Goal: Task Accomplishment & Management: Manage account settings

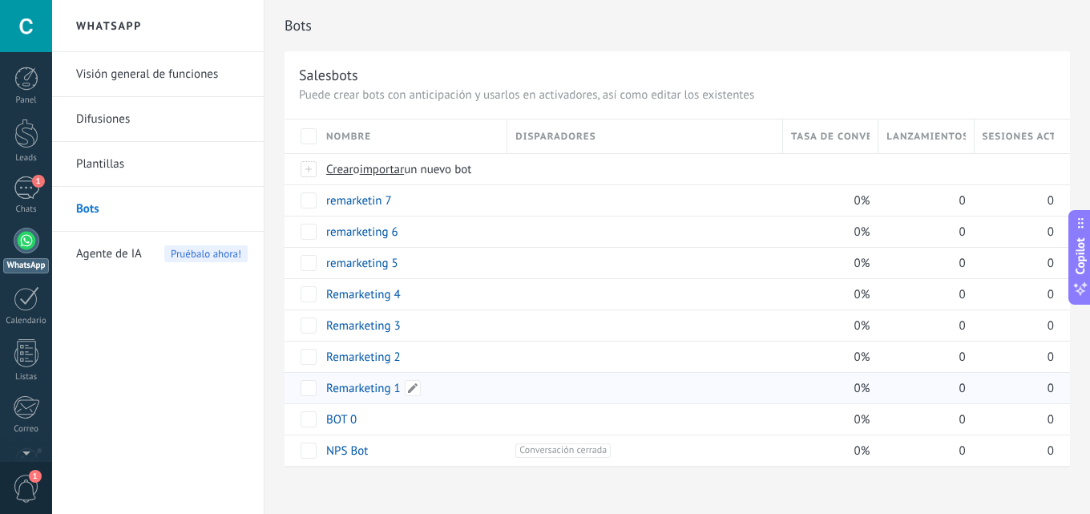
click at [376, 391] on link "Remarketing 1" at bounding box center [363, 388] width 75 height 15
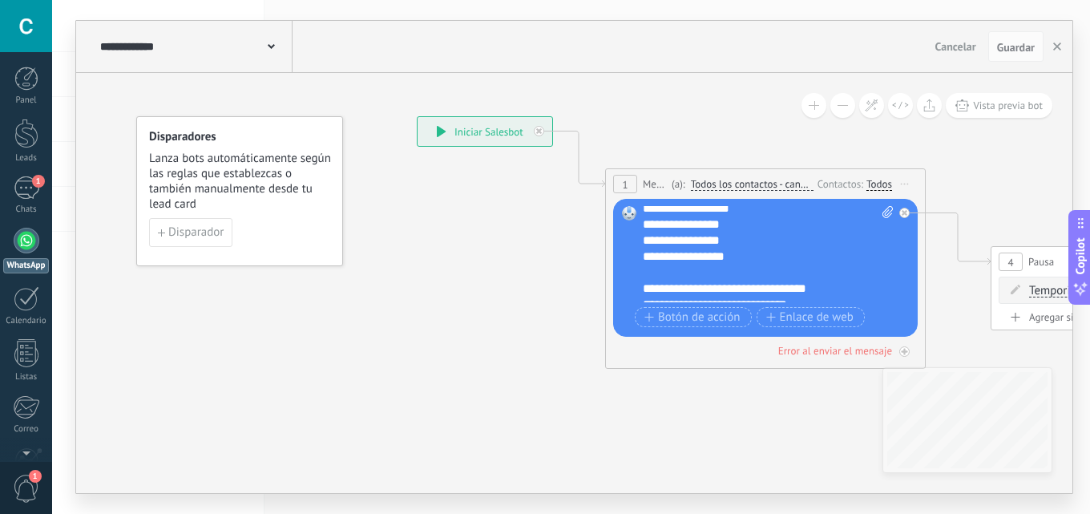
scroll to position [160, 0]
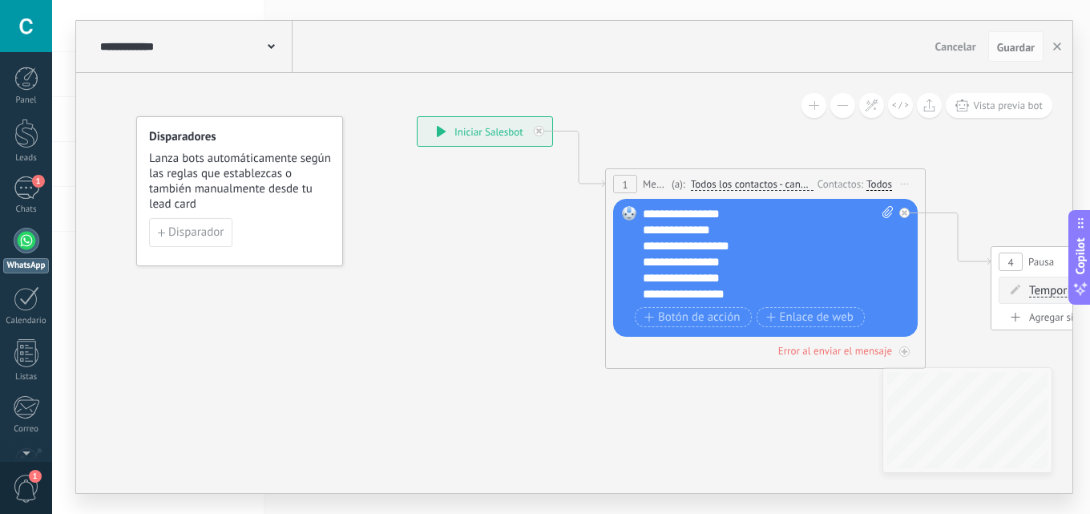
click at [248, 55] on div "**********" at bounding box center [194, 46] width 196 height 51
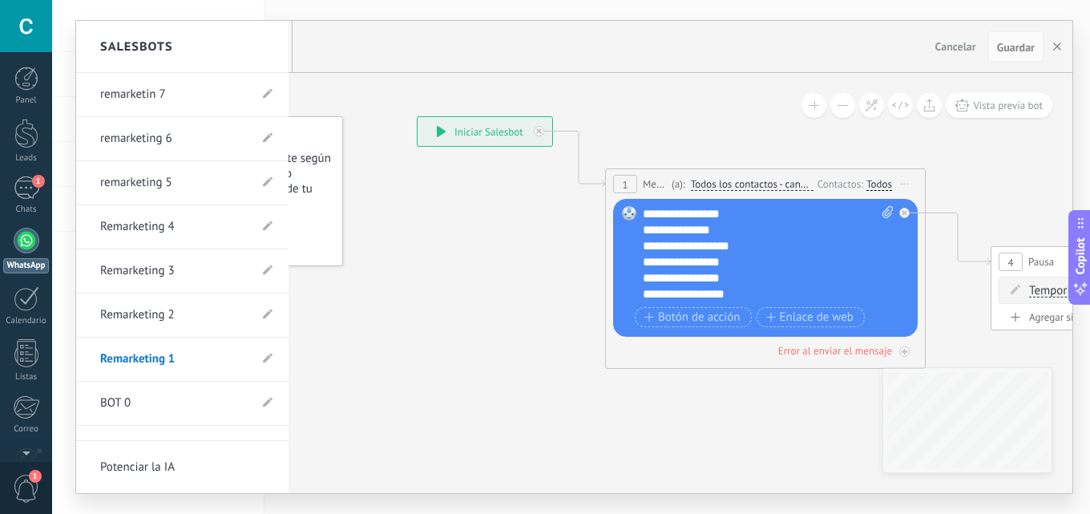
click at [165, 300] on link "Remarketing 2" at bounding box center [174, 314] width 148 height 45
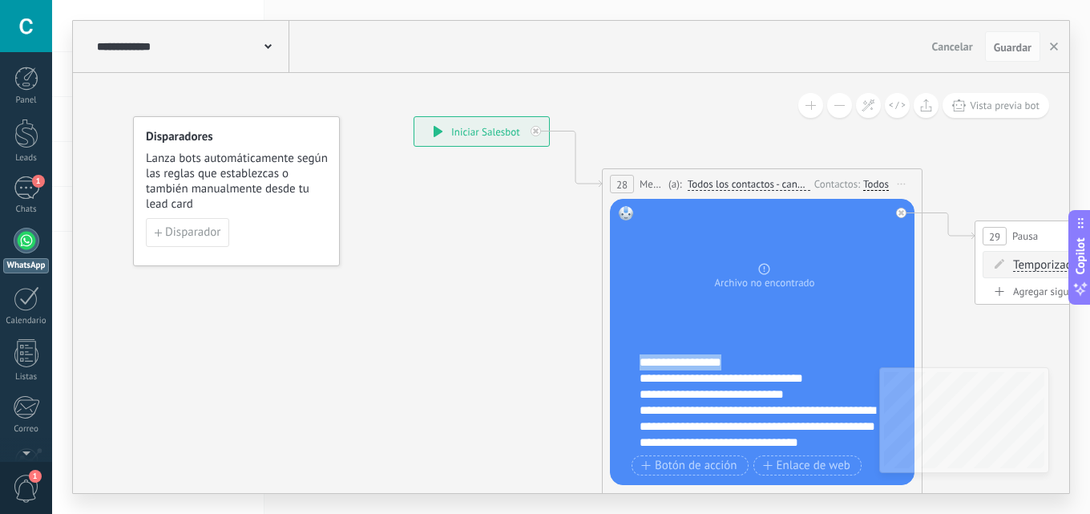
scroll to position [178, 0]
drag, startPoint x: 640, startPoint y: 356, endPoint x: 812, endPoint y: 397, distance: 176.5
click at [812, 397] on div "**********" at bounding box center [772, 402] width 266 height 96
click at [776, 389] on div "**********" at bounding box center [772, 402] width 266 height 96
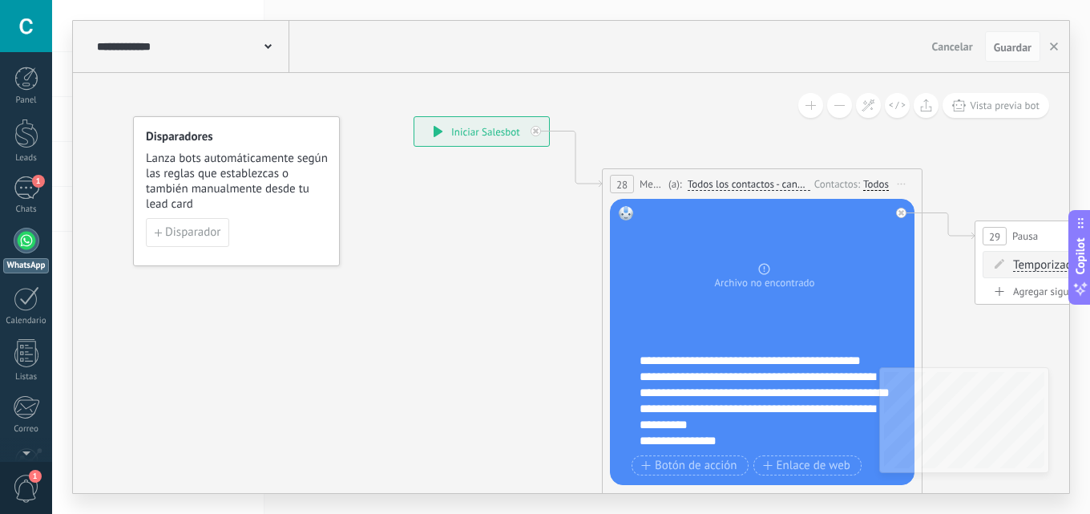
scroll to position [0, 0]
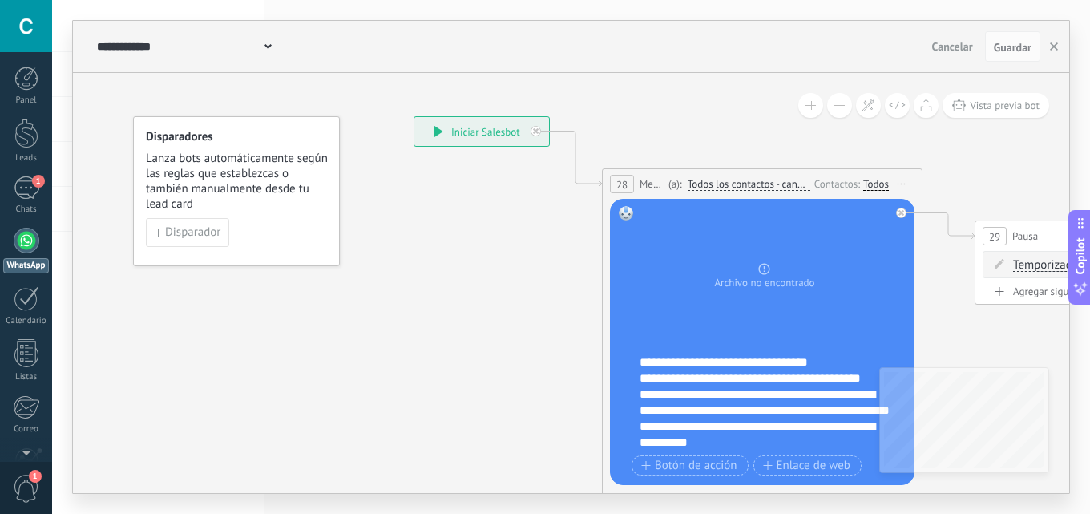
click at [265, 58] on div "**********" at bounding box center [191, 46] width 196 height 51
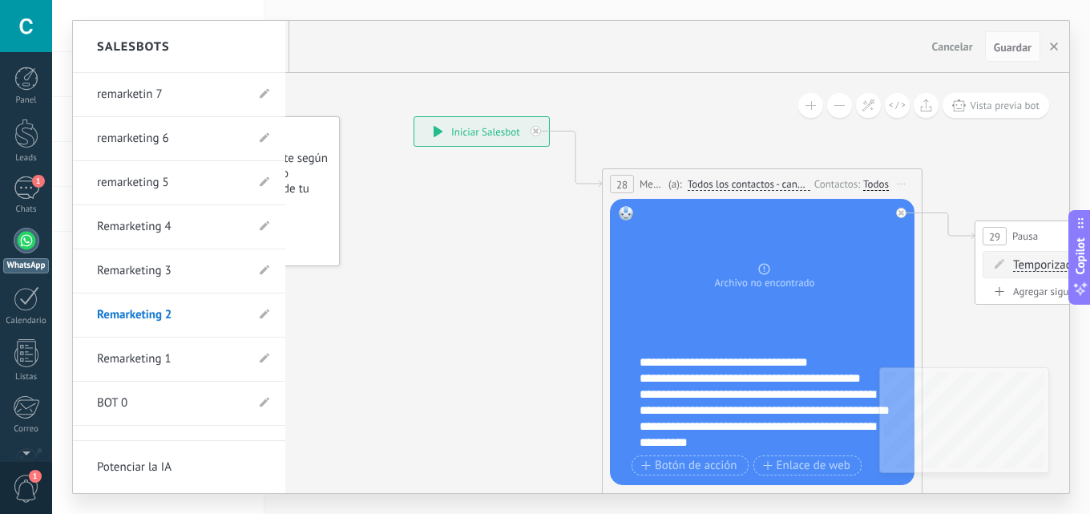
click at [206, 359] on link "Remarketing 1" at bounding box center [171, 359] width 148 height 45
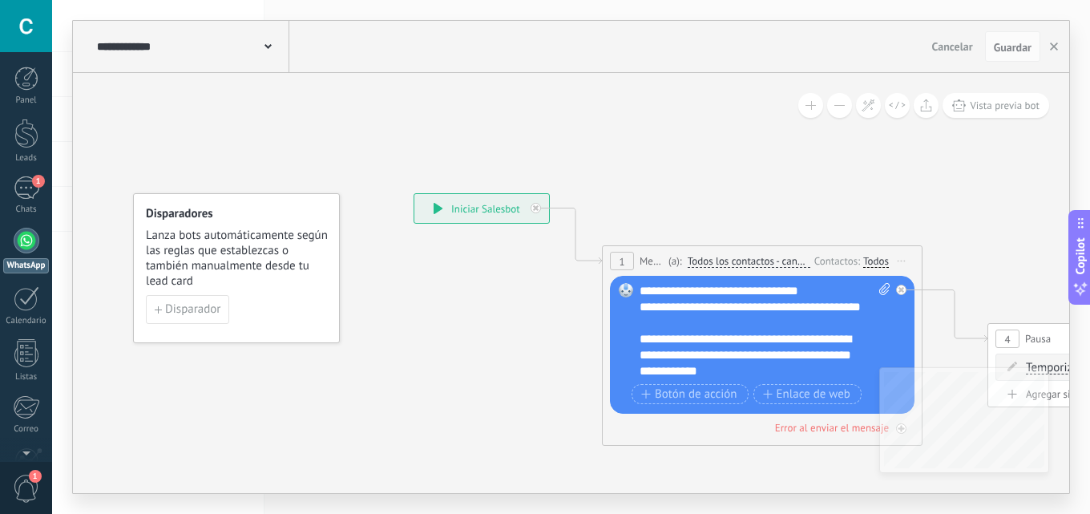
click at [267, 45] on icon at bounding box center [267, 46] width 7 height 5
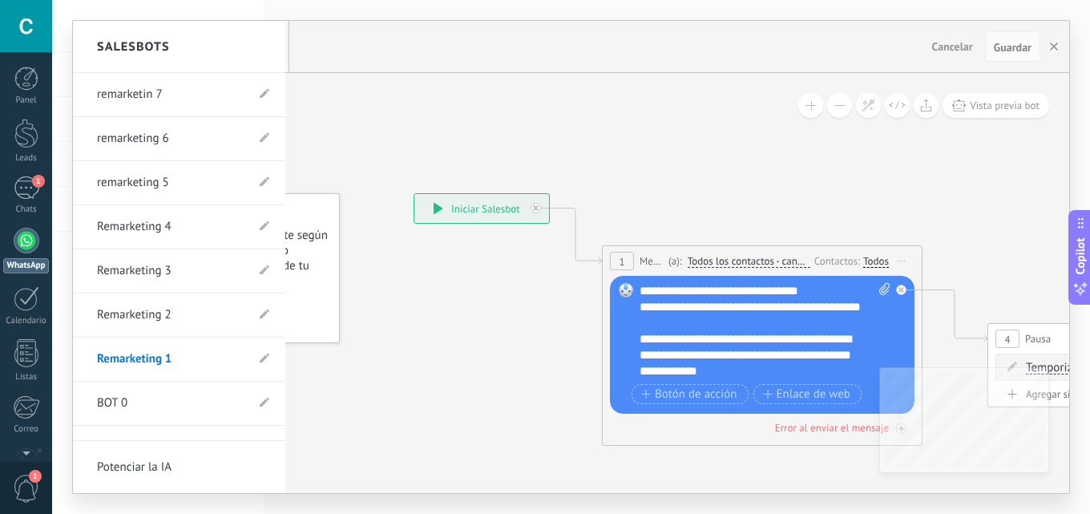
click at [160, 306] on link "Remarketing 2" at bounding box center [171, 314] width 148 height 45
type input "**********"
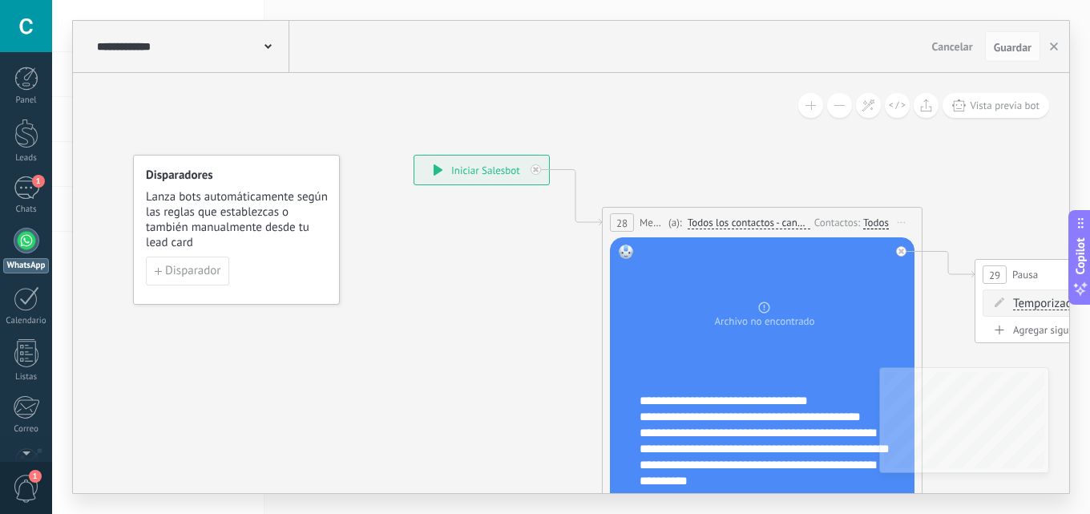
drag, startPoint x: 640, startPoint y: 395, endPoint x: 728, endPoint y: 465, distance: 111.7
click at [728, 466] on div "Reemplazar Quitar Convertir a mensaje de voz Arrastre la imagen aquí para adjun…" at bounding box center [762, 380] width 304 height 286
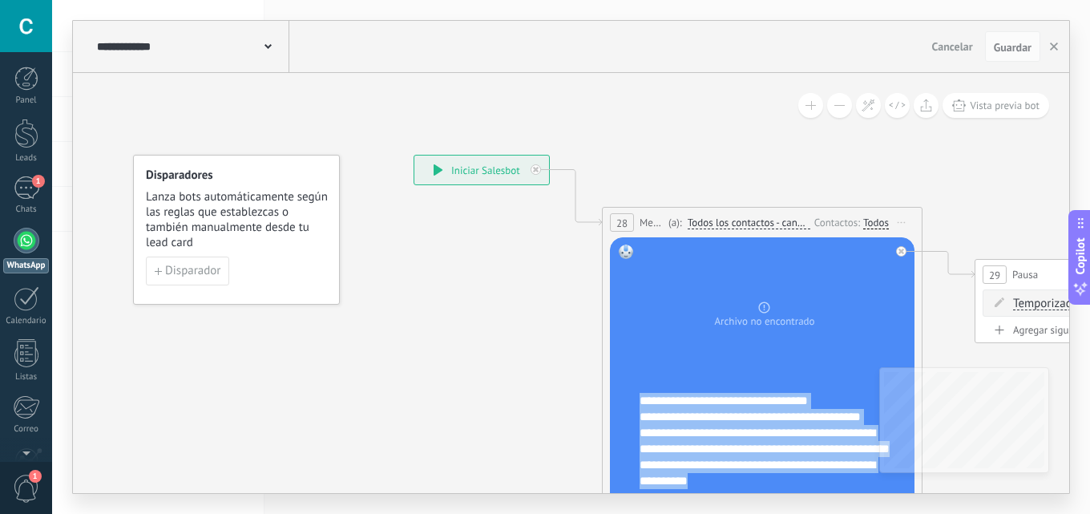
drag, startPoint x: 726, startPoint y: 436, endPoint x: 603, endPoint y: 376, distance: 136.5
click at [603, 376] on div "28 Mensaje ******* (a): Todos los contactos - canales seleccionados Todos los c…" at bounding box center [762, 381] width 321 height 349
copy div "**********"
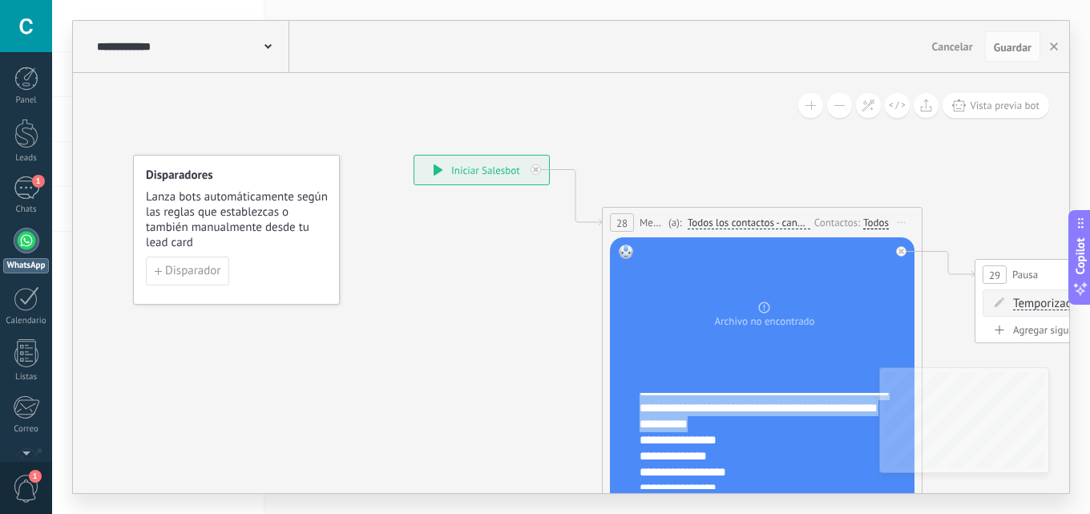
scroll to position [80, 0]
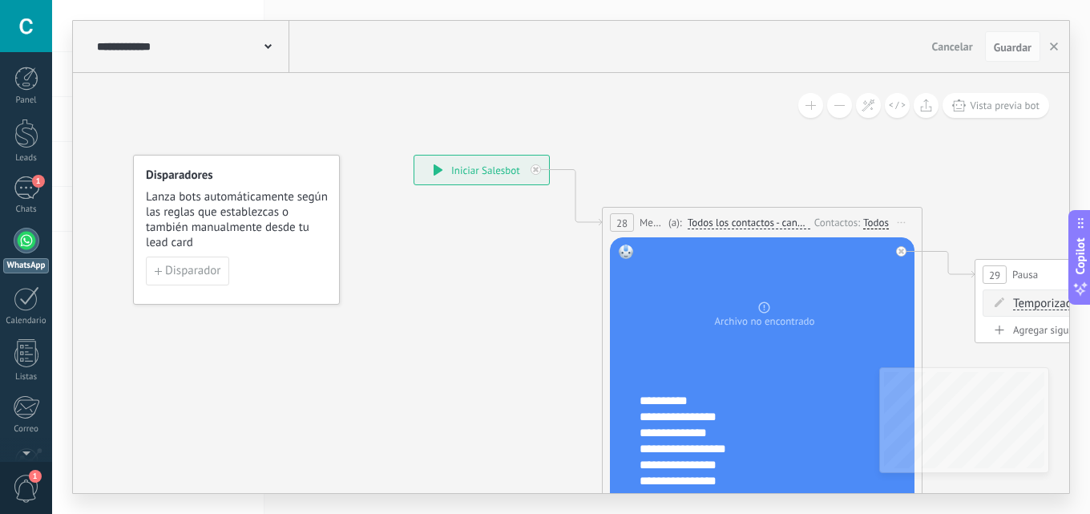
click at [736, 448] on div "**********" at bounding box center [772, 441] width 266 height 96
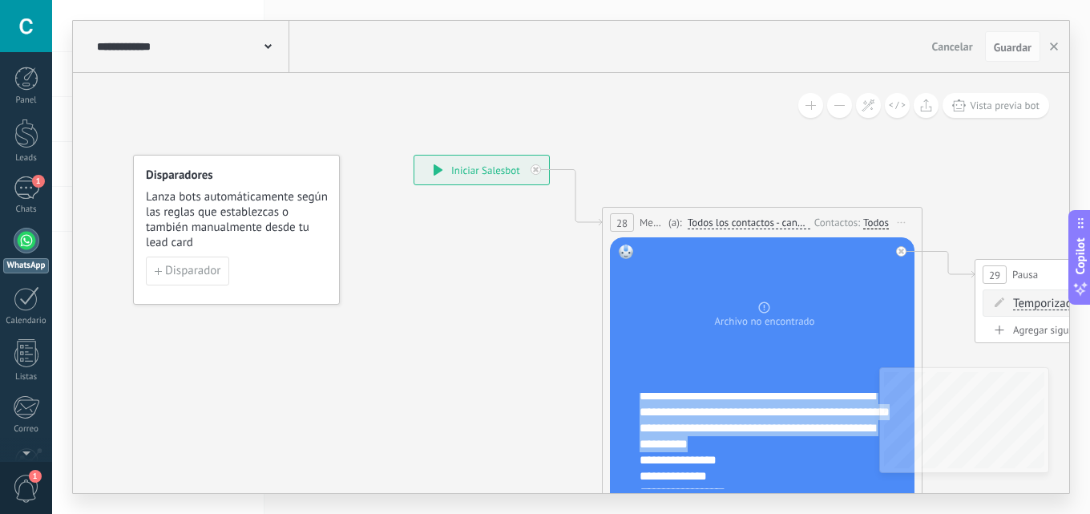
scroll to position [0, 0]
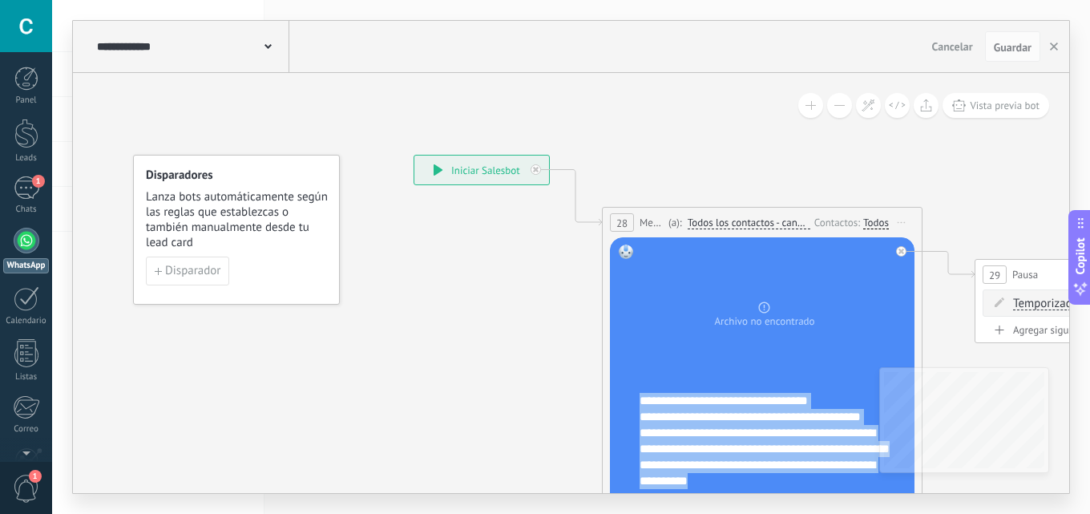
drag, startPoint x: 729, startPoint y: 429, endPoint x: 544, endPoint y: 345, distance: 203.3
click at [413, 155] on div "**********" at bounding box center [413, 155] width 0 height 0
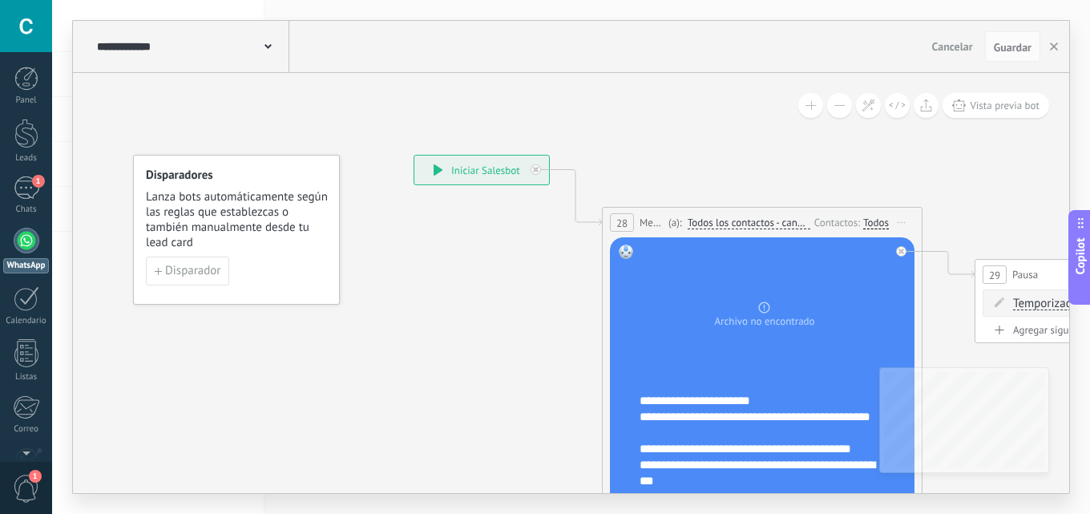
click at [750, 401] on div "**********" at bounding box center [772, 441] width 266 height 96
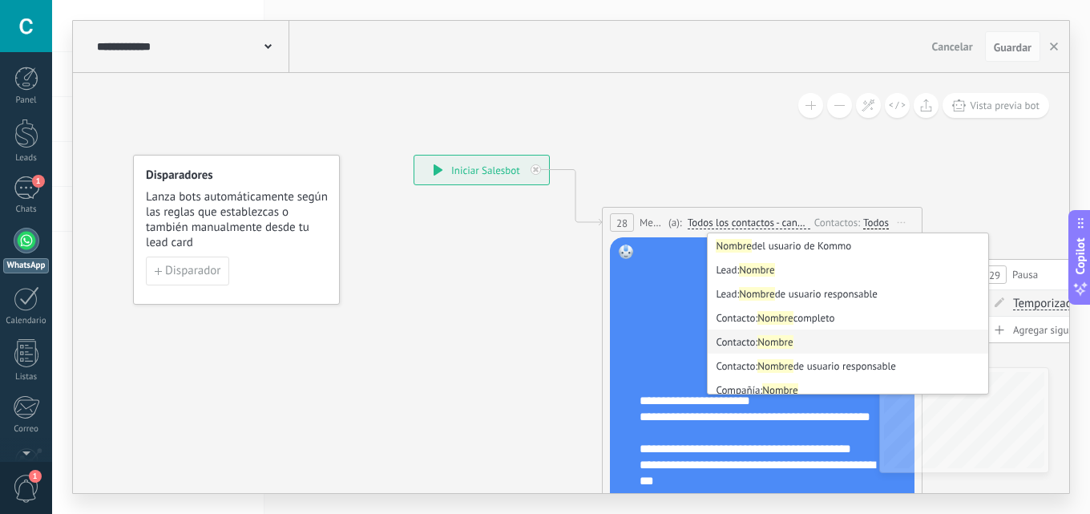
click at [781, 337] on strong "Nombre" at bounding box center [774, 342] width 35 height 14
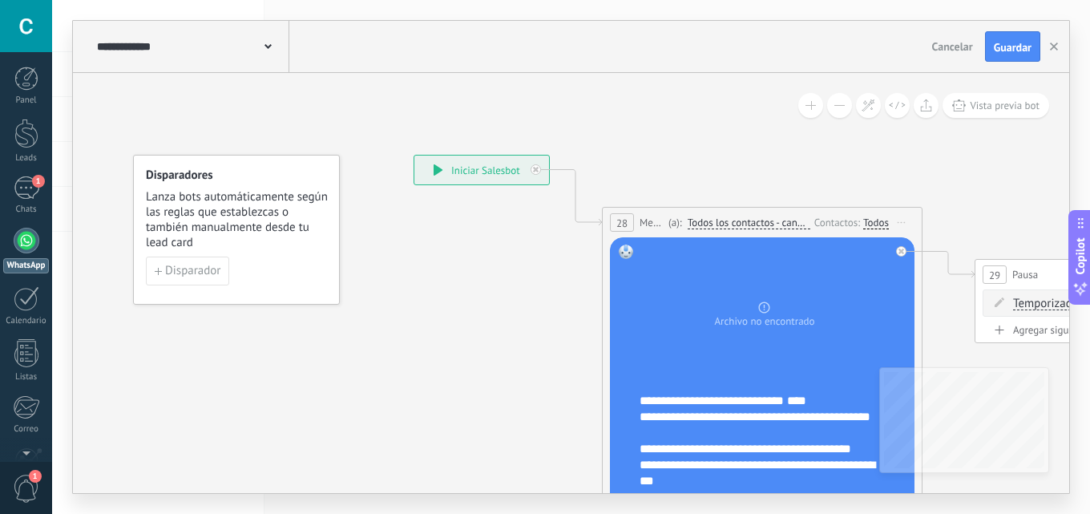
click at [196, 54] on div "**********" at bounding box center [191, 46] width 196 height 51
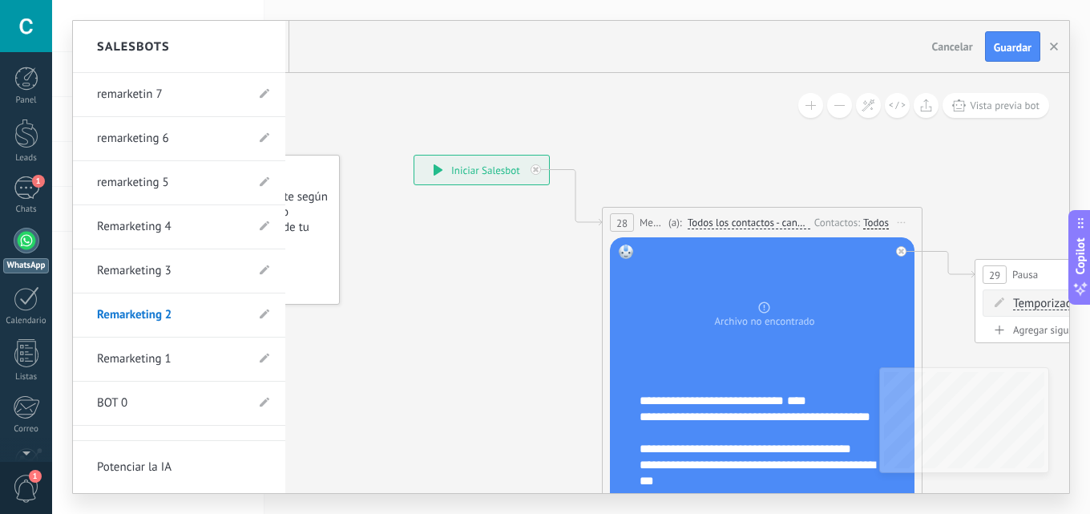
click at [148, 361] on link "Remarketing 1" at bounding box center [171, 359] width 148 height 45
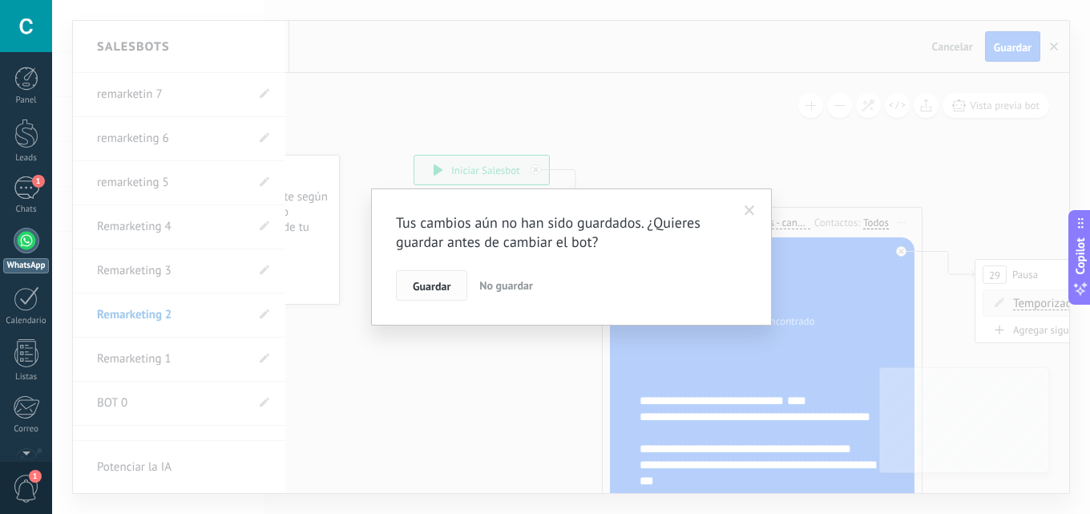
click at [440, 276] on button "Guardar" at bounding box center [431, 285] width 71 height 30
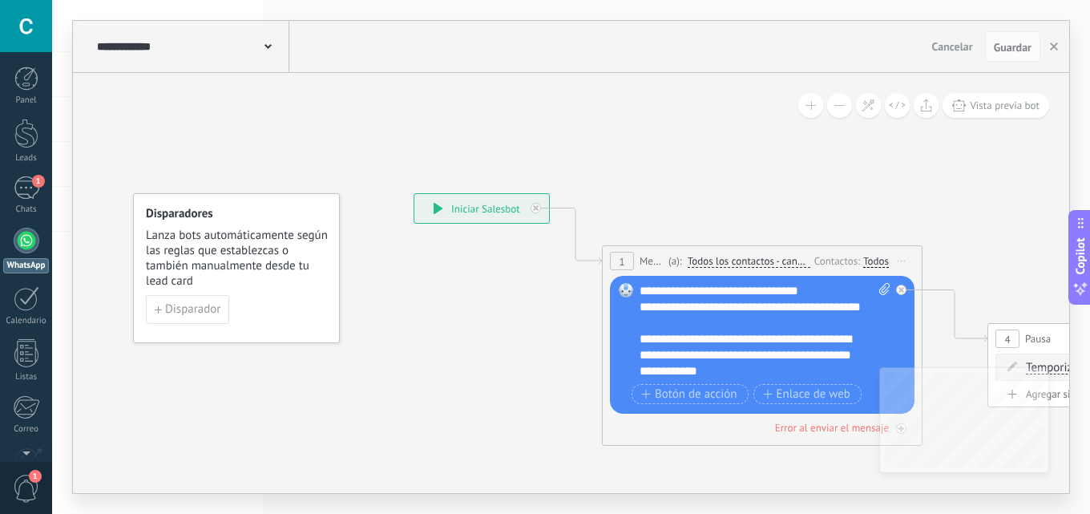
click at [200, 57] on div "**********" at bounding box center [191, 46] width 196 height 51
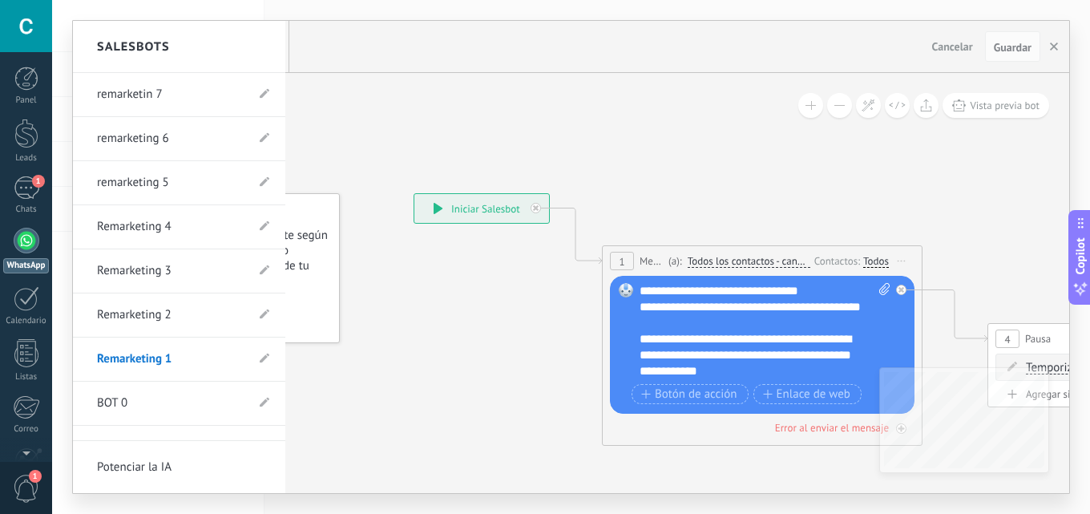
click at [171, 306] on link "Remarketing 2" at bounding box center [171, 314] width 148 height 45
type input "**********"
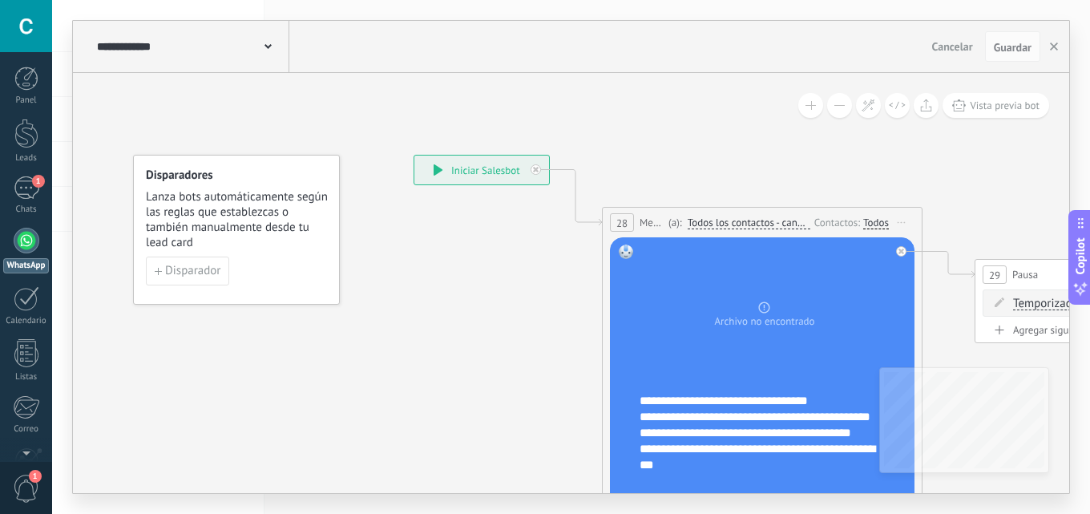
click at [811, 402] on div "**********" at bounding box center [772, 441] width 266 height 96
click at [267, 46] on icon at bounding box center [267, 46] width 7 height 5
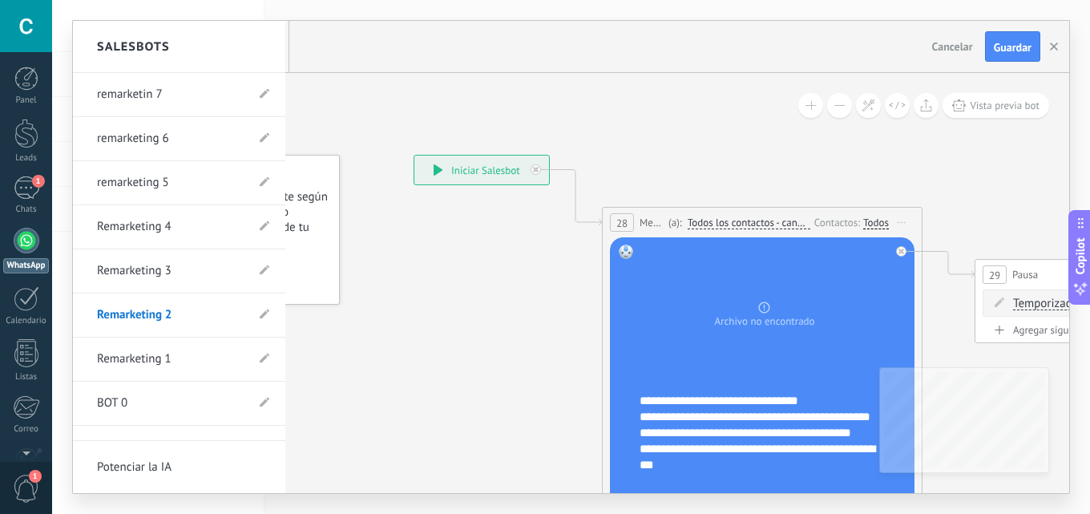
click at [149, 284] on link "Remarketing 3" at bounding box center [171, 270] width 148 height 45
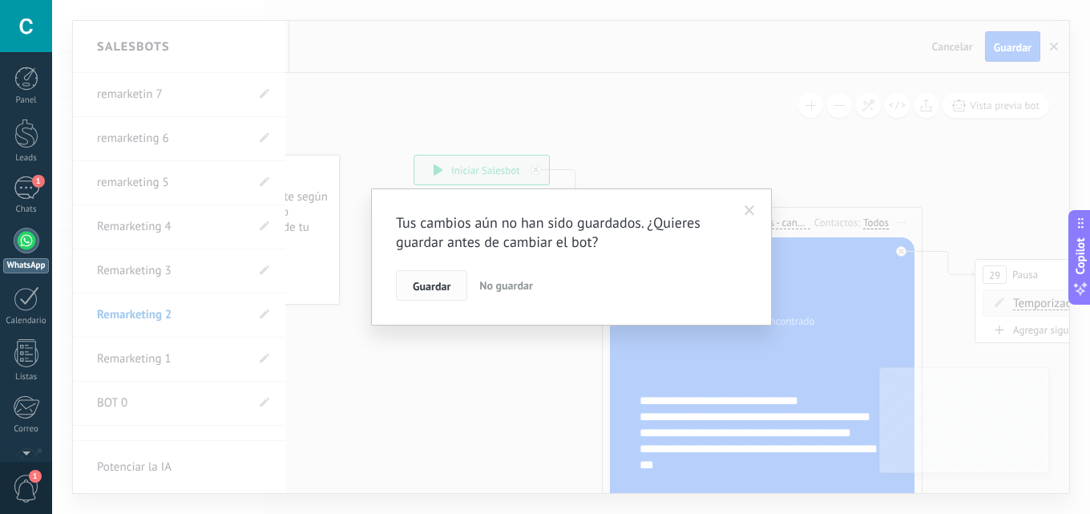
click at [429, 280] on span "Guardar" at bounding box center [432, 285] width 38 height 11
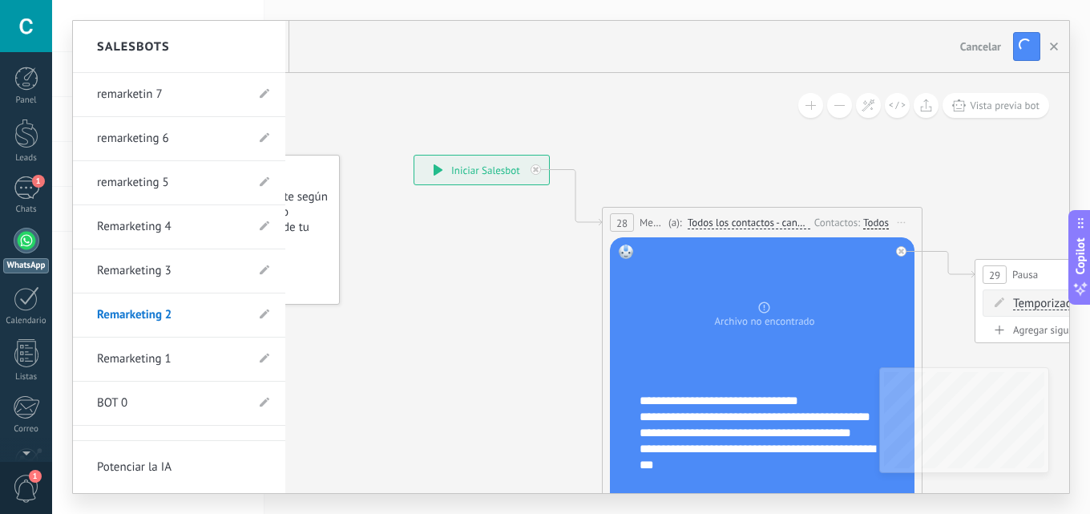
click at [151, 272] on div at bounding box center [571, 257] width 996 height 472
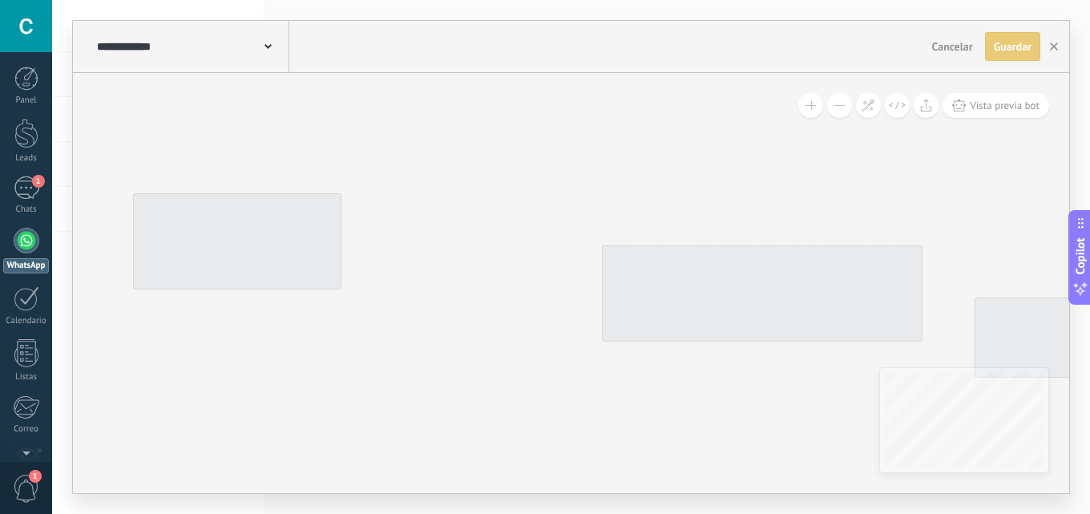
type input "**********"
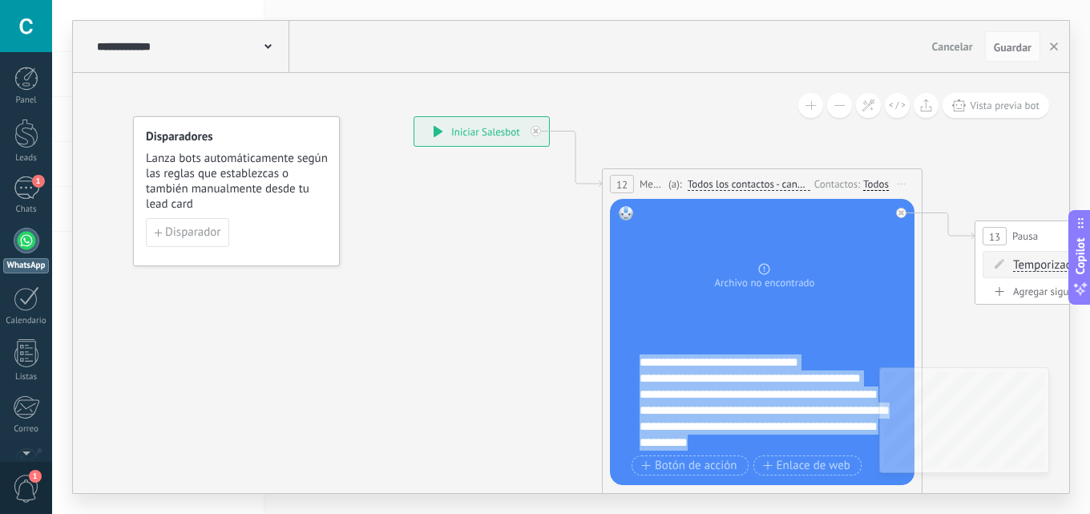
drag, startPoint x: 729, startPoint y: 396, endPoint x: 627, endPoint y: 354, distance: 110.0
click at [627, 354] on div "Reemplazar Quitar Convertir a mensaje de voz Arrastre la imagen aquí para adjun…" at bounding box center [762, 342] width 304 height 286
copy div "**********"
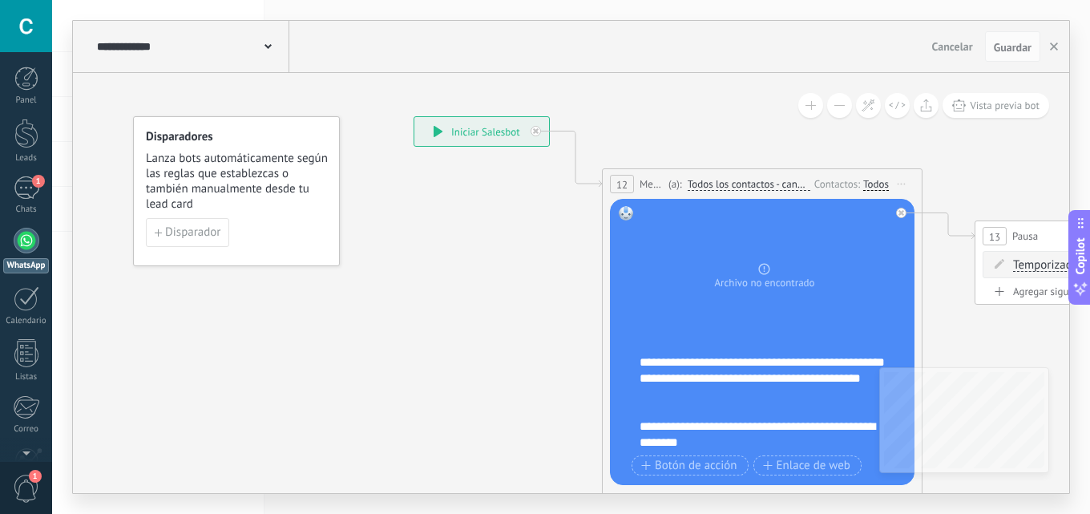
click at [762, 372] on div "**********" at bounding box center [772, 402] width 266 height 96
click at [752, 360] on div "**********" at bounding box center [772, 402] width 266 height 96
click at [761, 361] on div "**********" at bounding box center [772, 402] width 266 height 96
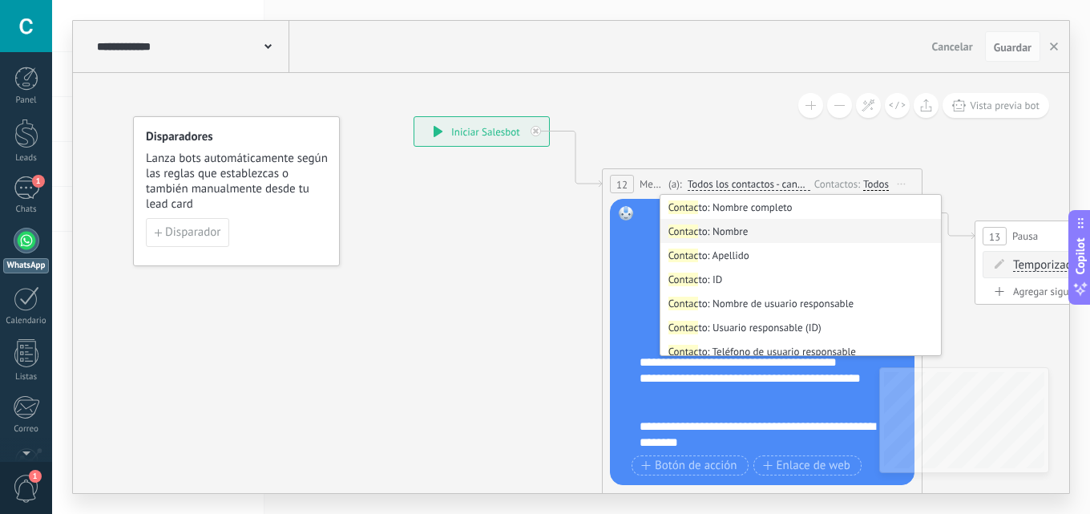
click at [758, 225] on li "Contac to: Nombre" at bounding box center [800, 231] width 280 height 24
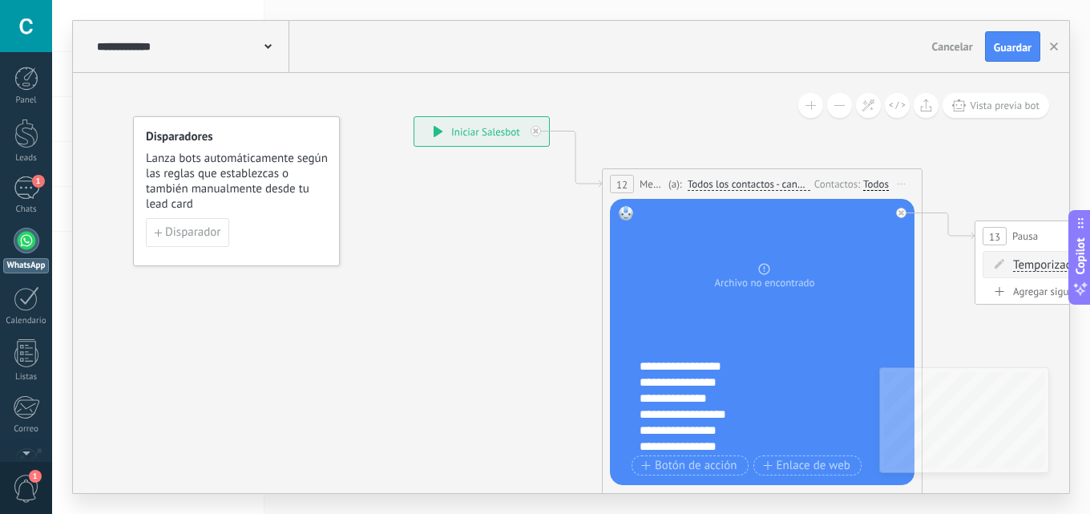
scroll to position [128, 0]
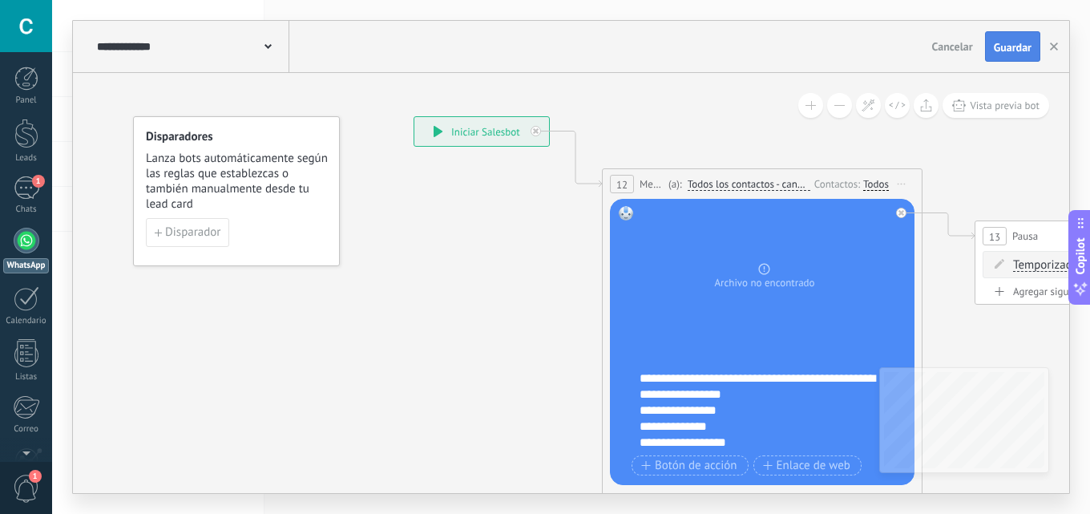
click at [999, 47] on span "Guardar" at bounding box center [1013, 47] width 38 height 11
click at [272, 54] on div "**********" at bounding box center [191, 46] width 196 height 51
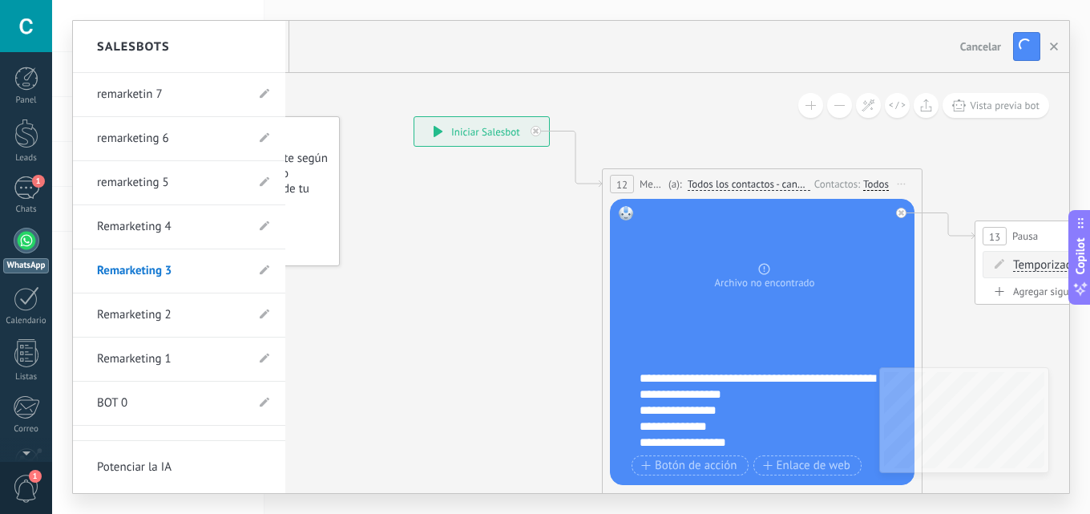
click at [163, 220] on link "Remarketing 4" at bounding box center [171, 226] width 148 height 45
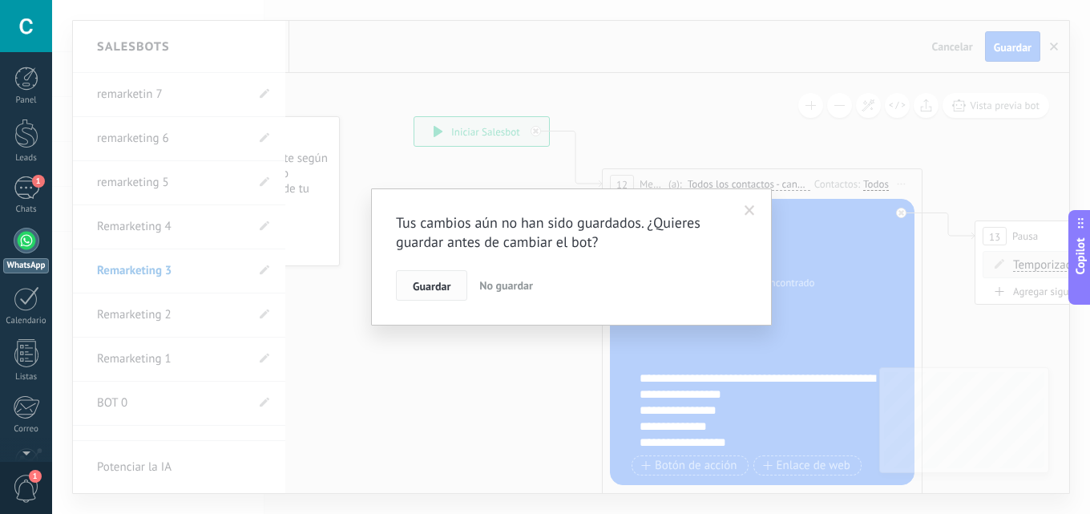
click at [422, 280] on span "Guardar" at bounding box center [432, 285] width 38 height 11
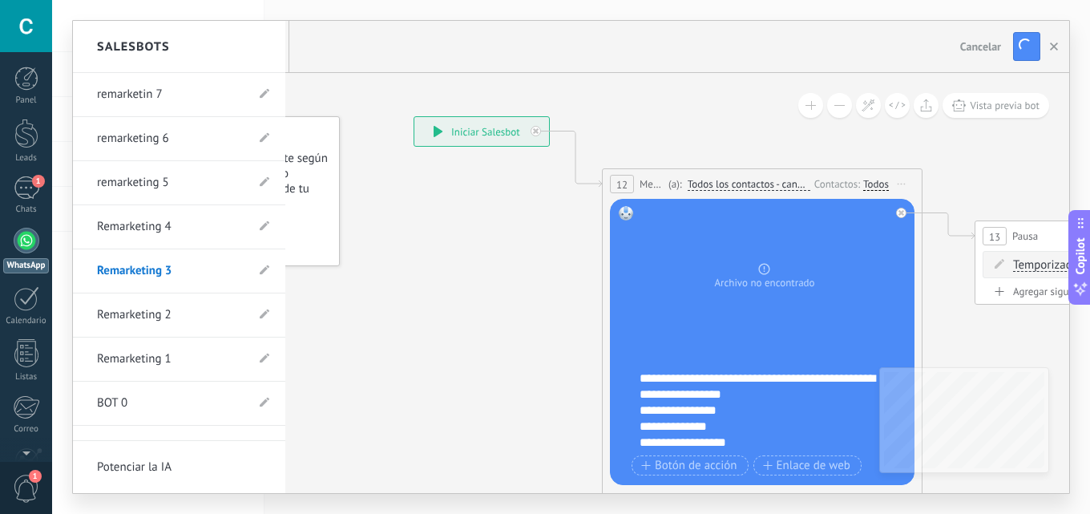
type input "**********"
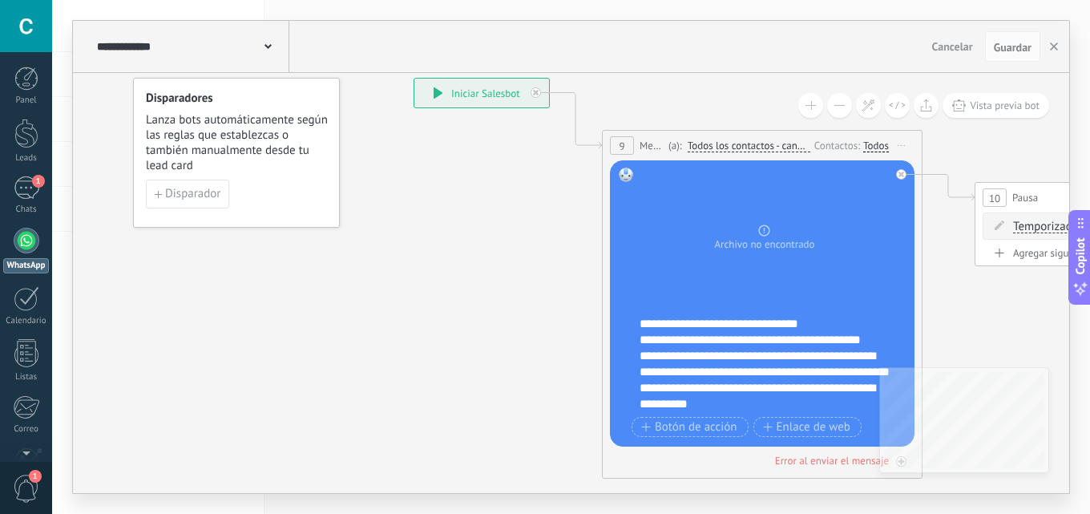
click at [714, 355] on div "**********" at bounding box center [764, 364] width 250 height 96
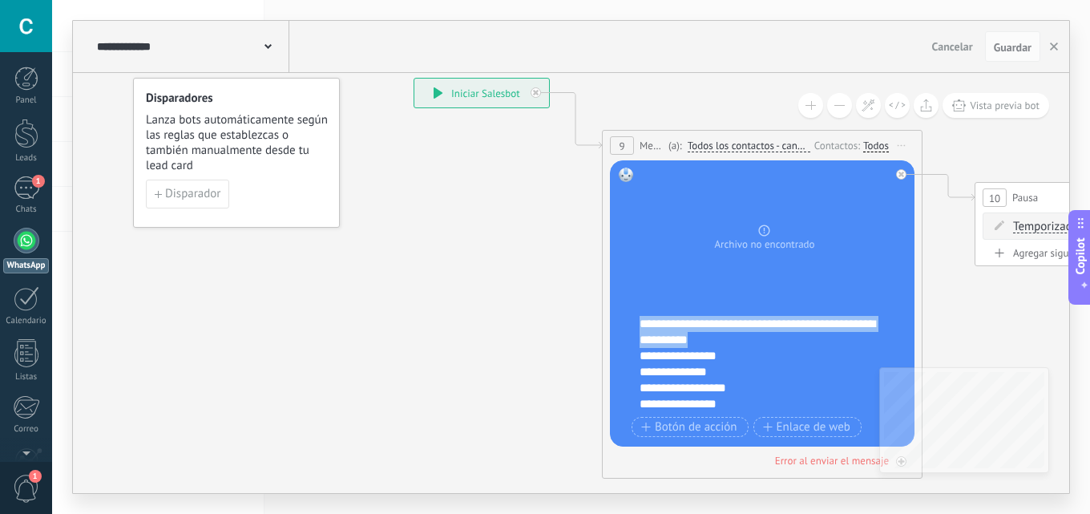
scroll to position [0, 0]
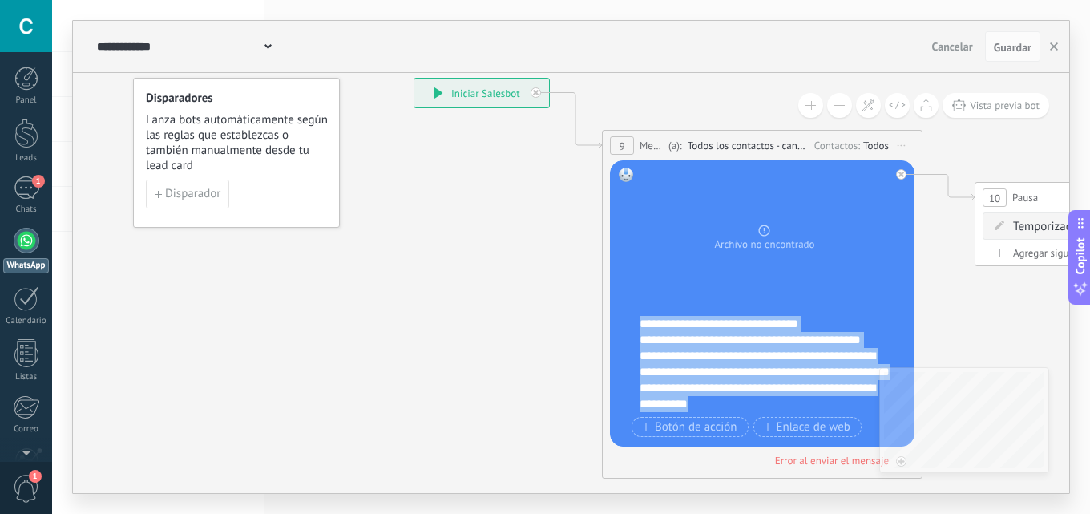
drag, startPoint x: 712, startPoint y: 369, endPoint x: 549, endPoint y: 300, distance: 177.7
click at [413, 78] on div "**********" at bounding box center [413, 78] width 0 height 0
copy div "**********"
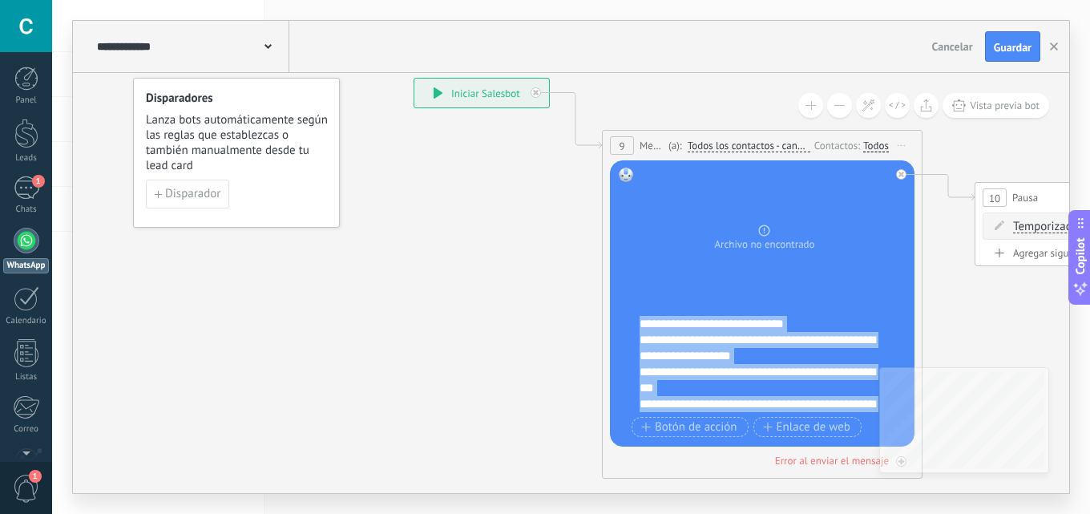
drag, startPoint x: 671, startPoint y: 335, endPoint x: 619, endPoint y: 318, distance: 55.5
click at [619, 318] on div "Reemplazar Quitar Convertir a mensaje de voz Arrastre la imagen aquí para adjun…" at bounding box center [762, 303] width 304 height 286
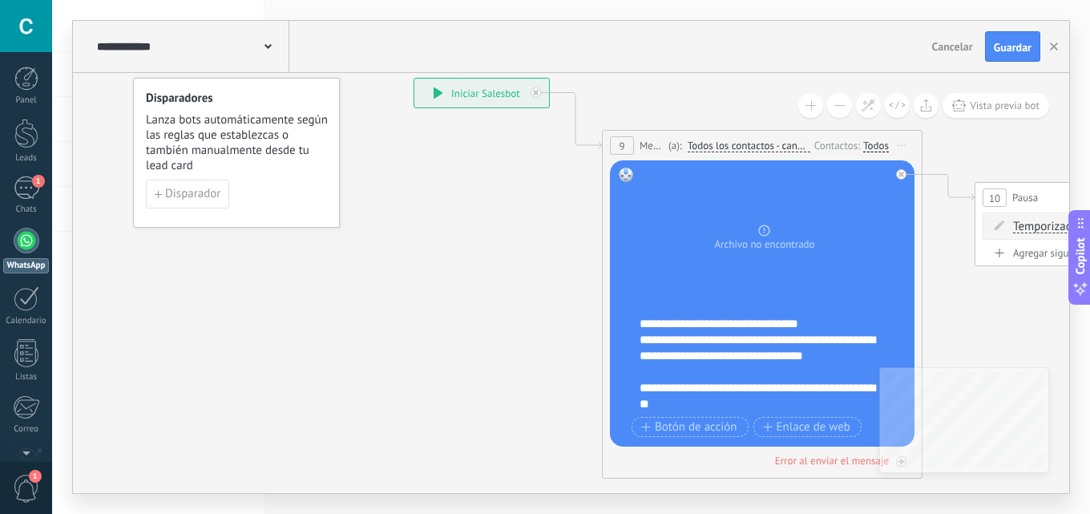
click at [788, 314] on div "**********" at bounding box center [764, 303] width 250 height 273
click at [805, 317] on div "**********" at bounding box center [758, 324] width 238 height 16
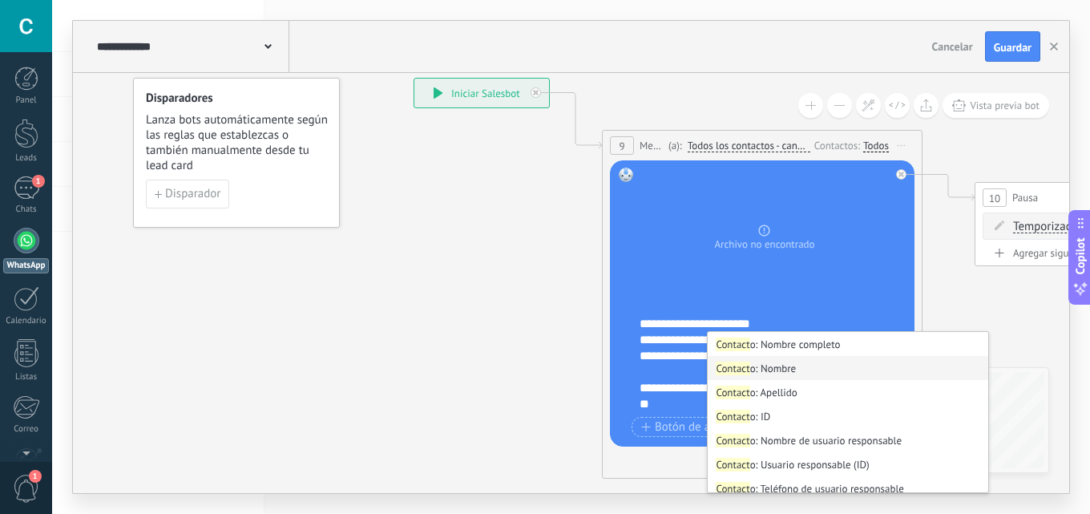
click at [780, 365] on li "Contact o: Nombre" at bounding box center [848, 368] width 280 height 24
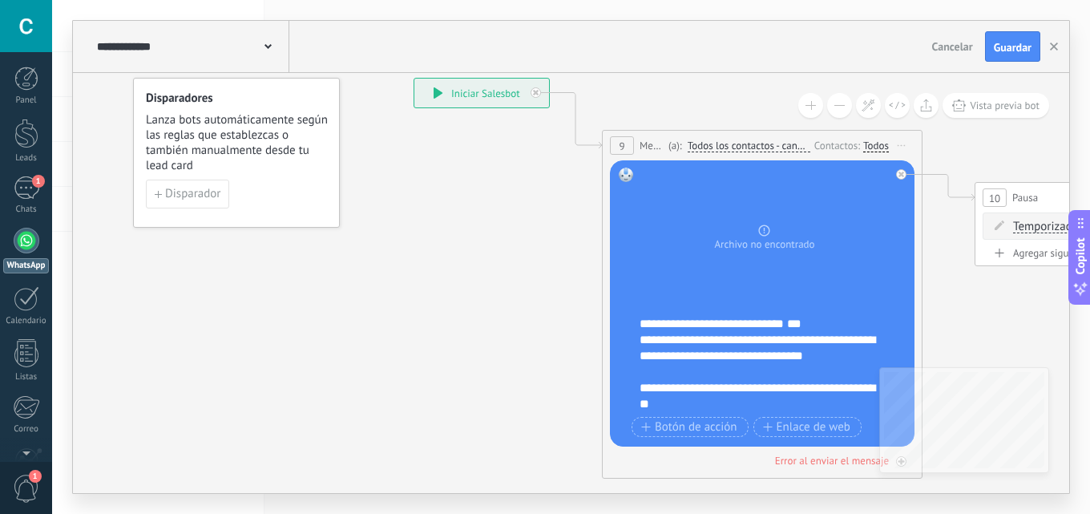
scroll to position [80, 0]
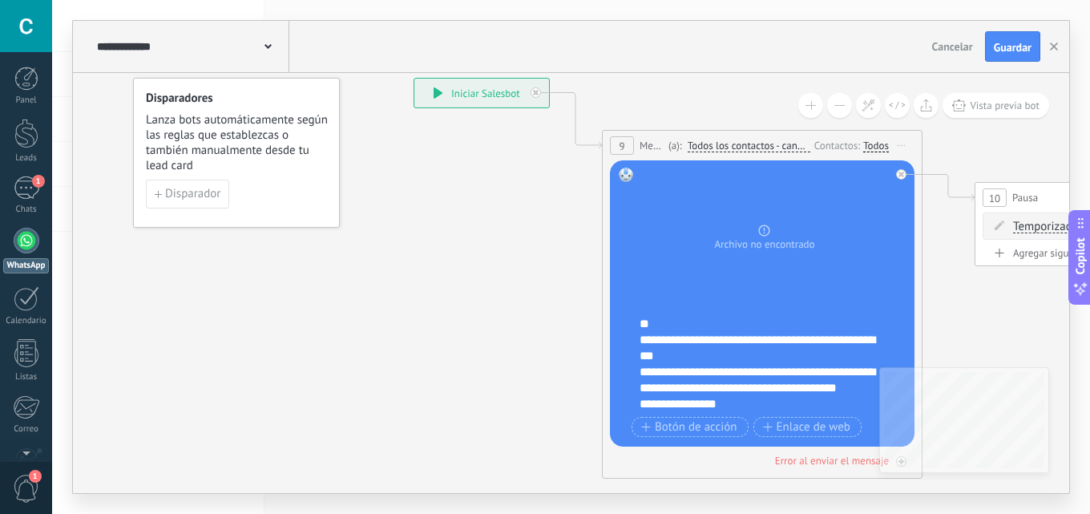
click at [796, 336] on div "**********" at bounding box center [758, 348] width 238 height 32
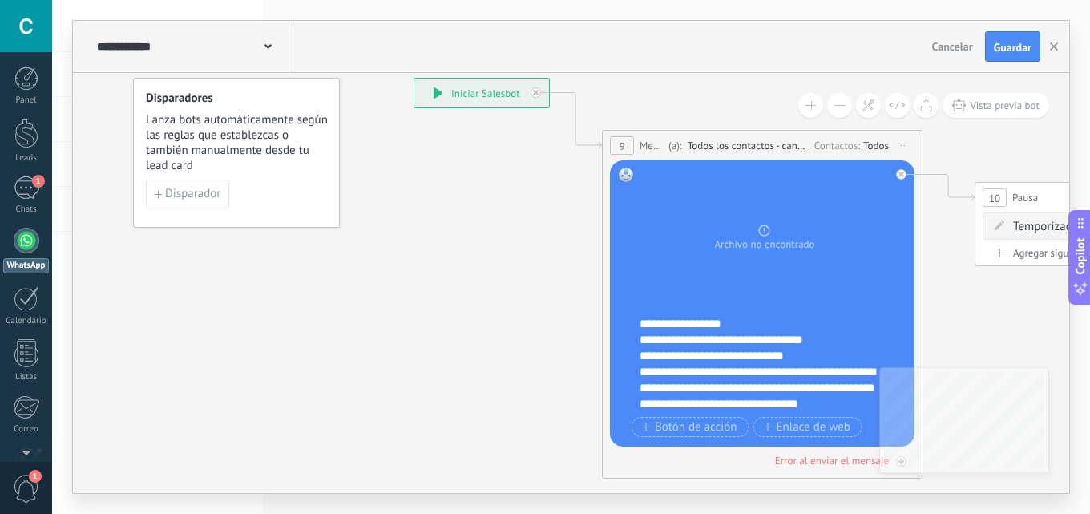
scroll to position [272, 0]
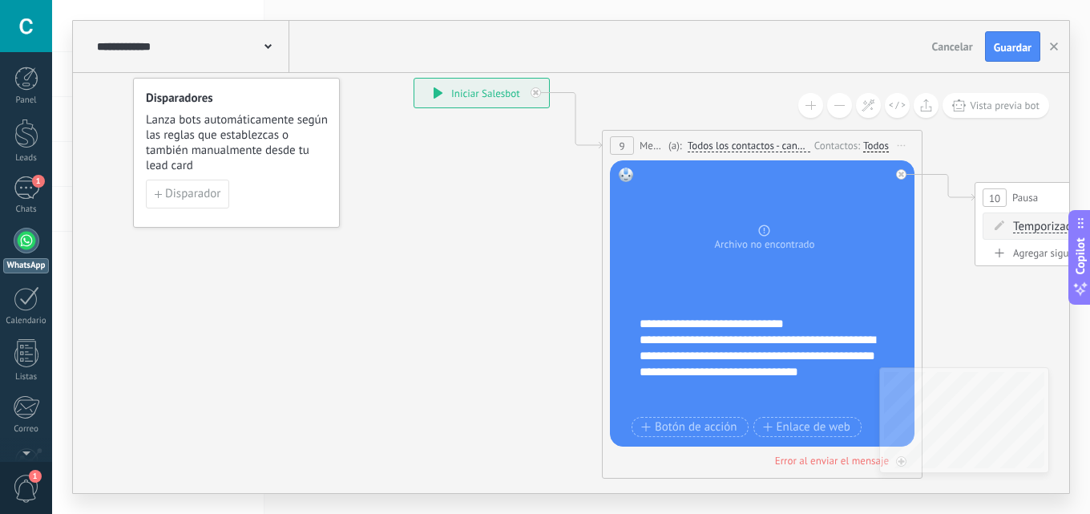
click at [259, 37] on div "**********" at bounding box center [191, 46] width 196 height 51
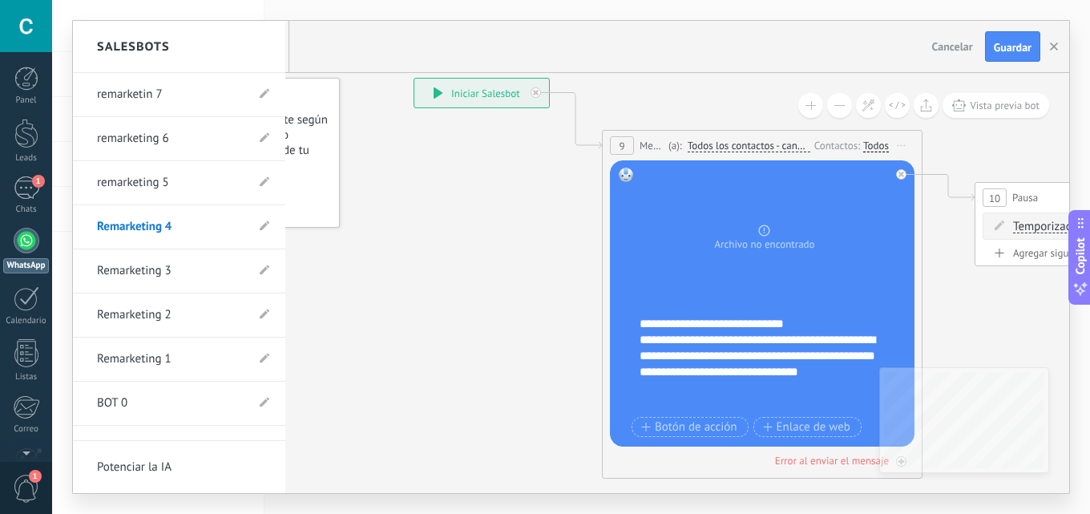
click at [208, 174] on link "remarketing 5" at bounding box center [171, 182] width 148 height 45
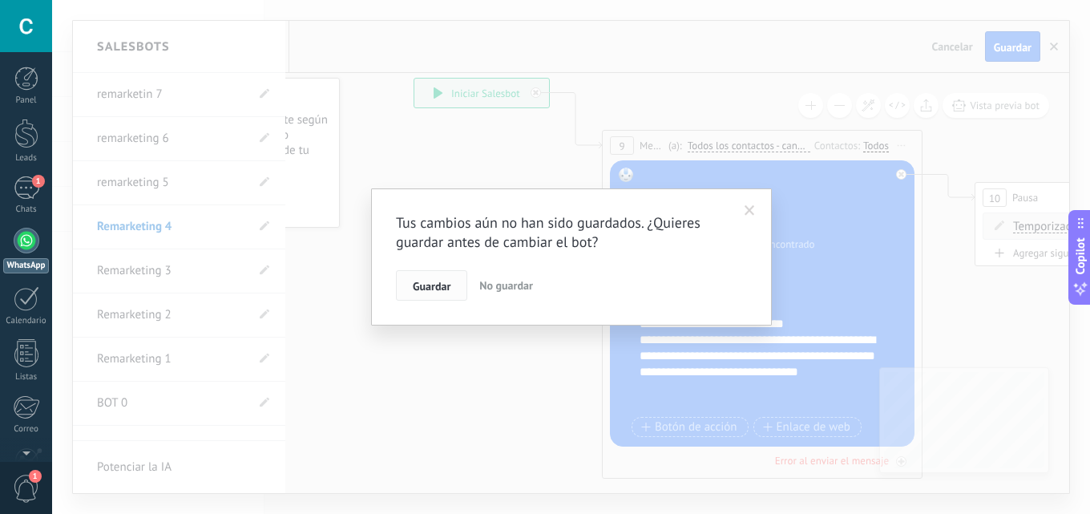
click at [413, 281] on span "Guardar" at bounding box center [432, 285] width 38 height 11
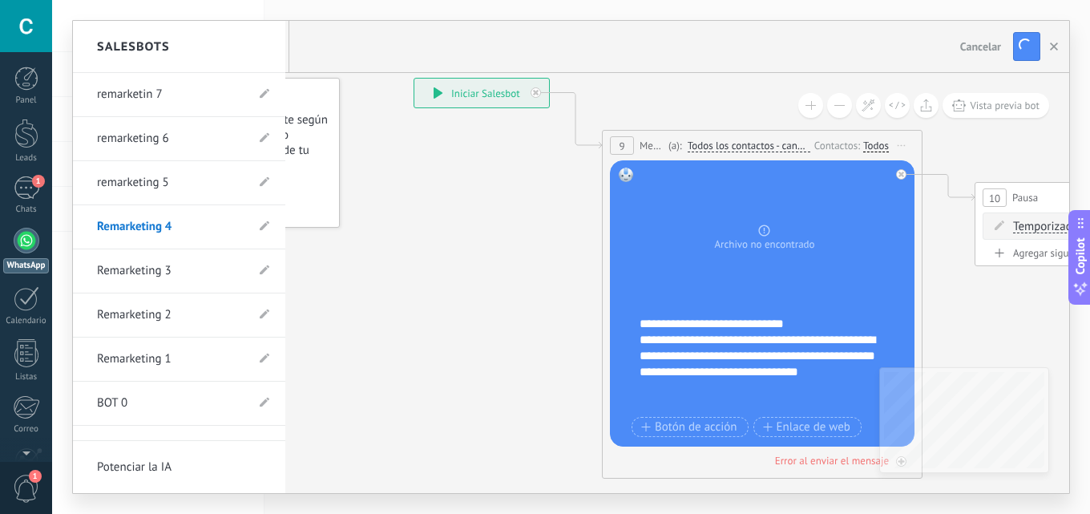
type input "**********"
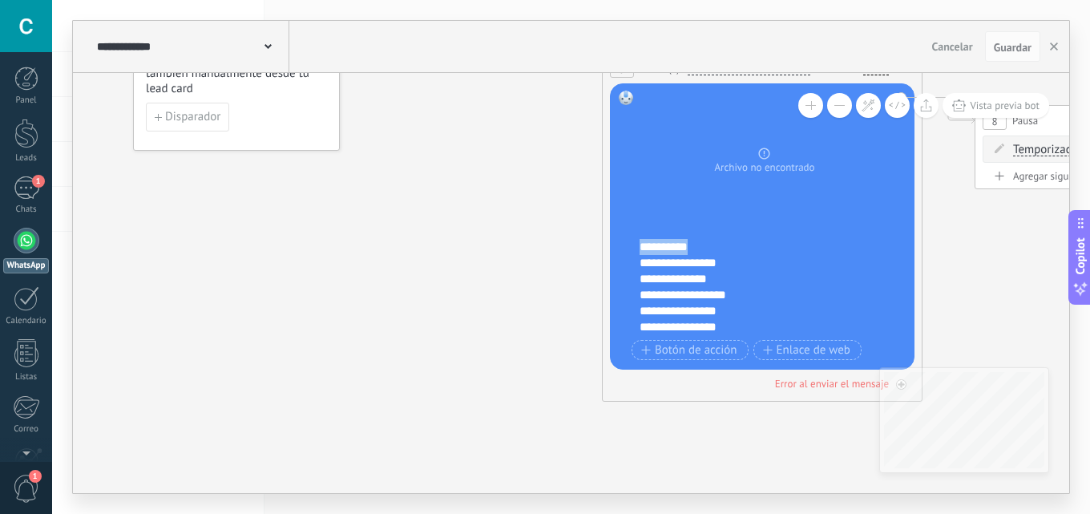
scroll to position [0, 0]
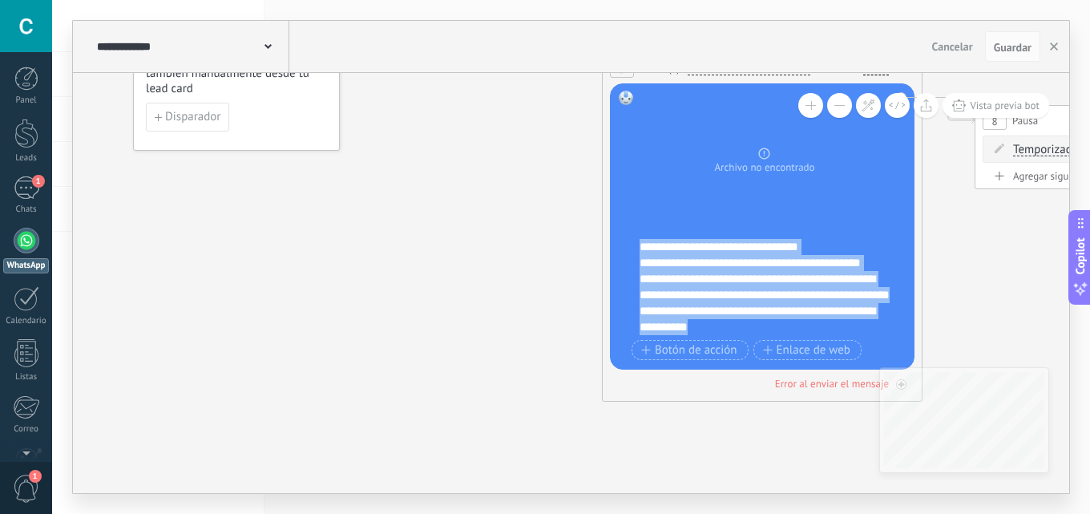
drag, startPoint x: 732, startPoint y: 279, endPoint x: 538, endPoint y: 187, distance: 214.3
click at [413, 1] on div "**********" at bounding box center [413, 1] width 0 height 0
paste div
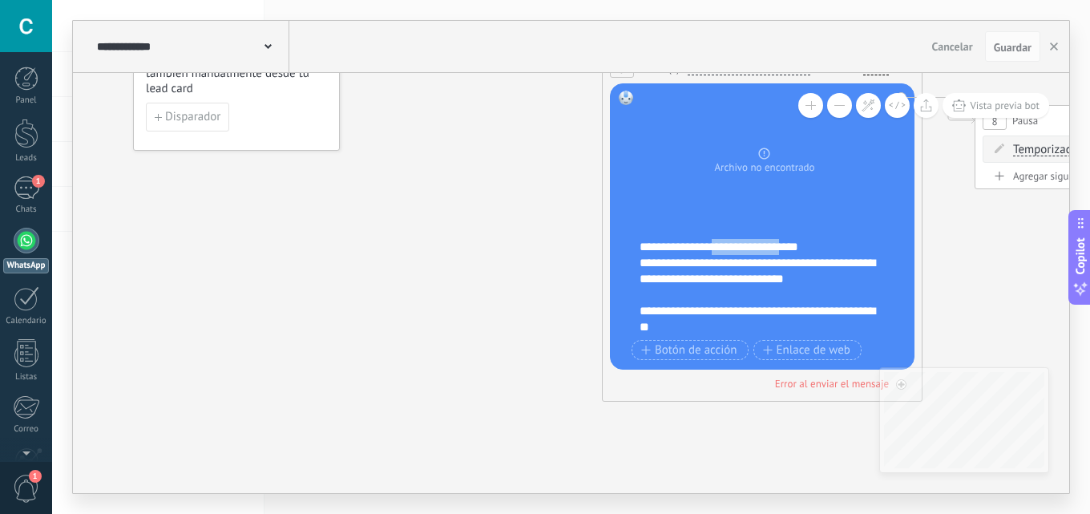
drag, startPoint x: 800, startPoint y: 244, endPoint x: 722, endPoint y: 247, distance: 77.8
click at [722, 247] on div "**********" at bounding box center [772, 287] width 266 height 96
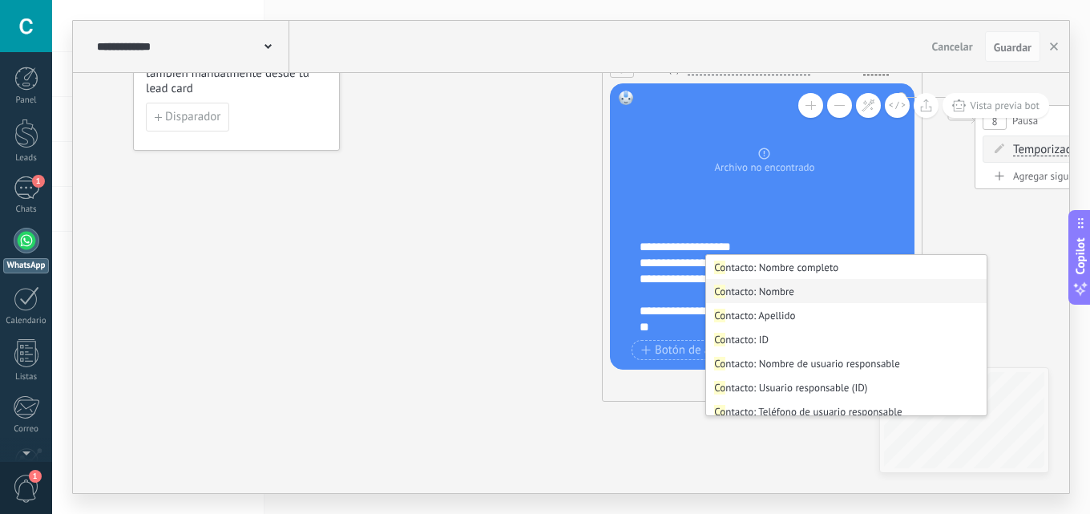
click at [790, 288] on li "Co ntacto: Nombre" at bounding box center [846, 291] width 280 height 24
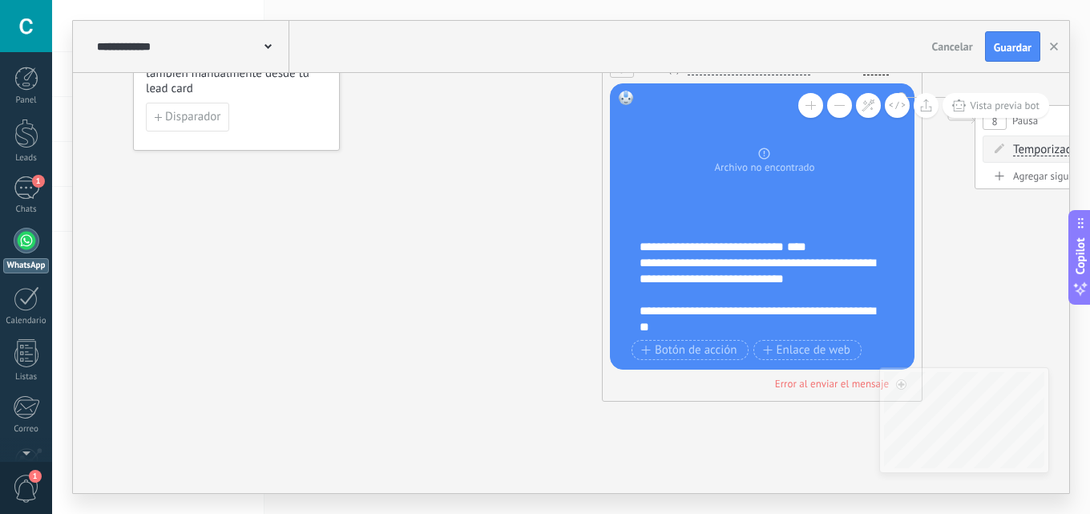
click at [812, 250] on div "**********" at bounding box center [772, 287] width 266 height 96
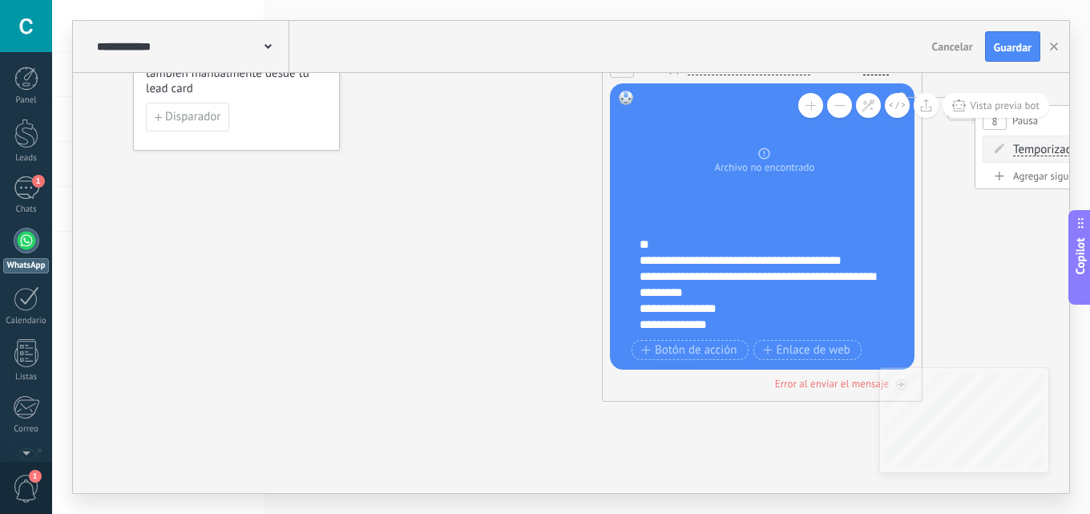
scroll to position [80, 0]
click at [226, 36] on div "**********" at bounding box center [191, 46] width 196 height 51
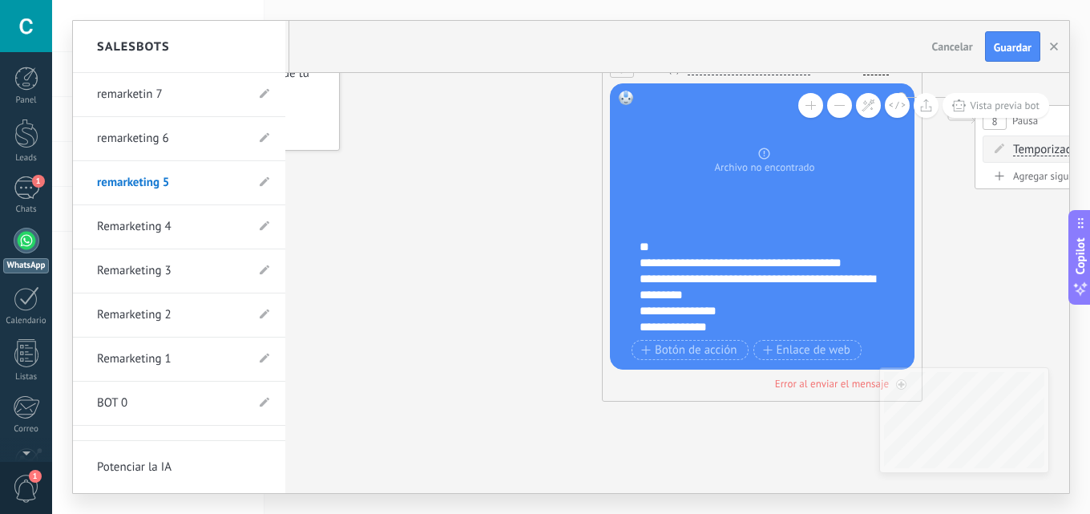
click at [174, 132] on link "remarketing 6" at bounding box center [171, 138] width 148 height 45
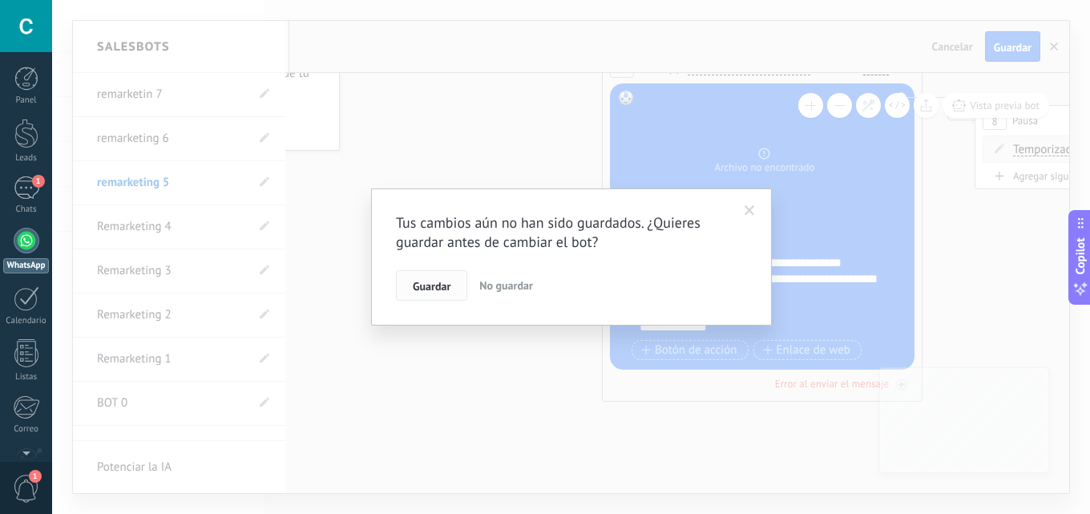
click at [435, 280] on span "Guardar" at bounding box center [432, 285] width 38 height 11
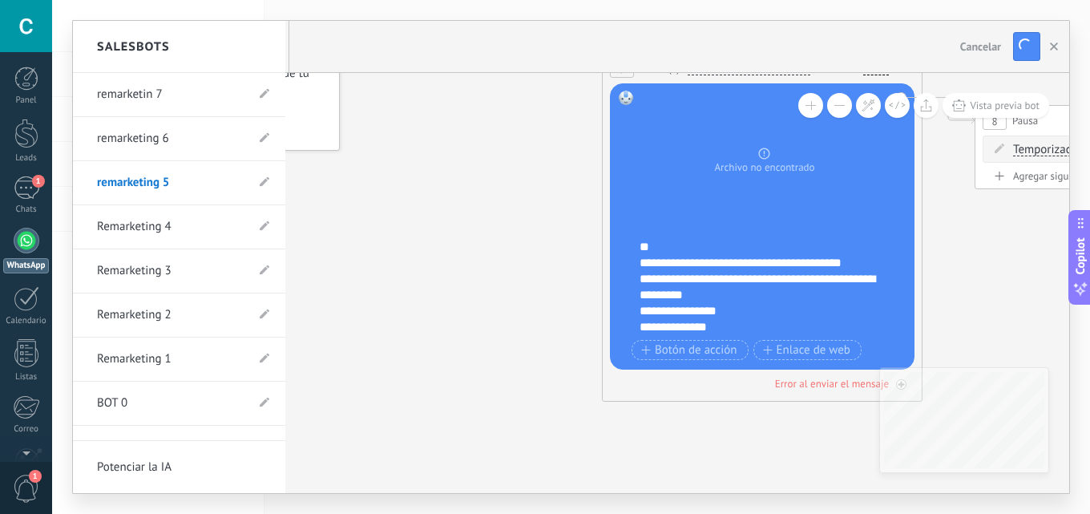
type input "**********"
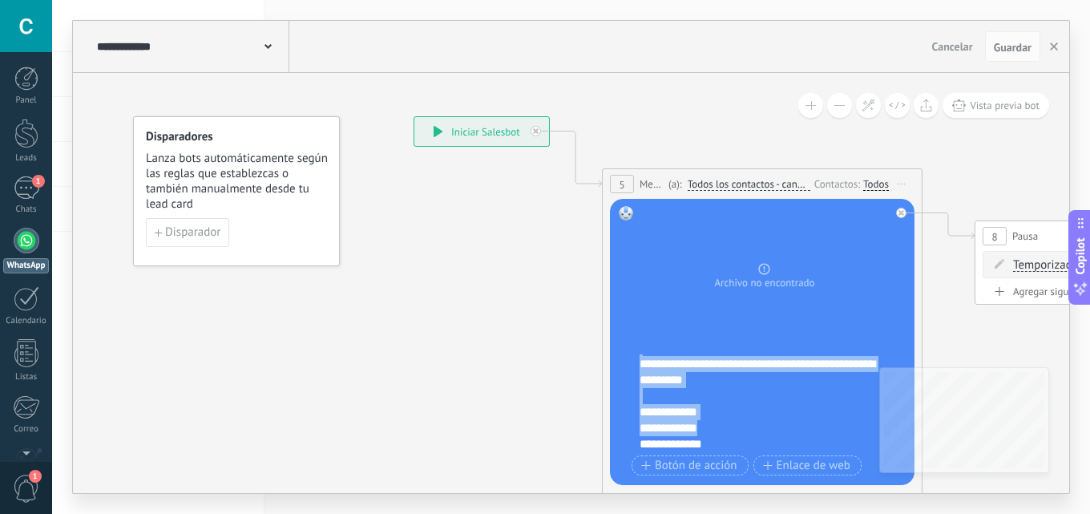
scroll to position [349, 0]
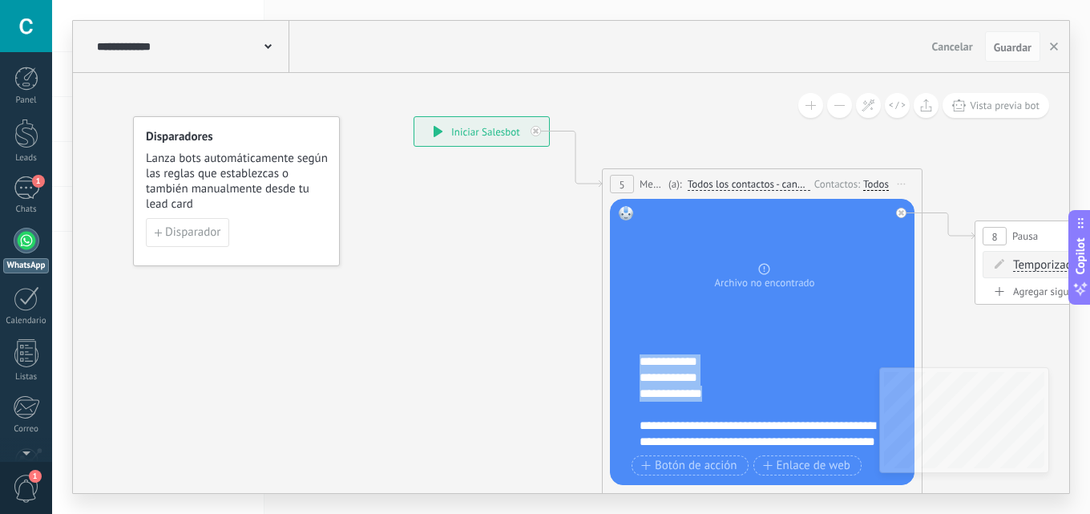
drag, startPoint x: 640, startPoint y: 359, endPoint x: 861, endPoint y: 439, distance: 235.2
click at [861, 439] on div "**********" at bounding box center [772, 402] width 266 height 96
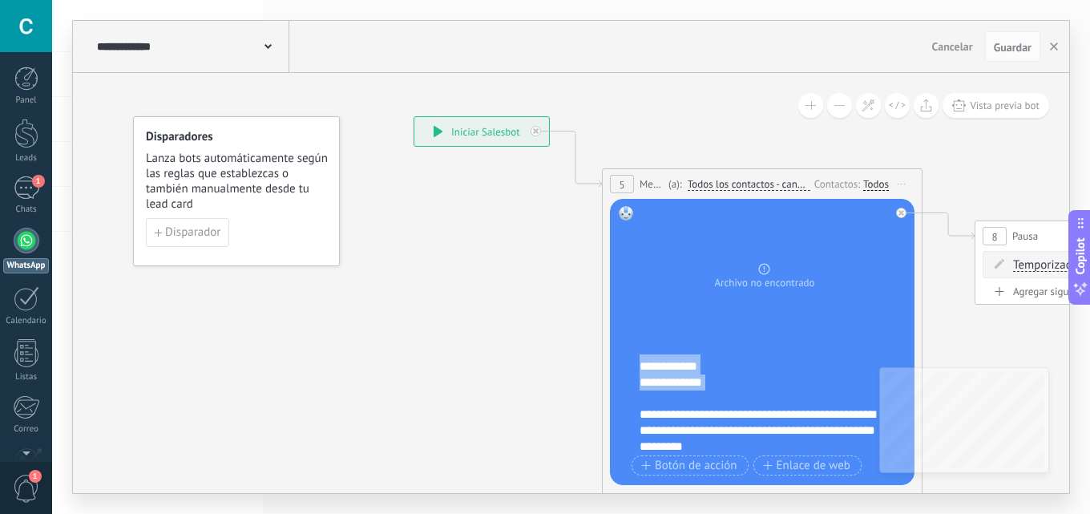
click at [840, 412] on div "**********" at bounding box center [772, 402] width 266 height 96
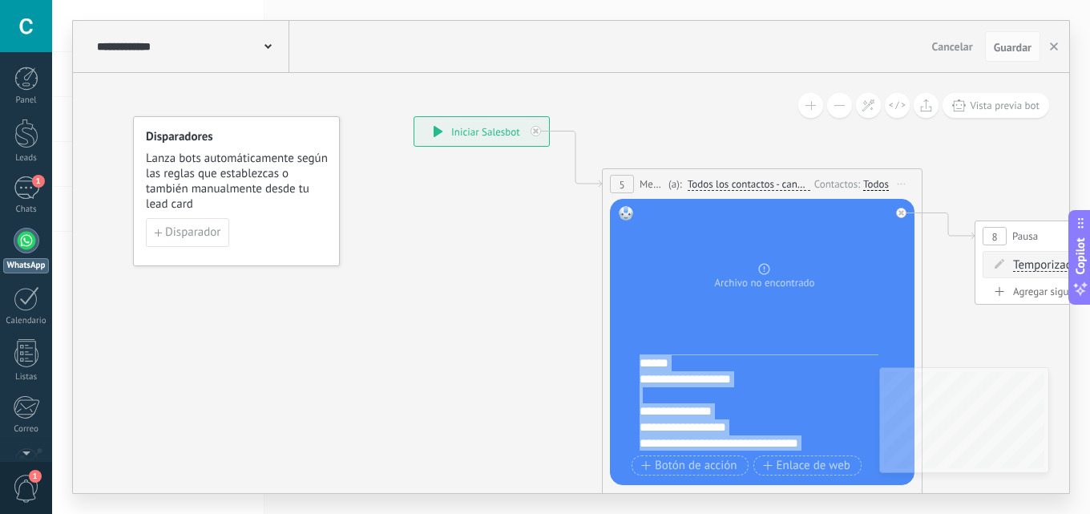
scroll to position [0, 0]
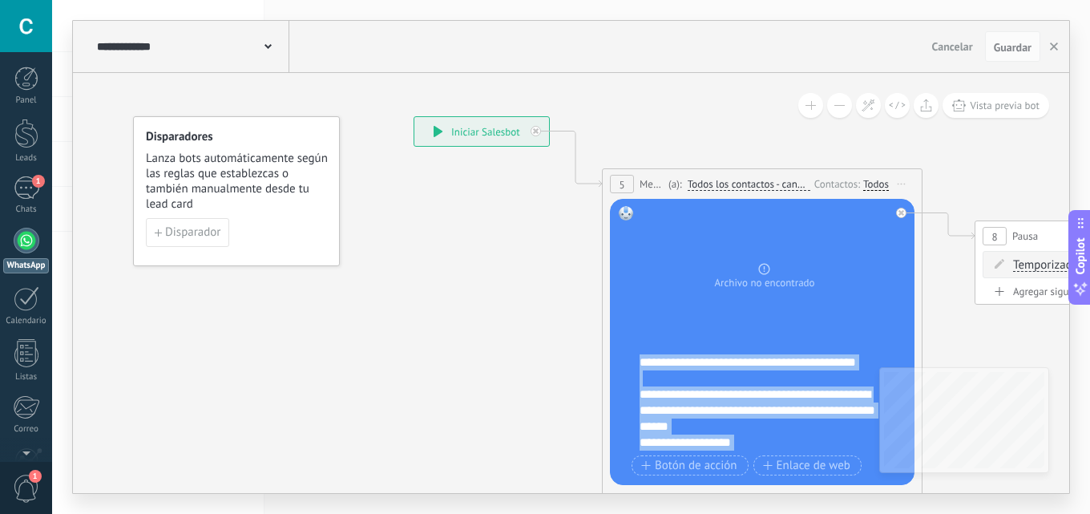
drag, startPoint x: 729, startPoint y: 429, endPoint x: 615, endPoint y: 319, distance: 158.7
click at [615, 319] on div "Reemplazar Quitar Convertir a mensaje de voz Arrastre la imagen aquí para adjun…" at bounding box center [762, 342] width 304 height 286
copy div "**********"
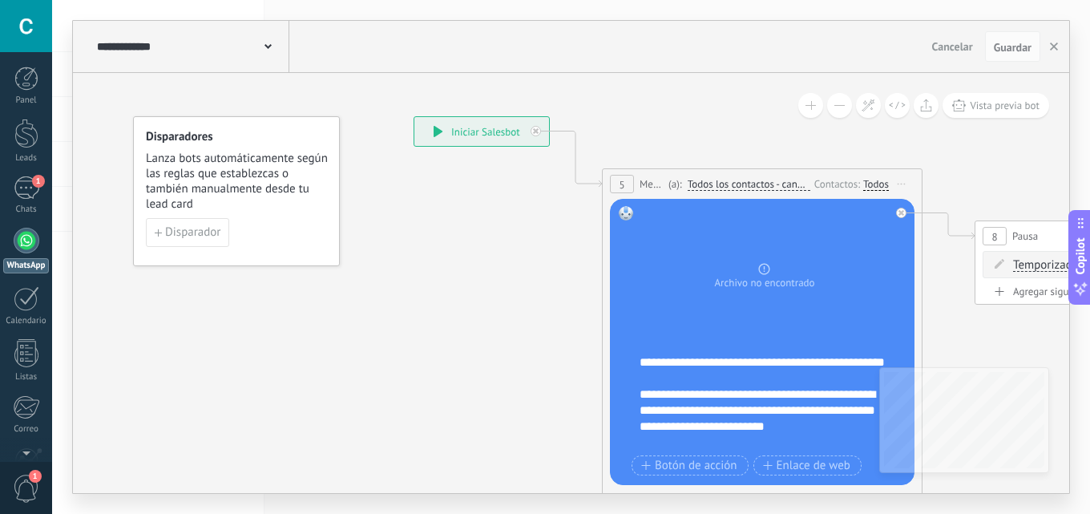
click at [726, 414] on div "**********" at bounding box center [758, 418] width 238 height 64
click at [772, 417] on div "**********" at bounding box center [758, 418] width 238 height 64
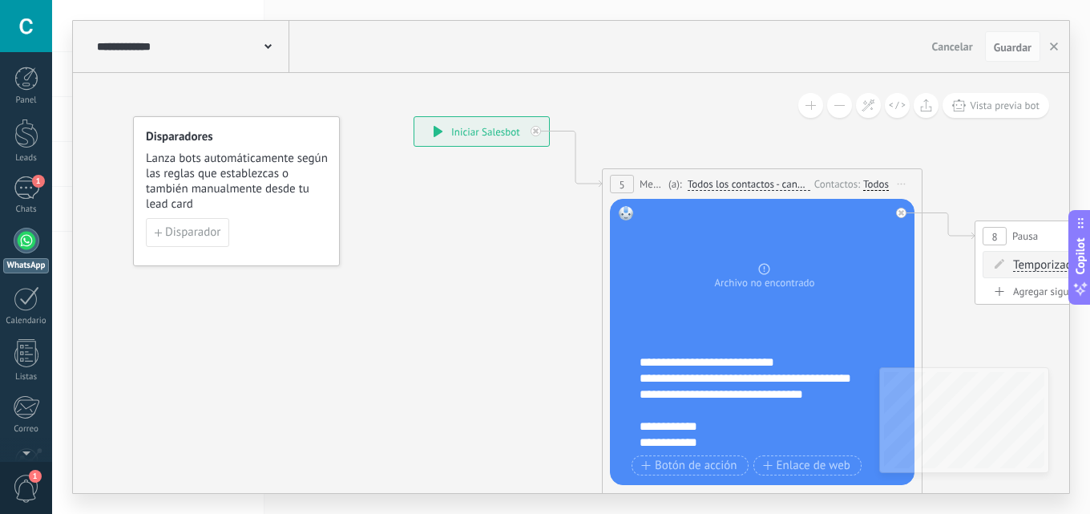
scroll to position [240, 0]
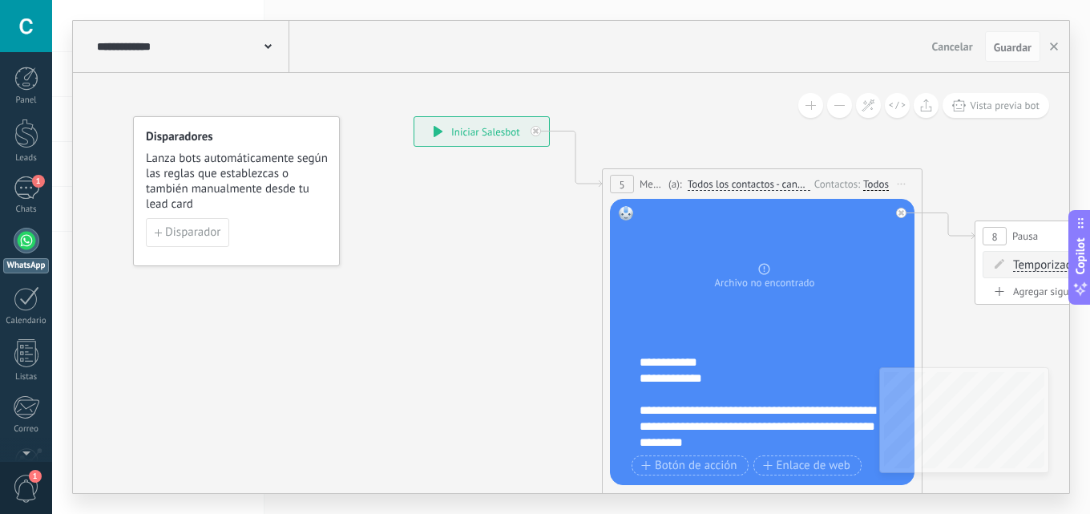
click at [757, 397] on div "**********" at bounding box center [758, 378] width 238 height 144
click at [272, 53] on div "**********" at bounding box center [191, 46] width 196 height 51
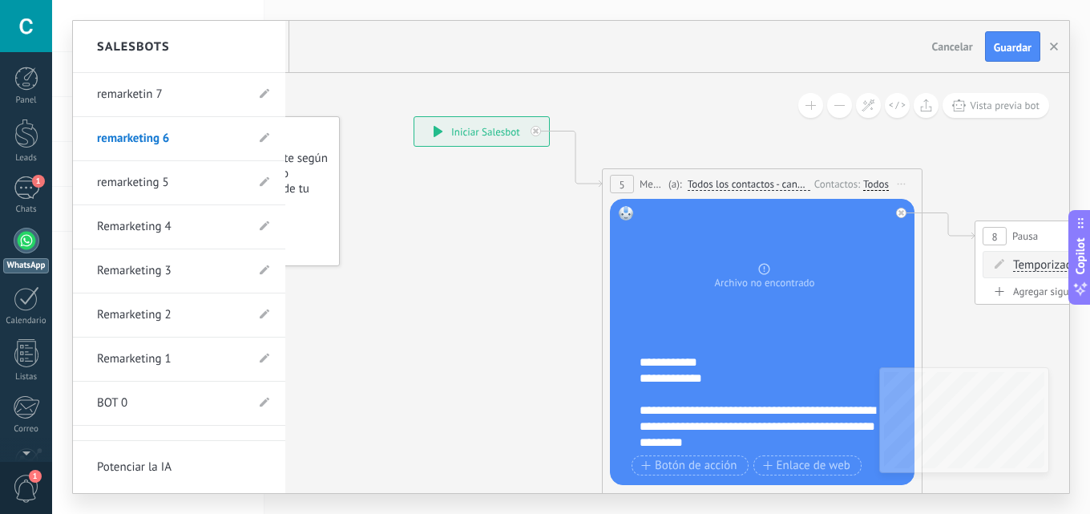
click at [179, 99] on link "remarketin 7" at bounding box center [171, 94] width 148 height 45
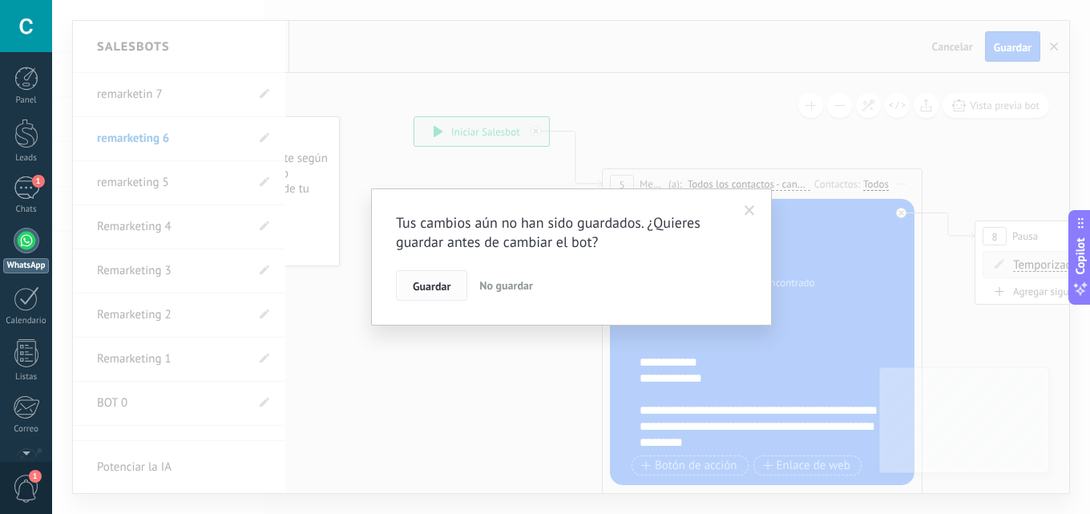
click at [426, 291] on span "Guardar" at bounding box center [432, 285] width 38 height 11
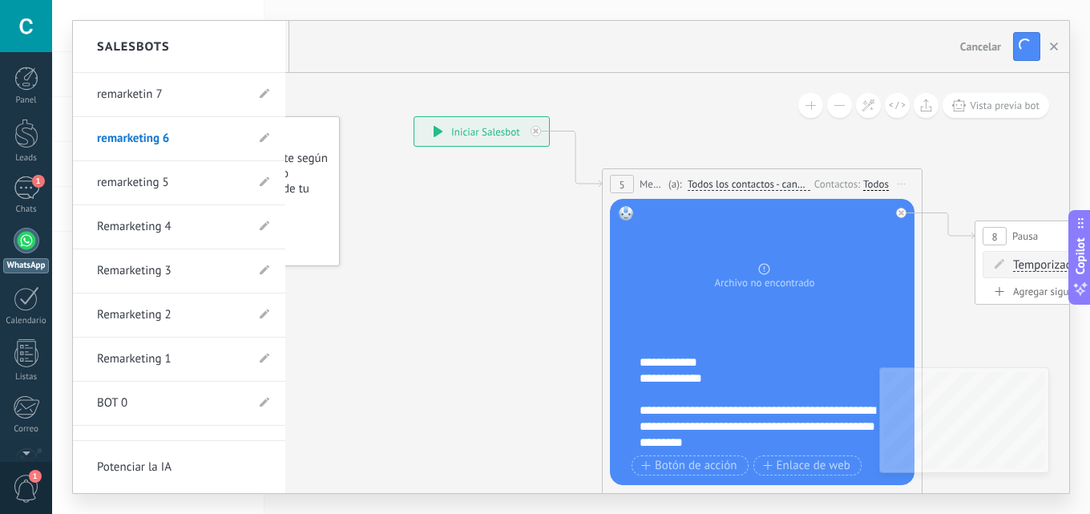
type input "**********"
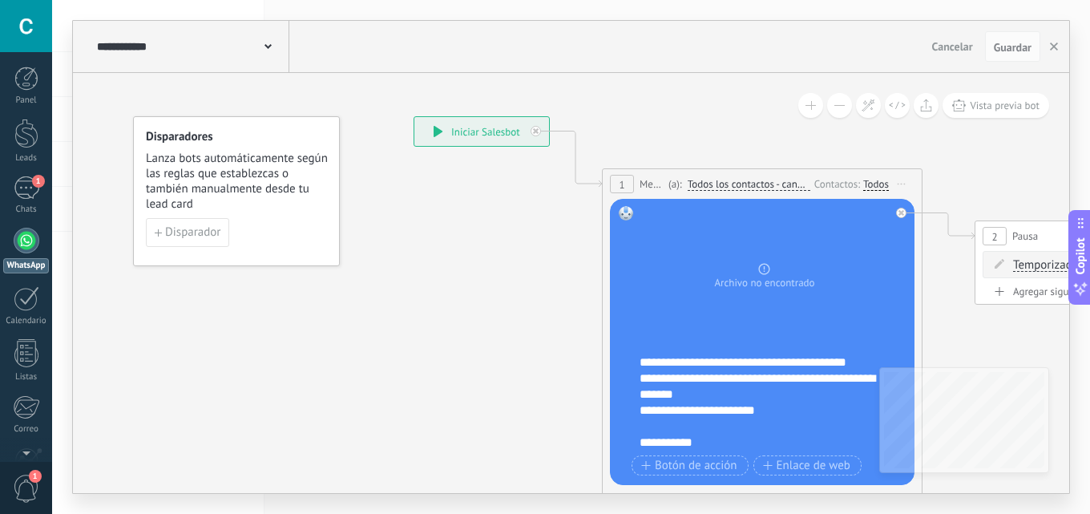
drag, startPoint x: 637, startPoint y: 363, endPoint x: 657, endPoint y: 373, distance: 22.6
click at [681, 396] on div "Reemplazar Quitar Convertir a mensaje de voz Arrastre la imagen aquí para adjun…" at bounding box center [762, 342] width 304 height 286
click at [645, 365] on div "**********" at bounding box center [772, 402] width 266 height 96
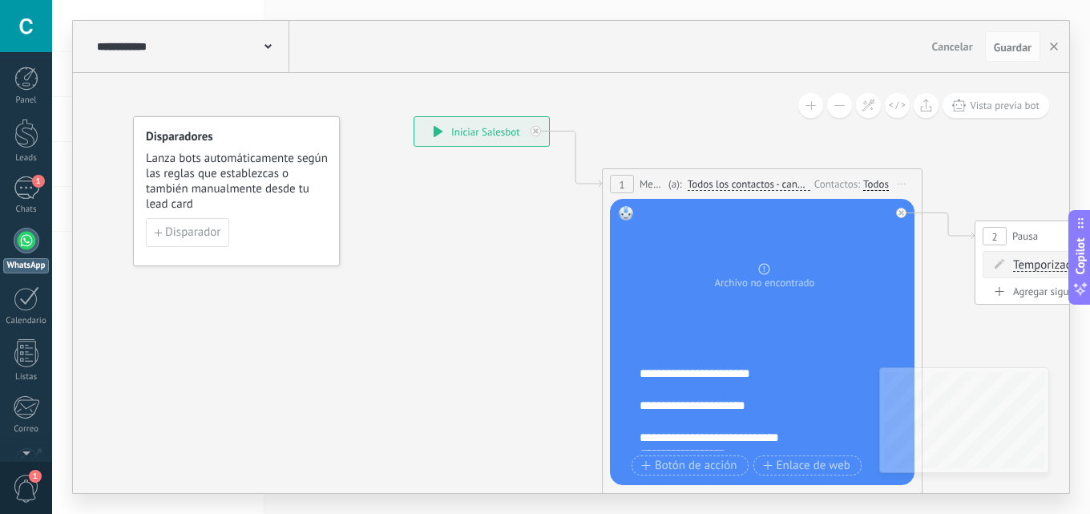
scroll to position [250, 0]
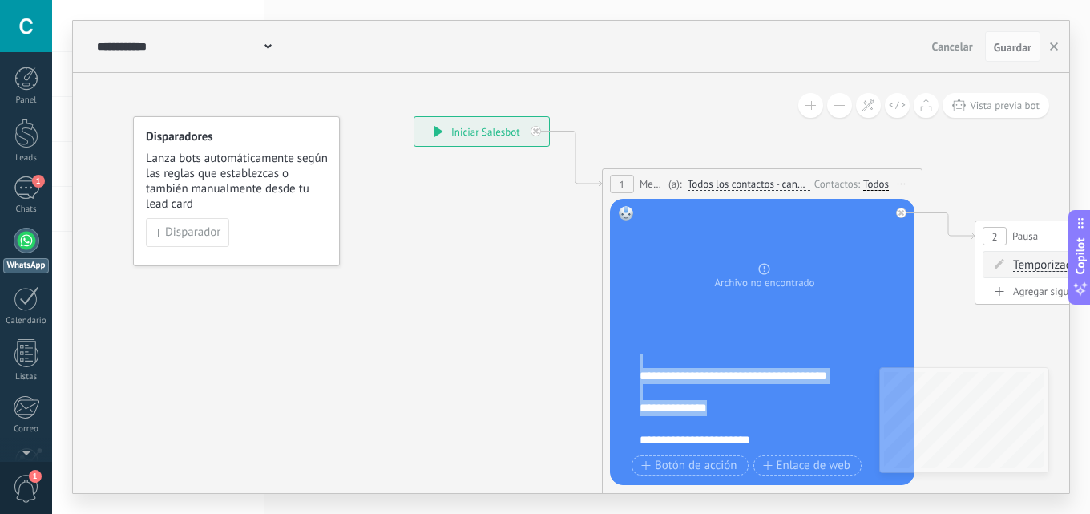
drag, startPoint x: 642, startPoint y: 362, endPoint x: 830, endPoint y: 436, distance: 202.2
click at [830, 436] on div "**********" at bounding box center [772, 402] width 266 height 96
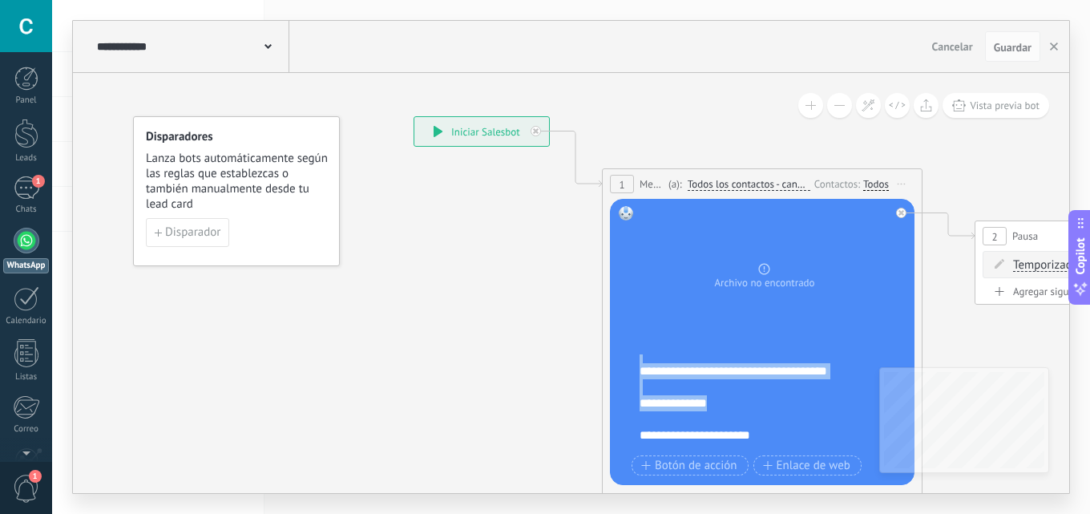
click at [764, 398] on div "**********" at bounding box center [772, 402] width 266 height 96
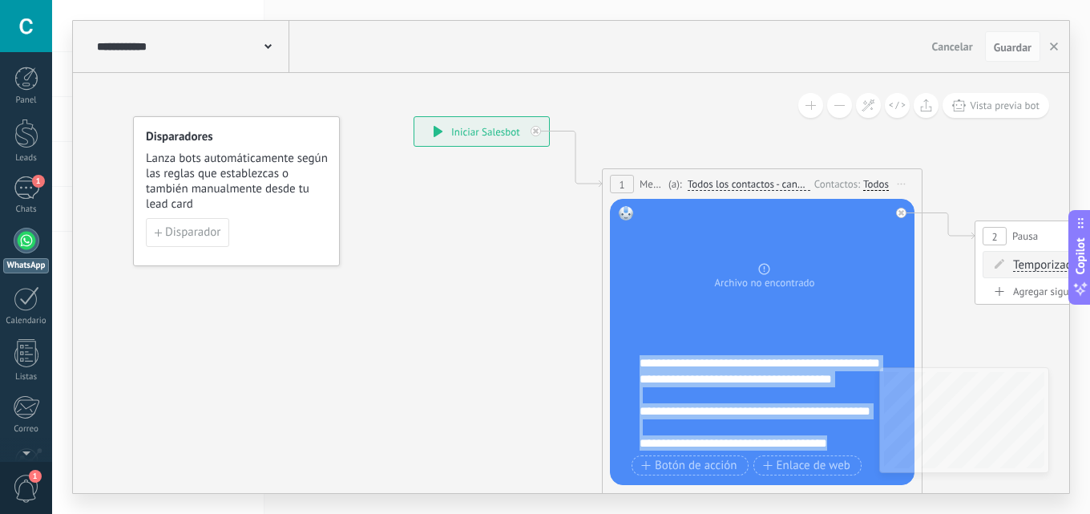
scroll to position [0, 0]
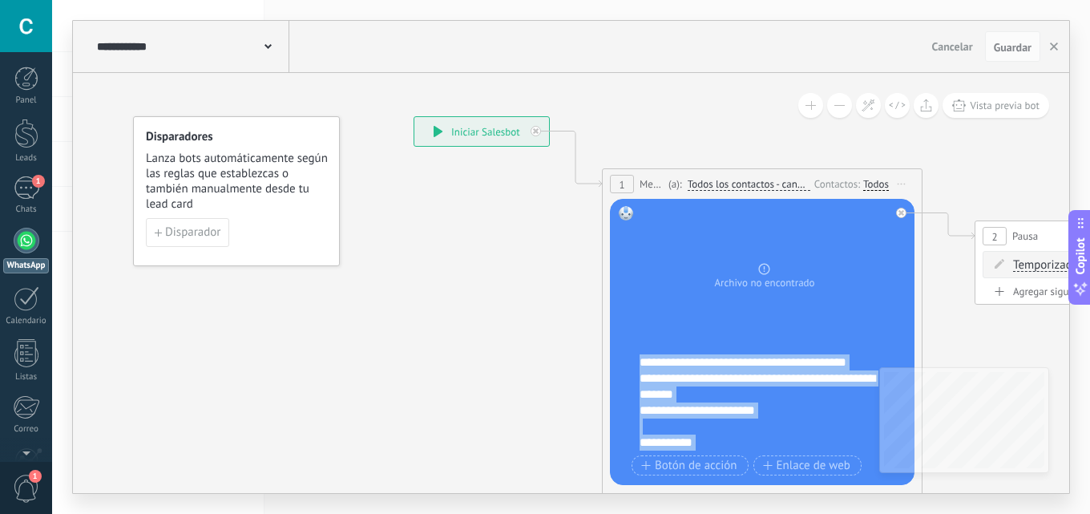
drag, startPoint x: 852, startPoint y: 405, endPoint x: 628, endPoint y: 330, distance: 235.6
click at [628, 330] on div "Reemplazar Quitar Convertir a mensaje de voz Arrastre la imagen aquí para adjun…" at bounding box center [762, 342] width 304 height 286
copy div "**********"
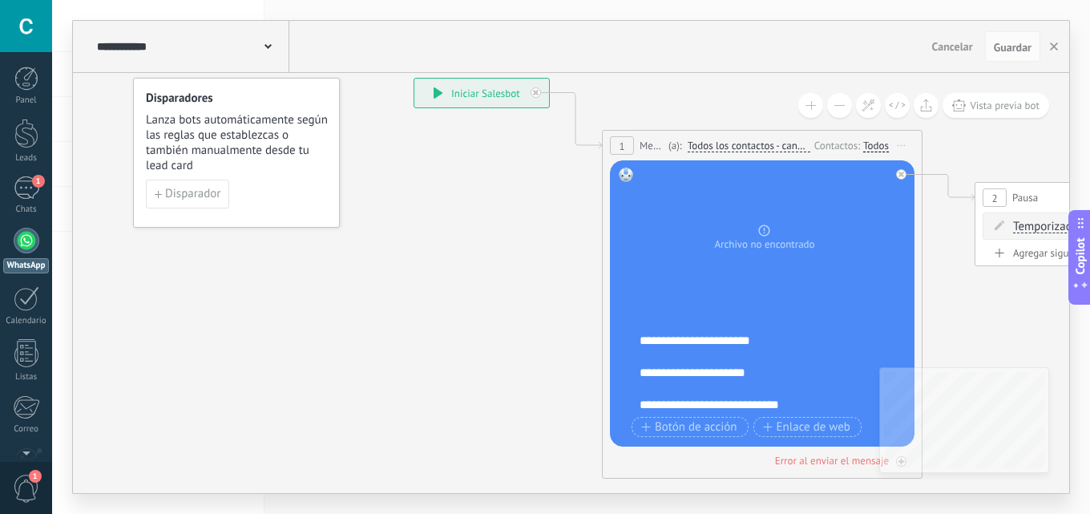
scroll to position [321, 0]
drag, startPoint x: 788, startPoint y: 337, endPoint x: 712, endPoint y: 336, distance: 76.1
click at [712, 336] on div "**********" at bounding box center [758, 380] width 238 height 256
drag, startPoint x: 772, startPoint y: 374, endPoint x: 712, endPoint y: 374, distance: 60.1
click at [712, 374] on div "**********" at bounding box center [758, 380] width 238 height 256
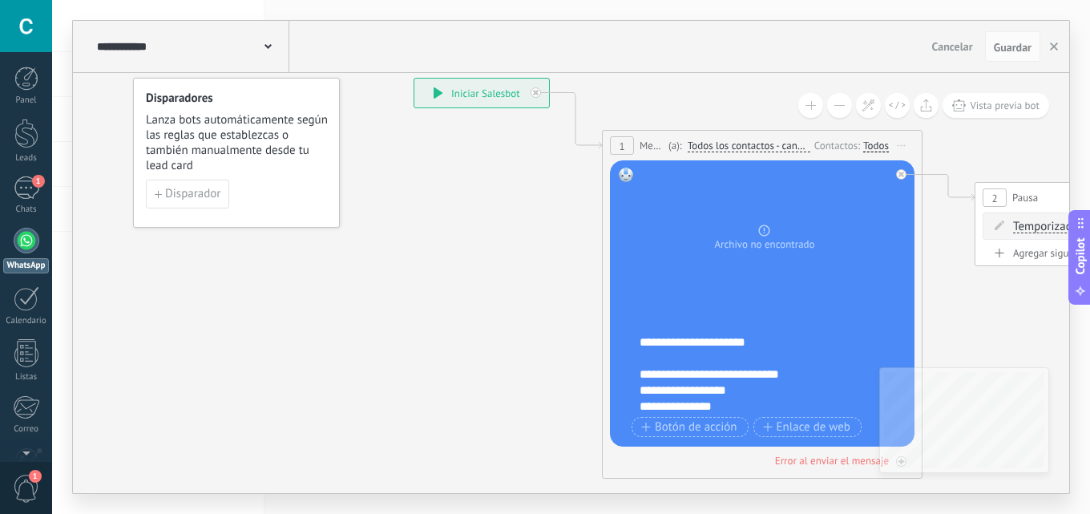
scroll to position [337, 0]
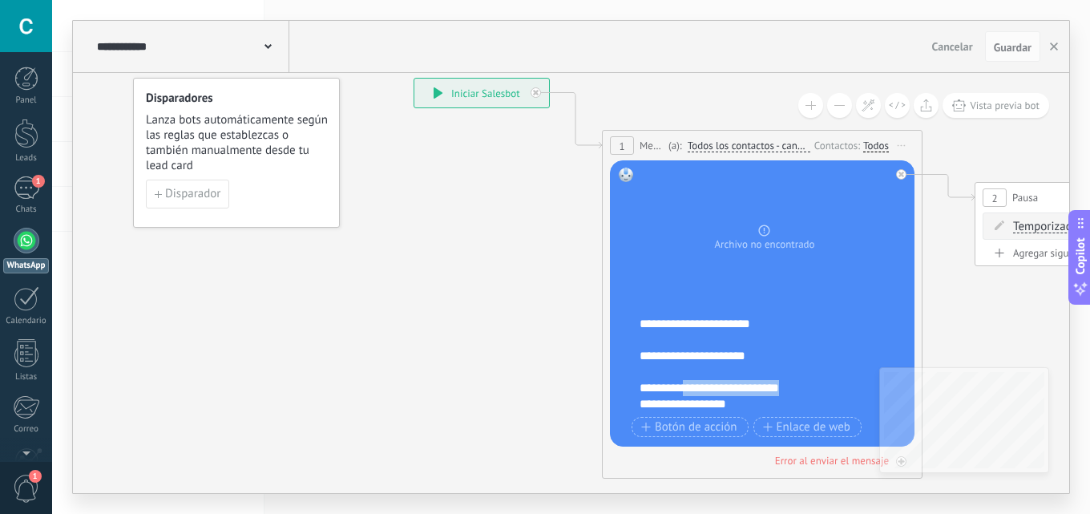
drag, startPoint x: 819, startPoint y: 384, endPoint x: 687, endPoint y: 385, distance: 131.4
click at [687, 385] on div "**********" at bounding box center [758, 364] width 238 height 256
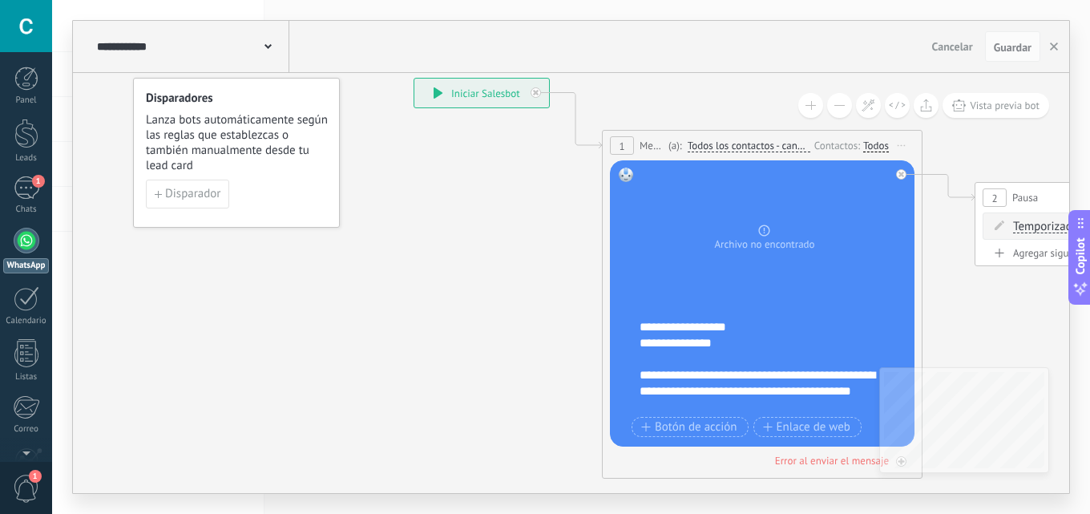
scroll to position [417, 0]
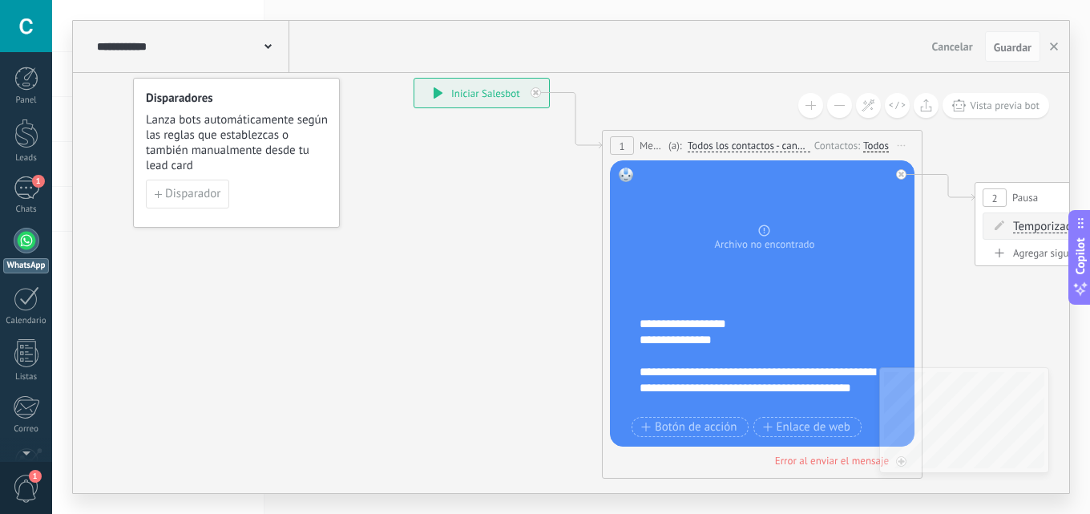
click at [753, 321] on div "**********" at bounding box center [758, 283] width 238 height 256
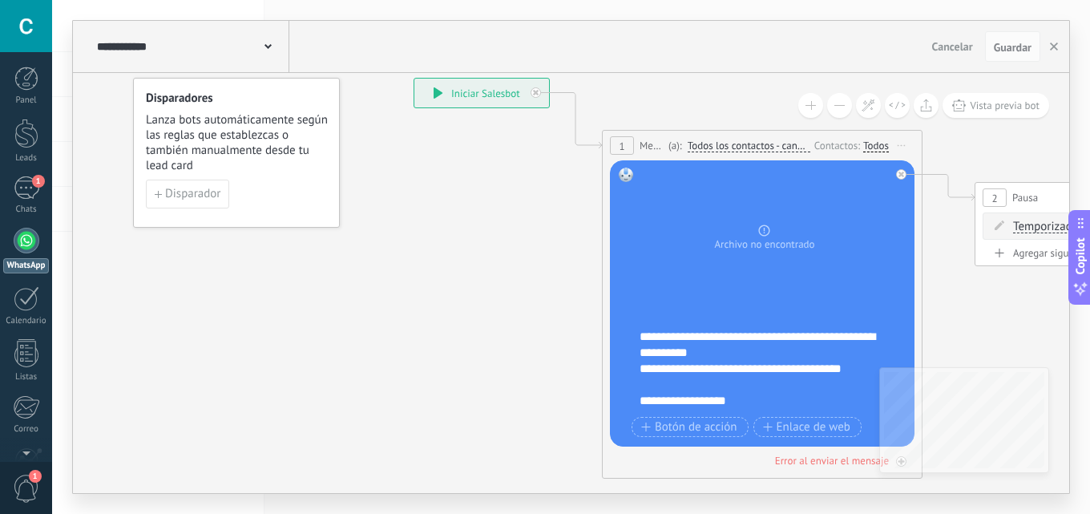
scroll to position [0, 0]
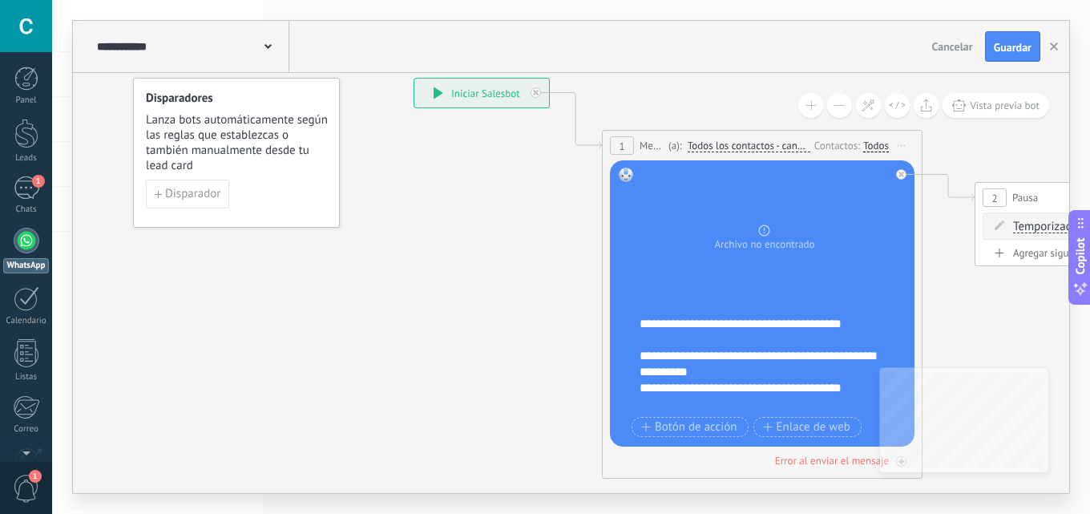
click at [265, 47] on icon at bounding box center [267, 46] width 7 height 5
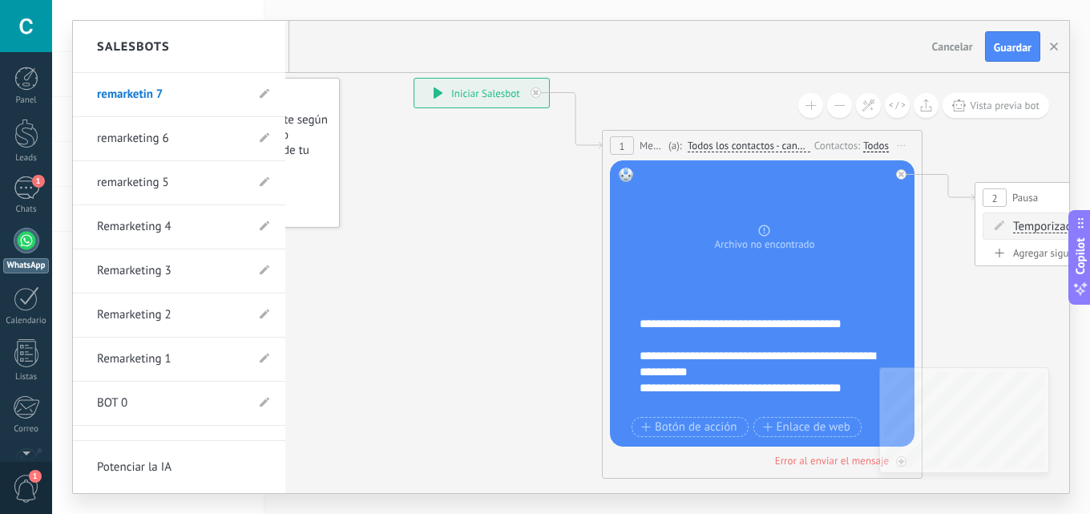
click at [183, 128] on link "remarketing 6" at bounding box center [171, 138] width 148 height 45
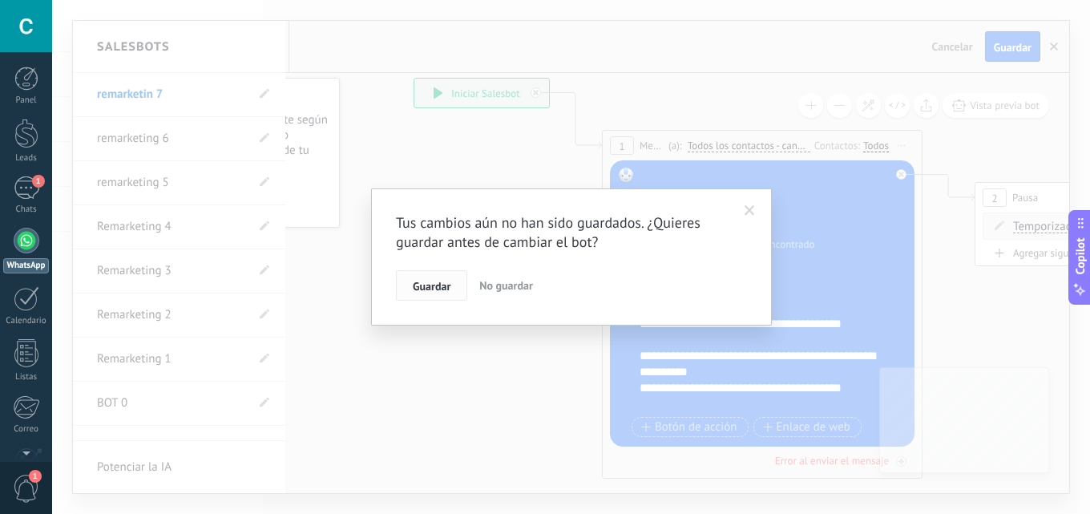
click at [425, 285] on span "Guardar" at bounding box center [432, 285] width 38 height 11
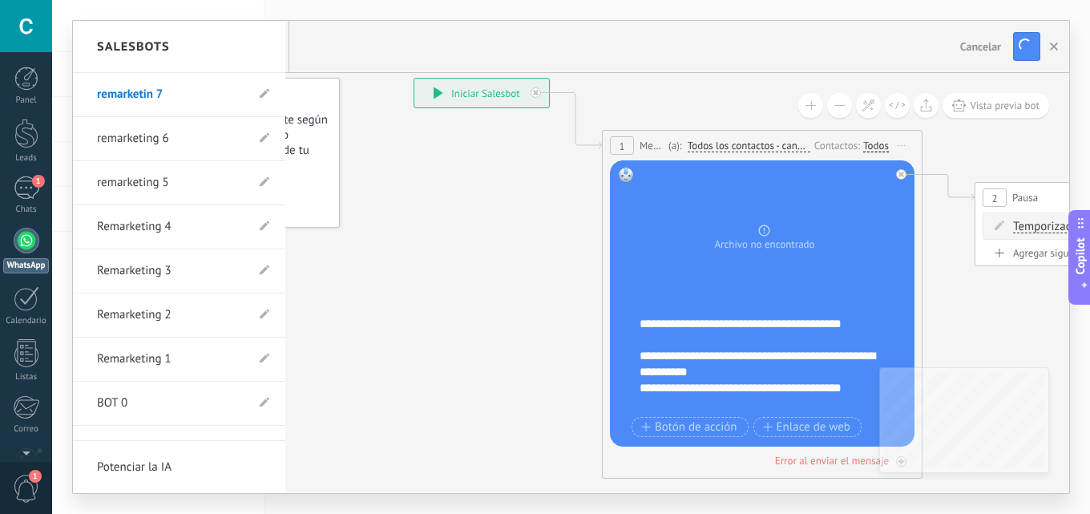
type input "**********"
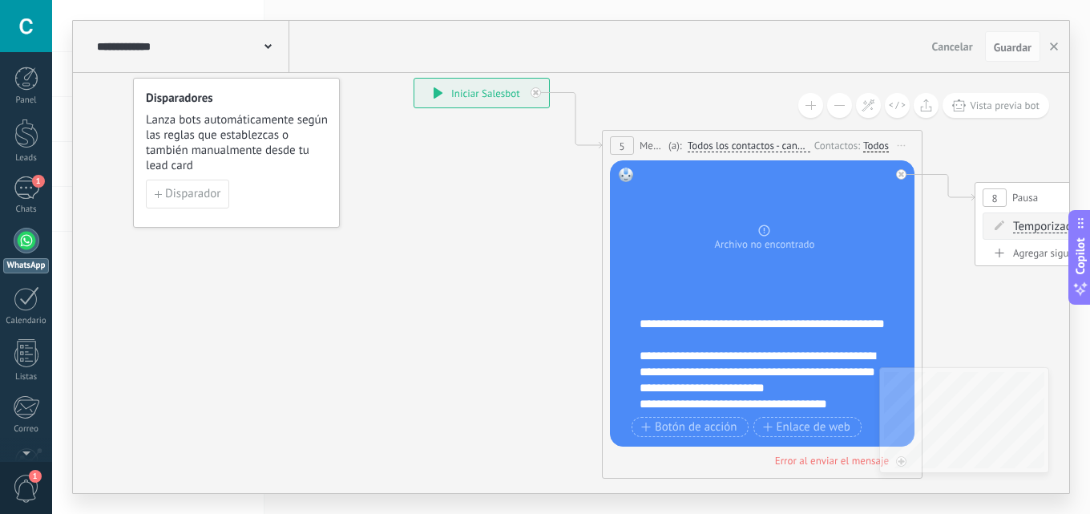
click at [787, 387] on div "**********" at bounding box center [772, 364] width 266 height 96
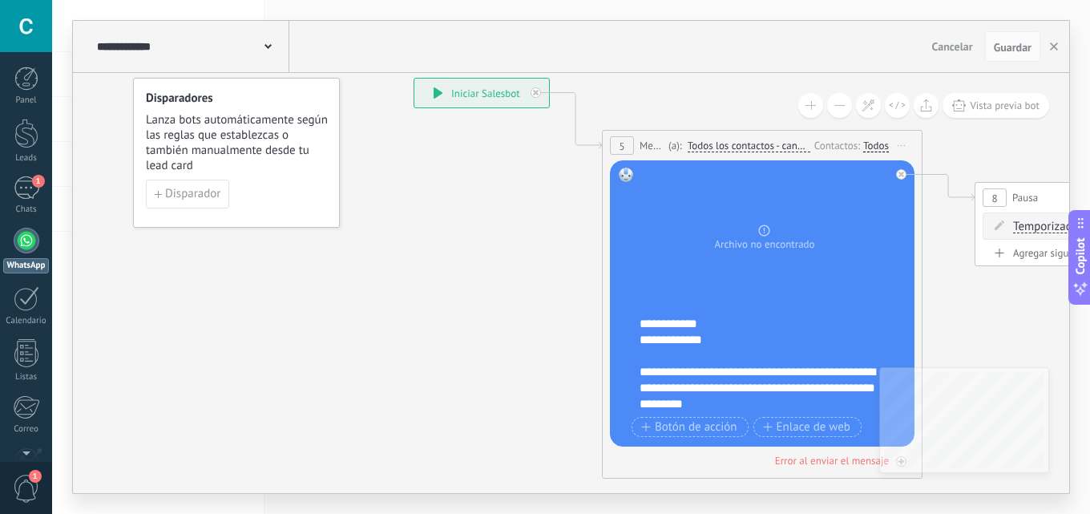
scroll to position [240, 0]
drag, startPoint x: 722, startPoint y: 356, endPoint x: 616, endPoint y: 353, distance: 105.8
click at [616, 353] on div "Reemplazar Quitar Convertir a mensaje de voz Arrastre la imagen aquí para adjun…" at bounding box center [762, 303] width 304 height 286
click at [713, 331] on div "**********" at bounding box center [772, 364] width 266 height 96
click at [713, 342] on div "**********" at bounding box center [772, 364] width 266 height 96
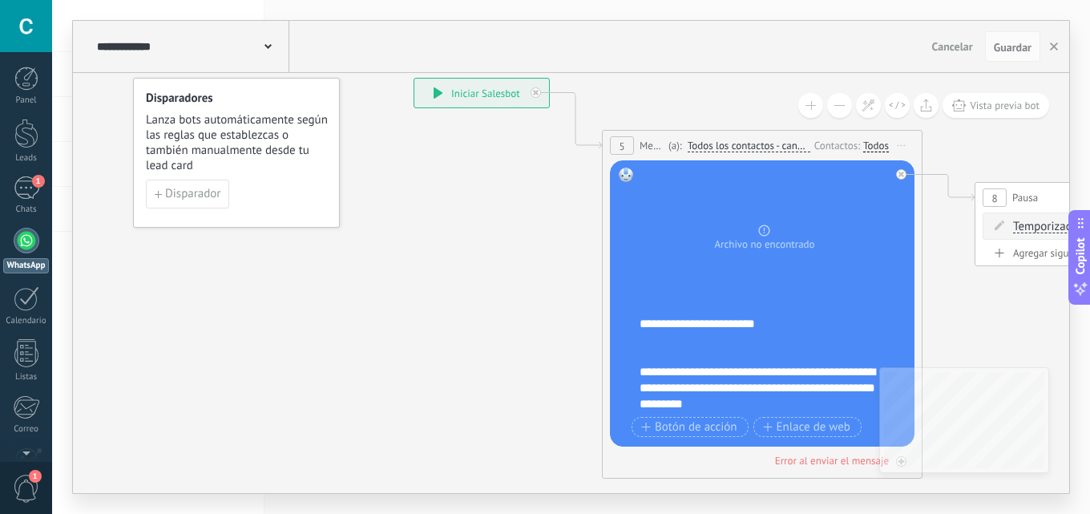
scroll to position [256, 0]
click at [720, 341] on div "**********" at bounding box center [772, 364] width 266 height 96
click at [816, 349] on div "**********" at bounding box center [758, 372] width 238 height 80
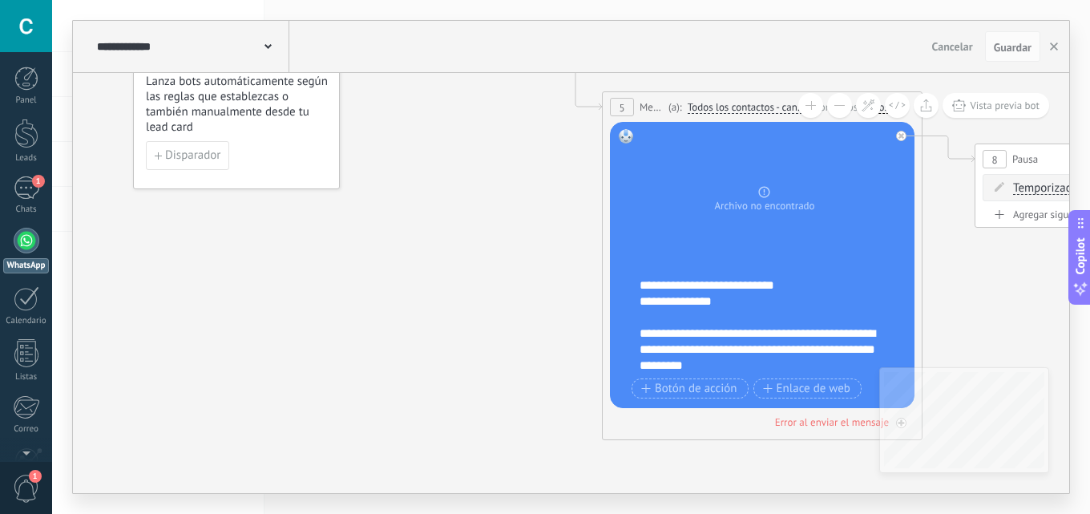
click at [797, 361] on div "**********" at bounding box center [758, 333] width 238 height 80
click at [249, 54] on div "**********" at bounding box center [191, 46] width 196 height 51
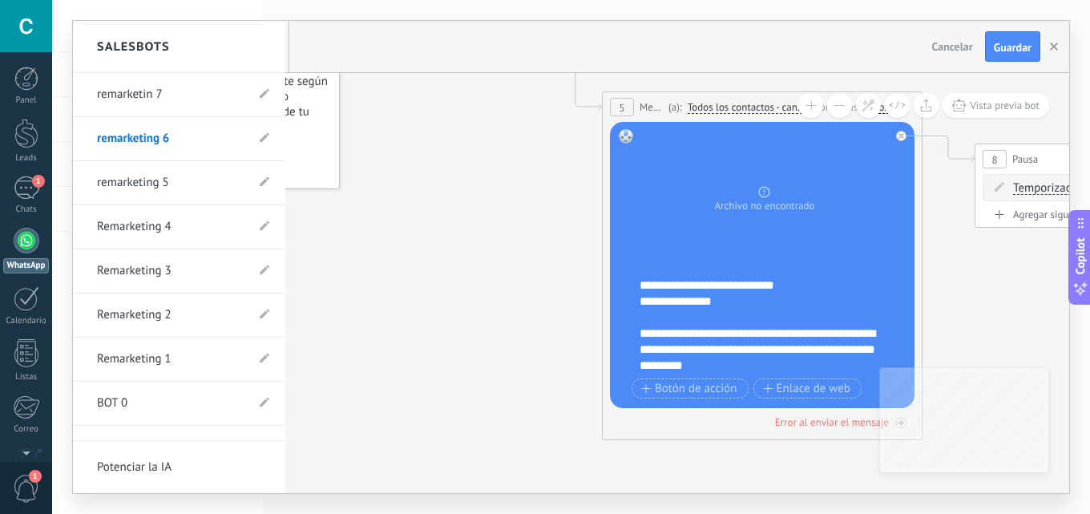
click at [152, 357] on link "Remarketing 1" at bounding box center [171, 359] width 148 height 45
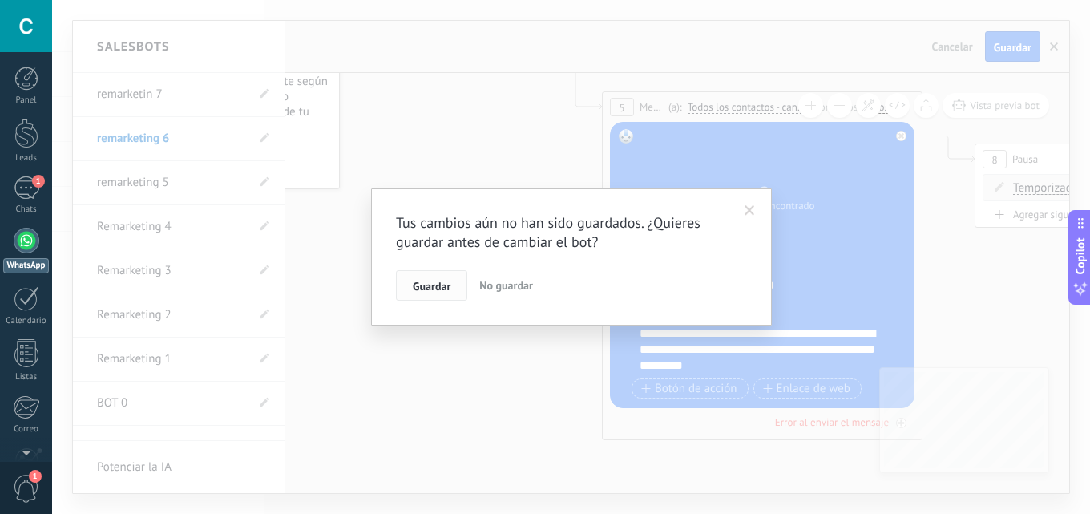
click at [444, 288] on span "Guardar" at bounding box center [432, 285] width 38 height 11
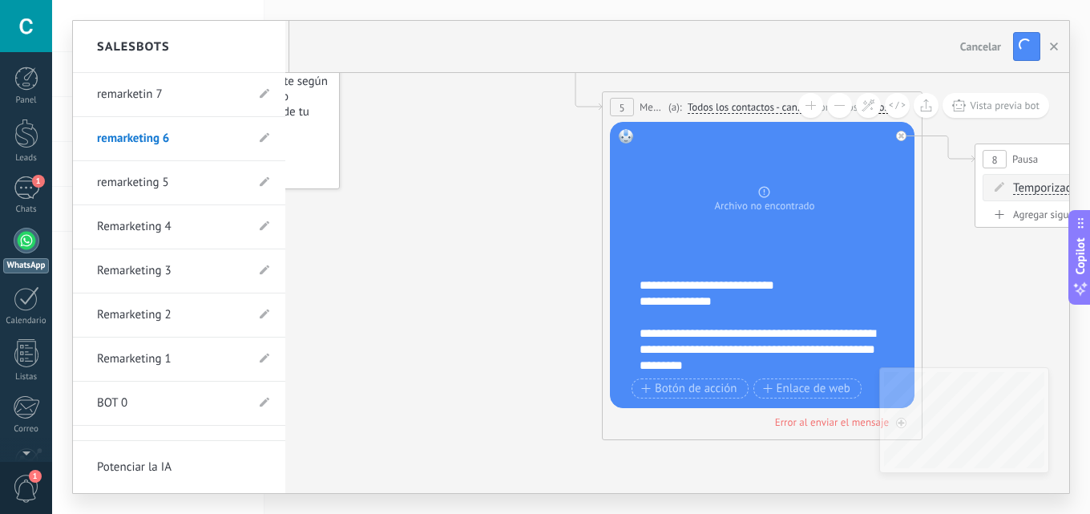
type input "**********"
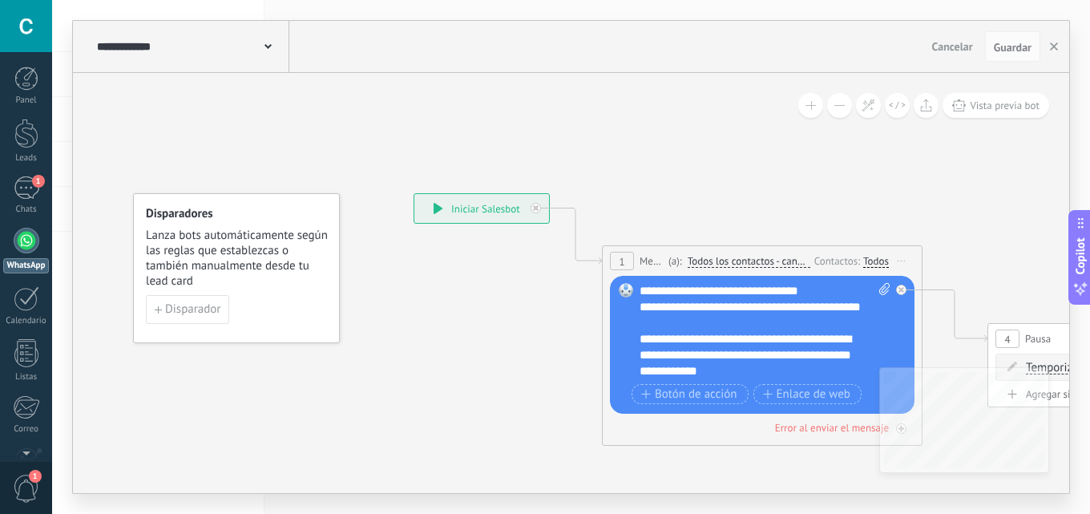
click at [728, 302] on div "**********" at bounding box center [764, 331] width 251 height 96
click at [724, 305] on div "**********" at bounding box center [764, 331] width 251 height 96
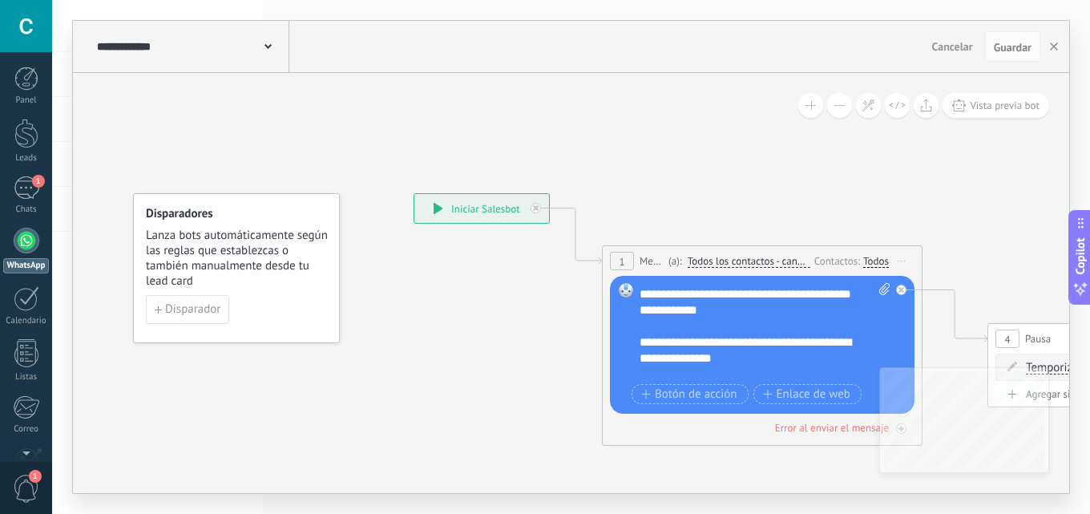
scroll to position [0, 0]
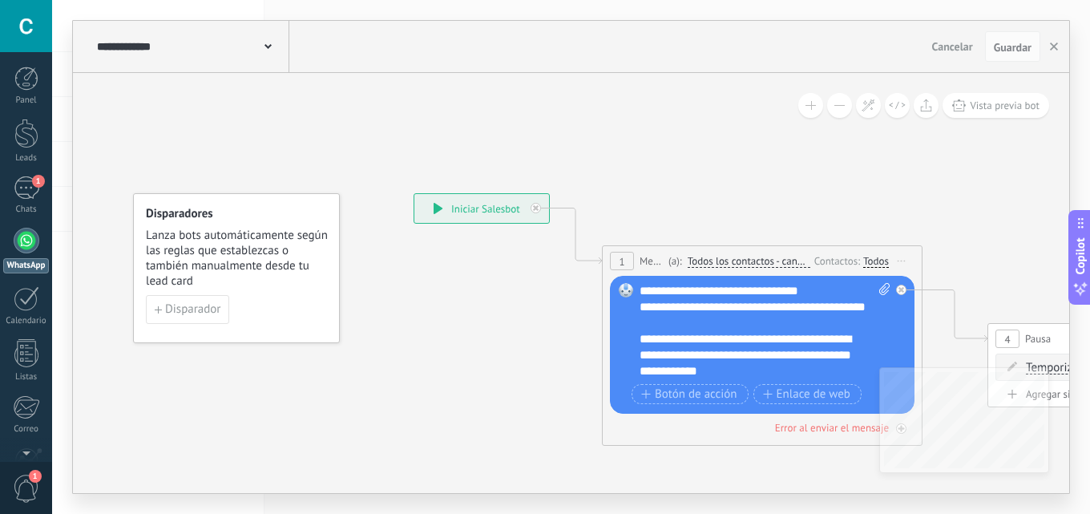
click at [885, 288] on icon at bounding box center [884, 289] width 10 height 12
click input "Subir" at bounding box center [0, 0] width 0 height 0
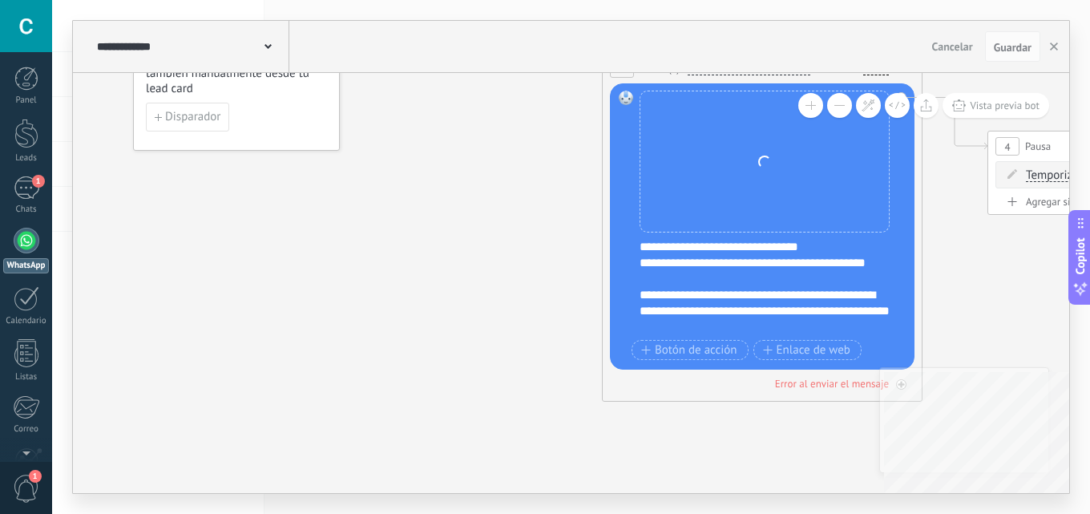
click at [747, 419] on icon at bounding box center [1110, 127] width 2195 height 1054
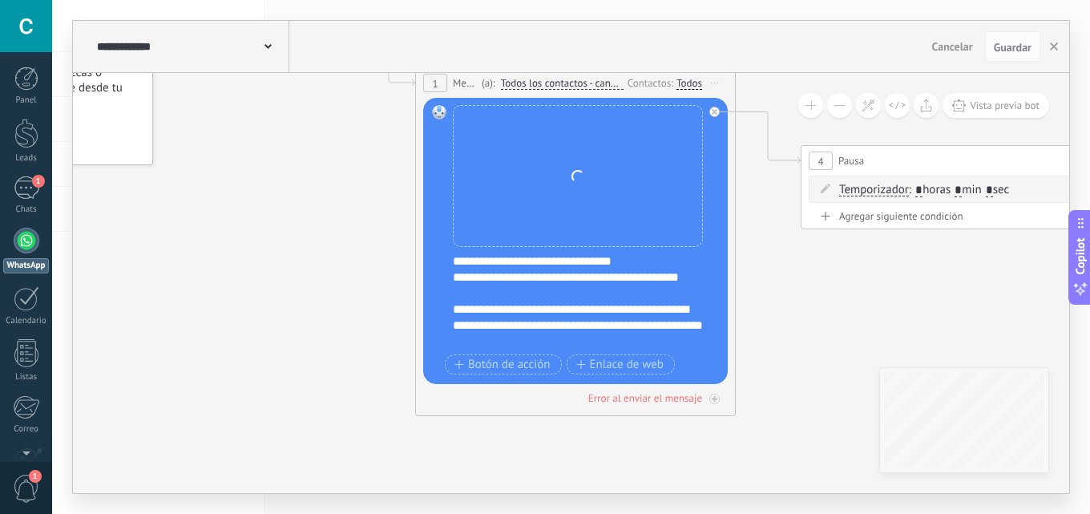
drag, startPoint x: 733, startPoint y: 446, endPoint x: 546, endPoint y: 461, distance: 187.3
click at [546, 461] on icon at bounding box center [923, 142] width 2195 height 1054
click at [640, 433] on icon at bounding box center [923, 142] width 2195 height 1054
click at [712, 113] on icon at bounding box center [715, 112] width 6 height 6
click at [764, 305] on icon at bounding box center [923, 216] width 2195 height 1202
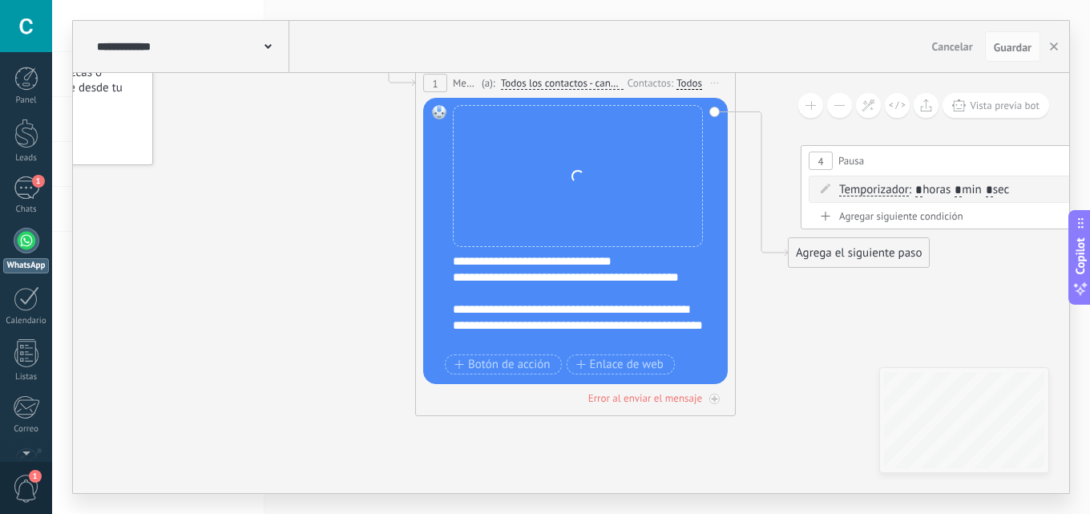
click at [684, 440] on icon at bounding box center [923, 216] width 2195 height 1202
click at [679, 449] on icon at bounding box center [923, 216] width 2195 height 1202
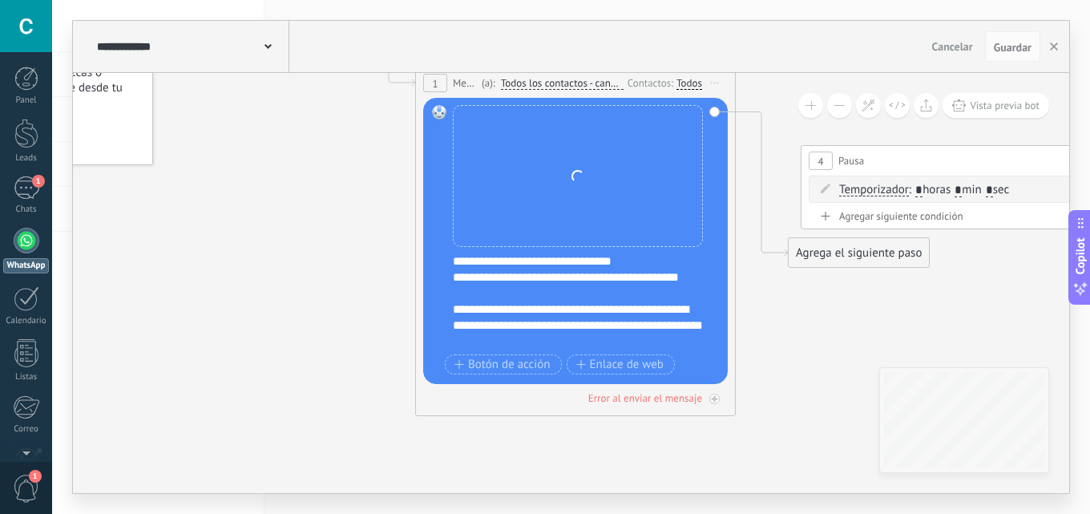
click at [276, 45] on div "**********" at bounding box center [191, 46] width 196 height 51
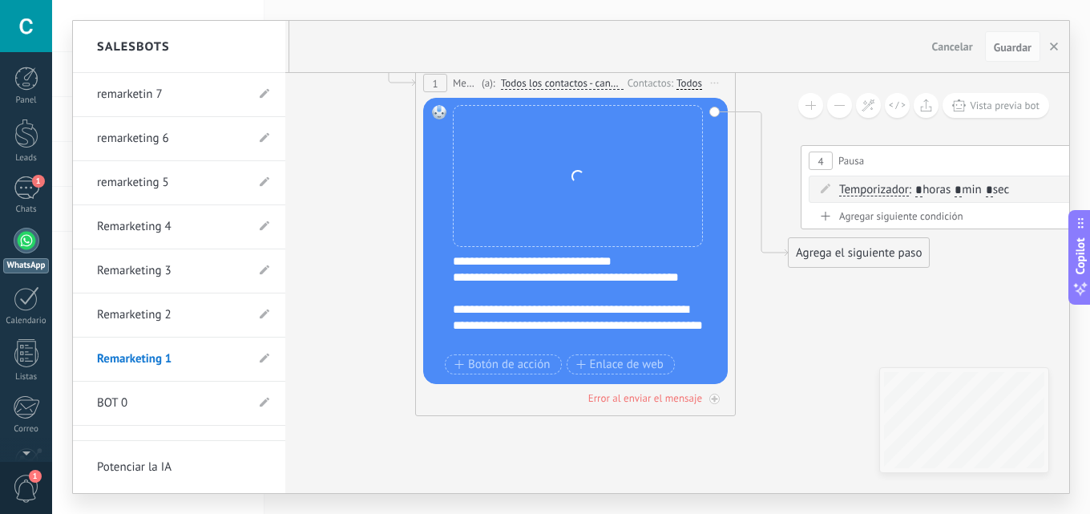
click at [172, 304] on link "Remarketing 2" at bounding box center [171, 314] width 148 height 45
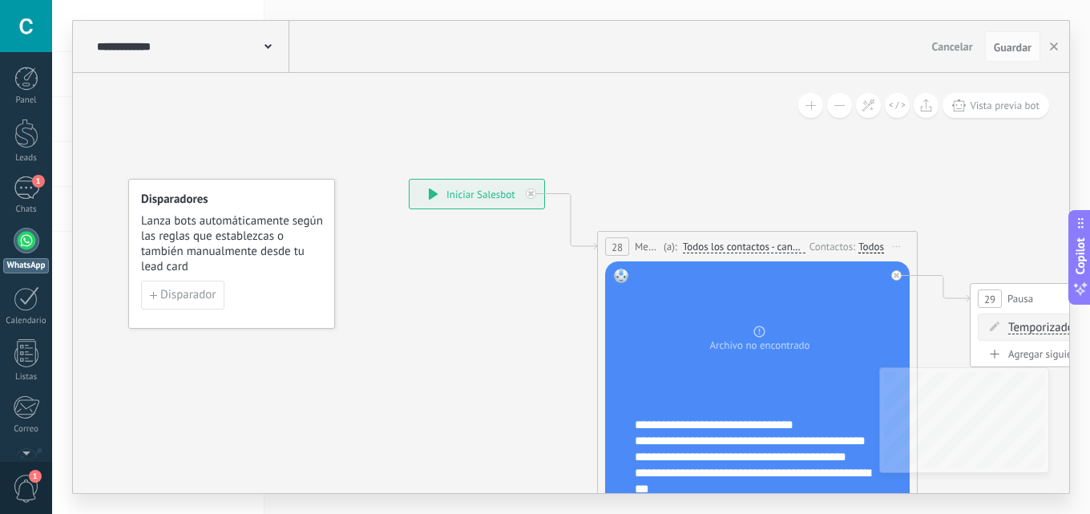
drag, startPoint x: 560, startPoint y: 374, endPoint x: 472, endPoint y: 243, distance: 158.2
click at [466, 216] on icon at bounding box center [1105, 379] width 2195 height 1202
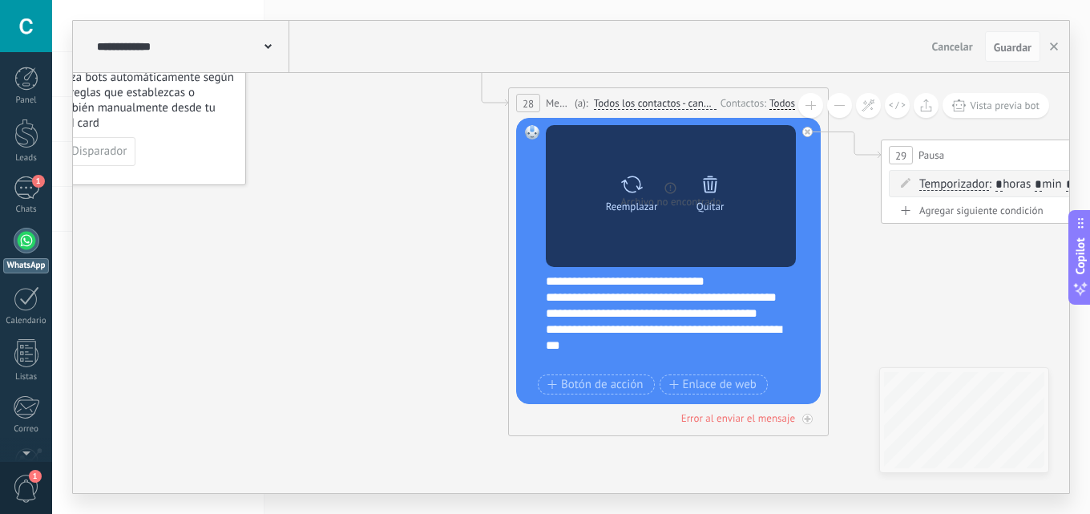
click at [720, 192] on icon at bounding box center [710, 184] width 22 height 22
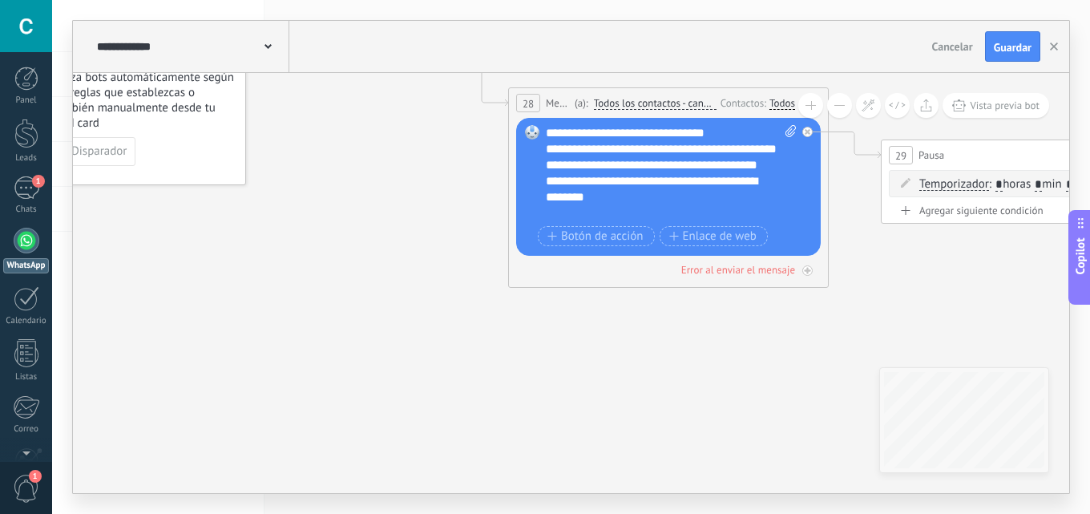
click at [783, 133] on span at bounding box center [787, 173] width 15 height 96
click input "Subir" at bounding box center [0, 0] width 0 height 0
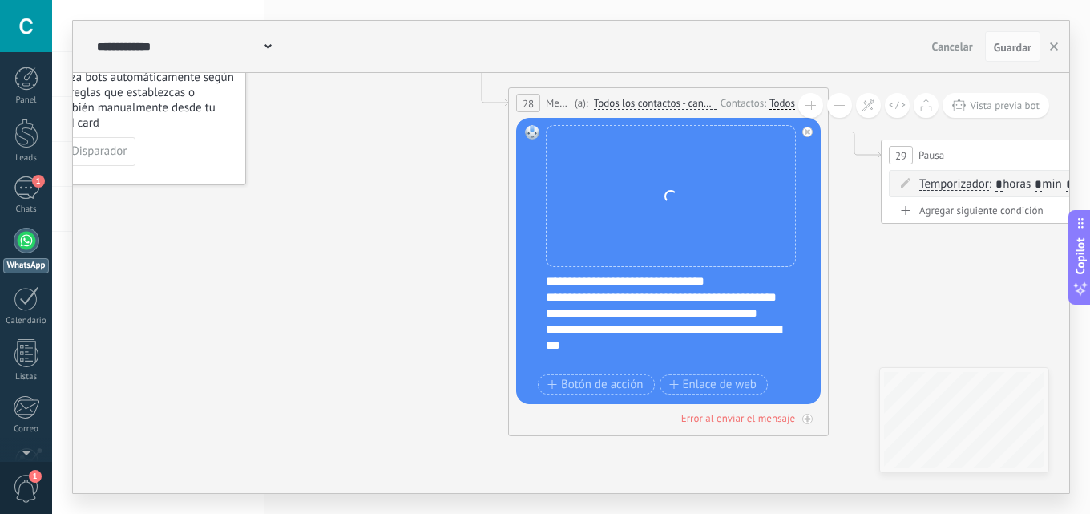
click at [269, 41] on span at bounding box center [267, 45] width 7 height 15
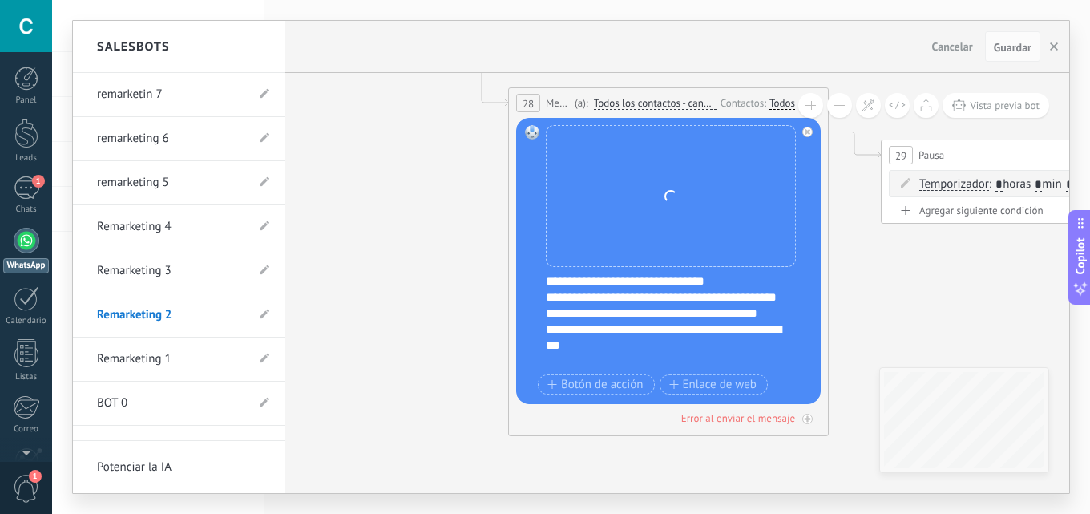
click at [164, 357] on link "Remarketing 1" at bounding box center [171, 359] width 148 height 45
type input "**********"
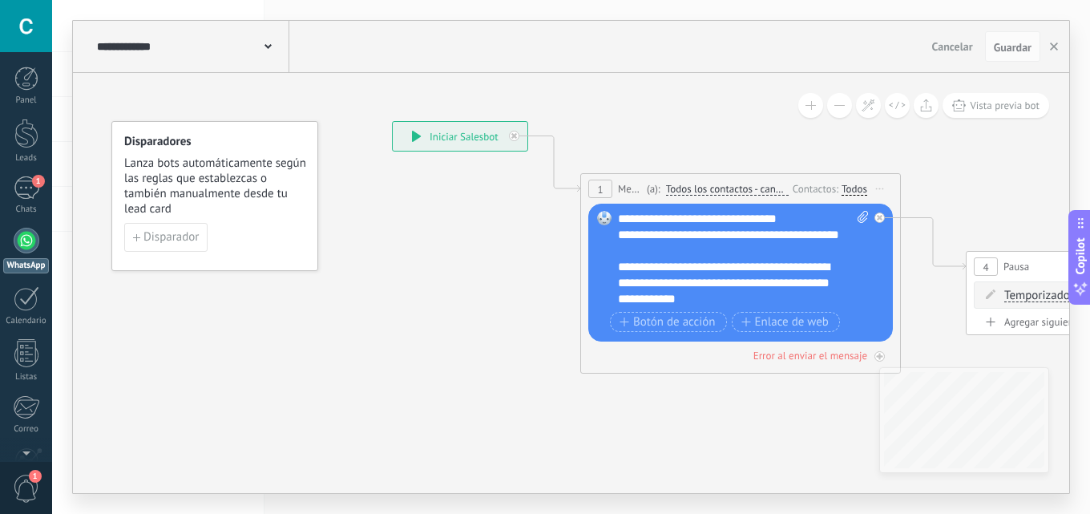
drag, startPoint x: 528, startPoint y: 304, endPoint x: 427, endPoint y: 175, distance: 163.8
click at [427, 175] on icon at bounding box center [1088, 247] width 2195 height 1054
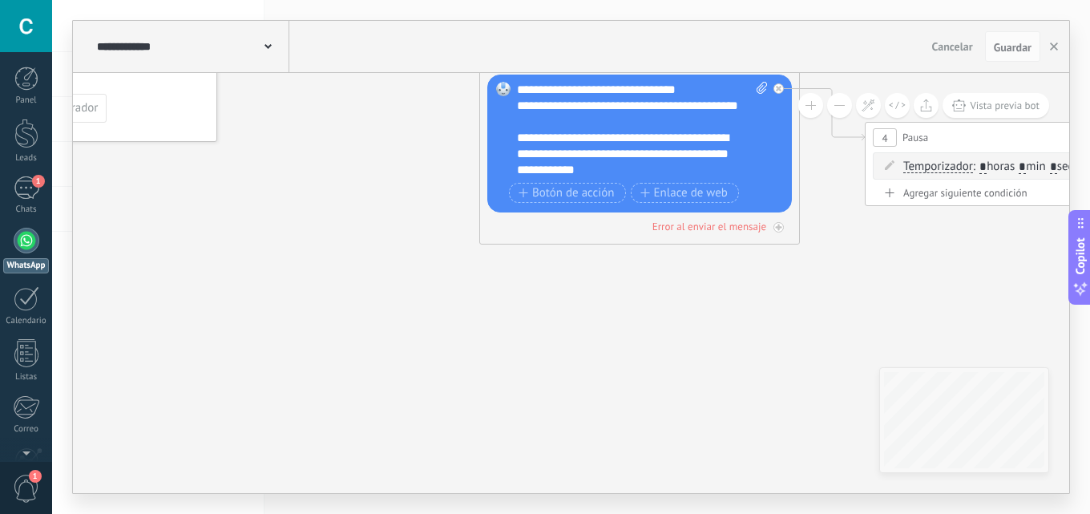
click at [756, 86] on span at bounding box center [759, 130] width 15 height 96
click input "Subir" at bounding box center [0, 0] width 0 height 0
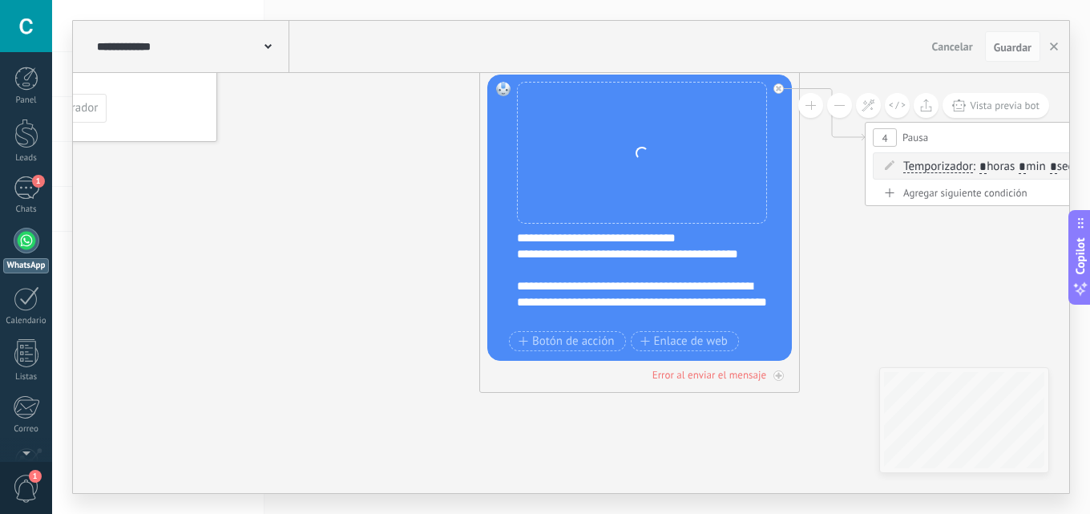
click at [720, 422] on icon at bounding box center [987, 118] width 2195 height 1054
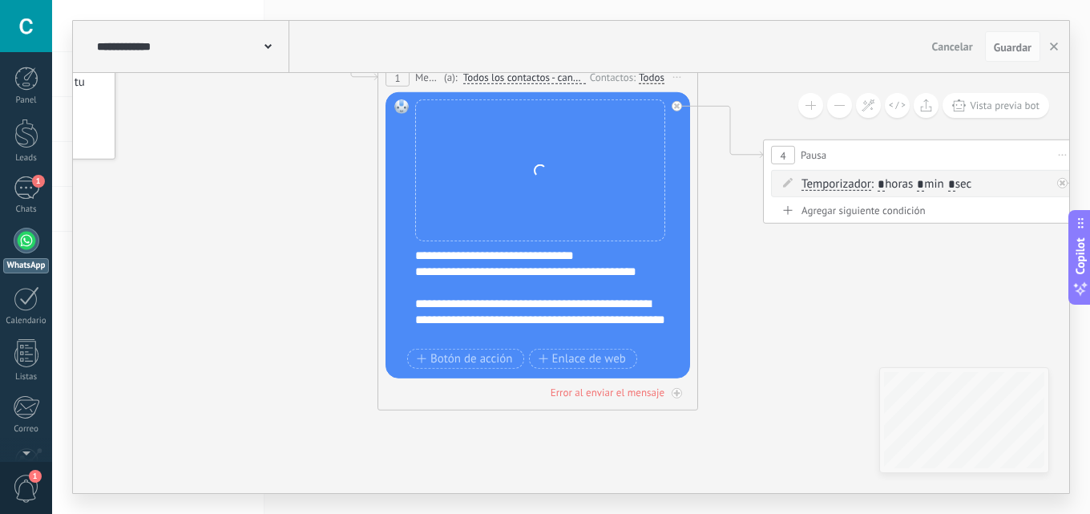
drag, startPoint x: 856, startPoint y: 304, endPoint x: 713, endPoint y: 360, distance: 153.3
click at [713, 360] on icon at bounding box center [885, 136] width 2195 height 1054
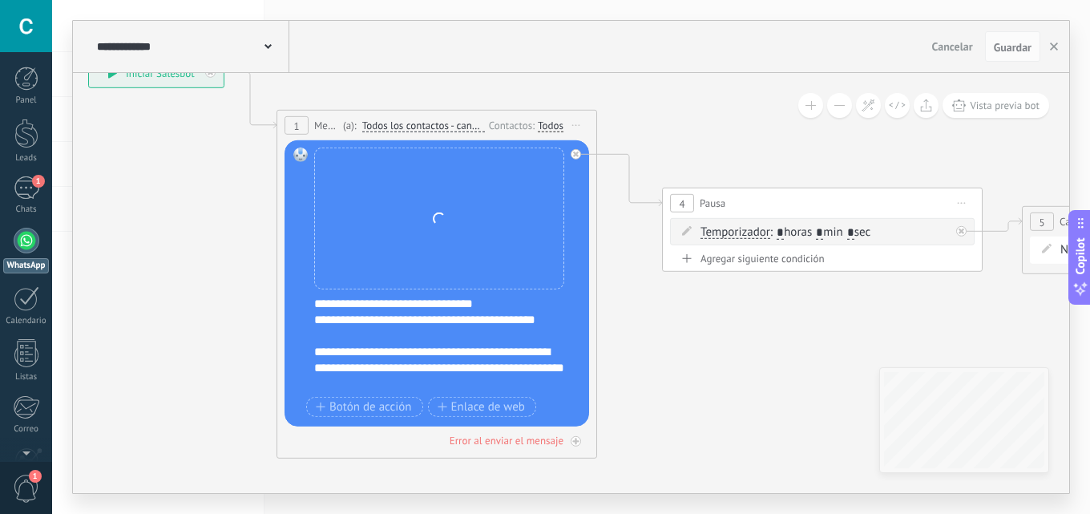
click at [424, 173] on div "Reemplazar Quitar Convertir a mensaje de voz Arrastre la imagen aquí para adjun…" at bounding box center [439, 218] width 250 height 142
click at [441, 229] on div "Reemplazar Quitar Convertir a mensaje de voz Arrastre la imagen aquí para adjun…" at bounding box center [439, 218] width 250 height 142
drag, startPoint x: 441, startPoint y: 229, endPoint x: 441, endPoint y: 207, distance: 22.4
click at [441, 227] on div "Reemplazar Quitar Convertir a mensaje de voz Arrastre la imagen aquí para adjun…" at bounding box center [439, 218] width 250 height 142
drag, startPoint x: 441, startPoint y: 207, endPoint x: 526, endPoint y: 151, distance: 101.3
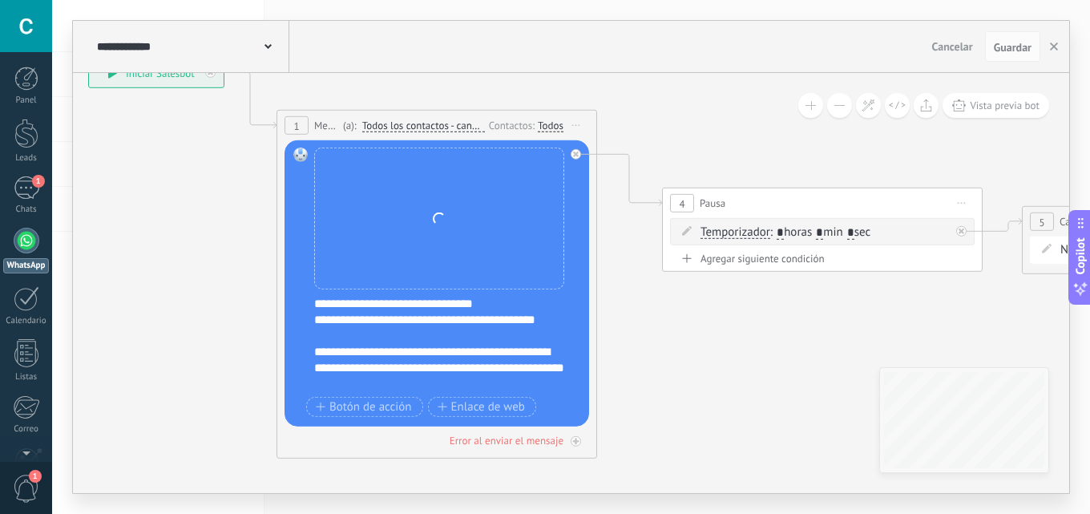
click at [446, 203] on div "Reemplazar Quitar Convertir a mensaje de voz Arrastre la imagen aquí para adjun…" at bounding box center [439, 218] width 250 height 142
click at [458, 194] on div "Reemplazar Quitar Convertir a mensaje de voz Arrastre la imagen aquí para adjun…" at bounding box center [439, 218] width 250 height 142
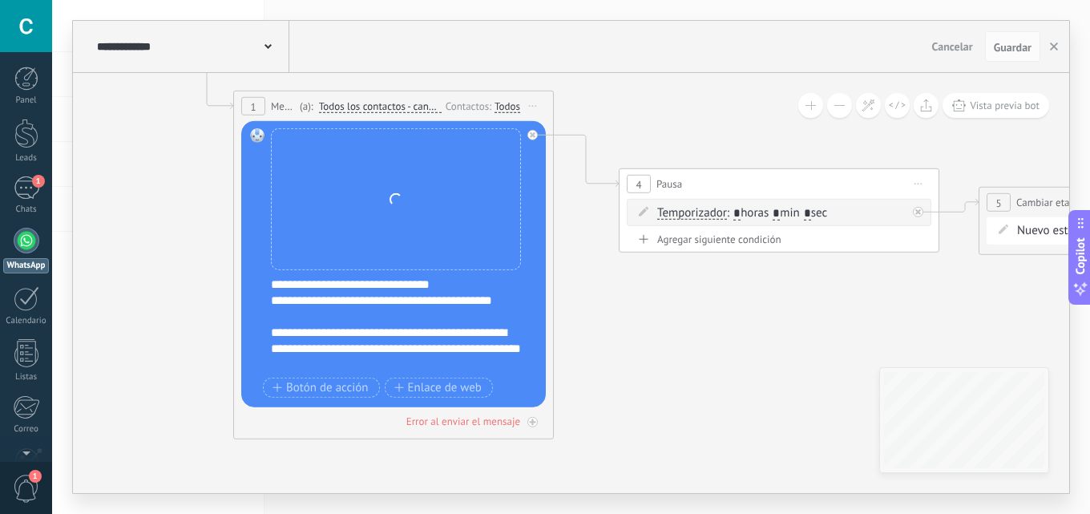
drag, startPoint x: 619, startPoint y: 347, endPoint x: 518, endPoint y: 299, distance: 111.8
click at [518, 299] on icon at bounding box center [741, 165] width 2195 height 1054
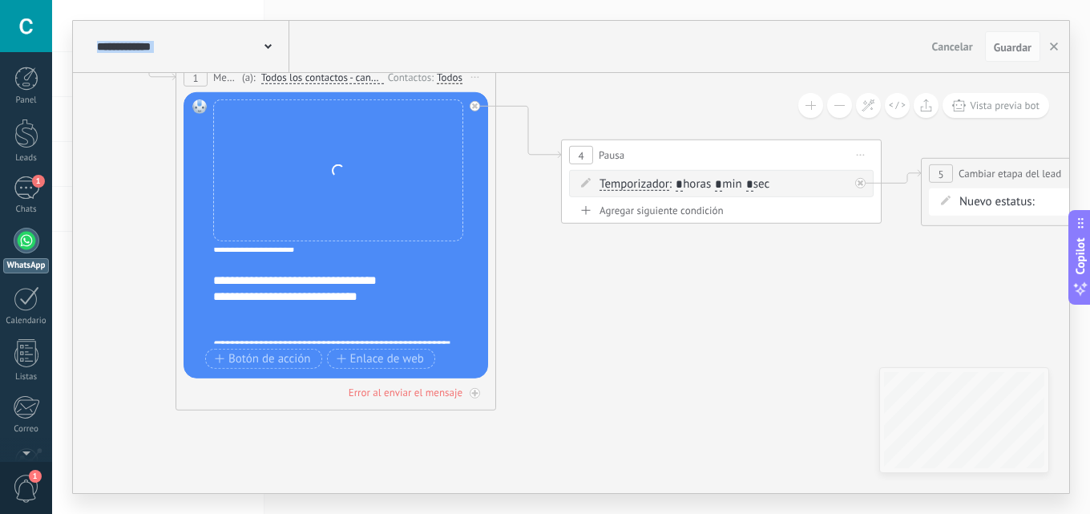
scroll to position [321, 0]
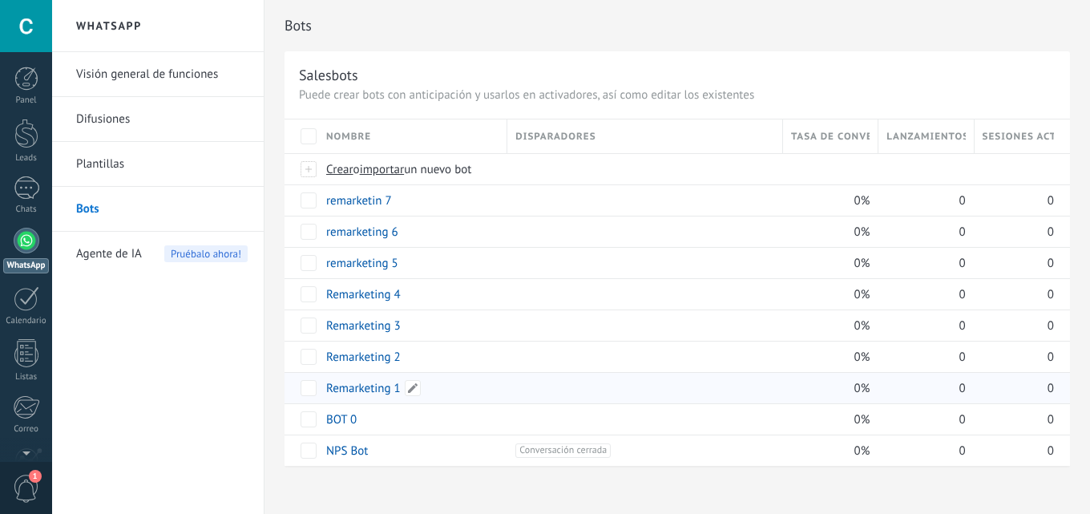
click at [378, 387] on link "Remarketing 1" at bounding box center [363, 388] width 75 height 15
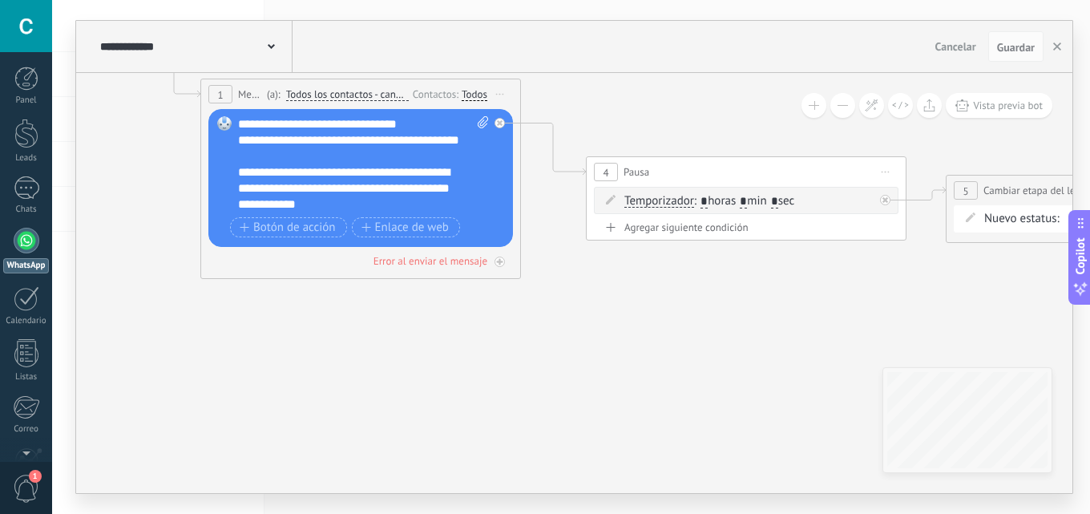
drag, startPoint x: 292, startPoint y: -8, endPoint x: 242, endPoint y: -28, distance: 54.3
click at [242, 0] on html ".abccls-1,.abccls-2{fill-rule:evenodd}.abccls-2{fill:#fff} .abfcls-1{fill:none}…" at bounding box center [545, 257] width 1090 height 514
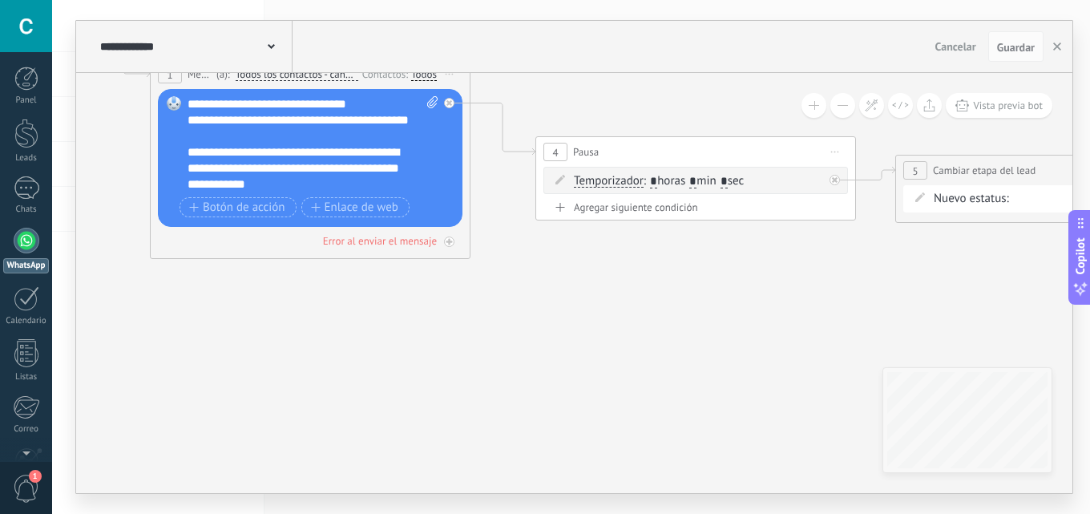
click at [433, 104] on icon at bounding box center [432, 102] width 10 height 12
click input "Subir" at bounding box center [0, 0] width 0 height 0
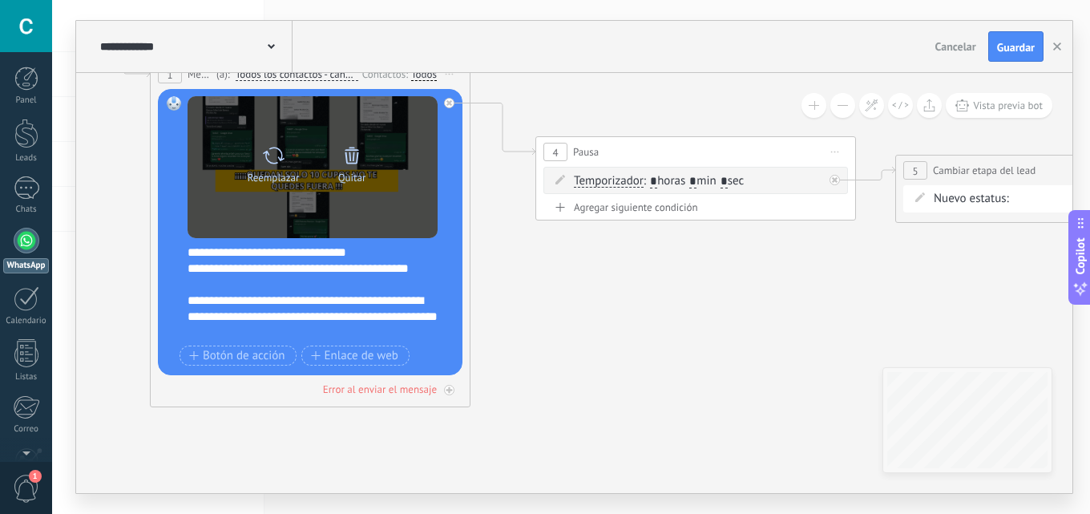
click at [365, 157] on div "Quitar" at bounding box center [351, 161] width 67 height 44
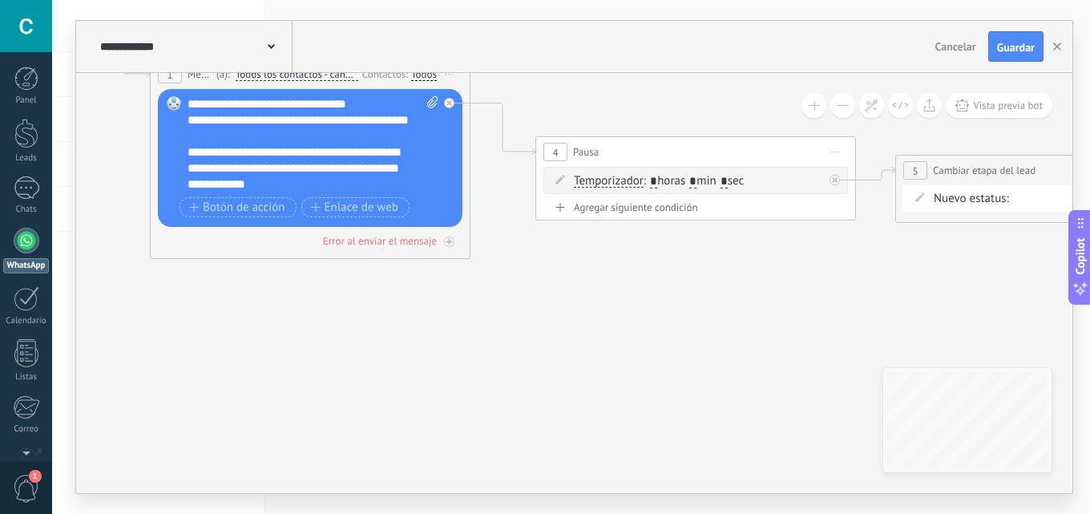
click at [437, 95] on div "Reemplazar Quitar Convertir a mensaje de voz Arrastre la imagen aquí para adjun…" at bounding box center [310, 158] width 304 height 138
click at [432, 100] on icon at bounding box center [432, 102] width 10 height 12
click input "Subir" at bounding box center [0, 0] width 0 height 0
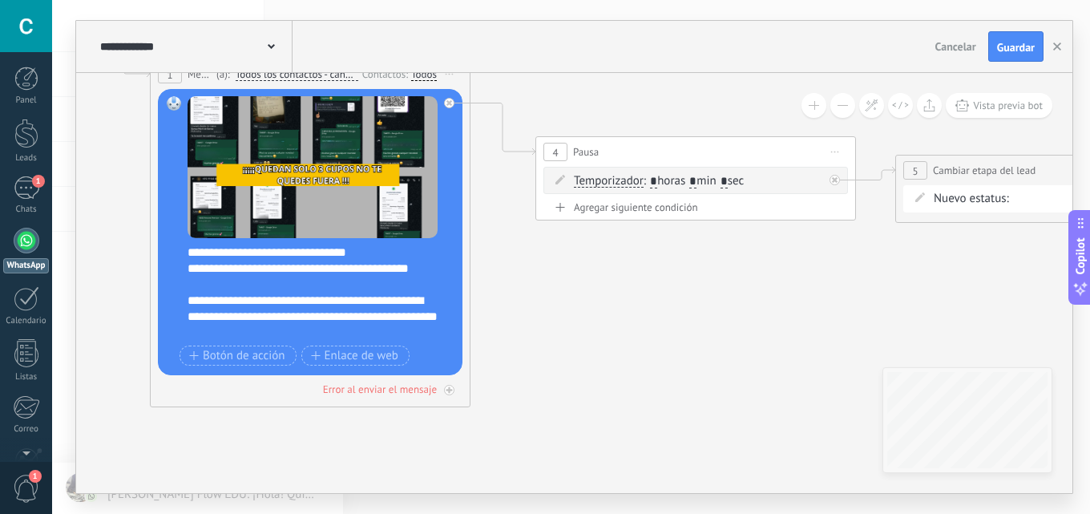
click at [272, 37] on div "**********" at bounding box center [194, 46] width 196 height 51
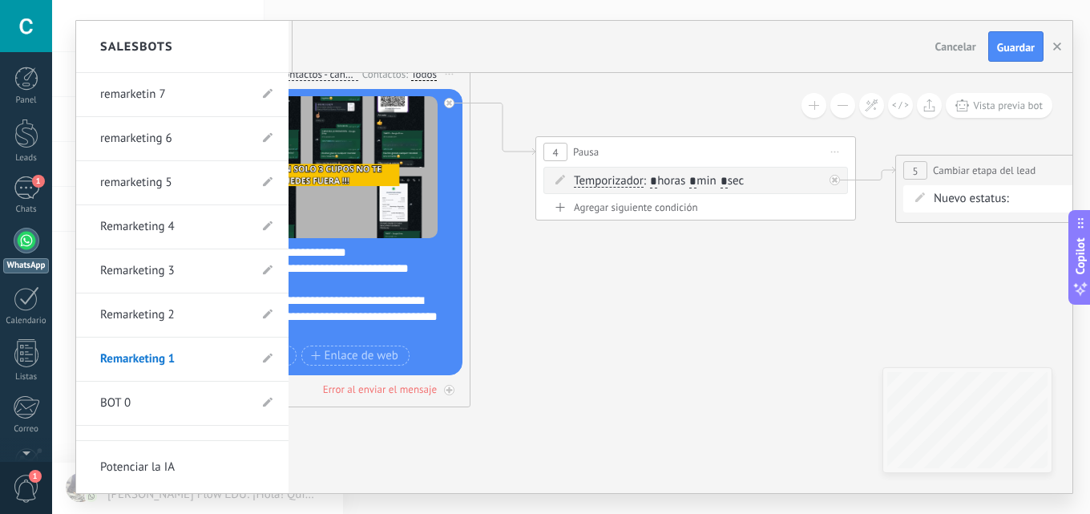
click at [163, 323] on link "Remarketing 2" at bounding box center [174, 314] width 148 height 45
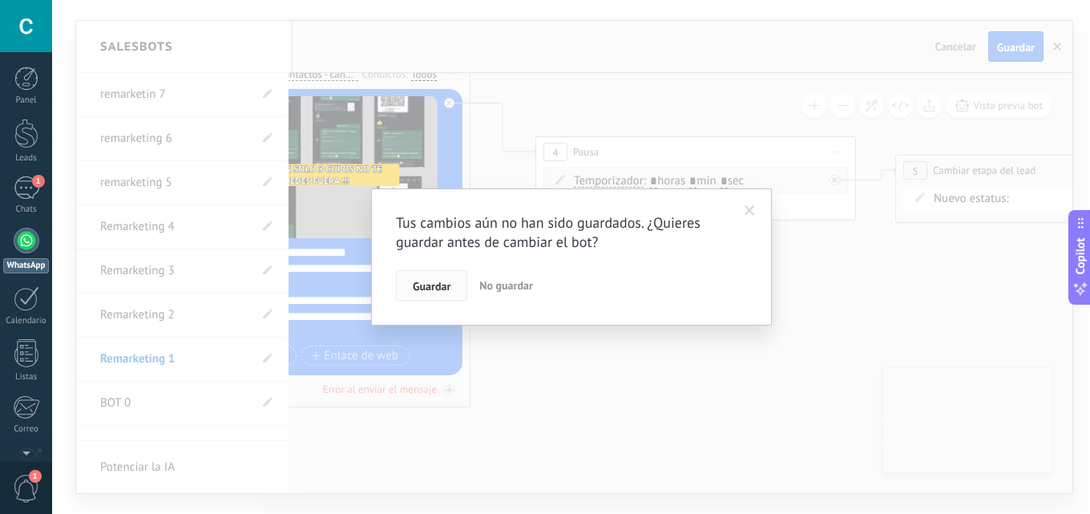
click at [441, 288] on span "Guardar" at bounding box center [432, 285] width 38 height 11
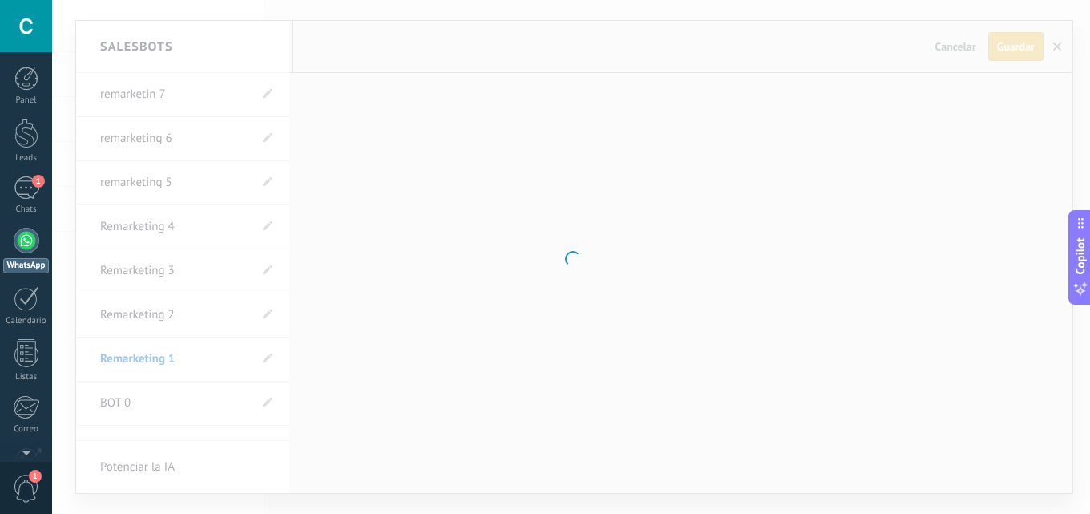
type input "**********"
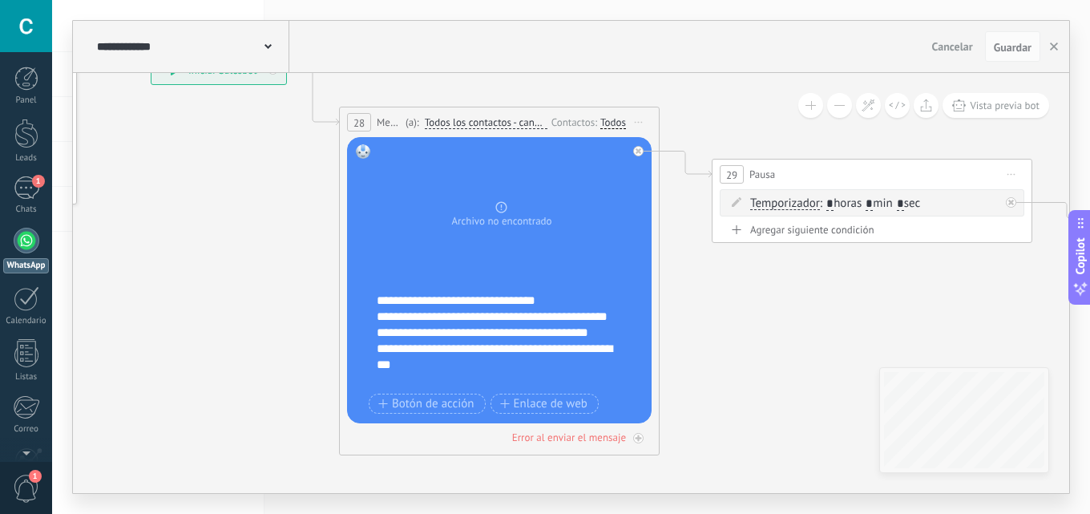
drag, startPoint x: 740, startPoint y: 177, endPoint x: 466, endPoint y: 38, distance: 308.2
click at [454, 9] on div "**********" at bounding box center [571, 257] width 1038 height 514
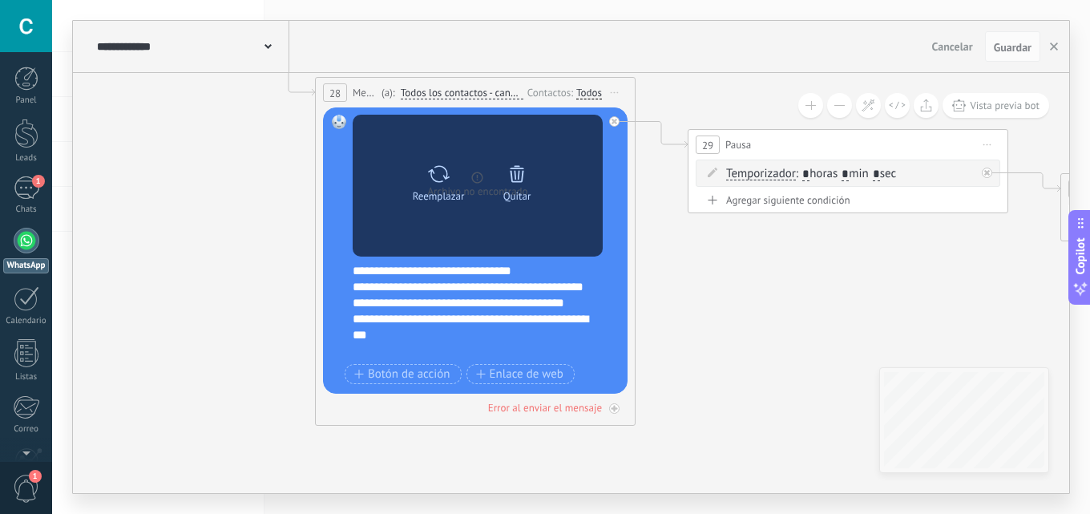
click at [492, 178] on div "Quitar" at bounding box center [516, 180] width 67 height 44
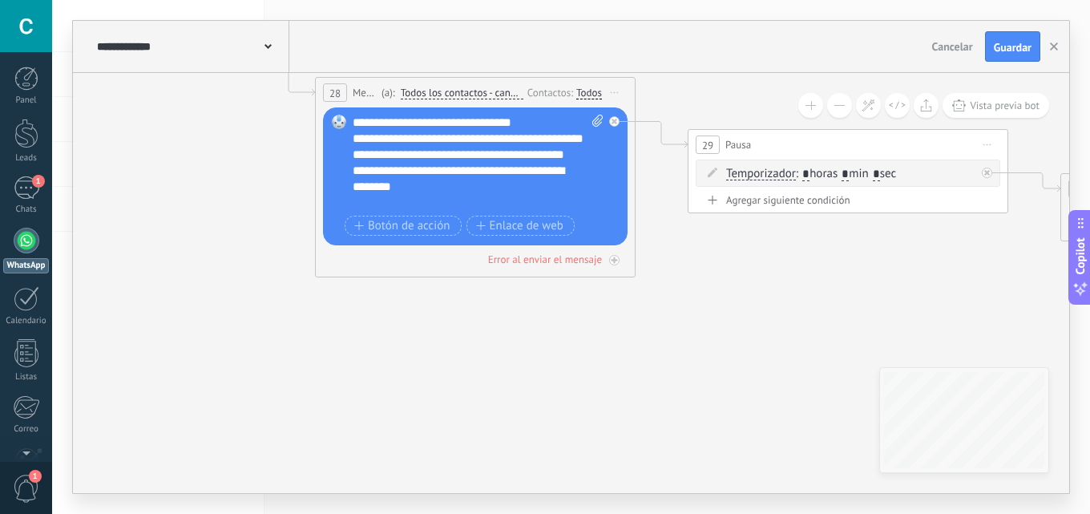
click at [603, 117] on div "Reemplazar Quitar Convertir a mensaje de voz Arrastre la imagen aquí para adjun…" at bounding box center [475, 176] width 304 height 138
click at [599, 119] on icon at bounding box center [597, 121] width 10 height 12
click input "Subir" at bounding box center [0, 0] width 0 height 0
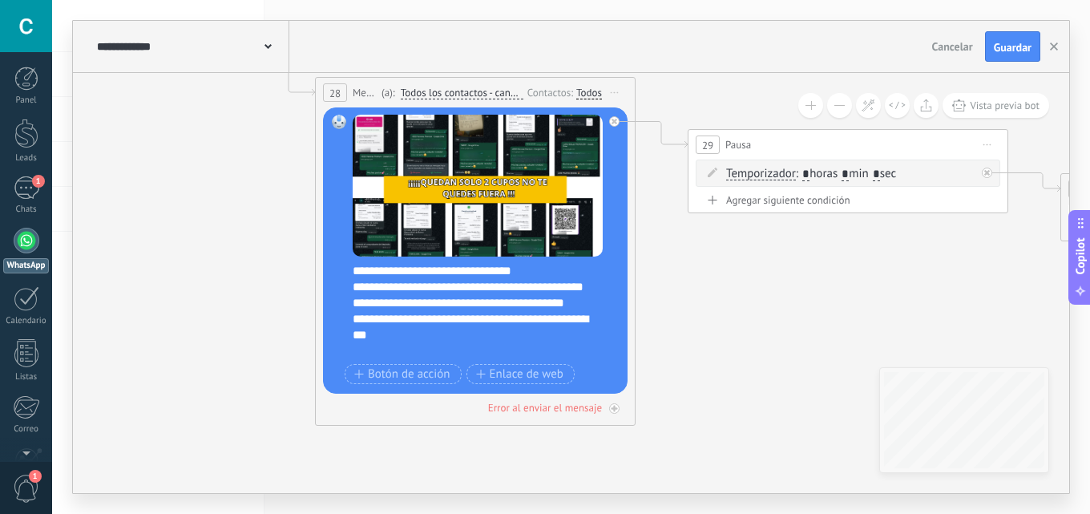
click at [455, 289] on div "**********" at bounding box center [486, 311] width 266 height 96
click at [269, 49] on icon at bounding box center [267, 46] width 7 height 5
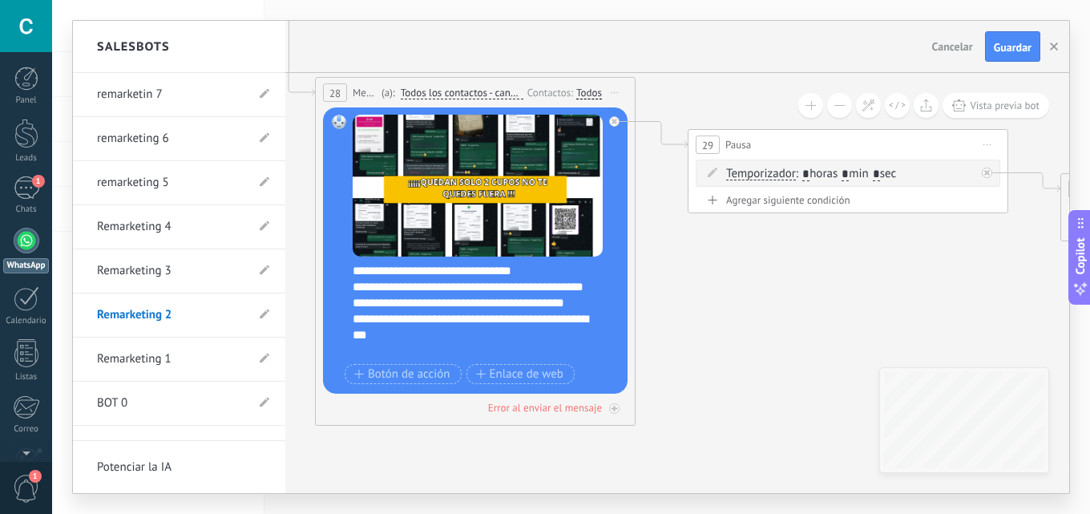
click at [146, 262] on link "Remarketing 3" at bounding box center [171, 270] width 148 height 45
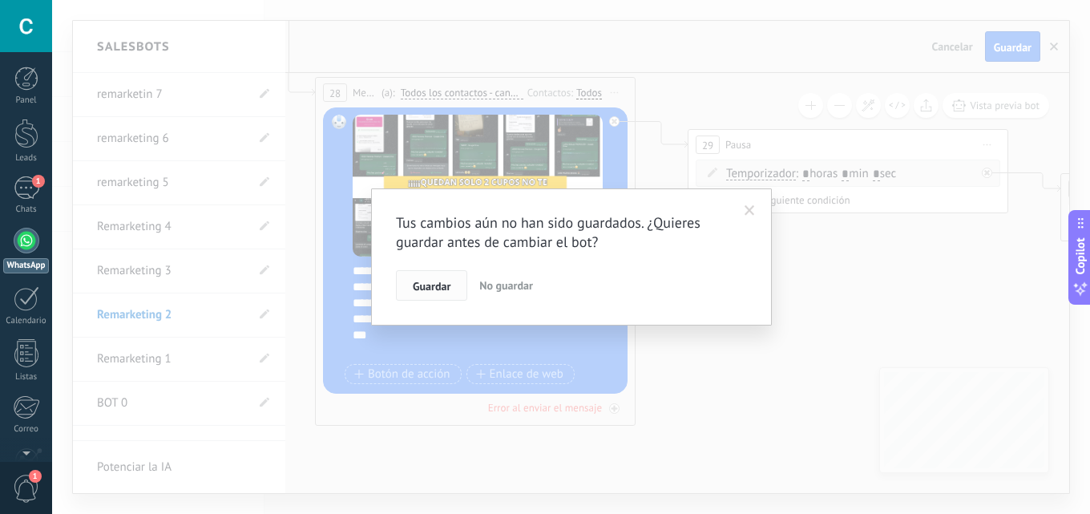
click at [433, 283] on span "Guardar" at bounding box center [432, 285] width 38 height 11
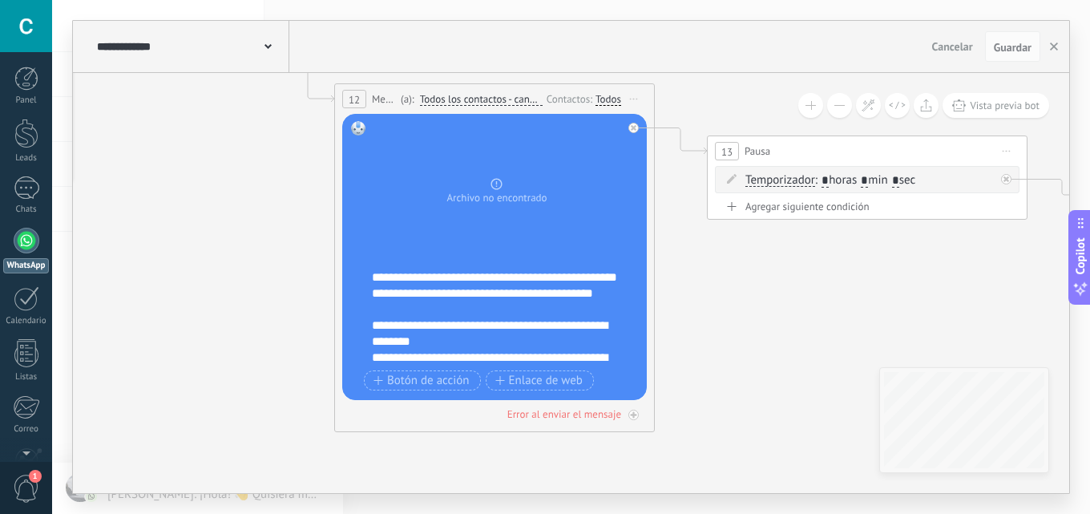
drag, startPoint x: 502, startPoint y: 360, endPoint x: 240, endPoint y: 207, distance: 302.7
click at [240, 207] on icon at bounding box center [842, 232] width 2195 height 1202
click at [262, 33] on div "**********" at bounding box center [191, 46] width 196 height 51
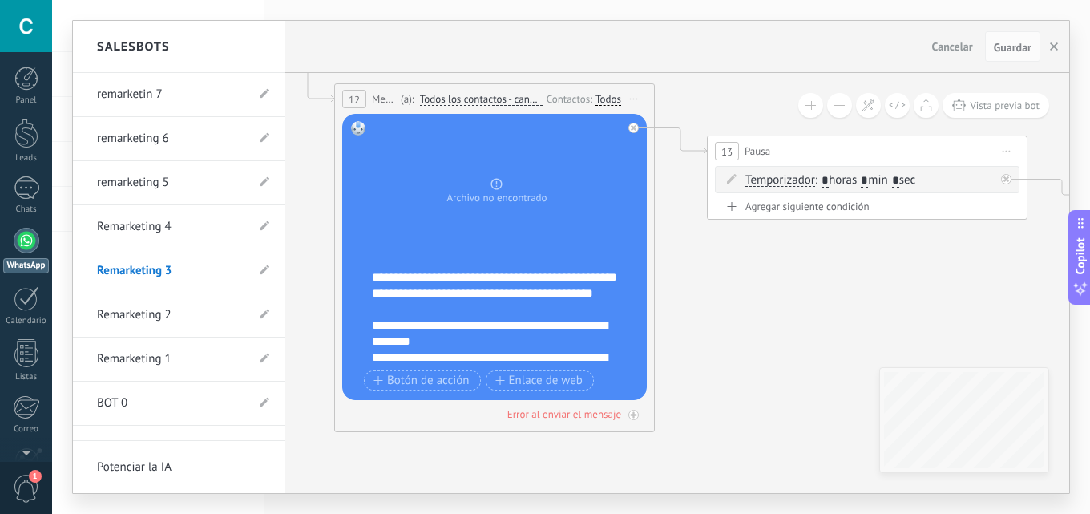
click at [307, 183] on div at bounding box center [571, 257] width 996 height 472
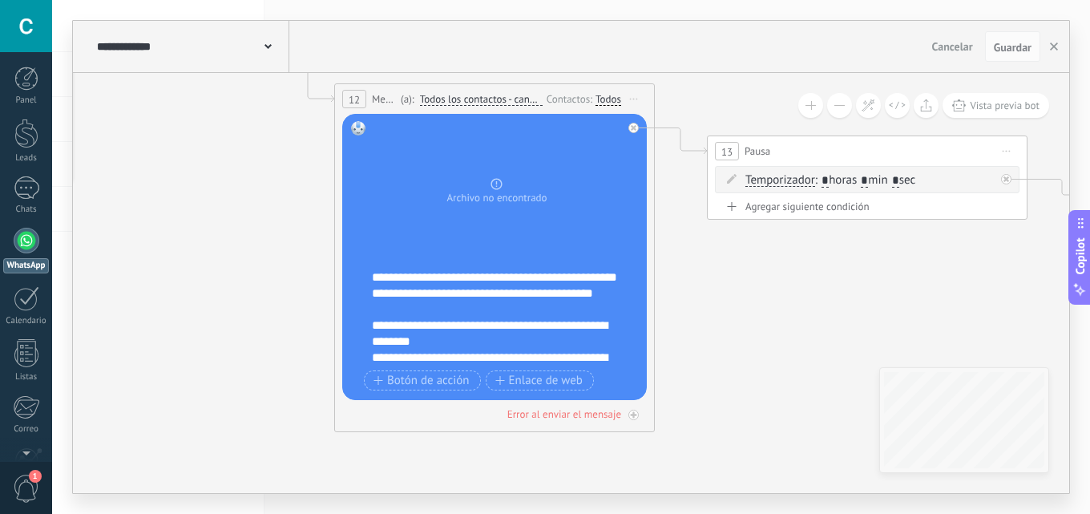
scroll to position [160, 0]
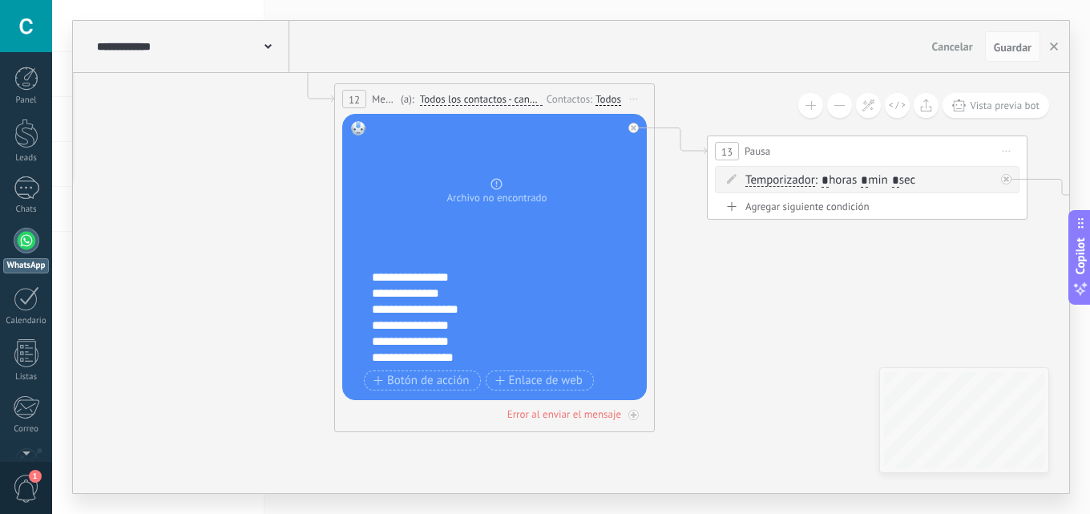
click at [271, 25] on div "**********" at bounding box center [191, 46] width 196 height 51
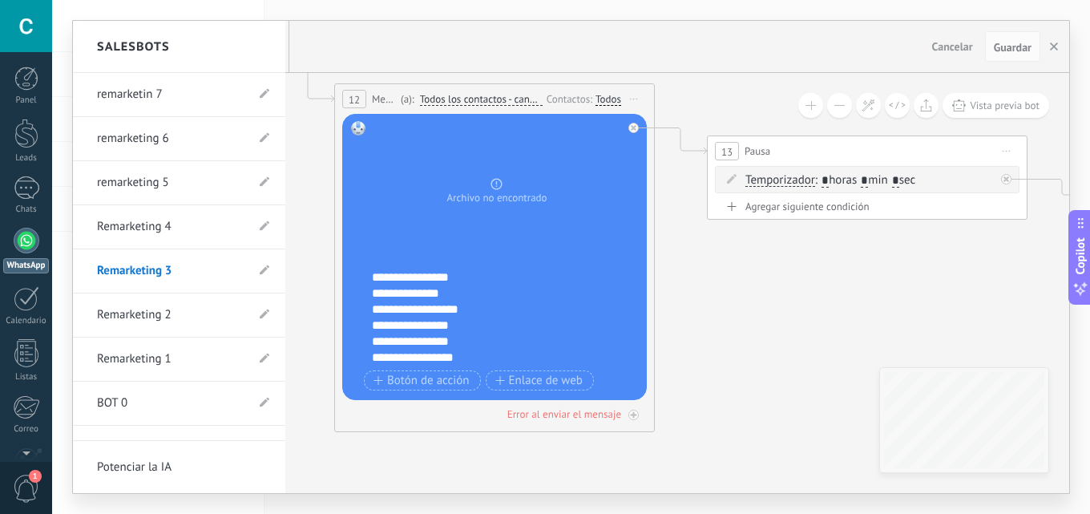
click at [179, 213] on link "Remarketing 4" at bounding box center [171, 226] width 148 height 45
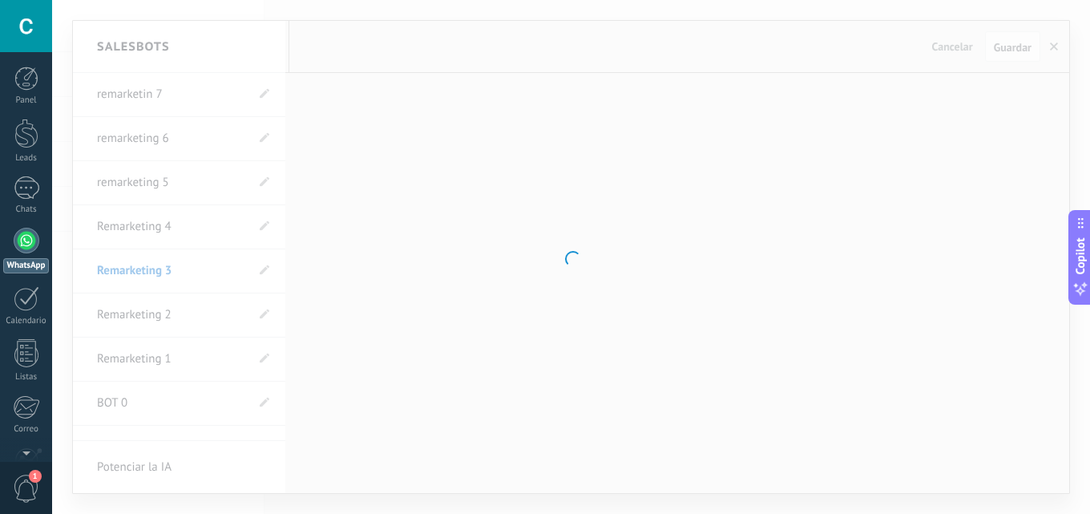
type input "**********"
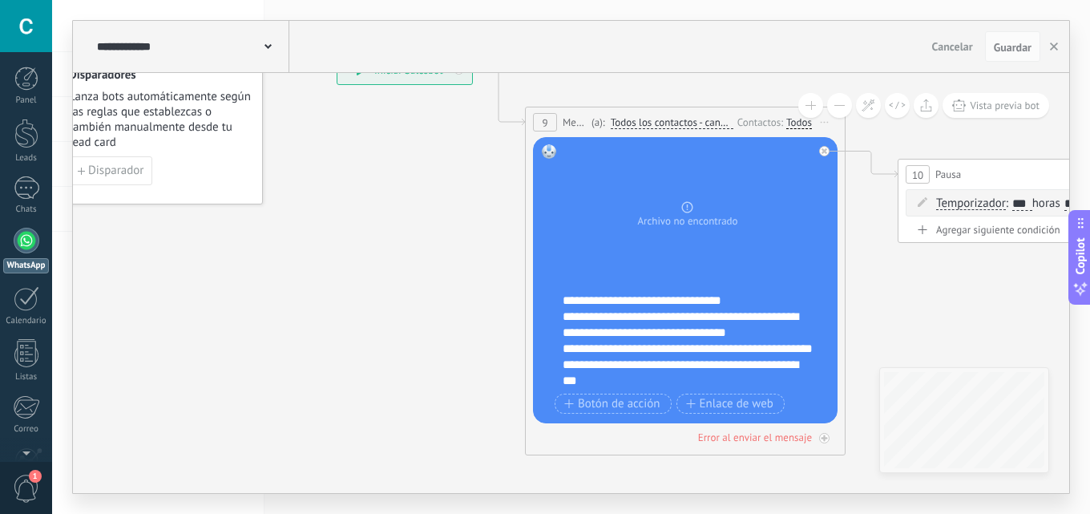
drag, startPoint x: 465, startPoint y: 379, endPoint x: 388, endPoint y: 240, distance: 158.5
click at [388, 240] on icon at bounding box center [1033, 255] width 2195 height 1202
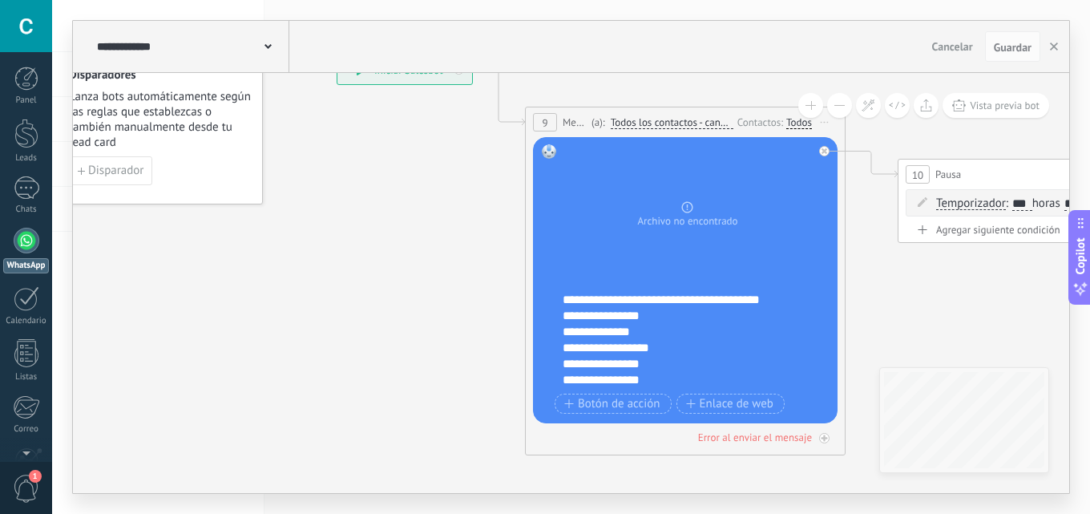
scroll to position [111, 0]
drag, startPoint x: 565, startPoint y: 297, endPoint x: 713, endPoint y: 343, distance: 155.1
click at [713, 343] on div "**********" at bounding box center [695, 340] width 266 height 96
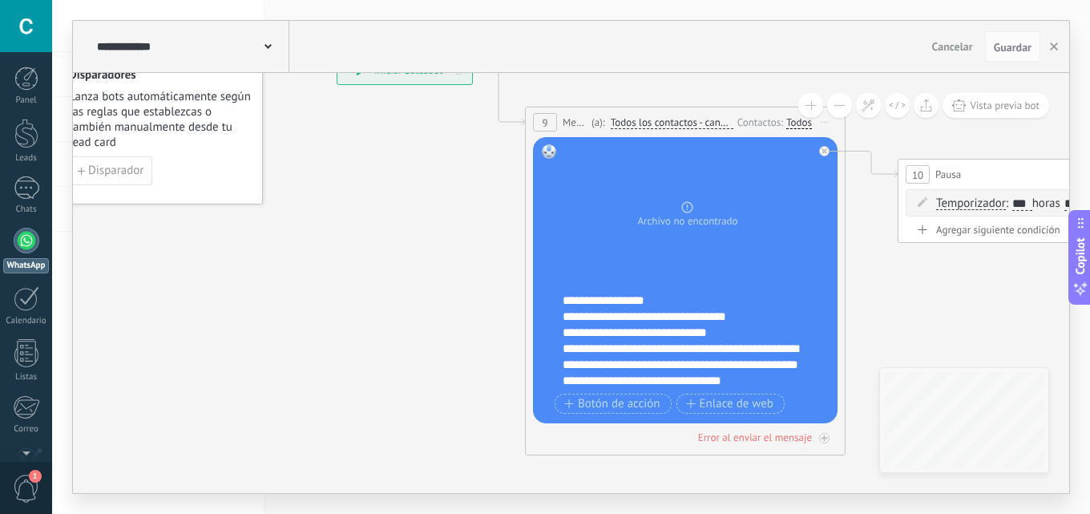
scroll to position [0, 0]
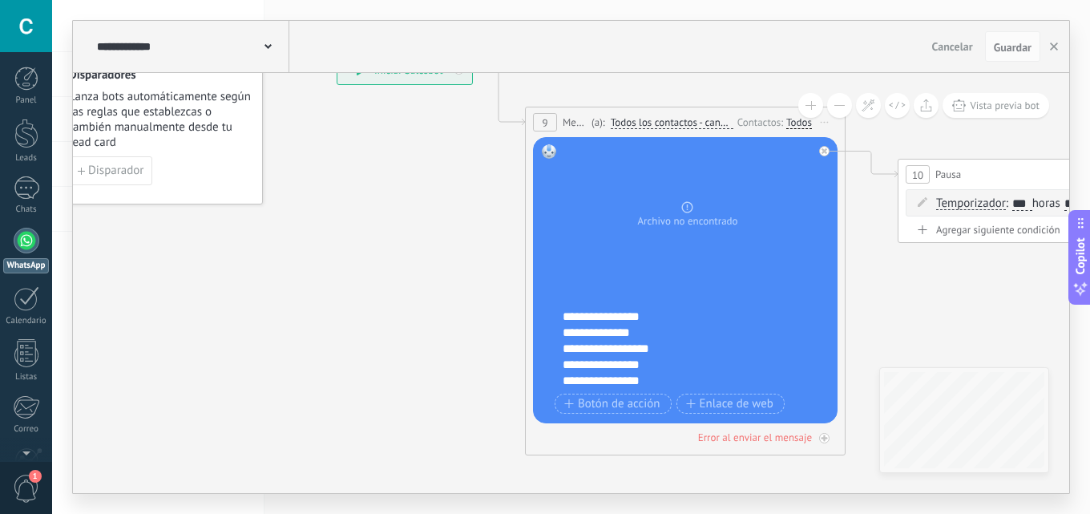
click at [252, 37] on div "**********" at bounding box center [191, 46] width 196 height 51
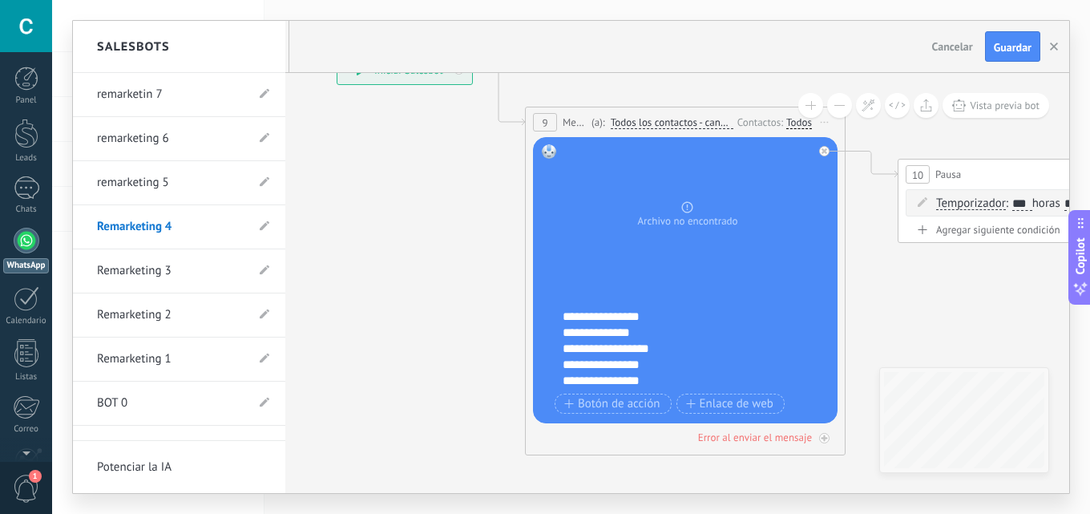
click at [159, 291] on link "Remarketing 3" at bounding box center [171, 270] width 148 height 45
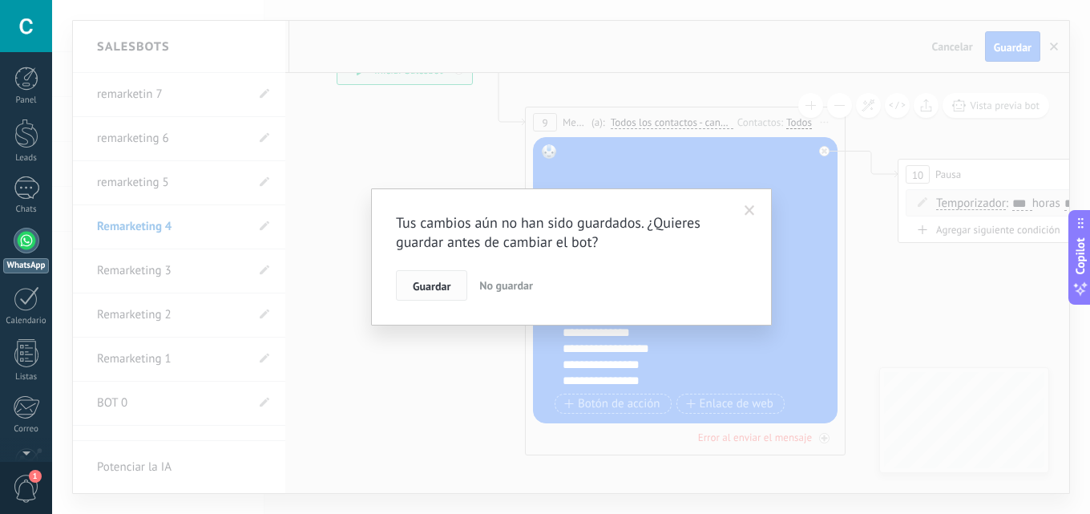
click at [429, 285] on span "Guardar" at bounding box center [432, 285] width 38 height 11
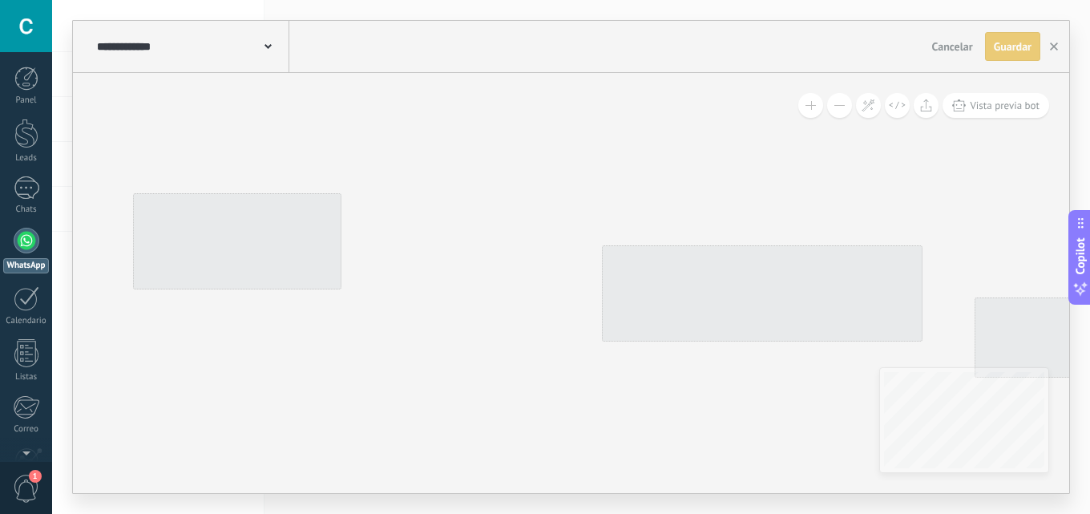
type input "**********"
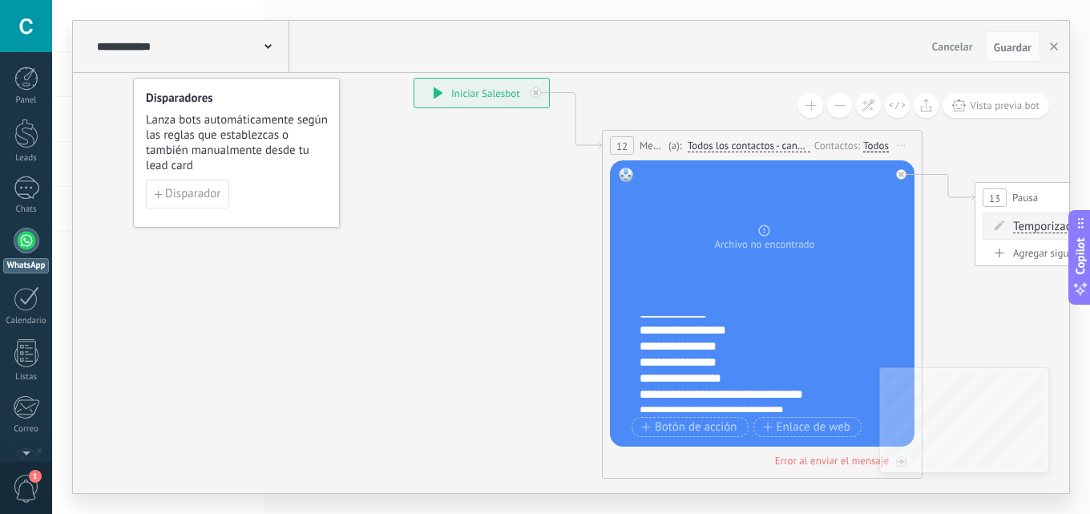
scroll to position [150, 0]
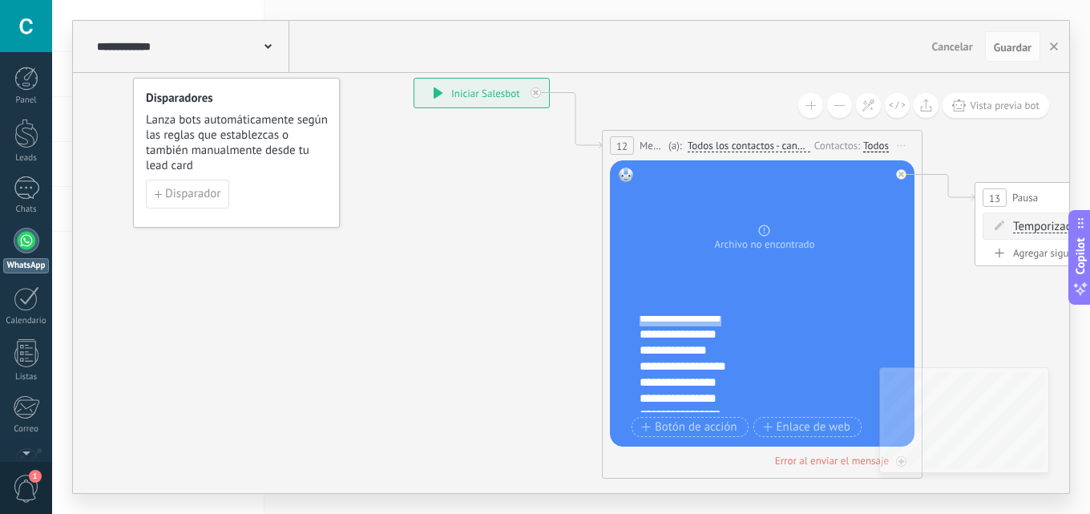
drag, startPoint x: 644, startPoint y: 321, endPoint x: 810, endPoint y: 344, distance: 167.4
click at [810, 344] on div "**********" at bounding box center [772, 364] width 266 height 96
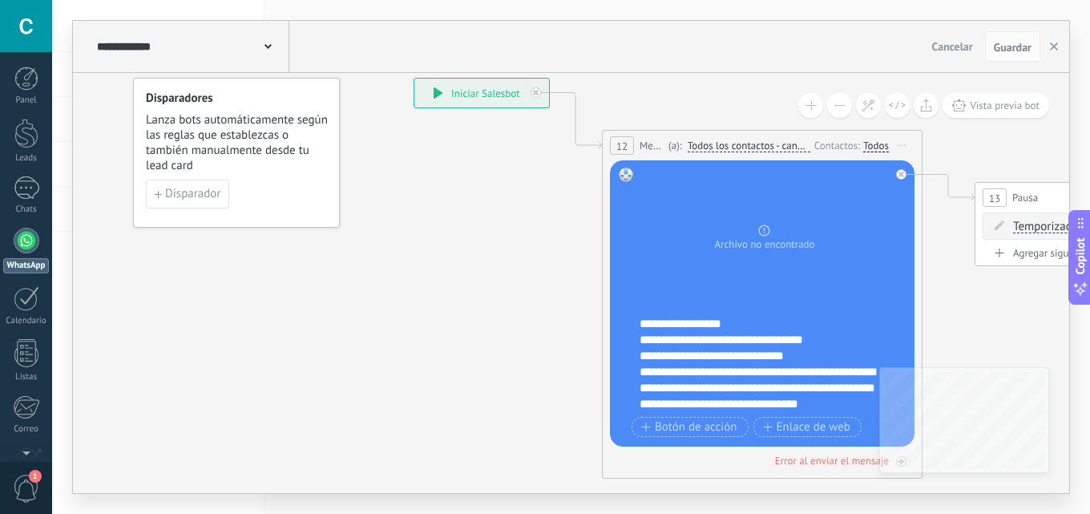
scroll to position [0, 0]
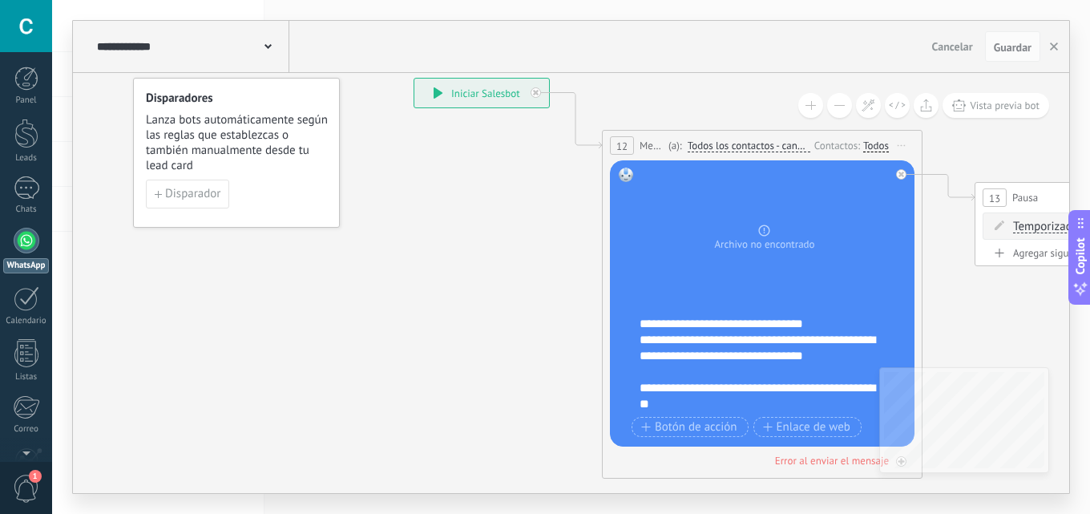
click at [874, 342] on div "**********" at bounding box center [758, 356] width 238 height 48
click at [740, 337] on div "**********" at bounding box center [758, 356] width 238 height 48
click at [407, 339] on icon at bounding box center [1110, 278] width 2195 height 1202
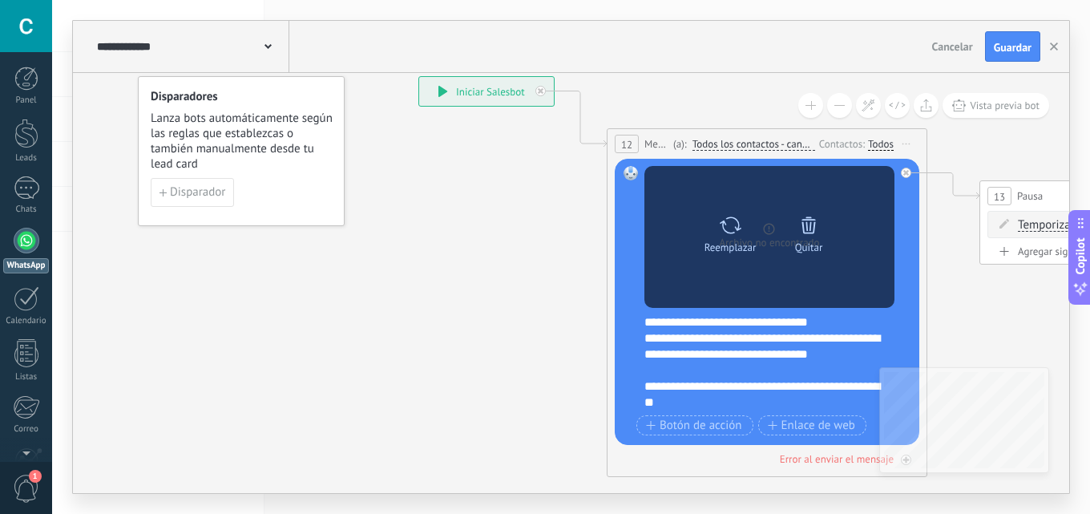
click at [802, 230] on icon at bounding box center [808, 225] width 22 height 22
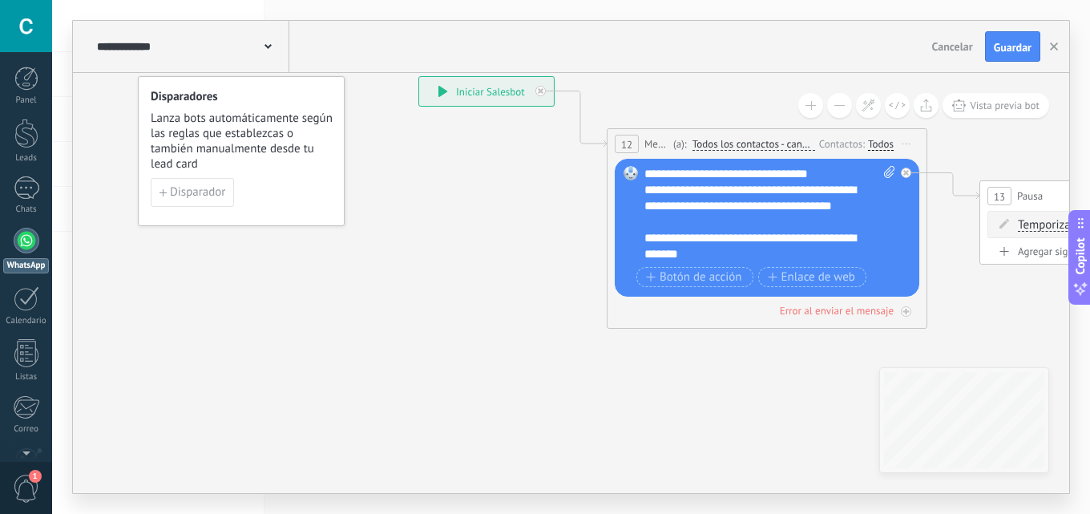
click at [885, 170] on icon at bounding box center [889, 172] width 10 height 12
click input "Subir" at bounding box center [0, 0] width 0 height 0
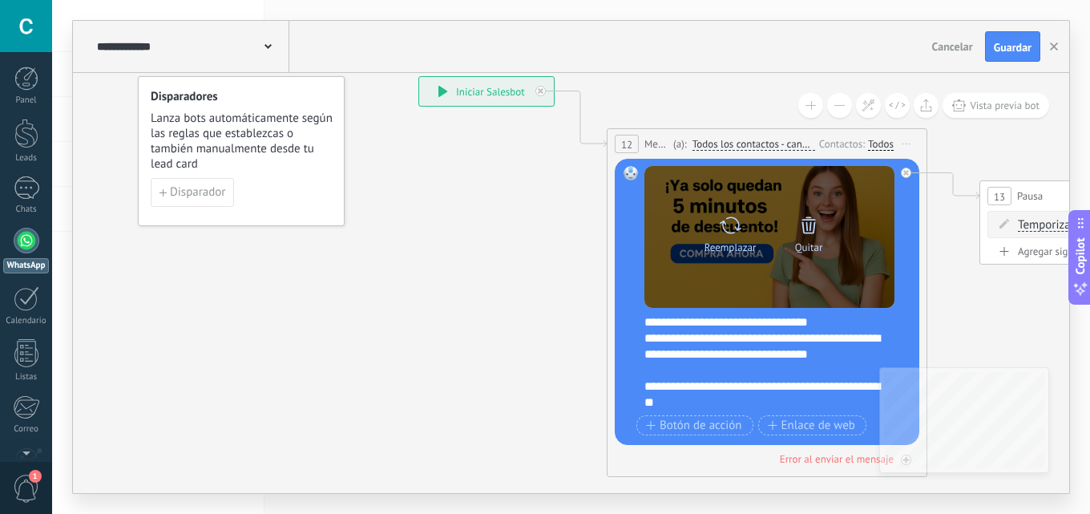
click at [809, 237] on div at bounding box center [808, 225] width 22 height 32
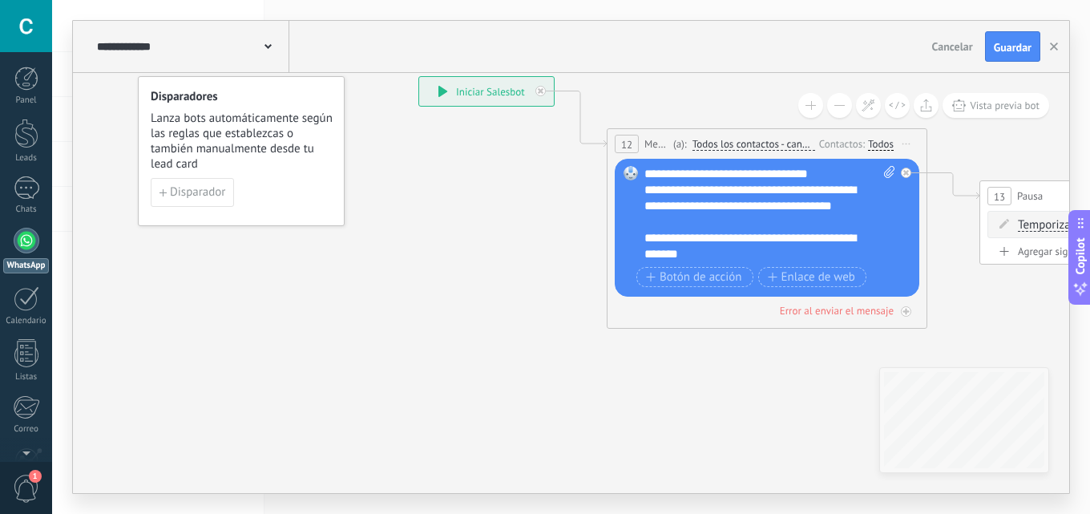
click at [881, 166] on span at bounding box center [886, 214] width 15 height 96
click input "Subir" at bounding box center [0, 0] width 0 height 0
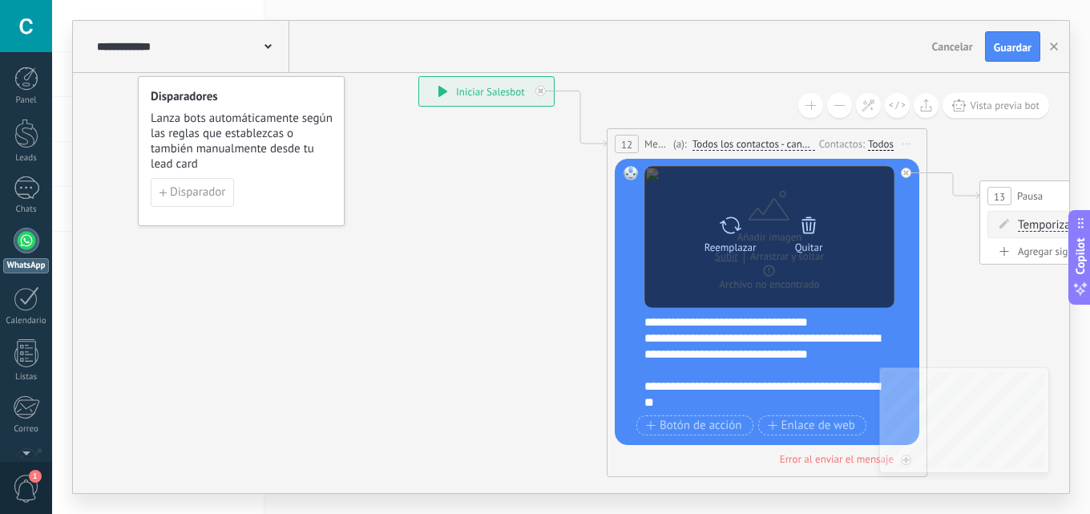
click at [796, 212] on div "Quitar" at bounding box center [808, 231] width 67 height 44
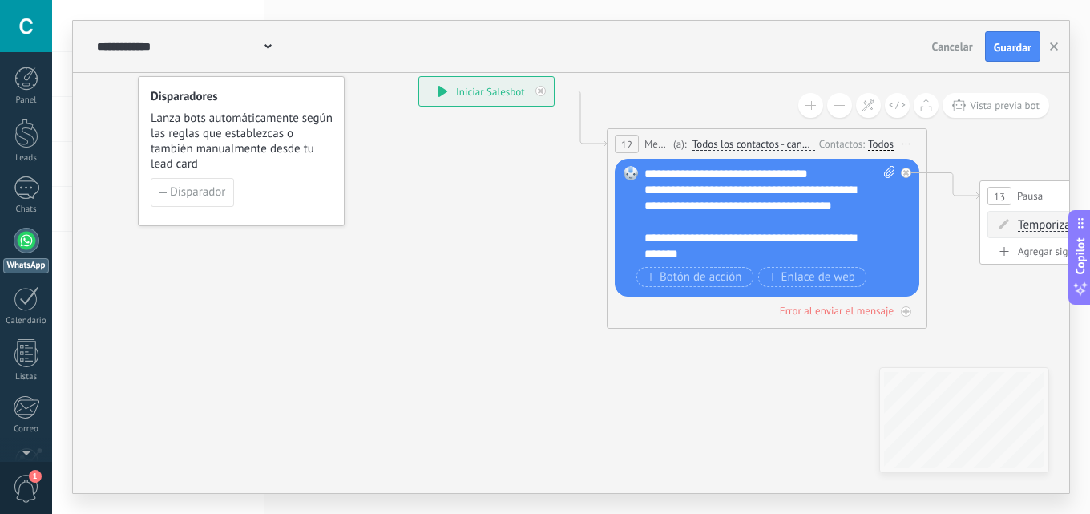
click at [888, 172] on icon at bounding box center [889, 172] width 10 height 12
click input "Subir" at bounding box center [0, 0] width 0 height 0
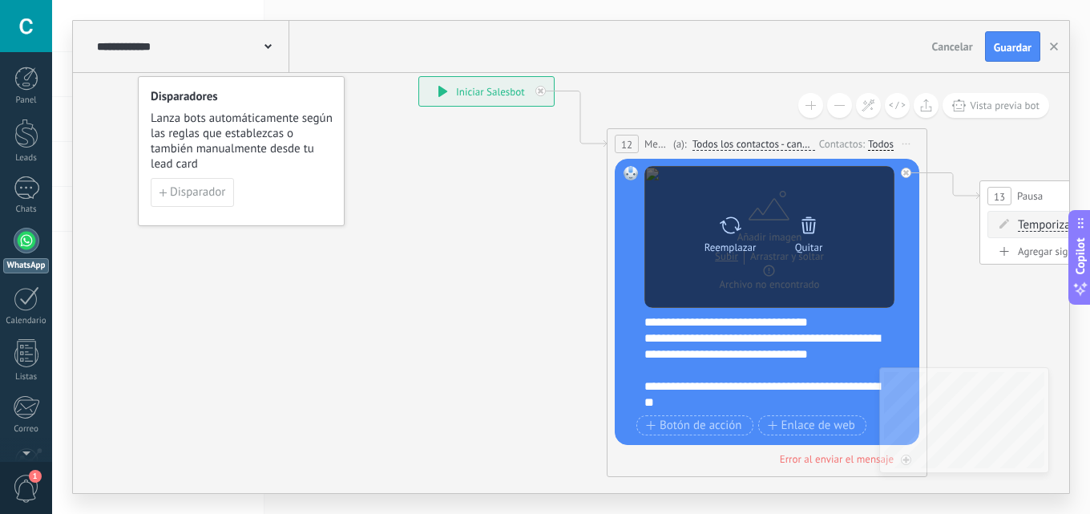
click at [802, 241] on div "Quitar" at bounding box center [809, 247] width 28 height 12
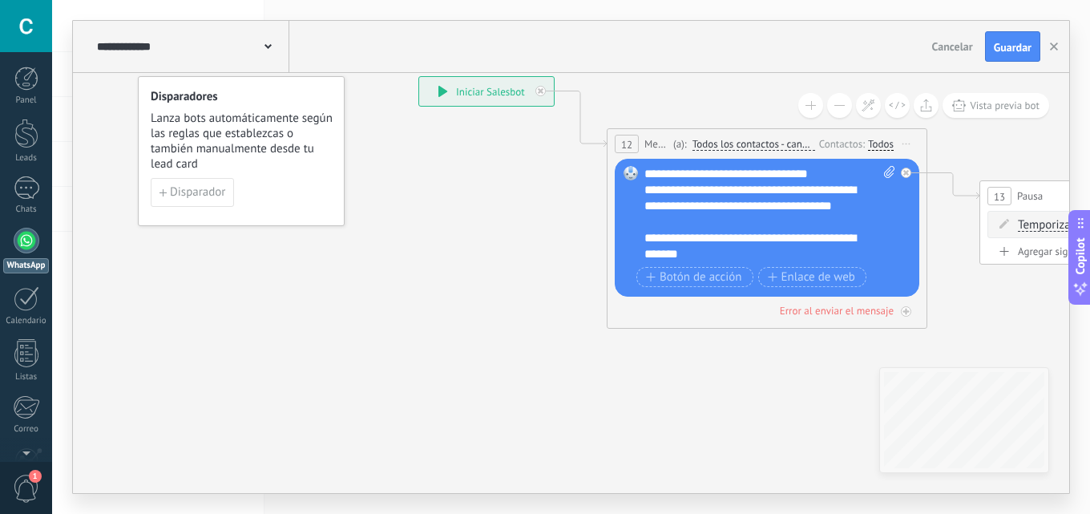
click at [891, 171] on icon at bounding box center [889, 172] width 10 height 12
click input "Subir" at bounding box center [0, 0] width 0 height 0
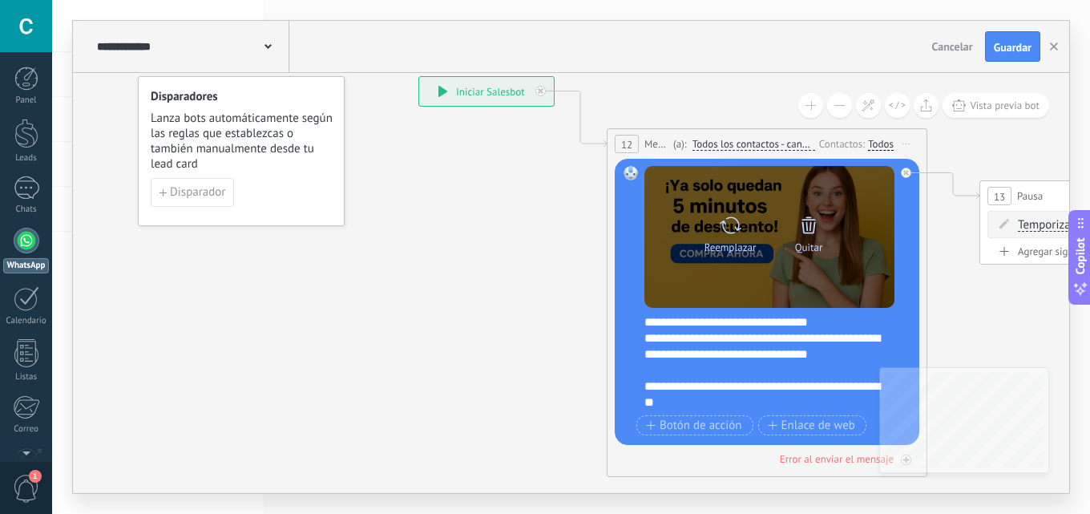
click at [814, 220] on icon at bounding box center [808, 224] width 14 height 17
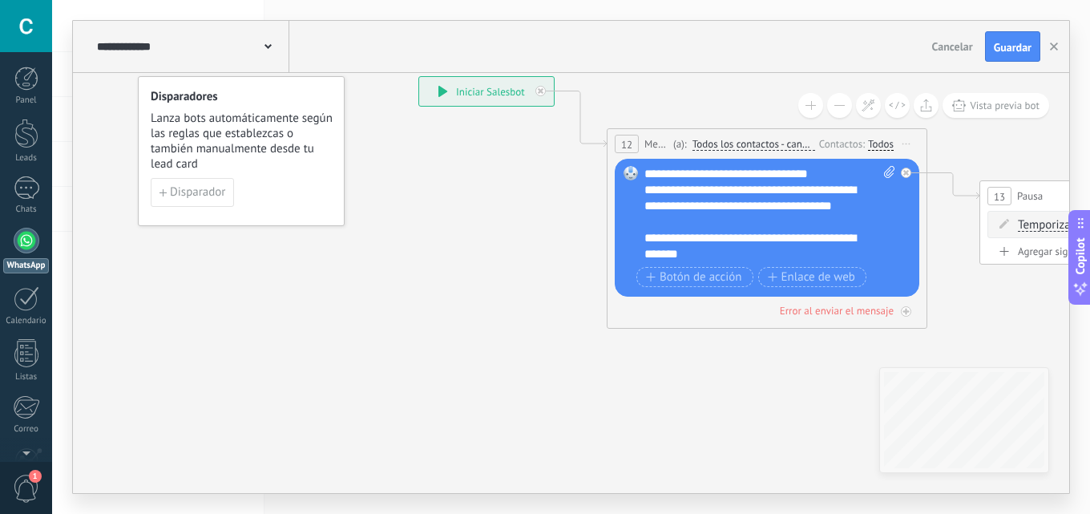
click at [881, 173] on span at bounding box center [886, 214] width 15 height 96
click input "Subir" at bounding box center [0, 0] width 0 height 0
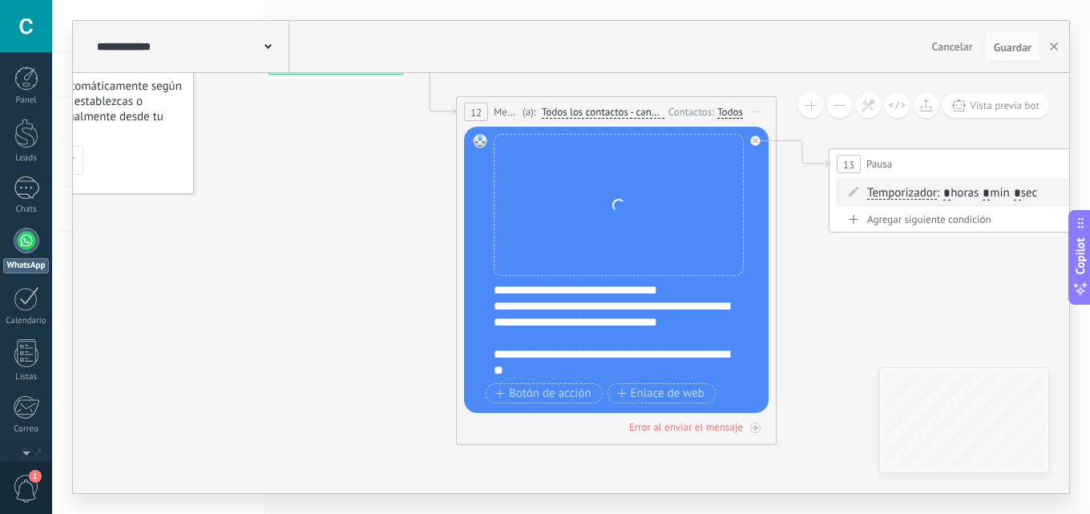
drag, startPoint x: 510, startPoint y: 368, endPoint x: 360, endPoint y: 336, distance: 154.0
click at [360, 336] on icon at bounding box center [964, 244] width 2195 height 1202
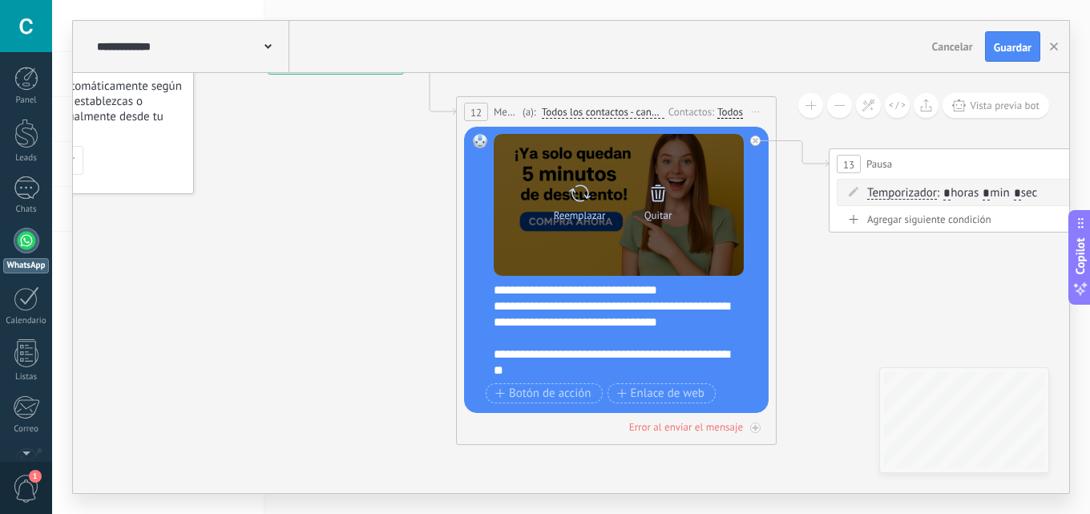
click at [654, 200] on icon at bounding box center [658, 192] width 14 height 17
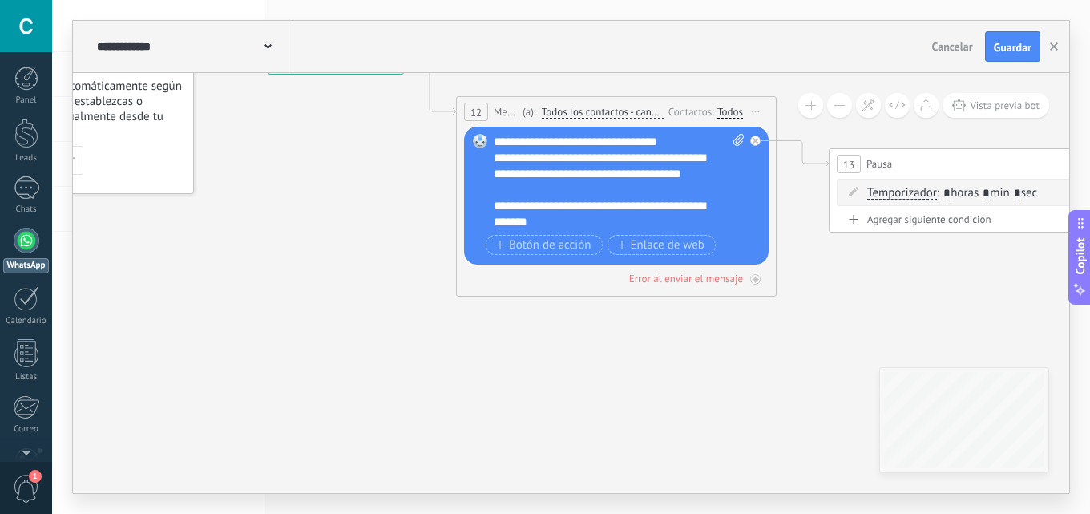
click at [739, 139] on icon at bounding box center [738, 140] width 10 height 12
click input "Subir" at bounding box center [0, 0] width 0 height 0
click at [740, 141] on icon at bounding box center [738, 140] width 10 height 12
click input "Subir" at bounding box center [0, 0] width 0 height 0
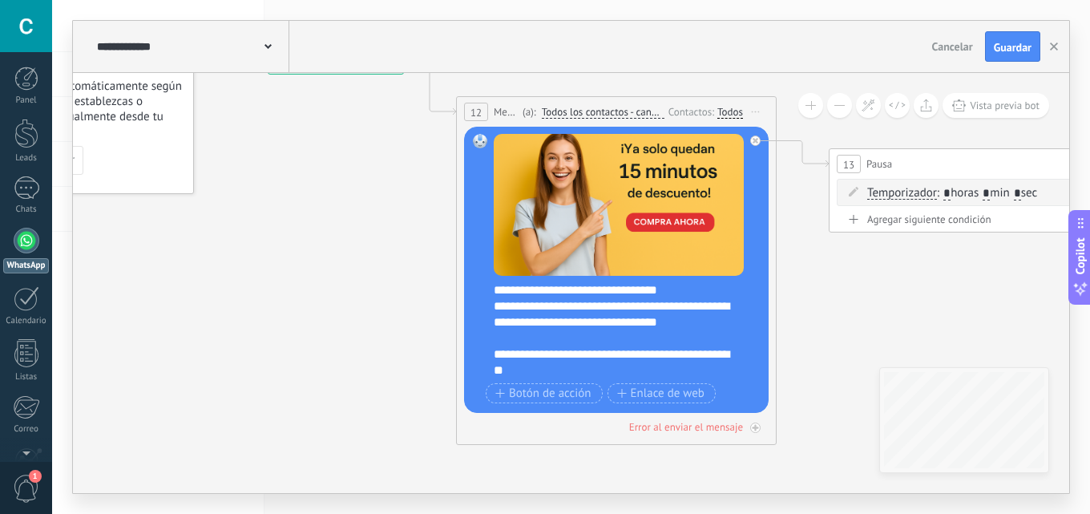
click at [808, 307] on icon at bounding box center [964, 244] width 2195 height 1202
click at [272, 37] on div "**********" at bounding box center [191, 46] width 196 height 51
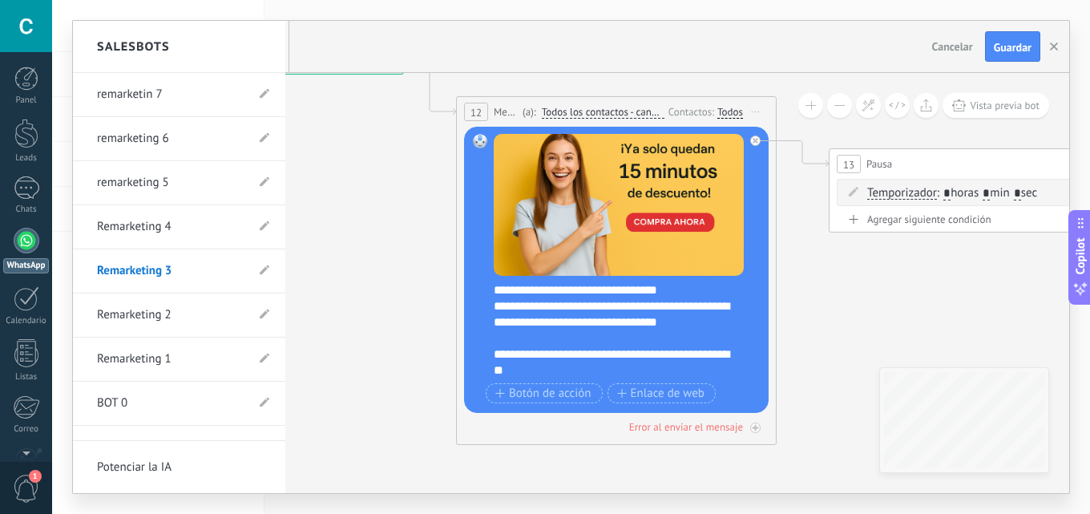
click at [175, 228] on link "Remarketing 4" at bounding box center [171, 226] width 148 height 45
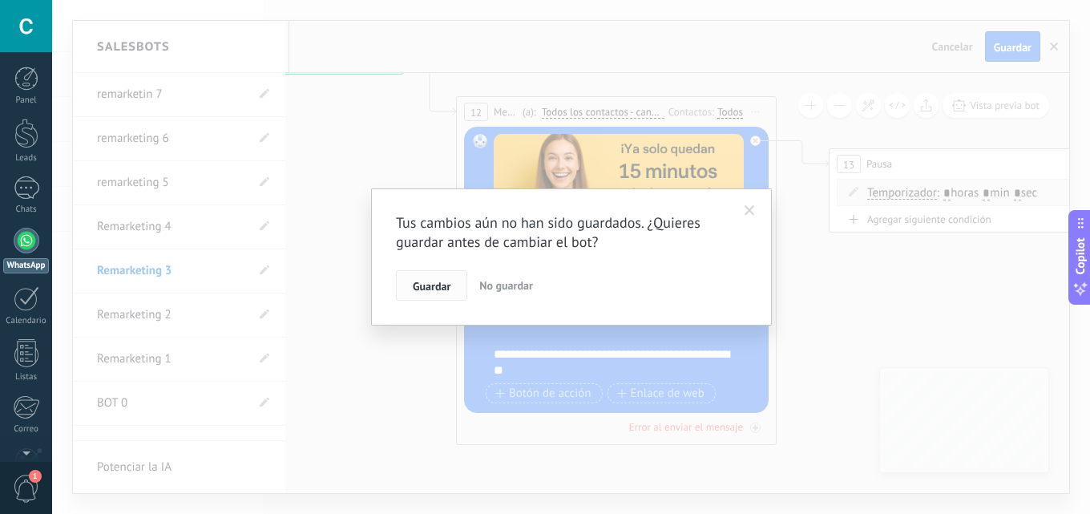
click at [435, 289] on span "Guardar" at bounding box center [432, 285] width 38 height 11
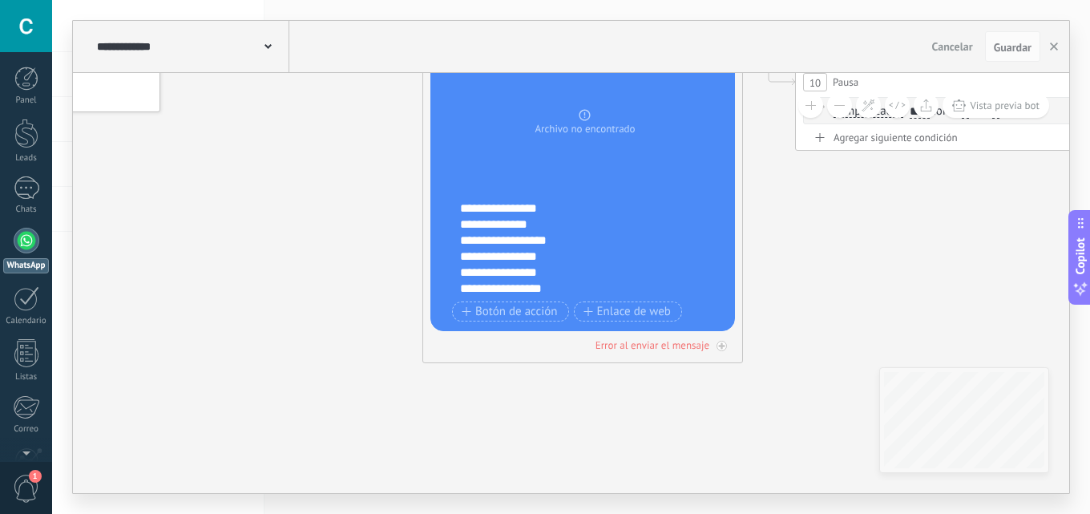
drag, startPoint x: 425, startPoint y: 227, endPoint x: 336, endPoint y: 125, distance: 135.2
click at [336, 125] on icon at bounding box center [930, 163] width 2195 height 1202
click at [789, 423] on icon at bounding box center [930, 163] width 2195 height 1202
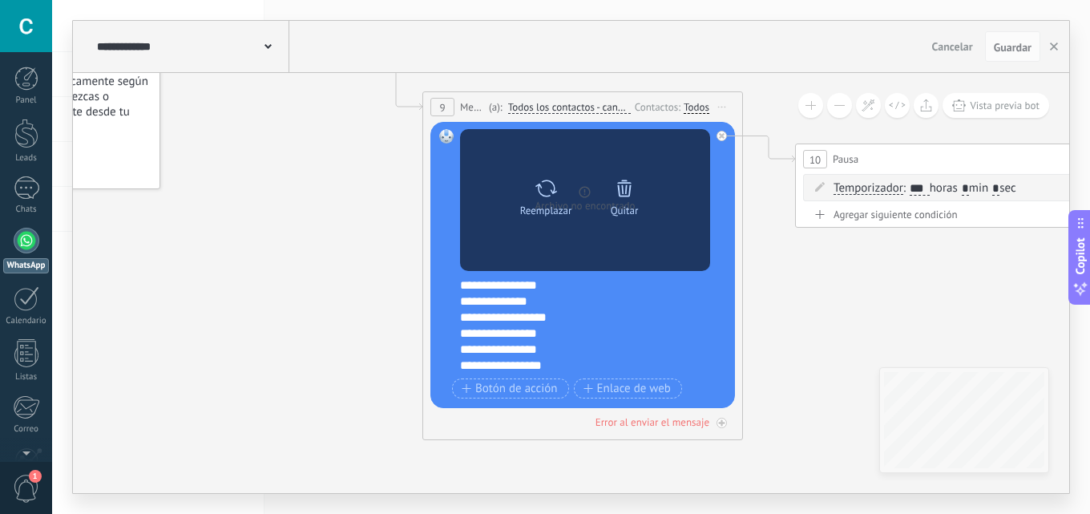
click at [562, 215] on div "Reemplazar" at bounding box center [546, 210] width 52 height 12
click input "Subir" at bounding box center [0, 0] width 0 height 0
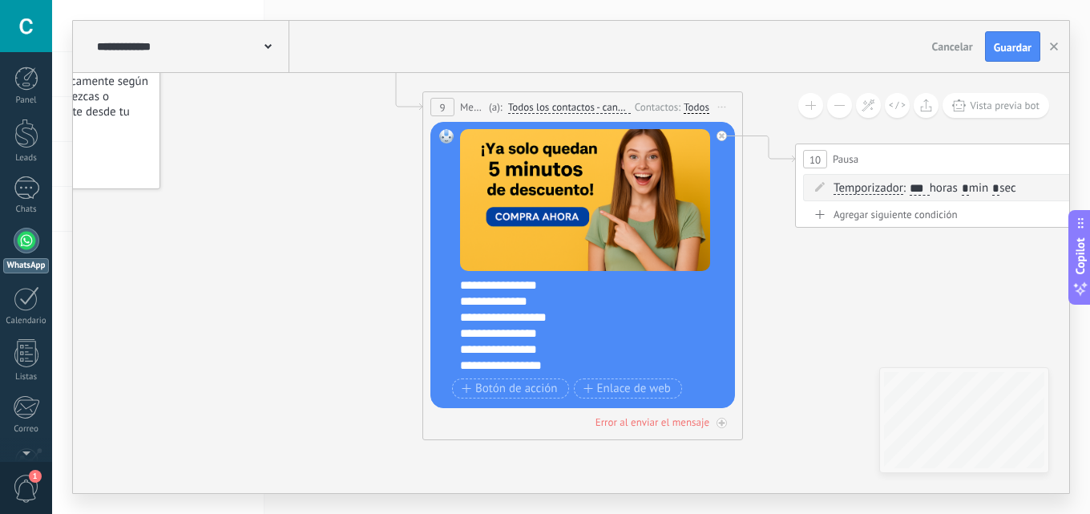
click at [173, 56] on div "**********" at bounding box center [191, 46] width 196 height 51
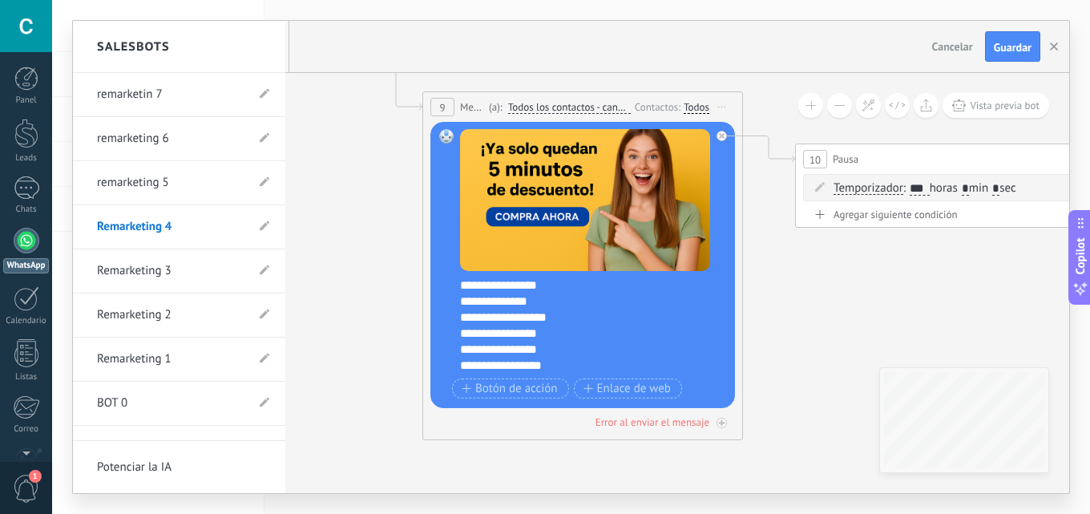
click at [157, 191] on link "remarketing 5" at bounding box center [171, 182] width 148 height 45
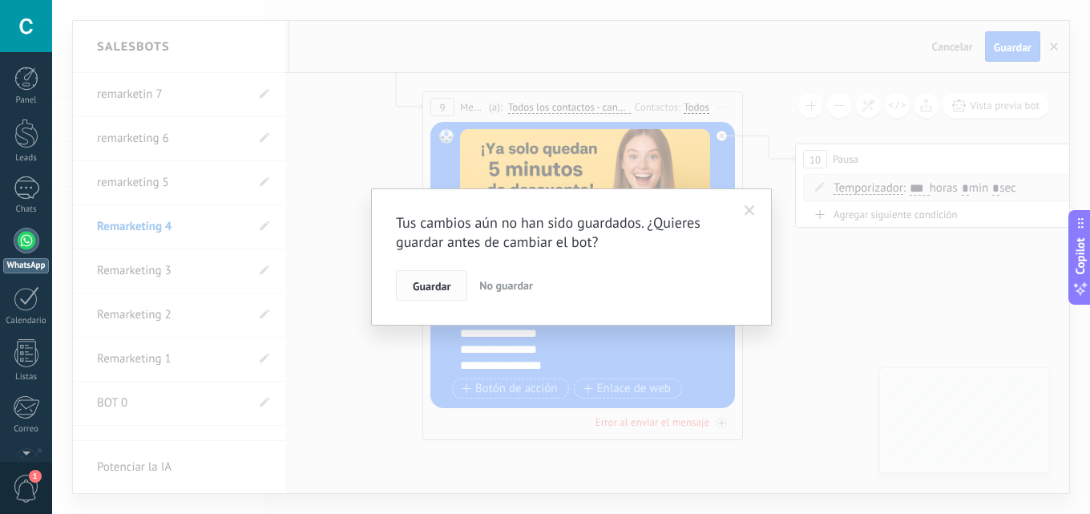
click at [435, 286] on span "Guardar" at bounding box center [432, 285] width 38 height 11
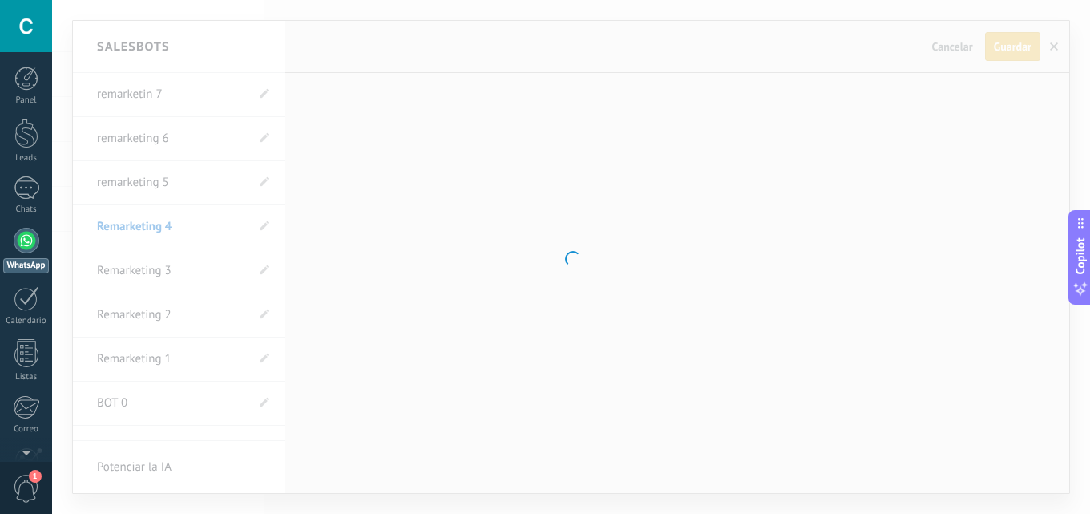
type input "**********"
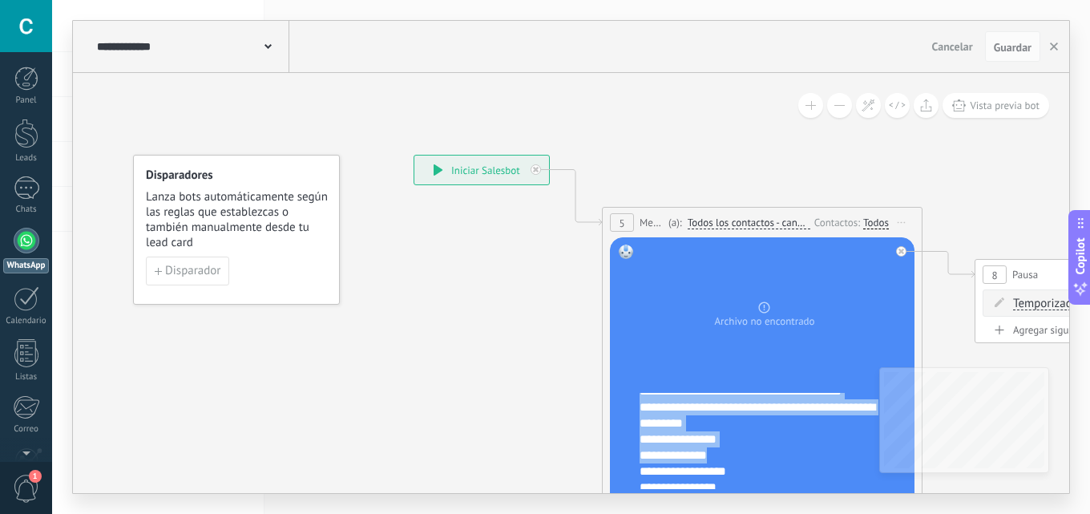
scroll to position [117, 0]
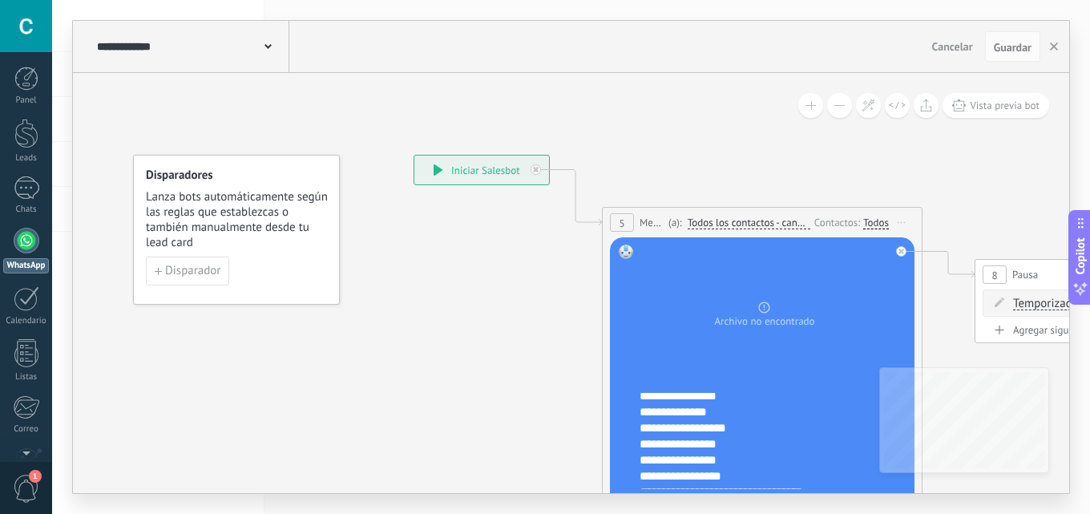
drag, startPoint x: 639, startPoint y: 397, endPoint x: 778, endPoint y: 413, distance: 139.6
click at [778, 413] on div "**********" at bounding box center [772, 441] width 266 height 96
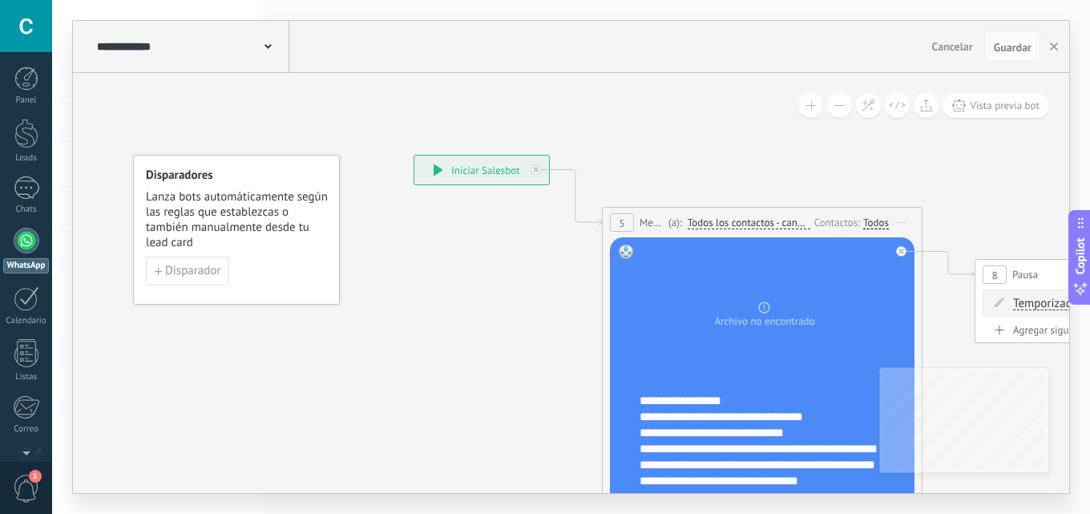
scroll to position [0, 0]
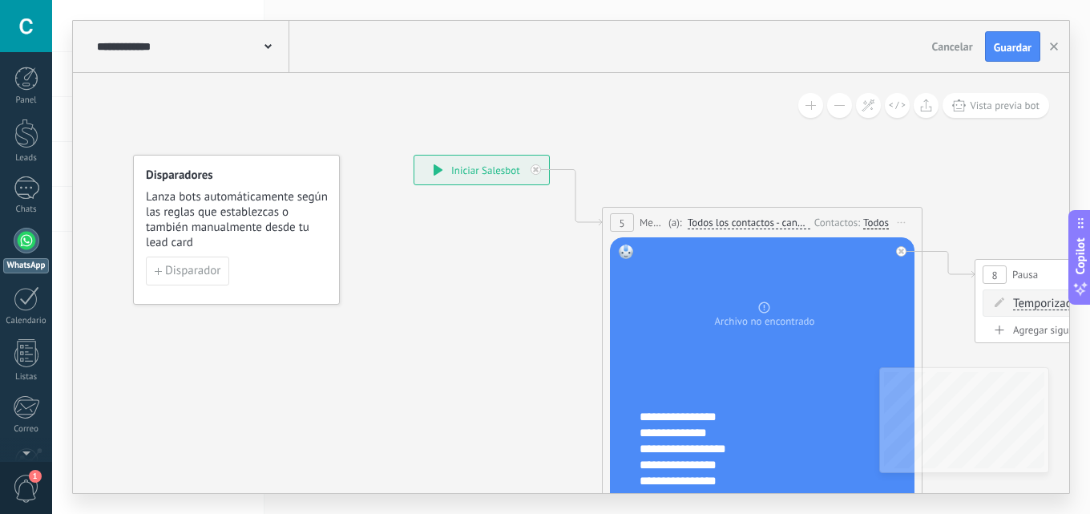
click at [275, 42] on div "**********" at bounding box center [191, 46] width 196 height 51
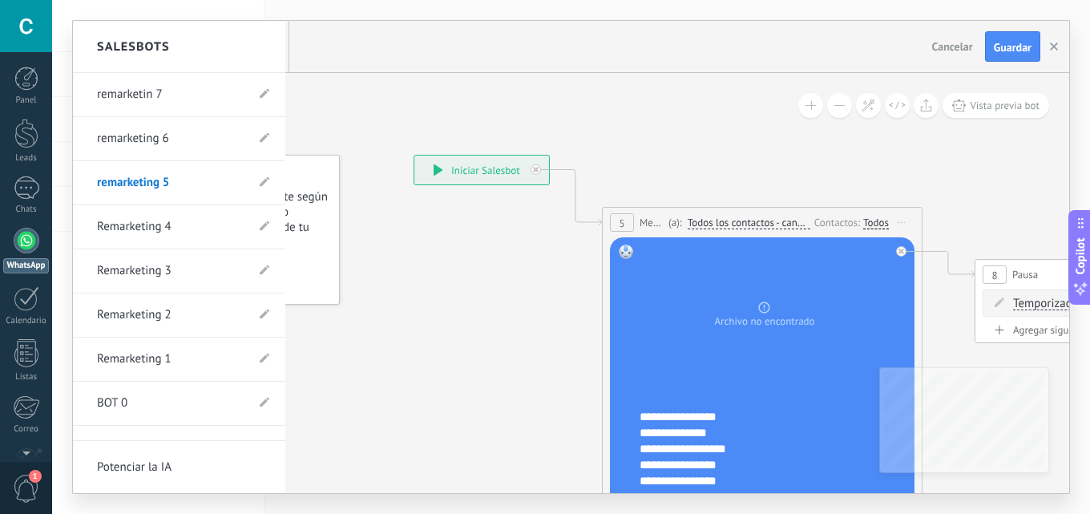
click at [177, 216] on link "Remarketing 4" at bounding box center [171, 226] width 148 height 45
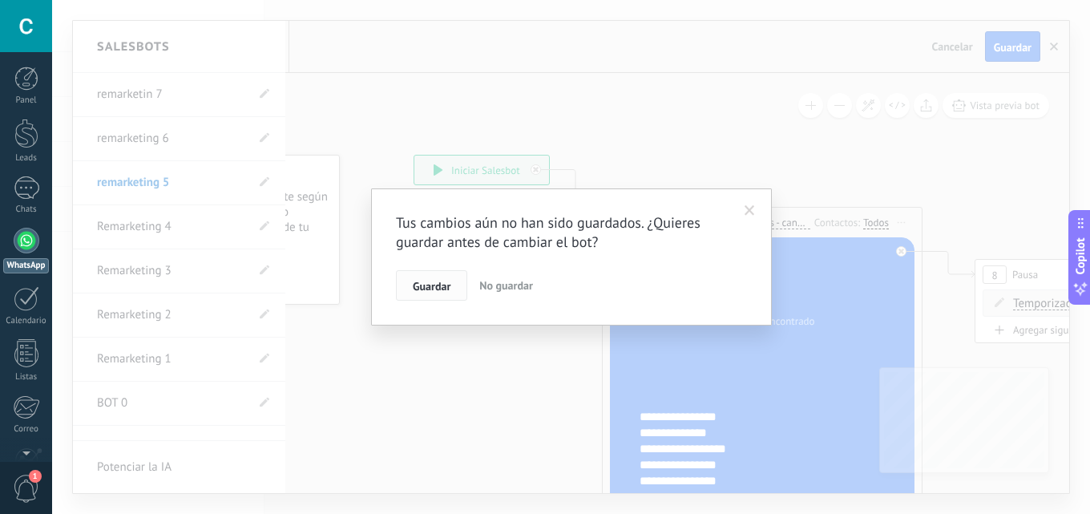
click at [437, 288] on span "Guardar" at bounding box center [432, 285] width 38 height 11
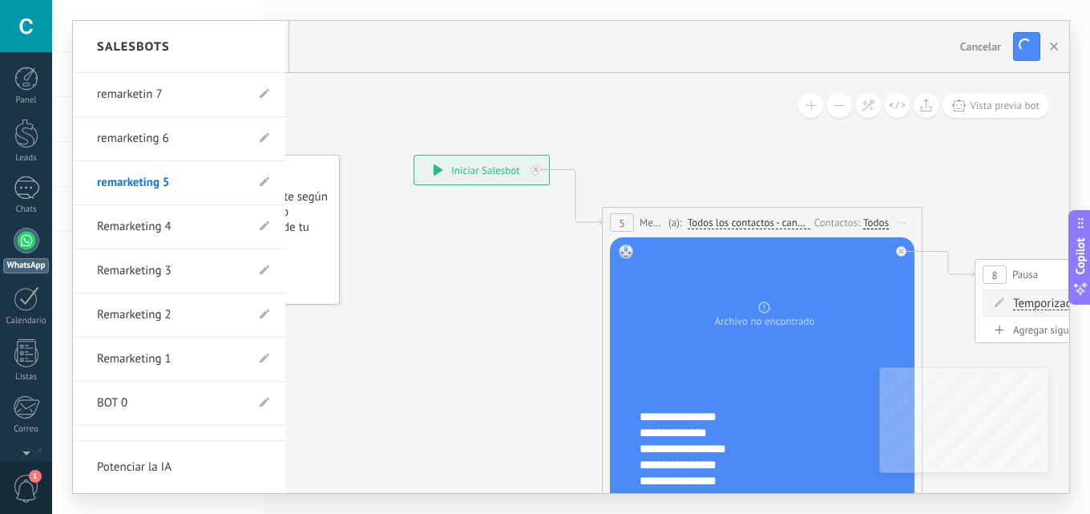
type input "**********"
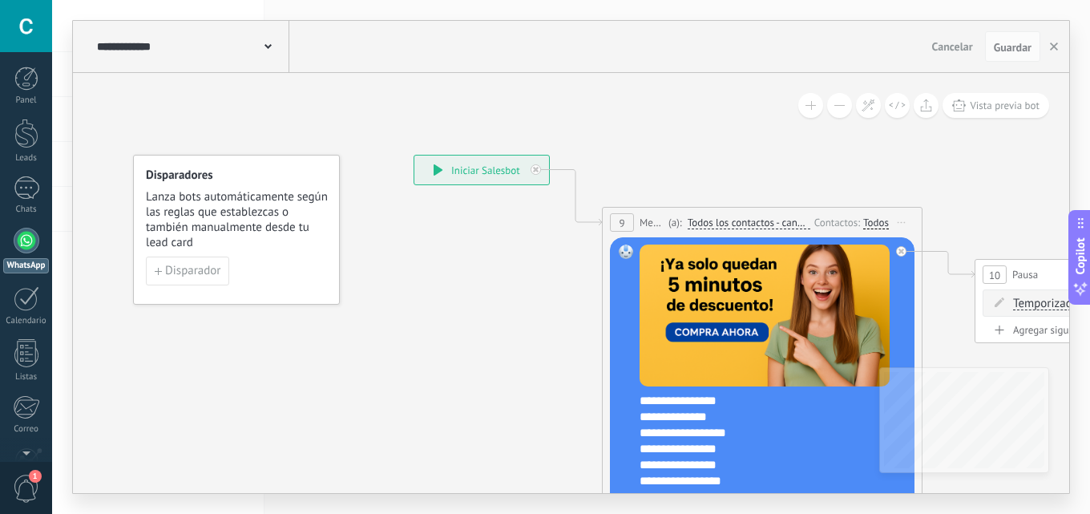
click at [641, 402] on div "**********" at bounding box center [772, 441] width 266 height 96
paste div
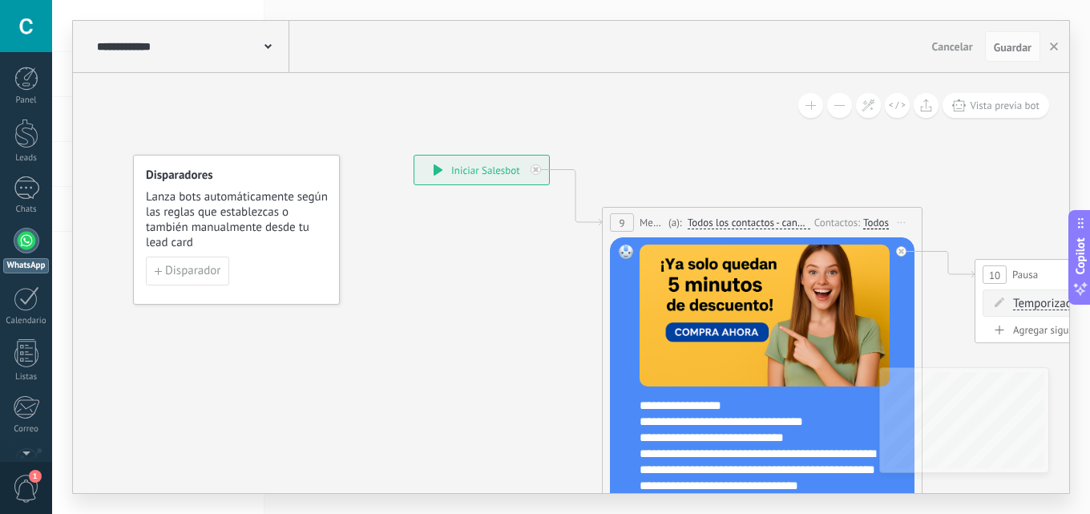
scroll to position [224, 0]
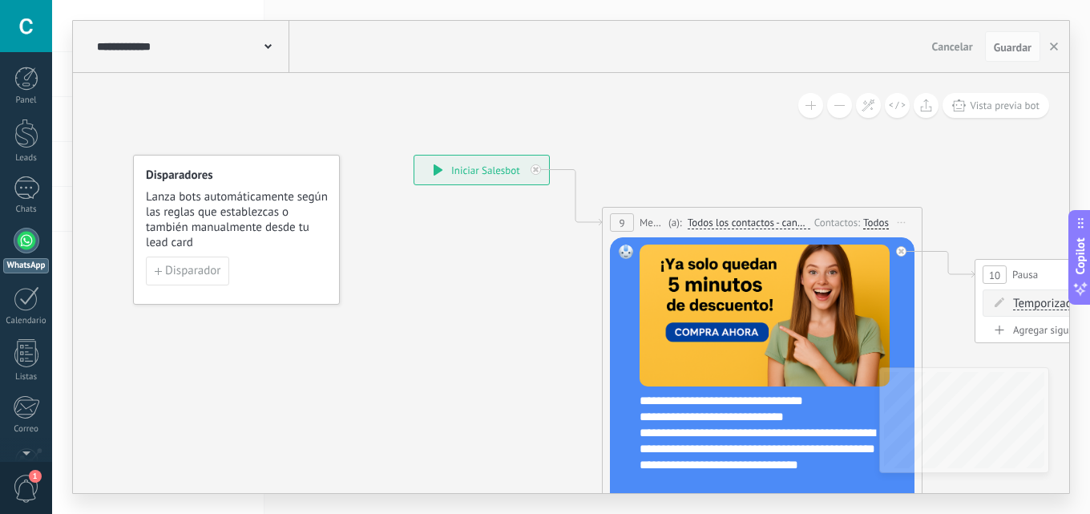
click at [832, 414] on div "**********" at bounding box center [758, 384] width 238 height 208
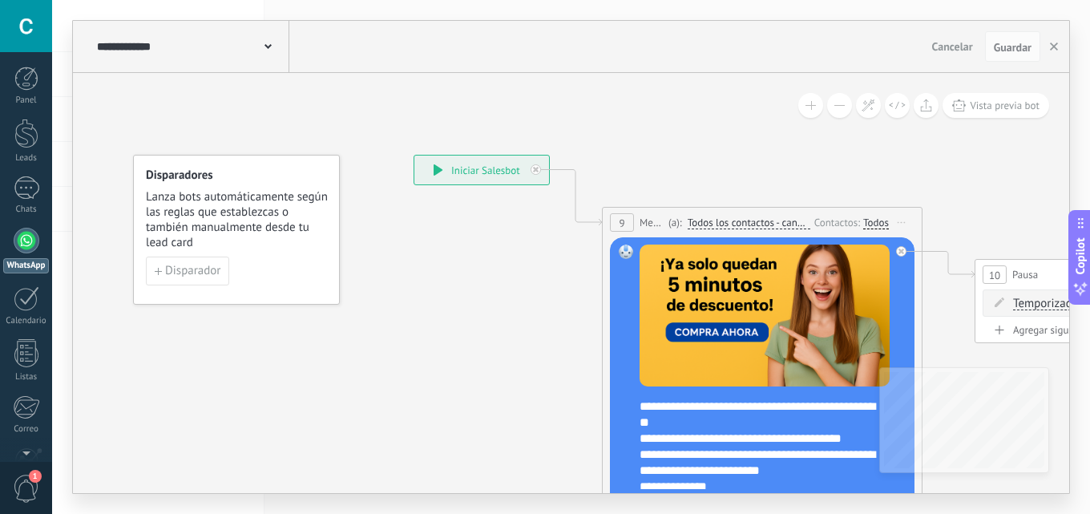
scroll to position [80, 0]
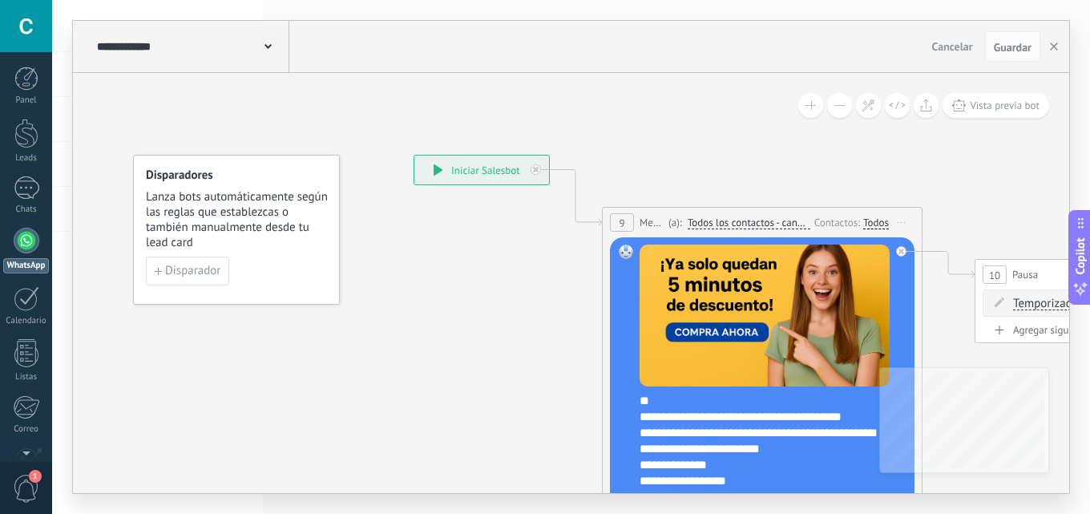
click at [727, 452] on div "**********" at bounding box center [758, 497] width 238 height 144
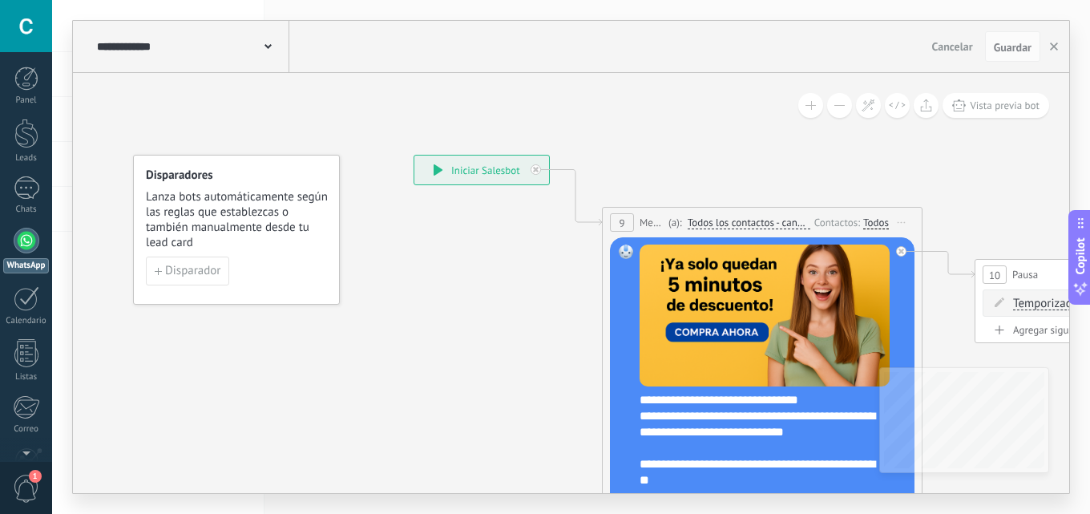
scroll to position [0, 0]
click at [348, 87] on icon at bounding box center [1040, 355] width 2055 height 1202
click at [255, 33] on div "**********" at bounding box center [191, 46] width 196 height 51
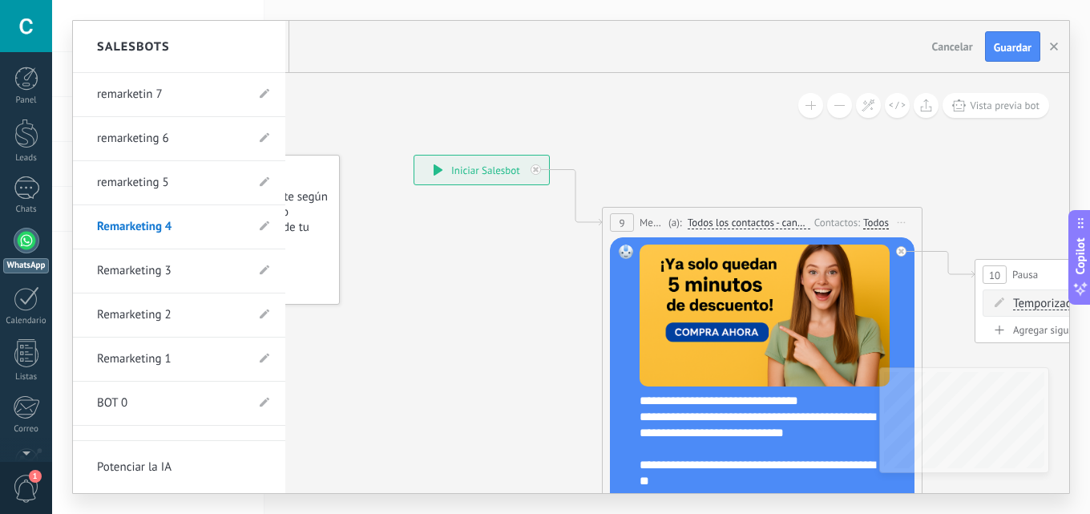
click at [178, 182] on link "remarketing 5" at bounding box center [171, 182] width 148 height 45
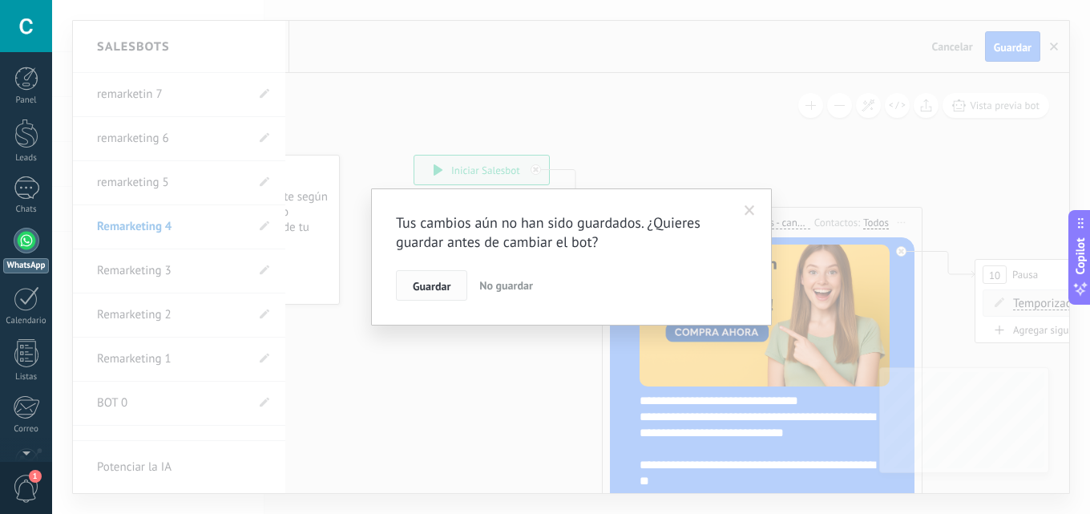
click at [421, 286] on span "Guardar" at bounding box center [432, 285] width 38 height 11
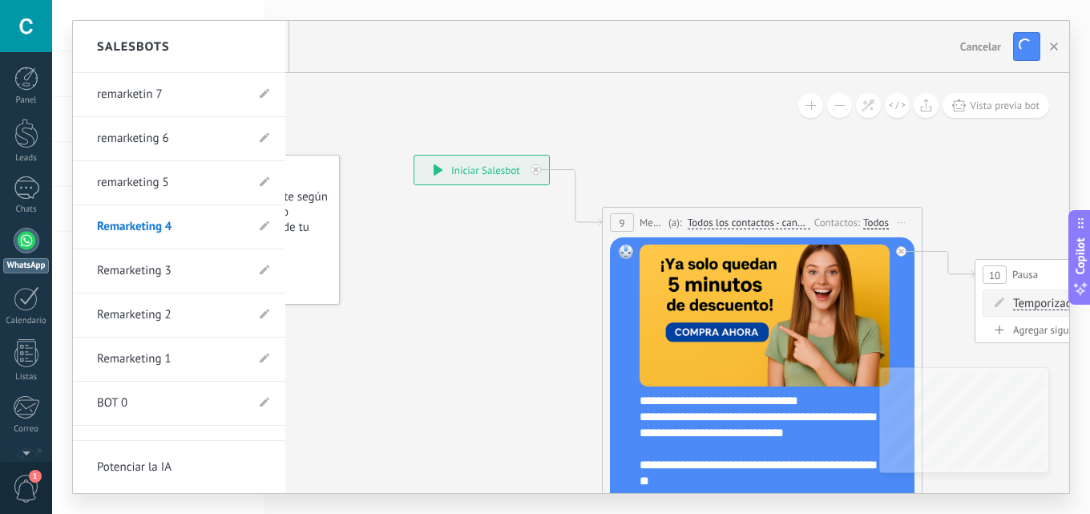
type input "**********"
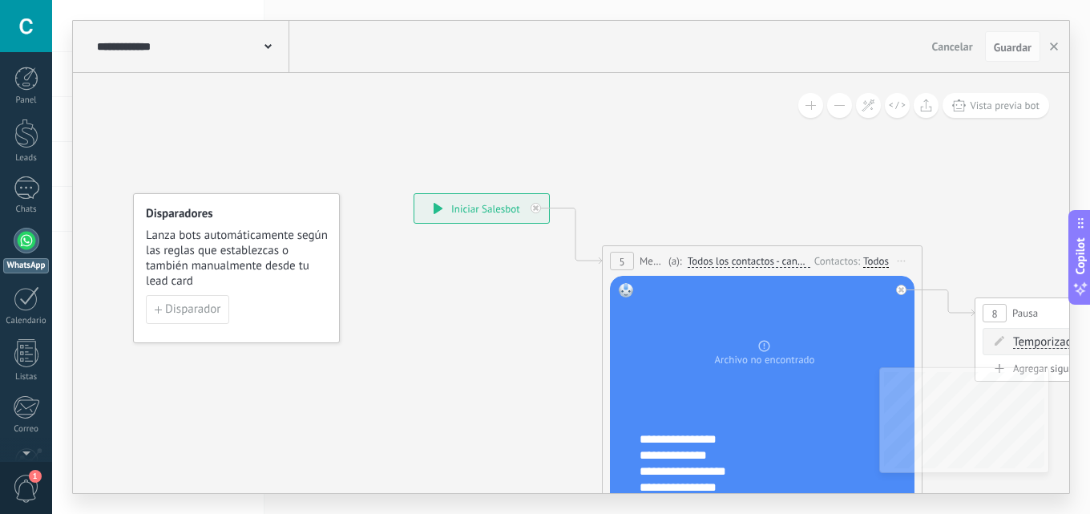
click at [643, 427] on div "**********" at bounding box center [764, 419] width 250 height 273
click at [637, 441] on div "Reemplazar Quitar Convertir a mensaje de voz Arrastre la imagen aquí para adjun…" at bounding box center [762, 419] width 304 height 286
click at [641, 433] on div "**********" at bounding box center [772, 479] width 266 height 96
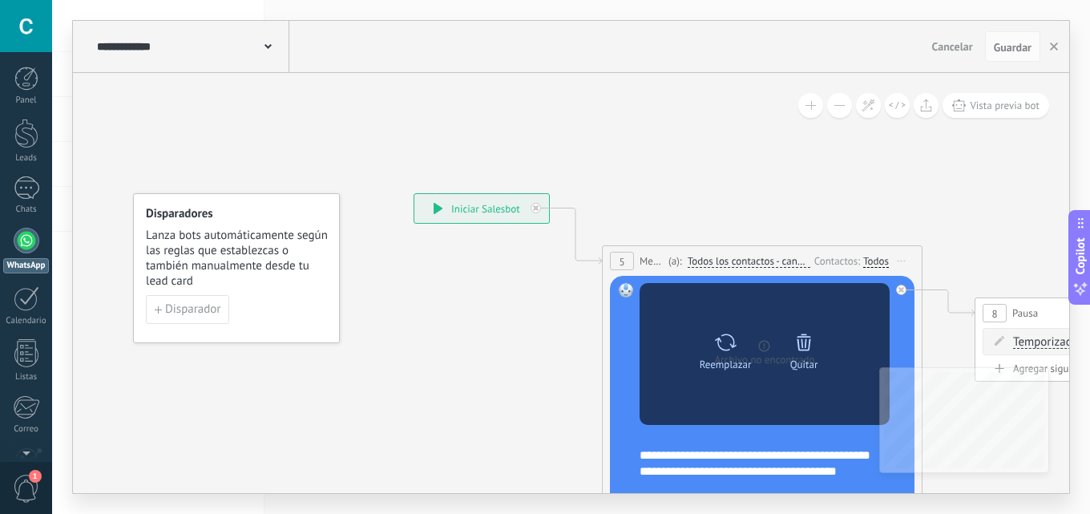
click at [643, 394] on div "Reemplazar Quitar Convertir a mensaje de voz" at bounding box center [764, 354] width 250 height 142
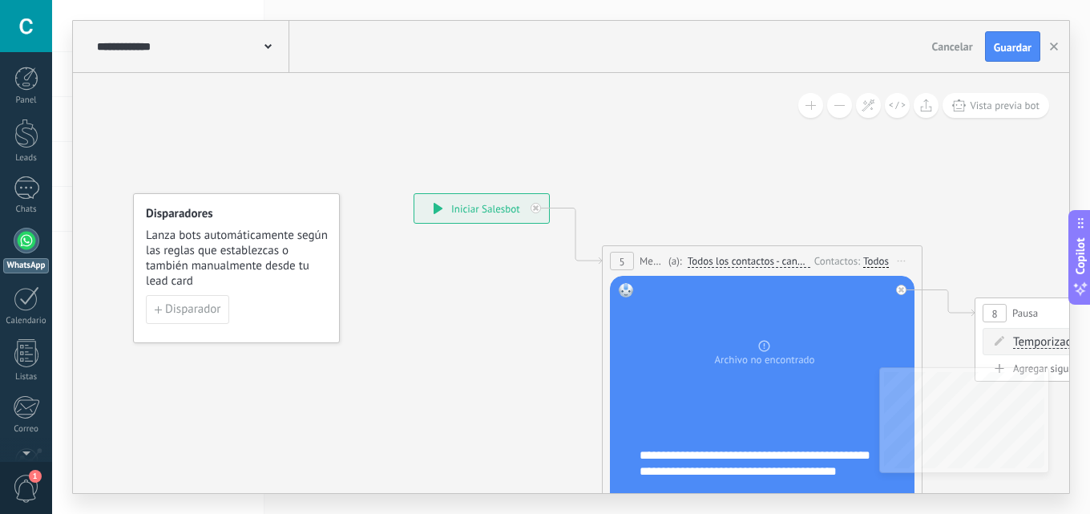
click at [667, 438] on div at bounding box center [764, 439] width 250 height 16
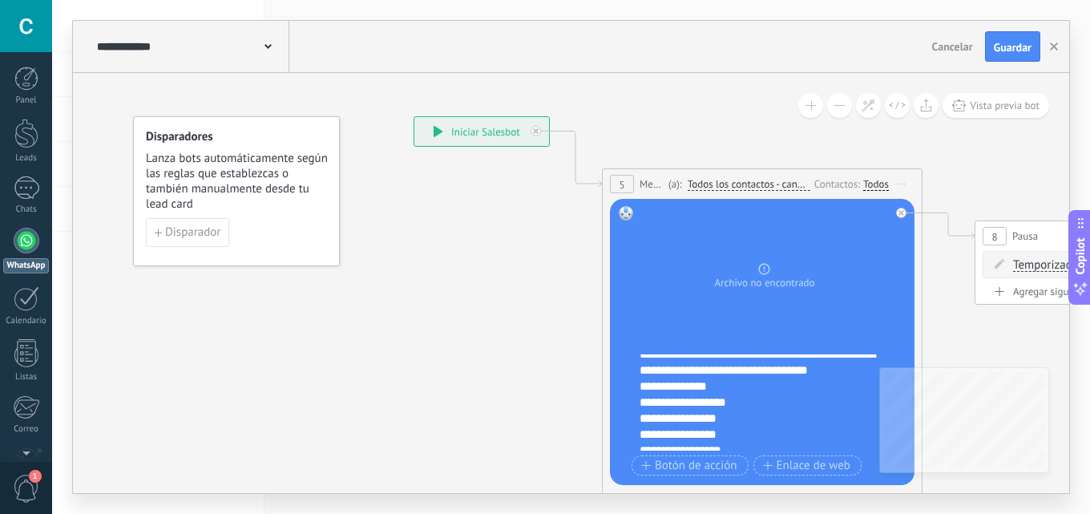
scroll to position [80, 0]
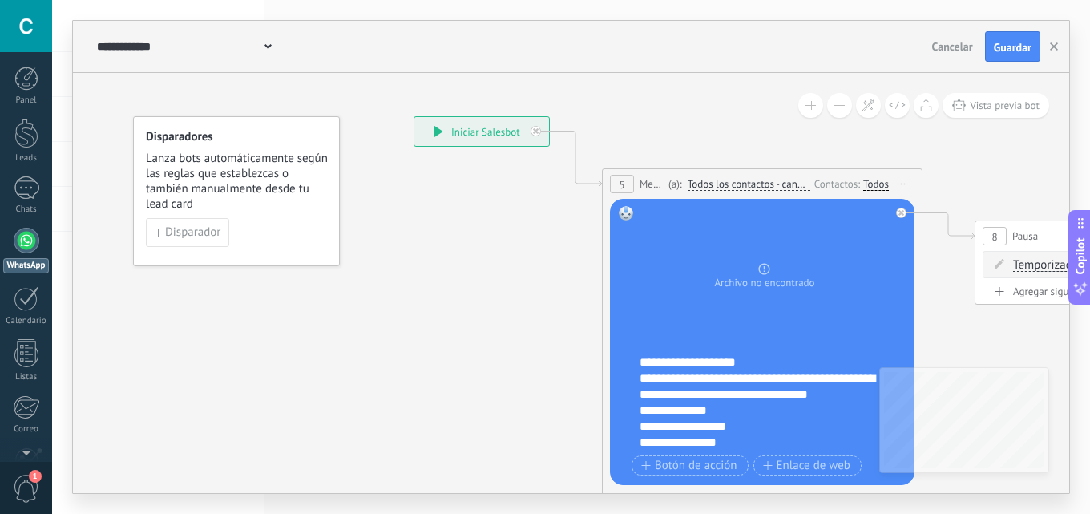
click at [773, 406] on div "**********" at bounding box center [758, 474] width 238 height 208
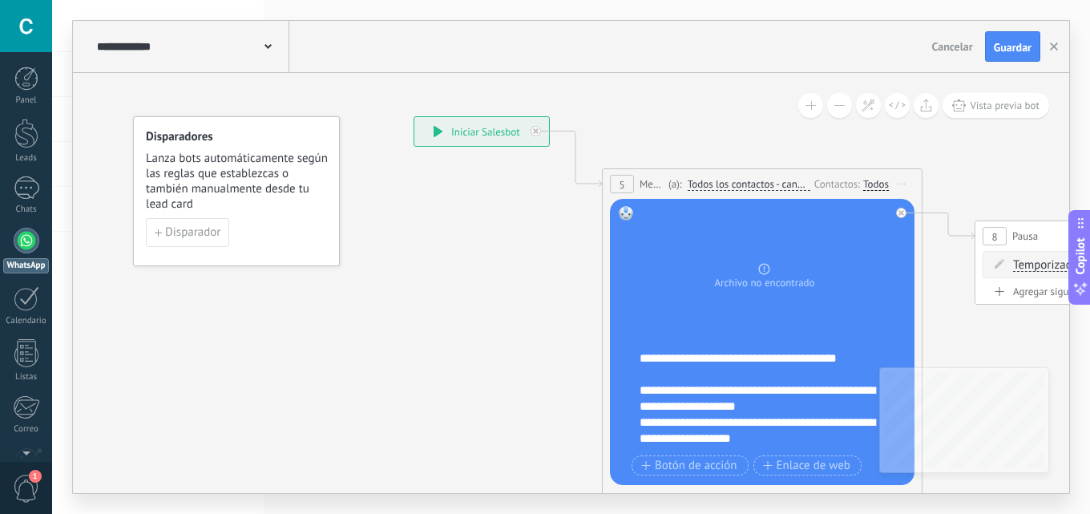
scroll to position [0, 0]
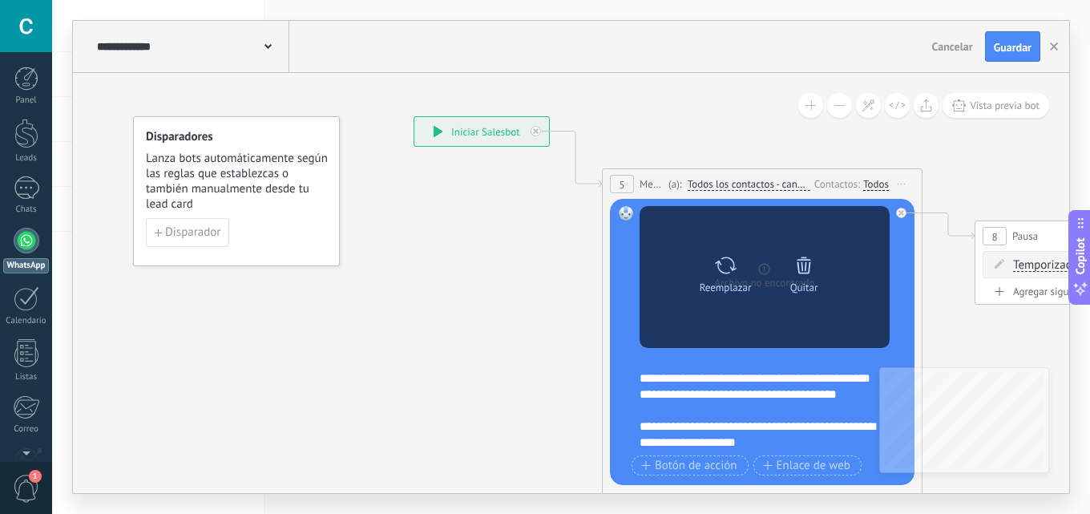
click at [724, 260] on icon at bounding box center [725, 265] width 23 height 22
click input "Subir" at bounding box center [0, 0] width 0 height 0
click at [792, 279] on div "Quitar" at bounding box center [803, 271] width 67 height 44
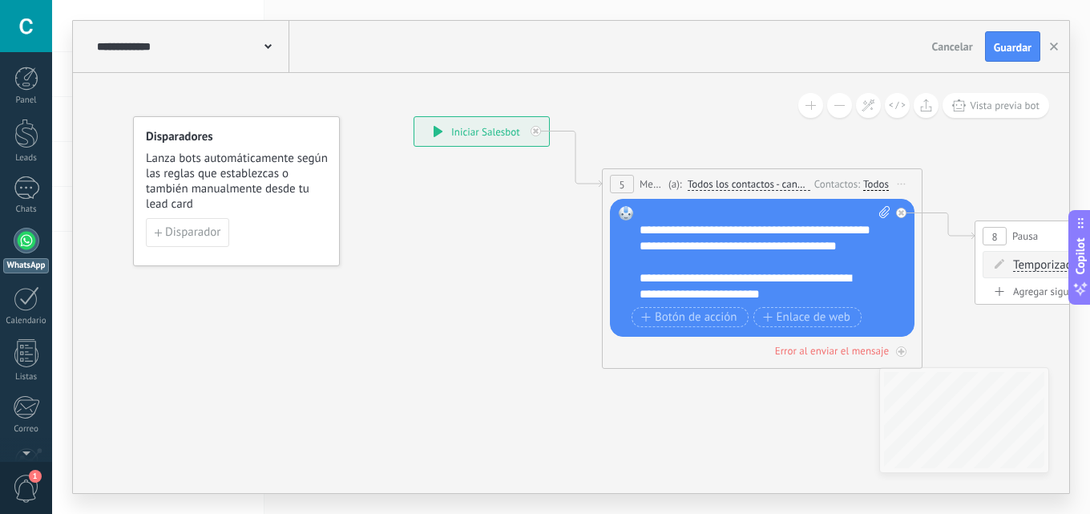
click at [875, 215] on span at bounding box center [881, 254] width 15 height 96
click input "Subir" at bounding box center [0, 0] width 0 height 0
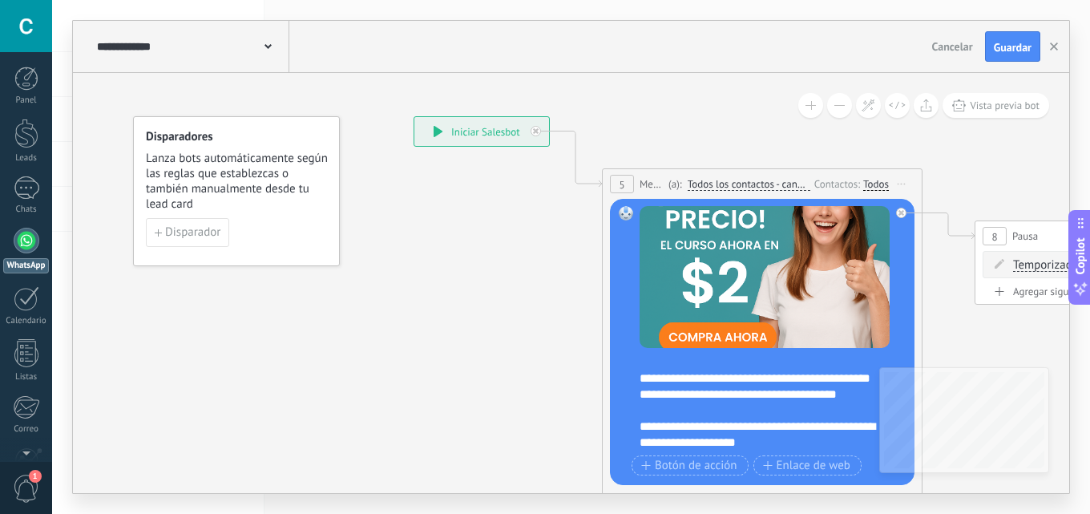
click at [895, 212] on div "Reemplazar Quitar Convertir a mensaje de voz Arrastre la imagen aquí para adjun…" at bounding box center [762, 342] width 304 height 286
click at [899, 212] on icon at bounding box center [901, 213] width 6 height 6
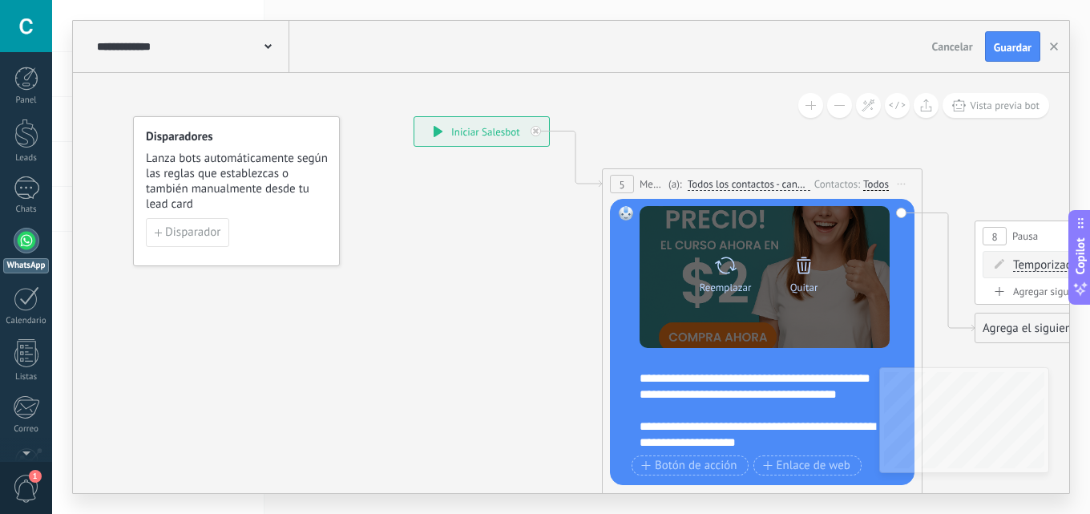
click at [724, 268] on icon at bounding box center [725, 265] width 23 height 22
click input "Subir" at bounding box center [0, 0] width 0 height 0
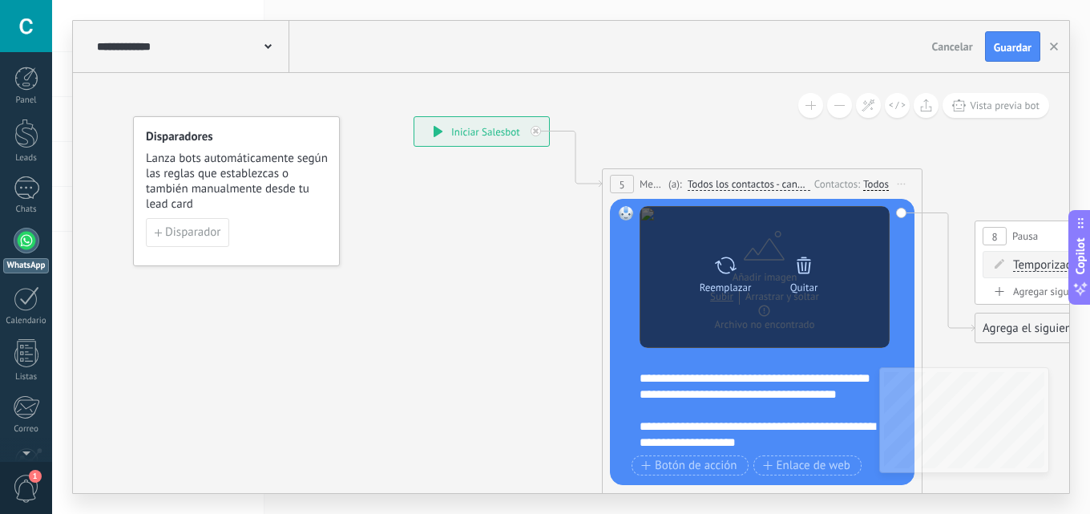
click at [804, 268] on icon at bounding box center [803, 265] width 22 height 22
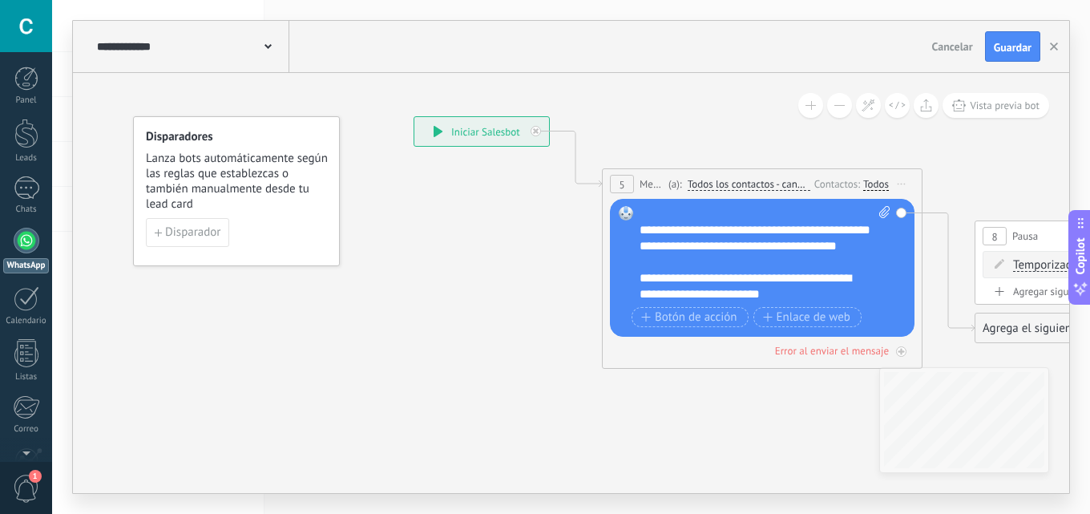
click at [878, 218] on span at bounding box center [881, 254] width 15 height 96
click input "Subir" at bounding box center [0, 0] width 0 height 0
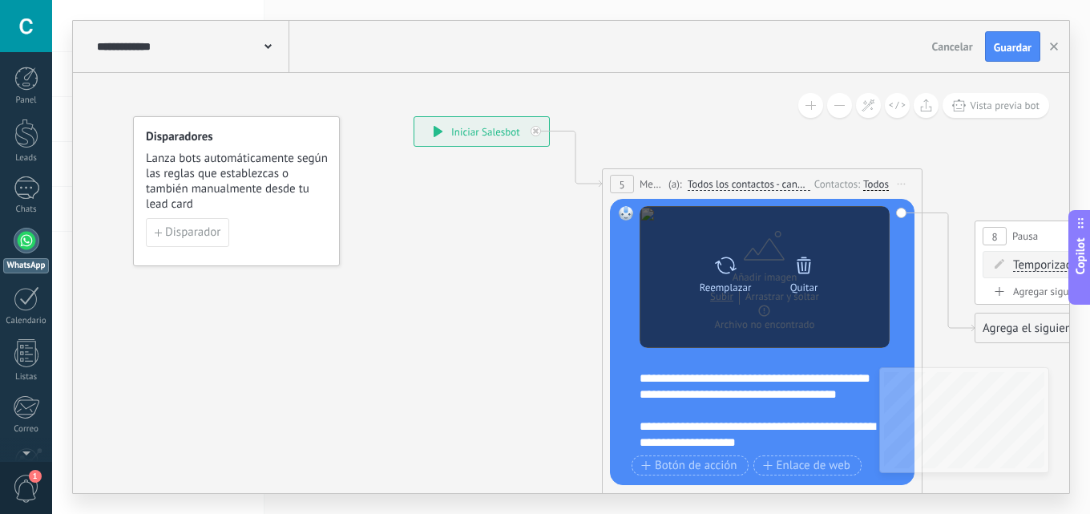
click at [799, 278] on div at bounding box center [803, 265] width 22 height 32
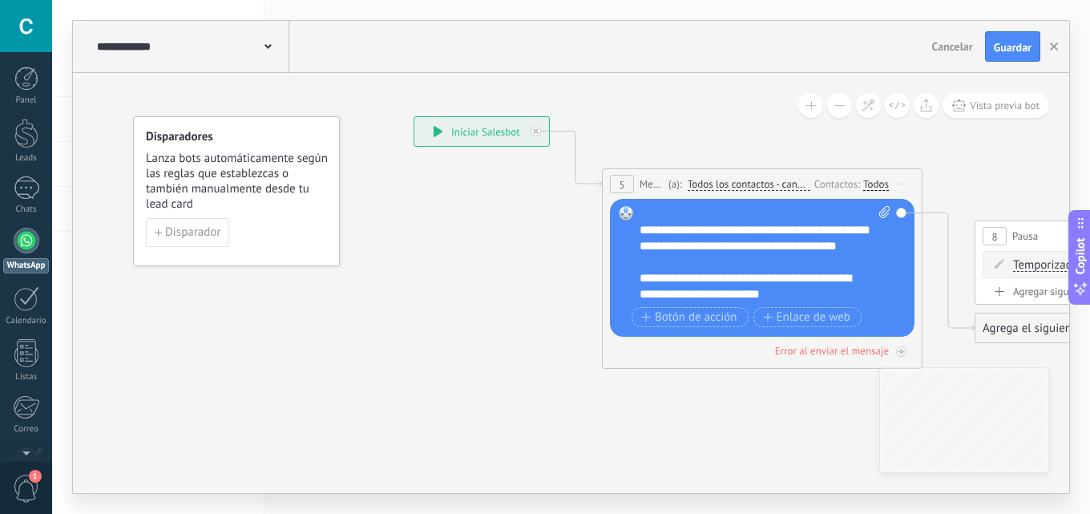
click at [202, 21] on div "**********" at bounding box center [191, 46] width 196 height 51
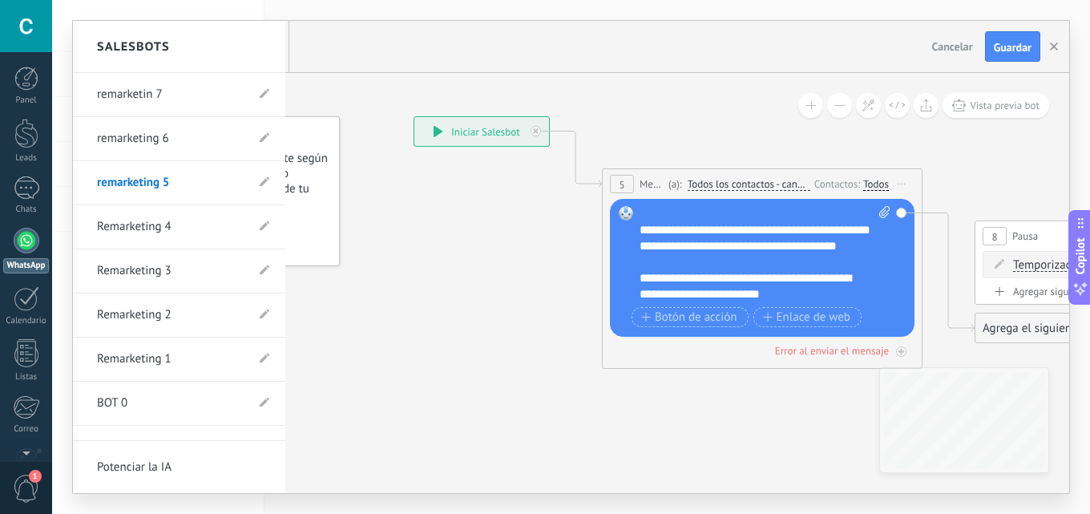
click at [172, 121] on link "remarketing 6" at bounding box center [171, 138] width 148 height 45
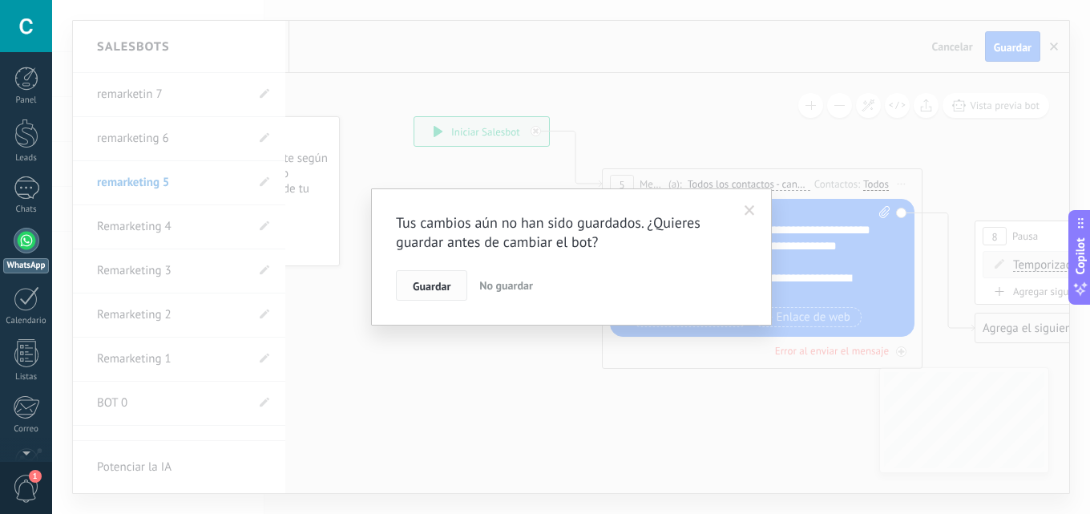
click at [440, 279] on button "Guardar" at bounding box center [431, 285] width 71 height 30
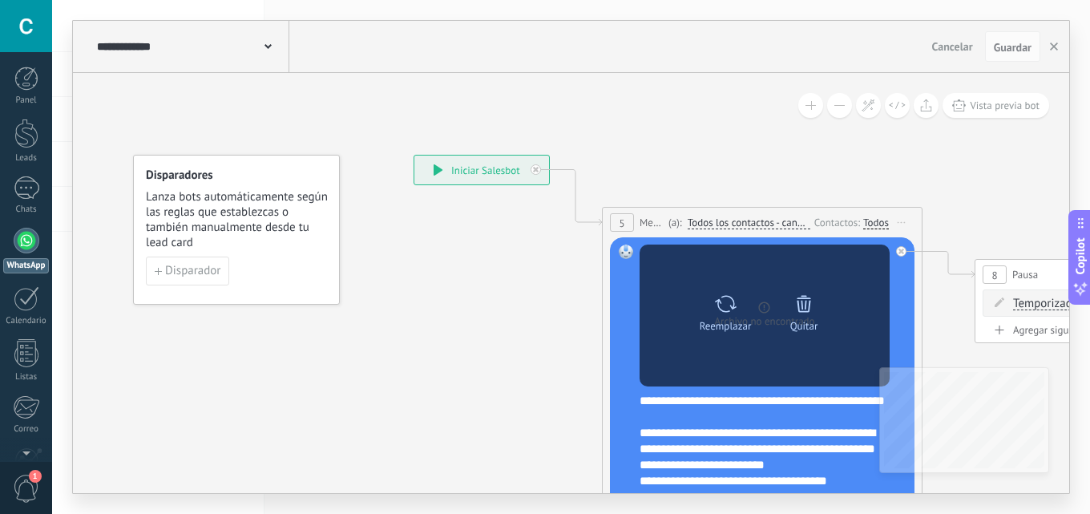
click at [732, 308] on icon at bounding box center [726, 303] width 22 height 17
click input "Subir" at bounding box center [0, 0] width 0 height 0
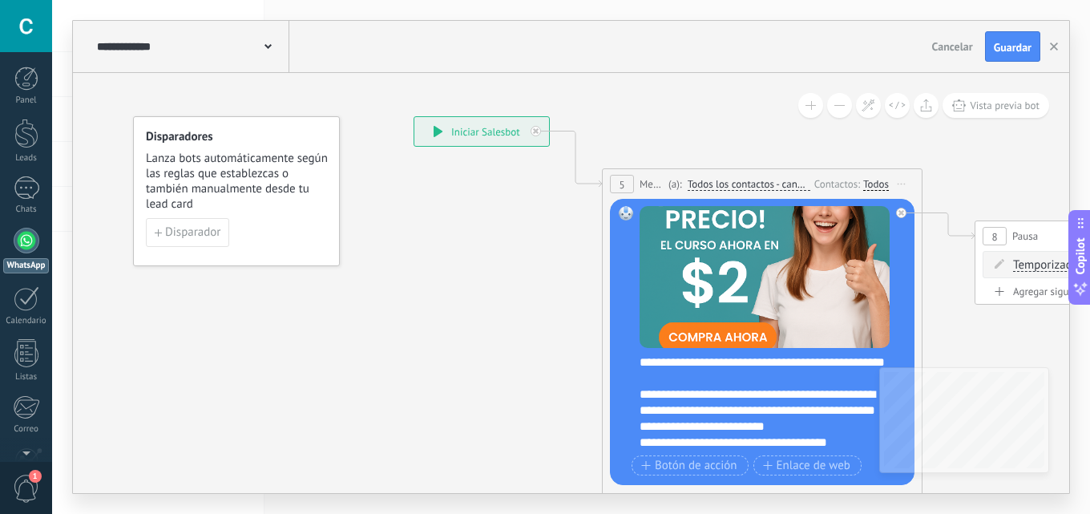
click at [253, 56] on div "**********" at bounding box center [191, 46] width 196 height 51
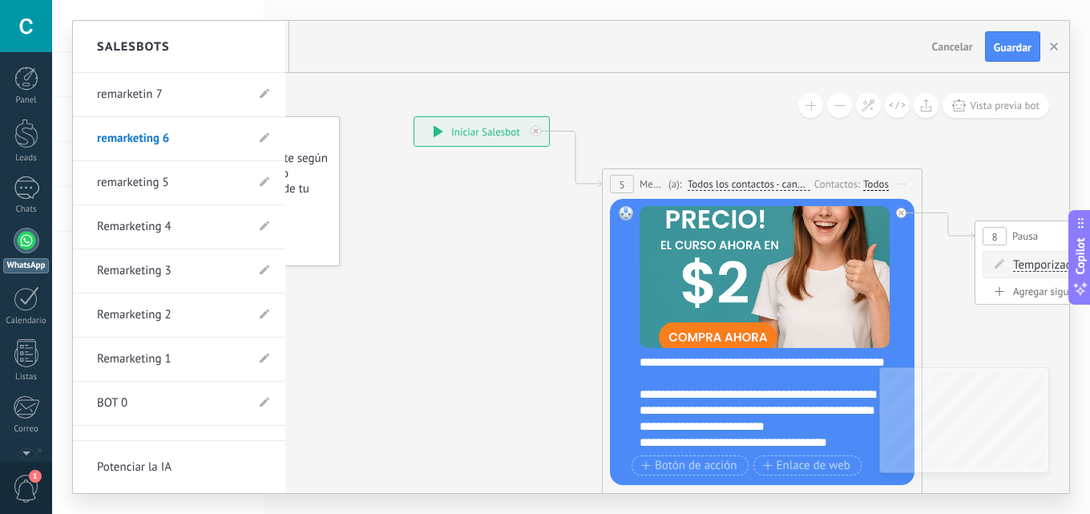
click at [162, 92] on link "remarketin 7" at bounding box center [171, 94] width 148 height 45
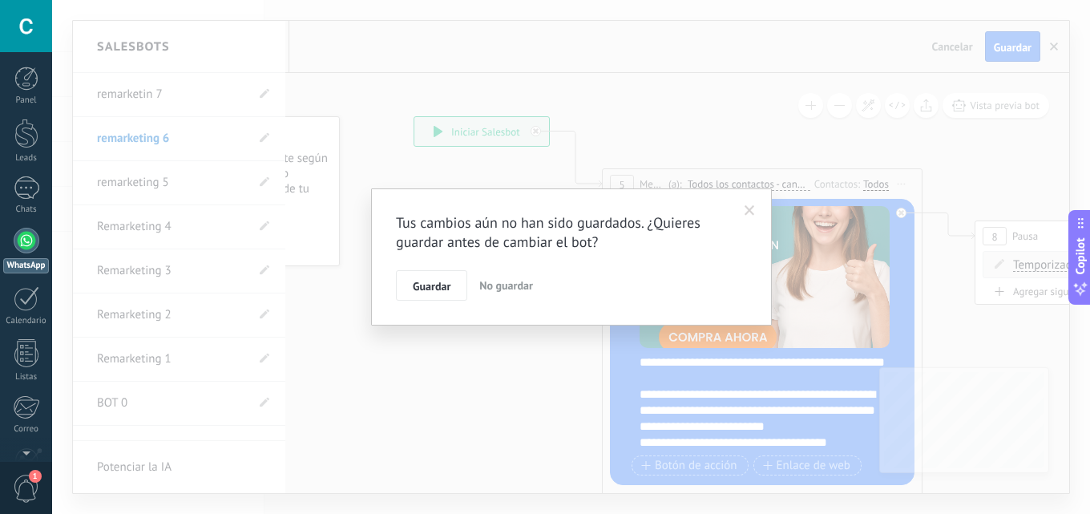
click at [391, 291] on div "Tus cambios aún no han sido guardados. ¿Quieres guardar antes de cambiar el bot…" at bounding box center [571, 256] width 401 height 137
click at [428, 274] on button "Guardar" at bounding box center [431, 285] width 71 height 30
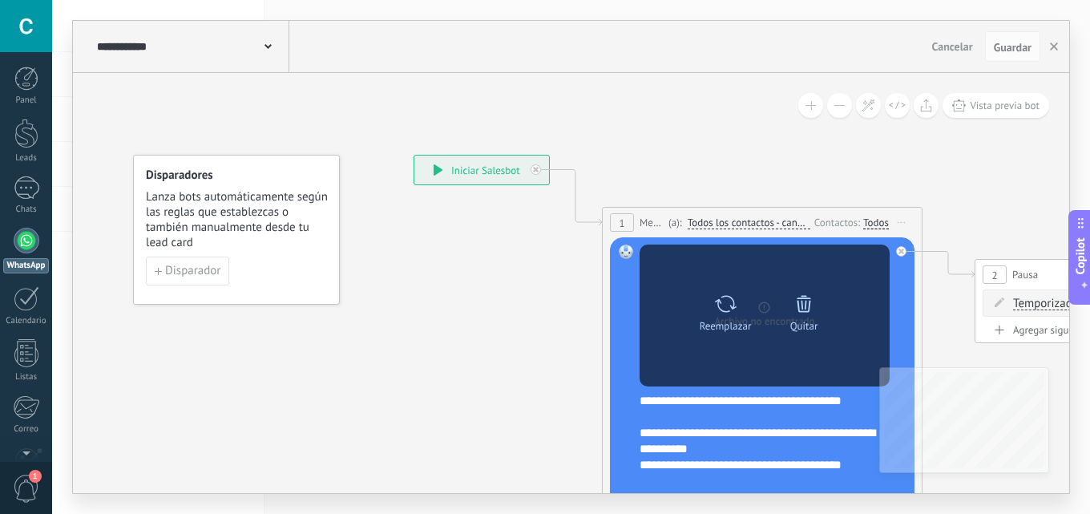
click at [736, 305] on icon at bounding box center [725, 303] width 23 height 22
click input "Subir" at bounding box center [0, 0] width 0 height 0
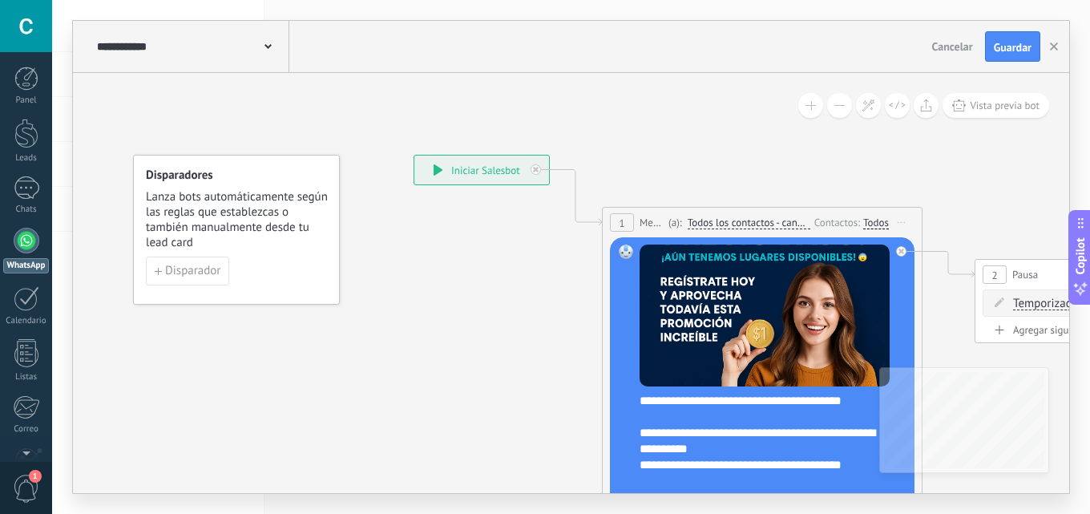
click at [270, 50] on span at bounding box center [267, 45] width 7 height 15
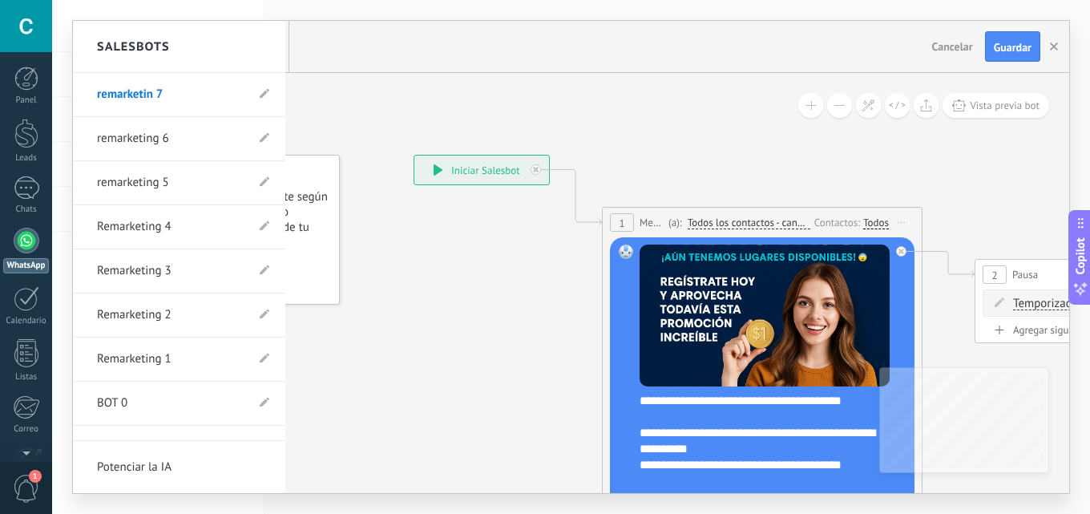
click at [156, 187] on link "remarketing 5" at bounding box center [171, 182] width 148 height 45
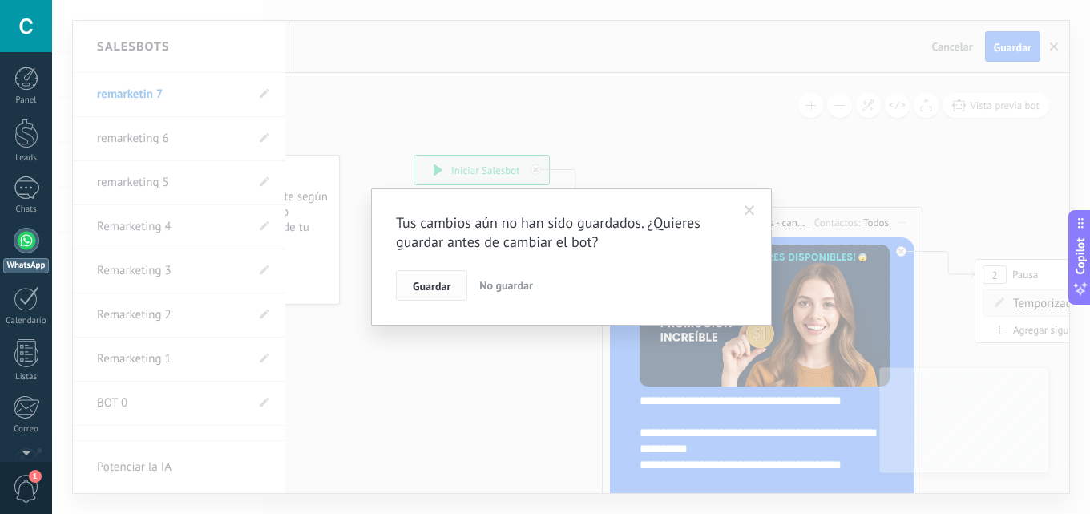
click at [419, 286] on span "Guardar" at bounding box center [432, 285] width 38 height 11
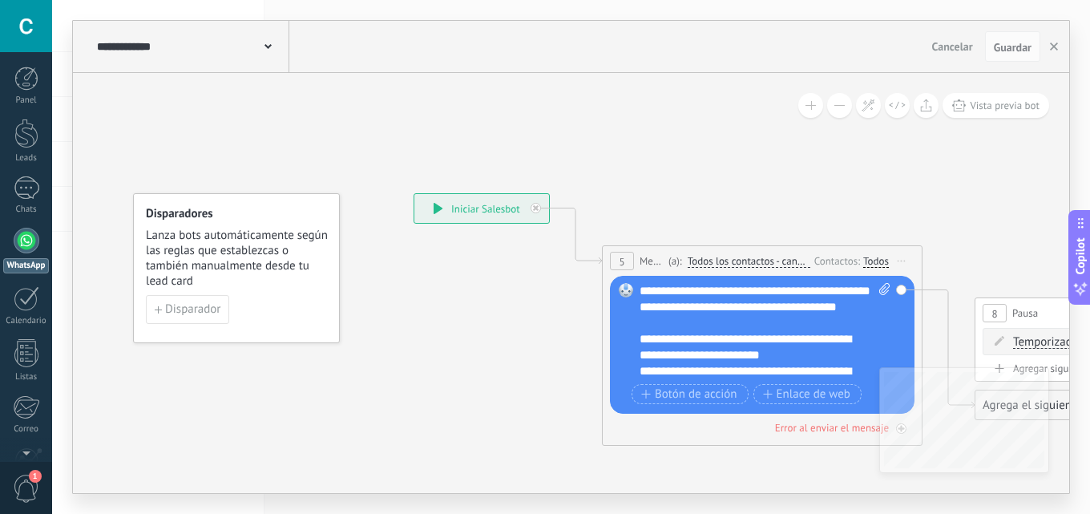
click at [877, 284] on span at bounding box center [881, 331] width 15 height 96
click input "Subir" at bounding box center [0, 0] width 0 height 0
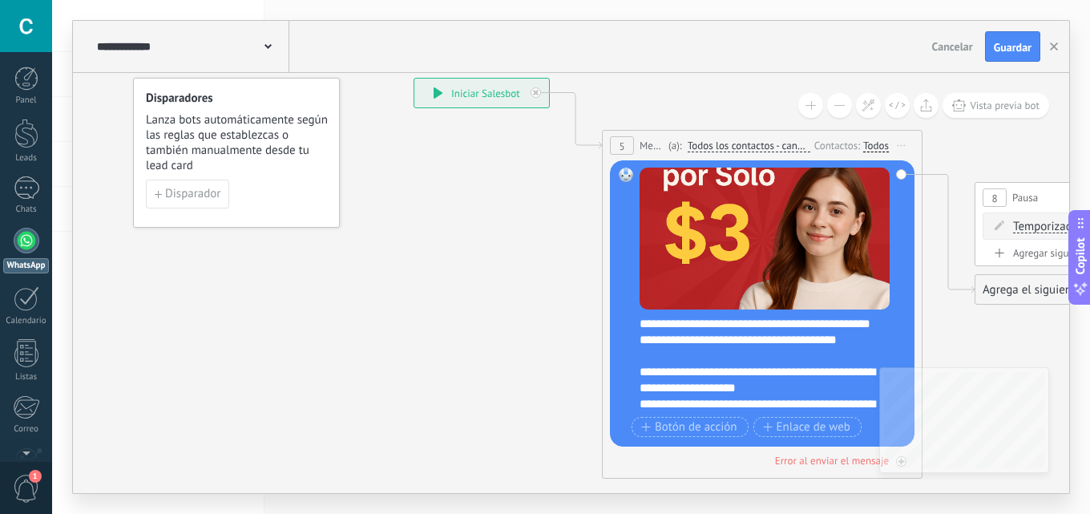
click at [265, 42] on span at bounding box center [267, 45] width 7 height 15
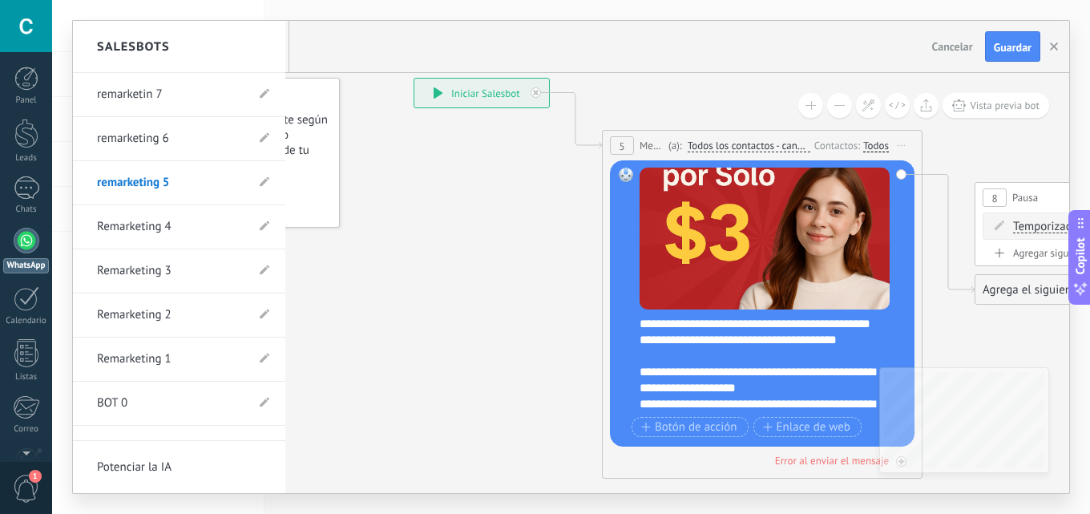
click at [167, 358] on link "Remarketing 1" at bounding box center [171, 359] width 148 height 45
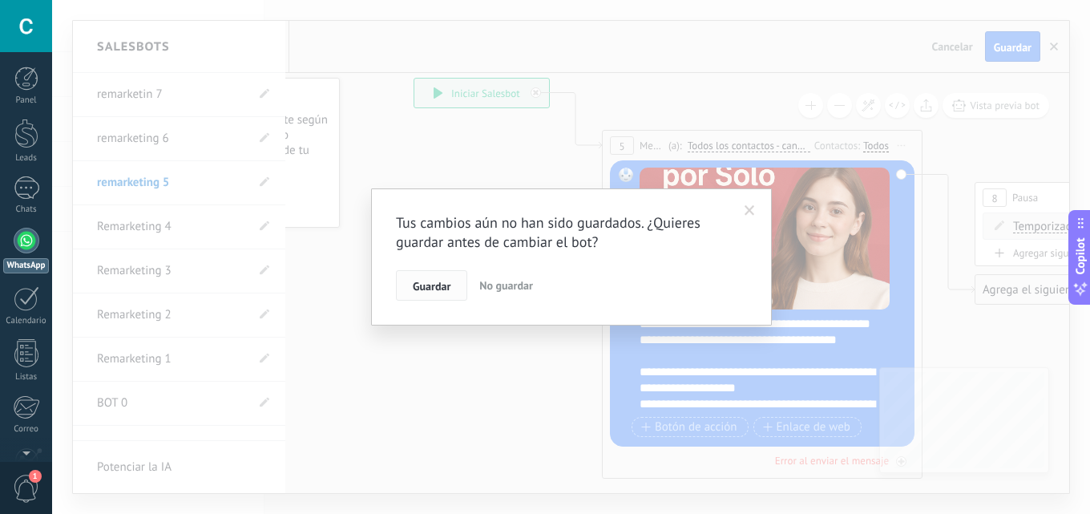
click at [436, 277] on button "Guardar" at bounding box center [431, 285] width 71 height 30
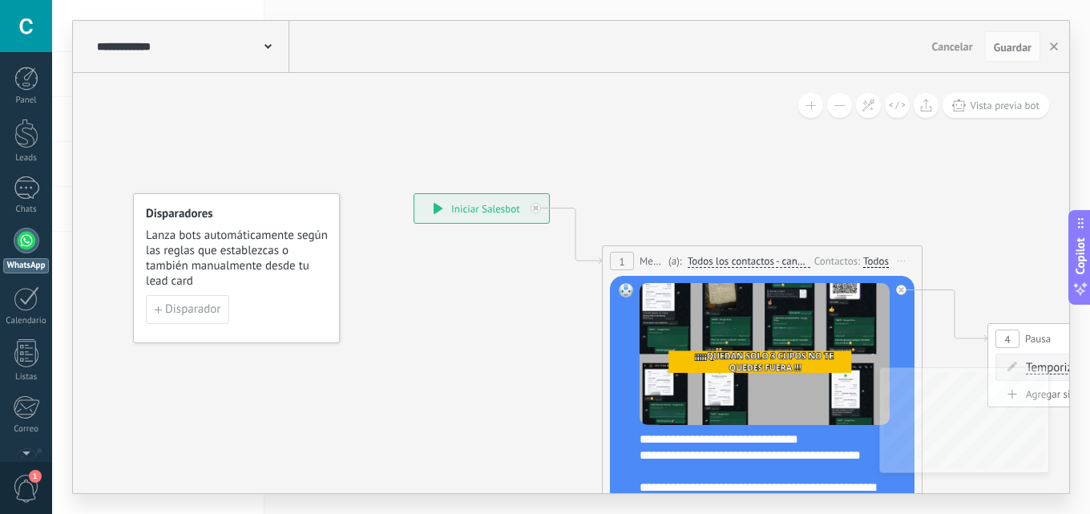
click at [267, 47] on use at bounding box center [267, 46] width 7 height 5
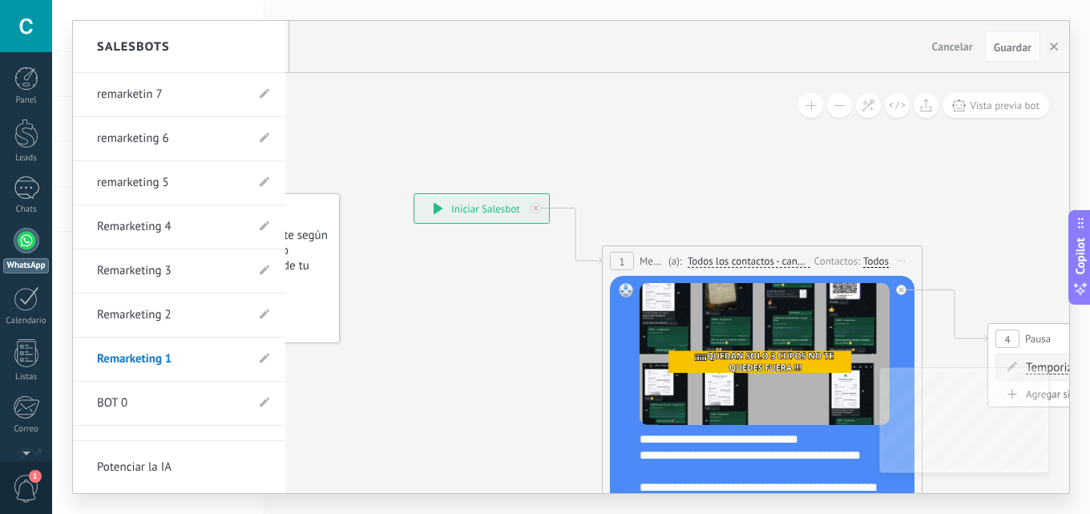
click at [169, 307] on link "Remarketing 2" at bounding box center [171, 314] width 148 height 45
type input "**********"
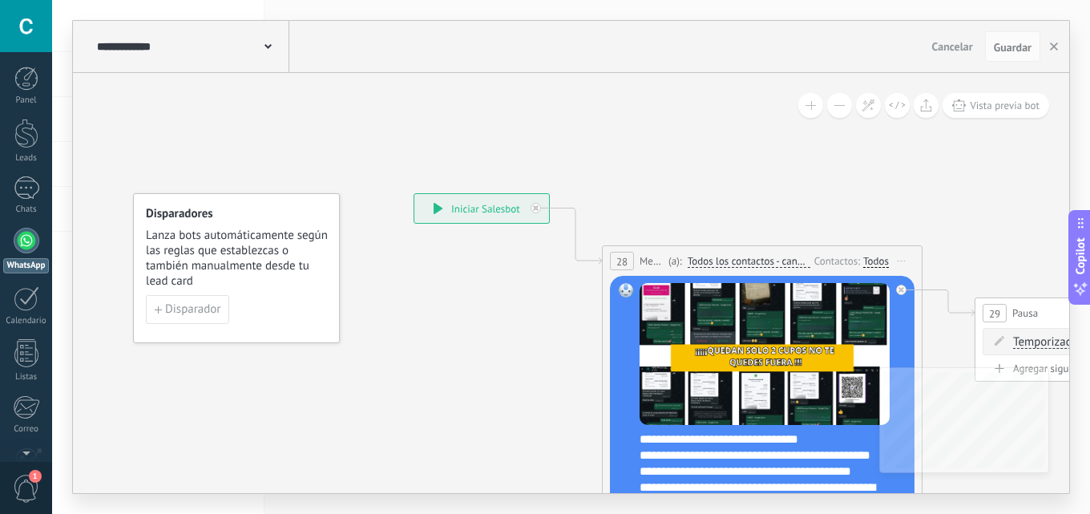
click at [550, 367] on icon at bounding box center [1110, 393] width 2195 height 1202
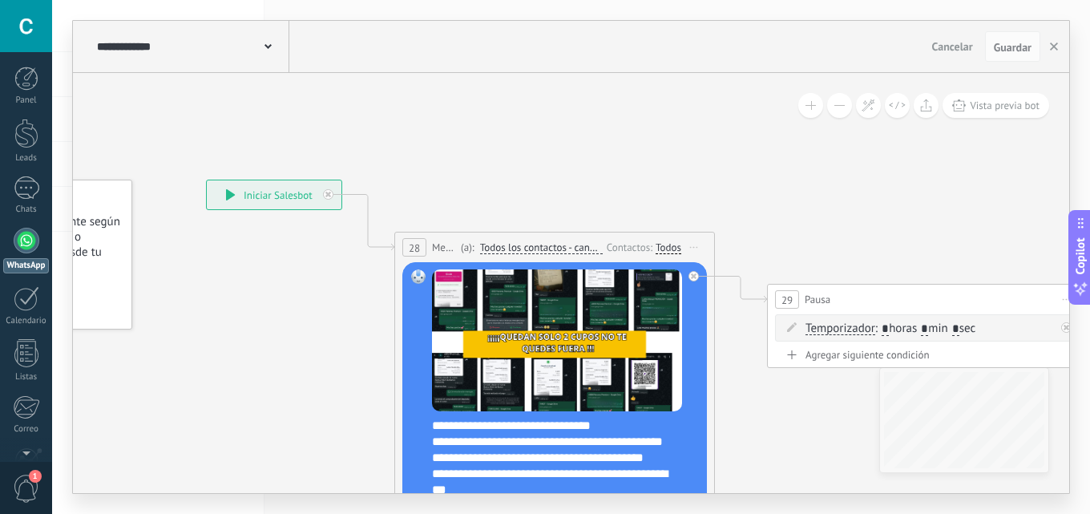
drag, startPoint x: 826, startPoint y: 84, endPoint x: 395, endPoint y: -30, distance: 445.8
click at [395, 0] on html ".abccls-1,.abccls-2{fill-rule:evenodd}.abccls-2{fill:#fff} .abfcls-1{fill:none}…" at bounding box center [545, 257] width 1090 height 514
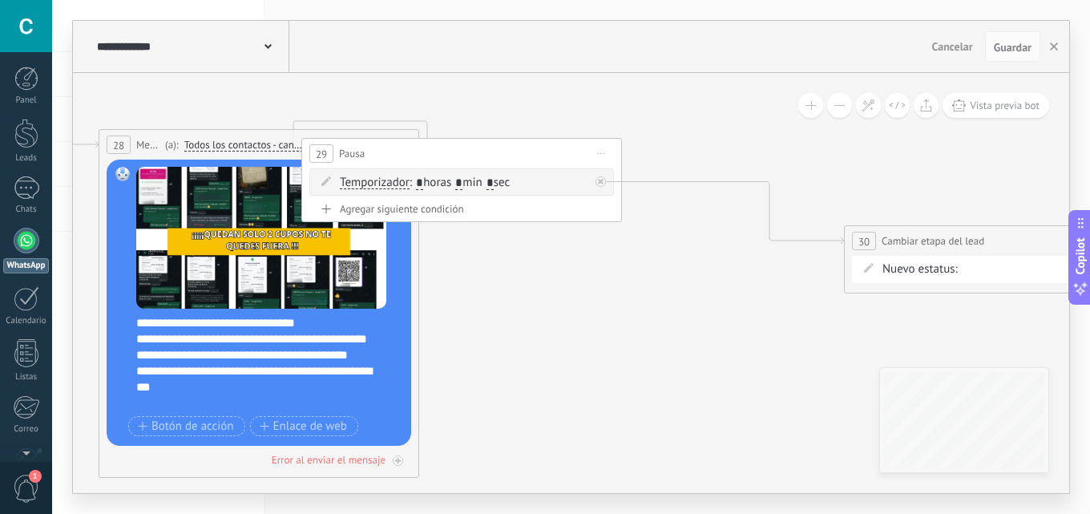
drag, startPoint x: 694, startPoint y: 211, endPoint x: 523, endPoint y: 167, distance: 176.1
click at [523, 167] on div "29 Pausa ***** Iniciar vista previa aquí Cambiar nombre Duplicar [GEOGRAPHIC_DA…" at bounding box center [461, 154] width 319 height 30
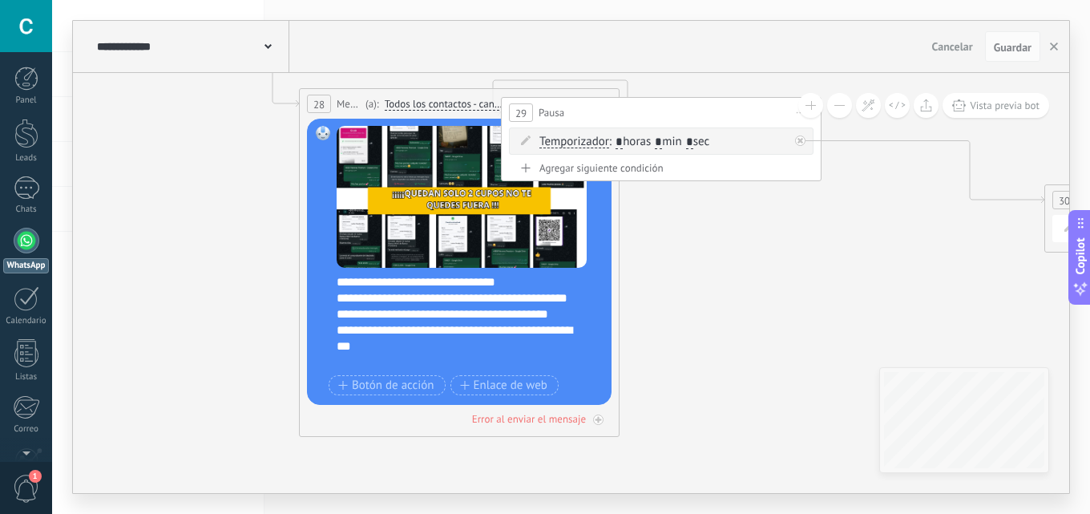
drag, startPoint x: 651, startPoint y: 352, endPoint x: 780, endPoint y: 325, distance: 131.8
click at [780, 325] on icon at bounding box center [807, 236] width 2195 height 1202
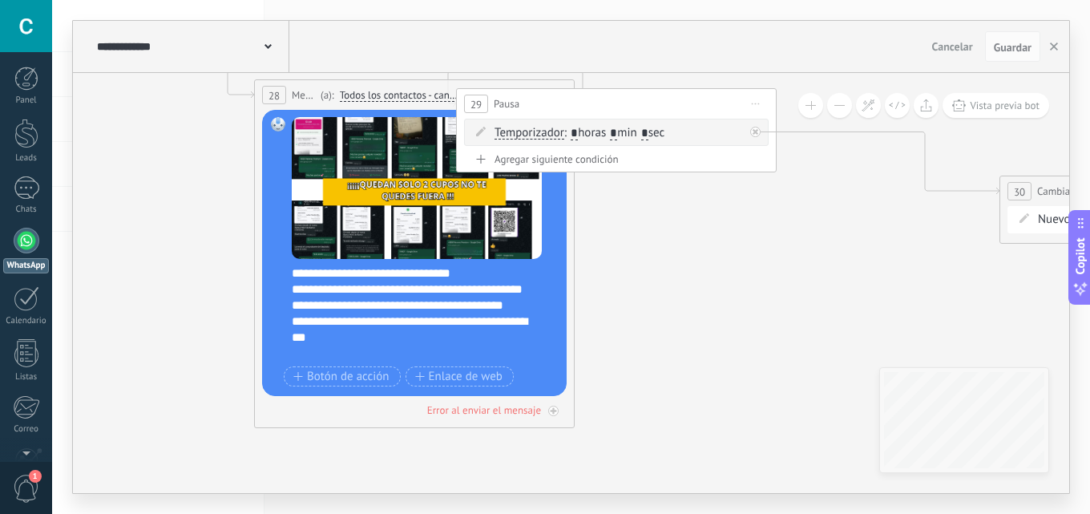
drag, startPoint x: 873, startPoint y: 333, endPoint x: 562, endPoint y: 309, distance: 311.8
click at [562, 309] on icon at bounding box center [762, 228] width 2195 height 1202
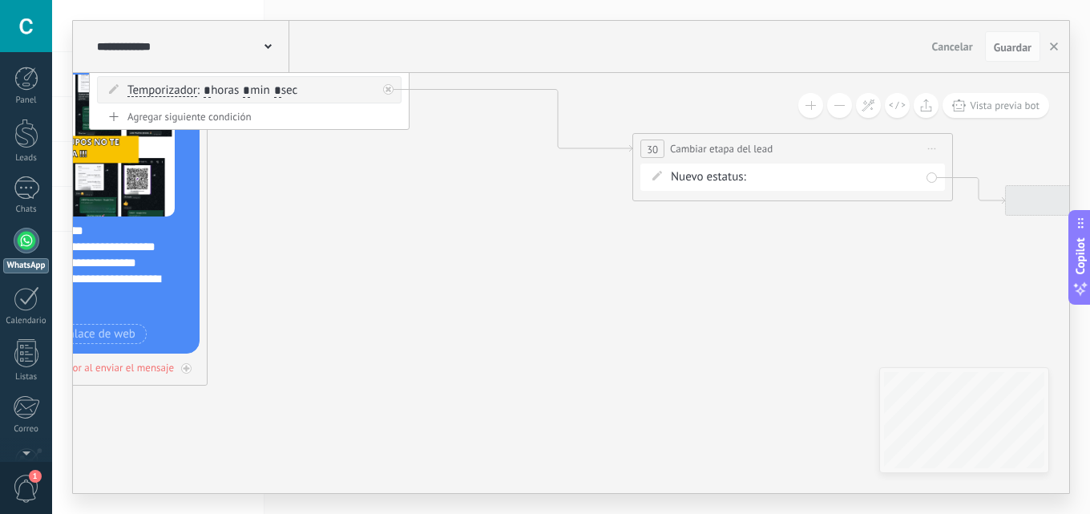
drag, startPoint x: 775, startPoint y: 301, endPoint x: 536, endPoint y: 241, distance: 246.2
click at [536, 241] on icon at bounding box center [395, 185] width 2195 height 1202
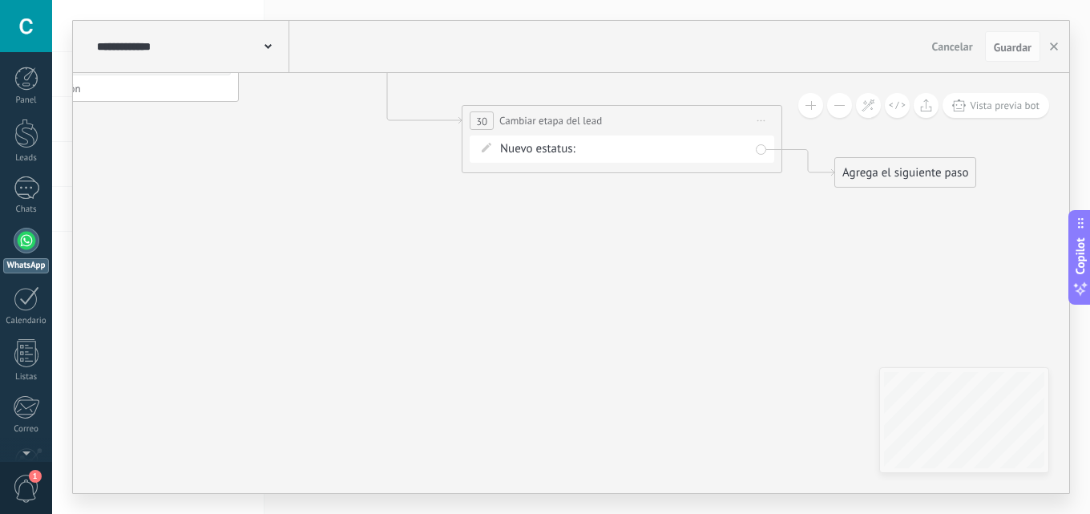
drag, startPoint x: 564, startPoint y: 265, endPoint x: 312, endPoint y: 284, distance: 252.3
click at [312, 284] on icon at bounding box center [224, 157] width 2195 height 1202
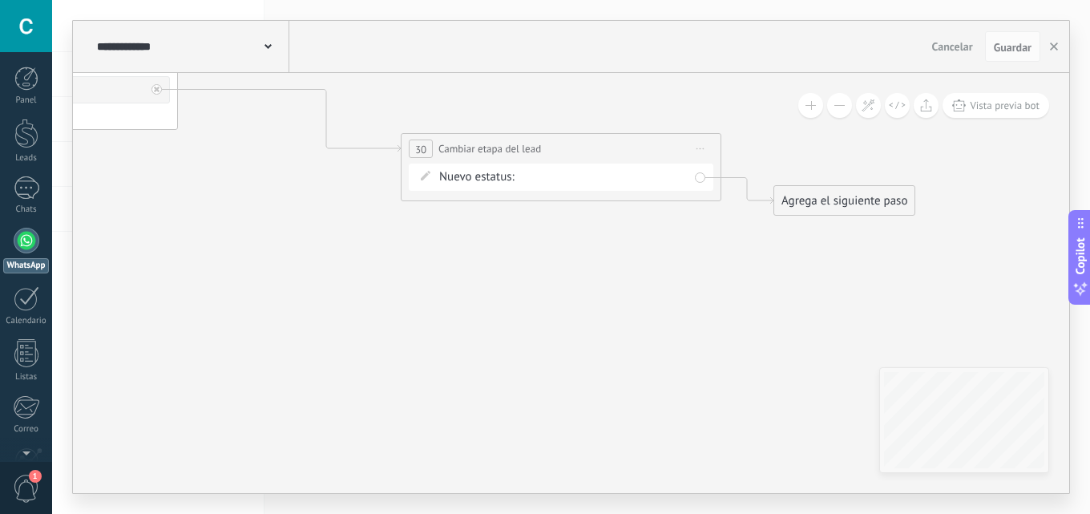
drag, startPoint x: 506, startPoint y: 297, endPoint x: 926, endPoint y: 315, distance: 420.2
click at [926, 315] on icon at bounding box center [164, 185] width 2195 height 1202
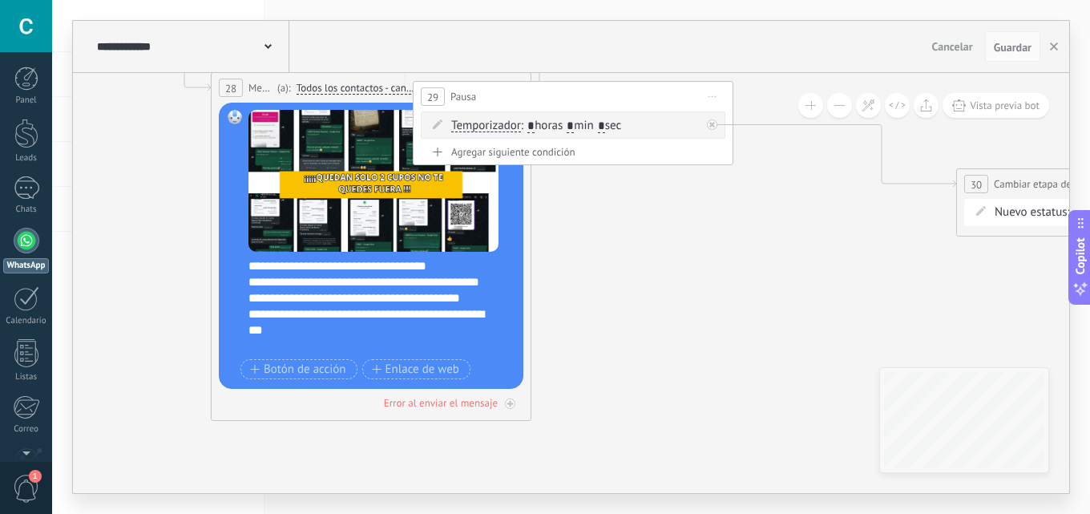
drag, startPoint x: 450, startPoint y: 322, endPoint x: 615, endPoint y: 357, distance: 168.6
click at [634, 367] on icon at bounding box center [719, 220] width 2195 height 1202
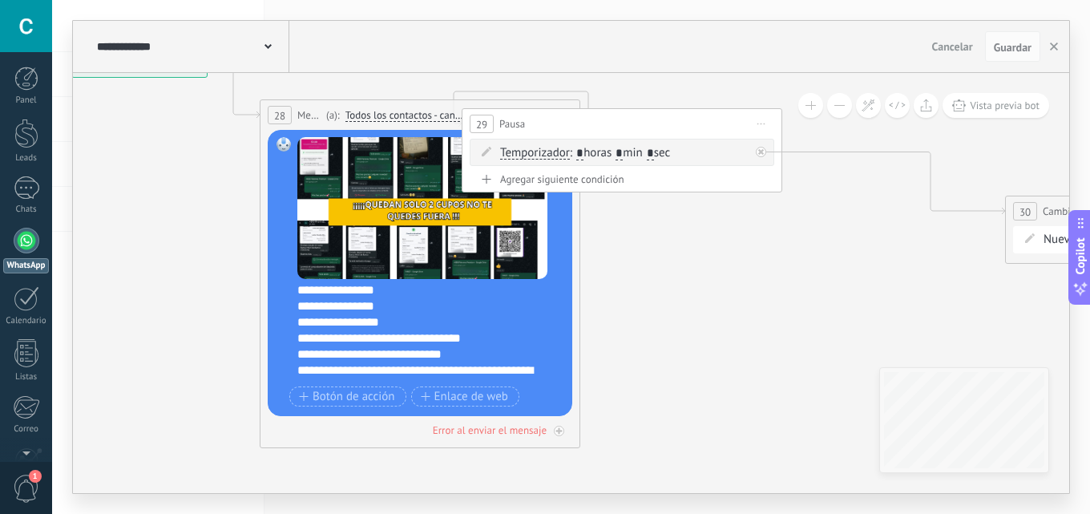
scroll to position [240, 0]
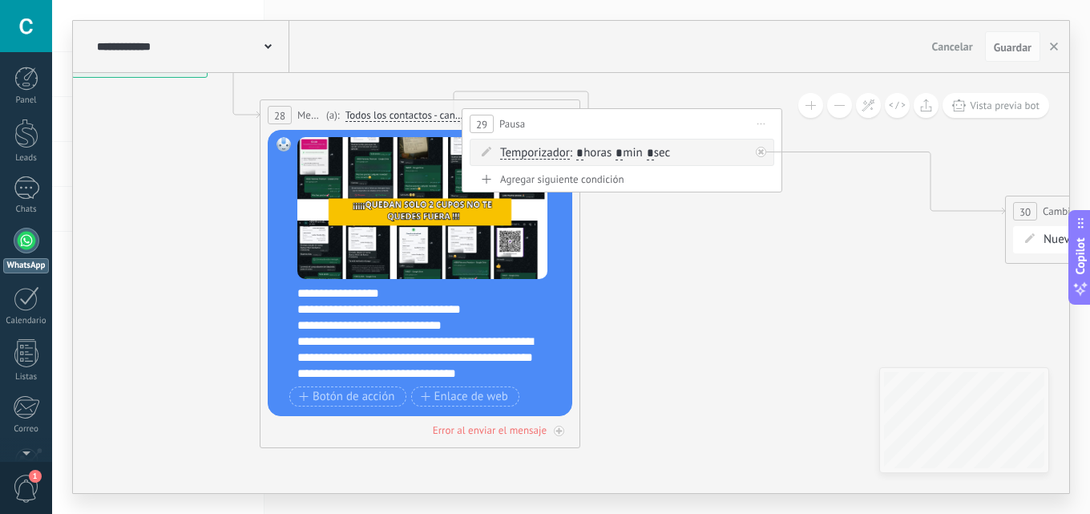
click at [357, 312] on div "**********" at bounding box center [430, 333] width 266 height 96
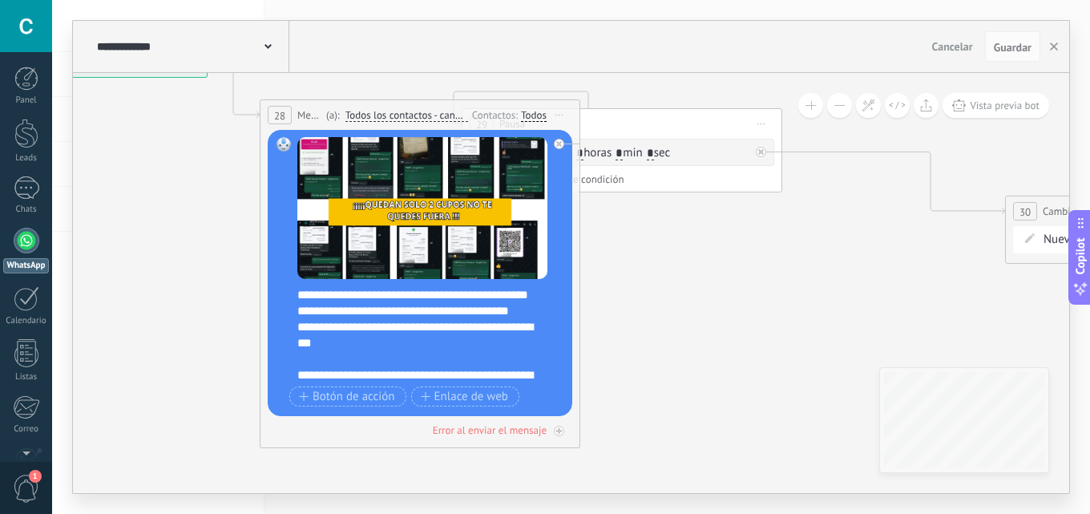
scroll to position [0, 0]
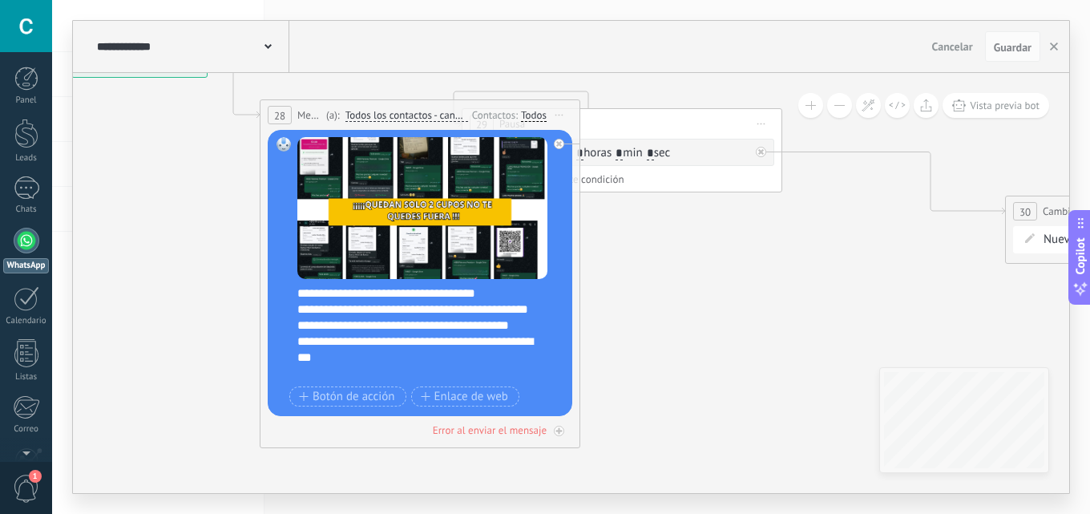
click at [464, 297] on div "**********" at bounding box center [430, 333] width 266 height 96
click at [470, 292] on div "**********" at bounding box center [430, 333] width 266 height 96
click at [473, 293] on div "**********" at bounding box center [430, 333] width 266 height 96
click at [462, 281] on div "**********" at bounding box center [422, 273] width 250 height 273
click at [462, 288] on div "**********" at bounding box center [430, 333] width 266 height 96
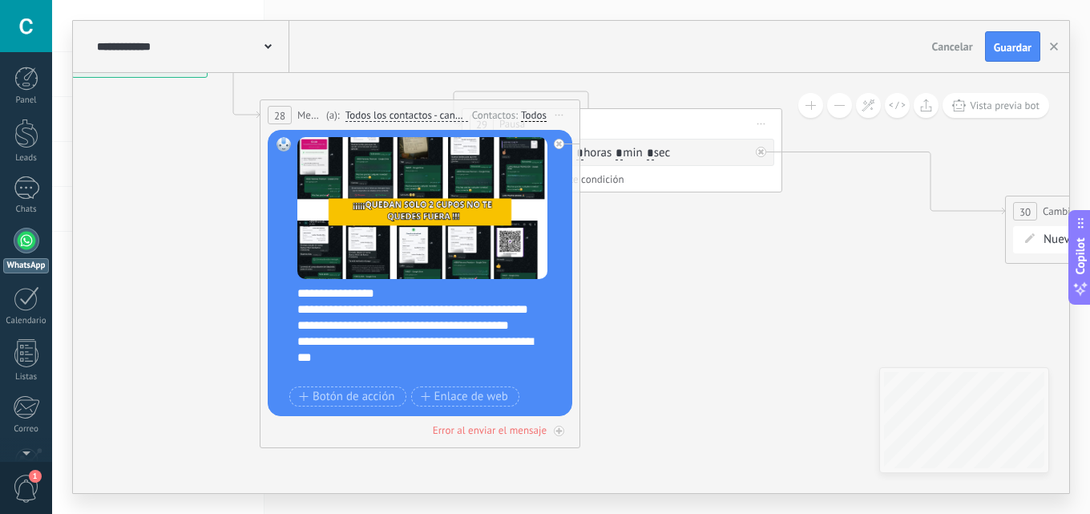
click at [369, 288] on div "**********" at bounding box center [430, 333] width 266 height 96
click at [372, 294] on div "**********" at bounding box center [430, 333] width 266 height 96
click at [365, 292] on div "**********" at bounding box center [430, 333] width 266 height 96
drag, startPoint x: 365, startPoint y: 292, endPoint x: 377, endPoint y: 293, distance: 11.3
click at [368, 293] on div "**********" at bounding box center [430, 333] width 266 height 96
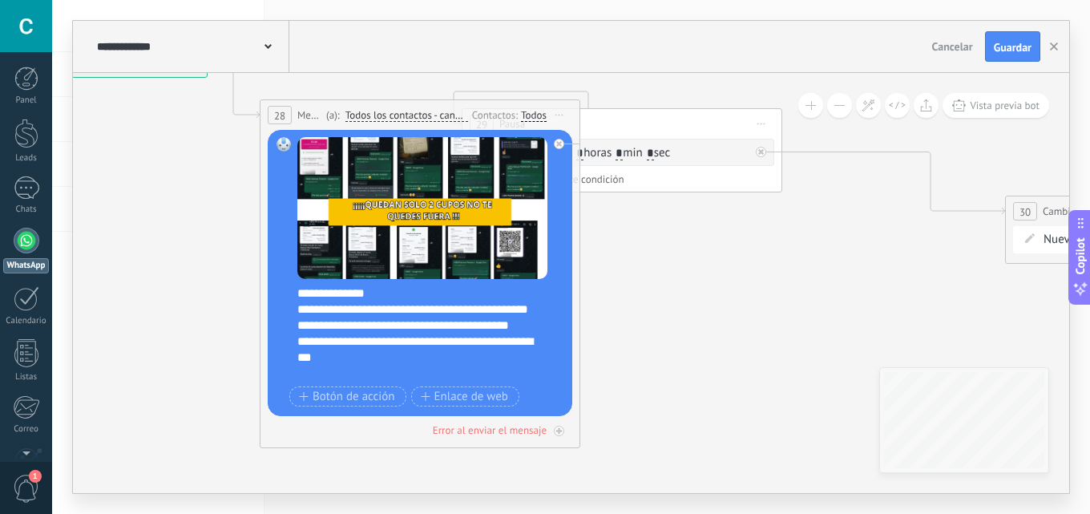
click at [1014, 67] on div "**********" at bounding box center [571, 47] width 996 height 52
click at [1010, 34] on button "Guardar" at bounding box center [1012, 46] width 55 height 30
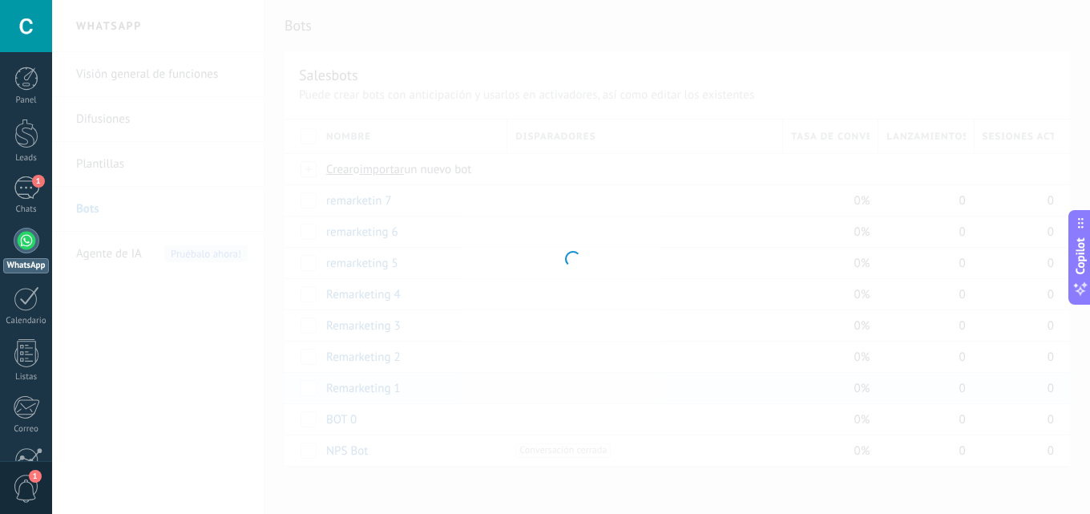
type input "**********"
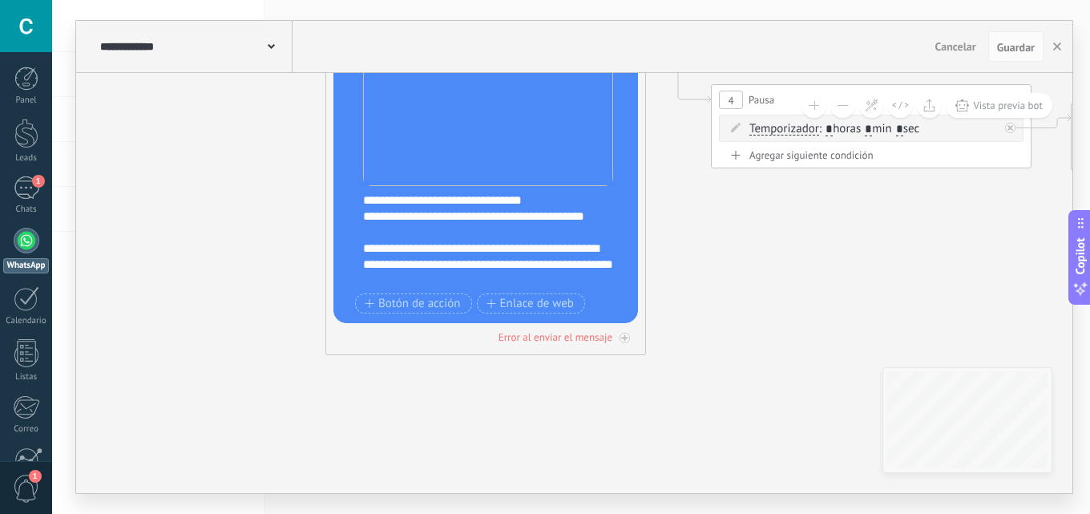
drag, startPoint x: 509, startPoint y: 366, endPoint x: 231, endPoint y: 89, distance: 392.6
click at [211, 81] on icon at bounding box center [833, 155] width 2195 height 1202
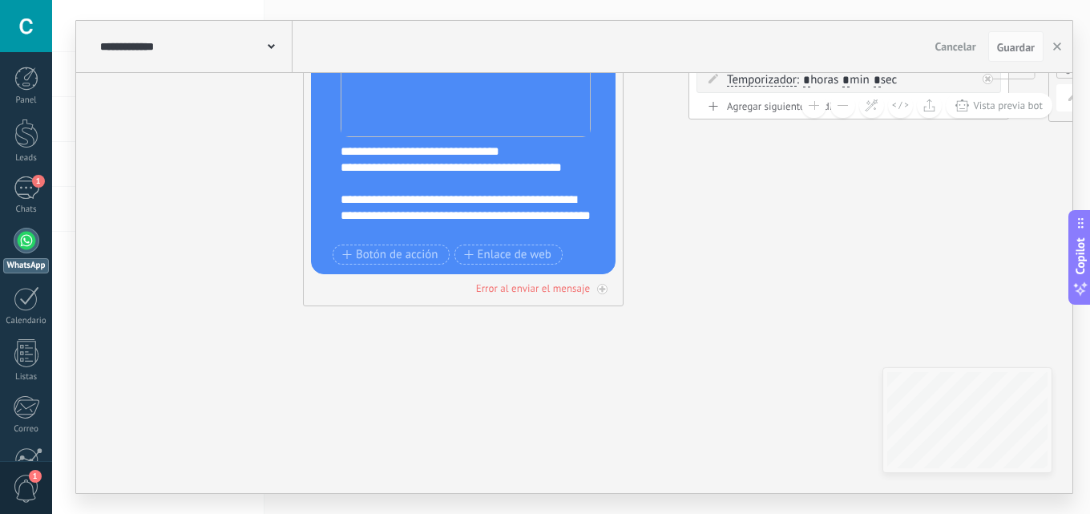
click at [463, 155] on span "**********" at bounding box center [441, 151] width 87 height 12
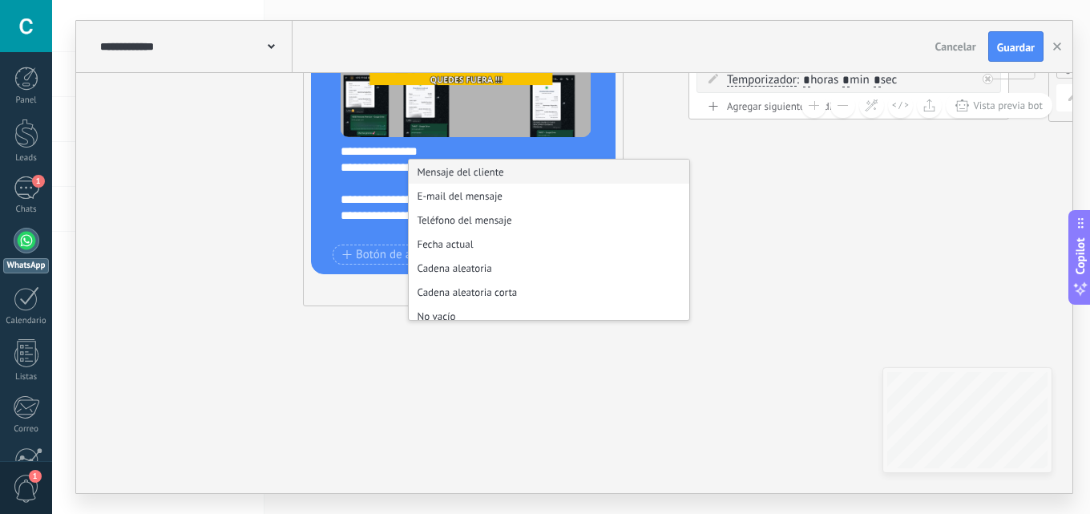
click at [296, 194] on icon at bounding box center [811, 106] width 2195 height 1202
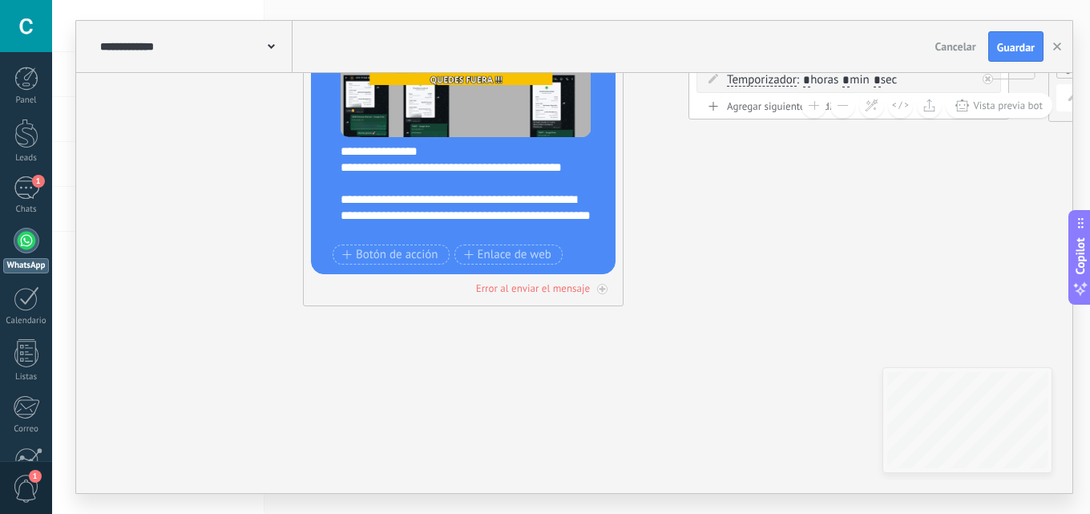
click at [948, 54] on button "Cancelar" at bounding box center [956, 46] width 54 height 24
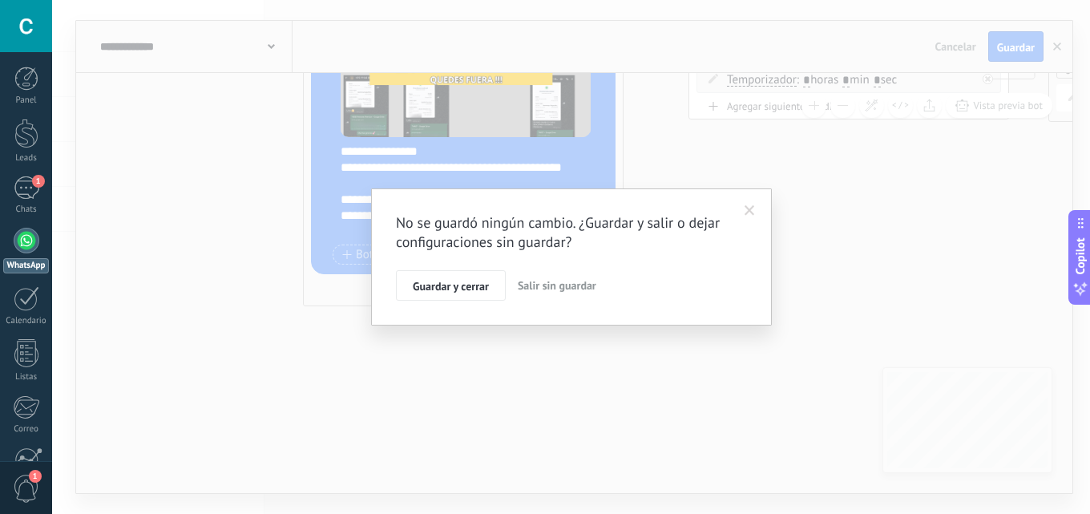
click at [545, 284] on span "Salir sin guardar" at bounding box center [557, 285] width 79 height 14
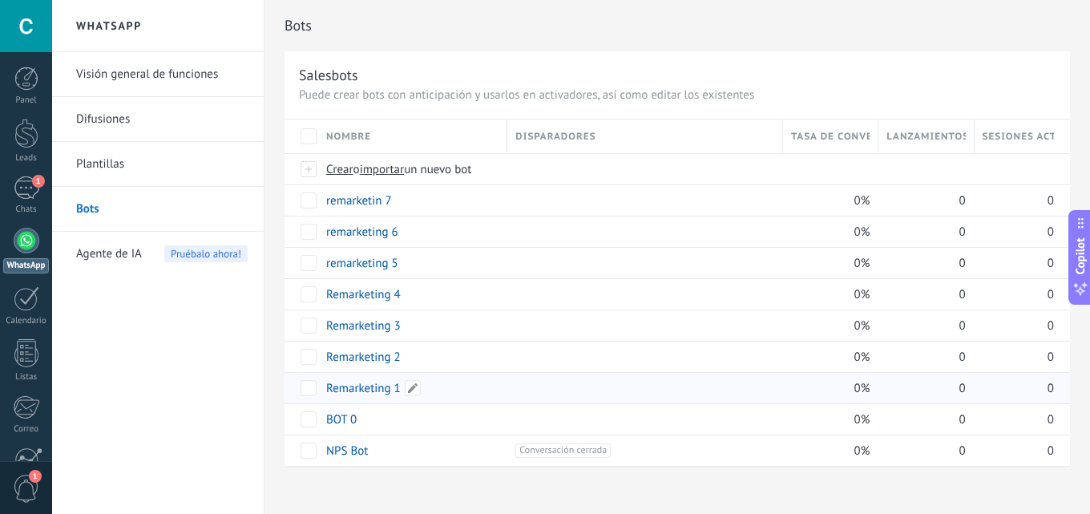
click at [371, 381] on link "Remarketing 1" at bounding box center [363, 388] width 75 height 15
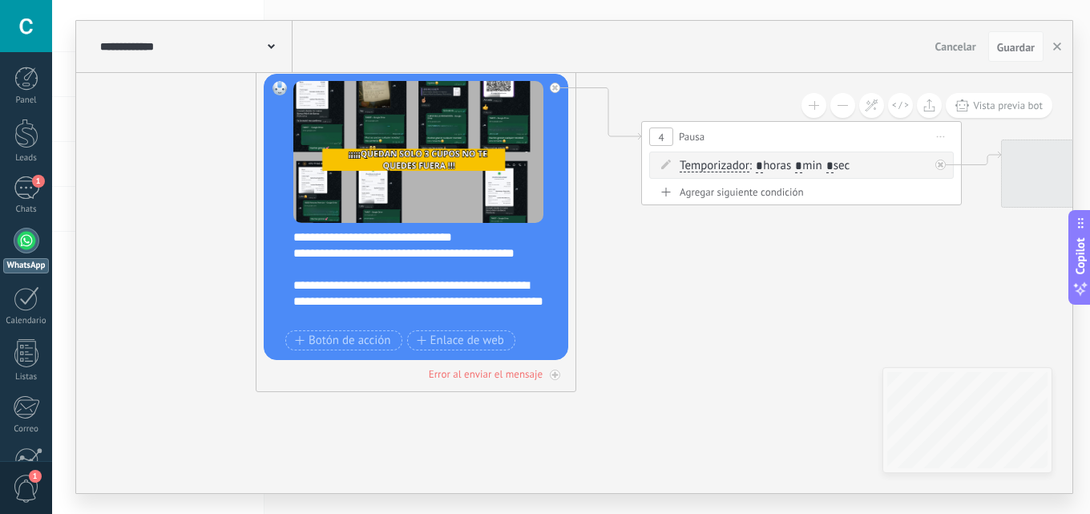
drag, startPoint x: 514, startPoint y: 260, endPoint x: 140, endPoint y: 212, distance: 377.3
click at [140, 212] on icon at bounding box center [764, 192] width 2195 height 1202
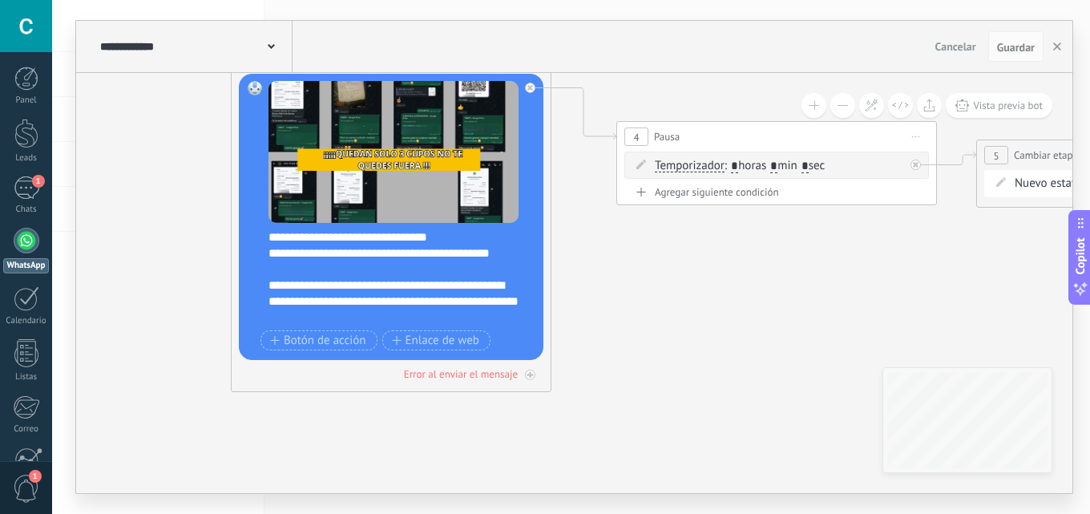
scroll to position [160, 0]
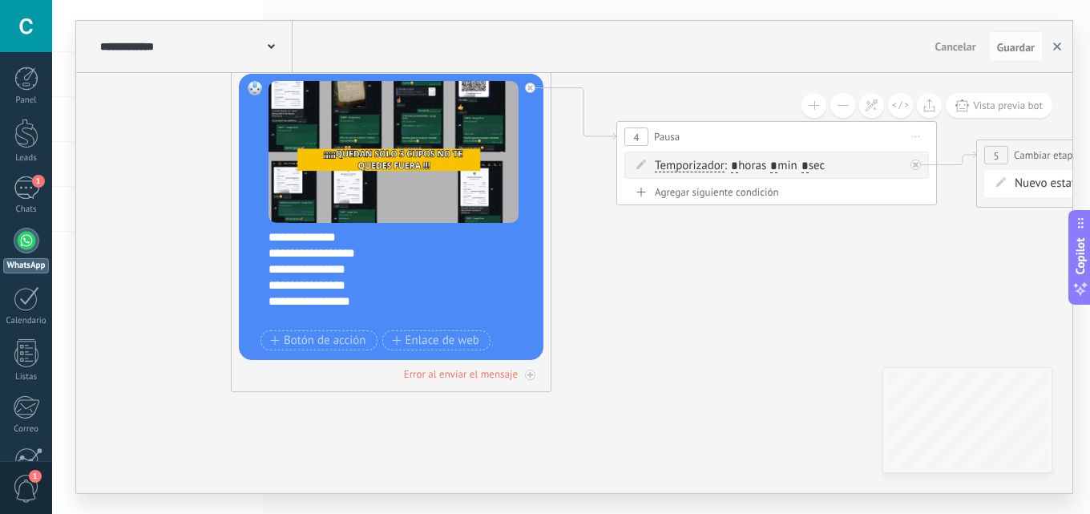
click at [1058, 43] on icon "button" at bounding box center [1057, 46] width 8 height 8
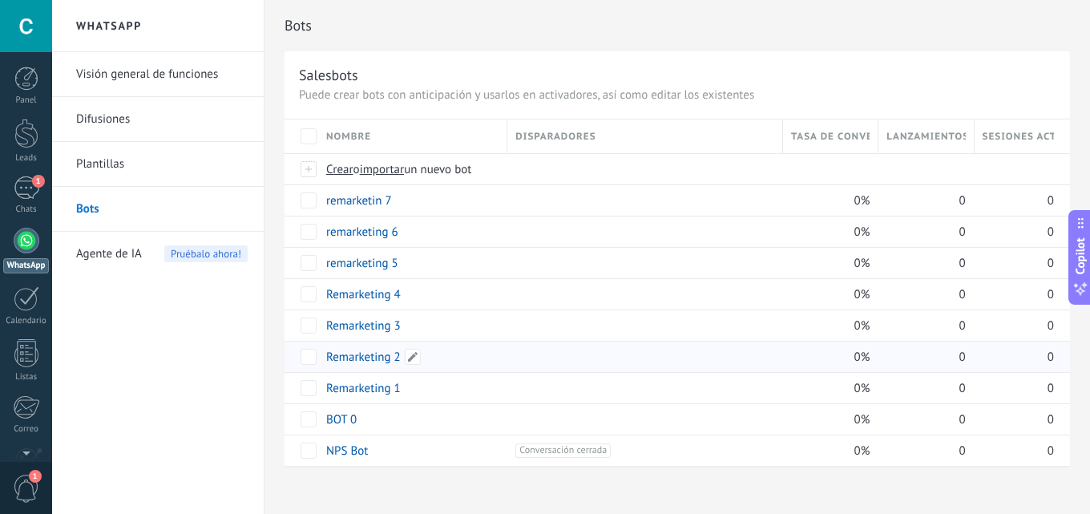
click at [362, 361] on link "Remarketing 2" at bounding box center [363, 356] width 75 height 15
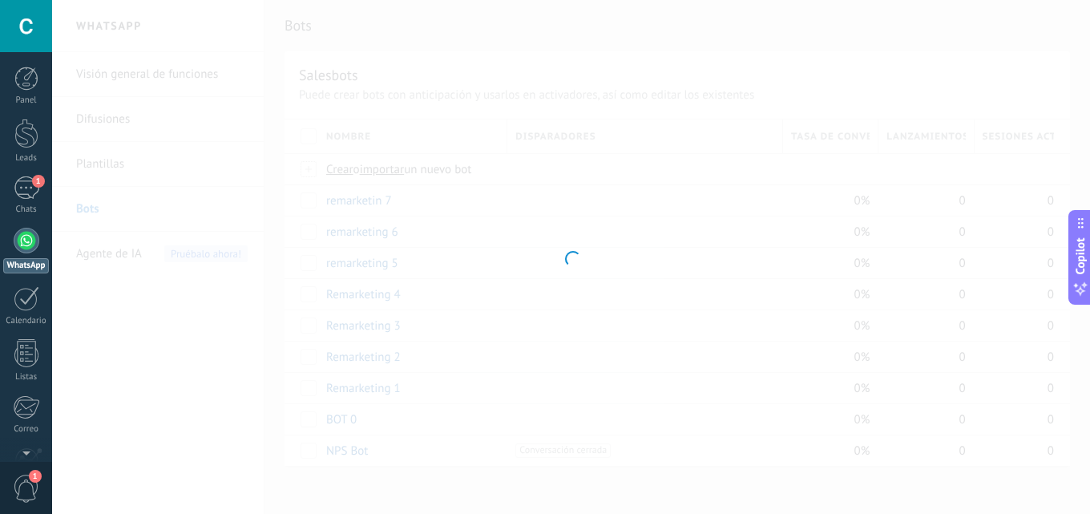
type input "**********"
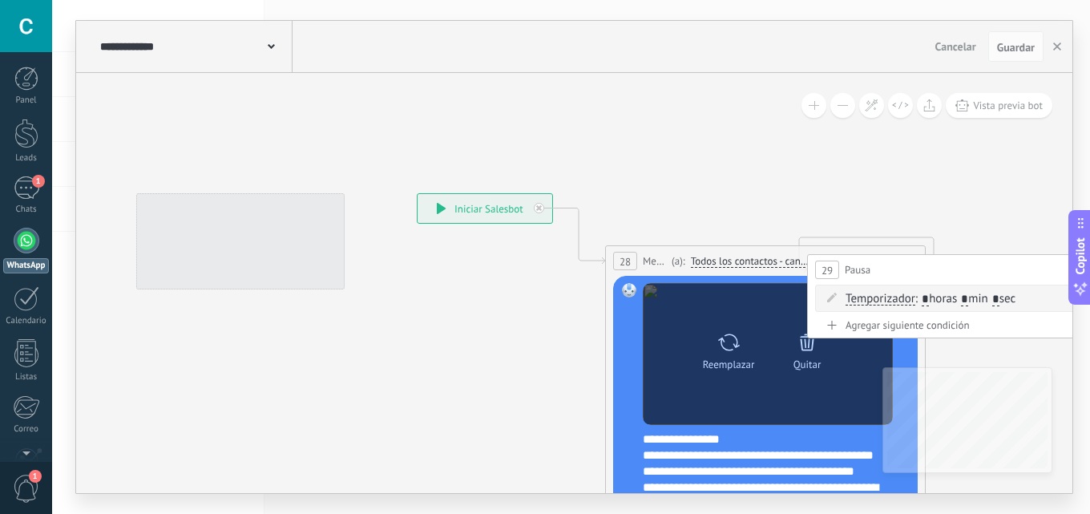
drag, startPoint x: 792, startPoint y: 123, endPoint x: 418, endPoint y: 291, distance: 410.3
click at [447, 60] on div "**********" at bounding box center [574, 257] width 996 height 472
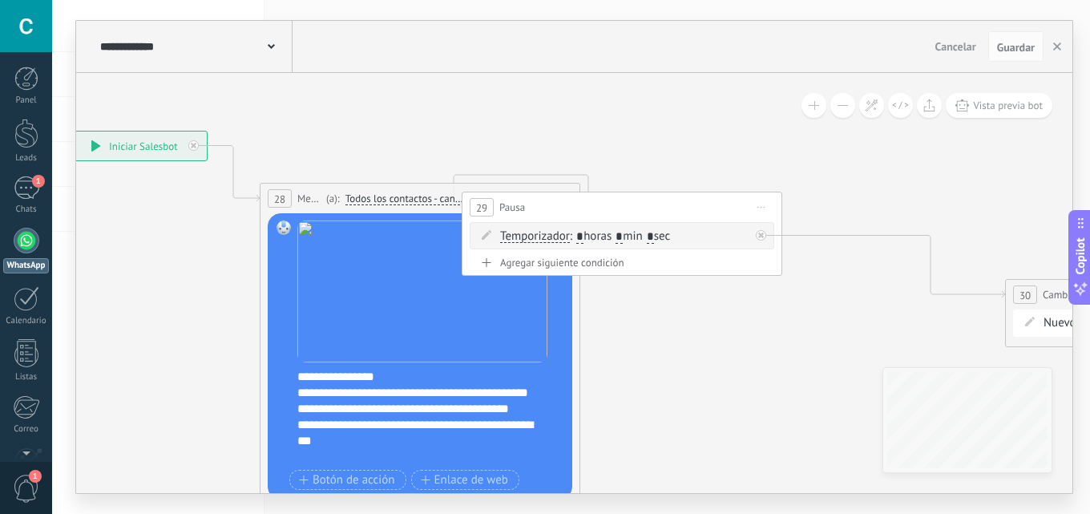
click at [373, 373] on div "**********" at bounding box center [430, 417] width 266 height 96
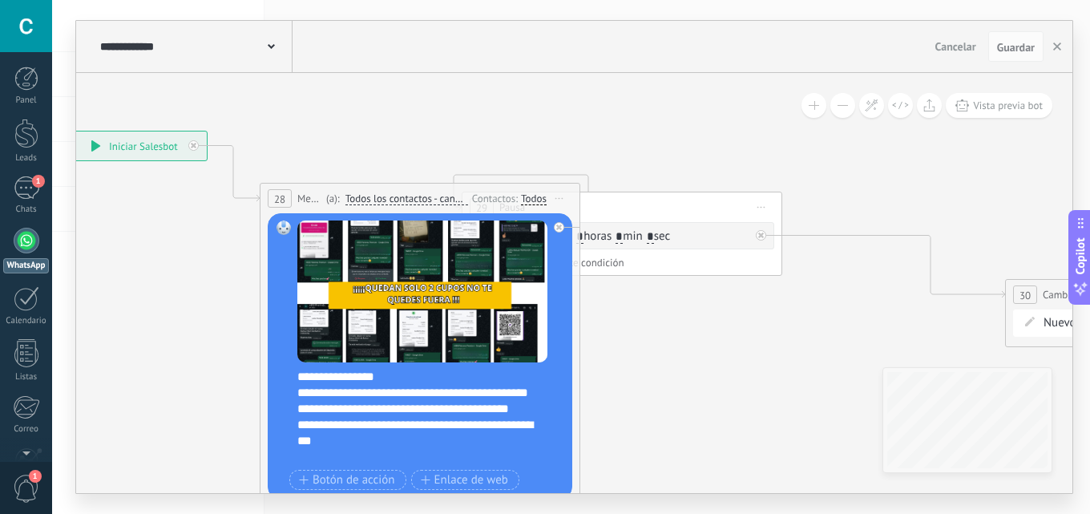
click at [366, 373] on div "**********" at bounding box center [430, 417] width 266 height 96
click at [361, 373] on div "**********" at bounding box center [430, 417] width 266 height 96
click at [367, 373] on div "**********" at bounding box center [430, 417] width 266 height 96
paste div
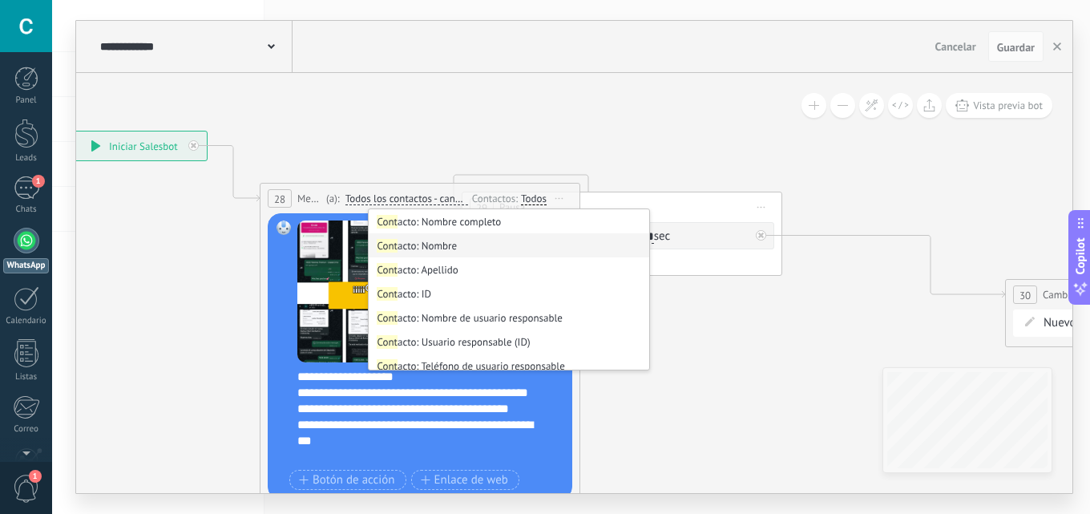
click at [435, 244] on li "Cont acto: Nombre" at bounding box center [509, 245] width 280 height 24
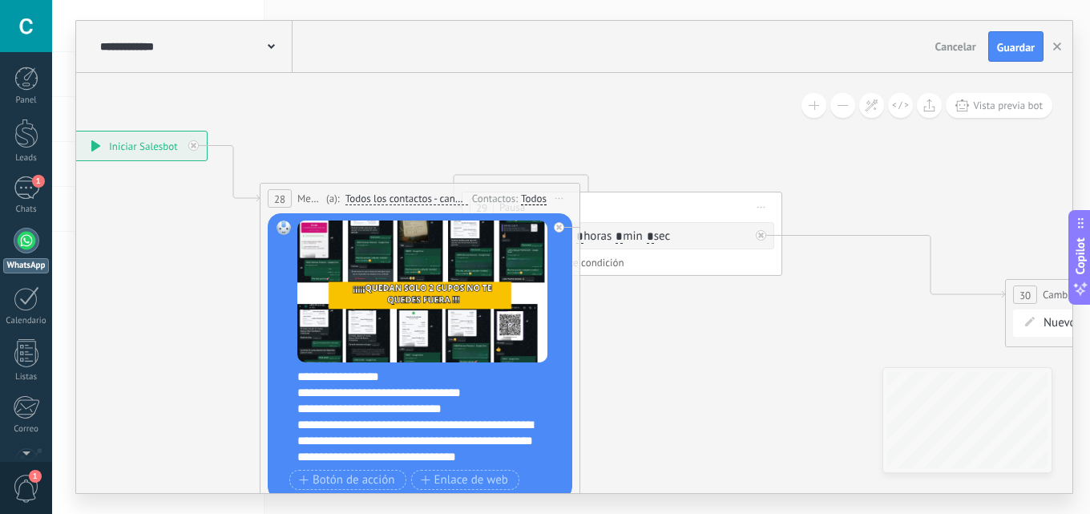
scroll to position [240, 0]
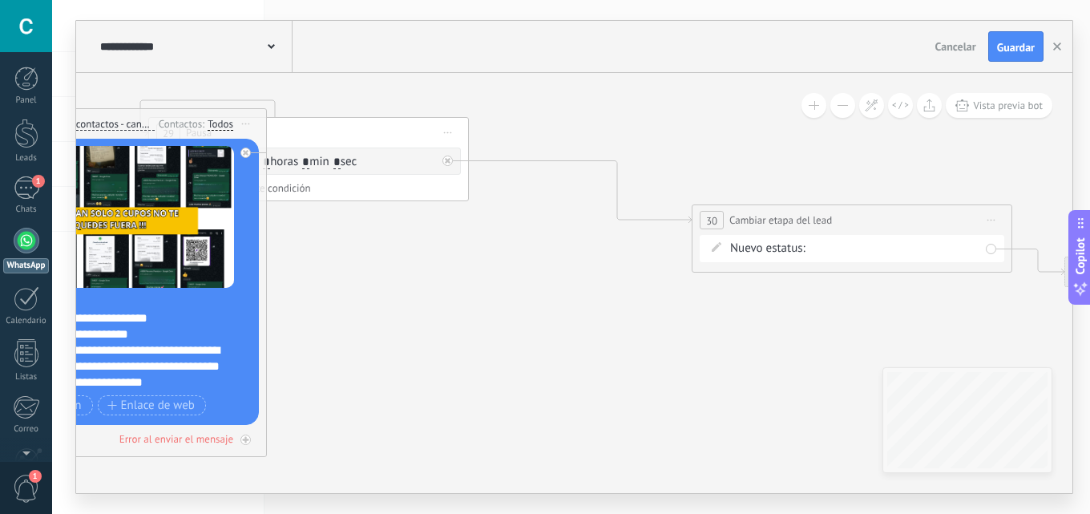
drag, startPoint x: 502, startPoint y: 292, endPoint x: 374, endPoint y: 264, distance: 131.4
click at [374, 264] on icon at bounding box center [454, 256] width 2195 height 1202
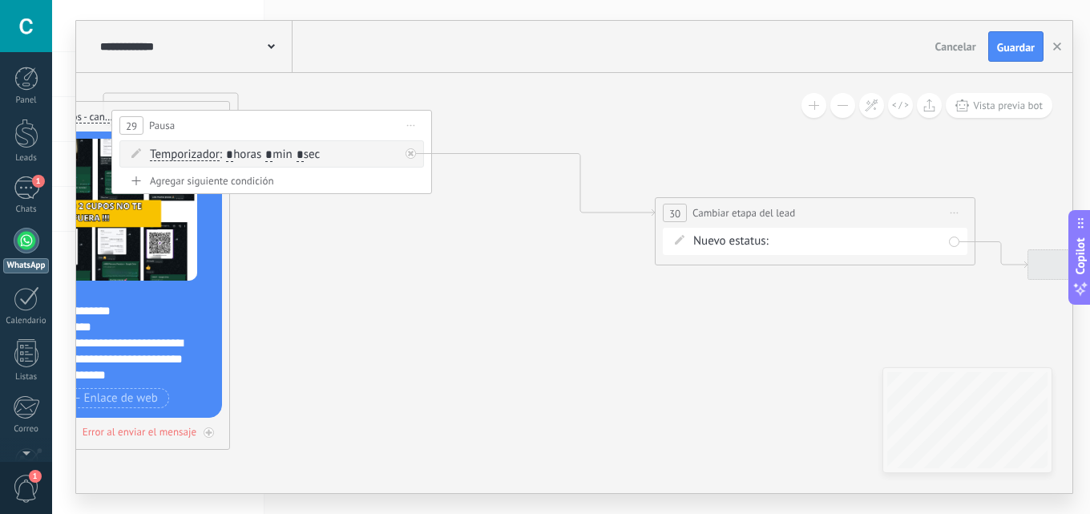
drag, startPoint x: 374, startPoint y: 181, endPoint x: 434, endPoint y: 175, distance: 60.4
drag, startPoint x: 391, startPoint y: 159, endPoint x: 479, endPoint y: 131, distance: 92.3
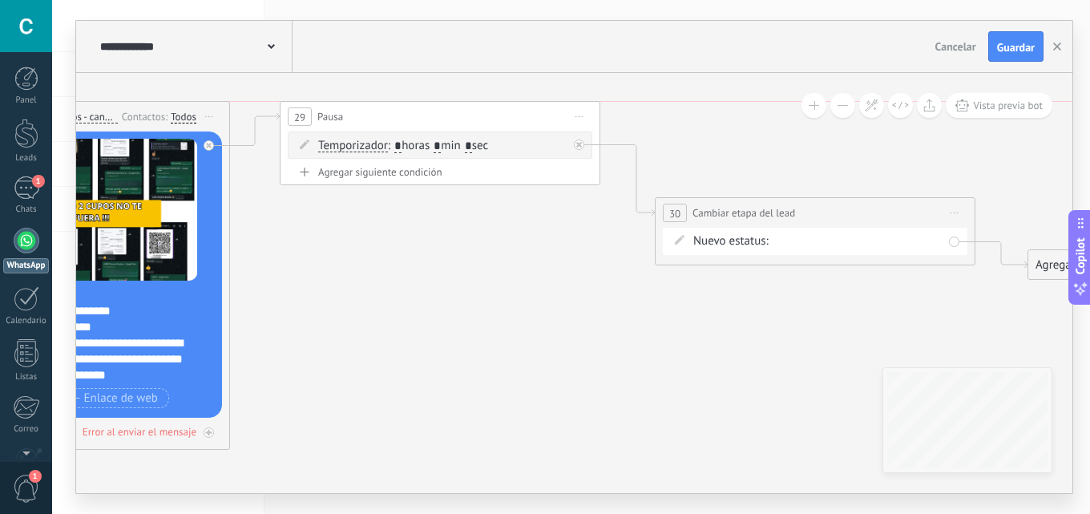
drag, startPoint x: 381, startPoint y: 109, endPoint x: 495, endPoint y: 114, distance: 113.9
click at [495, 114] on div "29 Pausa ***** Iniciar vista previa aquí Cambiar nombre Duplicar [GEOGRAPHIC_DA…" at bounding box center [439, 117] width 319 height 30
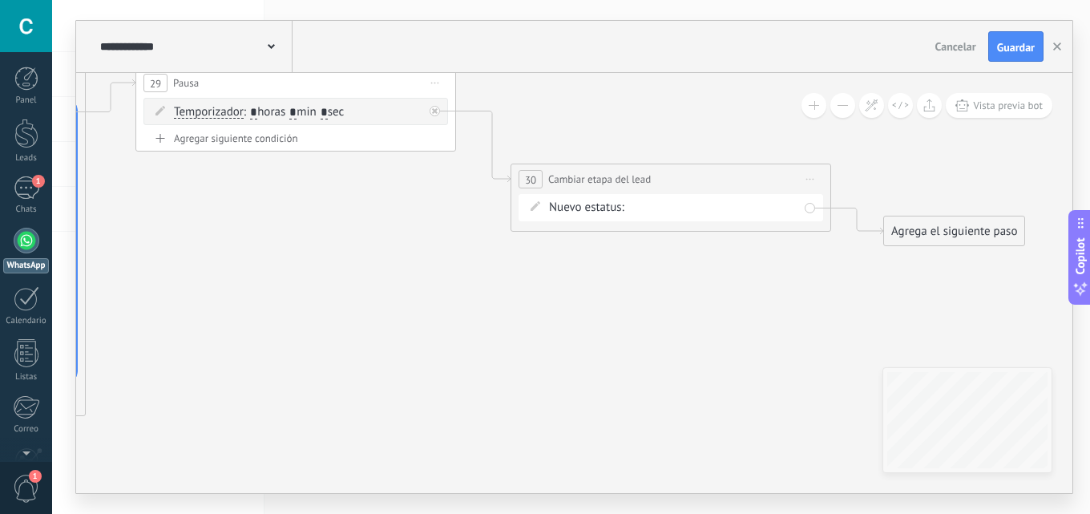
drag, startPoint x: 639, startPoint y: 407, endPoint x: 691, endPoint y: 211, distance: 203.1
click at [496, 333] on icon at bounding box center [273, 216] width 2195 height 1202
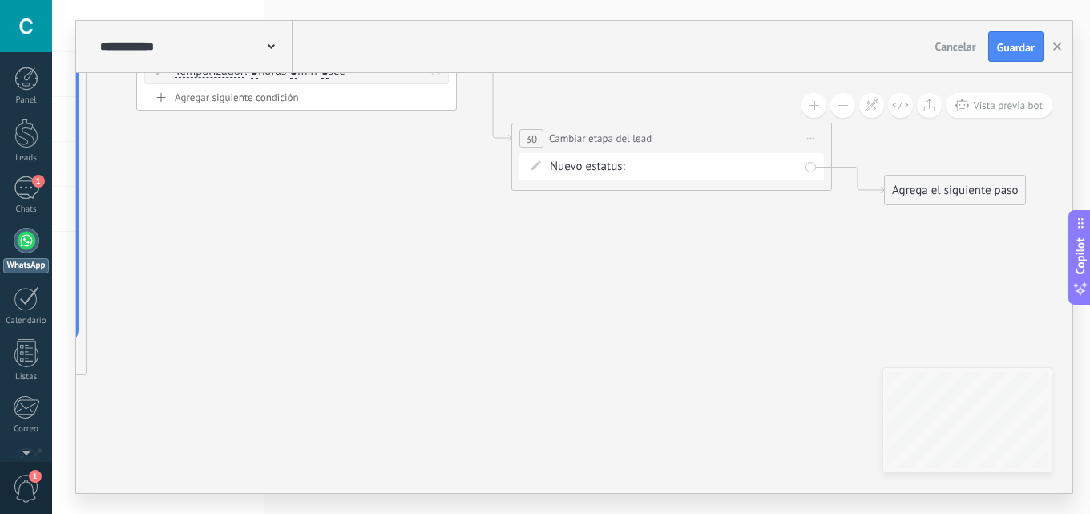
click at [0, 0] on div "remarketing1 remarketing2 remarketing 3 remarketing4 remarketing 5 remarketing …" at bounding box center [0, 0] width 0 height 0
click at [508, 304] on div at bounding box center [571, 257] width 1038 height 514
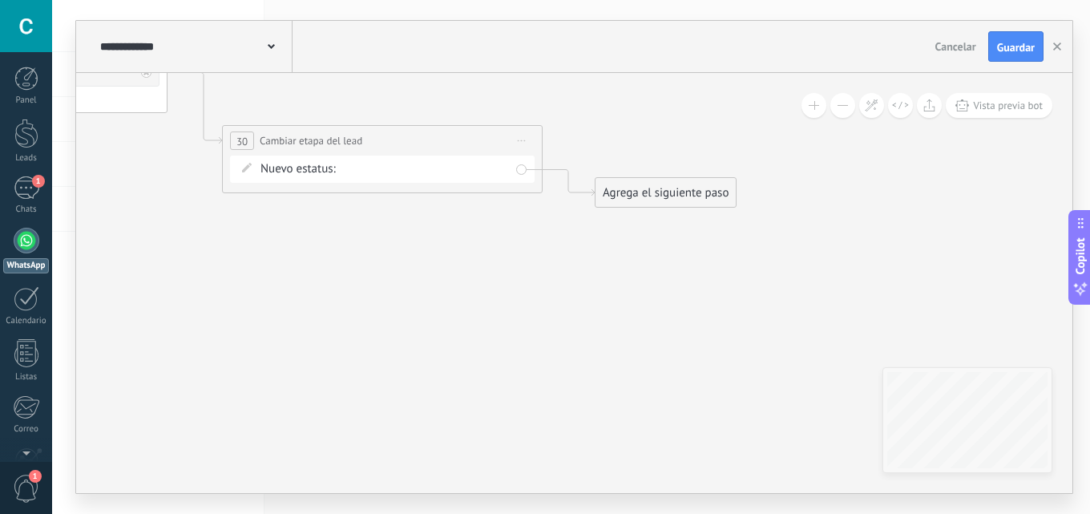
drag, startPoint x: 702, startPoint y: 274, endPoint x: 869, endPoint y: 81, distance: 255.6
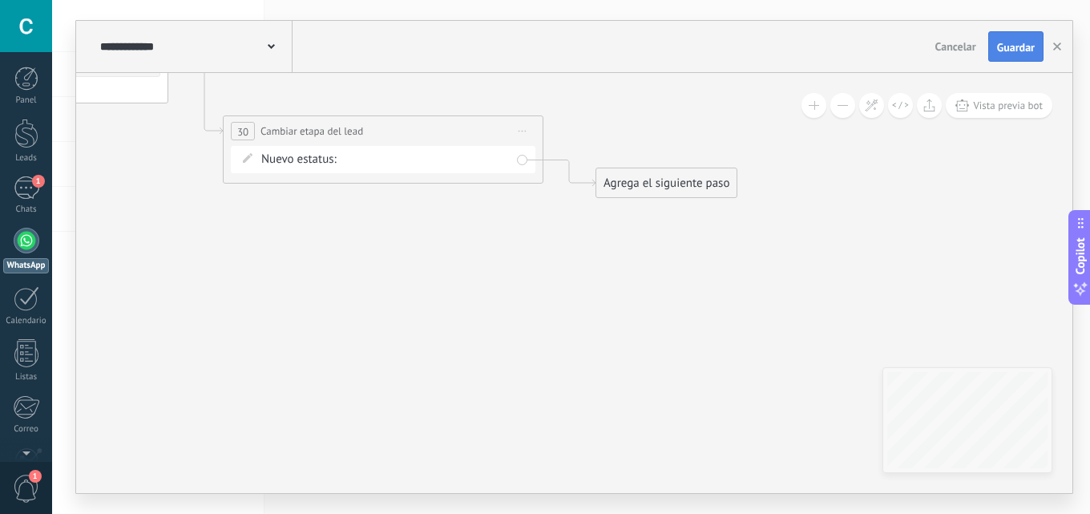
click at [1023, 47] on span "Guardar" at bounding box center [1016, 47] width 38 height 11
click at [1057, 46] on icon "button" at bounding box center [1057, 46] width 8 height 8
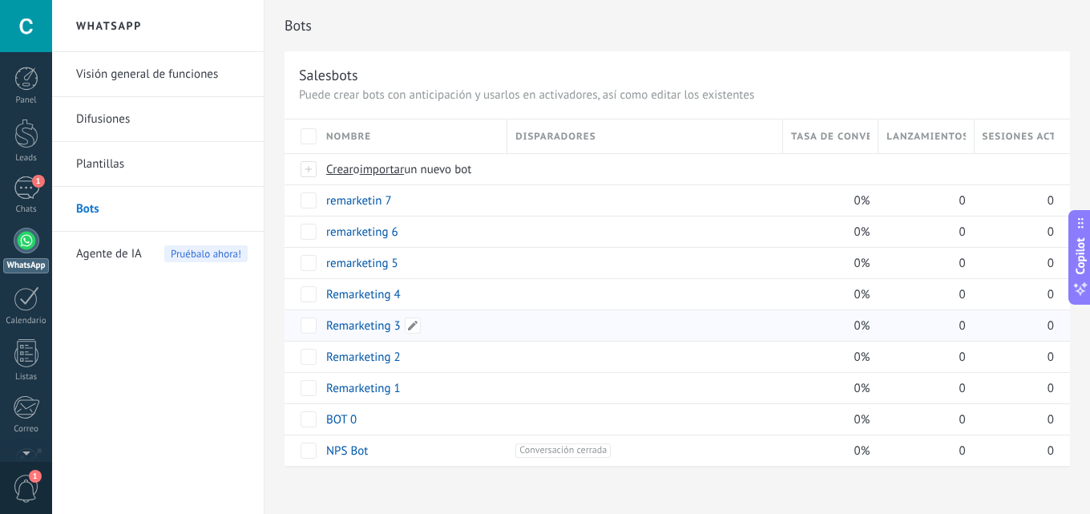
click at [372, 324] on link "Remarketing 3" at bounding box center [363, 325] width 75 height 15
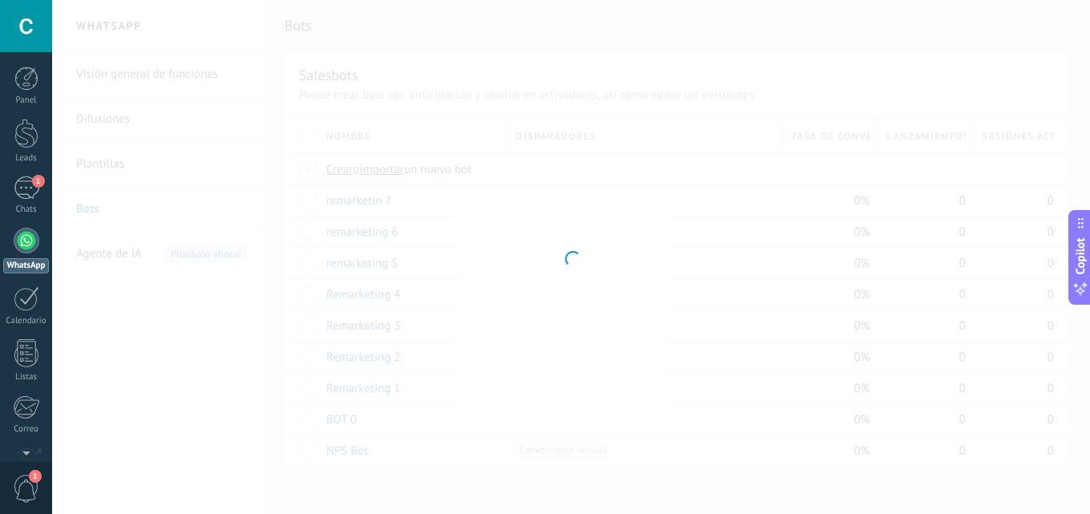
type input "**********"
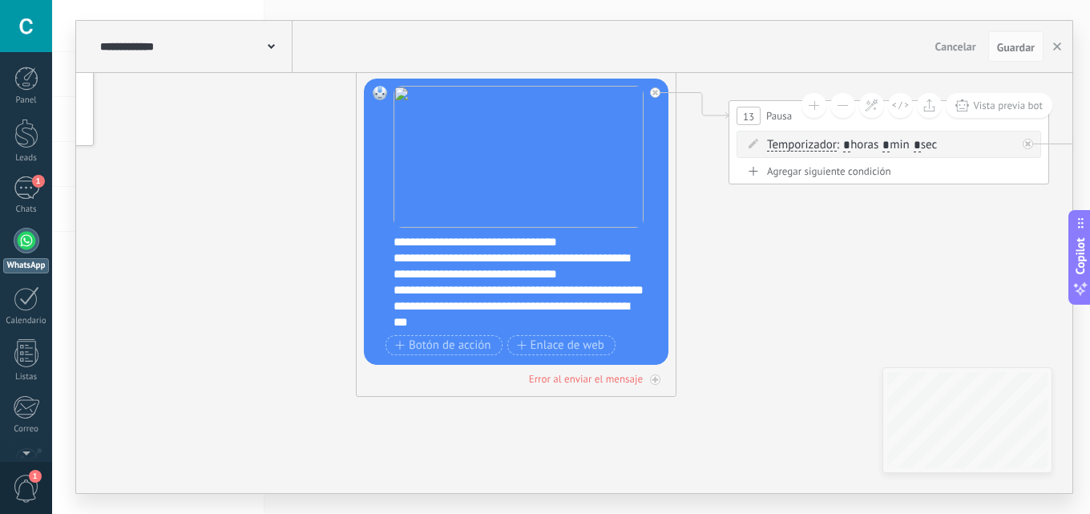
drag, startPoint x: 365, startPoint y: 253, endPoint x: 243, endPoint y: 131, distance: 172.8
click at [228, 121] on icon at bounding box center [864, 196] width 2195 height 1202
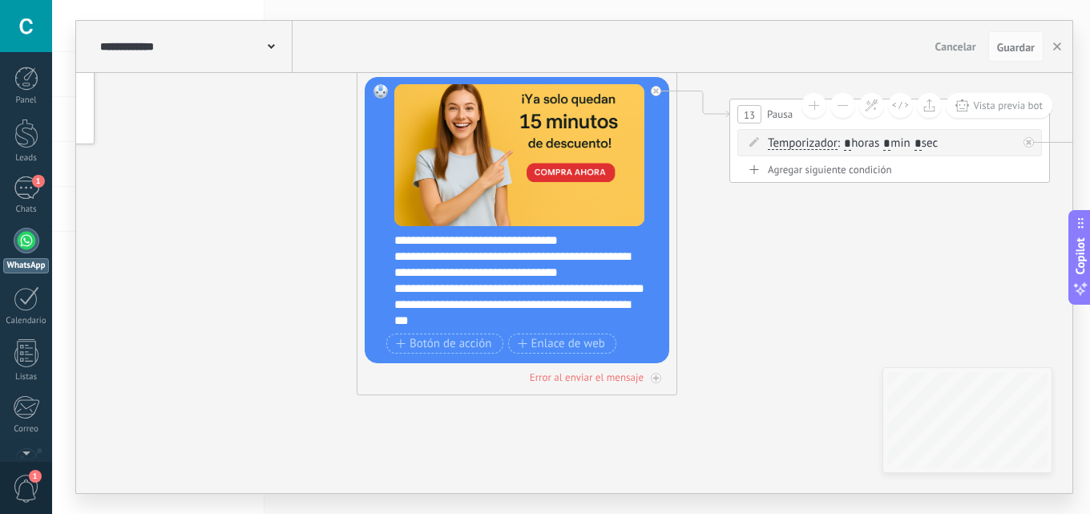
click at [550, 241] on div "**********" at bounding box center [527, 280] width 266 height 96
drag, startPoint x: 558, startPoint y: 240, endPoint x: 464, endPoint y: 239, distance: 94.6
click at [464, 239] on div "**********" at bounding box center [527, 280] width 266 height 96
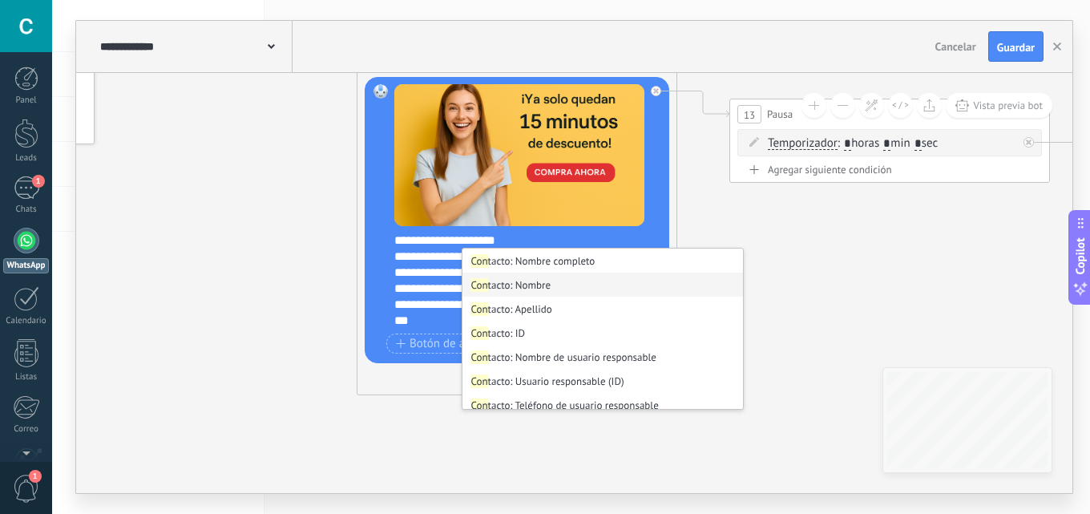
click at [569, 280] on li "Con tacto: Nombre" at bounding box center [602, 284] width 280 height 24
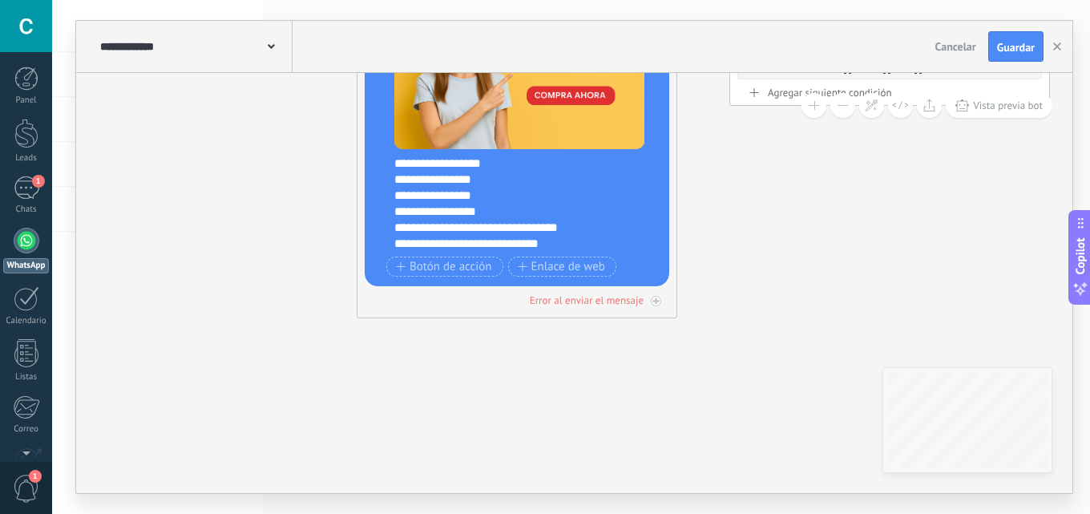
scroll to position [272, 0]
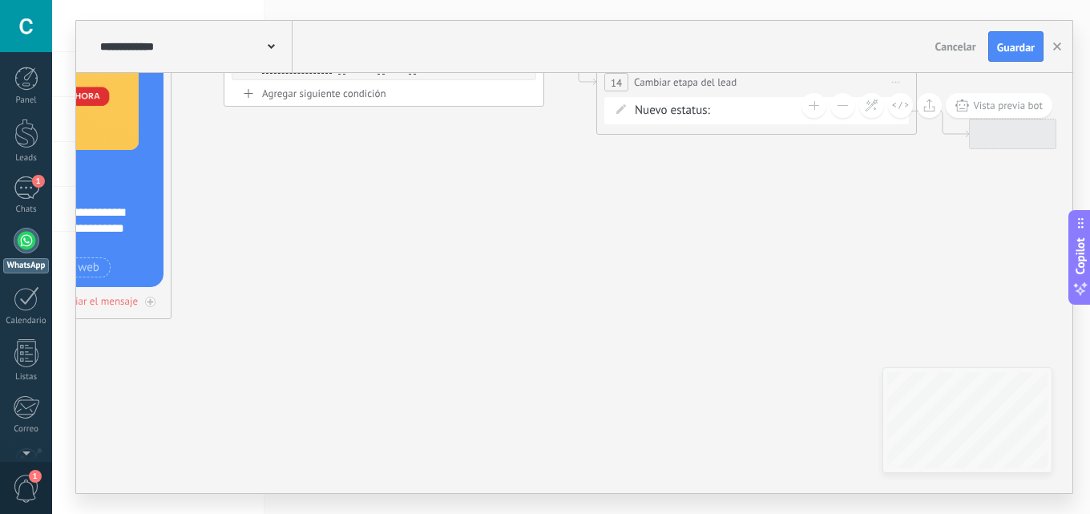
drag, startPoint x: 315, startPoint y: 292, endPoint x: 307, endPoint y: 292, distance: 8.1
click at [307, 292] on icon at bounding box center [359, 119] width 2195 height 1202
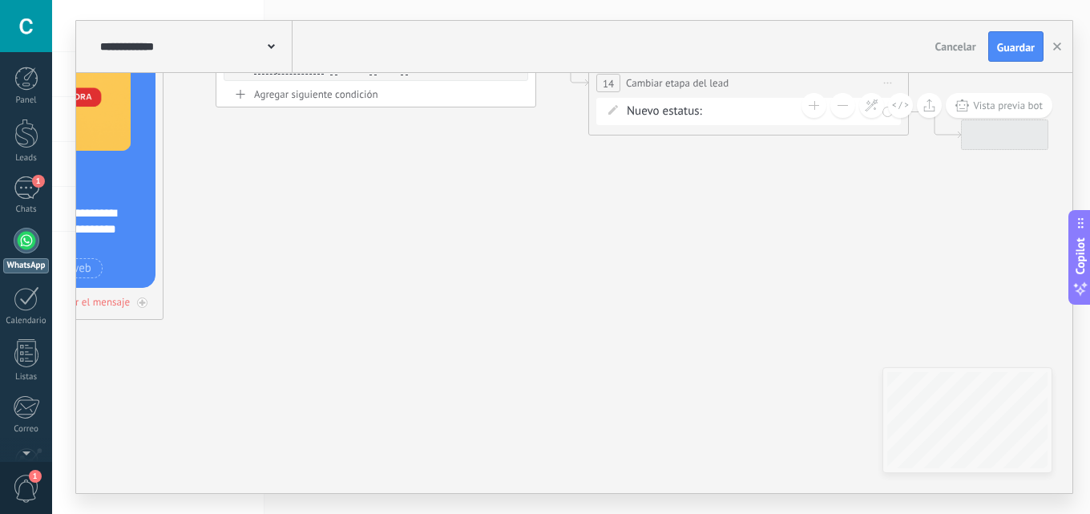
click at [249, 304] on icon at bounding box center [351, 119] width 2195 height 1202
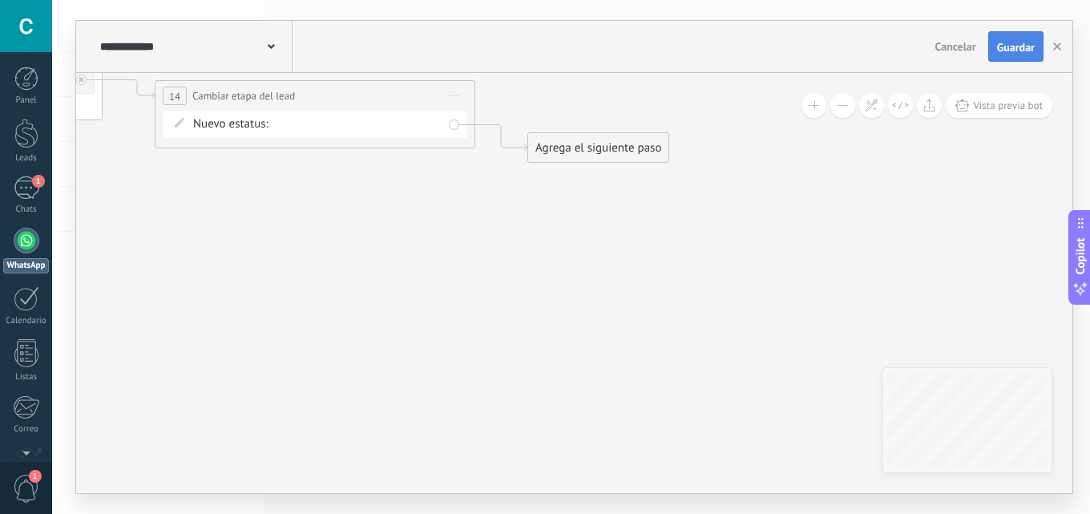
click at [997, 46] on span "Guardar" at bounding box center [1016, 47] width 38 height 11
click at [1060, 43] on use "button" at bounding box center [1057, 46] width 8 height 8
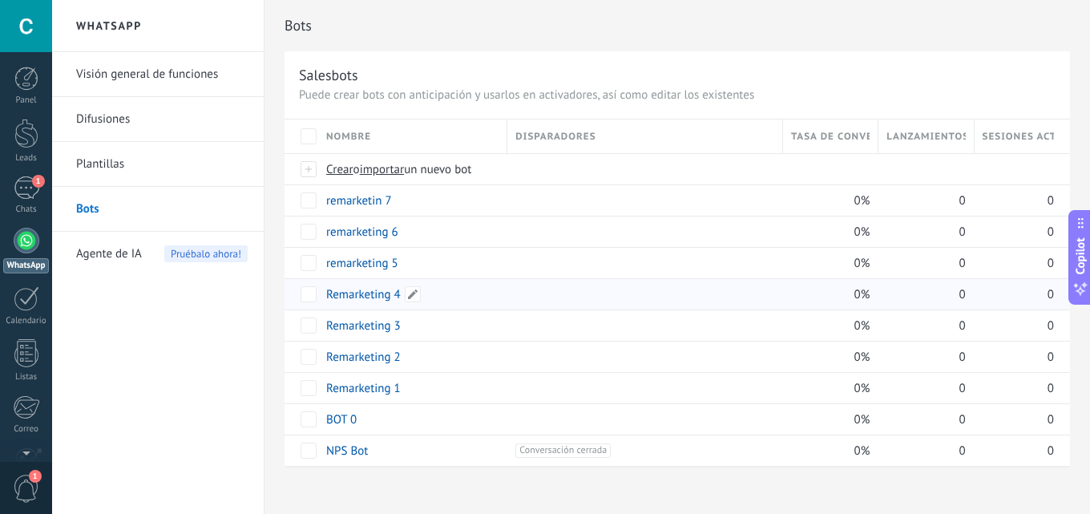
click at [375, 299] on link "Remarketing 4" at bounding box center [363, 294] width 75 height 15
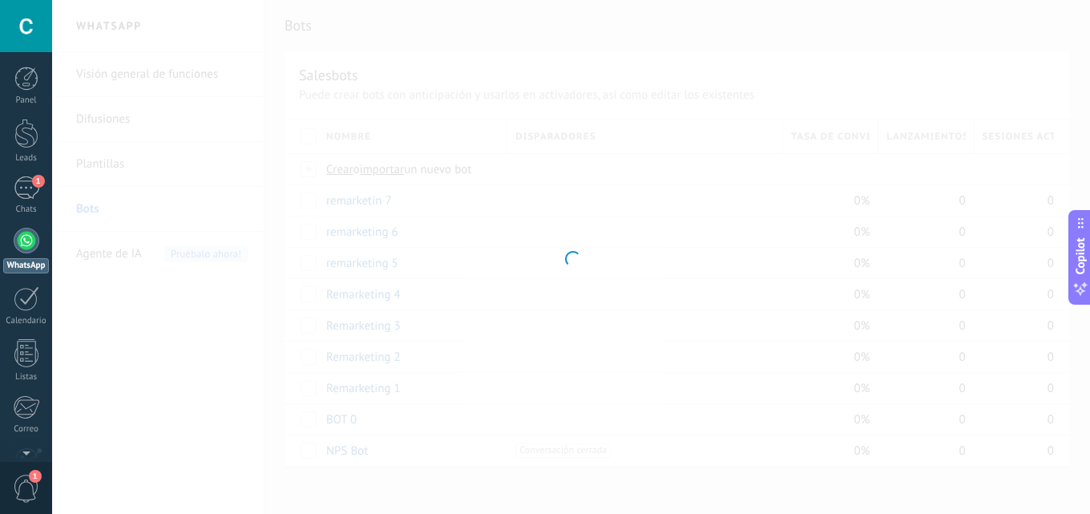
type input "**********"
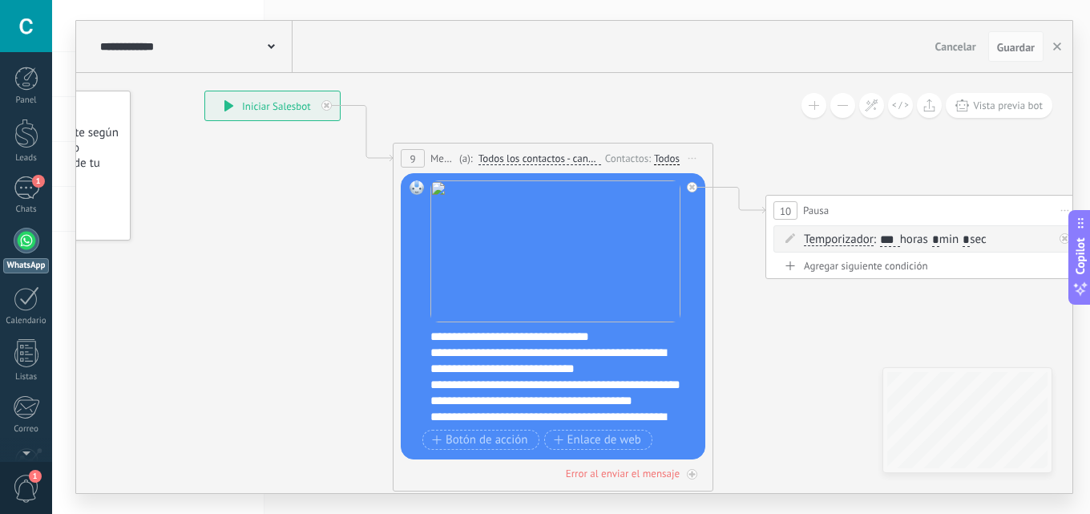
drag, startPoint x: 623, startPoint y: 167, endPoint x: 397, endPoint y: 64, distance: 247.4
click at [397, 62] on div "**********" at bounding box center [574, 257] width 996 height 472
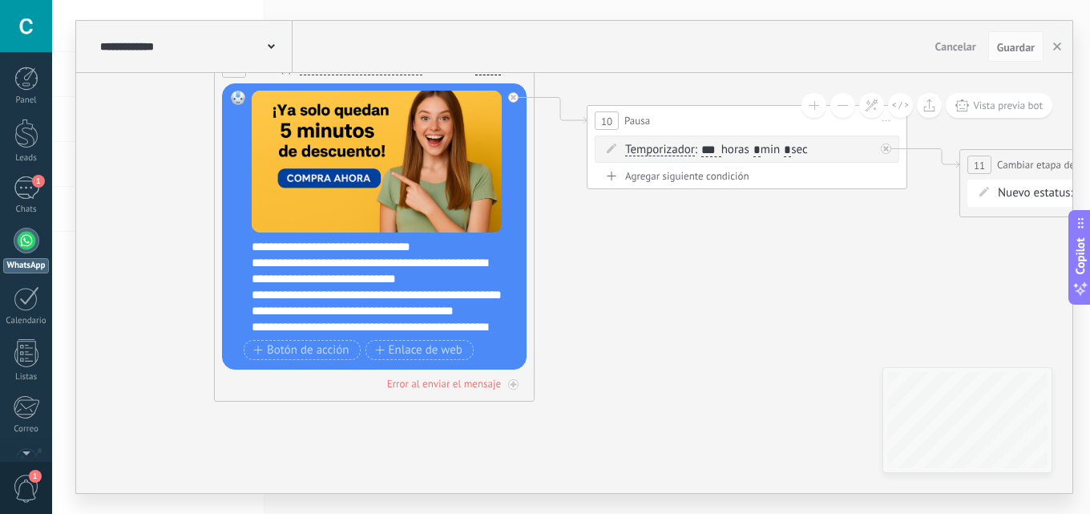
drag, startPoint x: 788, startPoint y: 360, endPoint x: 613, endPoint y: 271, distance: 196.0
click at [616, 271] on icon at bounding box center [722, 201] width 2195 height 1202
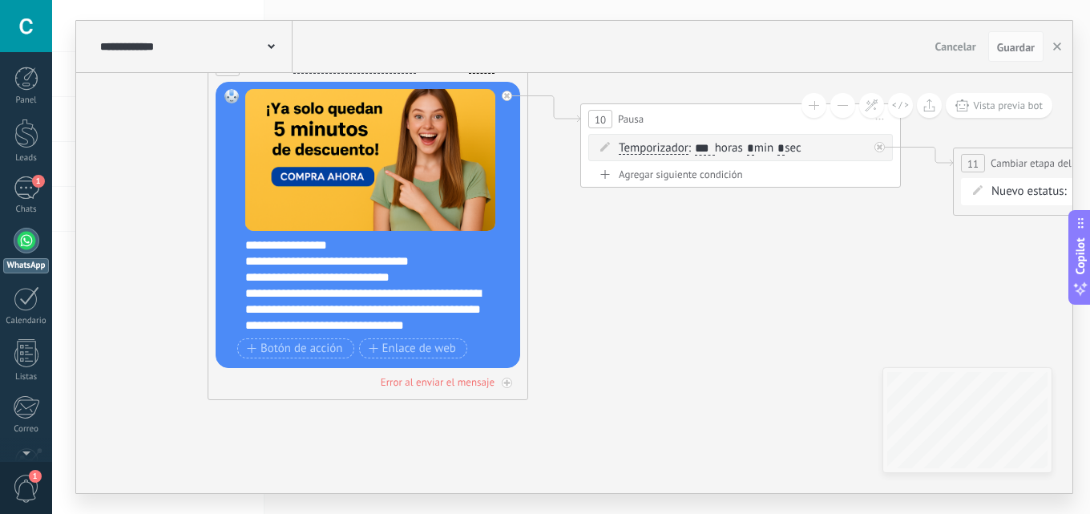
scroll to position [240, 0]
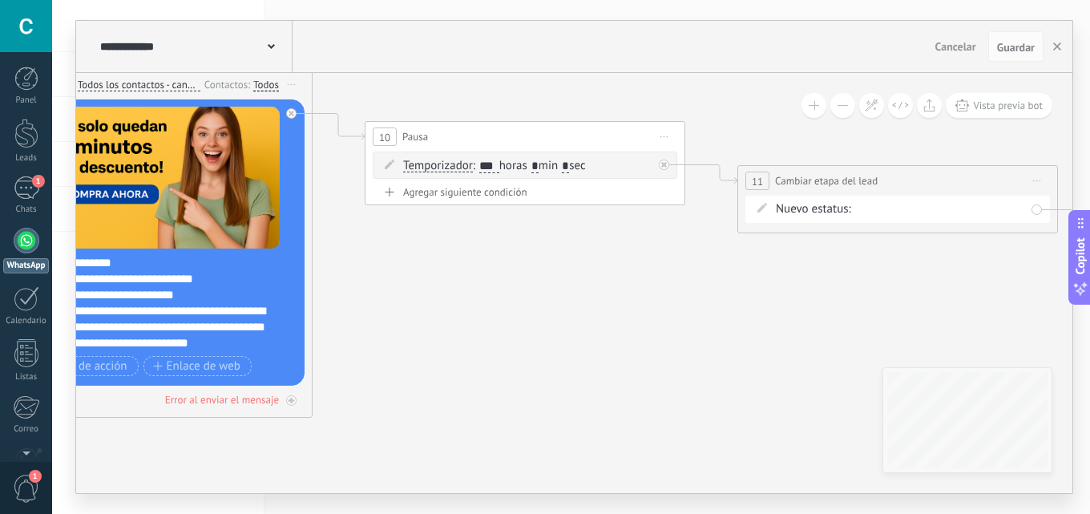
drag, startPoint x: 662, startPoint y: 322, endPoint x: 417, endPoint y: 343, distance: 245.3
click at [417, 343] on icon at bounding box center [500, 217] width 2195 height 1202
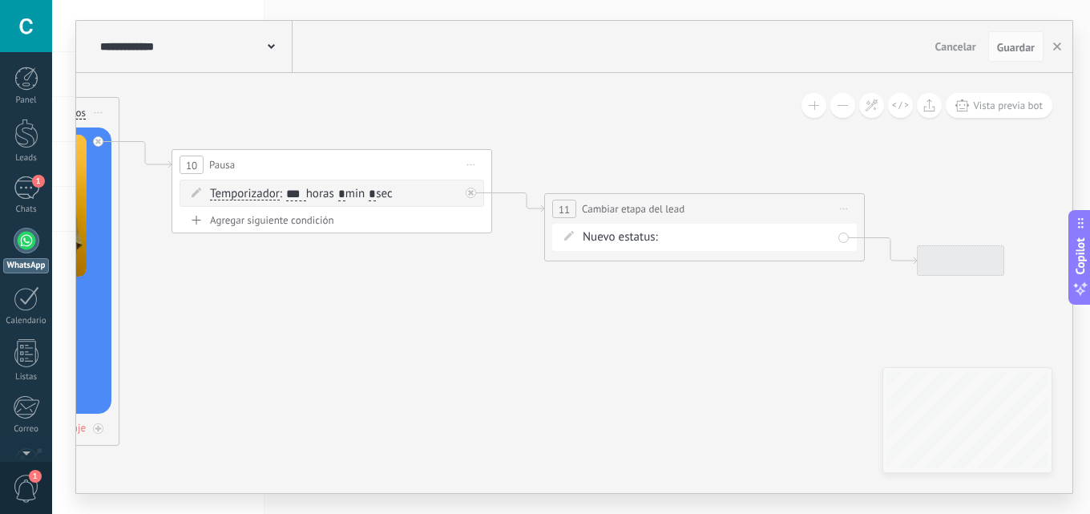
drag, startPoint x: 378, startPoint y: 318, endPoint x: 371, endPoint y: 278, distance: 40.7
click at [368, 316] on icon at bounding box center [307, 245] width 2195 height 1202
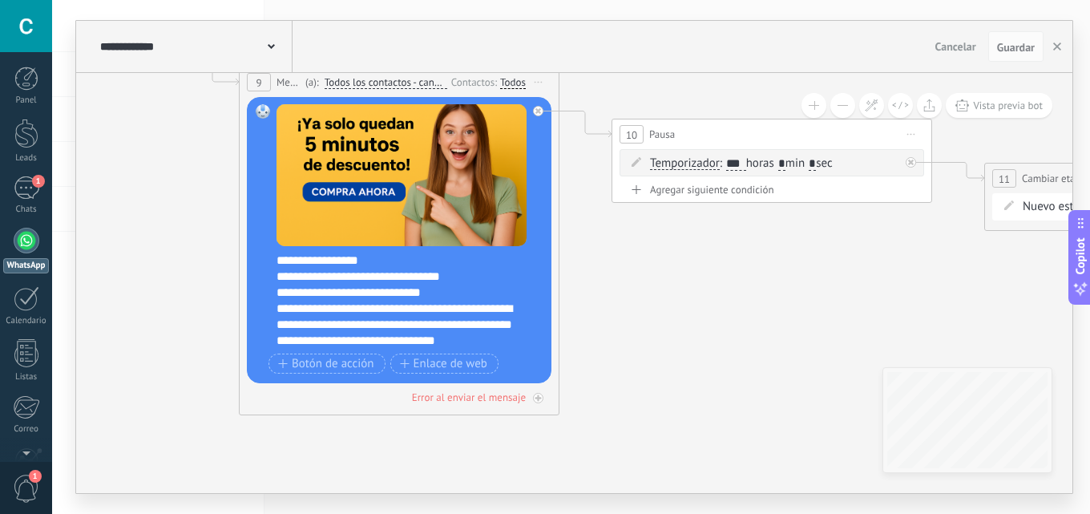
drag, startPoint x: 729, startPoint y: 349, endPoint x: 779, endPoint y: 347, distance: 49.7
click at [779, 347] on icon at bounding box center [747, 215] width 2195 height 1202
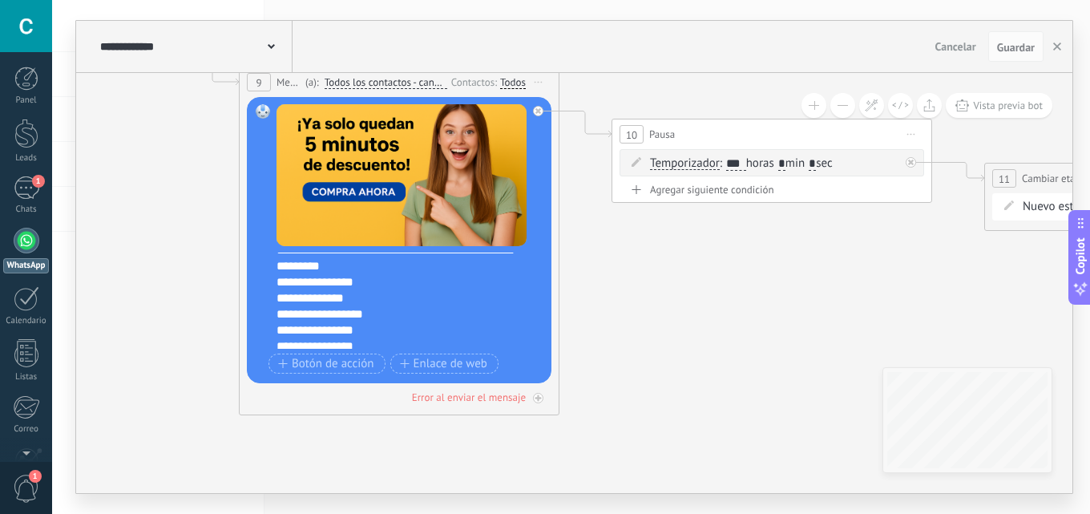
scroll to position [0, 0]
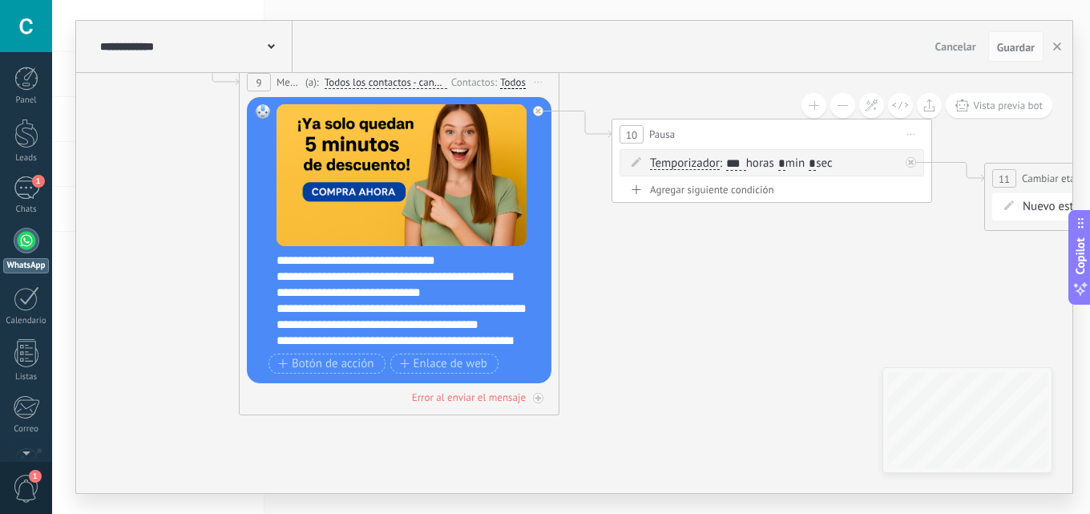
click at [399, 251] on div "**********" at bounding box center [401, 240] width 250 height 273
click at [399, 258] on div "**********" at bounding box center [409, 300] width 266 height 96
click at [409, 259] on div "**********" at bounding box center [409, 300] width 266 height 96
drag, startPoint x: 413, startPoint y: 259, endPoint x: 426, endPoint y: 253, distance: 14.7
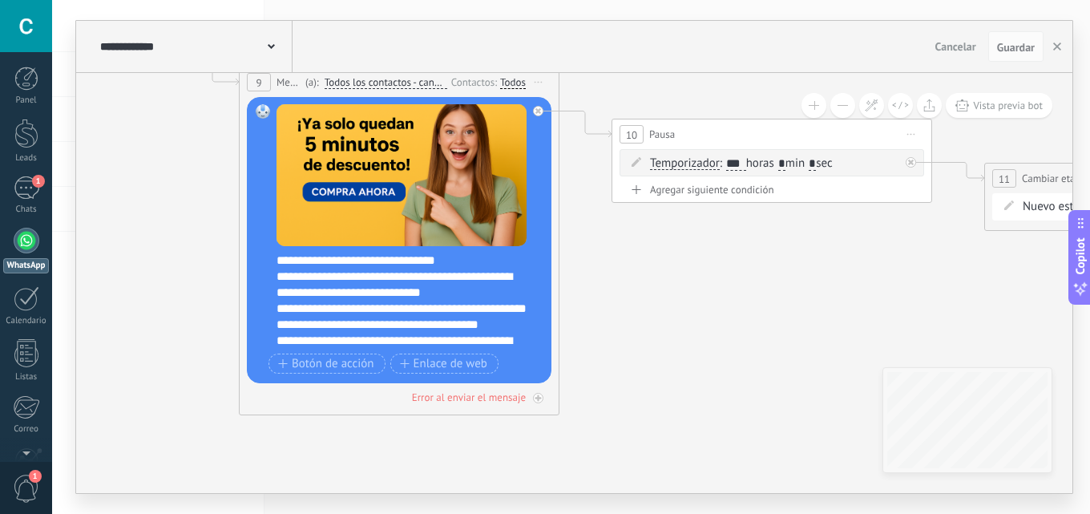
click at [415, 258] on div "**********" at bounding box center [409, 300] width 266 height 96
click at [437, 260] on div "**********" at bounding box center [409, 300] width 266 height 96
click at [400, 266] on div "**********" at bounding box center [409, 300] width 266 height 96
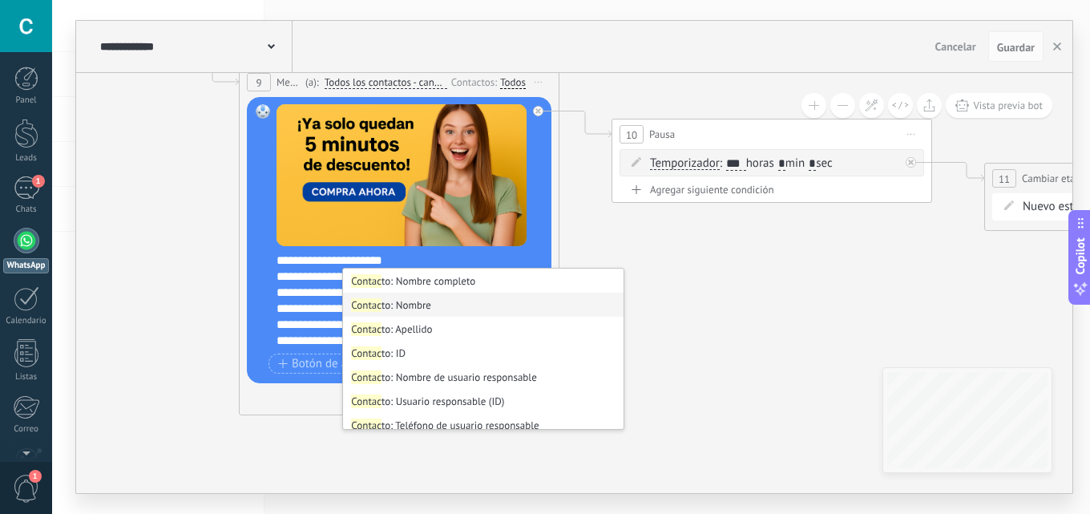
click at [403, 307] on li "Contac to: Nombre" at bounding box center [483, 304] width 280 height 24
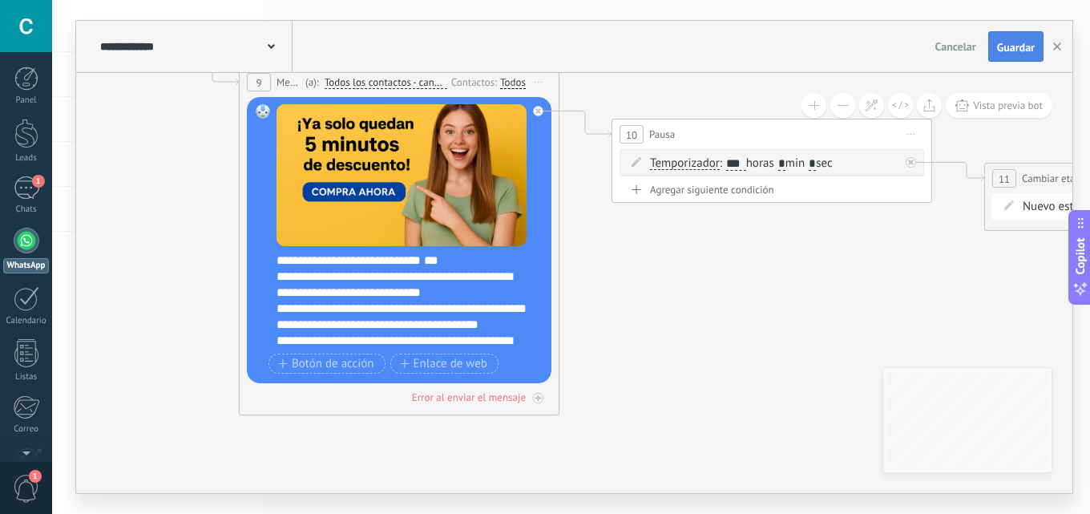
click at [1032, 47] on span "Guardar" at bounding box center [1016, 47] width 38 height 11
click at [1052, 47] on button "button" at bounding box center [1057, 46] width 24 height 29
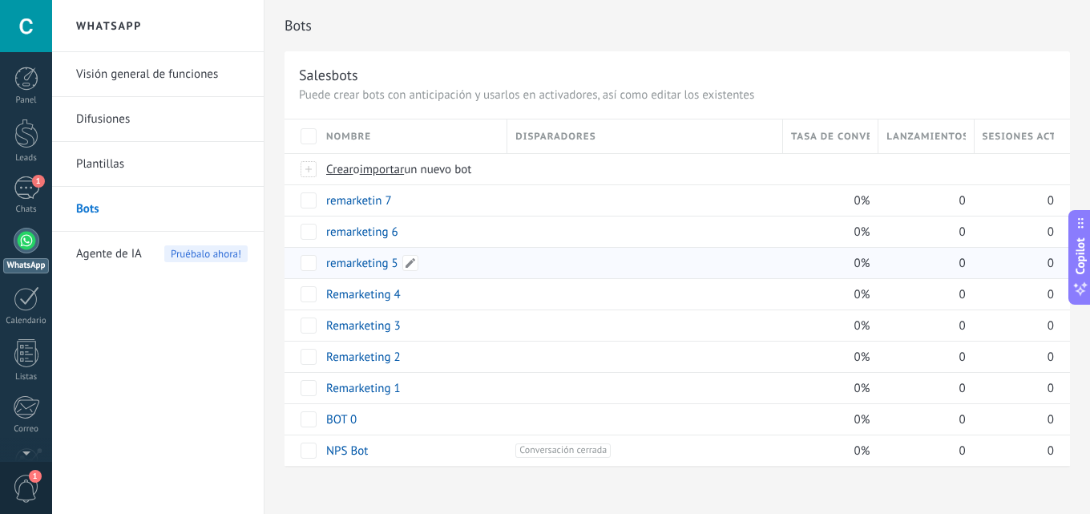
click at [381, 259] on link "remarketing 5" at bounding box center [362, 263] width 72 height 15
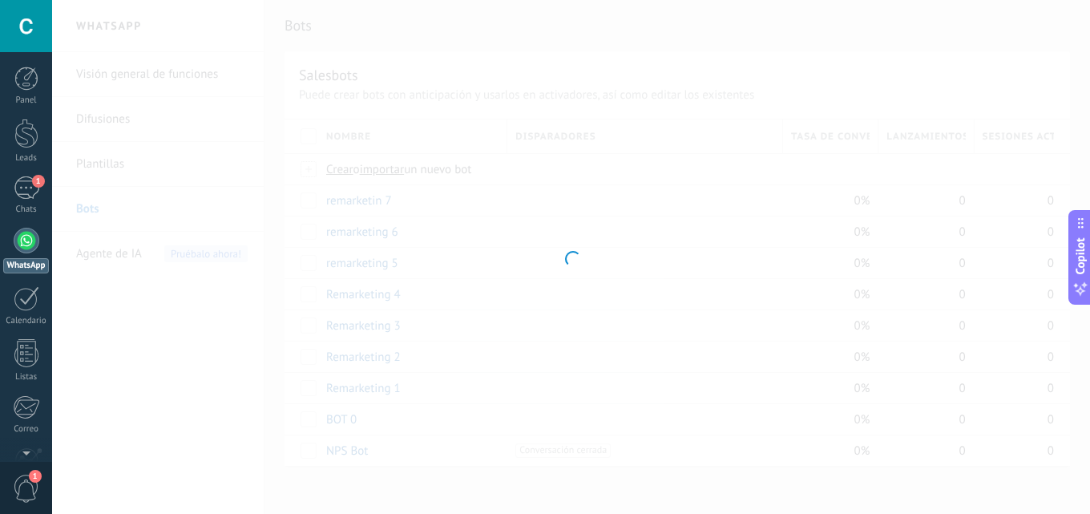
type input "**********"
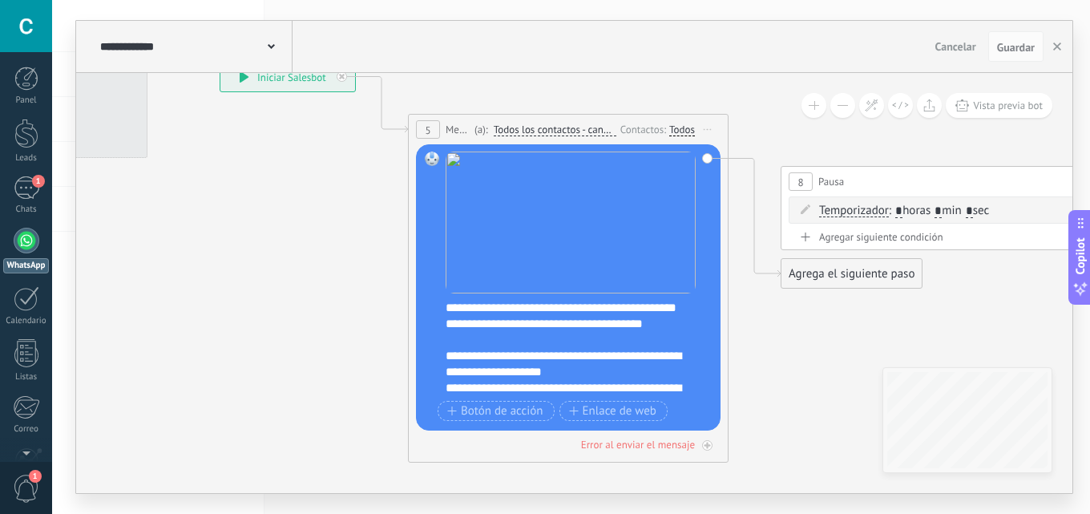
drag, startPoint x: 326, startPoint y: 222, endPoint x: 303, endPoint y: 196, distance: 35.2
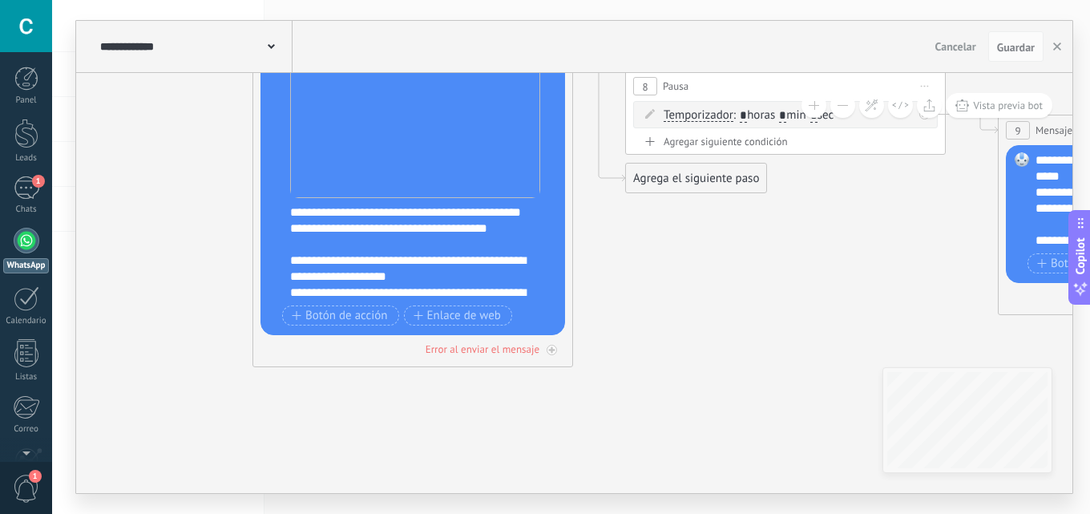
drag, startPoint x: 165, startPoint y: 175, endPoint x: 152, endPoint y: 171, distance: 13.2
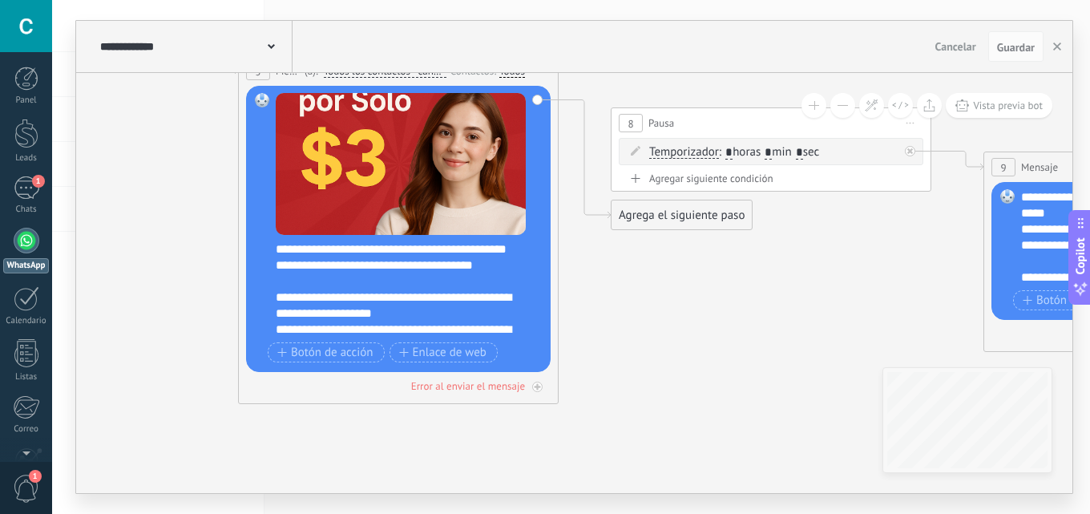
click at [388, 252] on div "**********" at bounding box center [409, 289] width 266 height 96
click at [388, 253] on div "**********" at bounding box center [409, 289] width 266 height 96
click at [393, 253] on div "**********" at bounding box center [409, 289] width 266 height 96
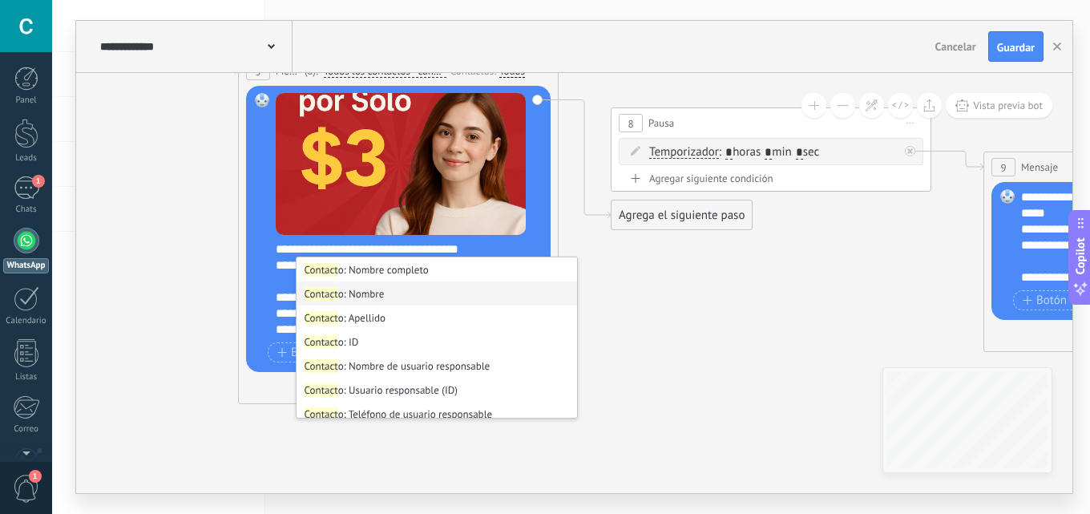
click at [369, 292] on li "Contact o: Nombre" at bounding box center [436, 293] width 280 height 24
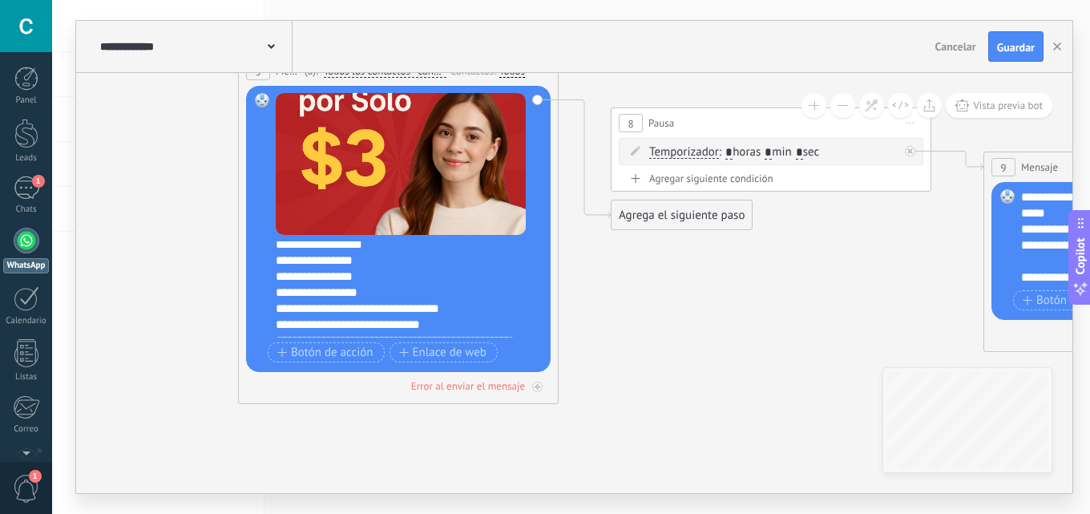
scroll to position [224, 0]
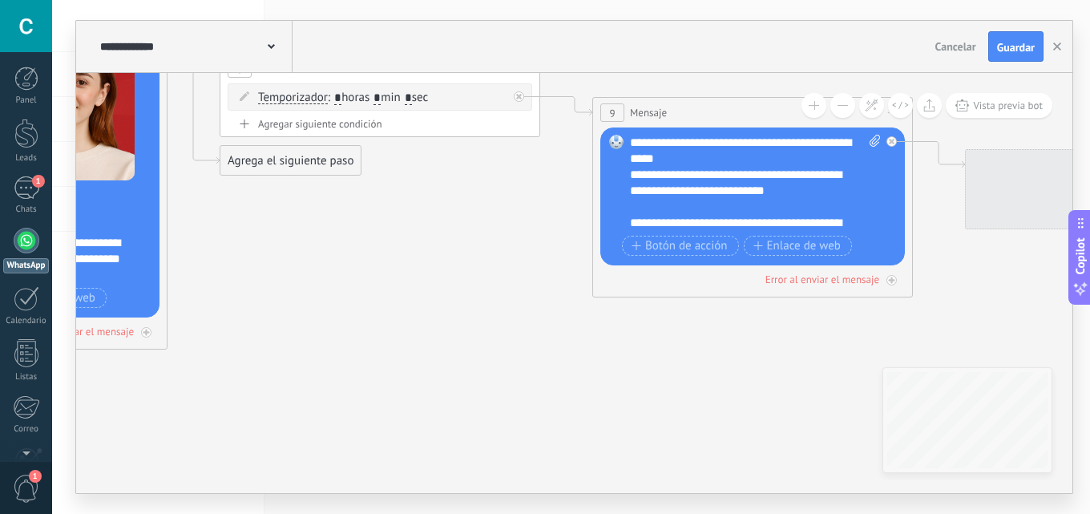
drag, startPoint x: 655, startPoint y: 337, endPoint x: 260, endPoint y: 283, distance: 398.0
click at [260, 283] on icon at bounding box center [1031, 171] width 3546 height 1246
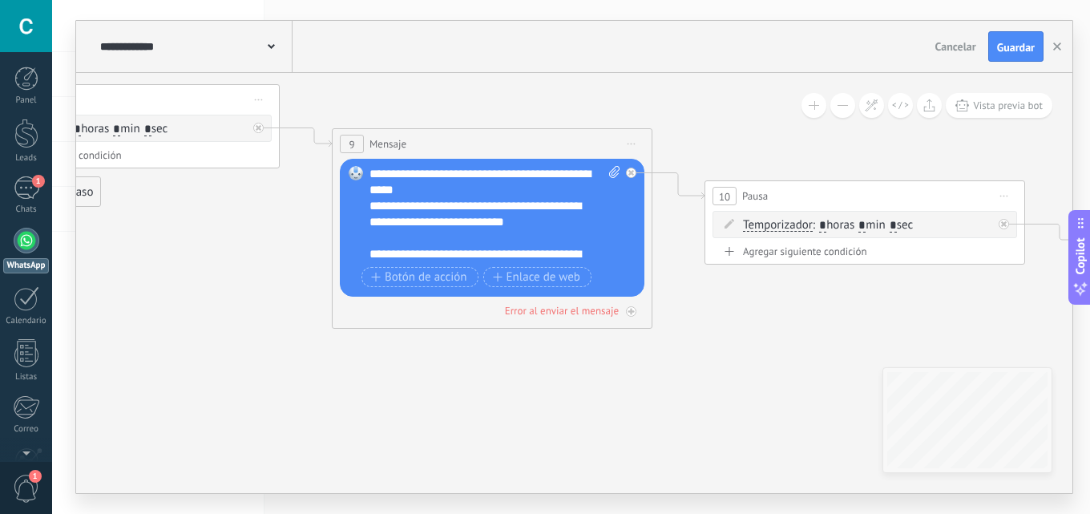
drag, startPoint x: 362, startPoint y: 372, endPoint x: 128, endPoint y: 334, distance: 237.0
click at [104, 341] on icon at bounding box center [771, 202] width 3546 height 1246
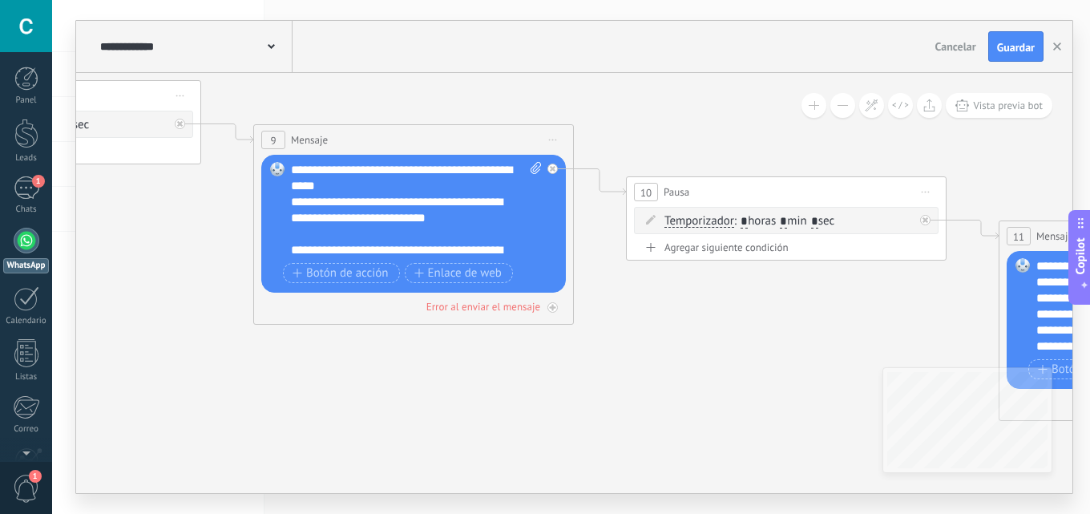
drag, startPoint x: 339, startPoint y: 393, endPoint x: 310, endPoint y: 287, distance: 110.4
click at [305, 338] on icon at bounding box center [692, 198] width 3546 height 1246
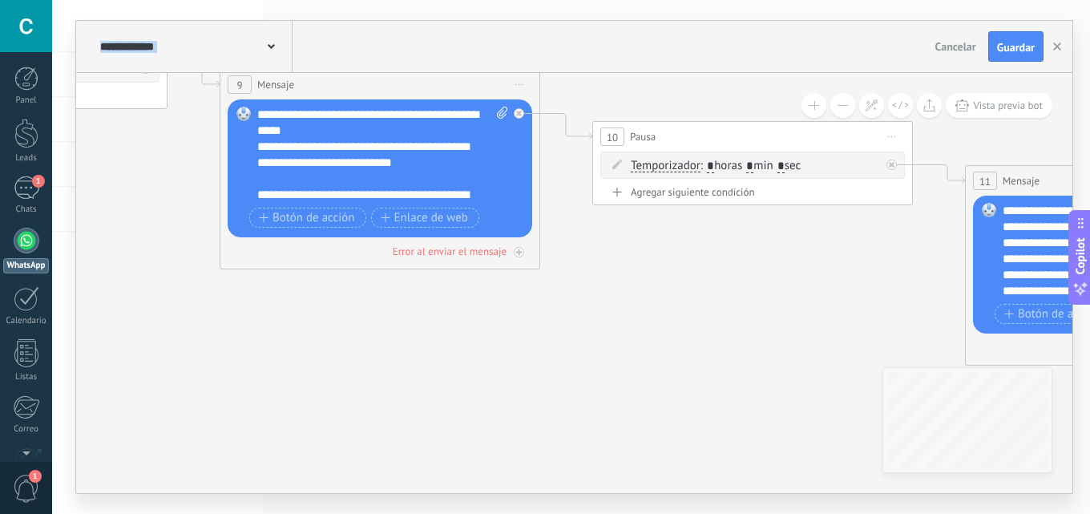
click at [384, 99] on div "Reemplazar Quitar Convertir a mensaje de voz Arrastre la imagen aquí para adjun…" at bounding box center [380, 168] width 304 height 138
click at [382, 109] on span "**********" at bounding box center [339, 114] width 87 height 12
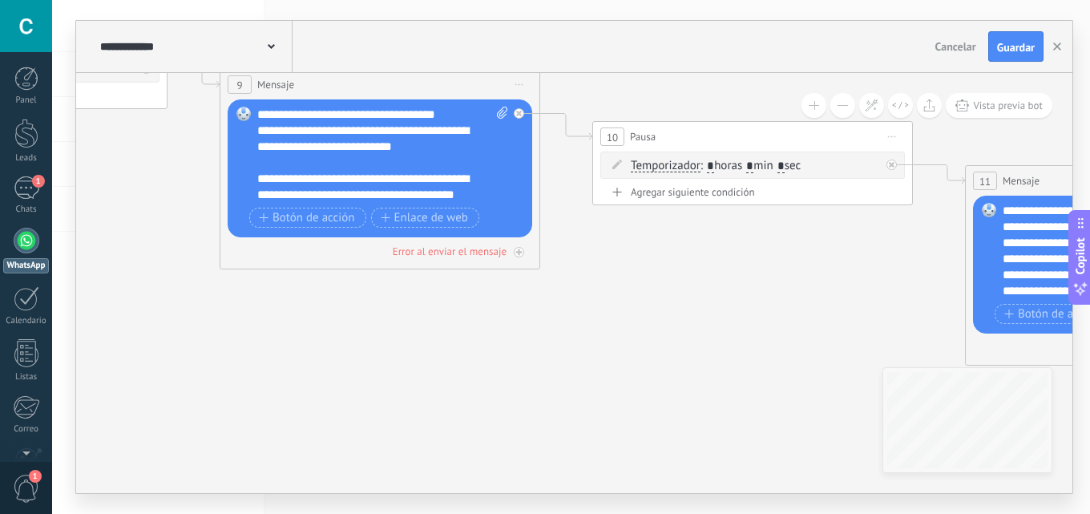
click at [313, 116] on div "**********" at bounding box center [382, 155] width 251 height 96
click at [312, 115] on div "**********" at bounding box center [382, 155] width 251 height 96
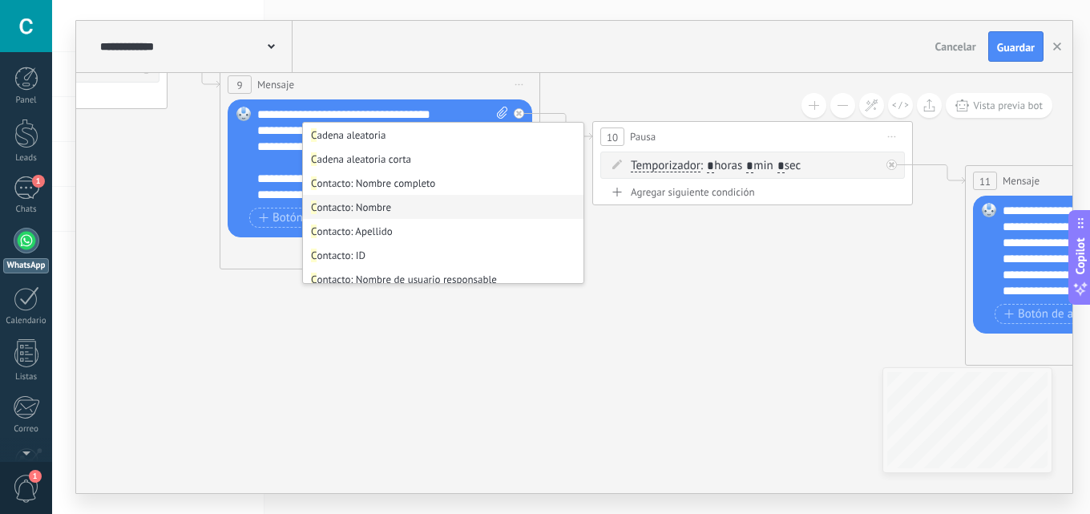
click at [397, 214] on li "C ontacto: Nombre" at bounding box center [443, 207] width 280 height 24
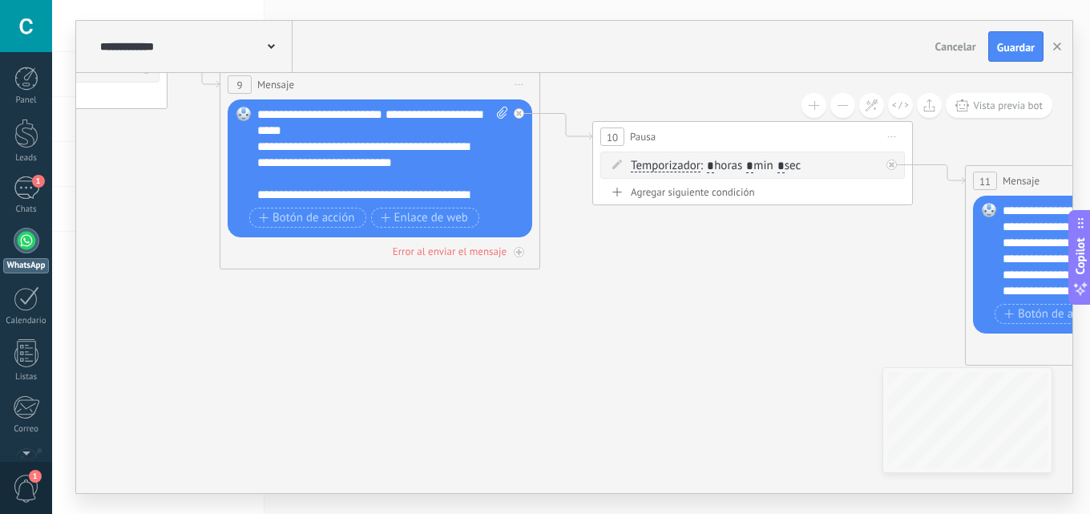
click at [413, 130] on div "**********" at bounding box center [382, 155] width 251 height 96
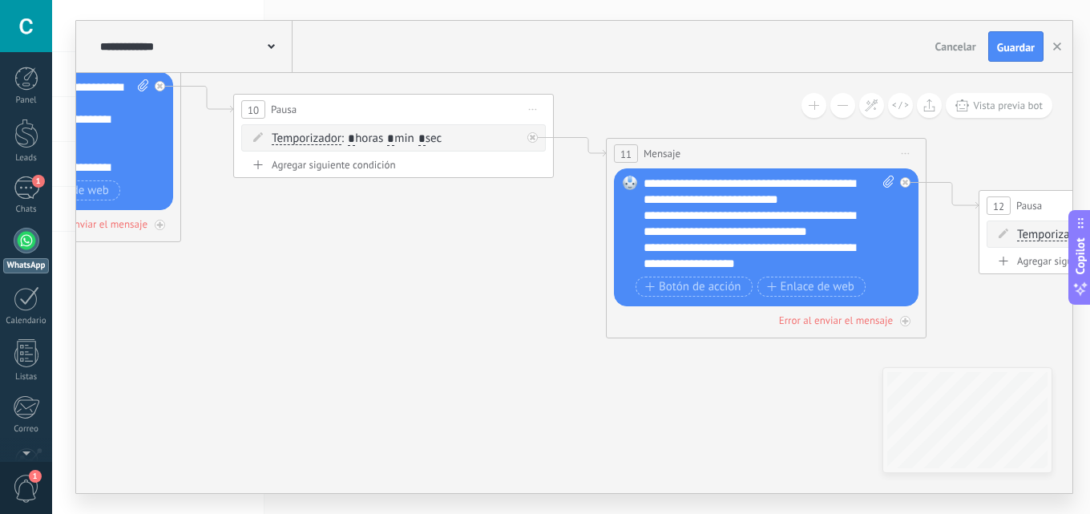
drag, startPoint x: 679, startPoint y: 383, endPoint x: 410, endPoint y: 267, distance: 292.5
click at [284, 340] on icon at bounding box center [299, 116] width 3546 height 1246
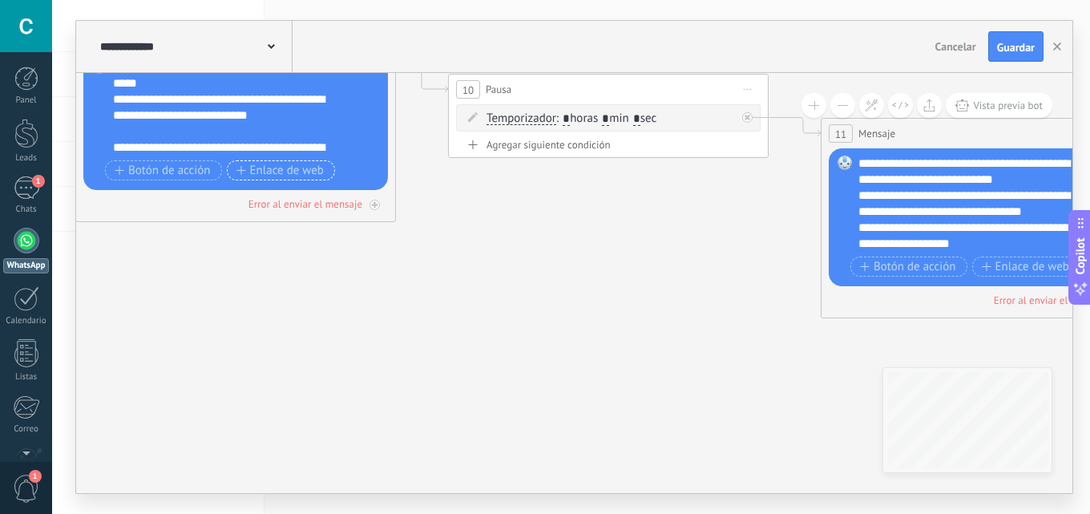
drag, startPoint x: 429, startPoint y: 309, endPoint x: 317, endPoint y: 169, distance: 180.1
click at [449, 302] on icon at bounding box center [514, 96] width 3546 height 1246
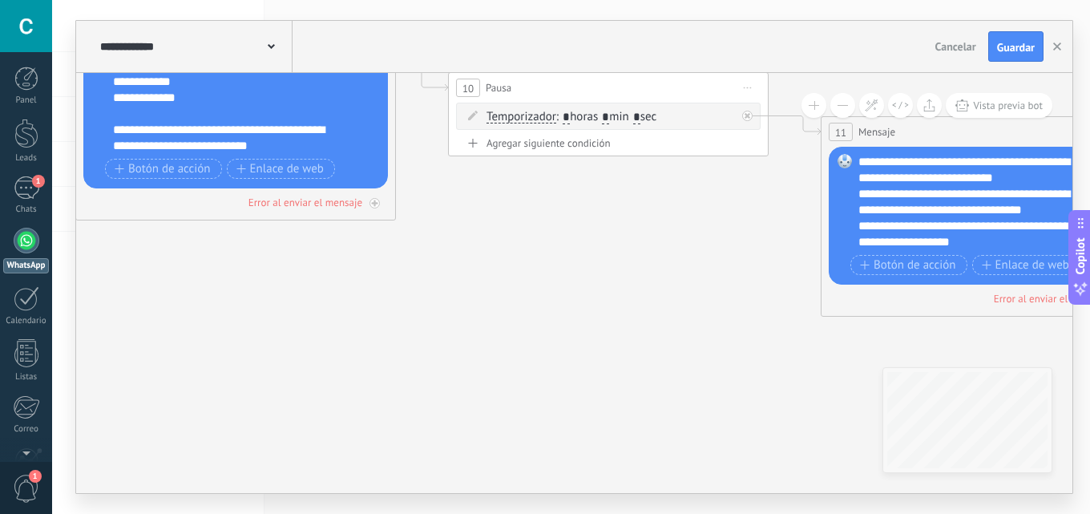
scroll to position [256, 0]
drag, startPoint x: 454, startPoint y: 367, endPoint x: 304, endPoint y: 244, distance: 193.6
click at [0, 264] on body ".abccls-1,.abccls-2{fill-rule:evenodd}.abccls-2{fill:#fff} .abfcls-1{fill:none}…" at bounding box center [545, 257] width 1090 height 514
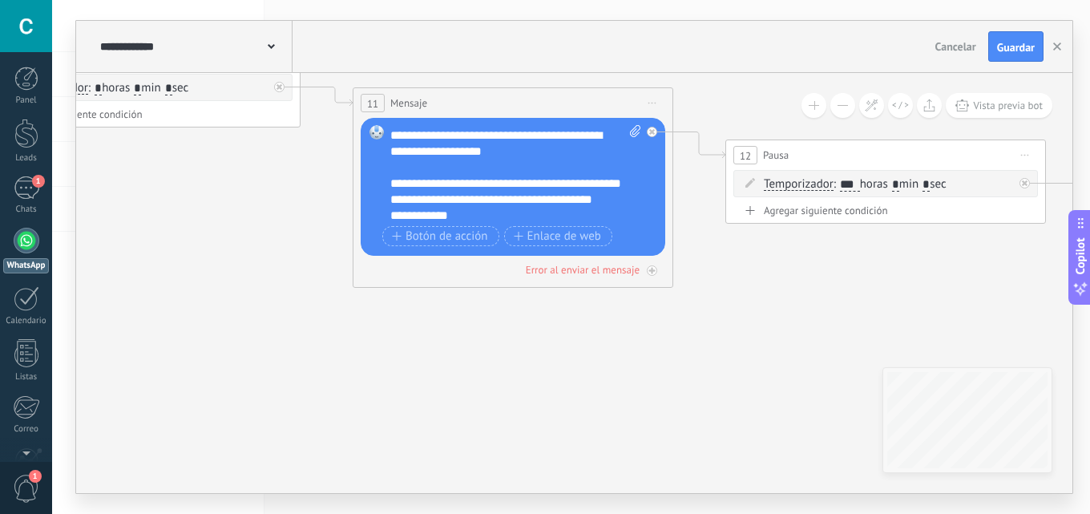
scroll to position [160, 0]
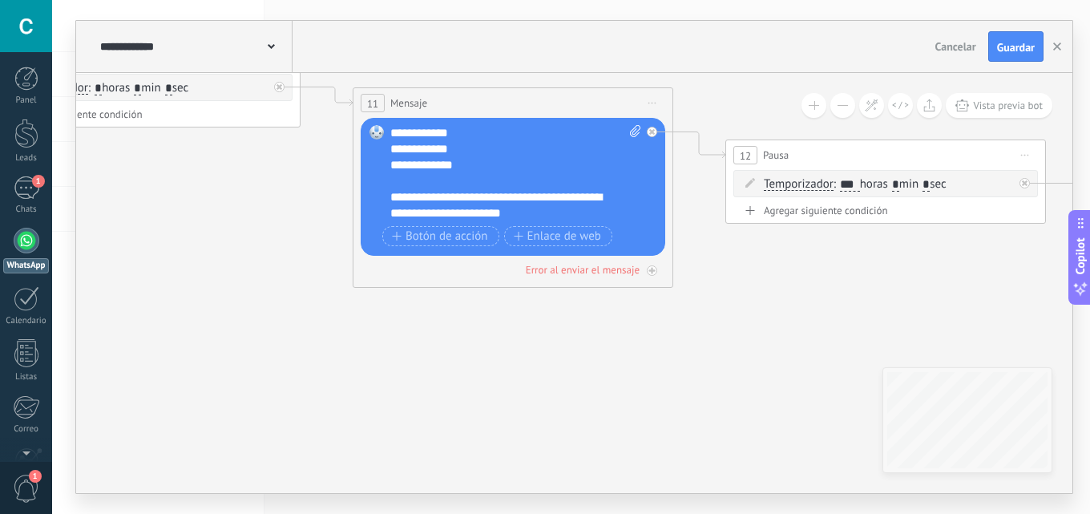
click at [1030, 75] on icon at bounding box center [115, 65] width 3685 height 1246
click at [1023, 46] on span "Guardar" at bounding box center [1016, 47] width 38 height 11
click at [1054, 41] on button "button" at bounding box center [1057, 46] width 24 height 30
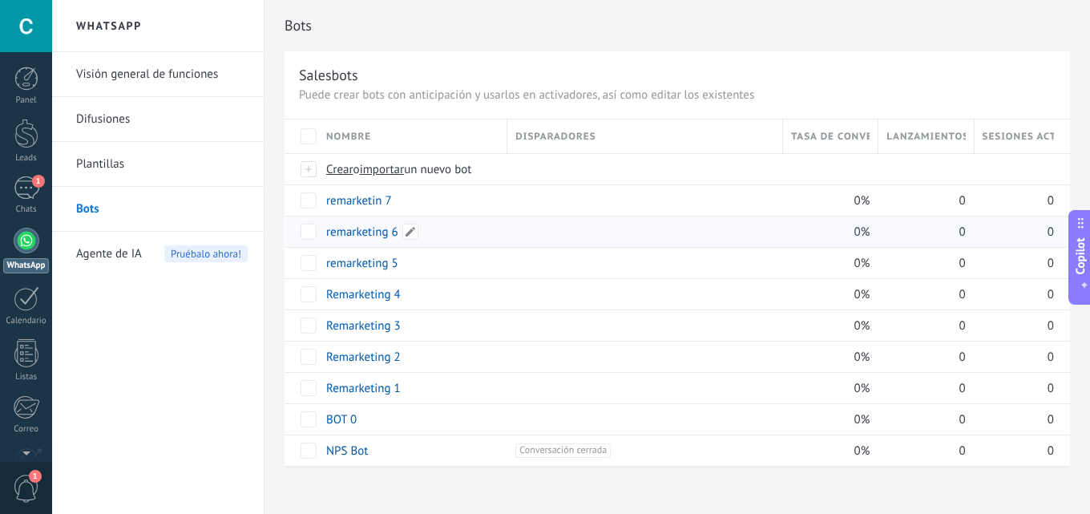
click at [466, 226] on div "remarketing 6" at bounding box center [408, 231] width 181 height 30
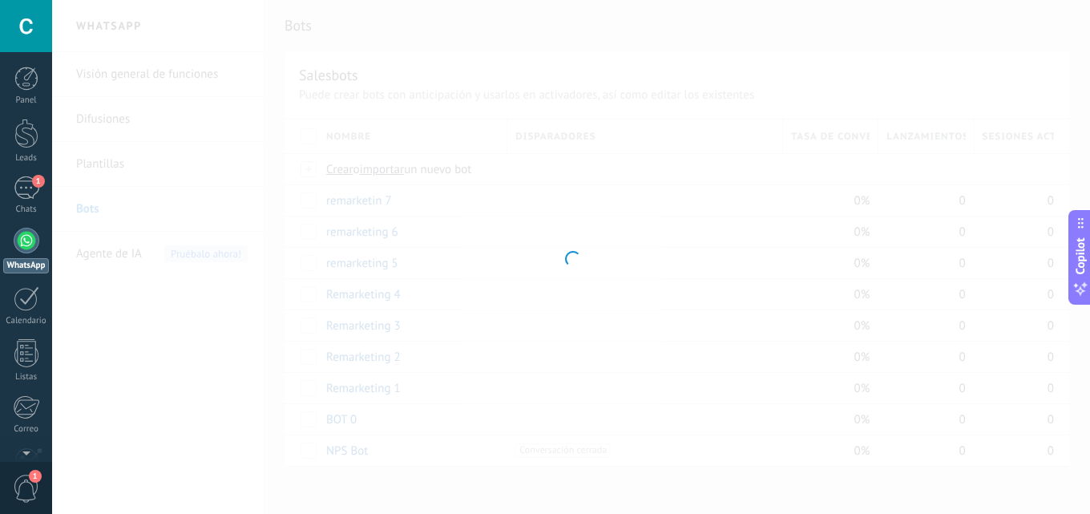
type input "**********"
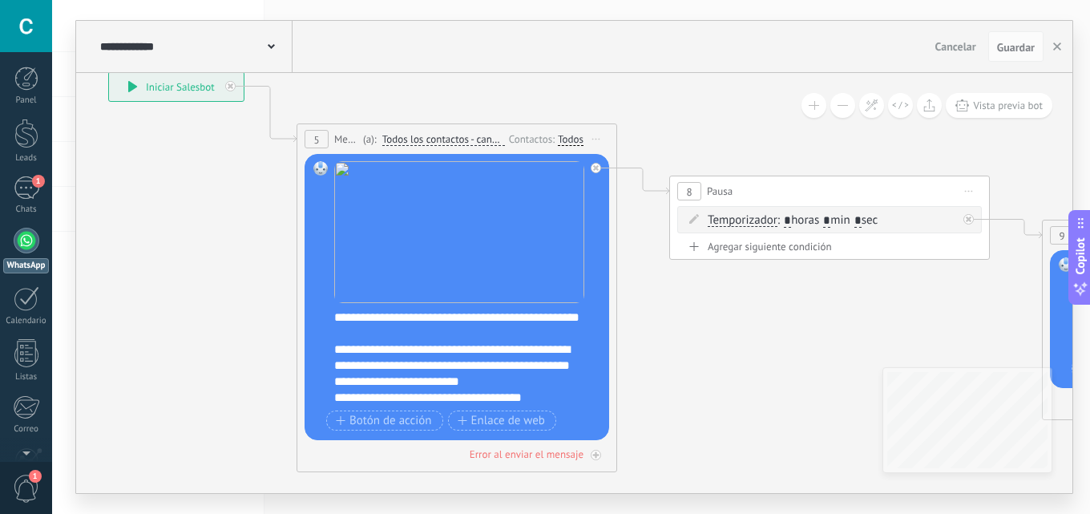
drag, startPoint x: 165, startPoint y: 200, endPoint x: 134, endPoint y: 176, distance: 38.9
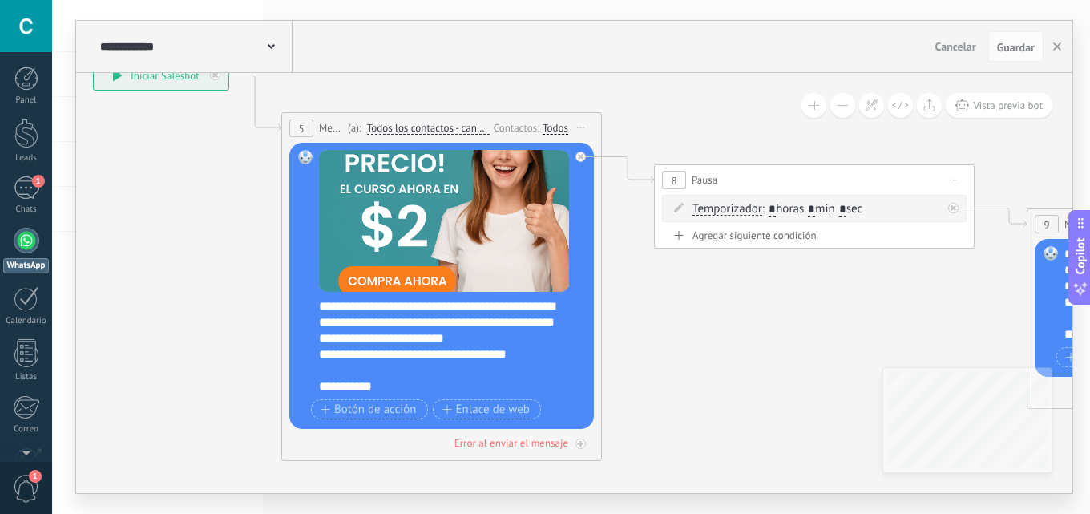
scroll to position [0, 0]
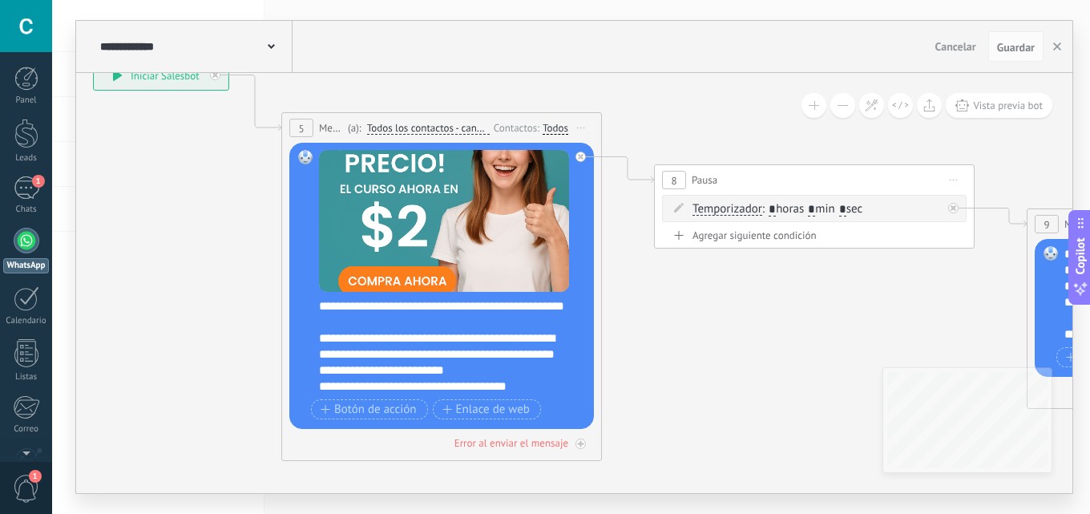
click at [409, 358] on div "**********" at bounding box center [452, 346] width 266 height 96
click at [419, 357] on div "**********" at bounding box center [452, 346] width 266 height 96
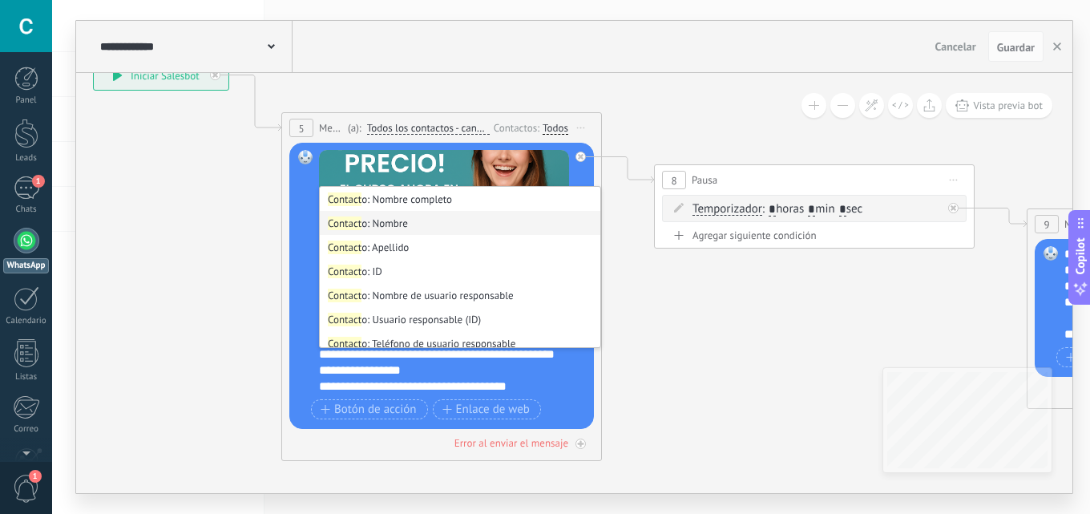
click at [412, 224] on li "Contact o: Nombre" at bounding box center [460, 223] width 280 height 24
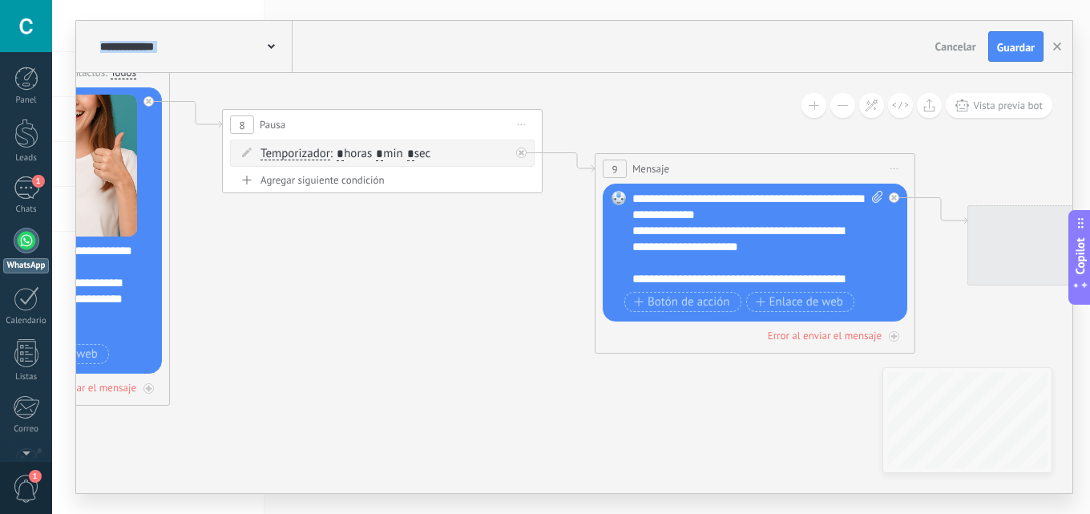
drag, startPoint x: 736, startPoint y: 390, endPoint x: 318, endPoint y: 318, distance: 423.6
click at [302, 332] on icon at bounding box center [1033, 227] width 3546 height 1246
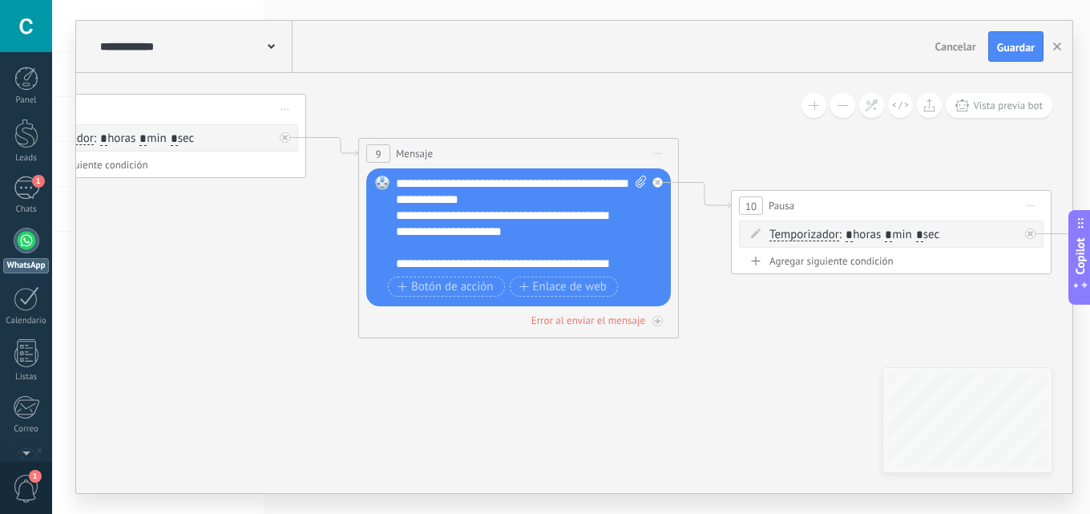
drag, startPoint x: 450, startPoint y: 339, endPoint x: 233, endPoint y: 330, distance: 216.5
click at [233, 330] on icon at bounding box center [797, 212] width 3546 height 1246
click at [492, 174] on div "Reemplazar Quitar Convertir a mensaje de voz Arrastre la imagen aquí para adjun…" at bounding box center [518, 237] width 304 height 138
click at [482, 179] on span "**********" at bounding box center [439, 183] width 87 height 12
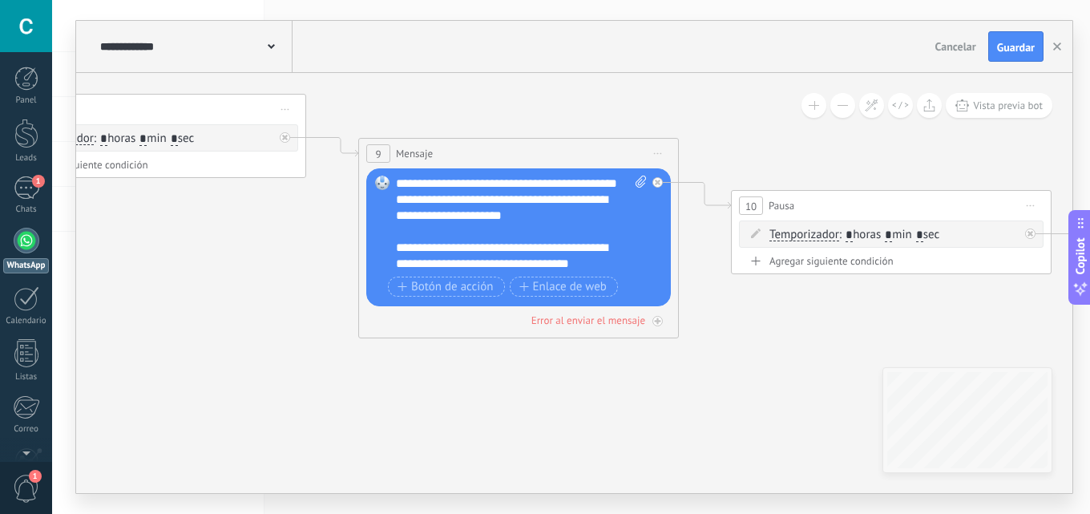
click at [408, 186] on div "**********" at bounding box center [521, 223] width 251 height 96
click at [403, 183] on div "**********" at bounding box center [521, 223] width 251 height 96
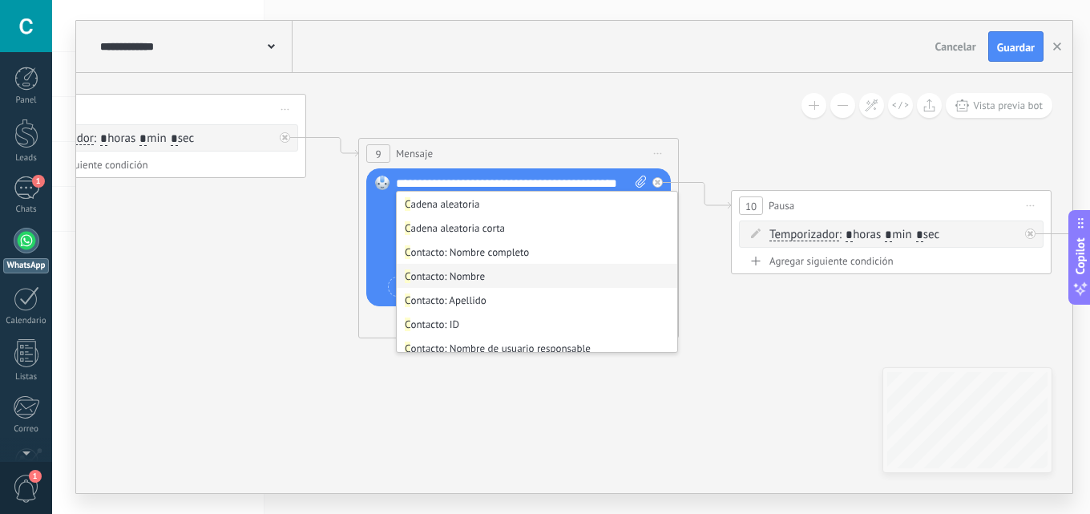
click at [483, 272] on li "C ontacto: Nombre" at bounding box center [537, 276] width 280 height 24
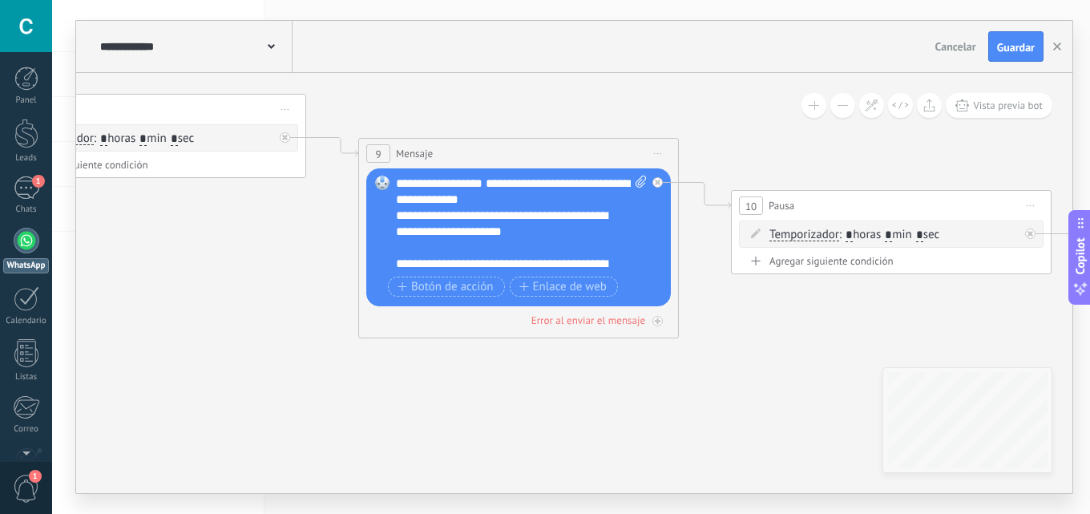
click at [587, 380] on icon at bounding box center [797, 212] width 3546 height 1246
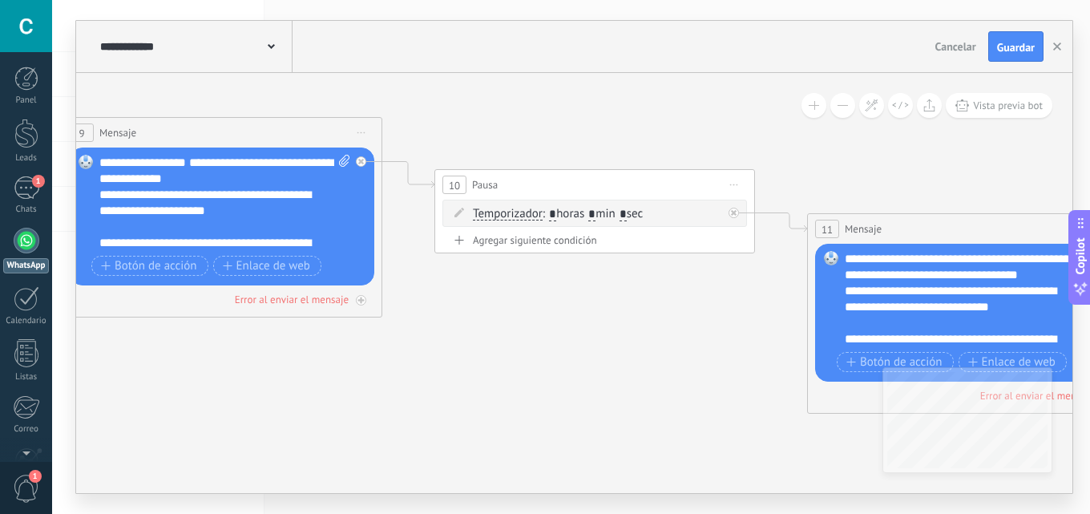
drag, startPoint x: 729, startPoint y: 395, endPoint x: 361, endPoint y: 318, distance: 375.7
click at [330, 349] on icon at bounding box center [501, 191] width 3546 height 1246
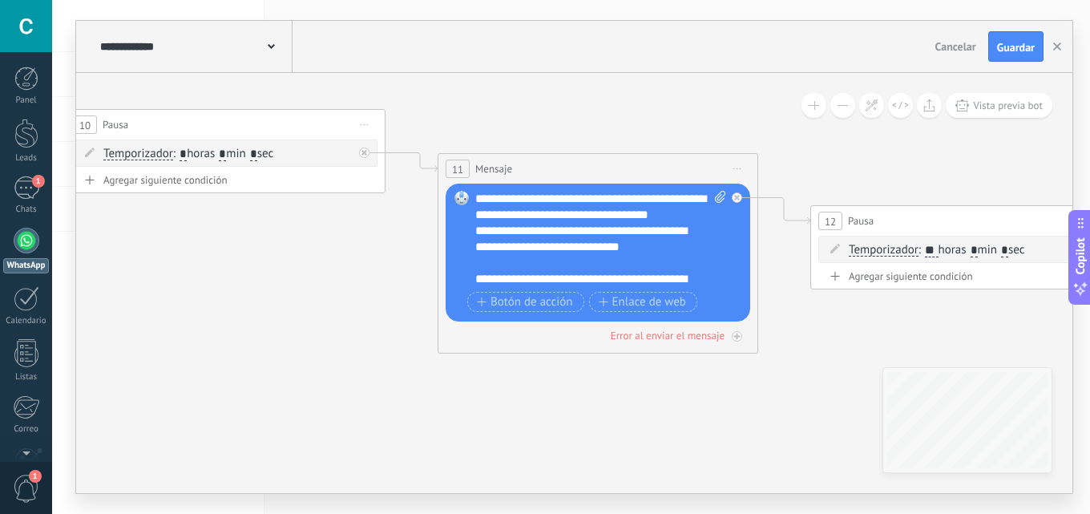
drag, startPoint x: 290, startPoint y: 317, endPoint x: 275, endPoint y: 284, distance: 36.9
click at [255, 300] on icon at bounding box center [131, 131] width 3546 height 1246
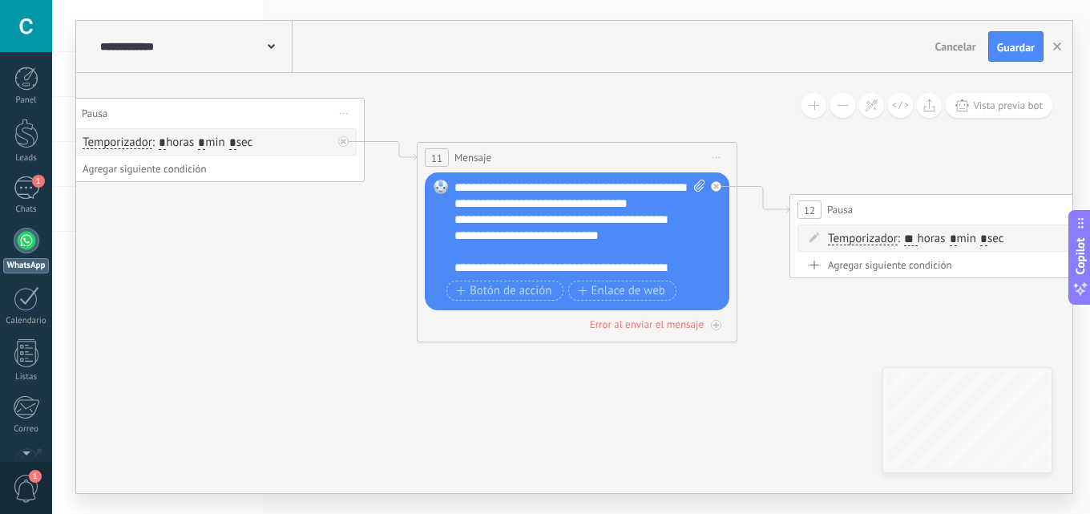
click at [522, 183] on span "**********" at bounding box center [497, 187] width 87 height 12
click at [464, 184] on div "**********" at bounding box center [579, 227] width 251 height 96
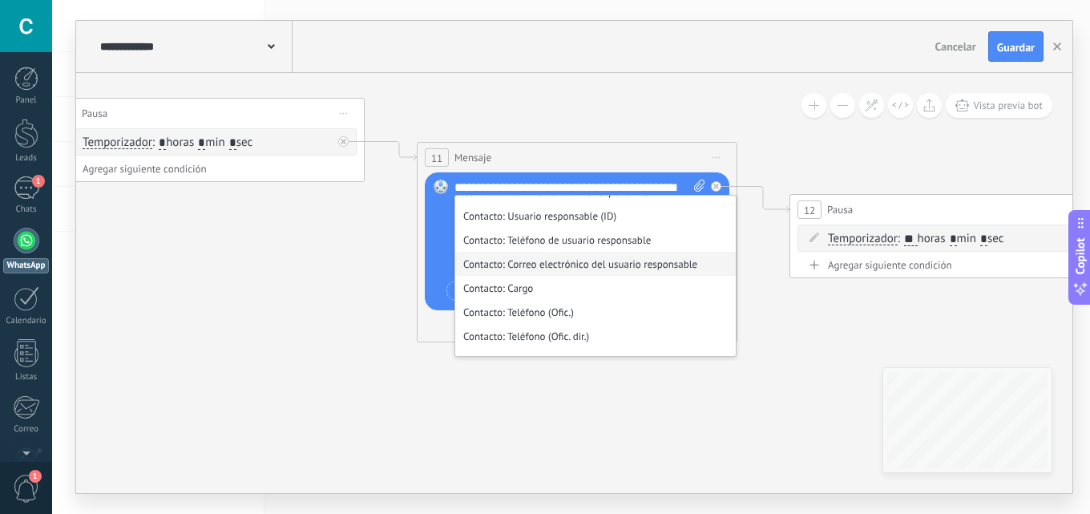
scroll to position [801, 0]
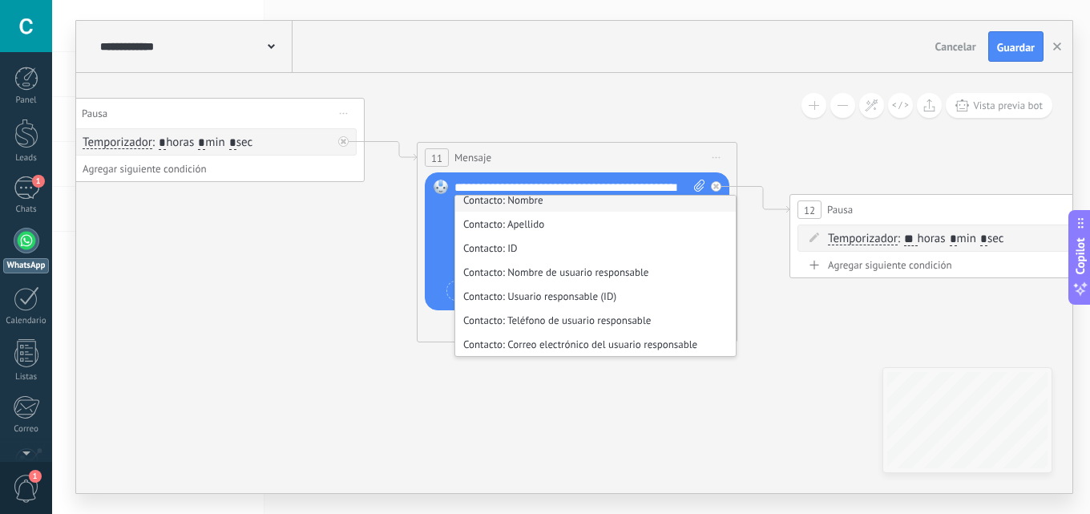
click at [536, 202] on li "Contacto: Nombre" at bounding box center [595, 199] width 280 height 24
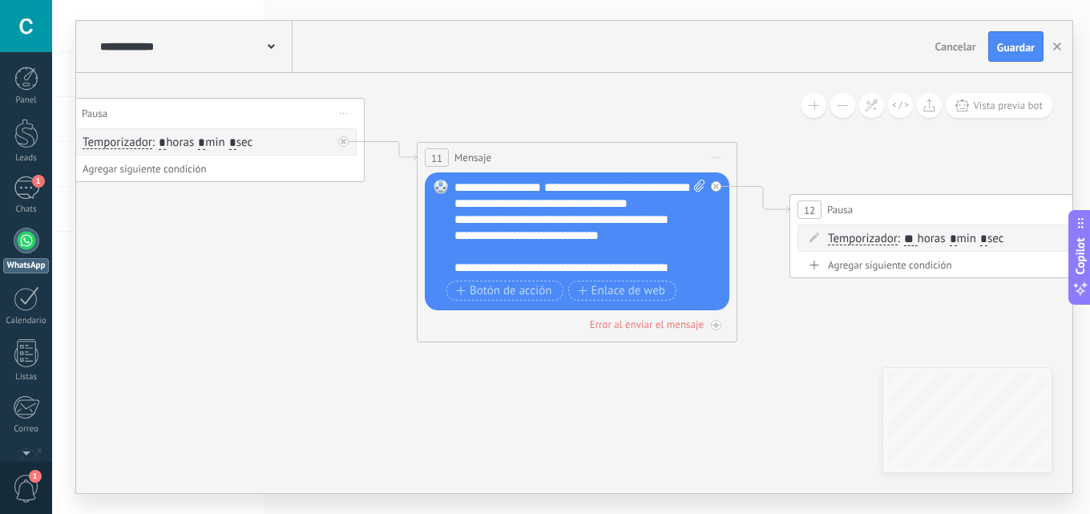
click at [618, 383] on icon at bounding box center [179, 120] width 3685 height 1246
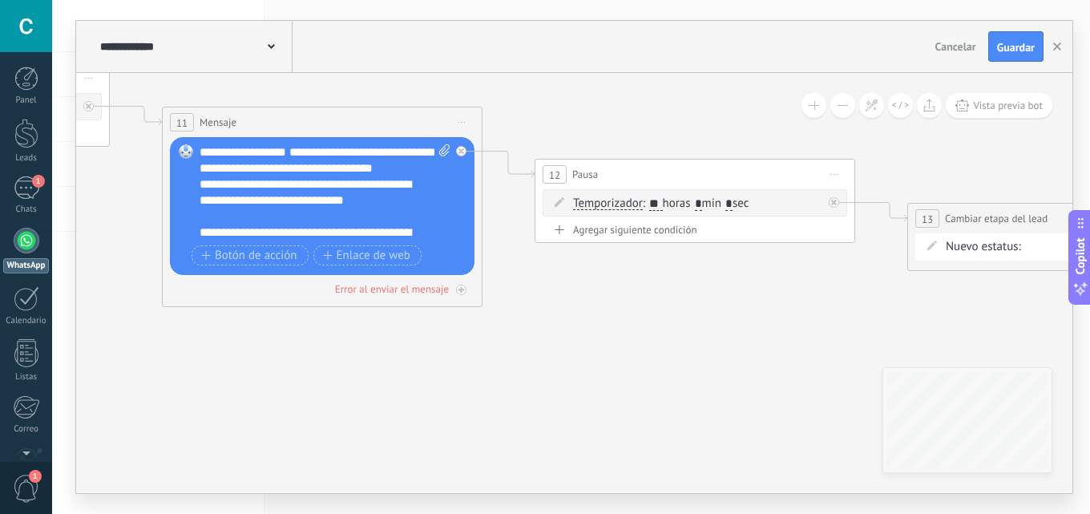
drag, startPoint x: 627, startPoint y: 391, endPoint x: 387, endPoint y: 333, distance: 247.4
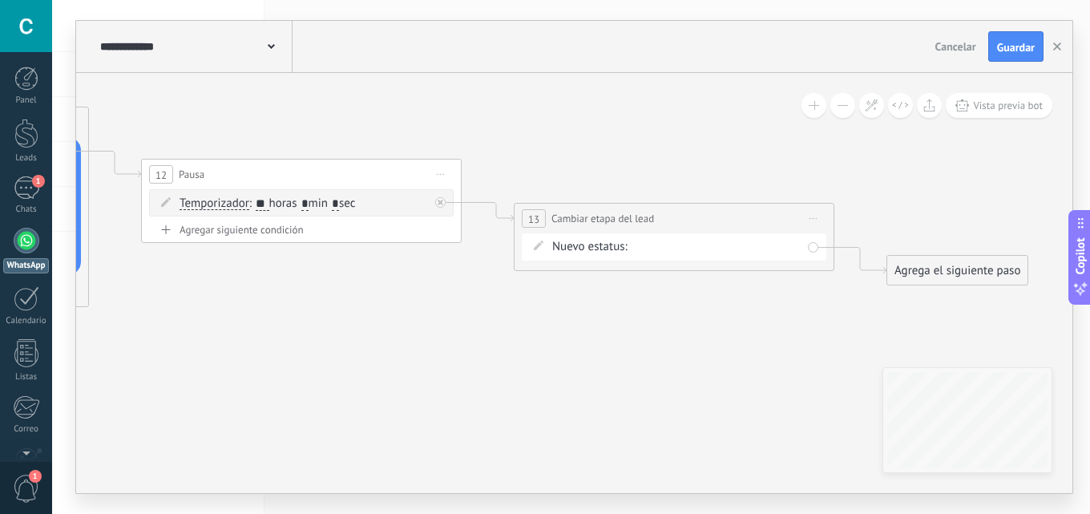
drag, startPoint x: 312, startPoint y: 360, endPoint x: 290, endPoint y: 360, distance: 21.6
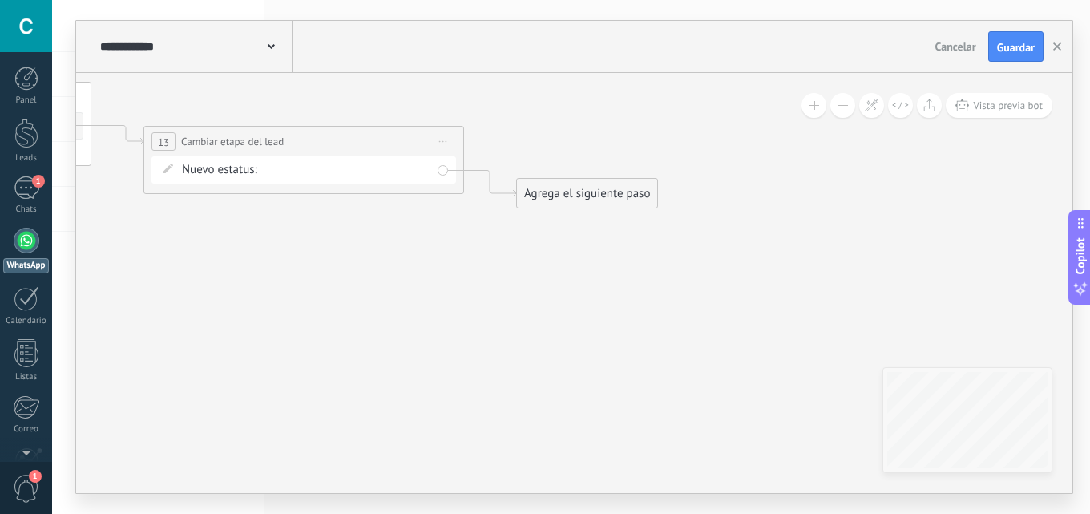
drag, startPoint x: 248, startPoint y: 314, endPoint x: 215, endPoint y: 239, distance: 82.5
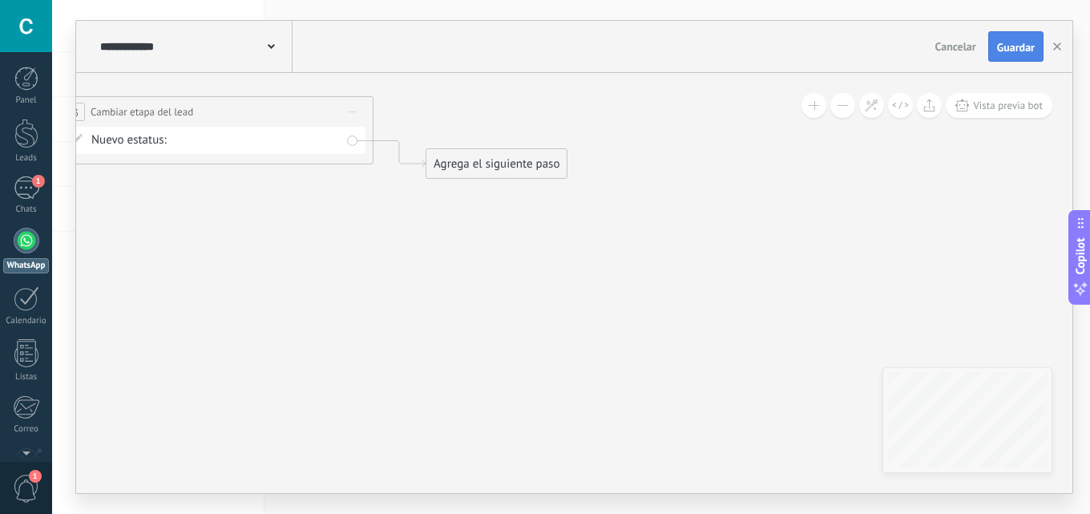
click at [1022, 58] on button "Guardar" at bounding box center [1015, 46] width 55 height 30
click at [1054, 48] on icon "button" at bounding box center [1057, 46] width 8 height 8
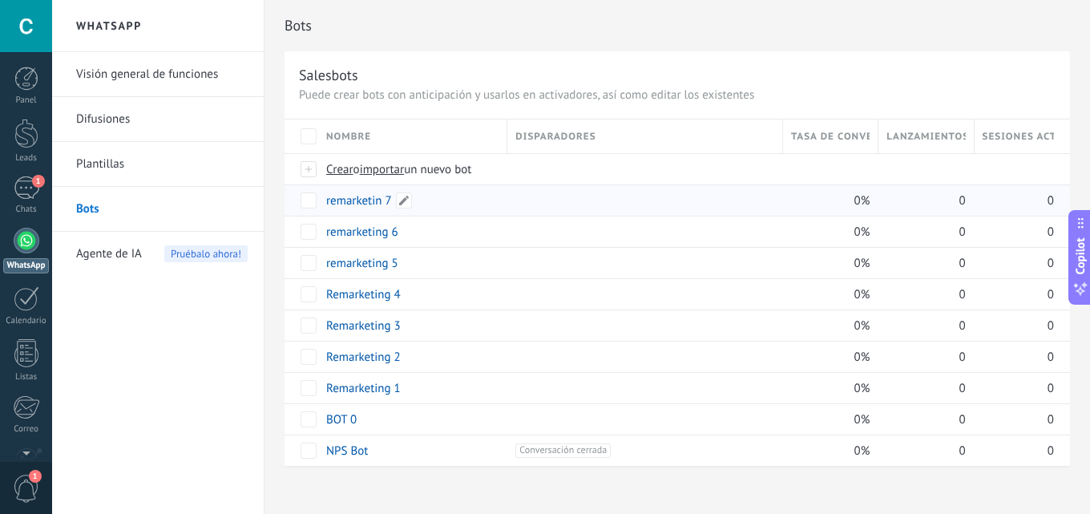
click at [367, 200] on link "remarketin 7" at bounding box center [359, 200] width 66 height 15
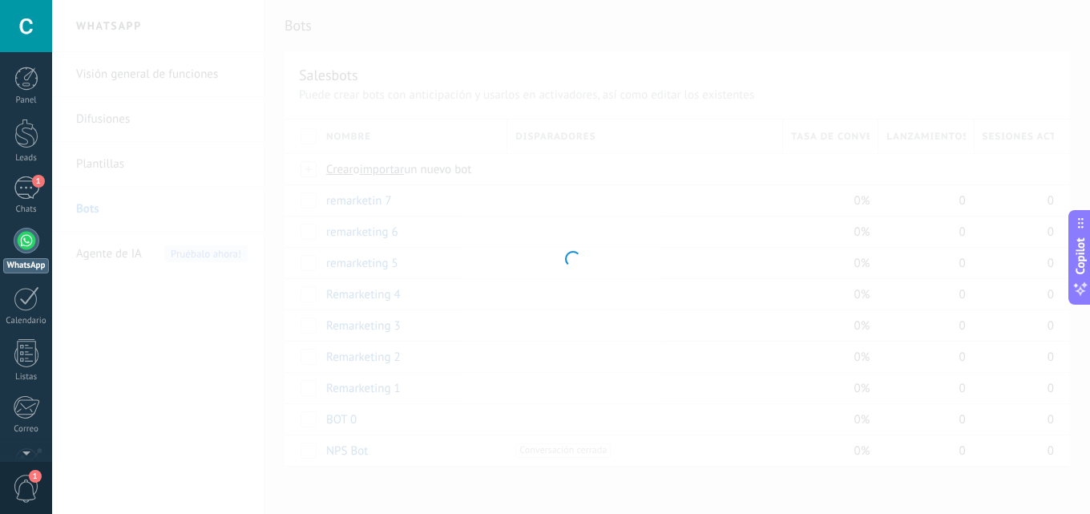
type input "**********"
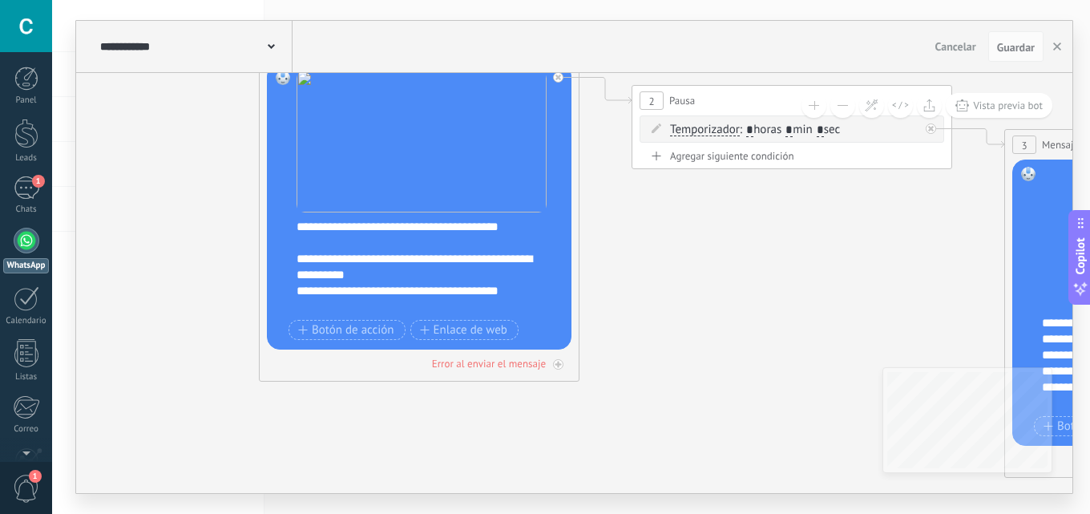
drag, startPoint x: 420, startPoint y: 242, endPoint x: 182, endPoint y: 93, distance: 280.8
click at [182, 93] on icon at bounding box center [1071, 276] width 2803 height 1393
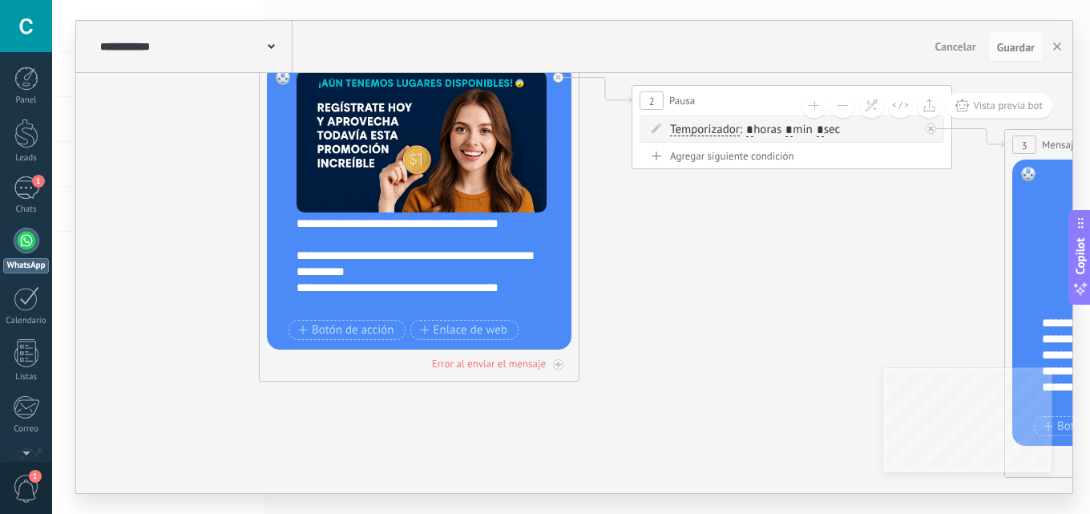
scroll to position [0, 0]
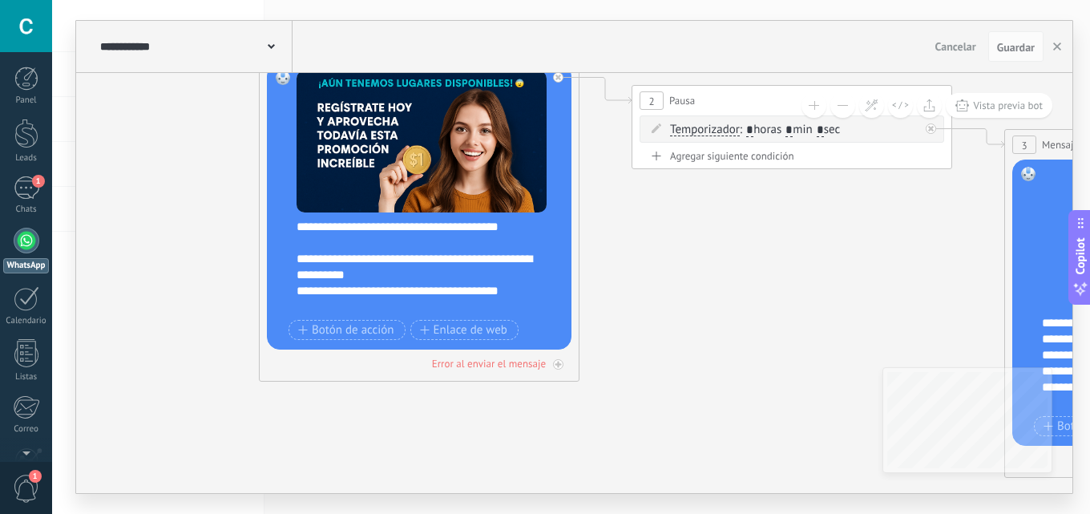
click at [337, 228] on div "**********" at bounding box center [429, 267] width 266 height 96
paste div
click at [333, 228] on div "**********" at bounding box center [429, 267] width 266 height 96
click at [335, 228] on div "**********" at bounding box center [429, 267] width 266 height 96
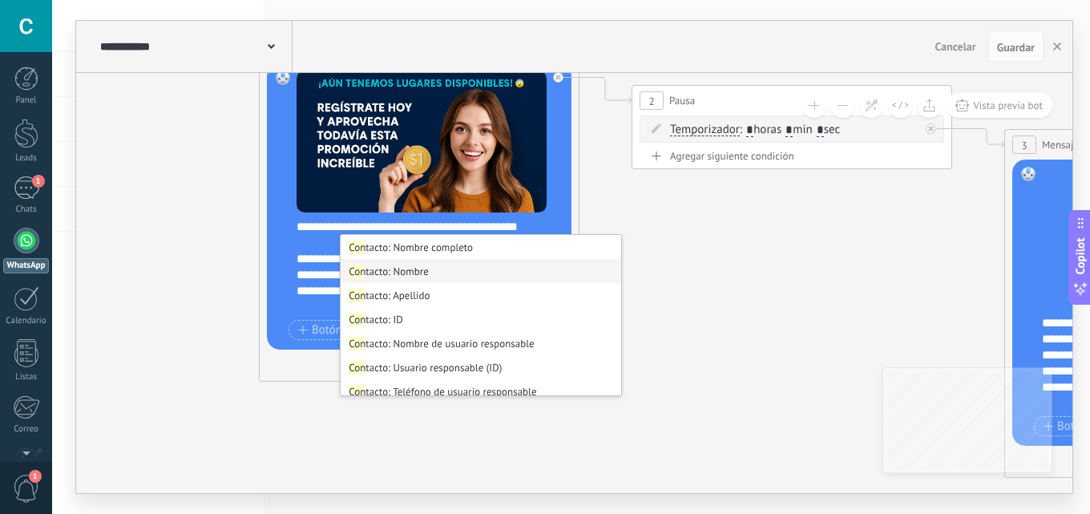
click at [441, 272] on li "Con tacto: Nombre" at bounding box center [481, 271] width 280 height 24
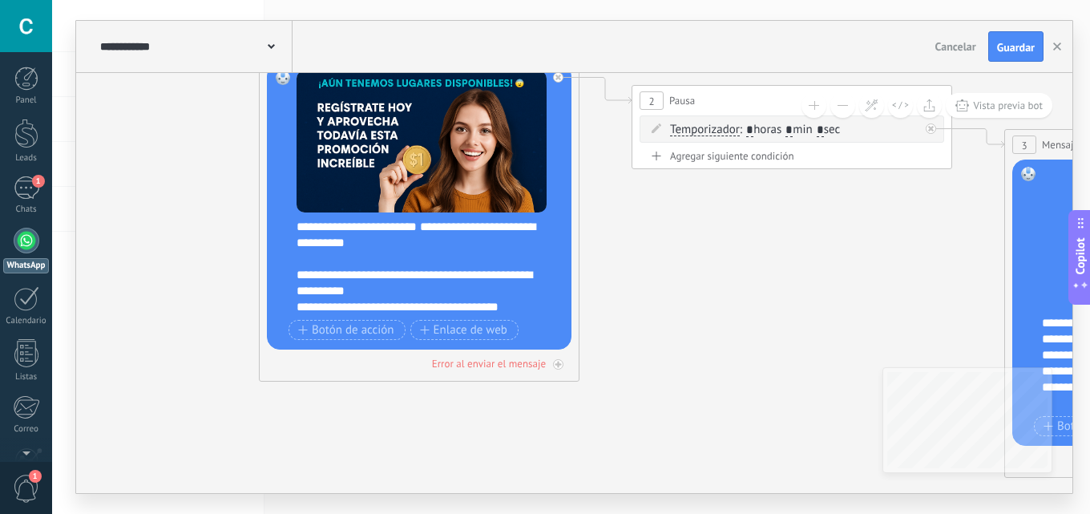
click at [490, 250] on div "**********" at bounding box center [429, 267] width 266 height 96
click at [742, 337] on icon at bounding box center [1071, 276] width 2803 height 1393
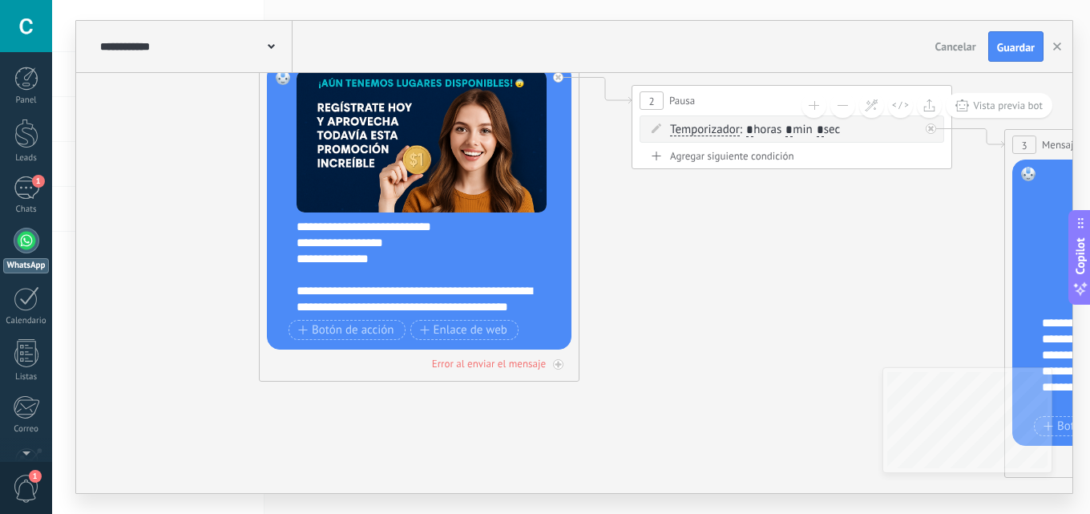
scroll to position [433, 0]
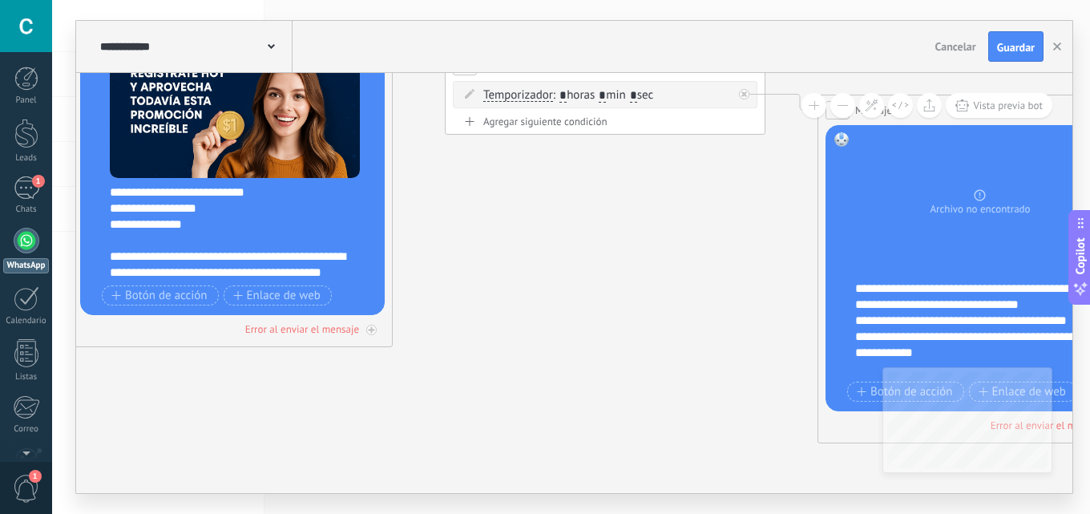
drag, startPoint x: 754, startPoint y: 346, endPoint x: 248, endPoint y: 254, distance: 513.9
click at [248, 254] on icon at bounding box center [884, 242] width 2803 height 1393
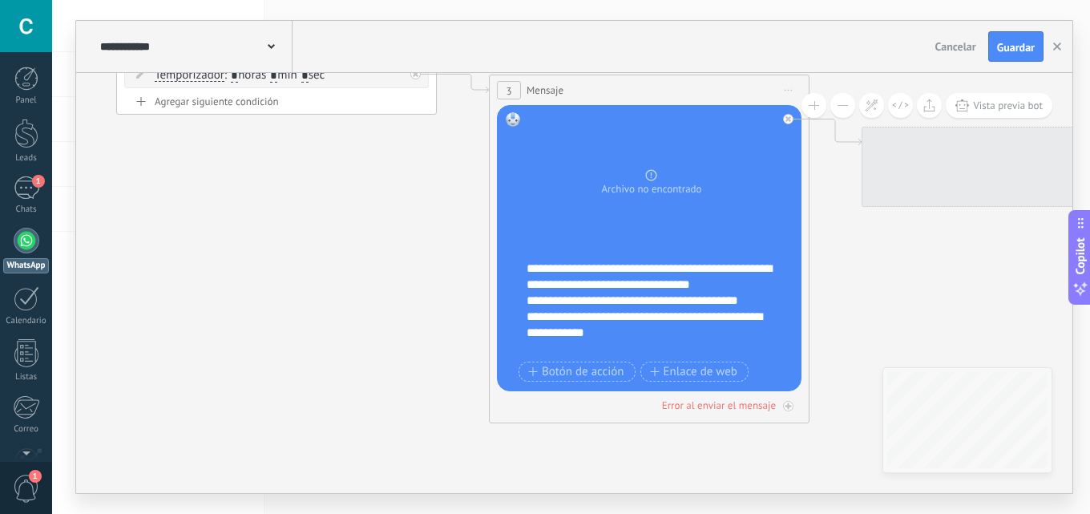
drag, startPoint x: 417, startPoint y: 266, endPoint x: 497, endPoint y: 231, distance: 87.5
click at [419, 274] on icon at bounding box center [556, 222] width 2803 height 1393
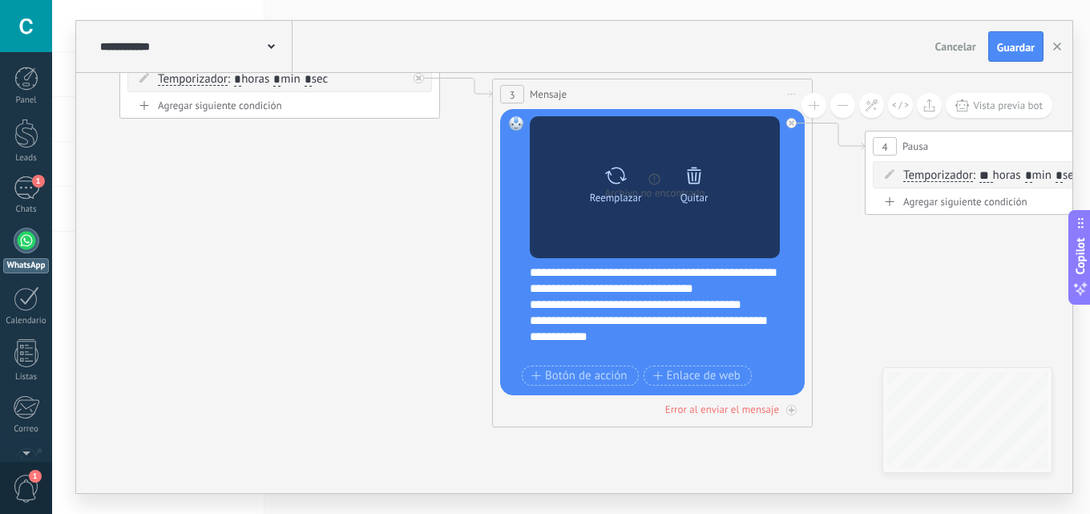
click at [604, 179] on icon at bounding box center [615, 175] width 23 height 22
click input "Subir" at bounding box center [0, 0] width 0 height 0
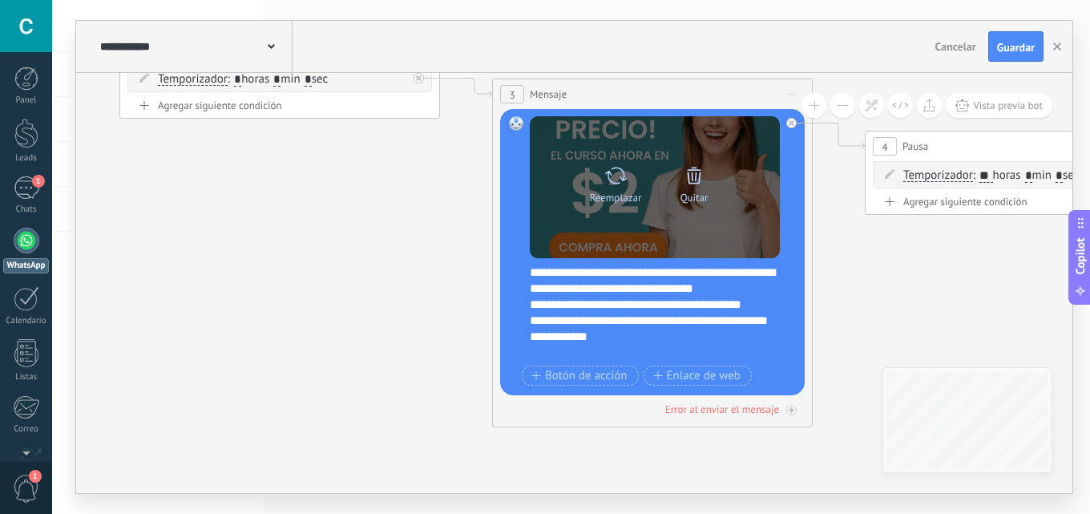
click at [699, 152] on div "Reemplazar Quitar Convertir a mensaje de voz" at bounding box center [655, 187] width 250 height 142
click at [691, 171] on icon at bounding box center [694, 175] width 22 height 22
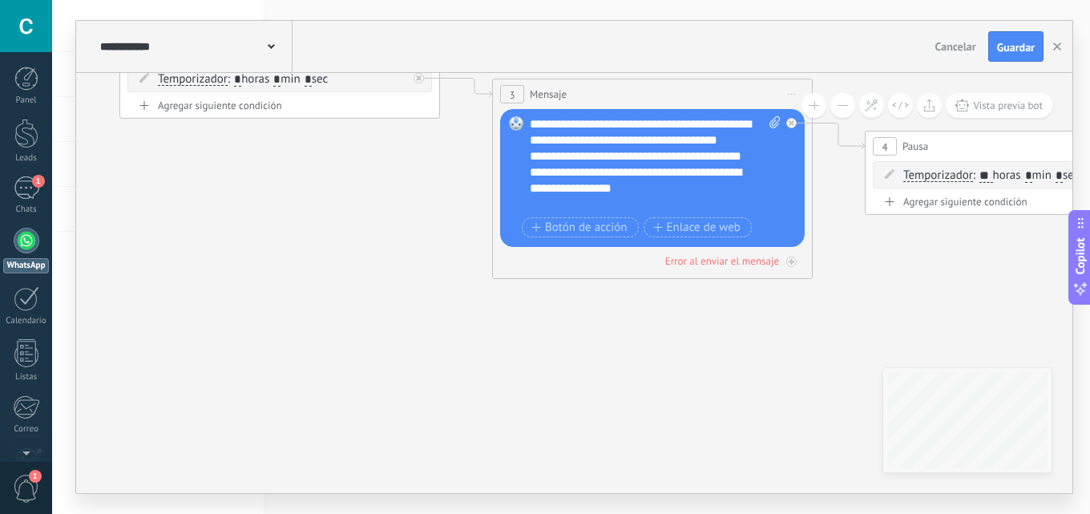
click at [776, 124] on icon at bounding box center [774, 122] width 10 height 12
click input "Subir" at bounding box center [0, 0] width 0 height 0
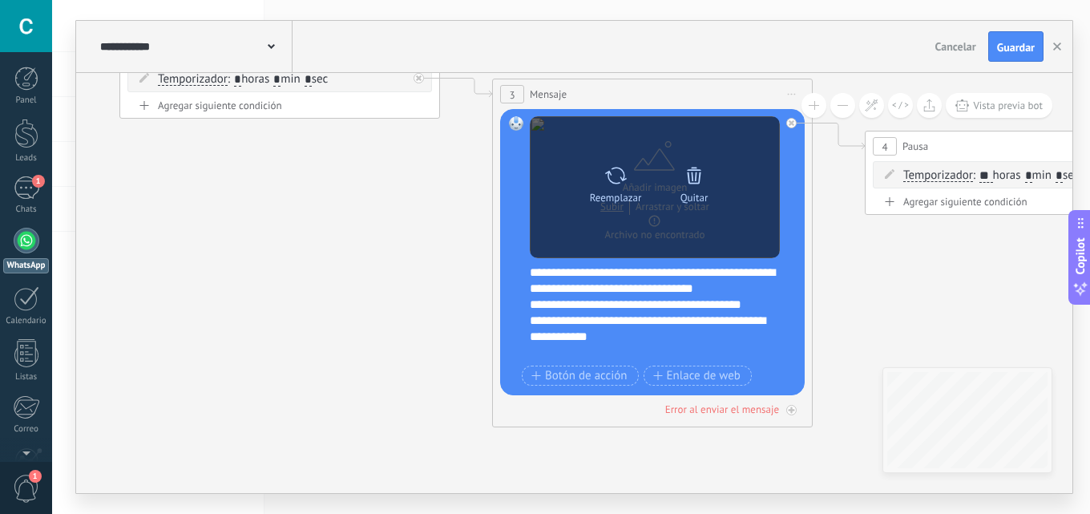
click at [697, 180] on icon at bounding box center [694, 175] width 22 height 22
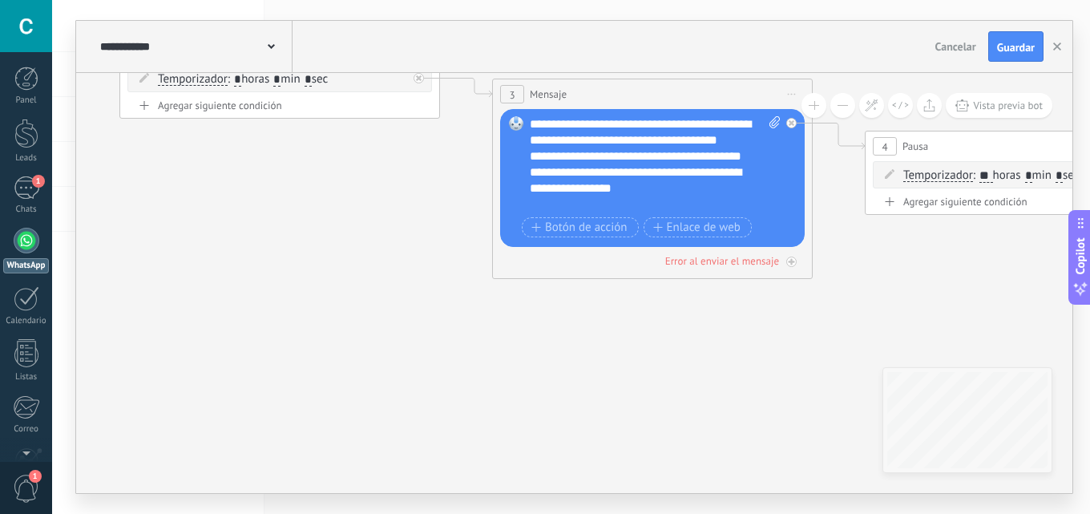
click at [768, 123] on span at bounding box center [771, 164] width 15 height 96
click input "Subir" at bounding box center [0, 0] width 0 height 0
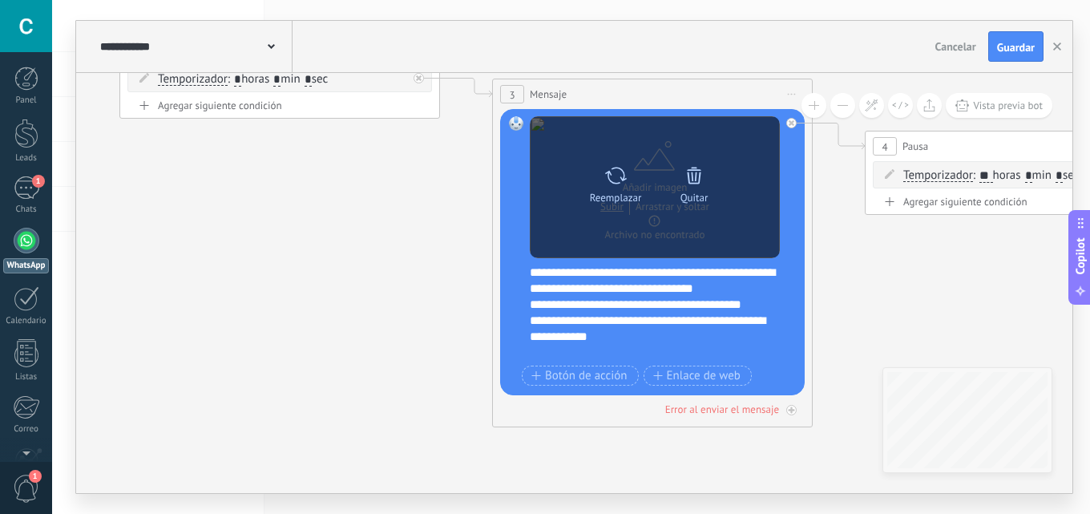
click at [690, 167] on icon at bounding box center [694, 175] width 22 height 22
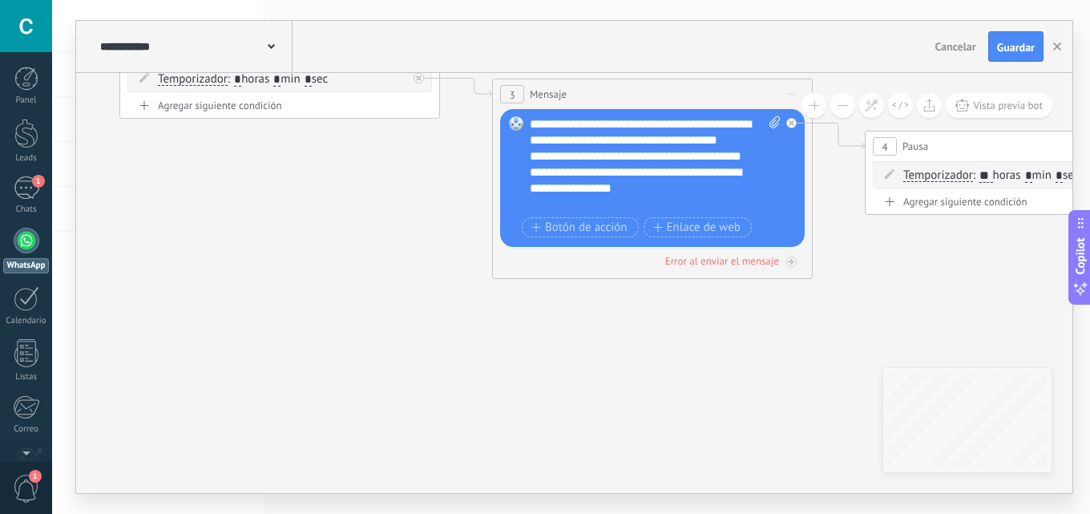
click at [773, 124] on icon at bounding box center [774, 122] width 10 height 12
click input "Subir" at bounding box center [0, 0] width 0 height 0
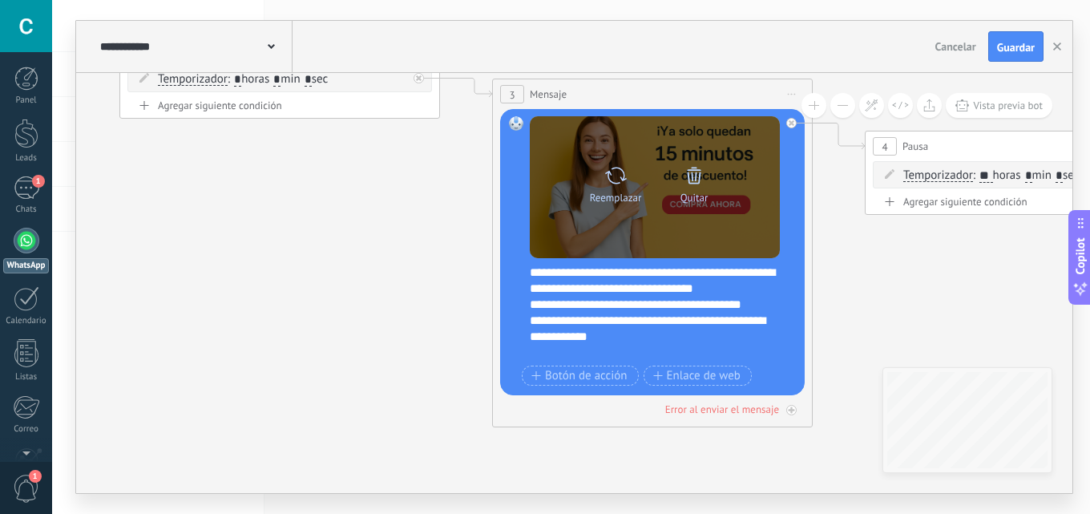
click at [691, 171] on icon at bounding box center [694, 175] width 22 height 22
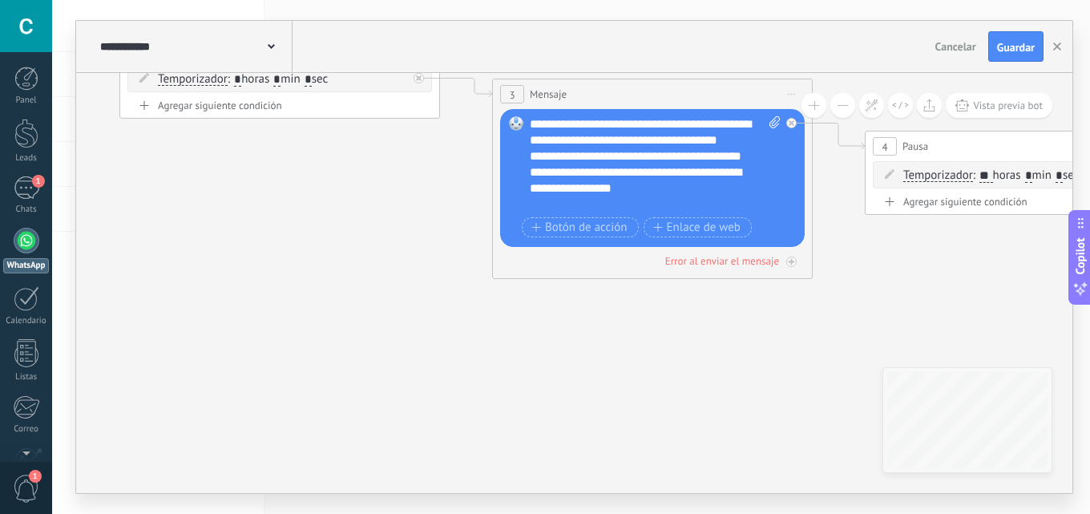
click at [772, 124] on icon at bounding box center [774, 122] width 10 height 12
click input "Subir" at bounding box center [0, 0] width 0 height 0
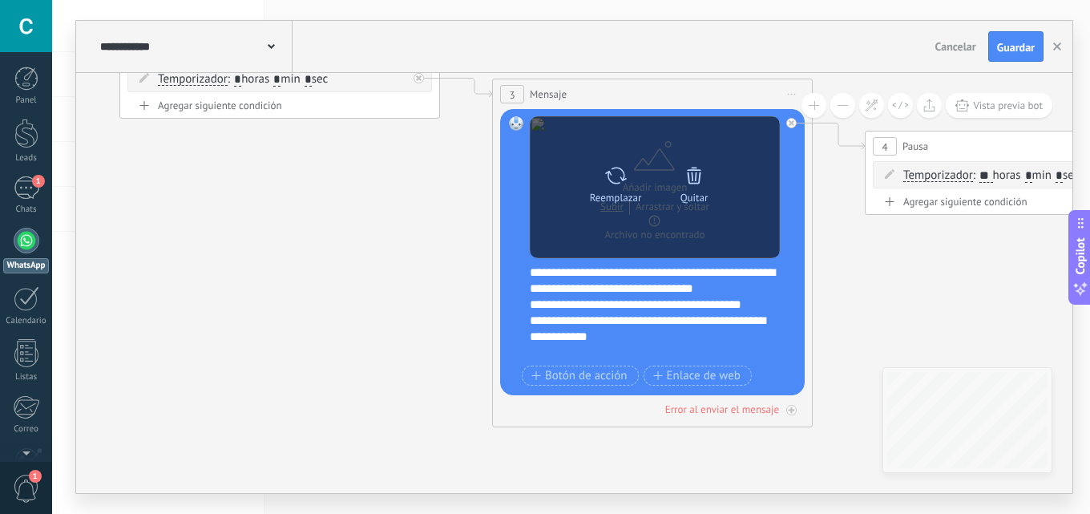
click at [619, 186] on icon at bounding box center [615, 175] width 23 height 22
click input "Subir" at bounding box center [0, 0] width 0 height 0
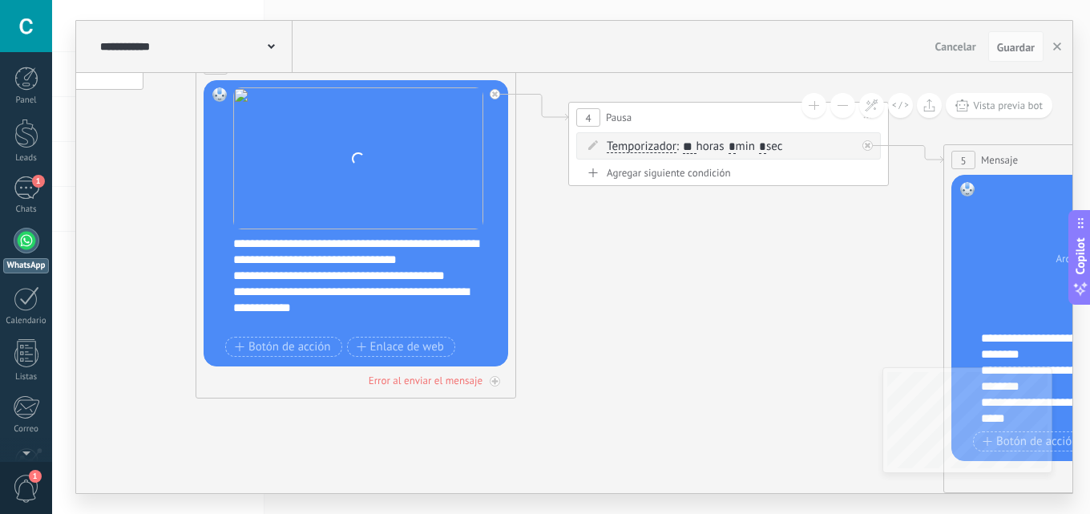
drag, startPoint x: 879, startPoint y: 288, endPoint x: 600, endPoint y: 249, distance: 281.6
click at [600, 249] on icon at bounding box center [332, 197] width 2942 height 1393
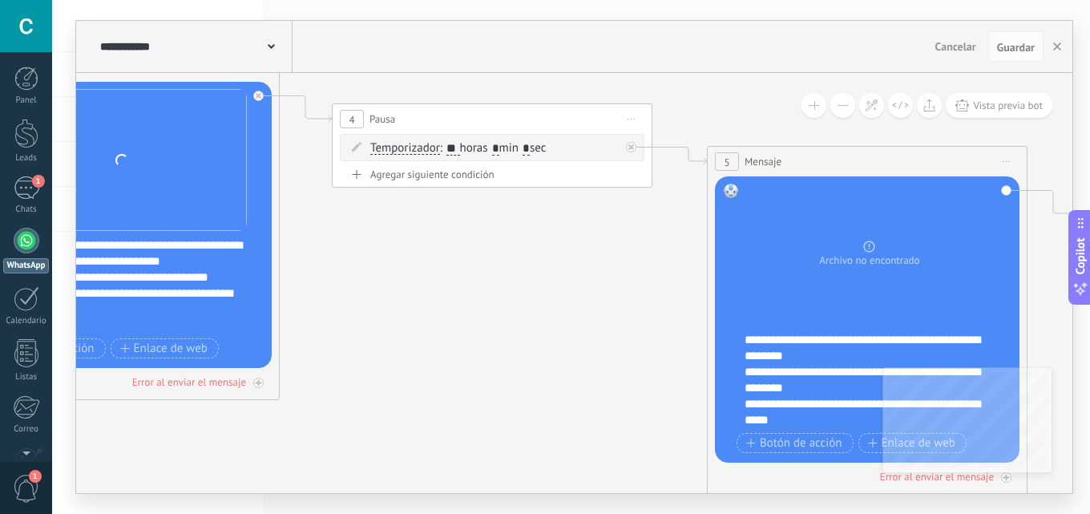
drag, startPoint x: 639, startPoint y: 324, endPoint x: 462, endPoint y: 276, distance: 183.3
click at [371, 319] on icon at bounding box center [96, 198] width 2942 height 1393
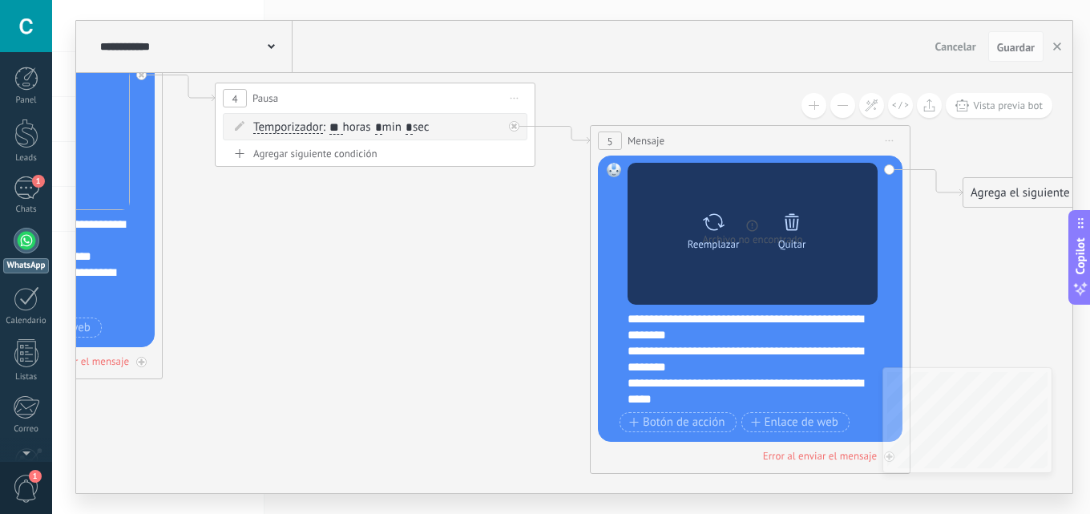
click at [716, 228] on icon at bounding box center [714, 221] width 22 height 17
click input "Subir" at bounding box center [0, 0] width 0 height 0
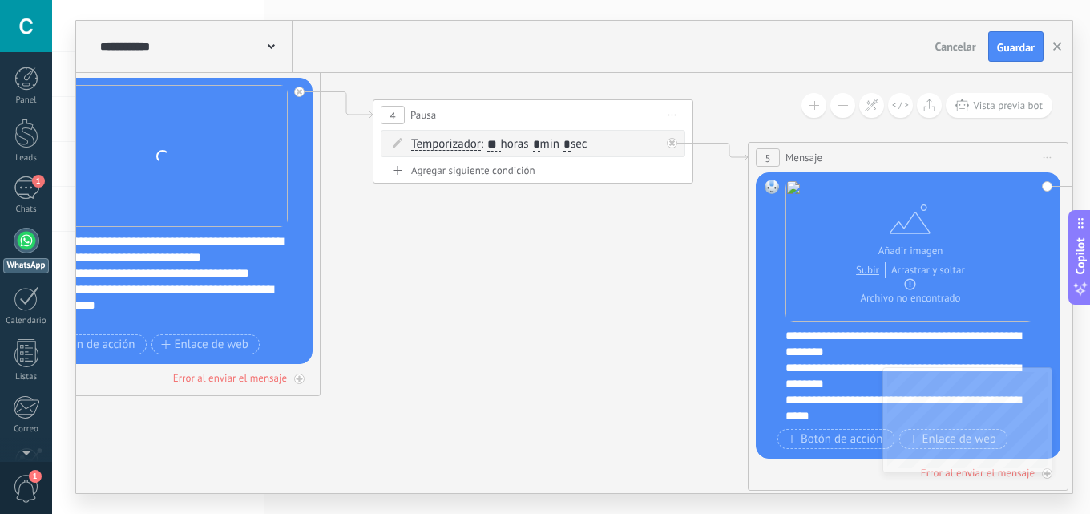
drag, startPoint x: 467, startPoint y: 283, endPoint x: 622, endPoint y: 302, distance: 155.8
click at [629, 300] on icon at bounding box center [137, 194] width 2942 height 1393
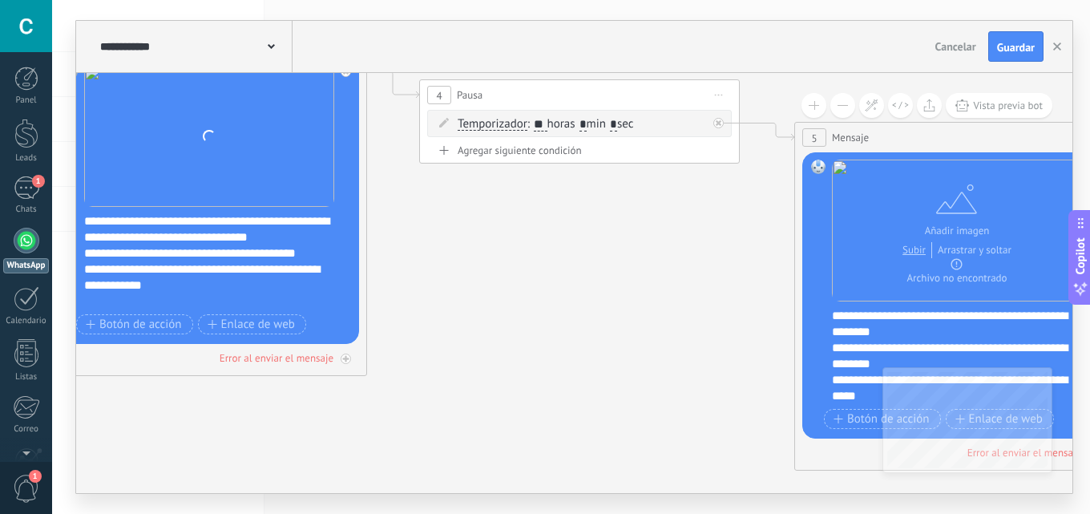
drag, startPoint x: 499, startPoint y: 302, endPoint x: 542, endPoint y: 282, distance: 47.0
click at [542, 282] on icon at bounding box center [183, 174] width 2942 height 1393
drag, startPoint x: 909, startPoint y: 213, endPoint x: 444, endPoint y: 135, distance: 471.3
click at [0, 0] on icon at bounding box center [0, 0] width 0 height 0
click input "Subir" at bounding box center [0, 0] width 0 height 0
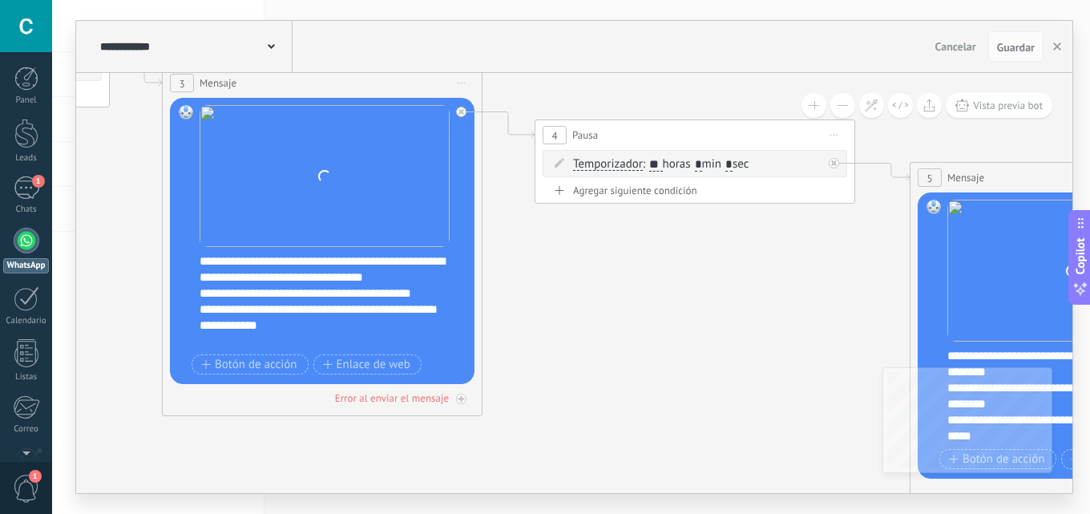
drag, startPoint x: 636, startPoint y: 276, endPoint x: 696, endPoint y: 300, distance: 64.7
click at [696, 300] on icon at bounding box center [299, 214] width 2942 height 1393
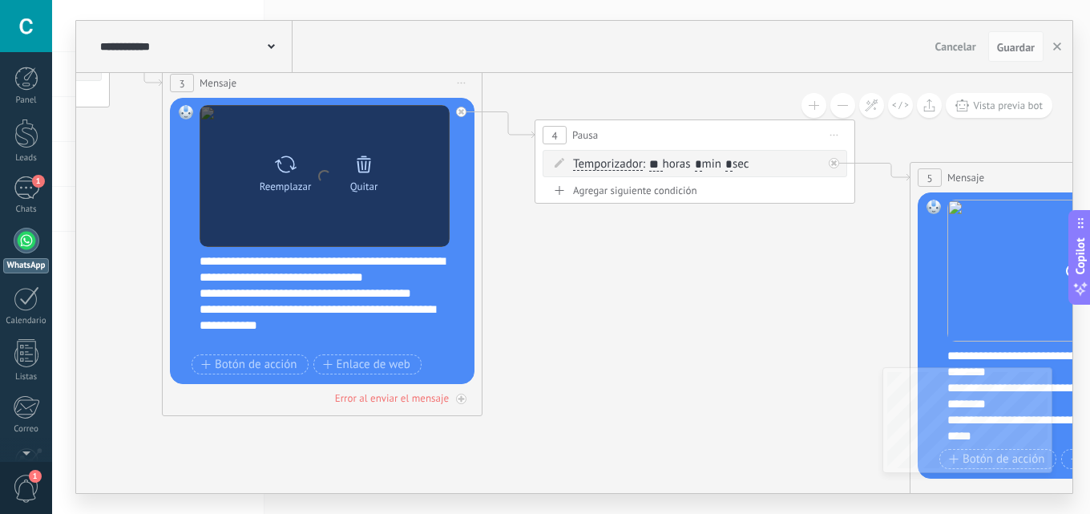
click at [366, 165] on icon at bounding box center [364, 163] width 14 height 17
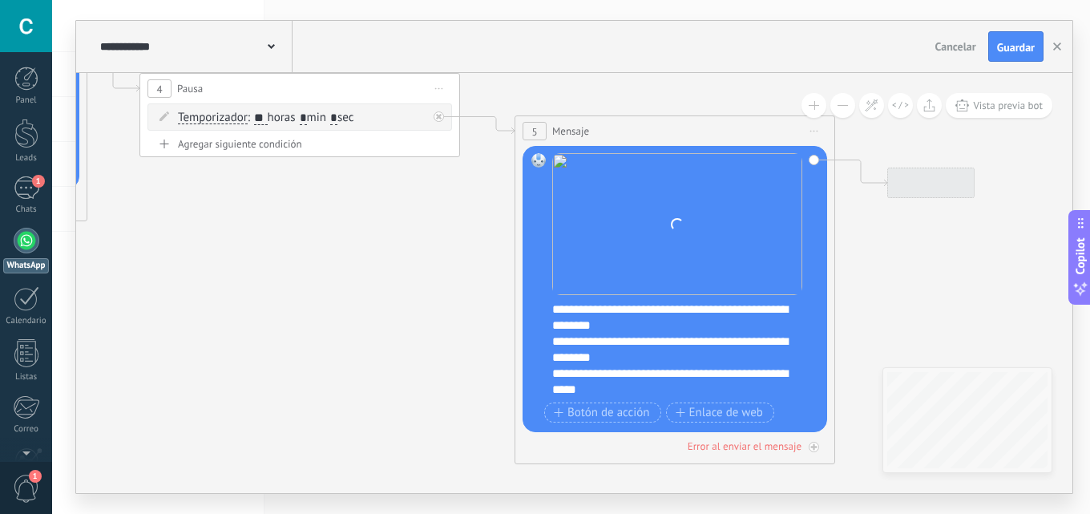
drag, startPoint x: 620, startPoint y: 246, endPoint x: 393, endPoint y: 175, distance: 237.7
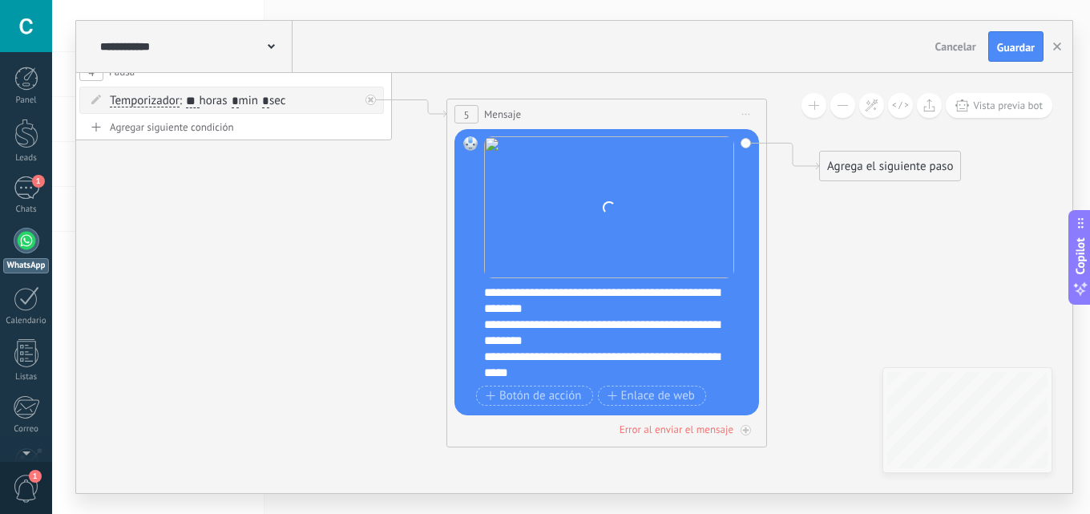
drag, startPoint x: 659, startPoint y: 200, endPoint x: 421, endPoint y: 235, distance: 239.8
click at [0, 0] on div "Quitar" at bounding box center [0, 0] width 0 height 0
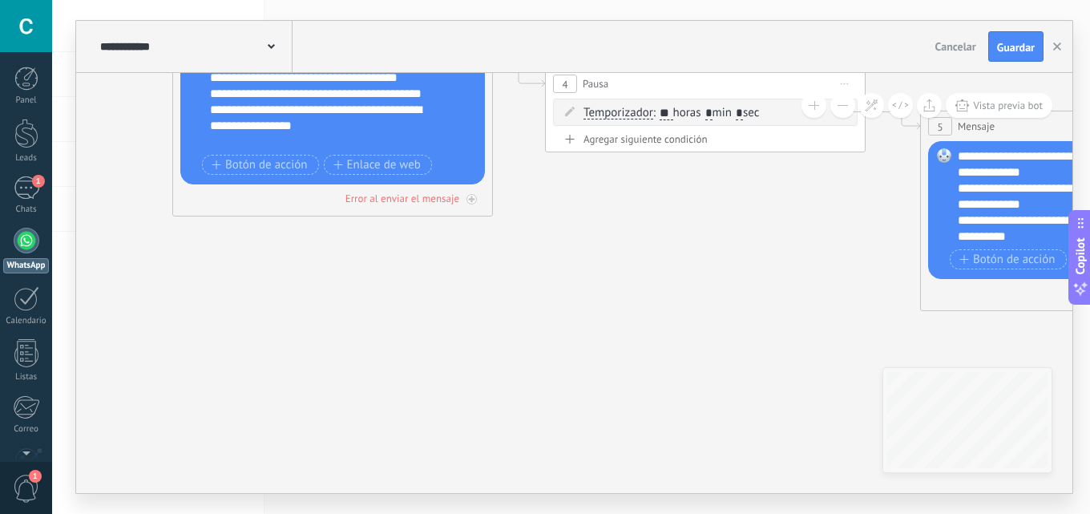
drag, startPoint x: 562, startPoint y: 252, endPoint x: 630, endPoint y: 252, distance: 67.3
click at [630, 252] on icon at bounding box center [309, 163] width 2942 height 1393
click at [729, 291] on icon at bounding box center [309, 163] width 2942 height 1393
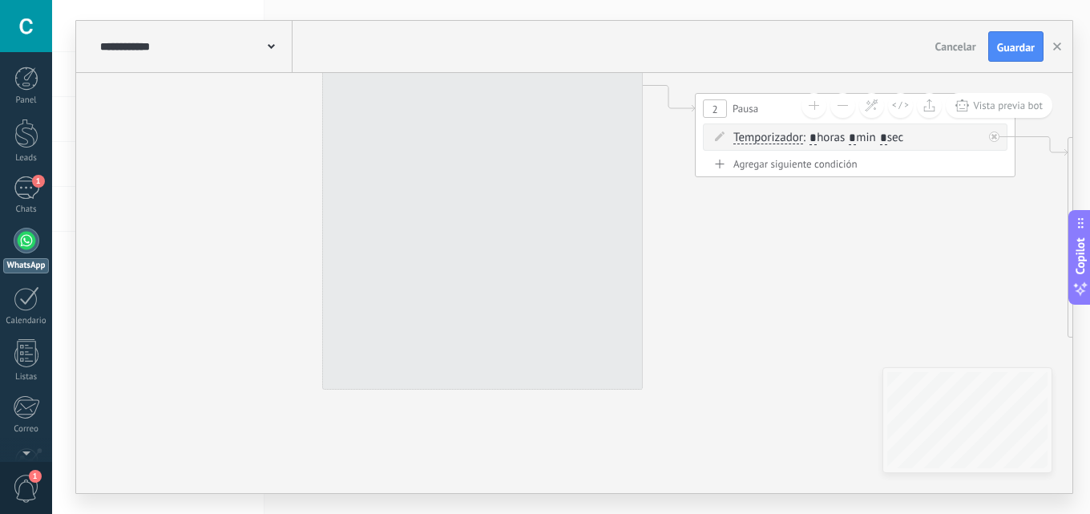
drag, startPoint x: 834, startPoint y: 372, endPoint x: 444, endPoint y: 288, distance: 399.2
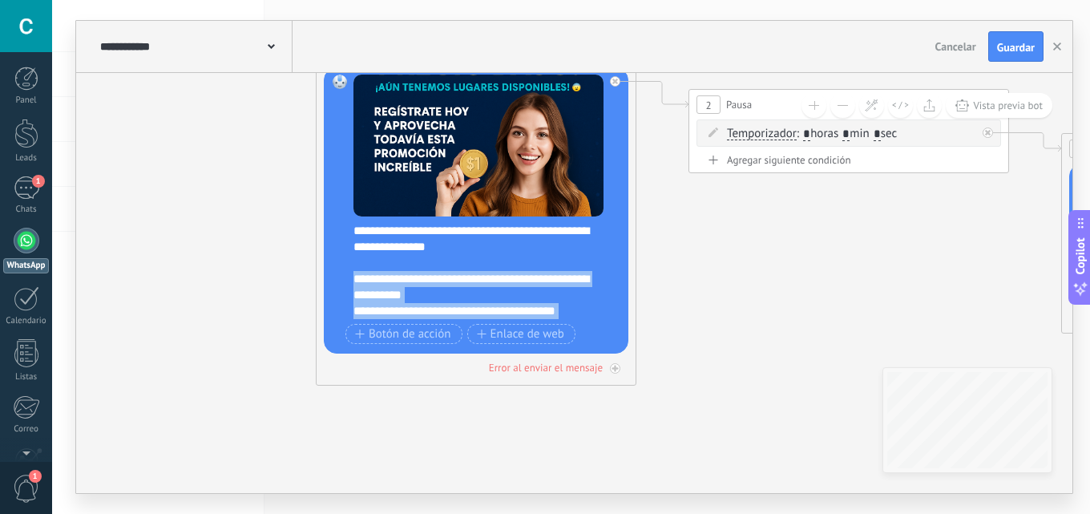
click at [522, 353] on div "Reemplazar Quitar Convertir a mensaje de voz Arrastre la imagen aquí para adjun…" at bounding box center [476, 210] width 304 height 286
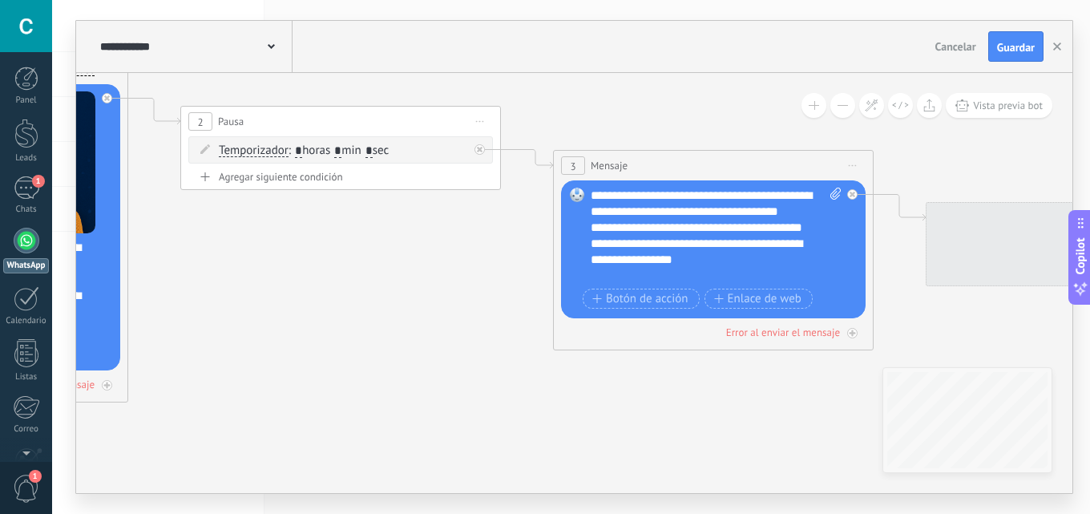
drag, startPoint x: 307, startPoint y: 302, endPoint x: 283, endPoint y: 256, distance: 52.3
click at [232, 293] on icon at bounding box center [690, 297] width 2942 height 1393
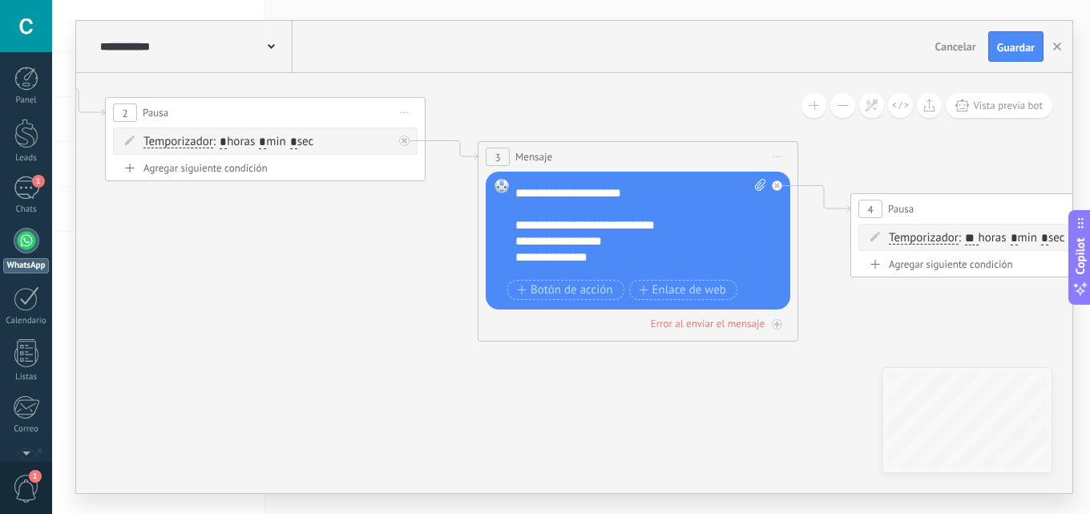
scroll to position [304, 0]
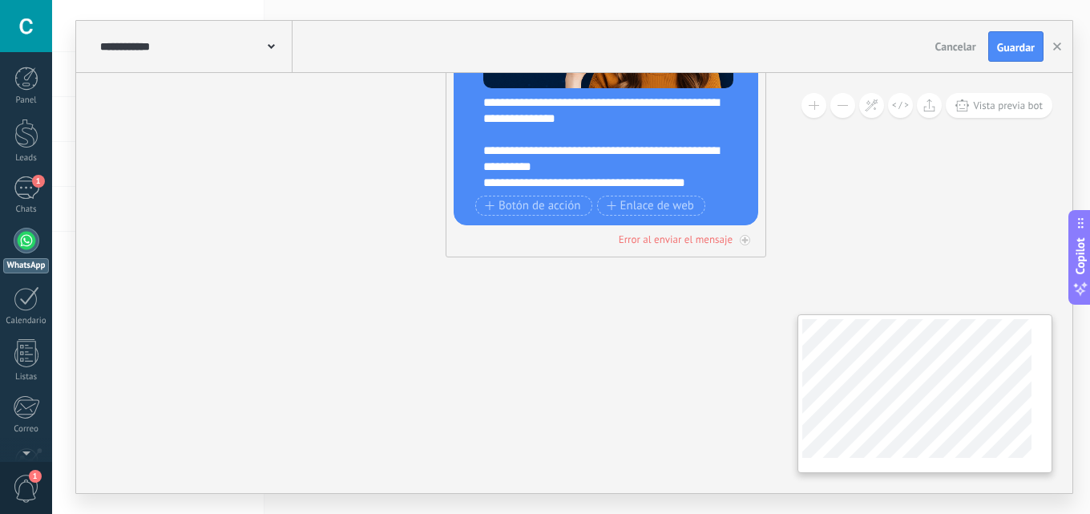
click at [342, 409] on div "**********" at bounding box center [574, 283] width 996 height 420
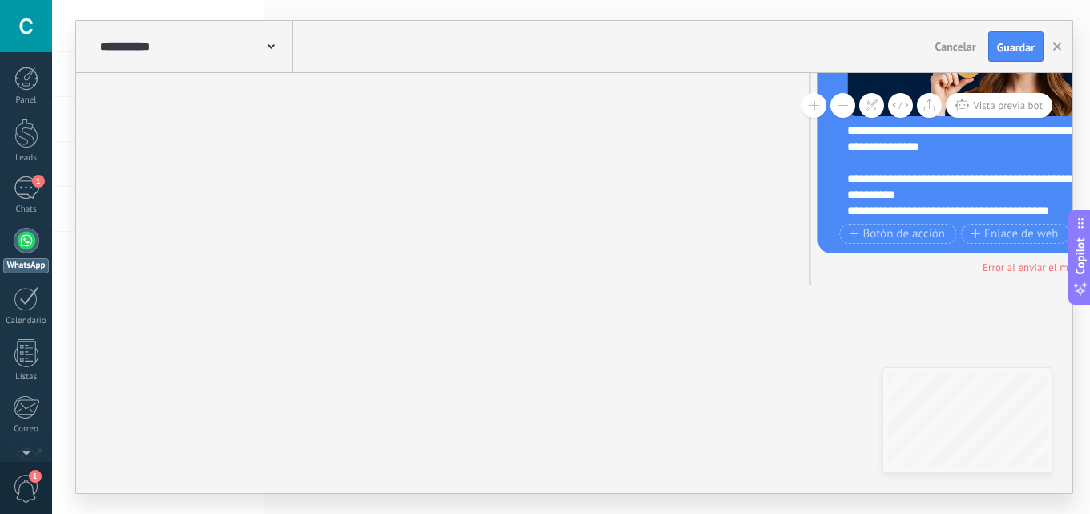
drag, startPoint x: 503, startPoint y: 349, endPoint x: 446, endPoint y: 300, distance: 75.1
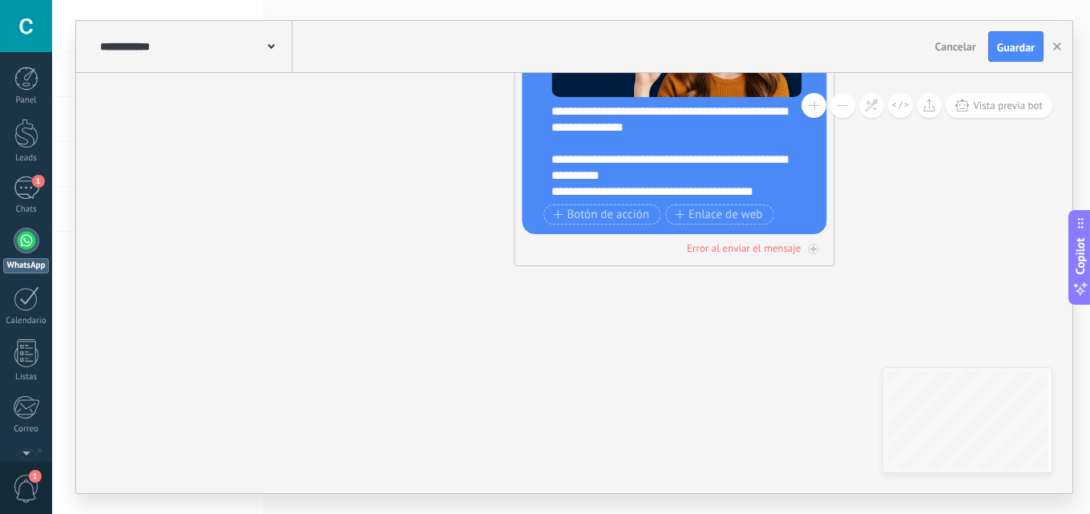
drag, startPoint x: 378, startPoint y: 314, endPoint x: 316, endPoint y: 312, distance: 62.5
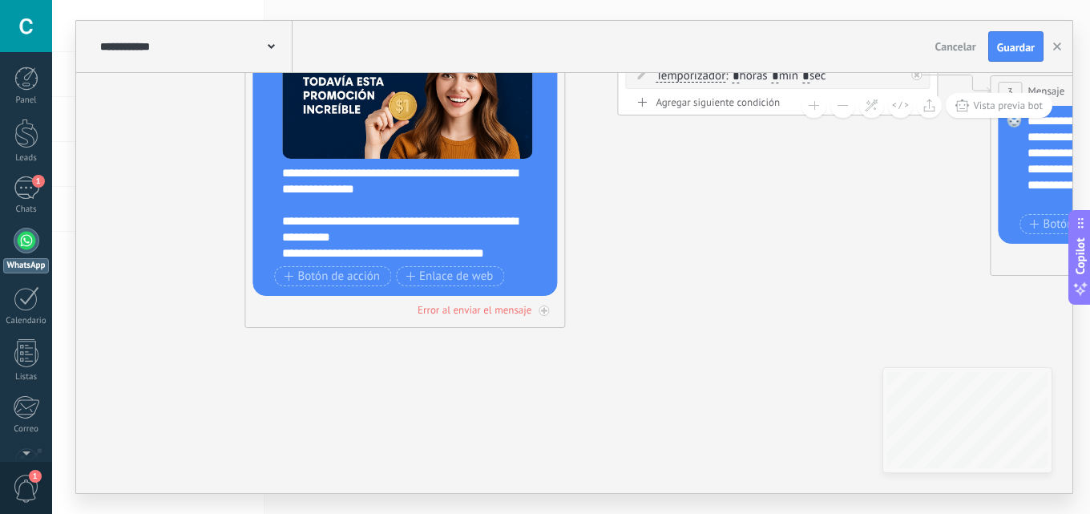
drag, startPoint x: 616, startPoint y: 393, endPoint x: 527, endPoint y: 339, distance: 103.9
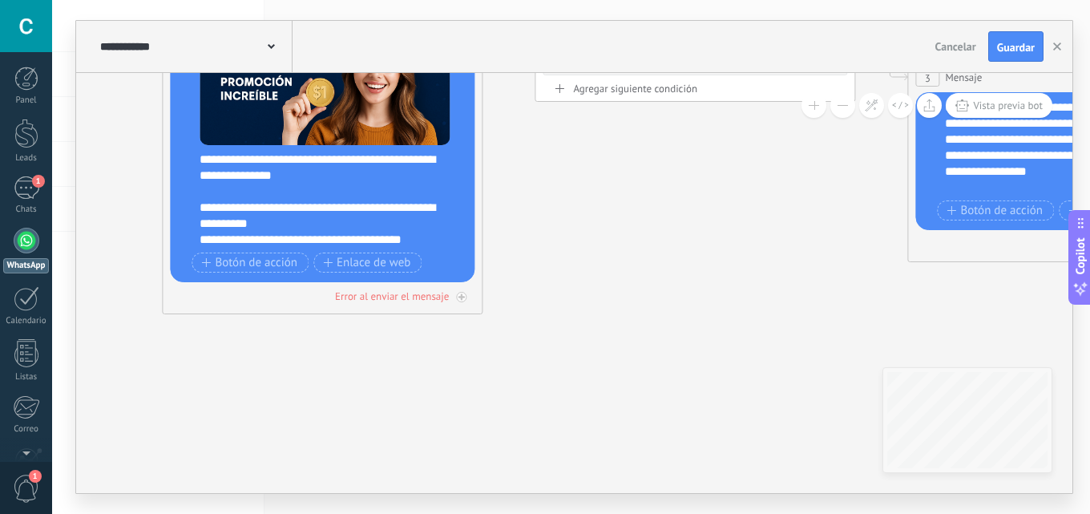
click at [0, 375] on body ".abccls-1,.abccls-2{fill-rule:evenodd}.abccls-2{fill:#fff} .abfcls-1{fill:none}…" at bounding box center [545, 257] width 1090 height 514
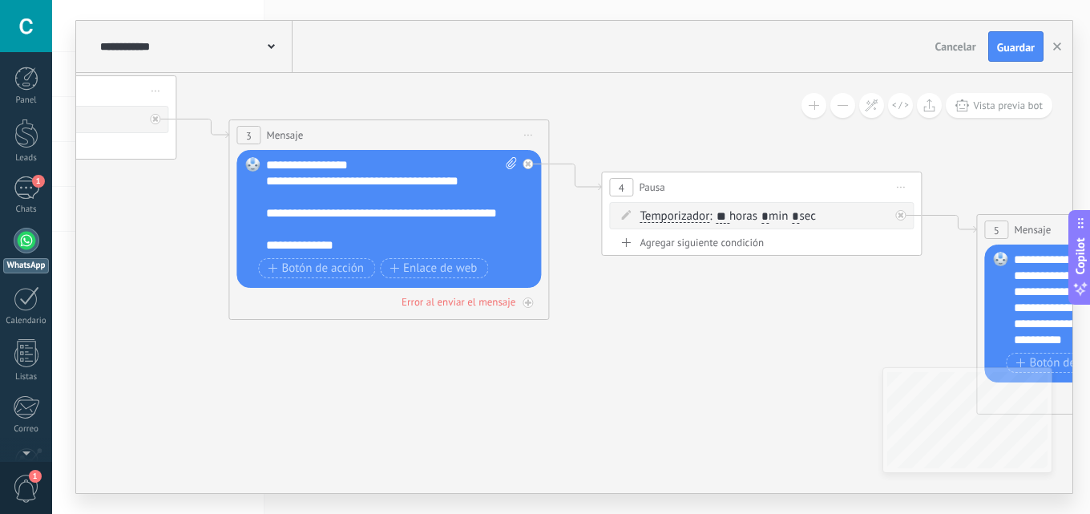
scroll to position [144, 0]
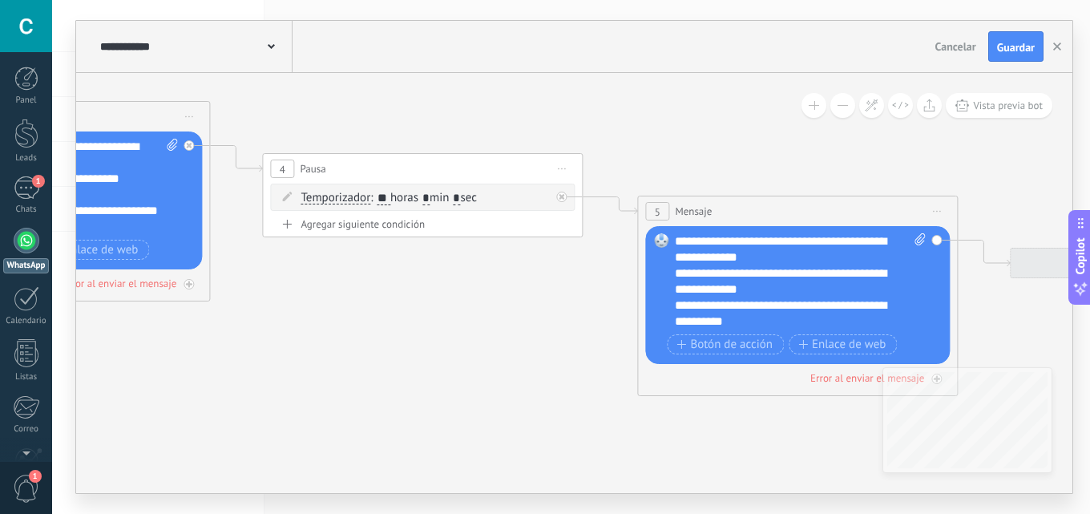
drag, startPoint x: 680, startPoint y: 357, endPoint x: 380, endPoint y: 315, distance: 303.3
click at [371, 330] on icon at bounding box center [26, 248] width 2942 height 1393
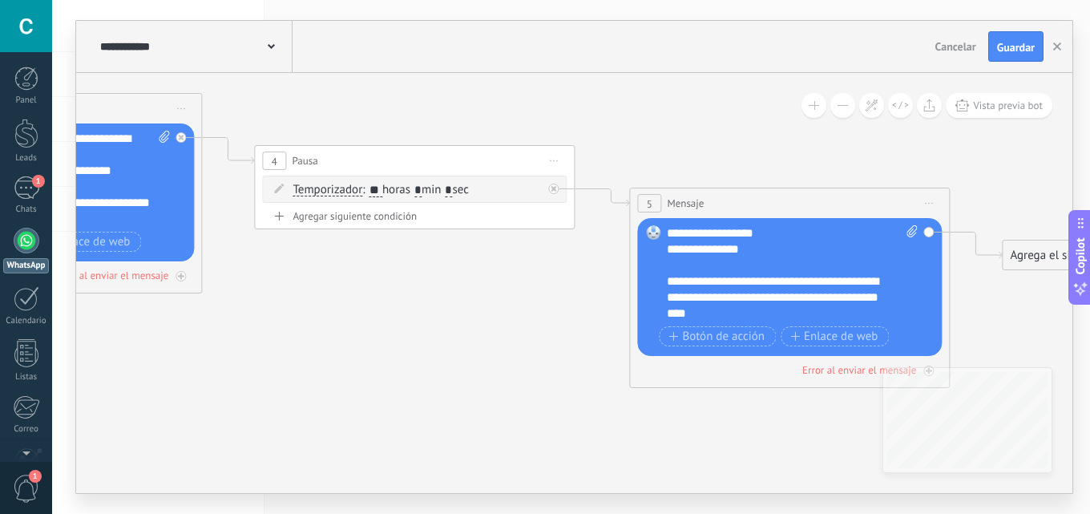
scroll to position [369, 0]
click at [990, 46] on button "Guardar" at bounding box center [1015, 46] width 55 height 30
click at [1057, 51] on button "button" at bounding box center [1057, 46] width 24 height 29
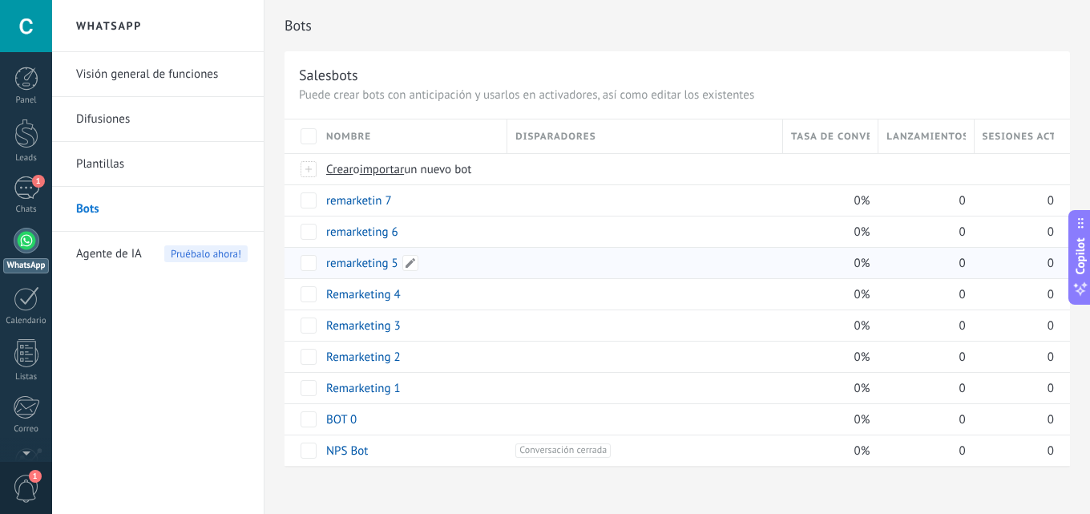
click at [369, 261] on link "remarketing 5" at bounding box center [362, 263] width 72 height 15
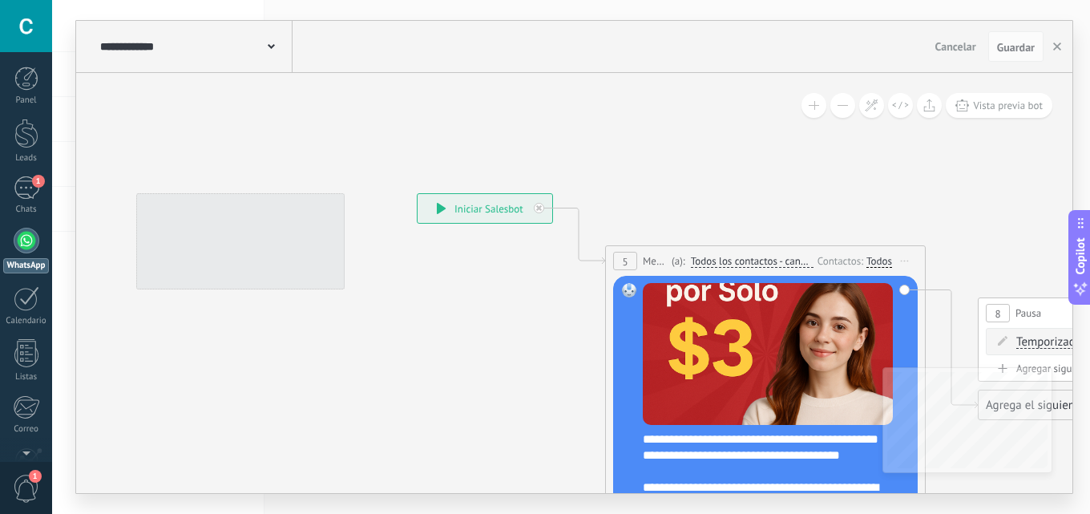
drag, startPoint x: 42, startPoint y: 236, endPoint x: 103, endPoint y: 221, distance: 62.8
click at [0, 206] on body ".abccls-1,.abccls-2{fill-rule:evenodd}.abccls-2{fill:#fff} .abfcls-1{fill:none}…" at bounding box center [545, 257] width 1090 height 514
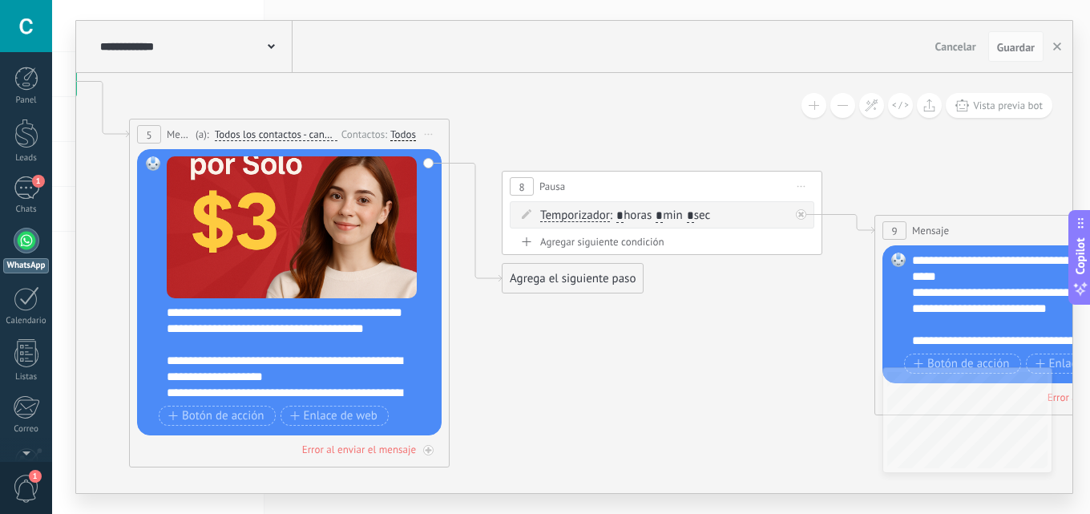
click at [6, 208] on body ".abccls-1,.abccls-2{fill-rule:evenodd}.abccls-2{fill:#fff} .abfcls-1{fill:none}…" at bounding box center [545, 257] width 1090 height 514
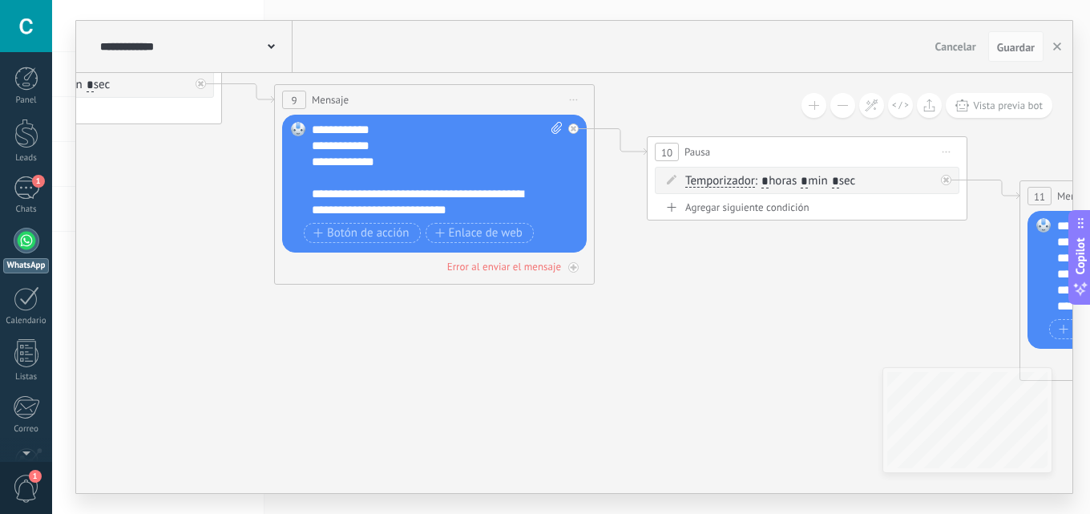
scroll to position [256, 0]
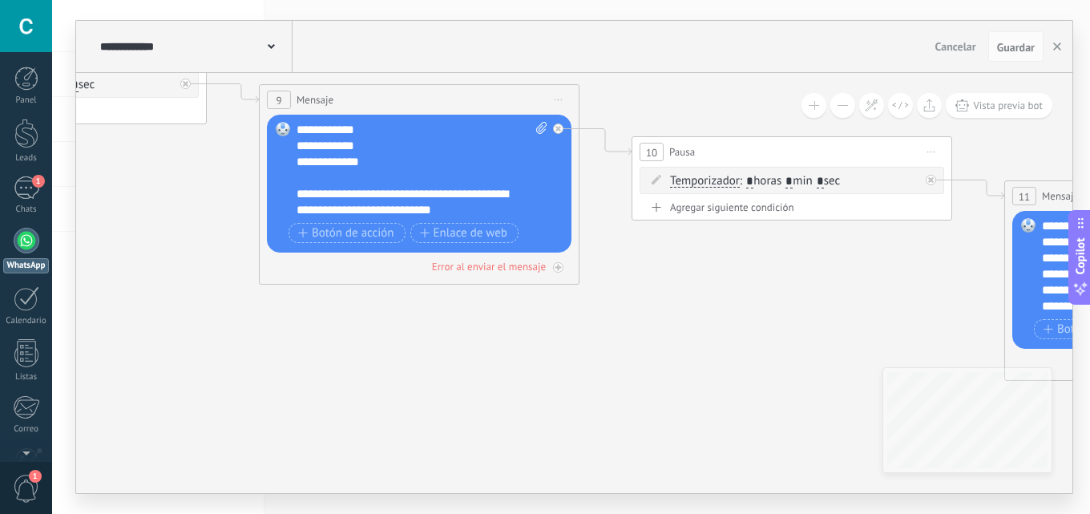
drag, startPoint x: 616, startPoint y: 334, endPoint x: 231, endPoint y: 294, distance: 387.5
click at [236, 318] on icon at bounding box center [698, 158] width 3546 height 1246
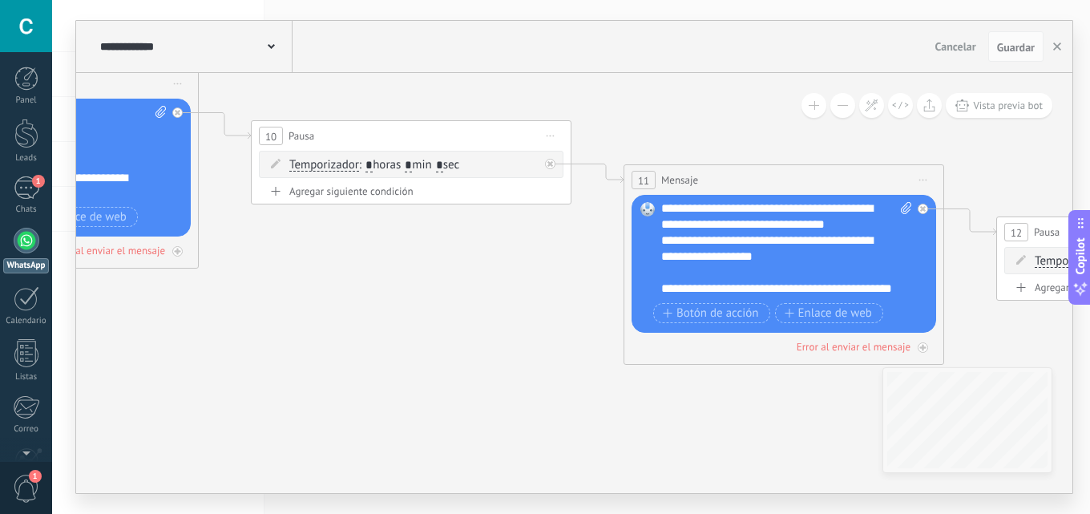
scroll to position [160, 0]
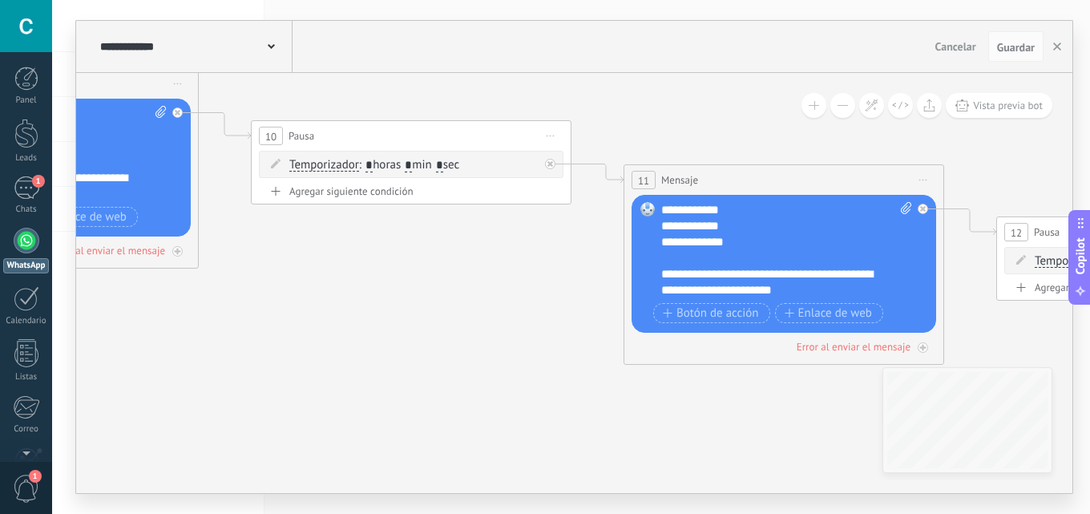
click at [613, 155] on icon at bounding box center [317, 142] width 3546 height 1246
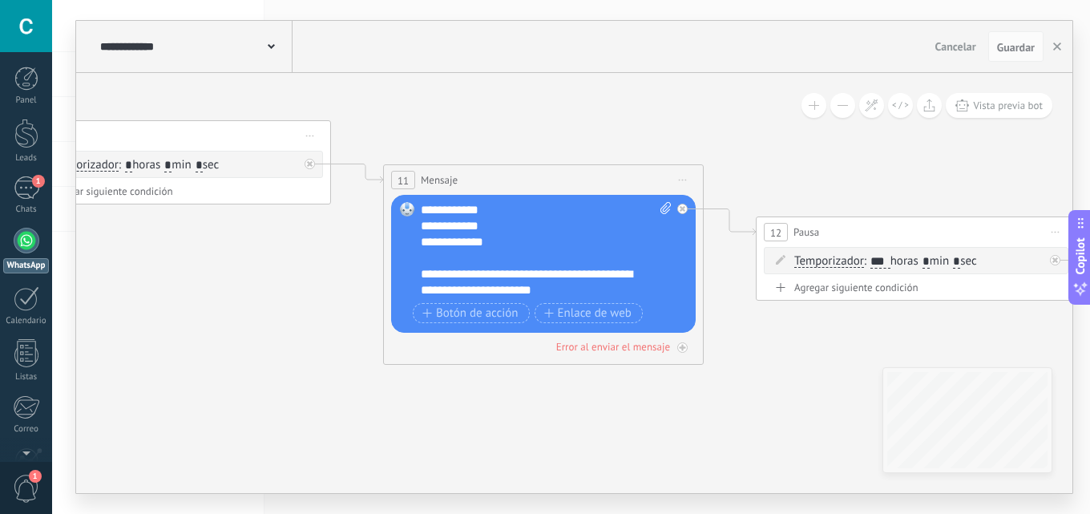
click at [1043, 50] on div "Cancelar Guardar" at bounding box center [990, 46] width 123 height 30
click at [1046, 47] on button "button" at bounding box center [1057, 46] width 24 height 30
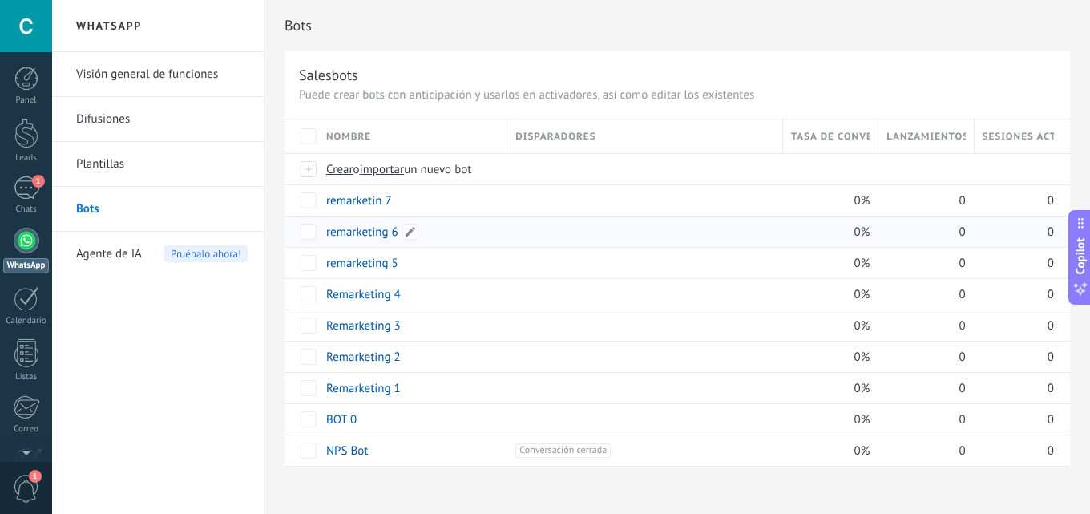
click at [369, 231] on link "remarketing 6" at bounding box center [362, 231] width 72 height 15
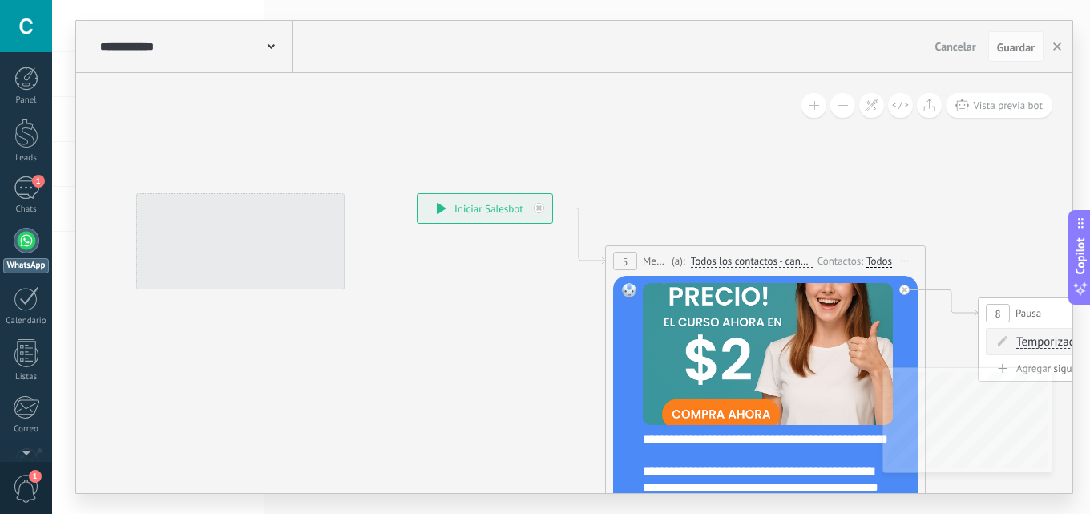
drag, startPoint x: 0, startPoint y: 183, endPoint x: 58, endPoint y: 172, distance: 58.8
click at [0, 182] on body ".abccls-1,.abccls-2{fill-rule:evenodd}.abccls-2{fill:#fff} .abfcls-1{fill:none}…" at bounding box center [545, 257] width 1090 height 514
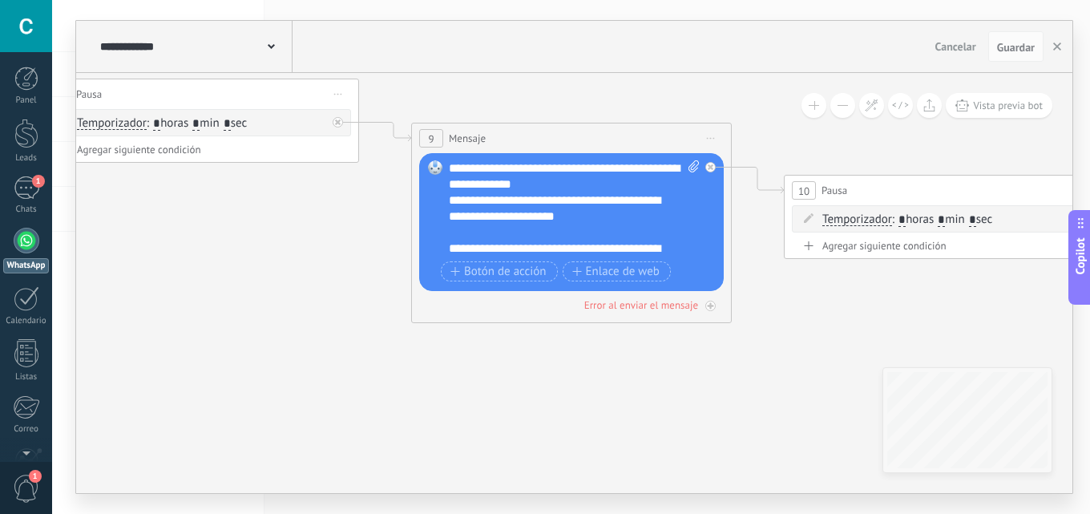
drag, startPoint x: 303, startPoint y: 248, endPoint x: 275, endPoint y: 238, distance: 29.9
click at [272, 244] on icon at bounding box center [850, 179] width 3546 height 1210
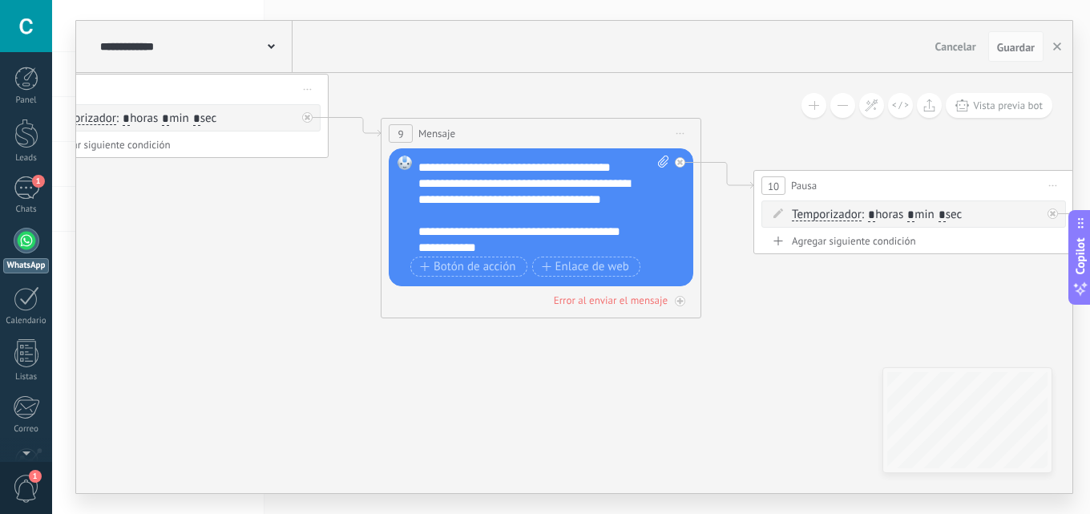
scroll to position [224, 0]
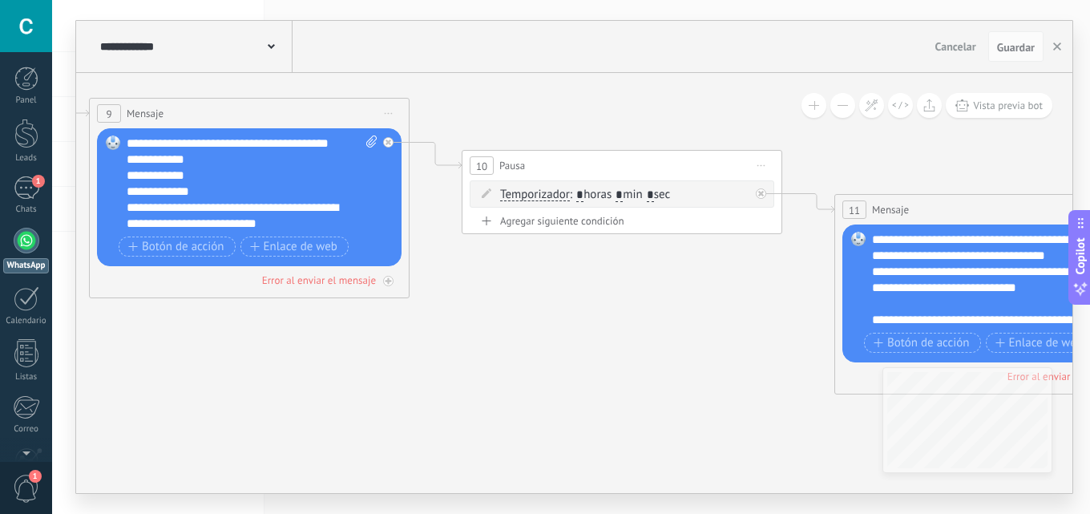
drag, startPoint x: 390, startPoint y: 405, endPoint x: 486, endPoint y: 293, distance: 147.2
click at [241, 357] on icon at bounding box center [528, 172] width 3546 height 1246
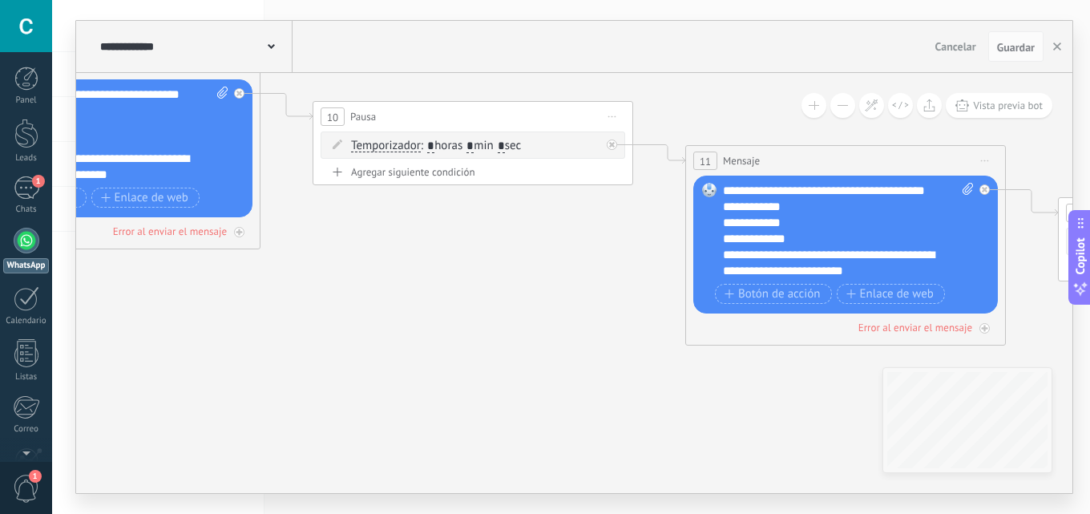
scroll to position [192, 0]
click at [1050, 53] on button "button" at bounding box center [1057, 46] width 24 height 30
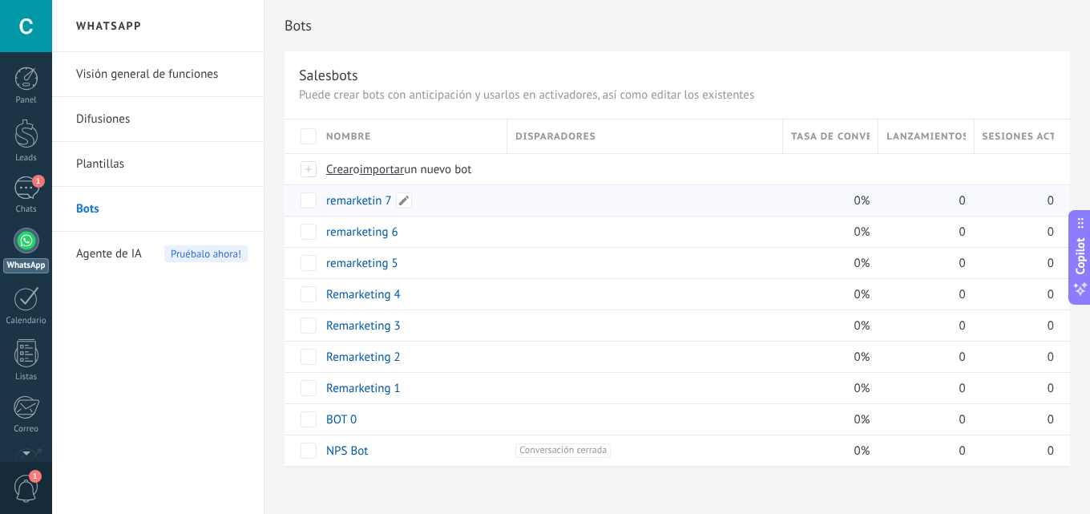
click at [359, 198] on link "remarketin 7" at bounding box center [359, 200] width 66 height 15
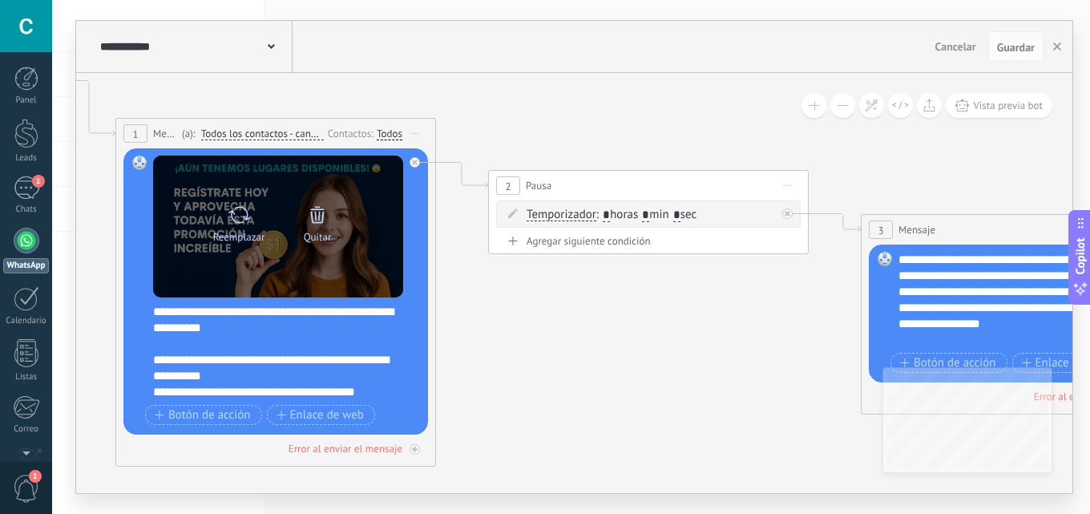
drag, startPoint x: 65, startPoint y: 204, endPoint x: 381, endPoint y: 254, distance: 319.7
click at [63, 202] on div "**********" at bounding box center [571, 257] width 1038 height 514
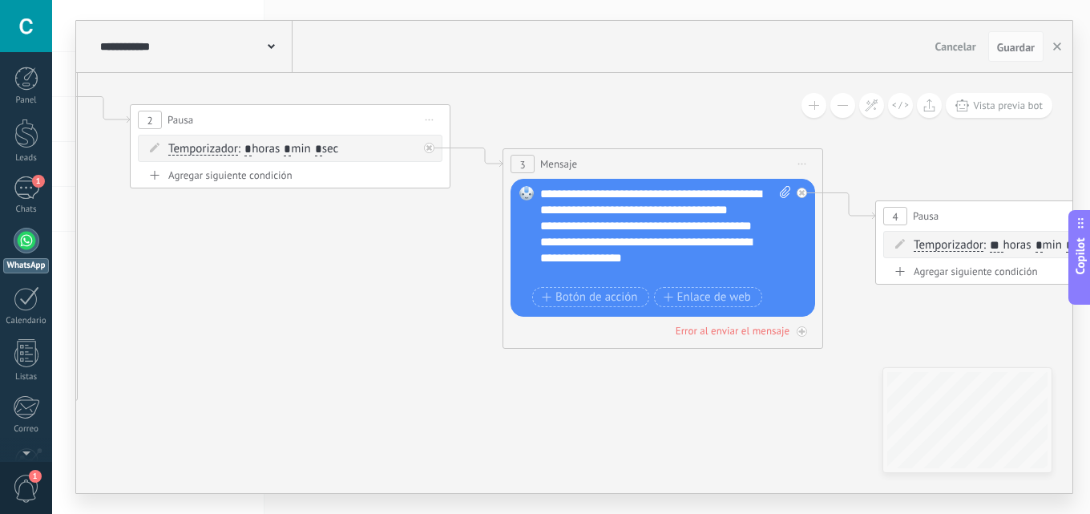
drag, startPoint x: 364, startPoint y: 270, endPoint x: 186, endPoint y: 239, distance: 180.6
click at [186, 239] on icon at bounding box center [569, 221] width 2803 height 1244
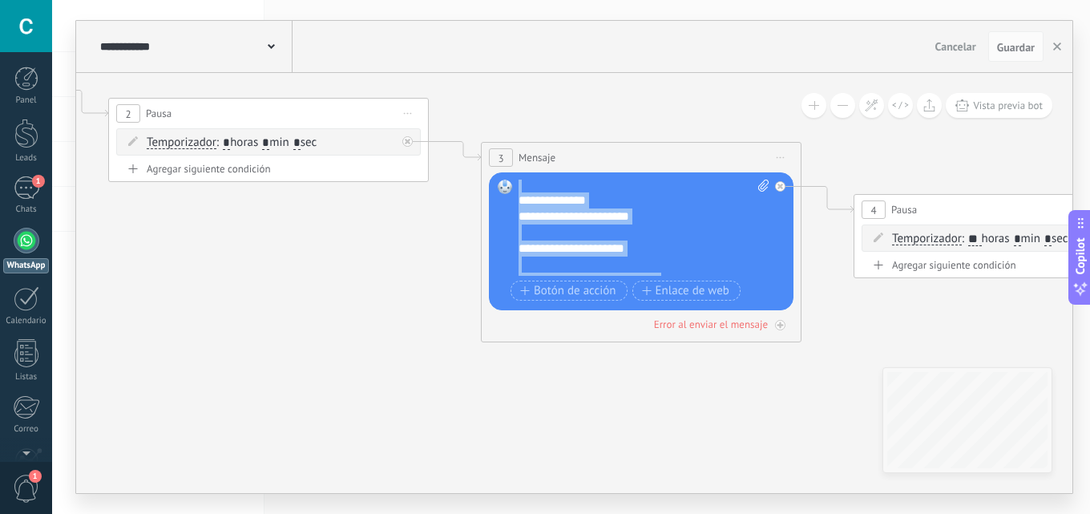
scroll to position [240, 0]
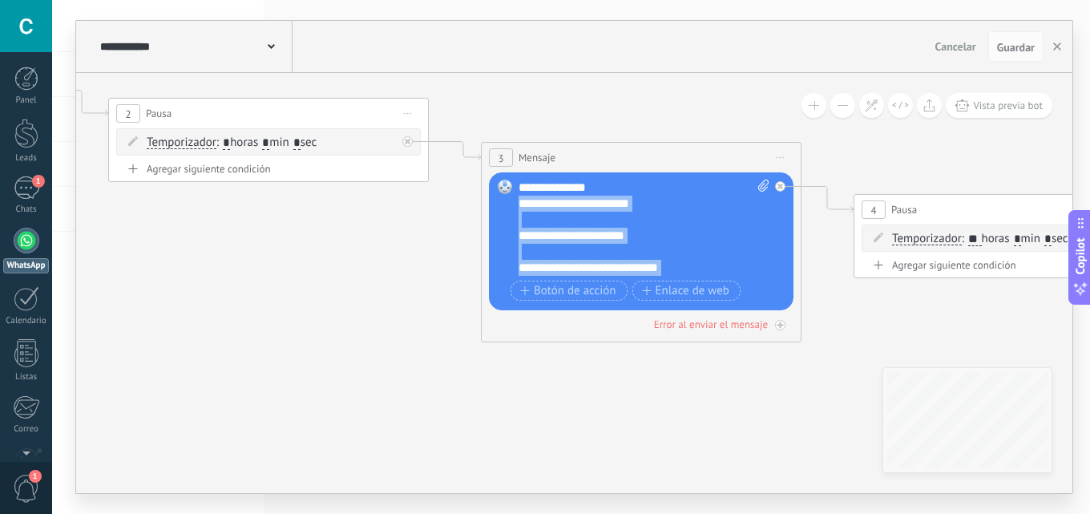
drag, startPoint x: 566, startPoint y: 248, endPoint x: 520, endPoint y: 252, distance: 46.7
click at [520, 252] on div "**********" at bounding box center [643, 227] width 251 height 96
paste div
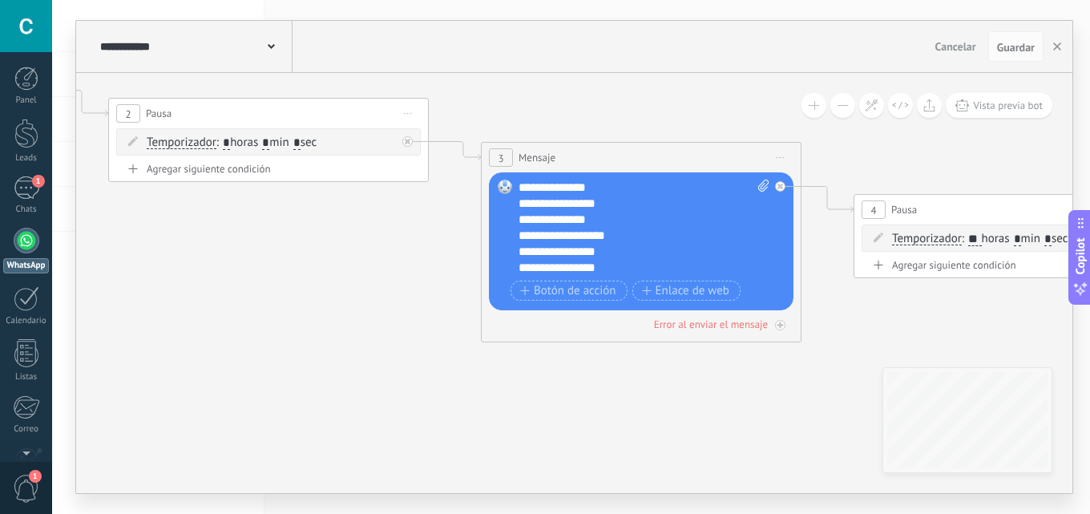
click at [741, 417] on icon at bounding box center [618, 215] width 2942 height 1244
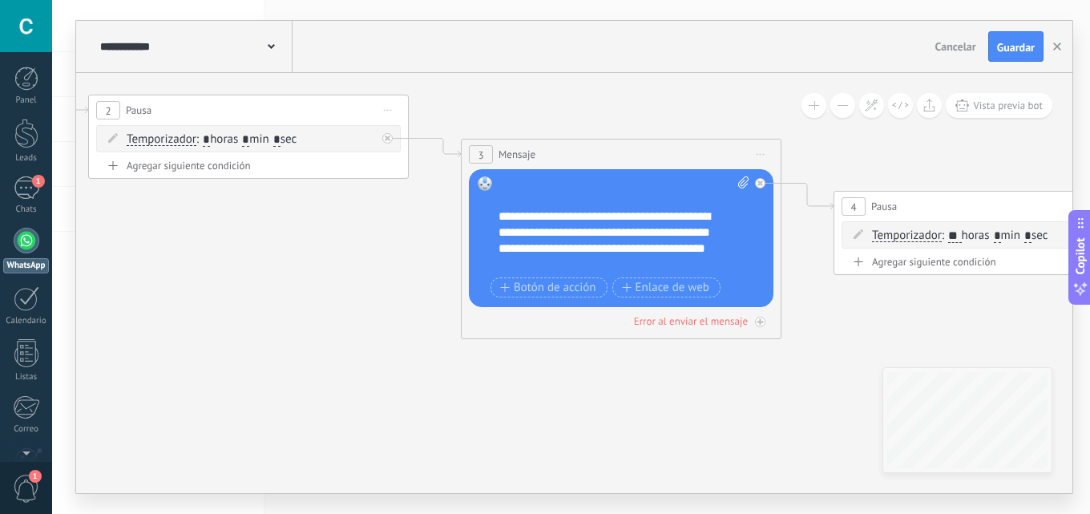
scroll to position [449, 0]
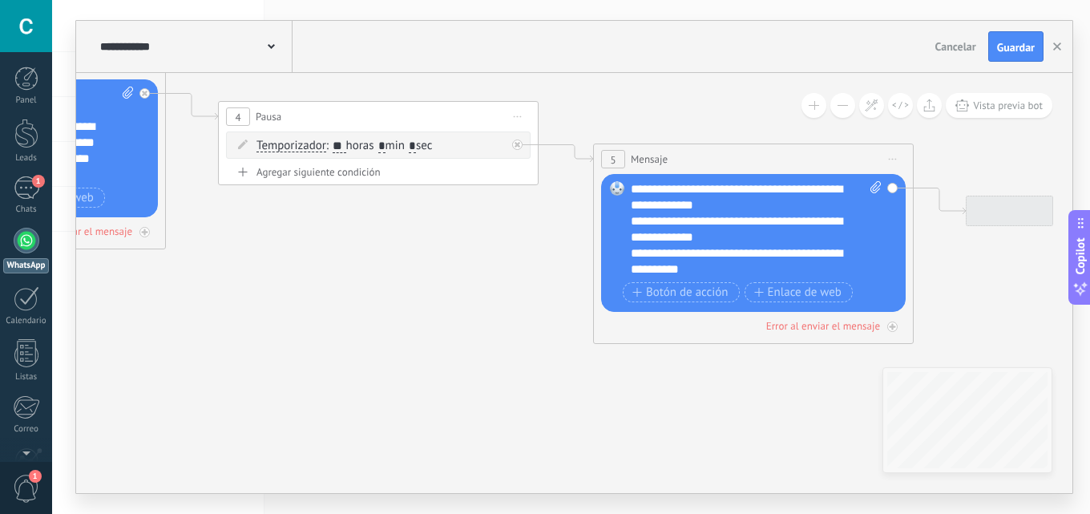
drag, startPoint x: 608, startPoint y: 393, endPoint x: 555, endPoint y: 204, distance: 197.1
click at [9, 288] on body ".abccls-1,.abccls-2{fill-rule:evenodd}.abccls-2{fill:#fff} .abfcls-1{fill:none}…" at bounding box center [545, 257] width 1090 height 514
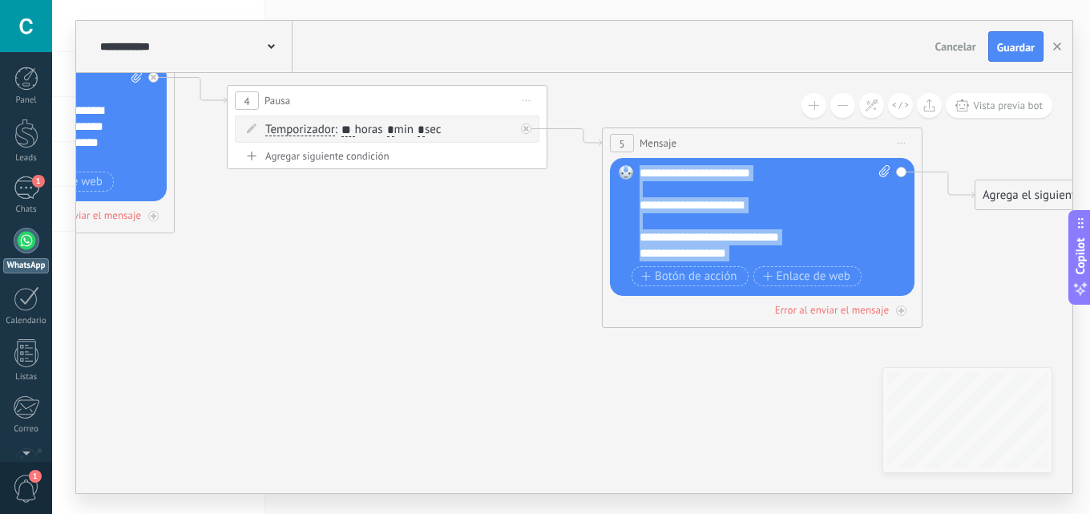
scroll to position [239, 0]
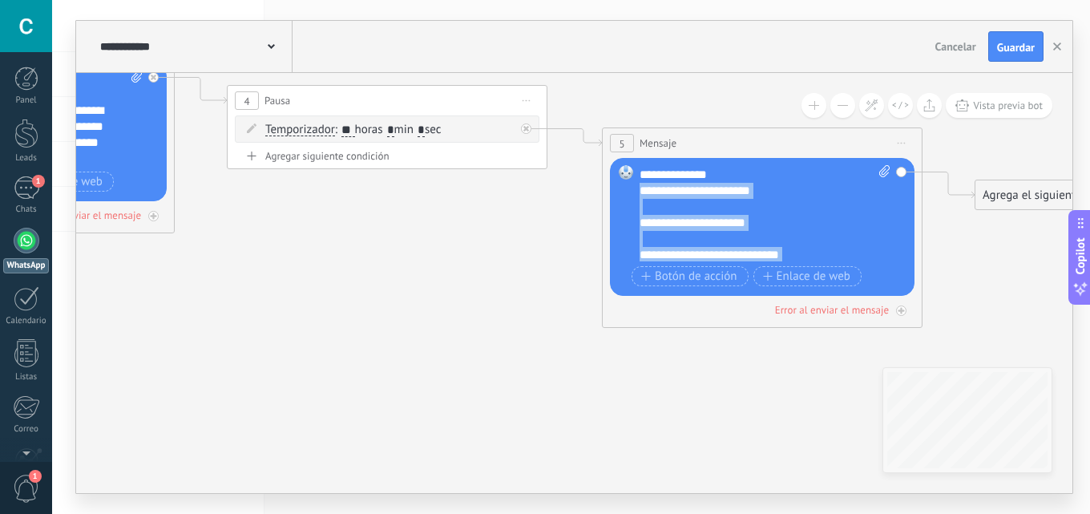
drag, startPoint x: 805, startPoint y: 252, endPoint x: 631, endPoint y: 217, distance: 178.0
click at [631, 217] on div "Reemplazar Quitar Convertir a mensaje de voz Arrastre la imagen aquí para adjun…" at bounding box center [762, 227] width 304 height 138
paste div
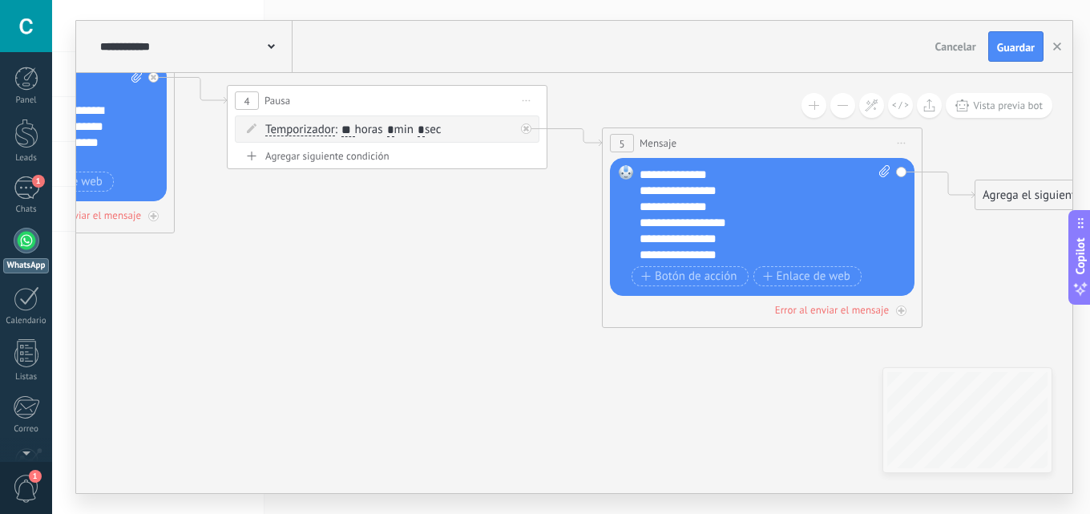
drag, startPoint x: 496, startPoint y: 305, endPoint x: 502, endPoint y: 294, distance: 12.5
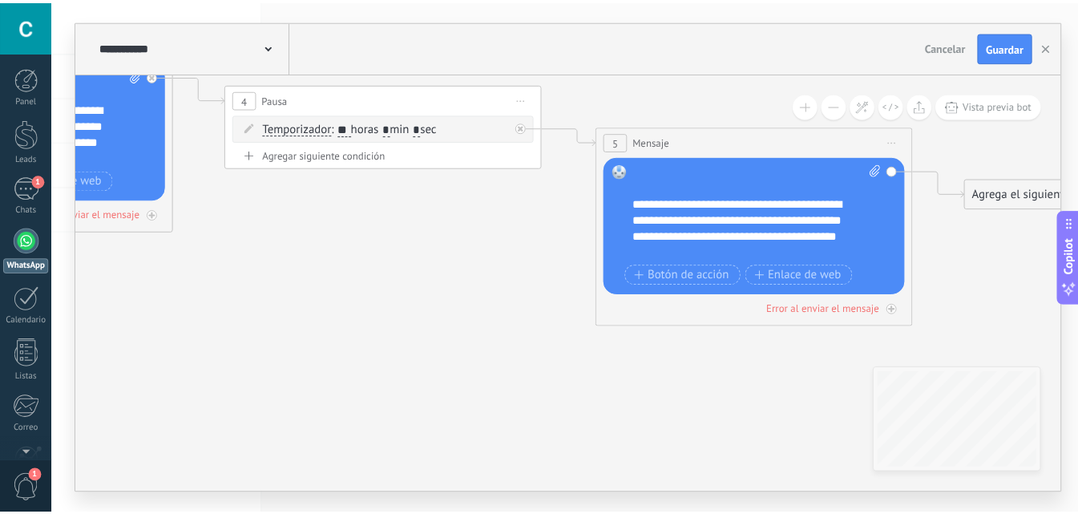
scroll to position [433, 0]
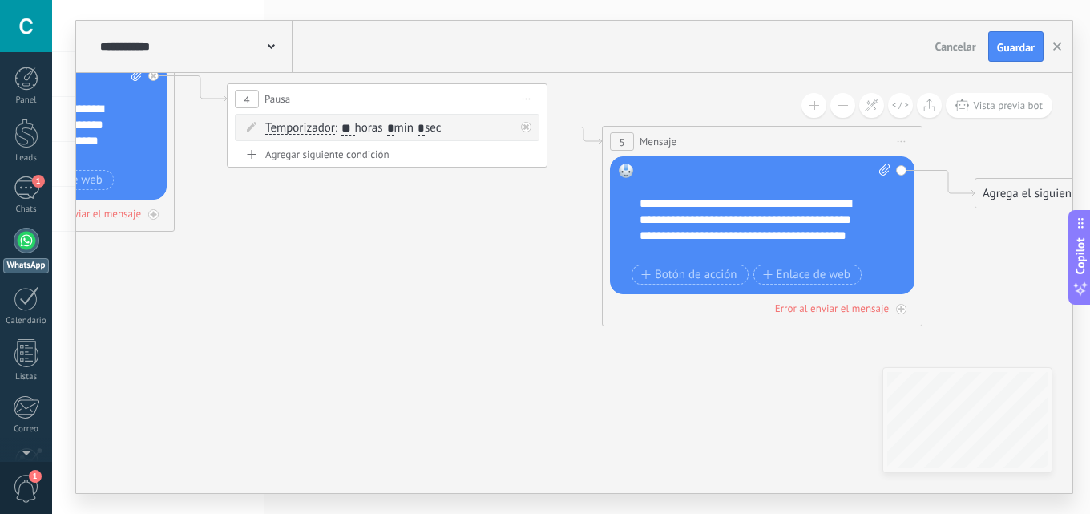
click at [1000, 45] on span "Guardar" at bounding box center [1016, 47] width 38 height 11
click at [1052, 45] on button "button" at bounding box center [1057, 46] width 24 height 29
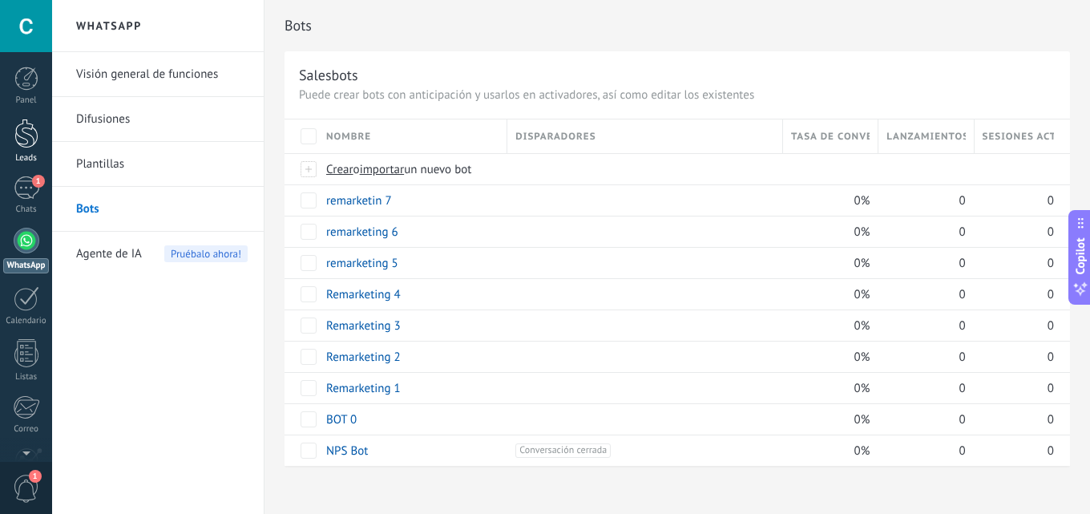
click at [17, 135] on div at bounding box center [26, 134] width 24 height 30
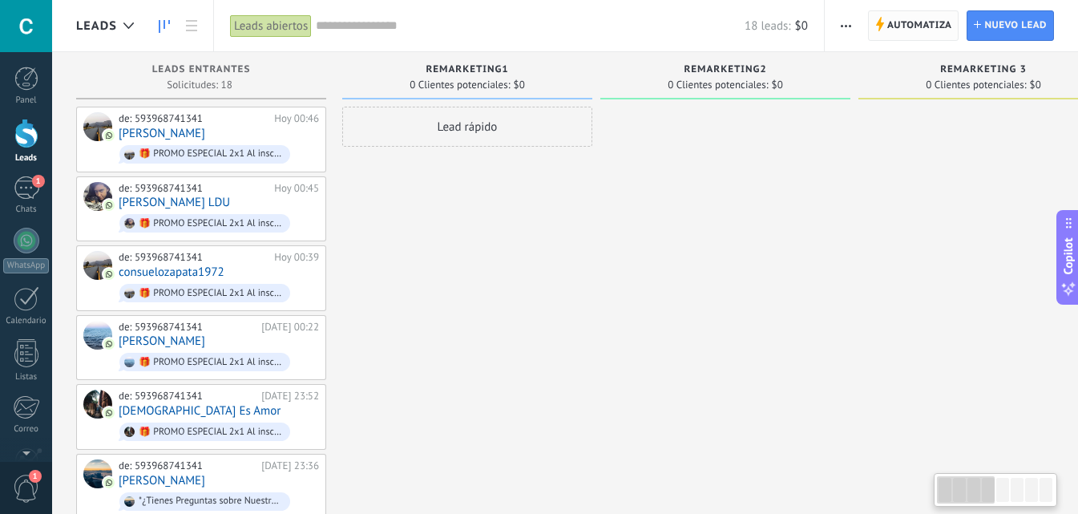
click at [903, 19] on span "Automatiza" at bounding box center [919, 25] width 65 height 29
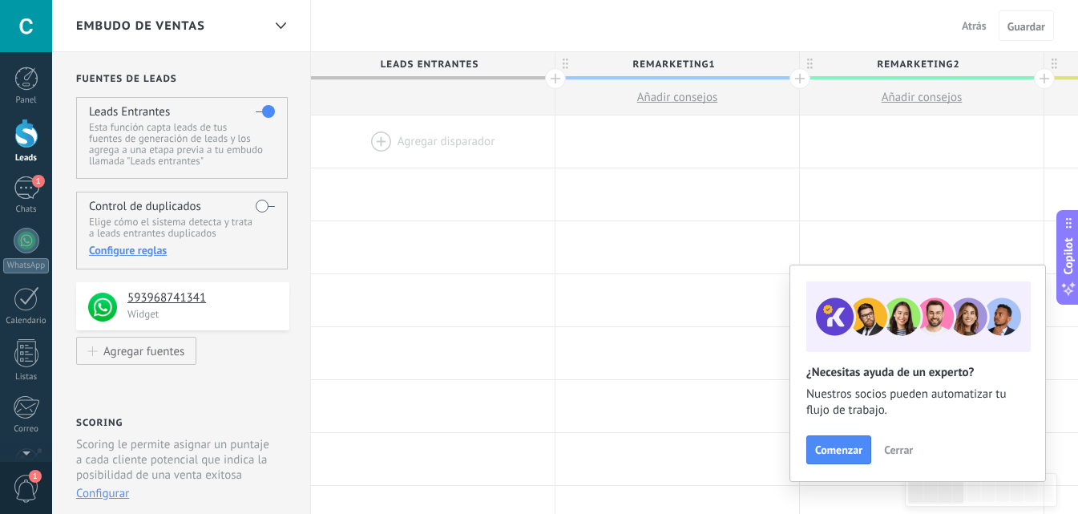
click at [415, 92] on div at bounding box center [433, 97] width 244 height 35
click at [373, 95] on div at bounding box center [433, 97] width 244 height 35
click at [378, 131] on div at bounding box center [433, 141] width 244 height 52
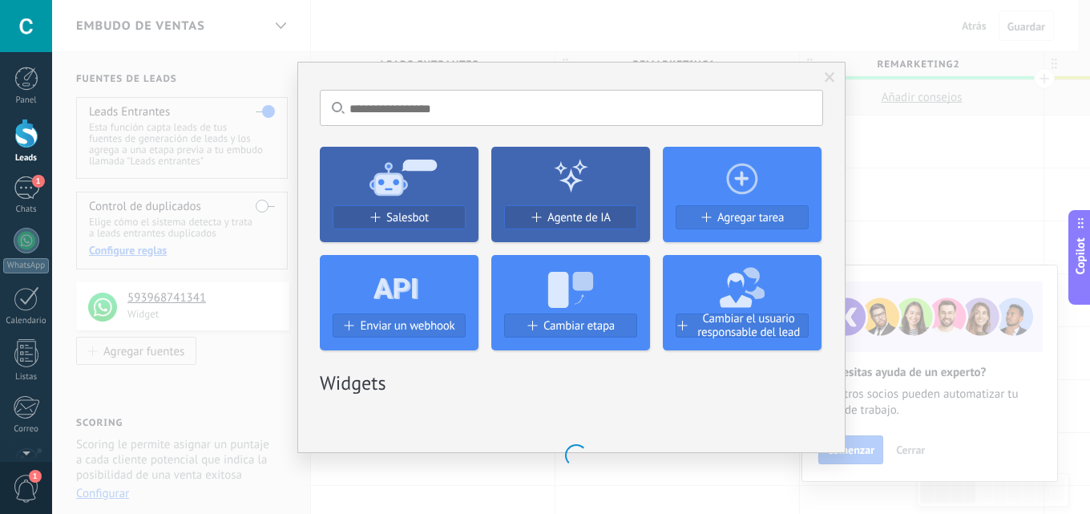
click at [374, 138] on div "Salesbot Agente de IA Agregar tarea Enviar un webhook Cambiar etapa Cambiar el …" at bounding box center [571, 242] width 503 height 216
click at [373, 232] on div "Salesbot Agente de IA Agregar tarea Enviar un webhook Cambiar etapa Cambiar el …" at bounding box center [571, 242] width 503 height 216
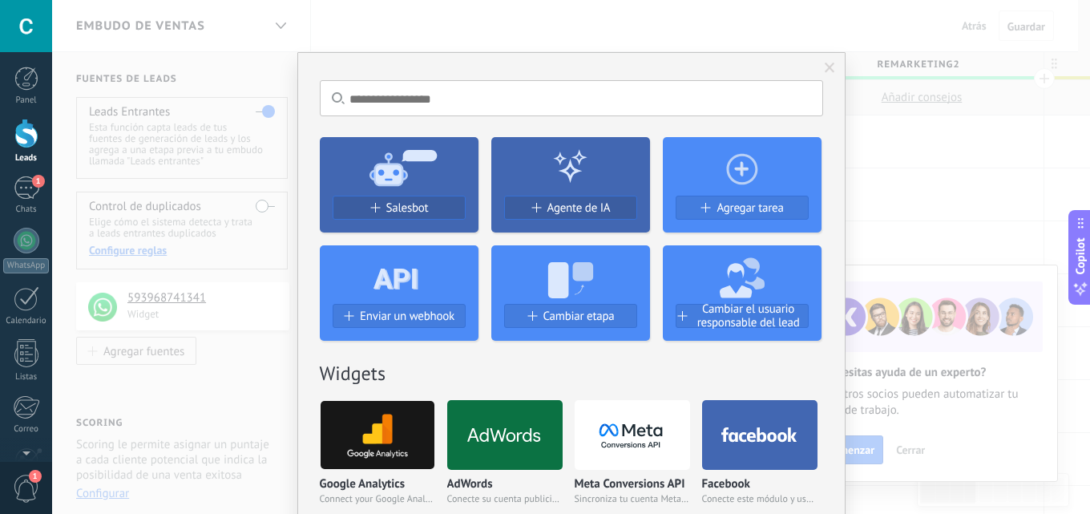
click at [378, 220] on div "Salesbot" at bounding box center [399, 214] width 159 height 37
click at [389, 204] on span "Salesbot" at bounding box center [407, 208] width 42 height 14
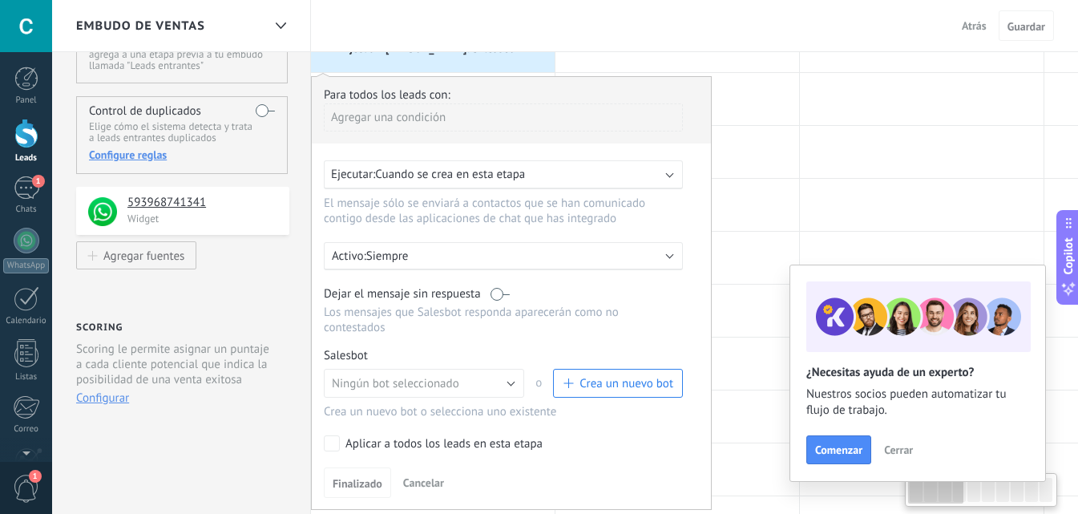
scroll to position [321, 0]
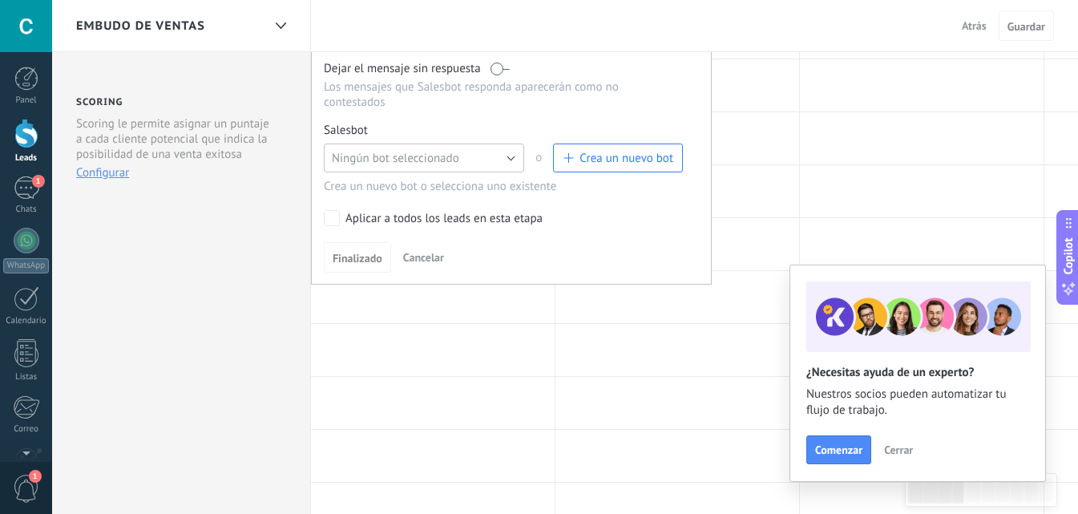
click at [395, 151] on span "Ningún bot seleccionado" at bounding box center [395, 158] width 127 height 15
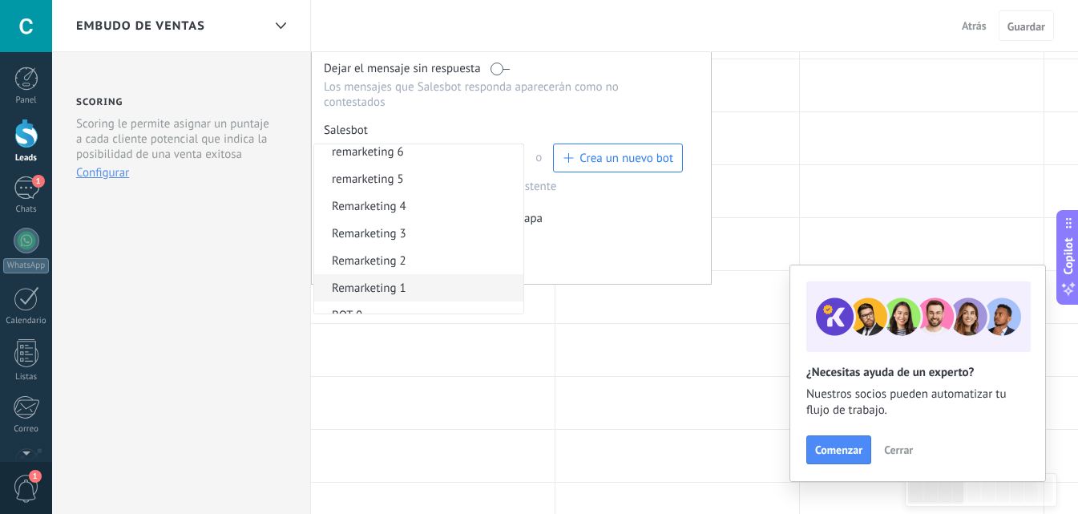
scroll to position [76, 0]
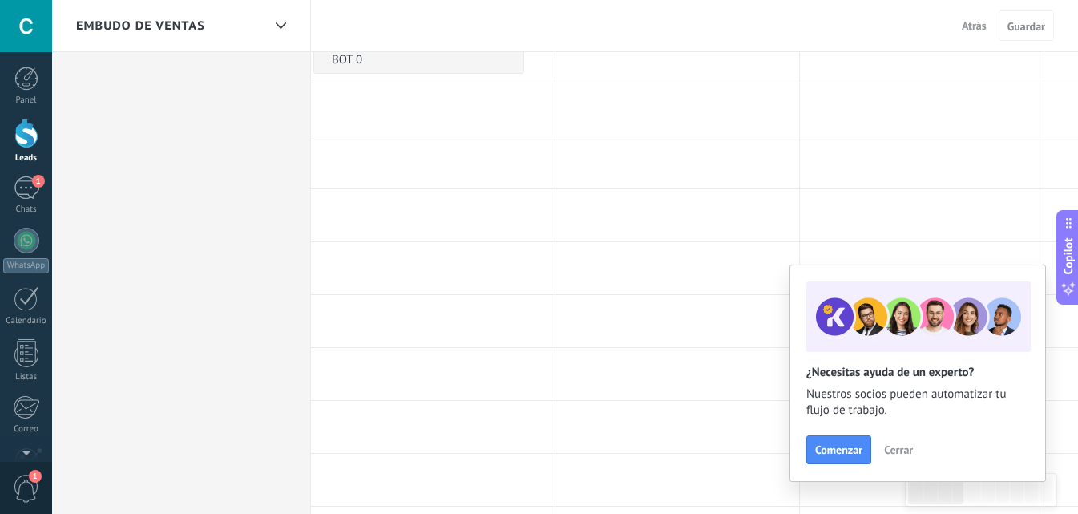
click at [386, 56] on span "BOT 0" at bounding box center [416, 59] width 204 height 15
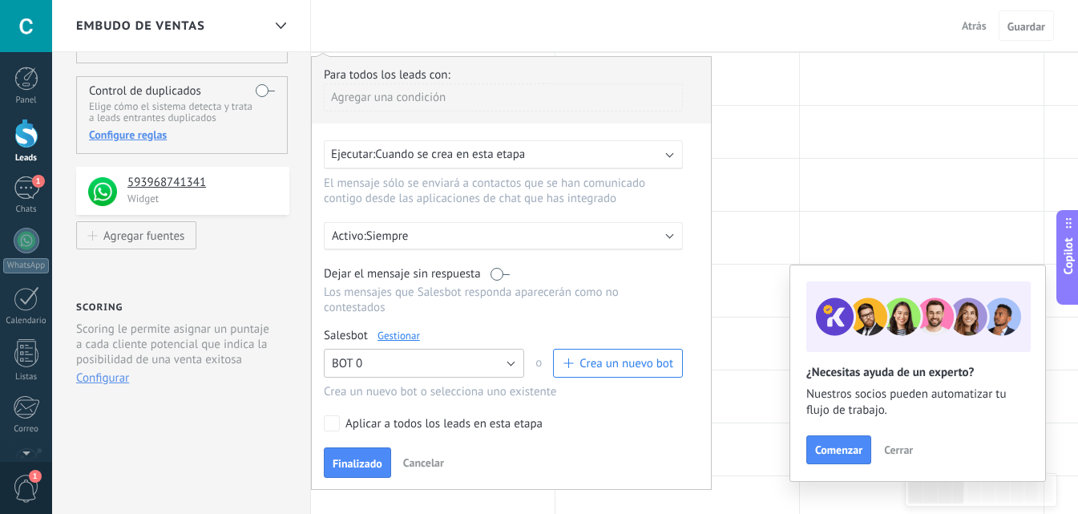
scroll to position [142, 0]
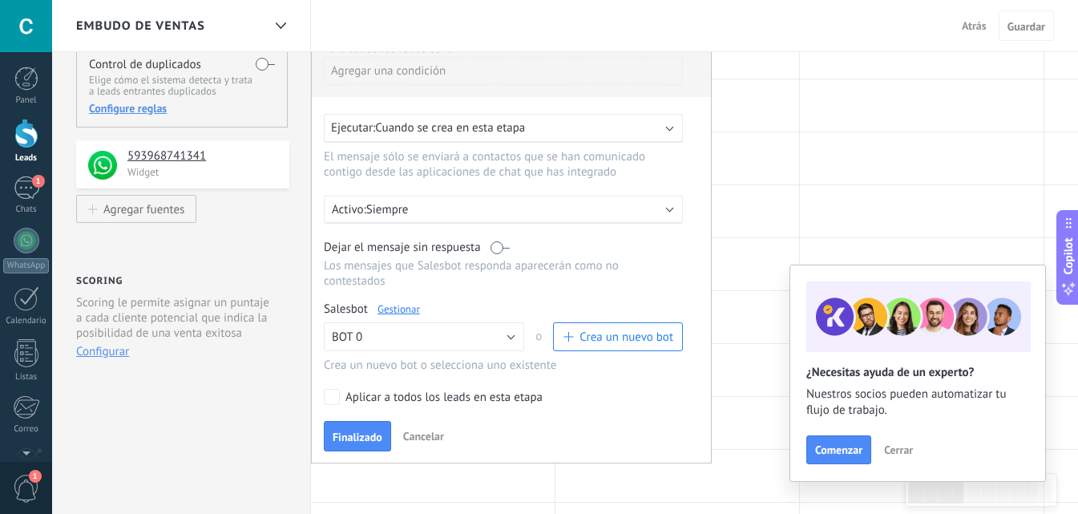
click at [407, 307] on link "Gestionar" at bounding box center [398, 309] width 42 height 14
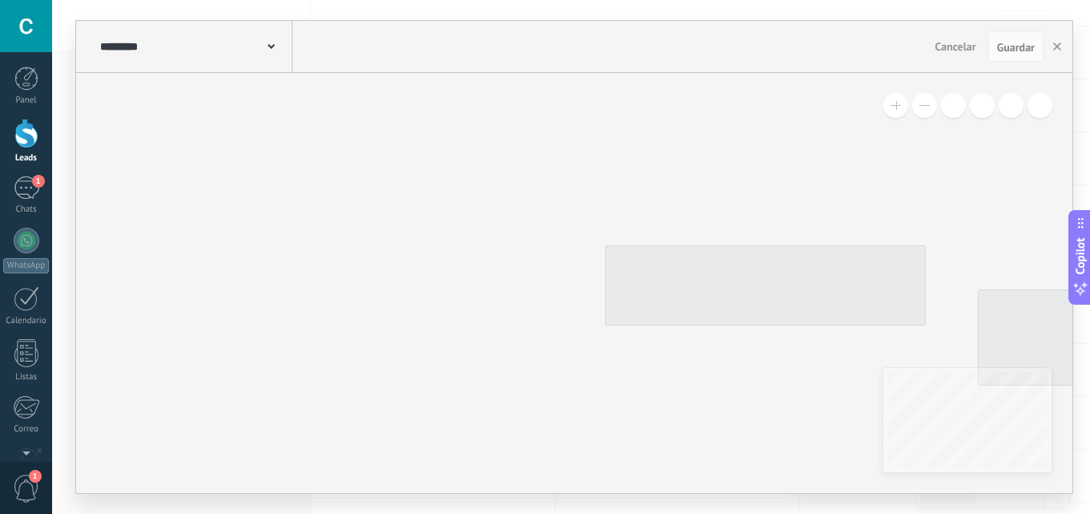
type input "*****"
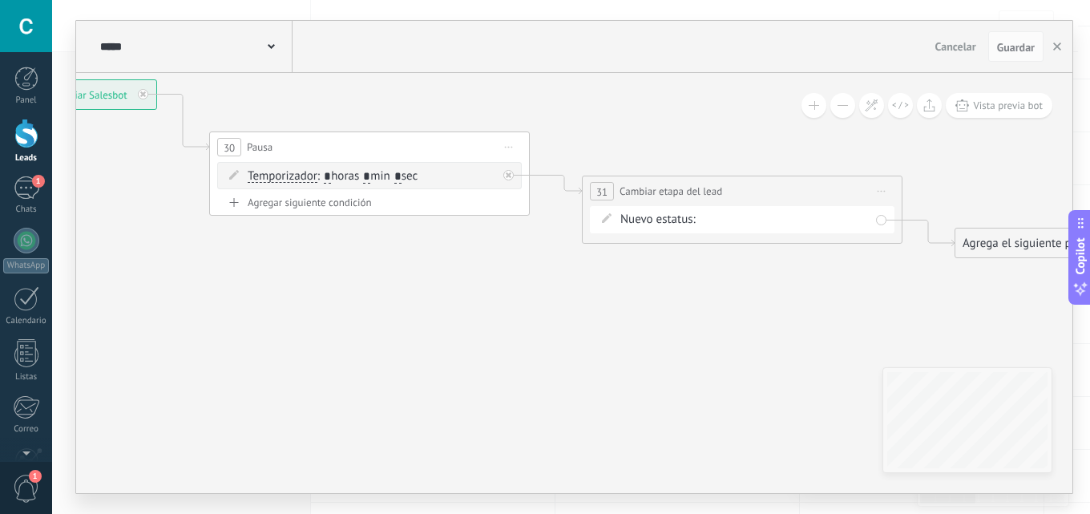
drag, startPoint x: 224, startPoint y: 292, endPoint x: 349, endPoint y: 285, distance: 126.0
click at [163, 276] on icon at bounding box center [531, 169] width 1822 height 980
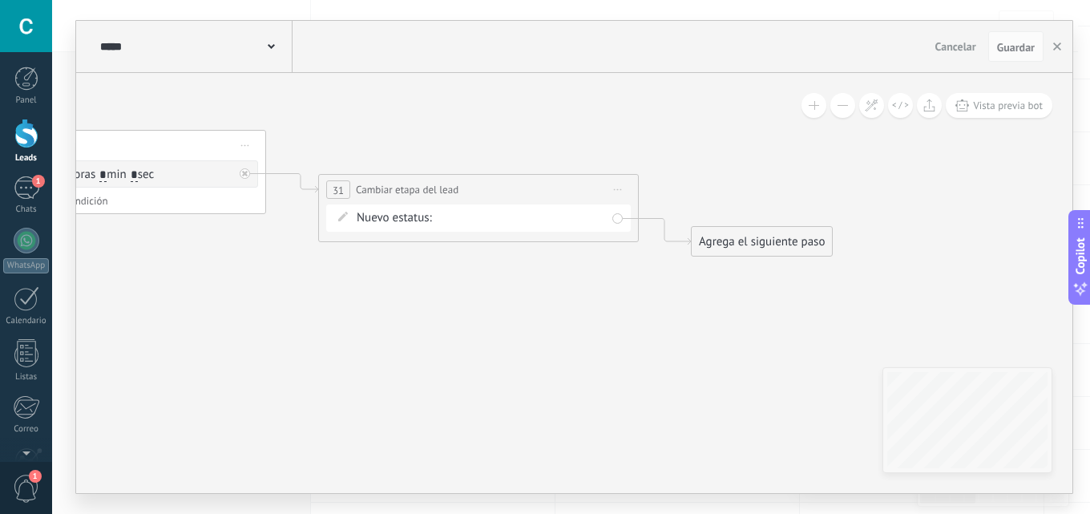
drag, startPoint x: 317, startPoint y: 346, endPoint x: 624, endPoint y: 303, distance: 310.7
click at [320, 341] on icon at bounding box center [268, 167] width 1822 height 980
drag, startPoint x: 513, startPoint y: 298, endPoint x: 495, endPoint y: 251, distance: 50.5
click at [508, 288] on icon at bounding box center [271, 161] width 1822 height 980
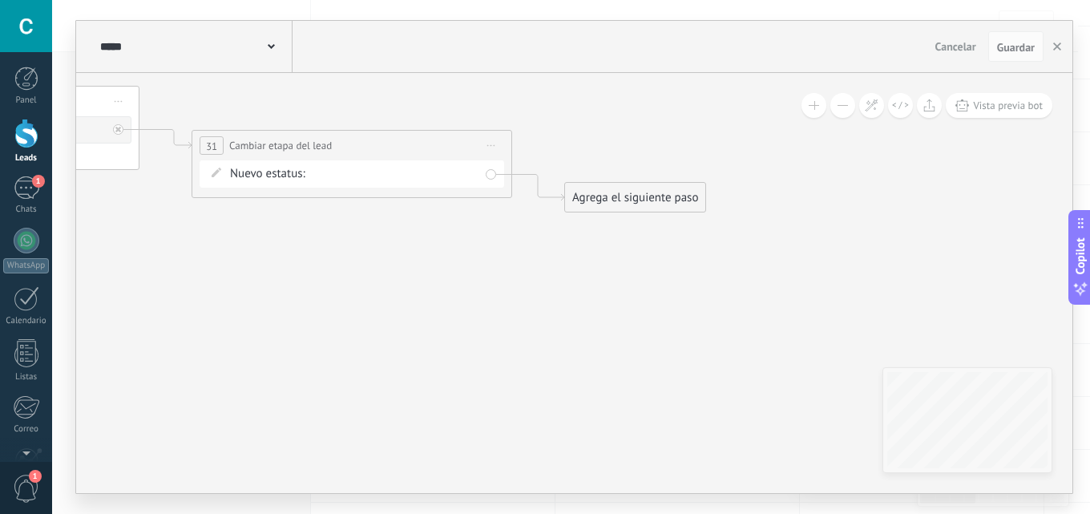
click at [0, 0] on div "remarketing1 remarketing2 remarketing 3 remarketing4 remarketing 5 remarketing …" at bounding box center [0, 0] width 0 height 0
drag, startPoint x: 261, startPoint y: 265, endPoint x: 144, endPoint y: 131, distance: 177.7
click at [259, 260] on div at bounding box center [571, 257] width 1038 height 514
click at [1065, 42] on button "button" at bounding box center [1057, 46] width 24 height 30
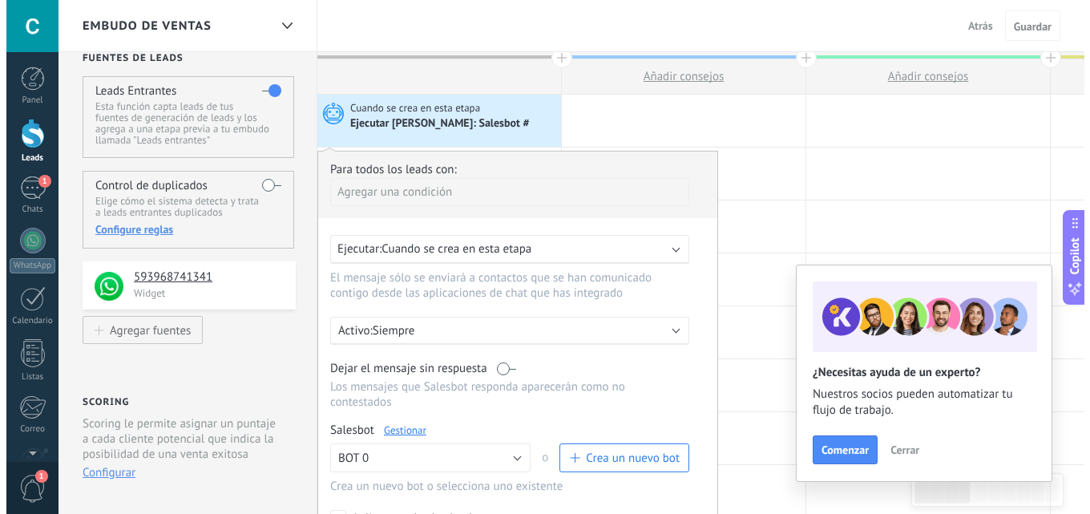
scroll to position [0, 0]
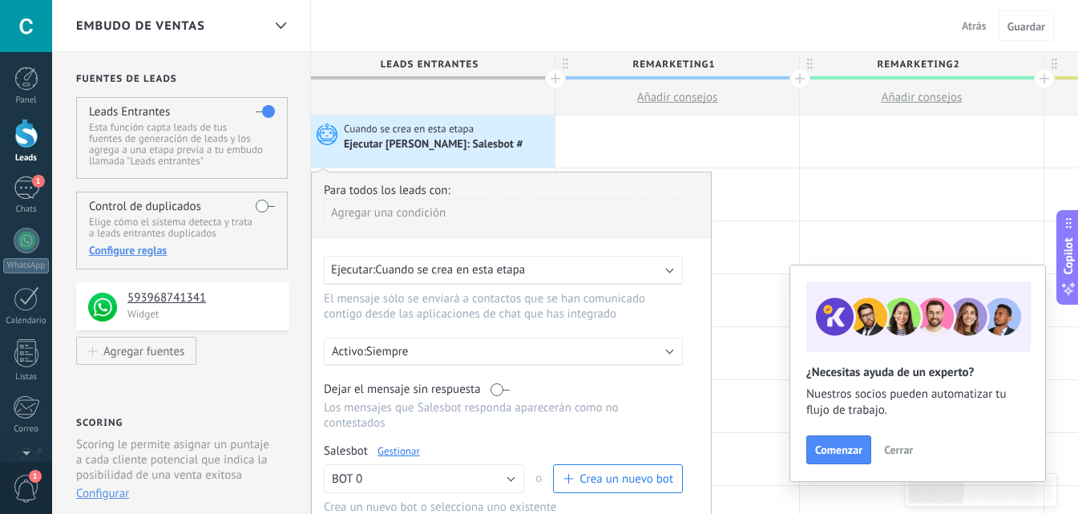
click at [436, 217] on div "Agregar una condición" at bounding box center [503, 213] width 359 height 28
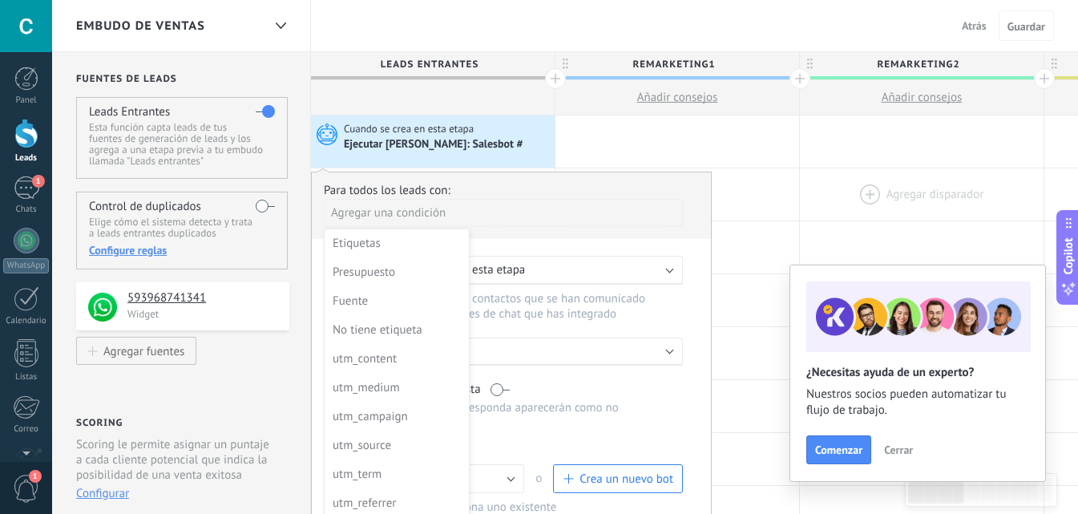
click at [833, 191] on div at bounding box center [922, 194] width 244 height 52
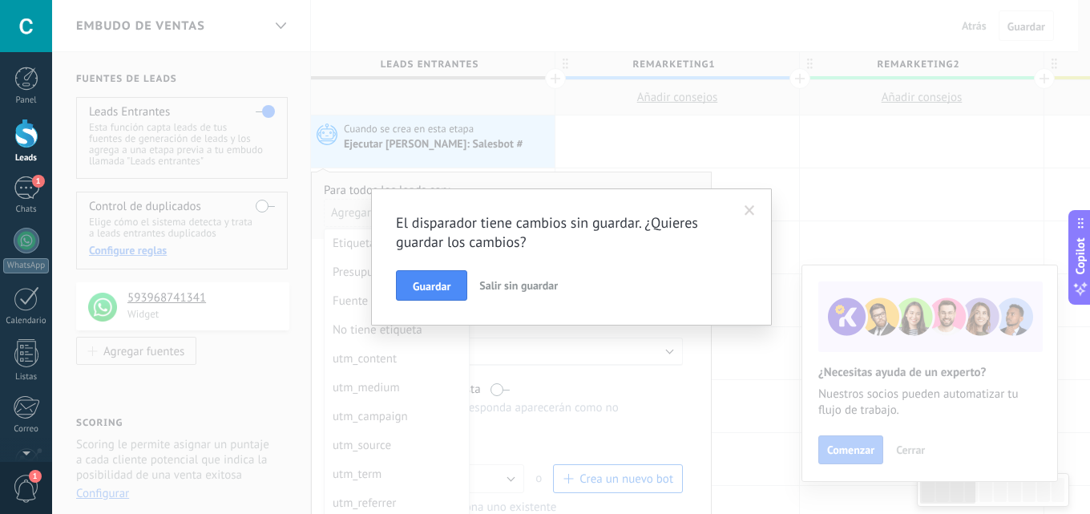
scroll to position [0, 2]
click at [446, 288] on span "Guardar" at bounding box center [432, 285] width 38 height 11
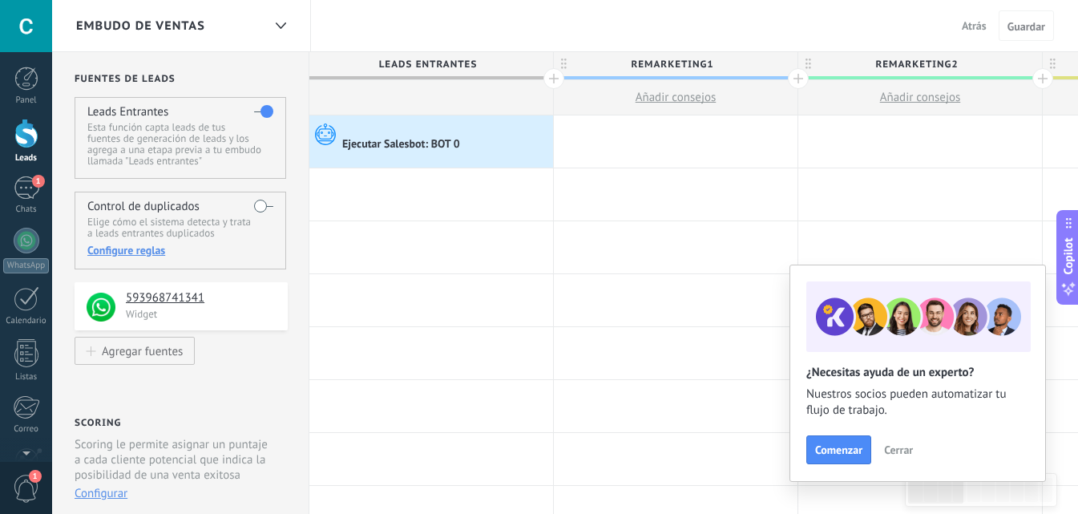
click at [19, 143] on div at bounding box center [26, 134] width 24 height 30
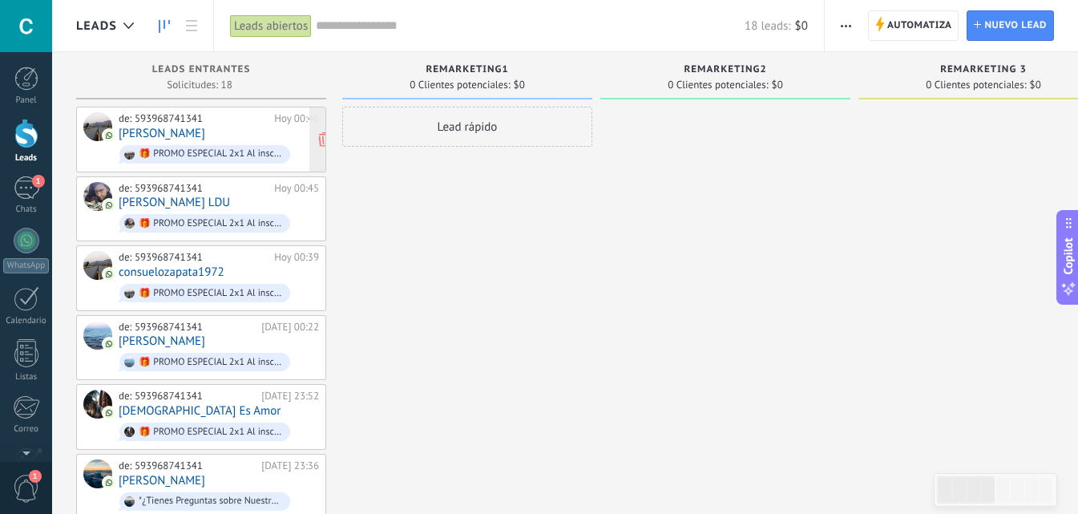
click at [159, 119] on div "de: 593968741341" at bounding box center [194, 118] width 150 height 13
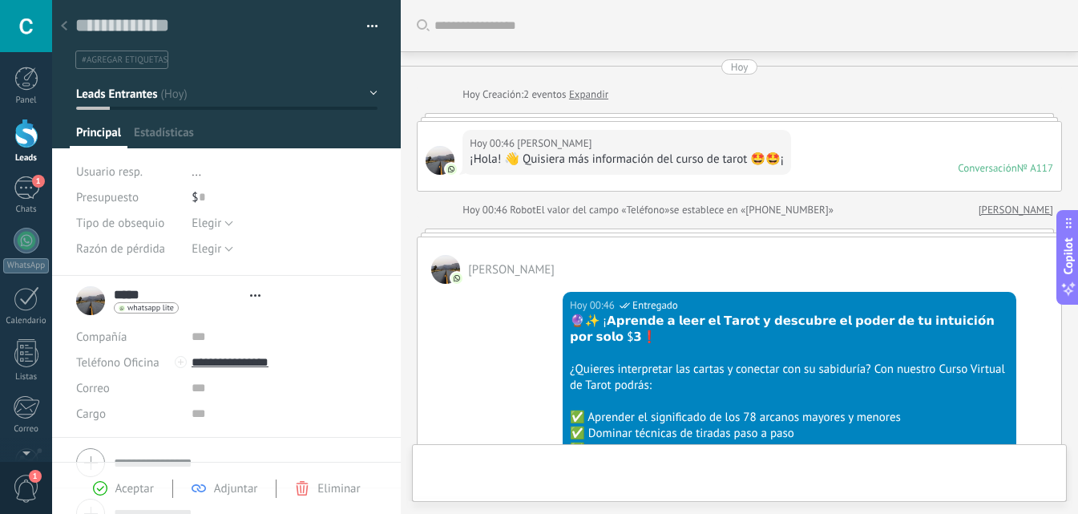
click at [110, 58] on span "#agregar etiquetas" at bounding box center [125, 59] width 86 height 11
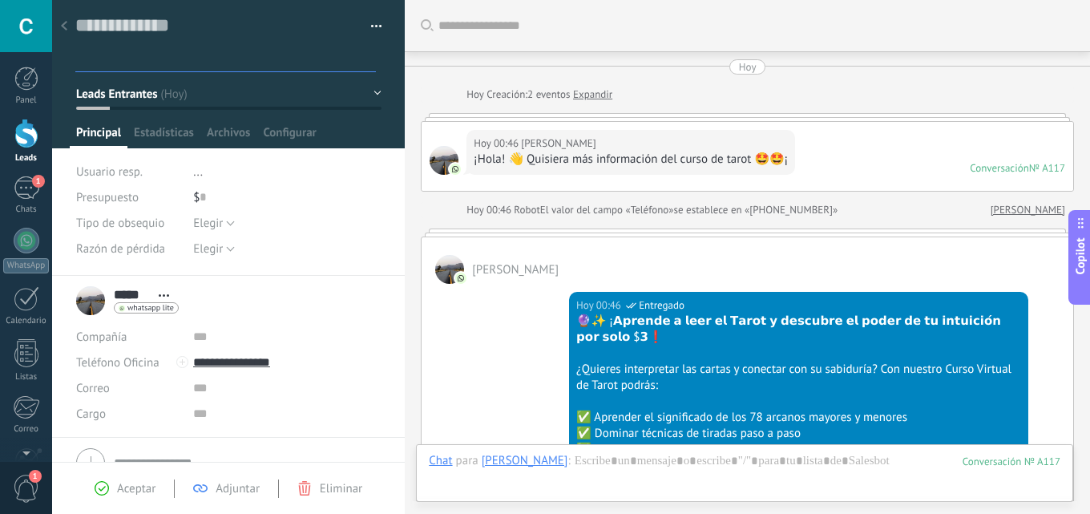
scroll to position [985, 0]
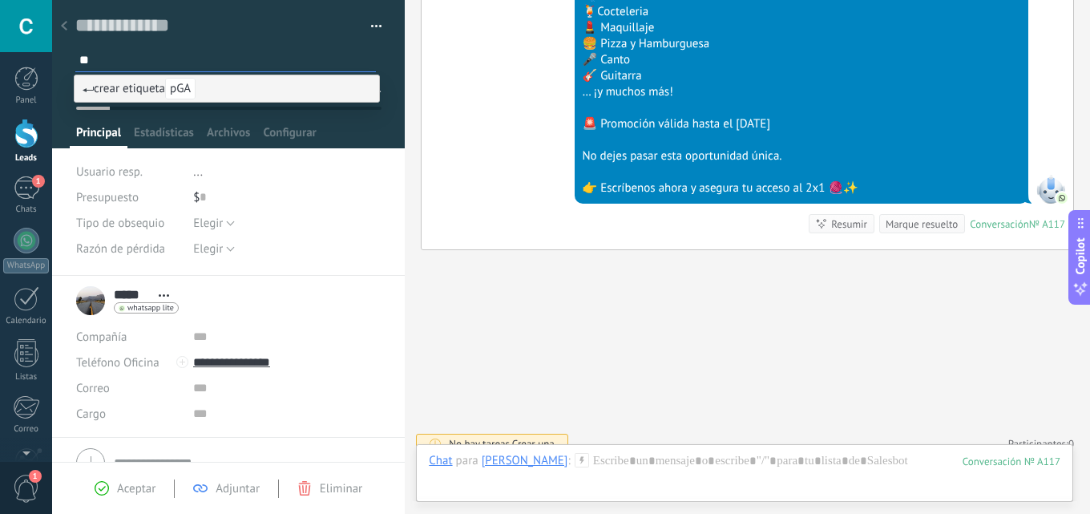
type input "*"
type input "******"
click at [169, 87] on span "crear etiqueta PAGADO" at bounding box center [150, 88] width 135 height 15
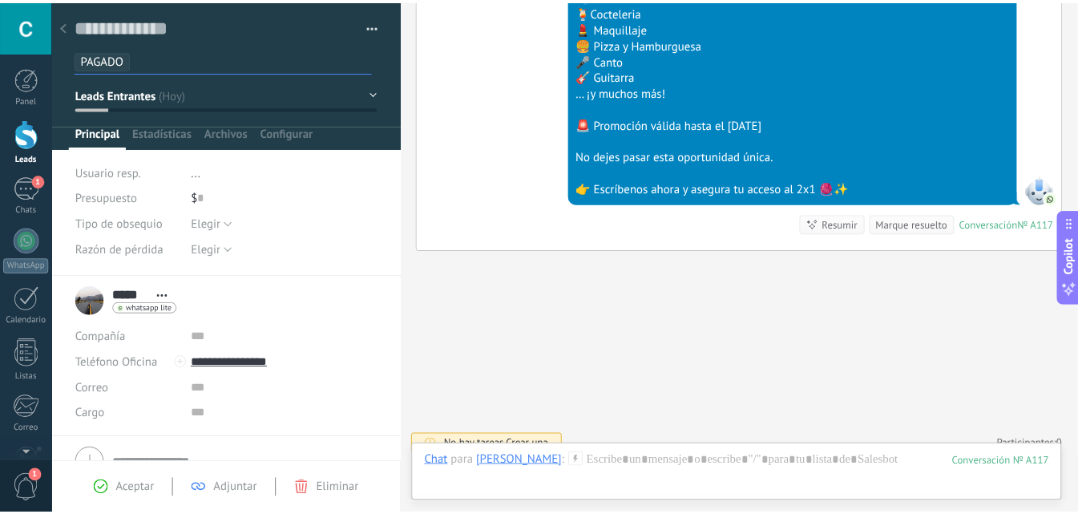
scroll to position [0, 0]
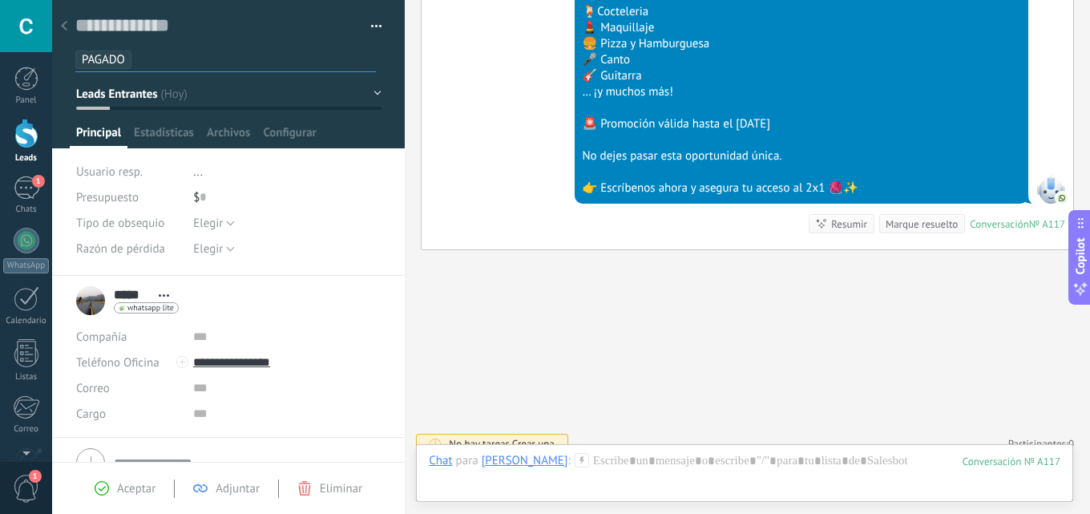
click at [284, 77] on div at bounding box center [228, 74] width 353 height 148
click at [28, 205] on div "Chats" at bounding box center [26, 209] width 46 height 10
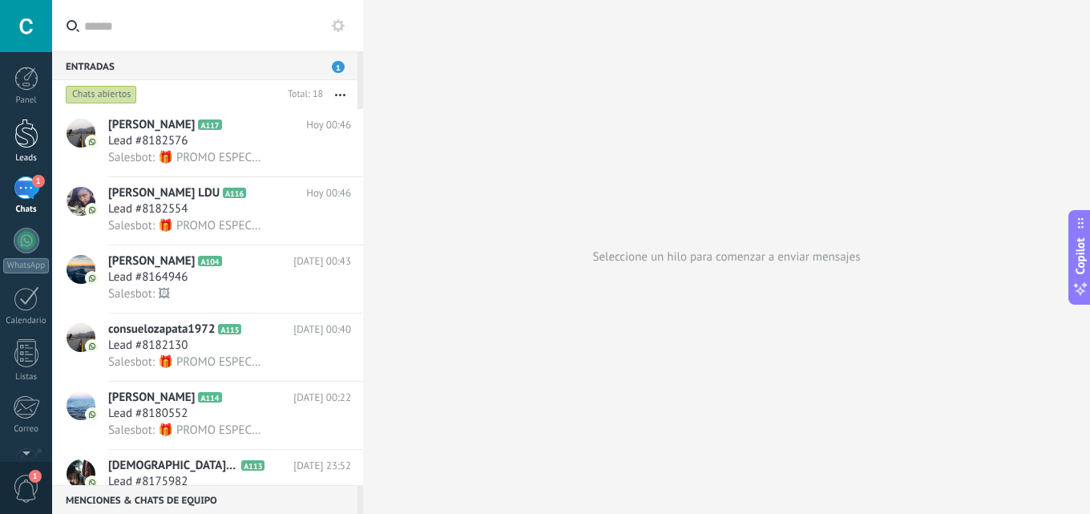
click at [10, 135] on link "Leads" at bounding box center [26, 141] width 52 height 45
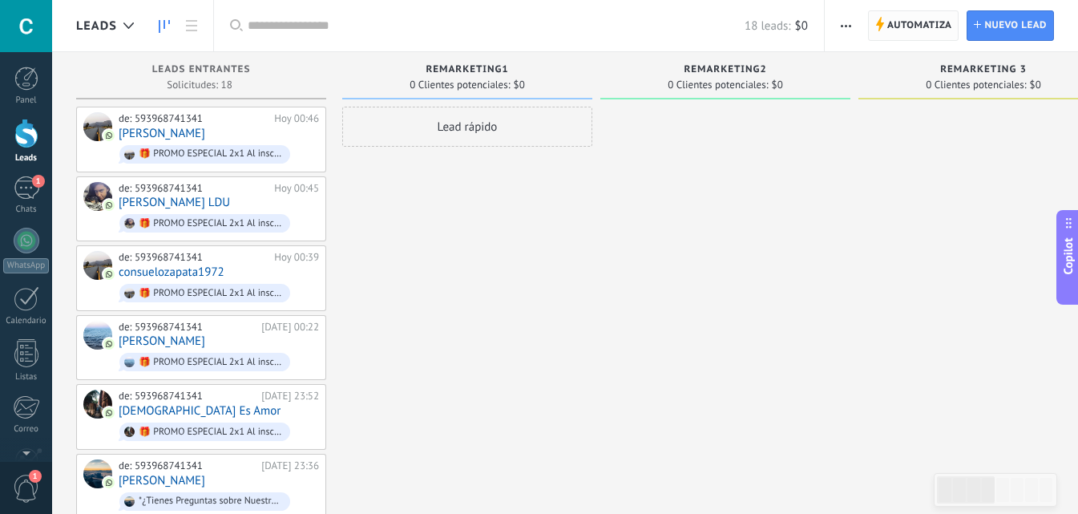
click at [937, 22] on span "Automatiza" at bounding box center [919, 25] width 65 height 29
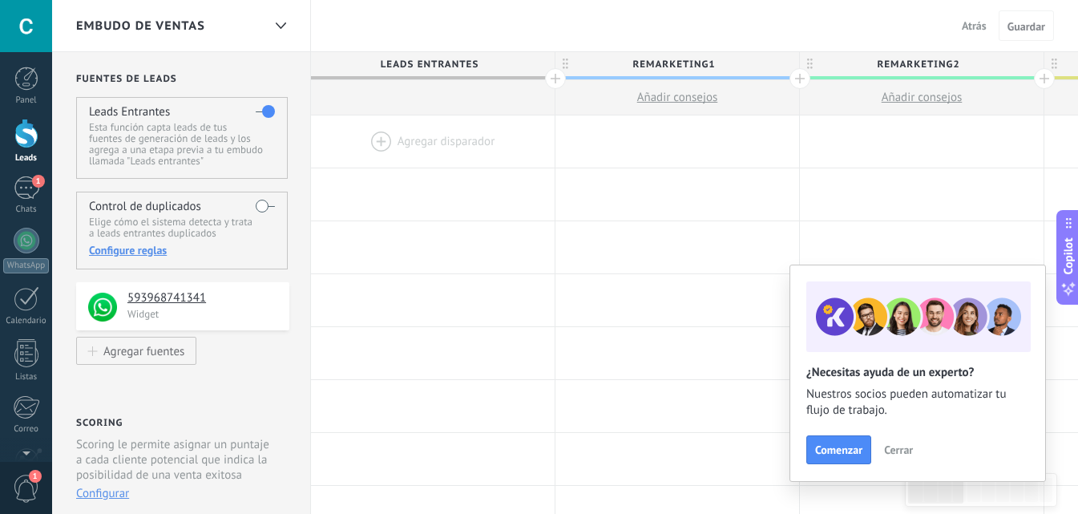
click at [406, 105] on div at bounding box center [433, 97] width 244 height 35
click at [387, 146] on div at bounding box center [433, 141] width 244 height 52
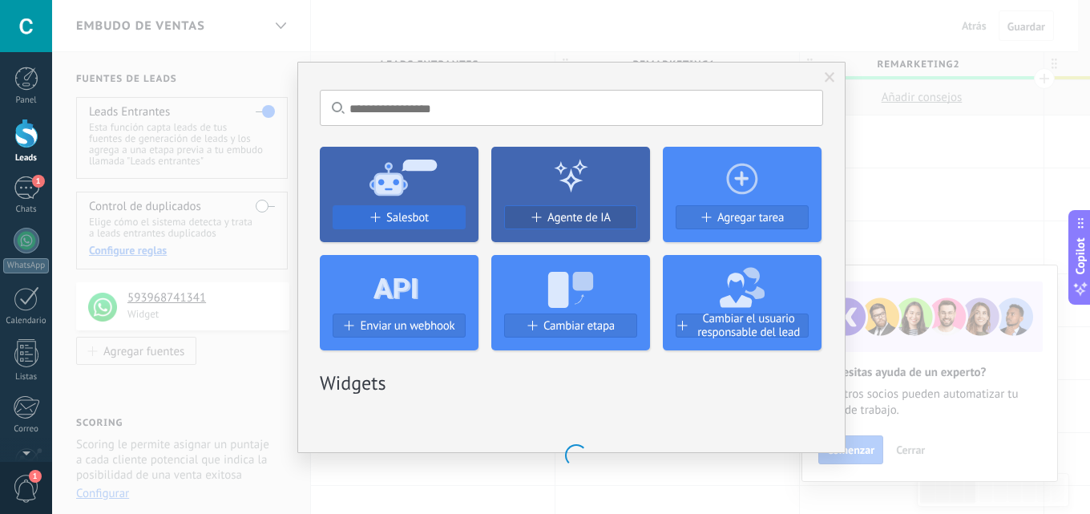
click at [389, 207] on button "Salesbot" at bounding box center [399, 217] width 133 height 24
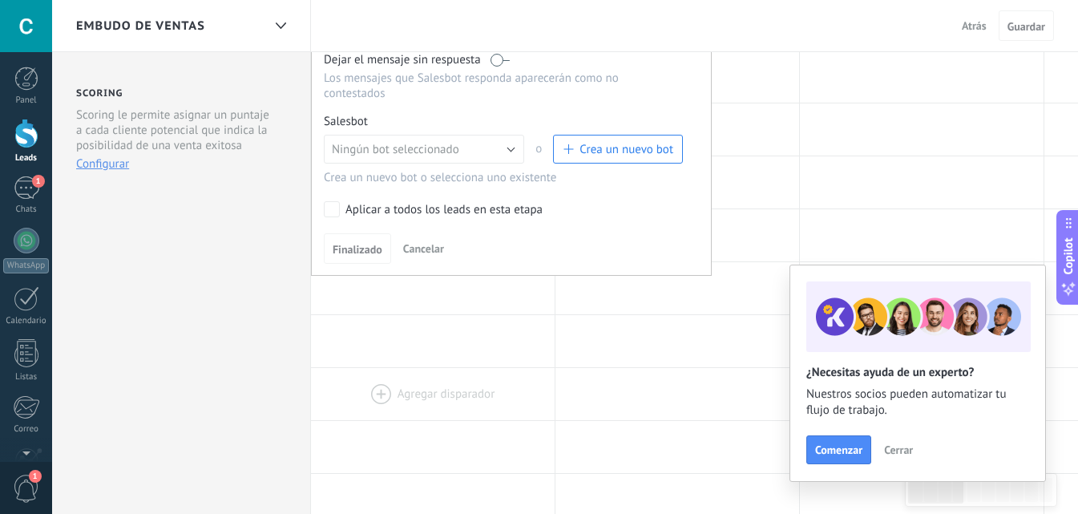
scroll to position [240, 0]
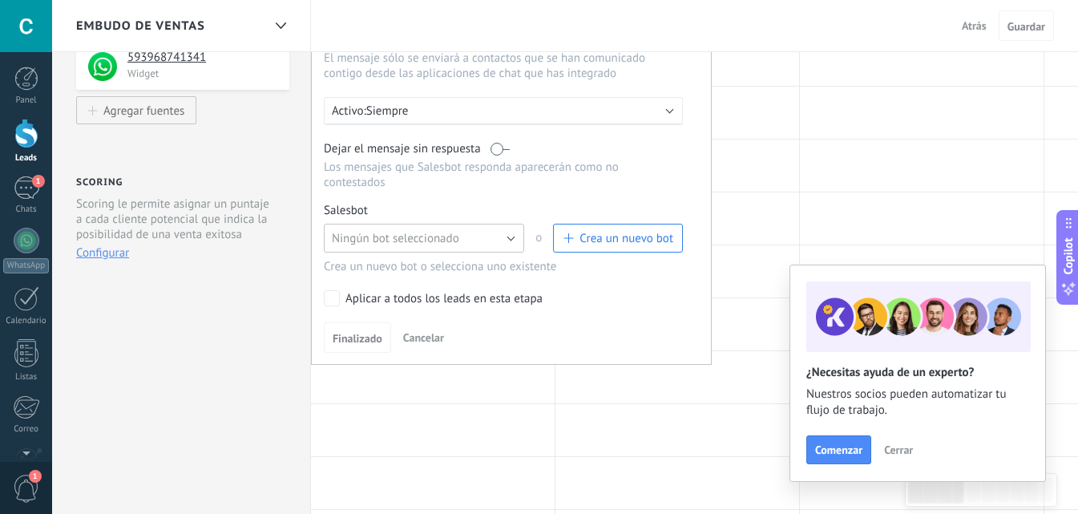
click at [383, 232] on span "Ningún bot seleccionado" at bounding box center [395, 238] width 127 height 15
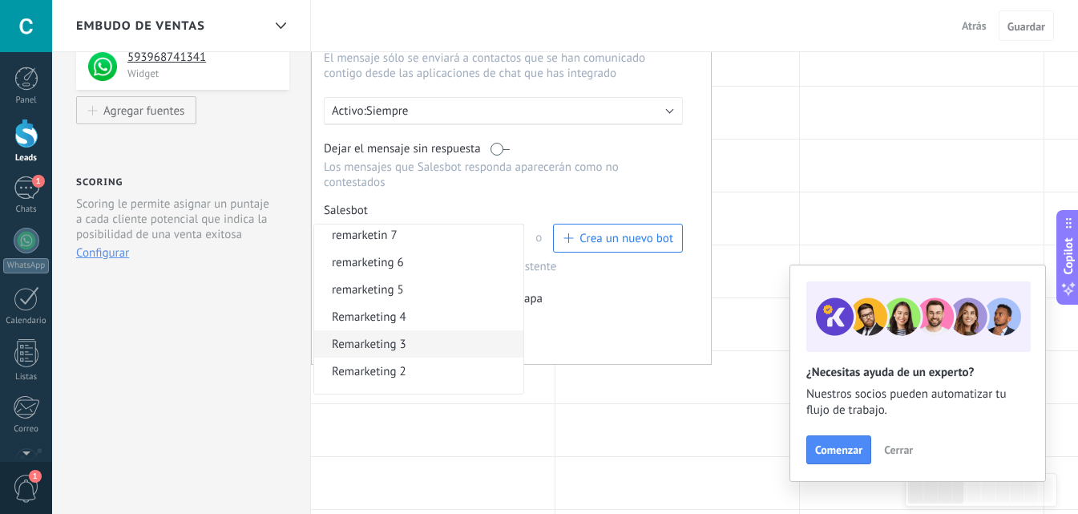
scroll to position [76, 0]
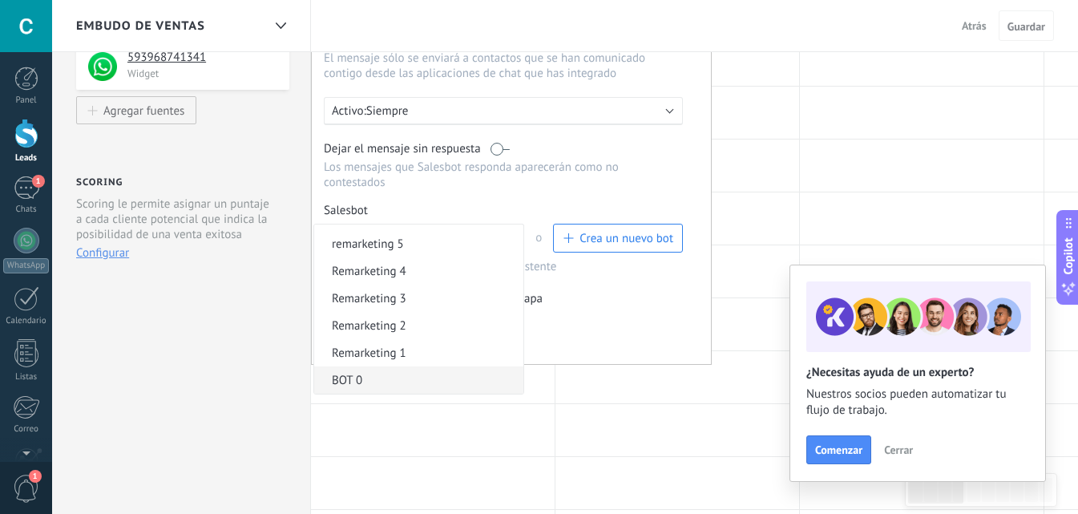
click at [387, 369] on li "BOT 0" at bounding box center [418, 379] width 209 height 27
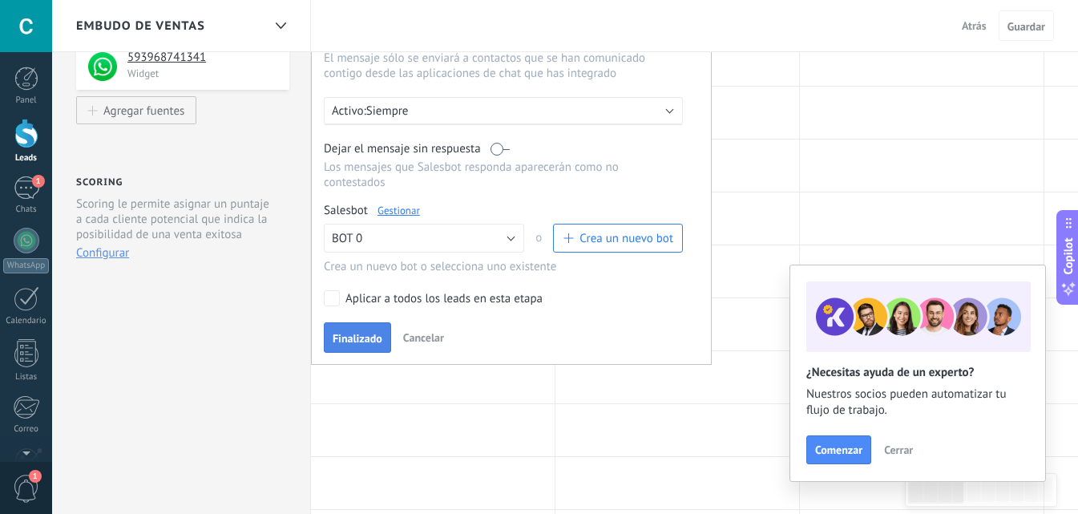
click at [369, 337] on span "Finalizado" at bounding box center [358, 338] width 50 height 11
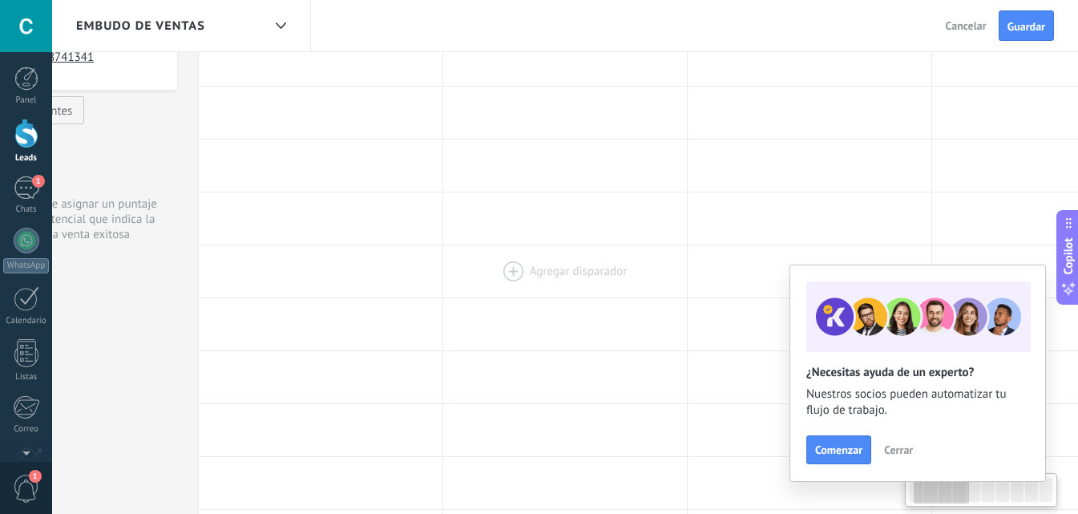
drag, startPoint x: 400, startPoint y: 396, endPoint x: 512, endPoint y: 256, distance: 179.6
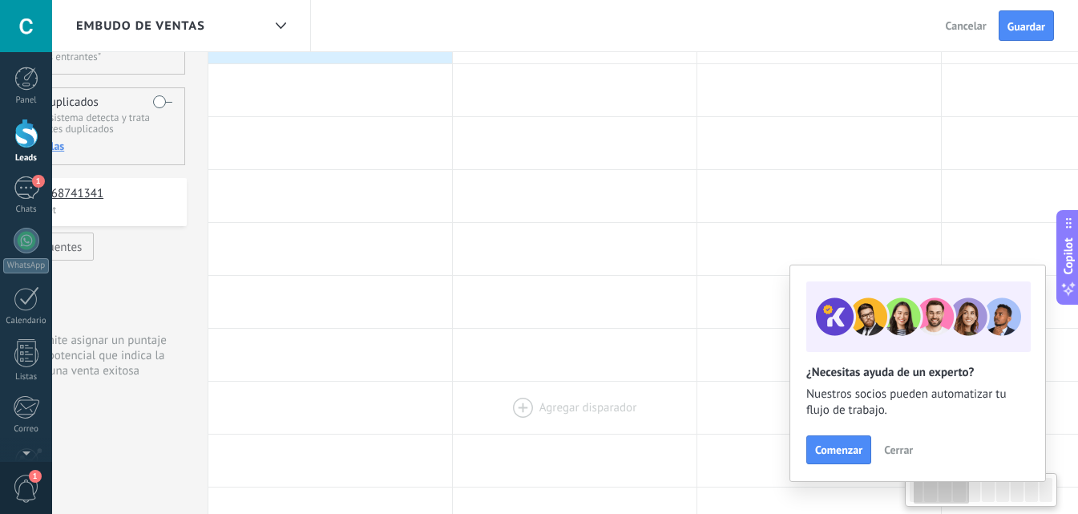
scroll to position [0, 0]
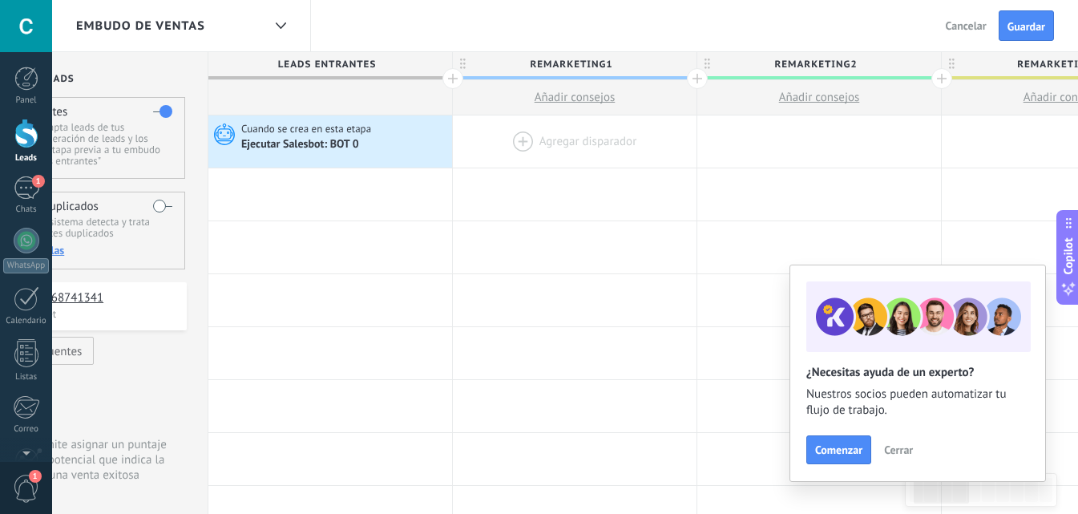
click at [545, 129] on div at bounding box center [575, 141] width 244 height 52
click at [505, 134] on div at bounding box center [575, 141] width 244 height 52
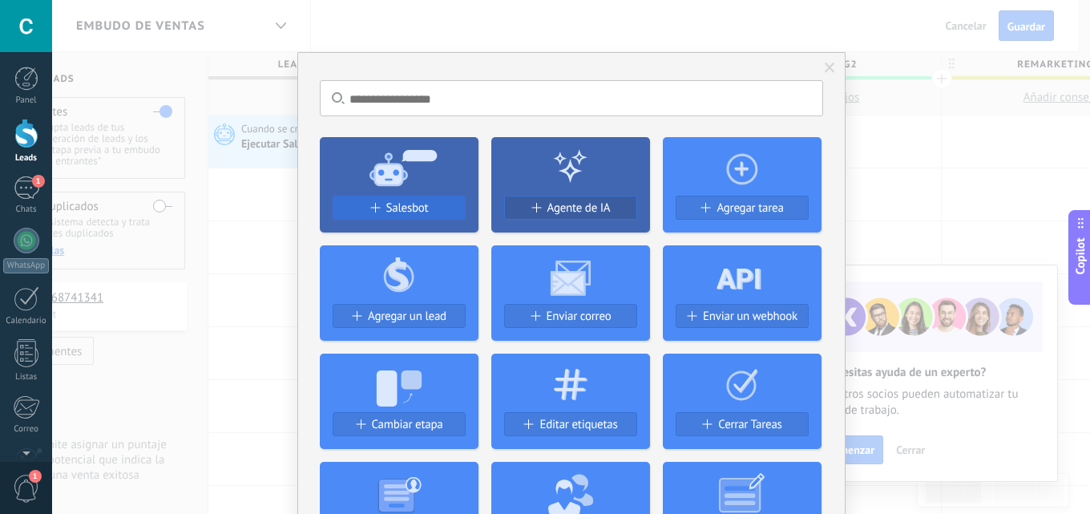
click at [404, 208] on span "Salesbot" at bounding box center [407, 208] width 42 height 14
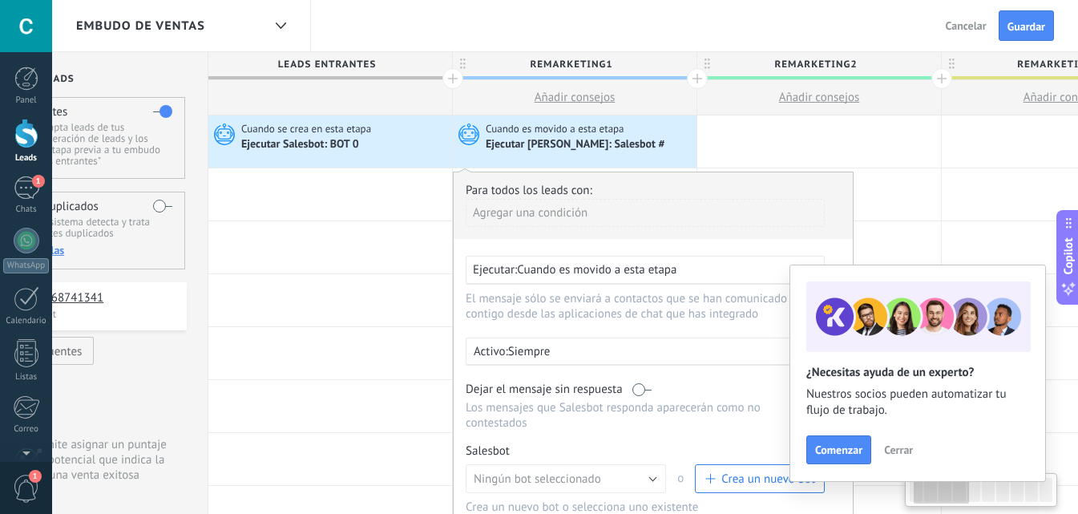
scroll to position [321, 0]
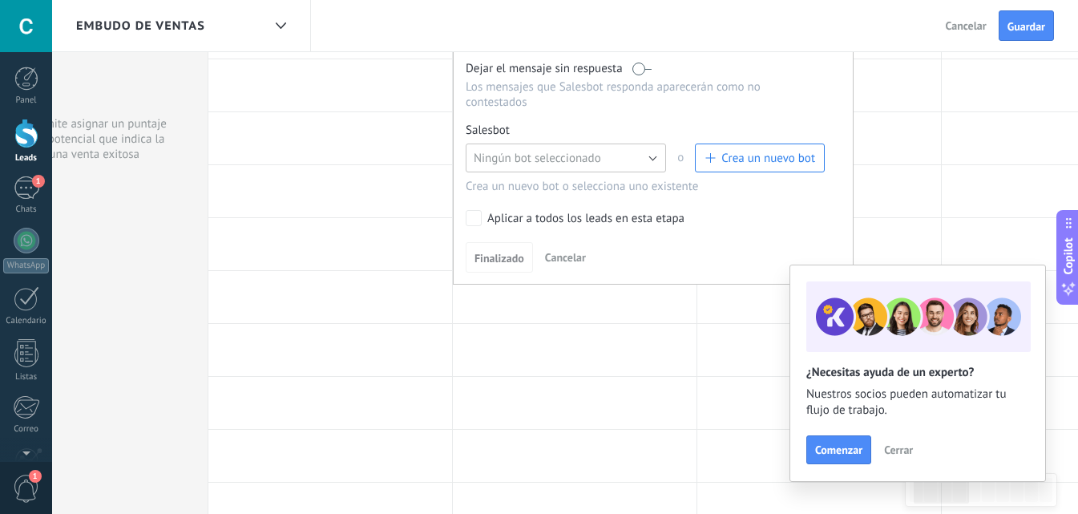
click at [522, 147] on button "Ningún bot seleccionado" at bounding box center [566, 157] width 200 height 29
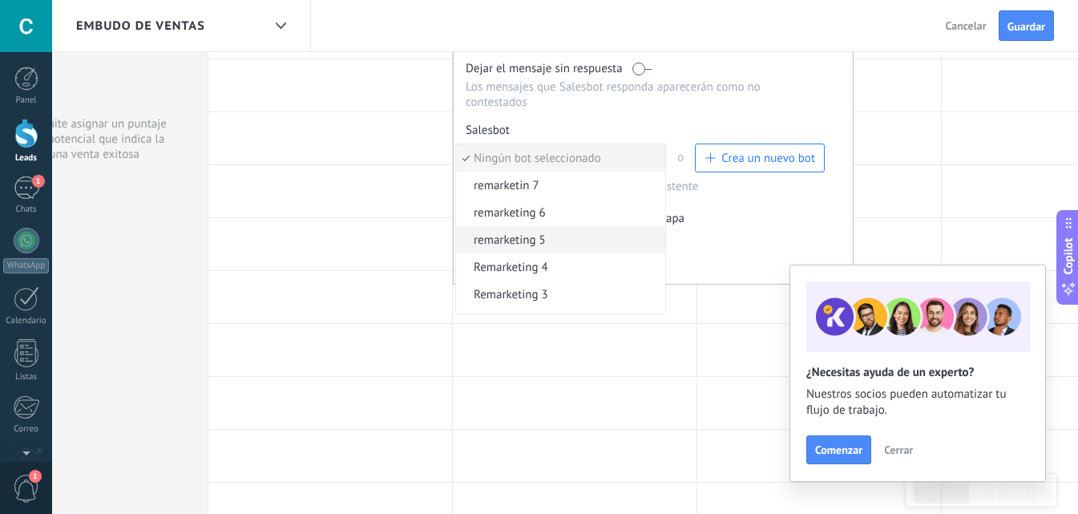
scroll to position [76, 0]
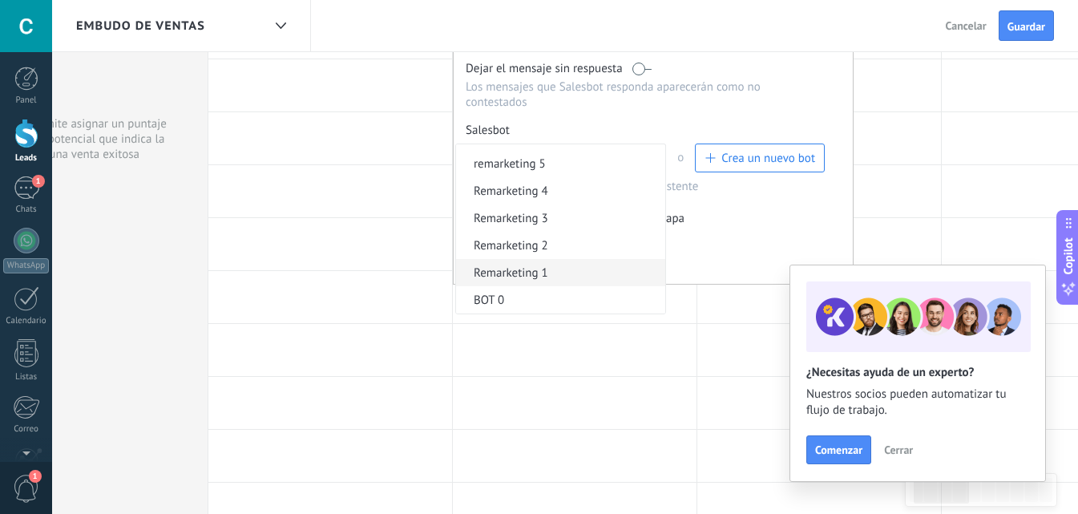
click at [543, 276] on span "Remarketing 1" at bounding box center [558, 272] width 204 height 15
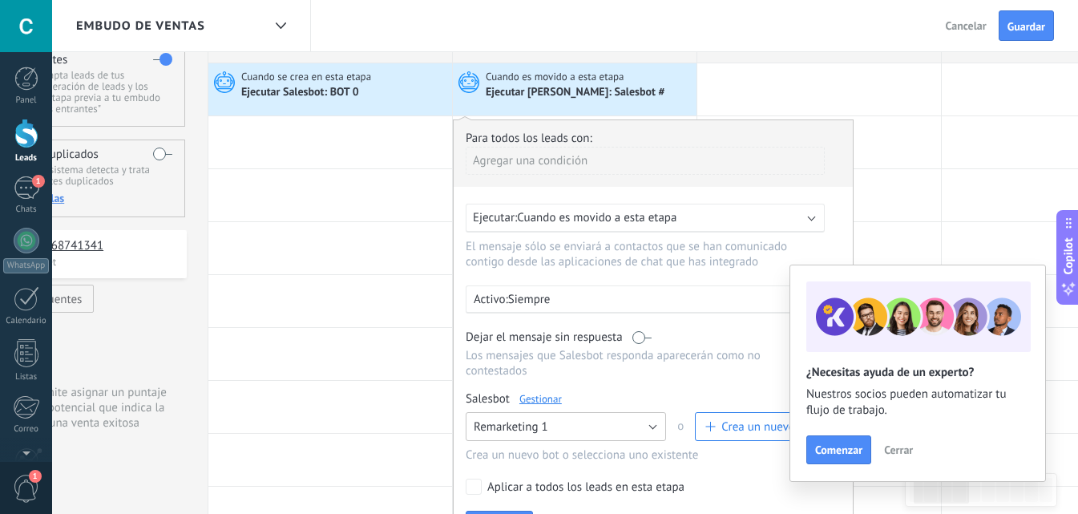
scroll to position [0, 0]
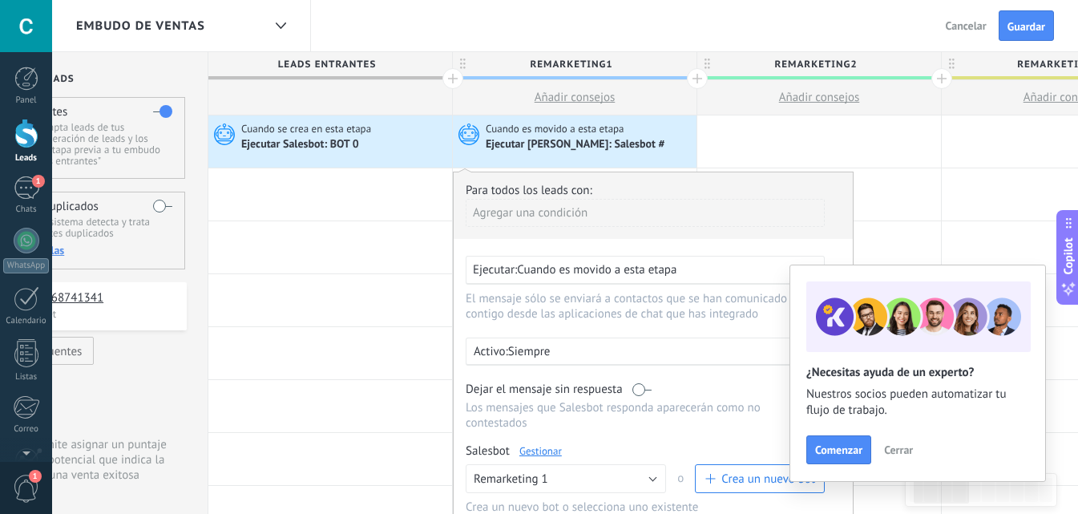
click at [558, 213] on div "Agregar una condición" at bounding box center [645, 213] width 359 height 28
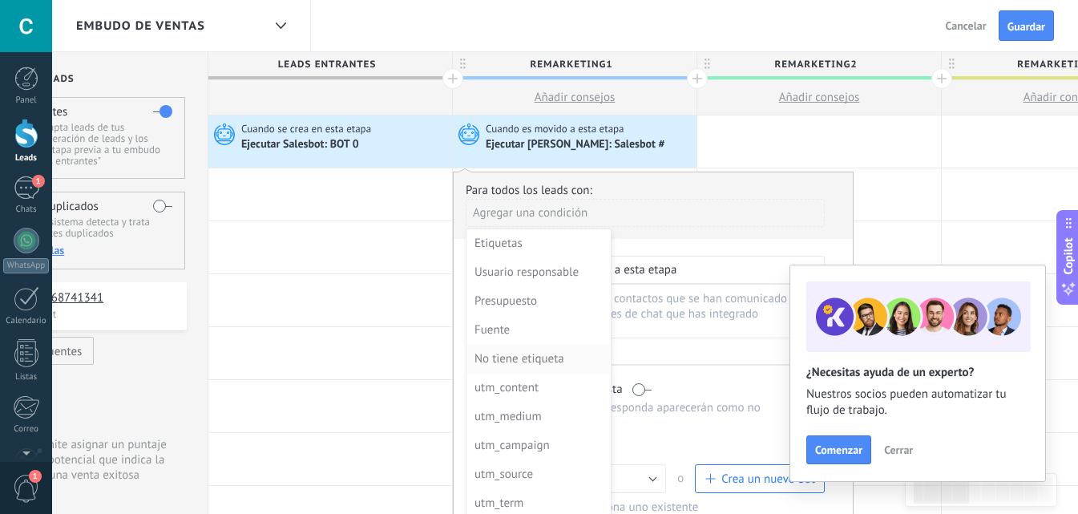
click at [518, 367] on div "No tiene etiqueta" at bounding box center [536, 359] width 125 height 22
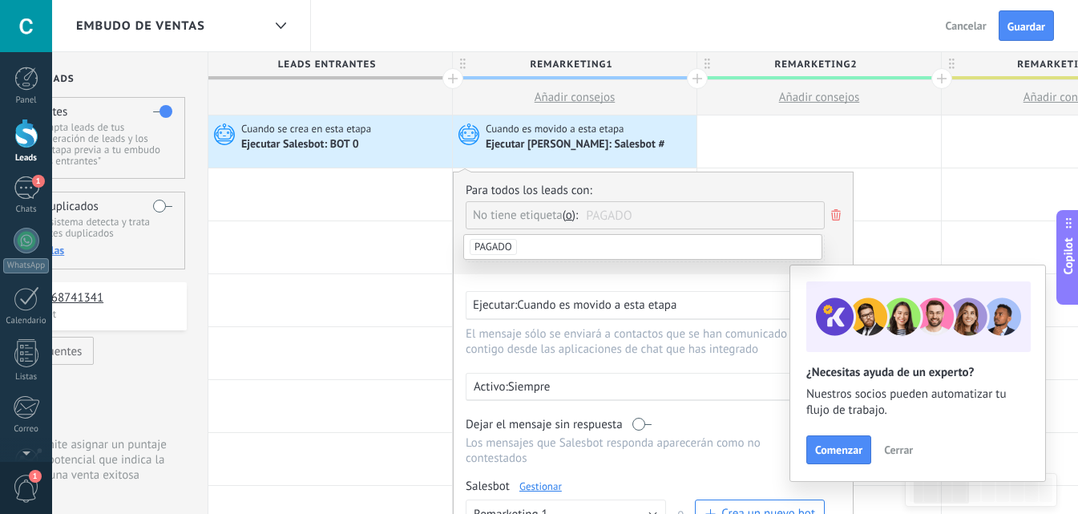
click at [585, 245] on li "PAGADO" at bounding box center [642, 247] width 357 height 24
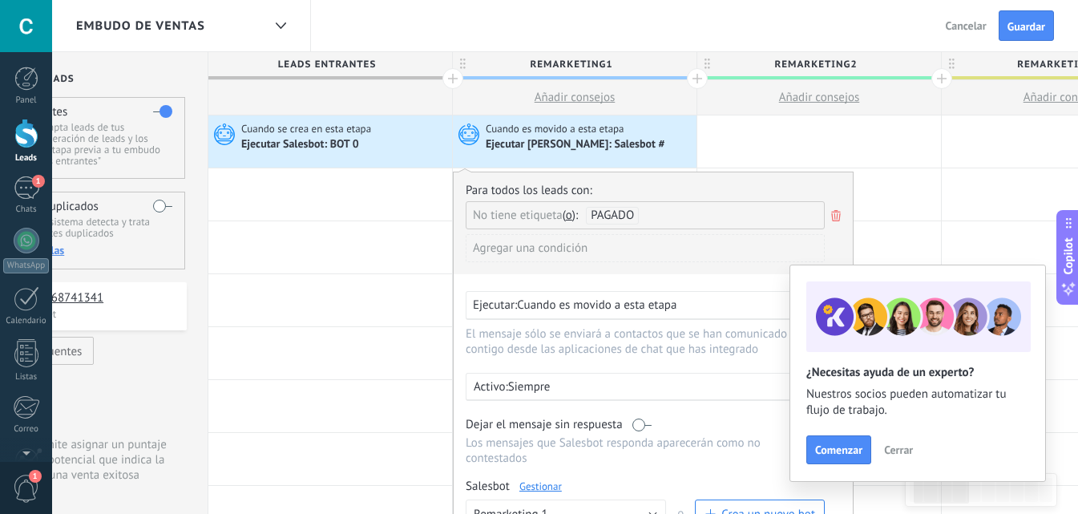
click at [508, 286] on div "Para todos los leads con: No tiene etiqueta y o o PAGADO Agregar una condición …" at bounding box center [653, 405] width 401 height 469
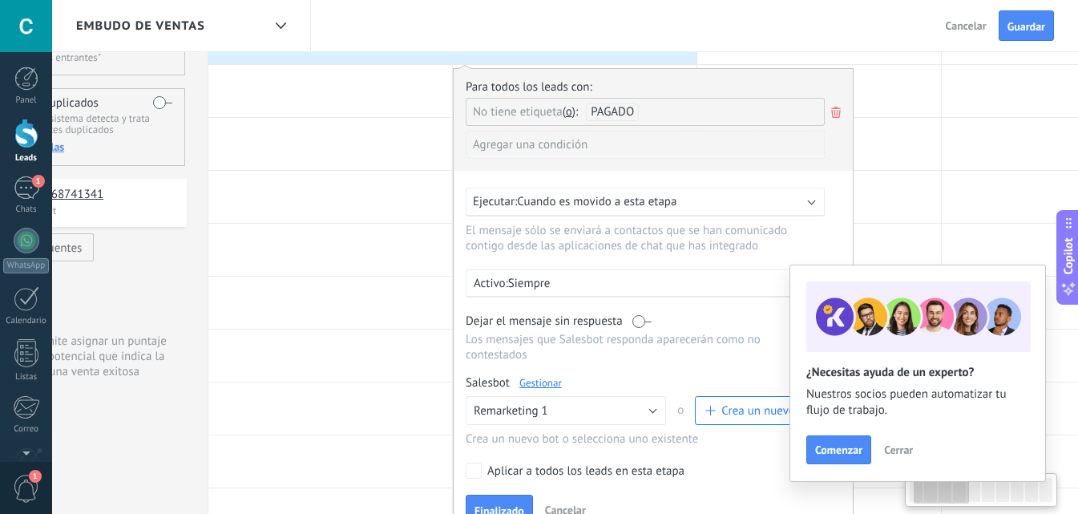
scroll to position [240, 0]
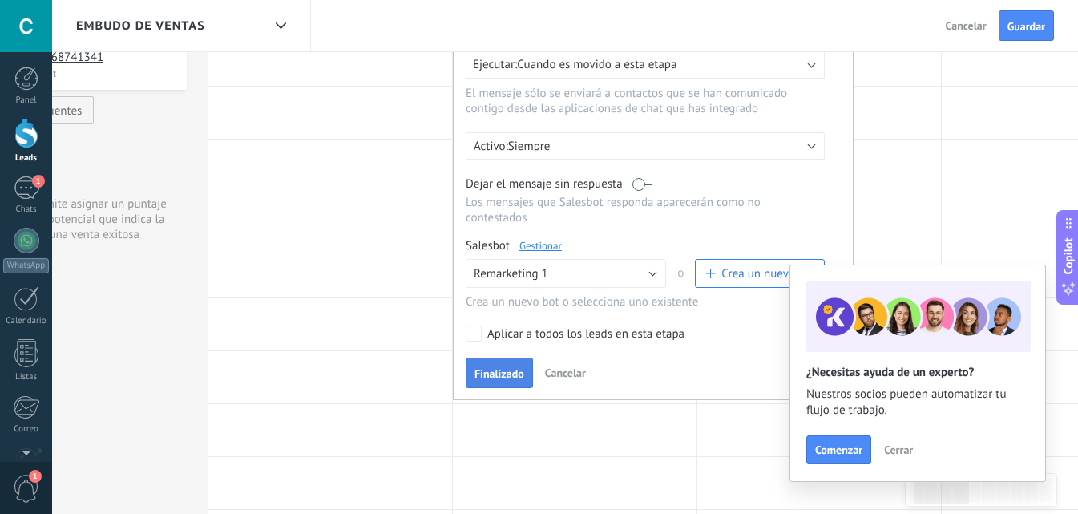
click at [506, 362] on button "Finalizado" at bounding box center [499, 372] width 67 height 30
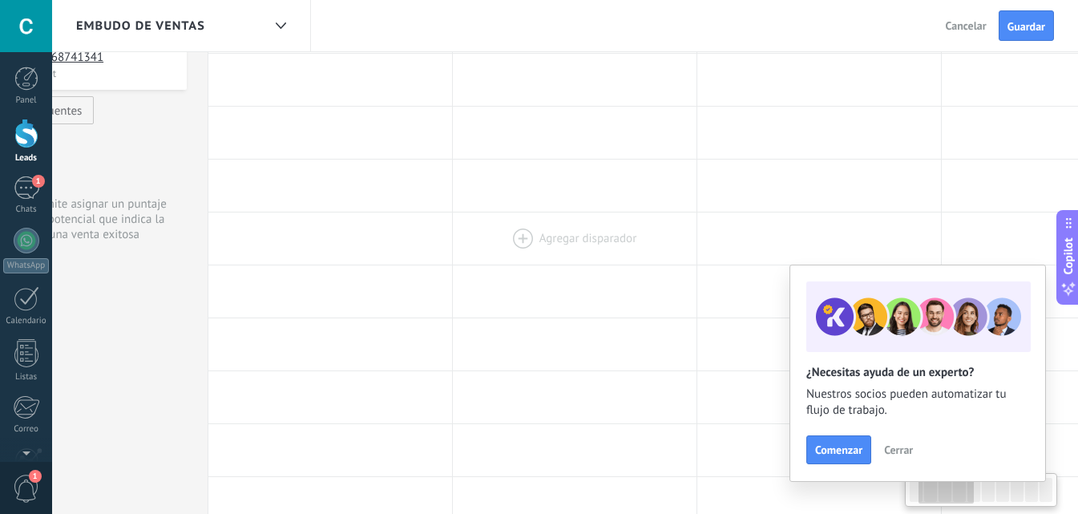
scroll to position [0, 221]
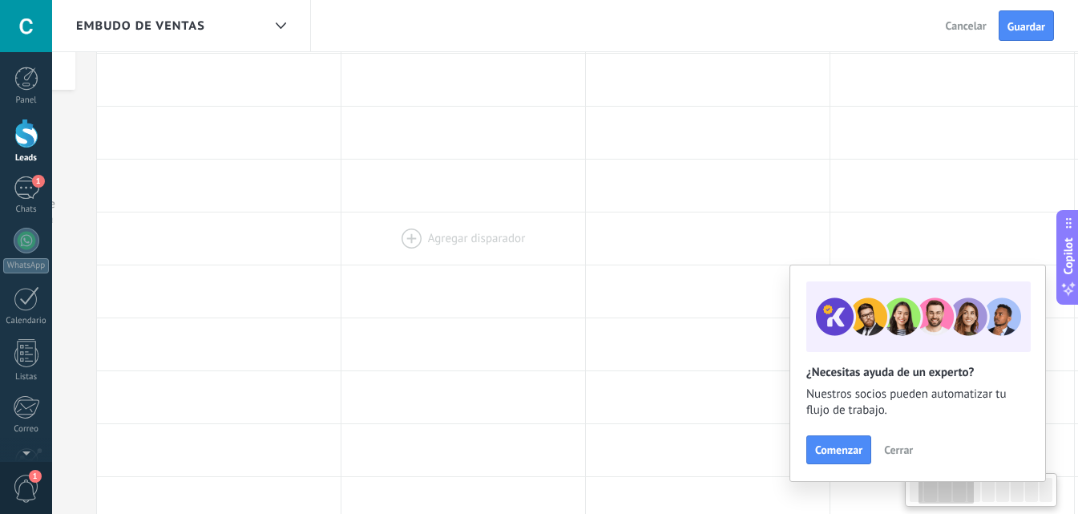
drag, startPoint x: 408, startPoint y: 282, endPoint x: 436, endPoint y: 232, distance: 57.7
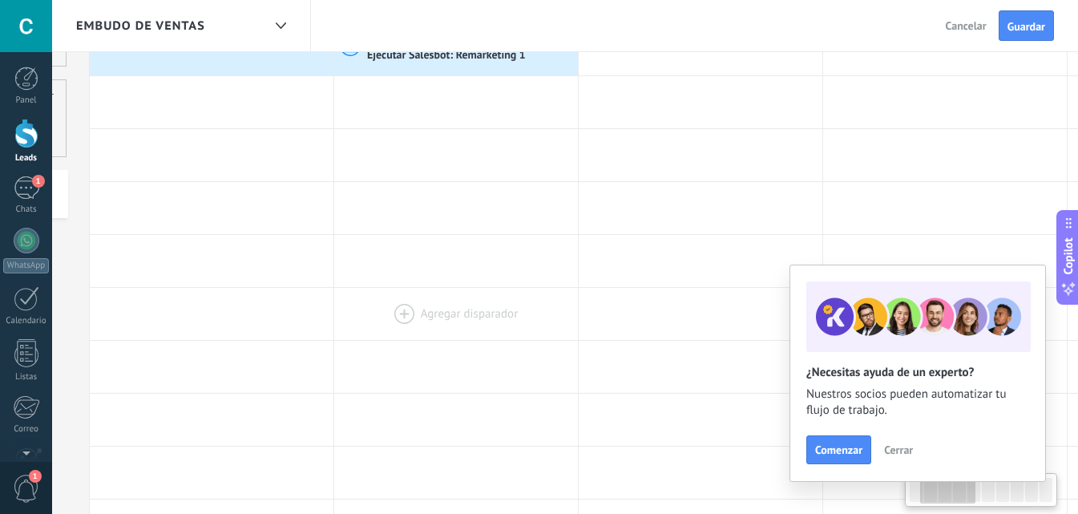
scroll to position [0, 0]
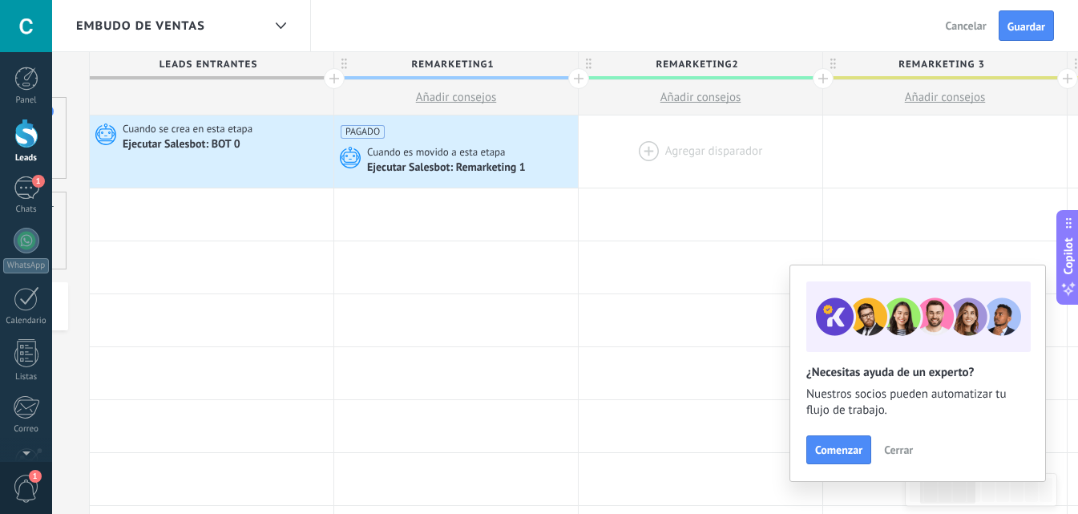
click at [647, 143] on div at bounding box center [701, 151] width 244 height 72
click at [639, 146] on div at bounding box center [701, 151] width 244 height 72
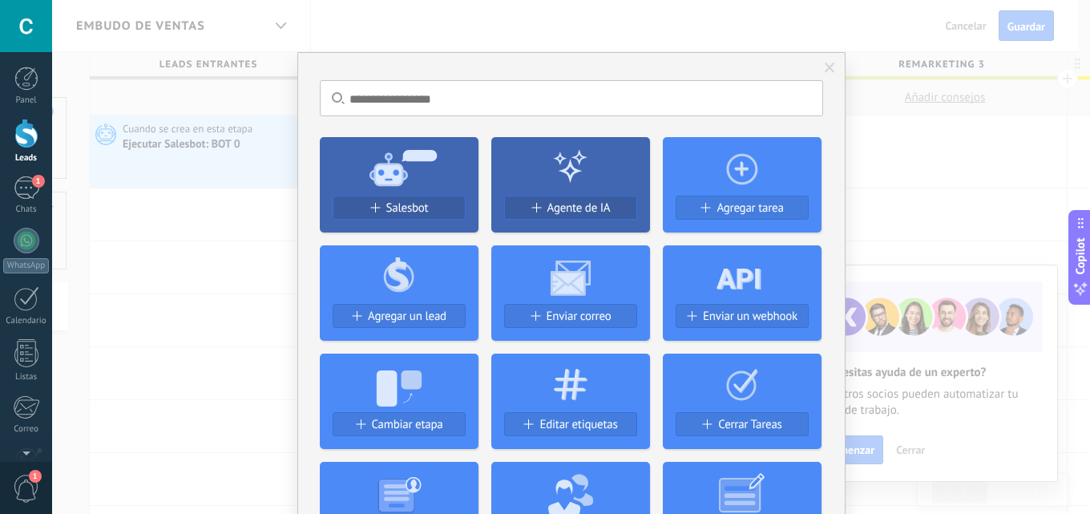
click at [418, 195] on icon at bounding box center [399, 167] width 159 height 58
click at [420, 204] on span "Salesbot" at bounding box center [407, 208] width 42 height 14
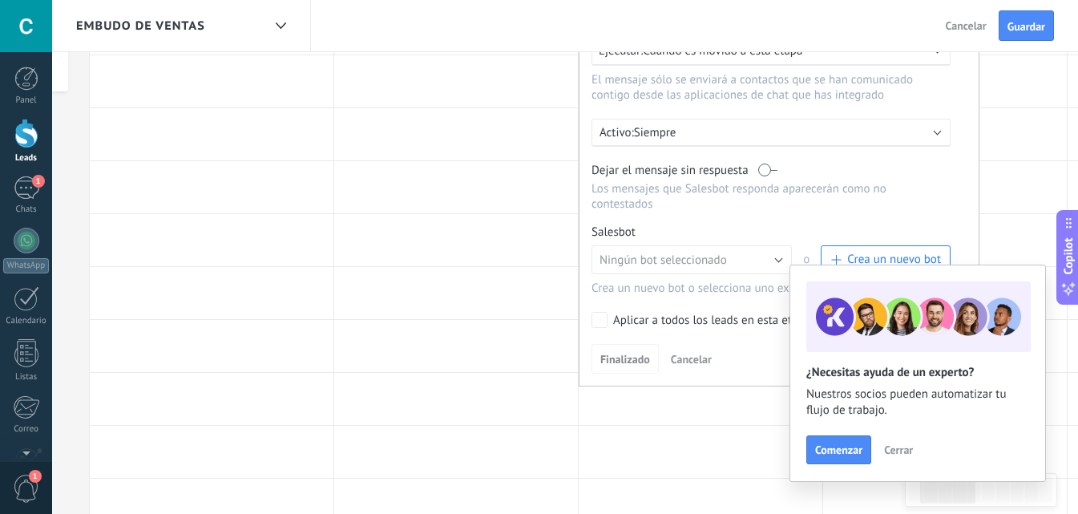
scroll to position [240, 0]
click at [659, 255] on span "Ningún bot seleccionado" at bounding box center [662, 258] width 127 height 15
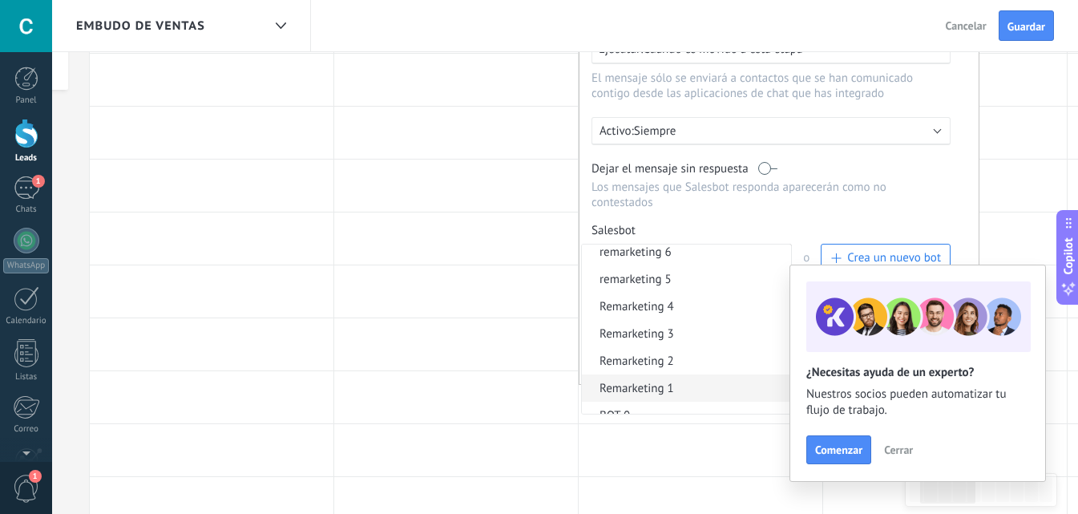
scroll to position [76, 0]
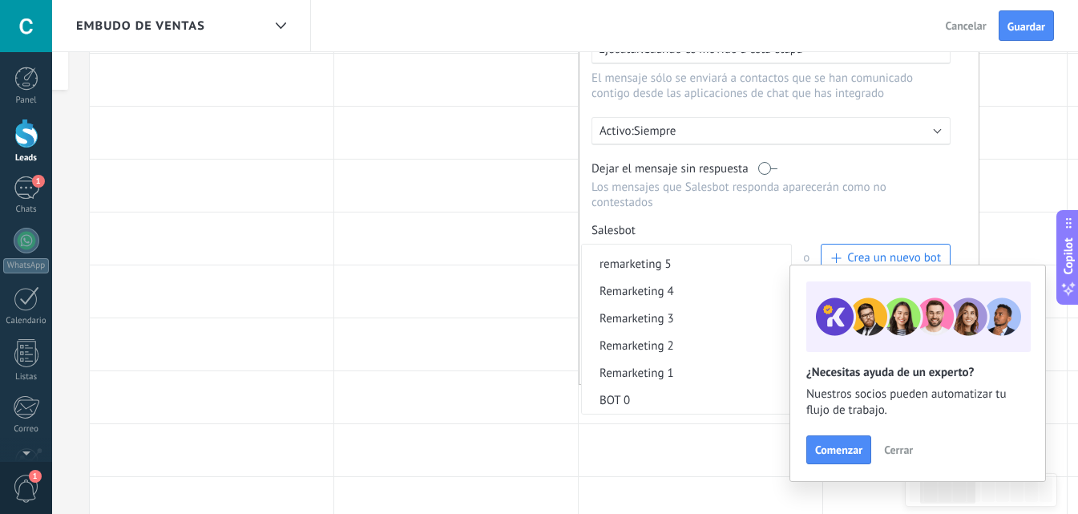
click at [671, 346] on span "Remarketing 2" at bounding box center [684, 345] width 204 height 15
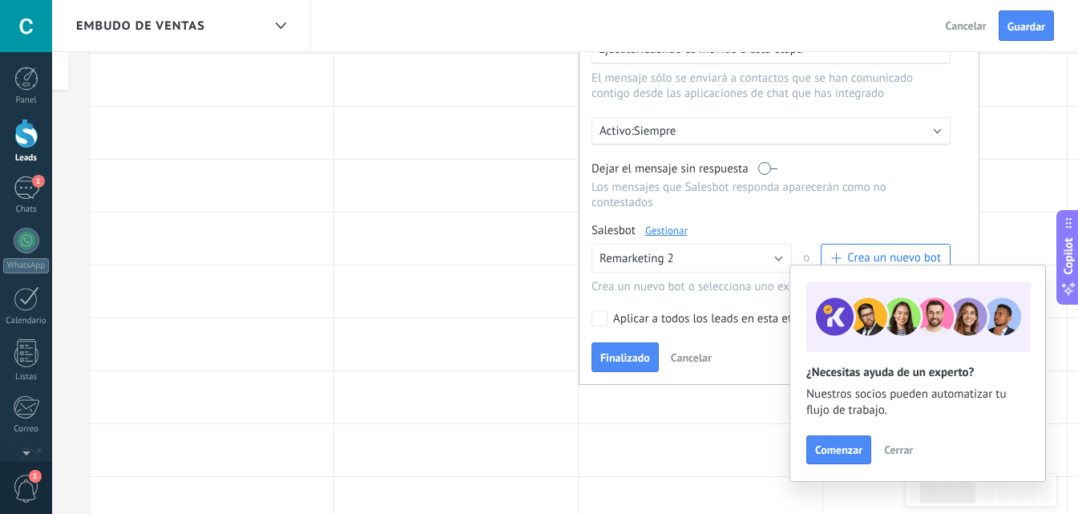
click at [745, 202] on p "Los mensajes que Salesbot responda aparecerán como no contestados" at bounding box center [770, 194] width 359 height 30
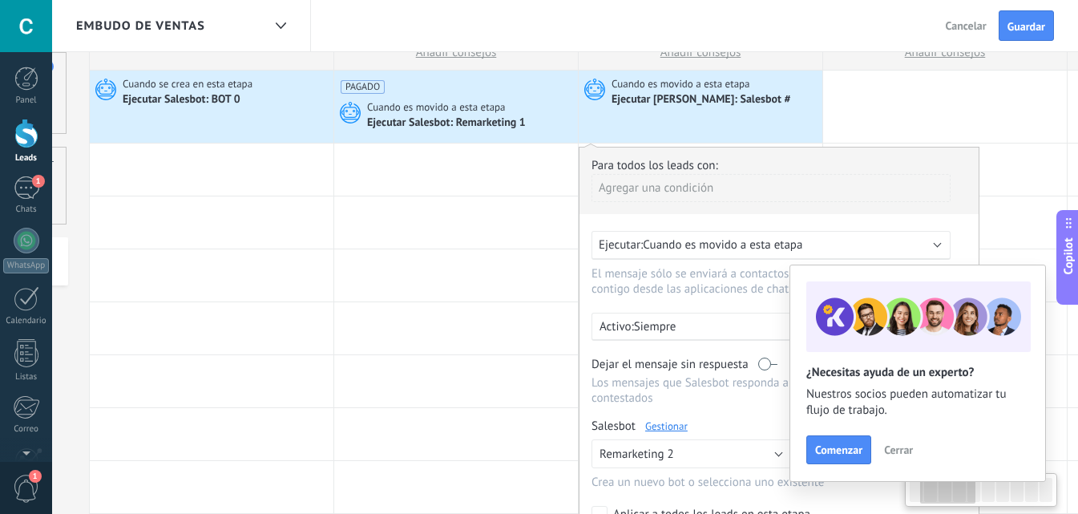
scroll to position [0, 0]
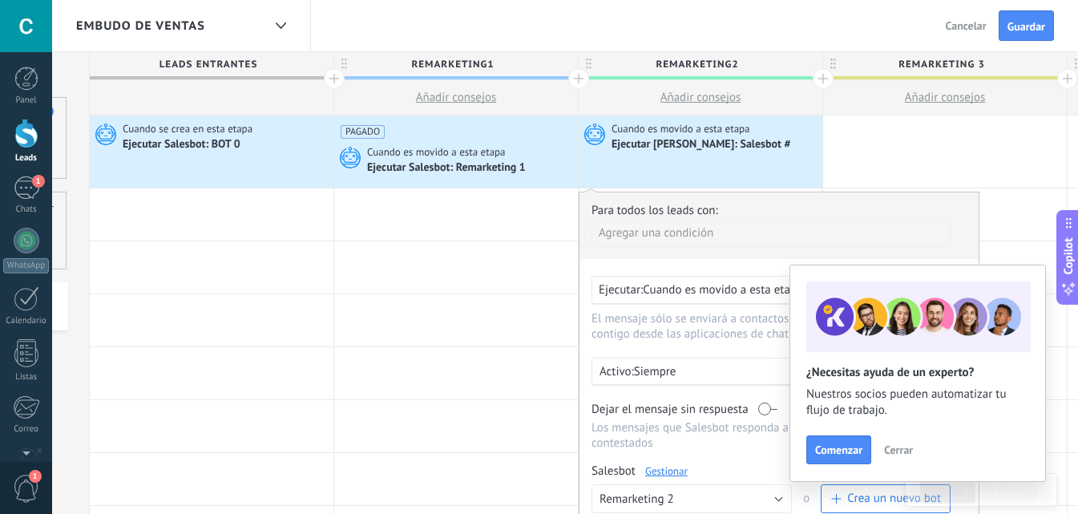
click at [648, 230] on div "Agregar una condición" at bounding box center [770, 233] width 359 height 28
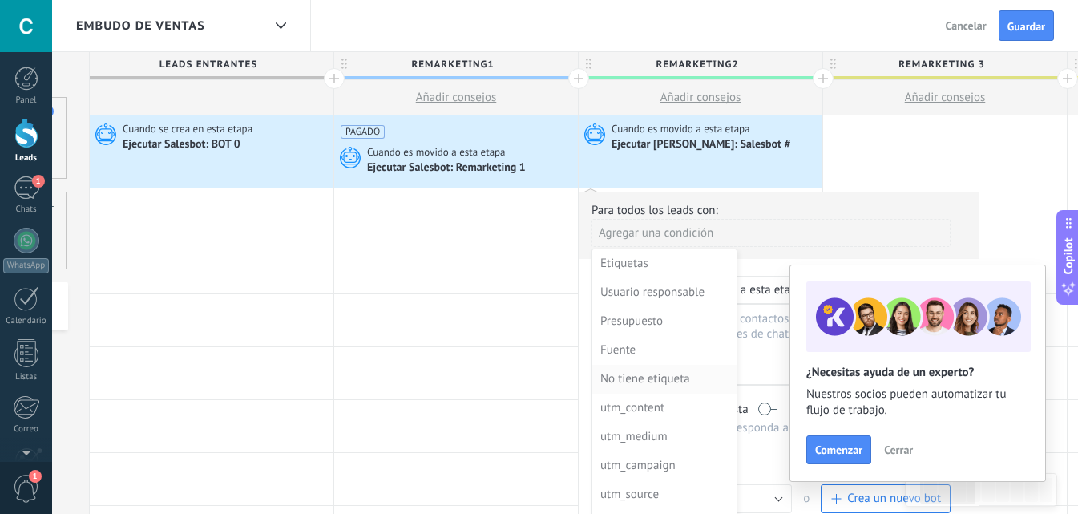
click at [663, 377] on div "No tiene etiqueta" at bounding box center [662, 379] width 125 height 22
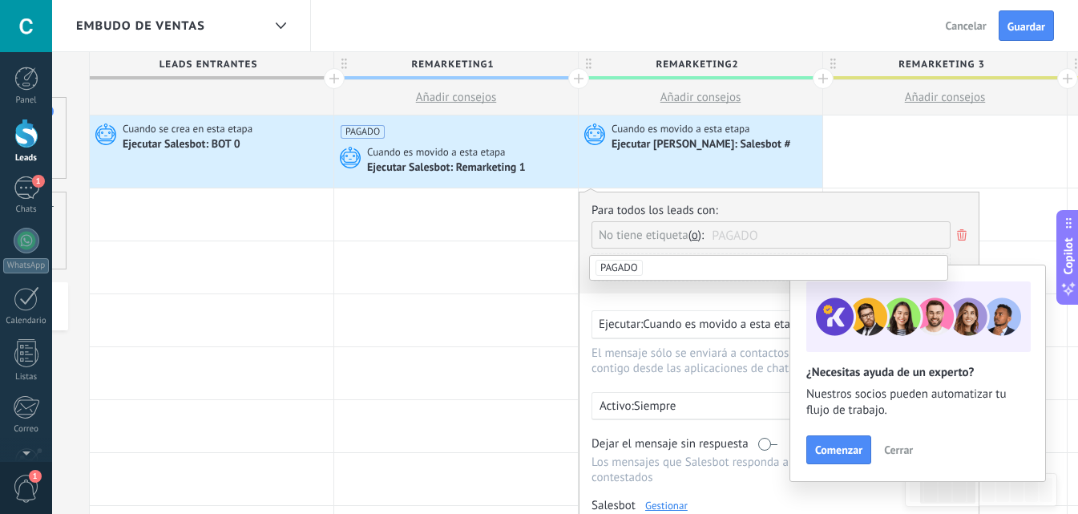
click at [670, 266] on li "PAGADO" at bounding box center [768, 268] width 357 height 24
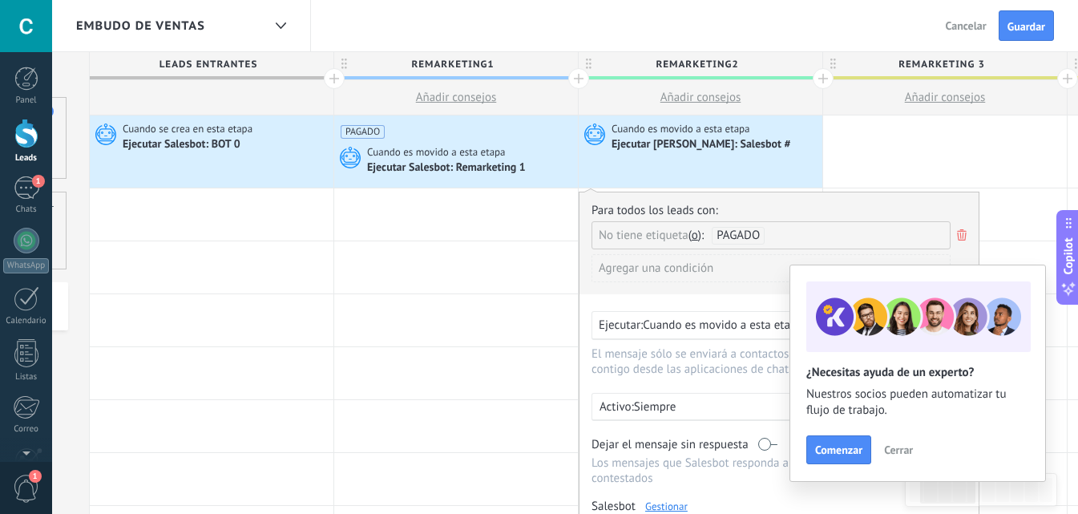
click at [651, 301] on div "Para todos los leads con: No tiene etiqueta y o o PAGADO Agregar una condición …" at bounding box center [779, 426] width 401 height 469
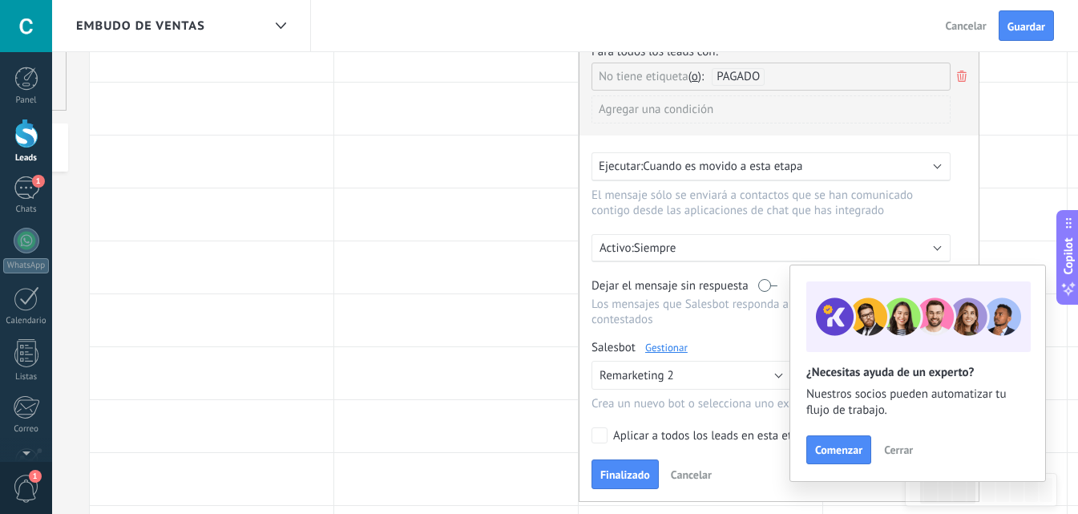
scroll to position [160, 0]
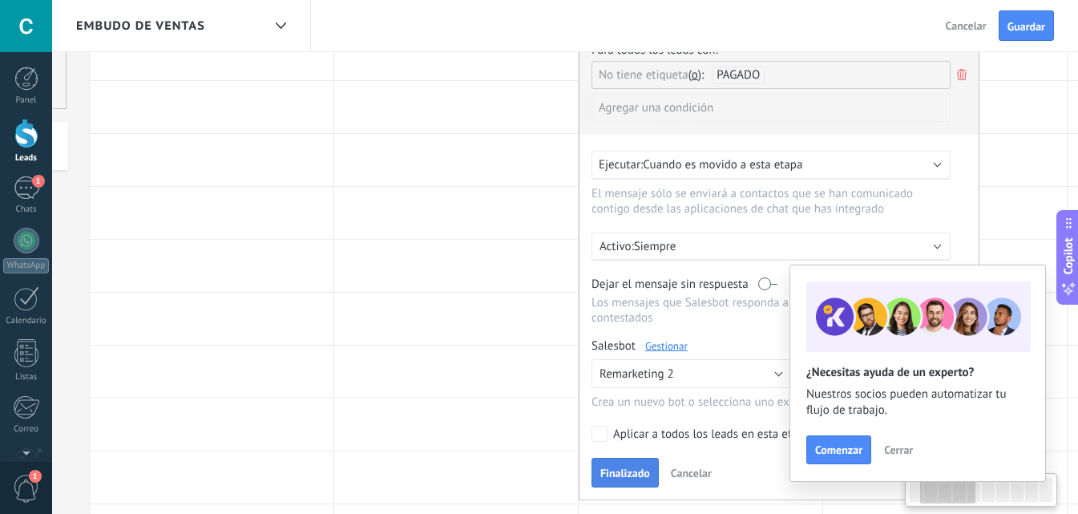
click at [639, 478] on span "Finalizado" at bounding box center [625, 472] width 50 height 11
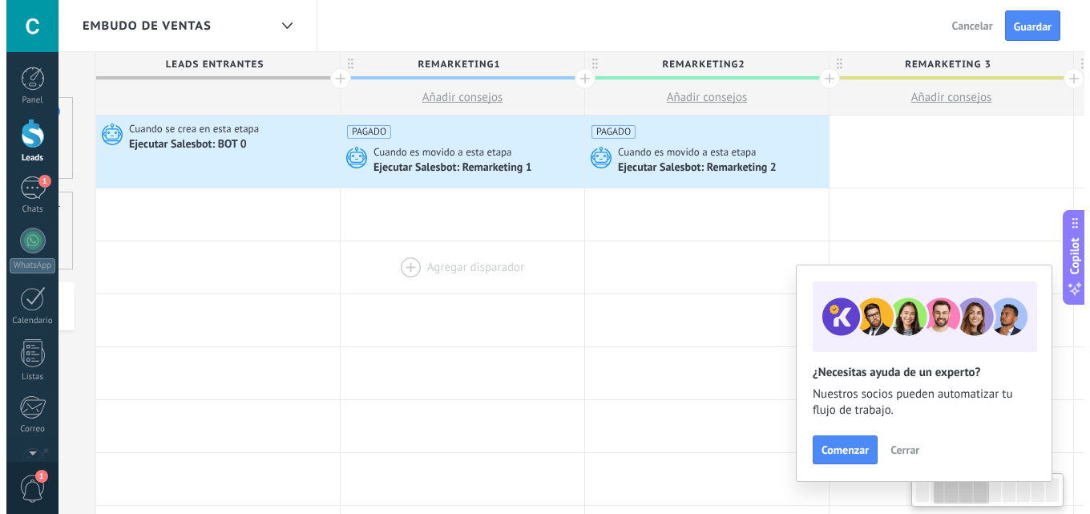
scroll to position [0, 340]
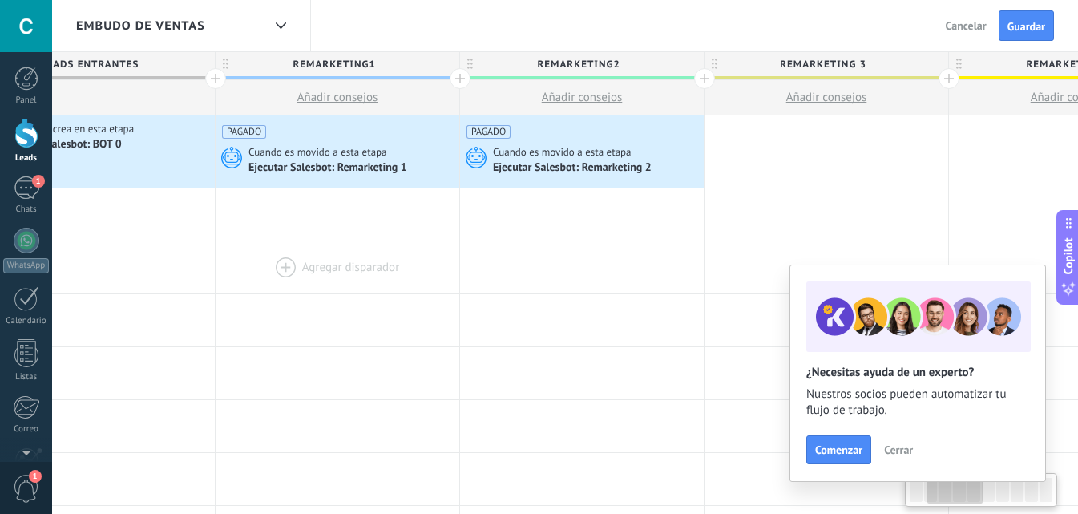
click at [534, 293] on div at bounding box center [582, 267] width 244 height 52
click at [460, 260] on div at bounding box center [582, 267] width 244 height 52
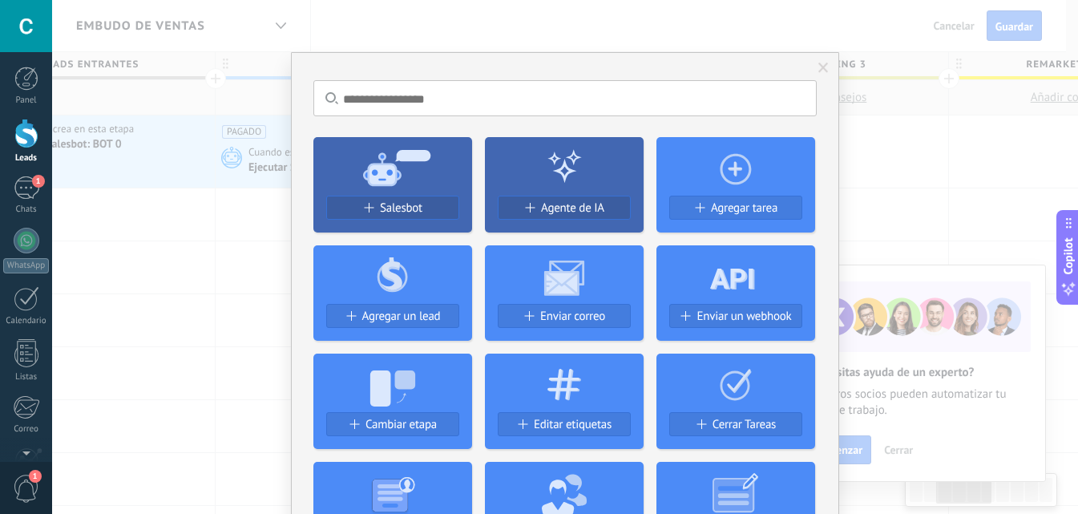
scroll to position [0, 518]
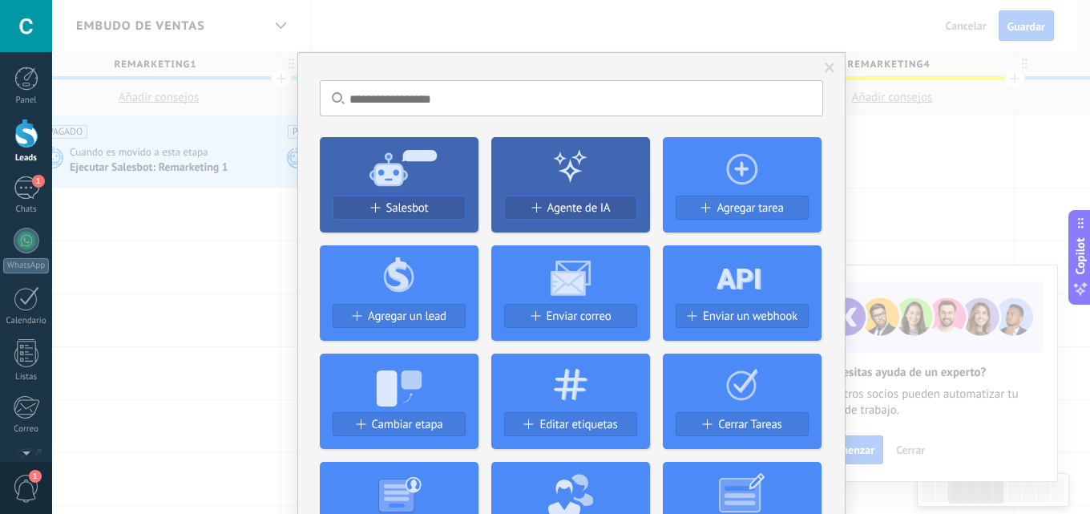
click at [627, 139] on div at bounding box center [570, 166] width 159 height 58
drag, startPoint x: 931, startPoint y: 137, endPoint x: 857, endPoint y: 151, distance: 75.1
click at [930, 139] on div "No hay resultados Salesbot Agente de IA Agregar tarea Agregar un lead Enviar co…" at bounding box center [571, 257] width 1038 height 514
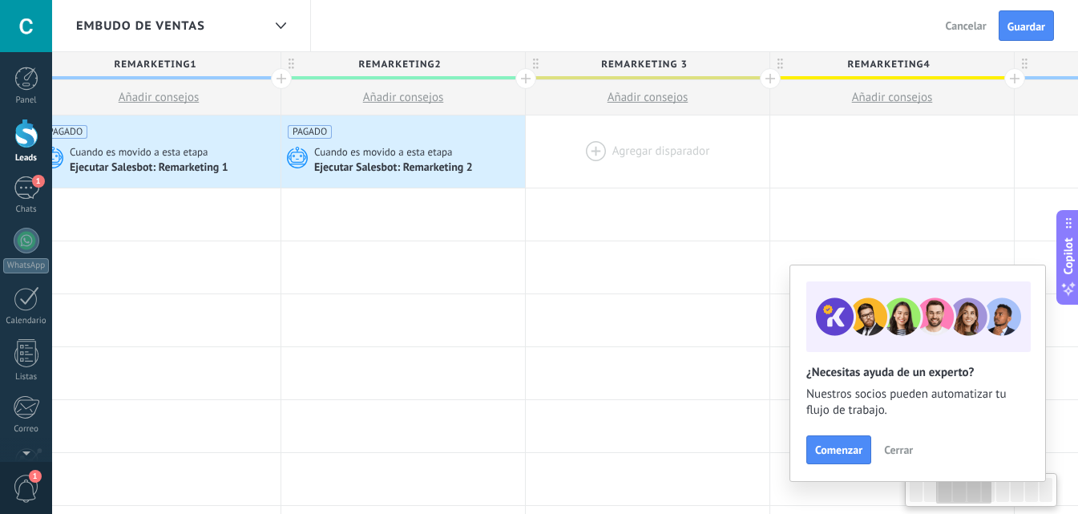
click at [634, 131] on div at bounding box center [648, 151] width 244 height 72
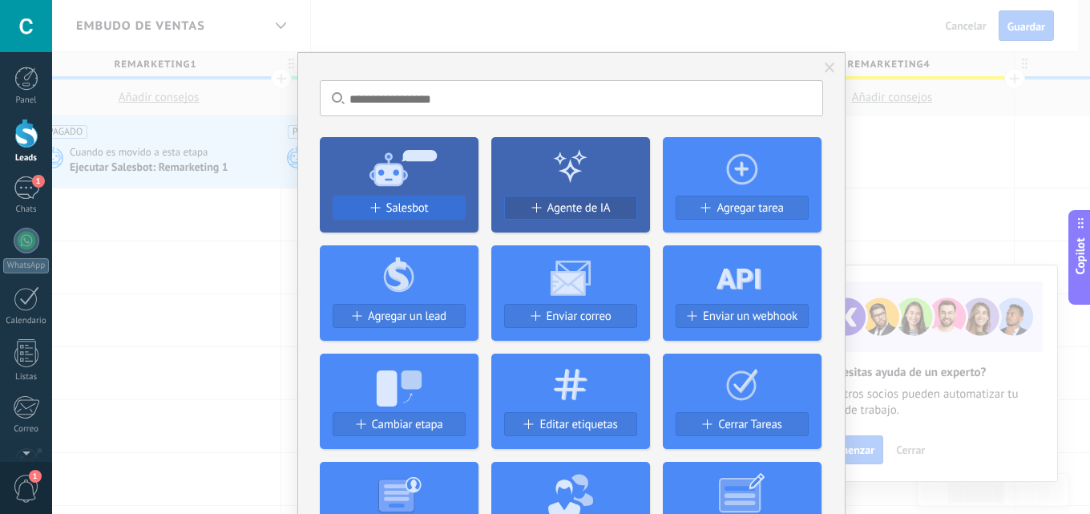
click at [395, 197] on button "Salesbot" at bounding box center [399, 208] width 133 height 24
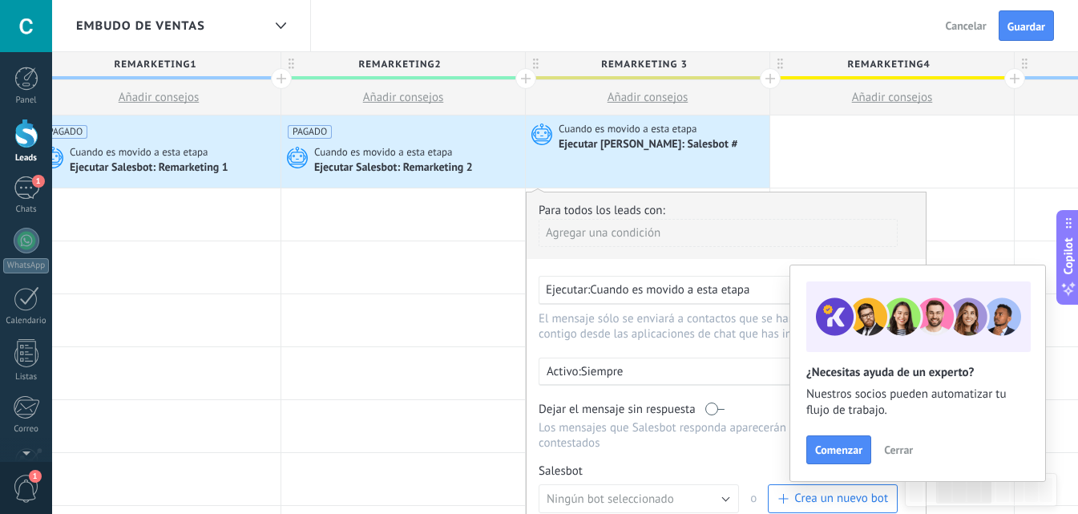
click at [576, 229] on div "Agregar una condición" at bounding box center [717, 233] width 359 height 28
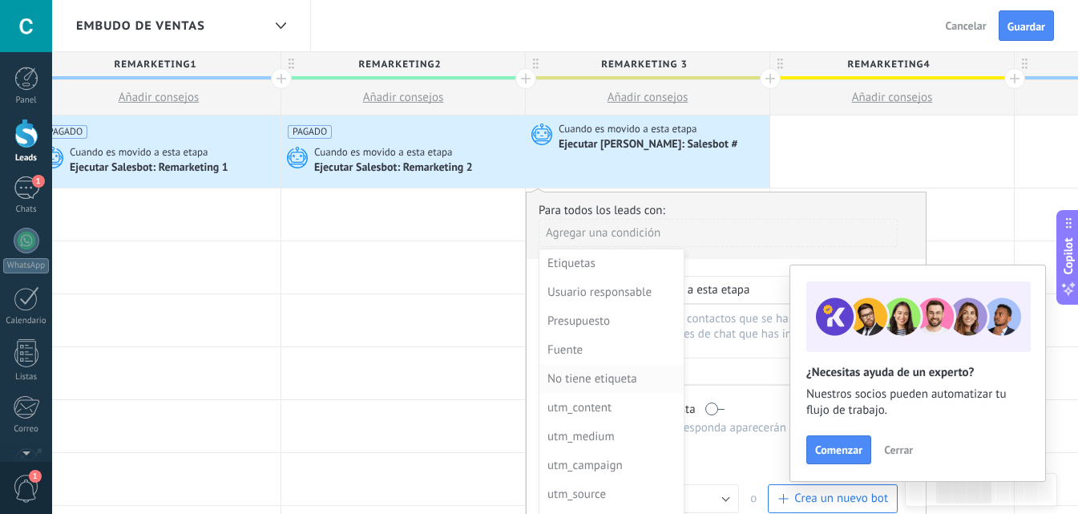
click at [577, 382] on div "No tiene etiqueta" at bounding box center [609, 379] width 125 height 22
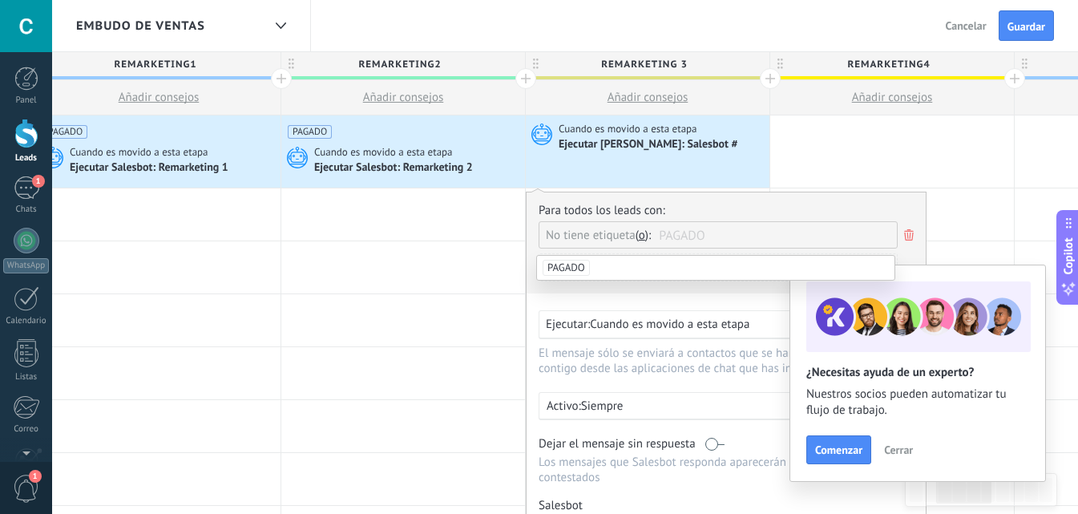
drag, startPoint x: 628, startPoint y: 264, endPoint x: 592, endPoint y: 304, distance: 54.5
click at [625, 268] on li "PAGADO" at bounding box center [715, 268] width 357 height 24
click at [594, 301] on div "Para todos los leads con: No tiene etiqueta y o o PAGADO Agregar una condición …" at bounding box center [726, 426] width 401 height 469
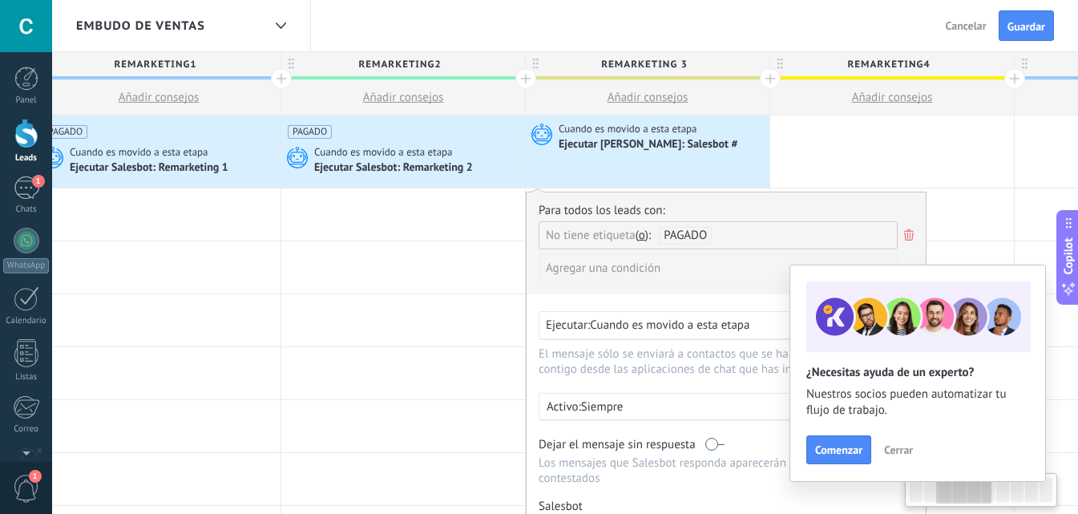
scroll to position [240, 0]
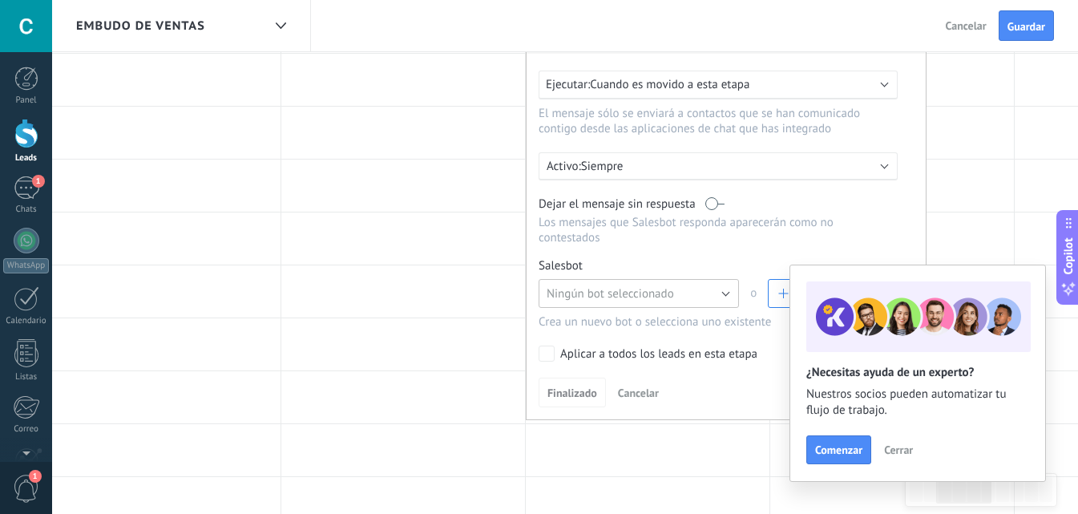
click at [562, 293] on span "Ningún bot seleccionado" at bounding box center [609, 293] width 127 height 15
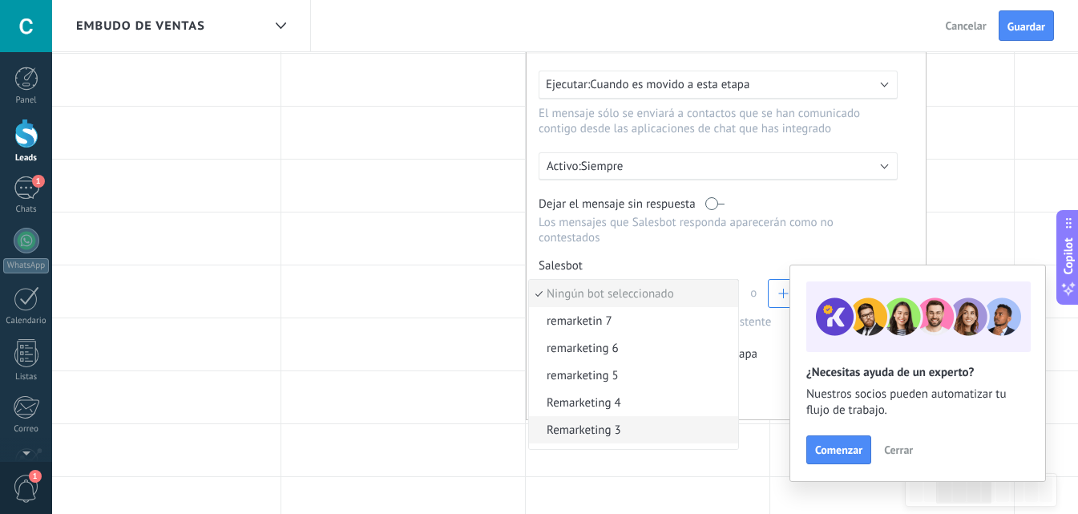
scroll to position [76, 0]
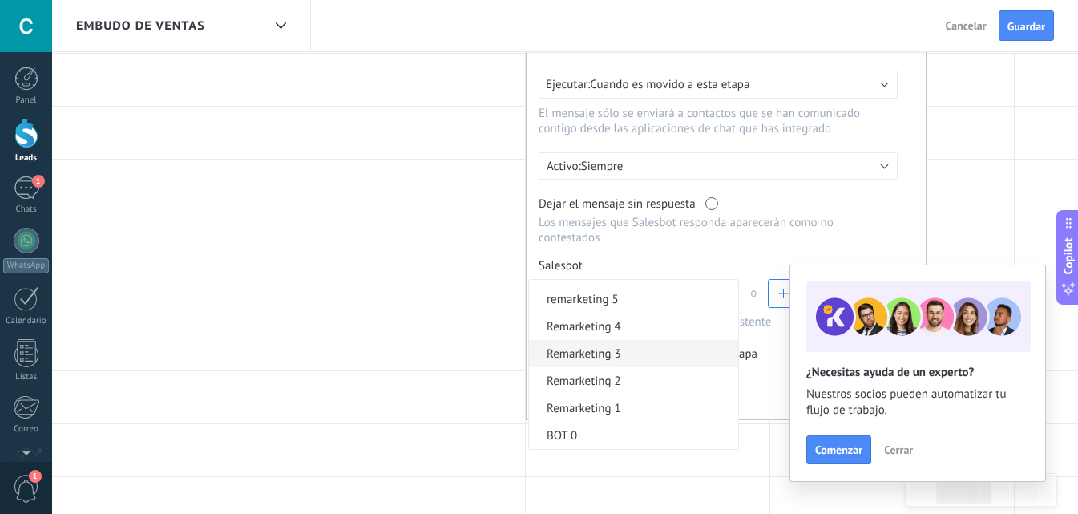
click at [654, 347] on span "Remarketing 3" at bounding box center [631, 353] width 204 height 15
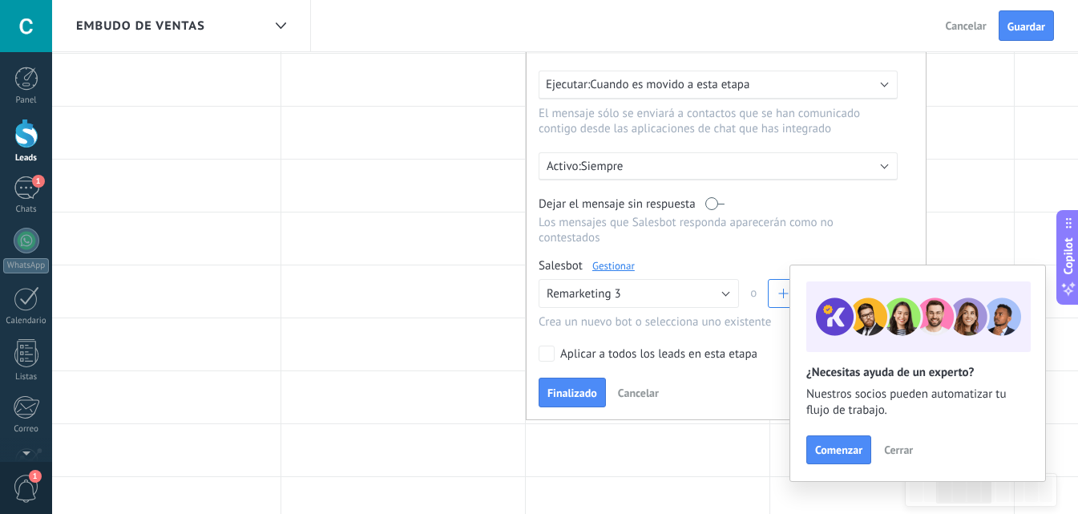
click at [579, 392] on span "Finalizado" at bounding box center [572, 392] width 50 height 11
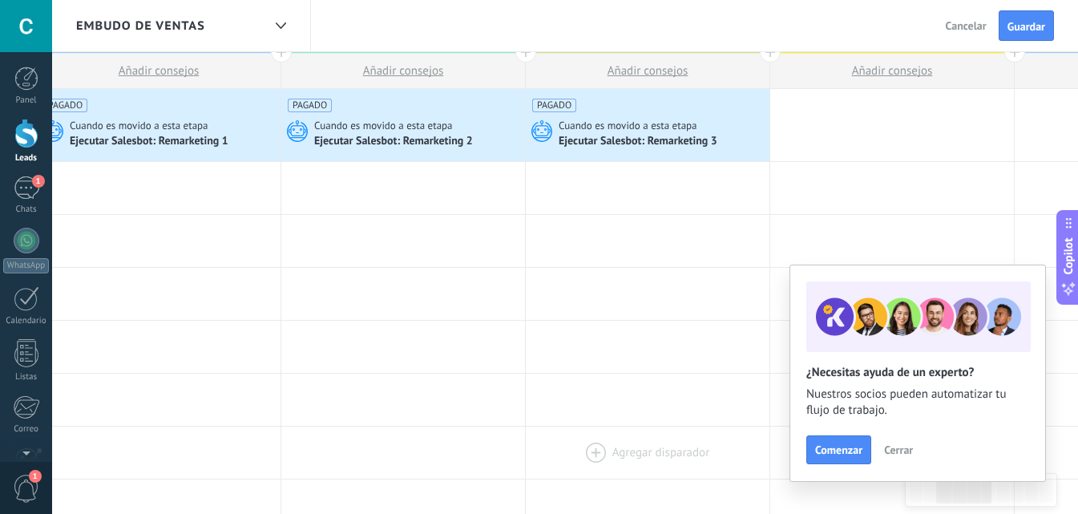
scroll to position [0, 0]
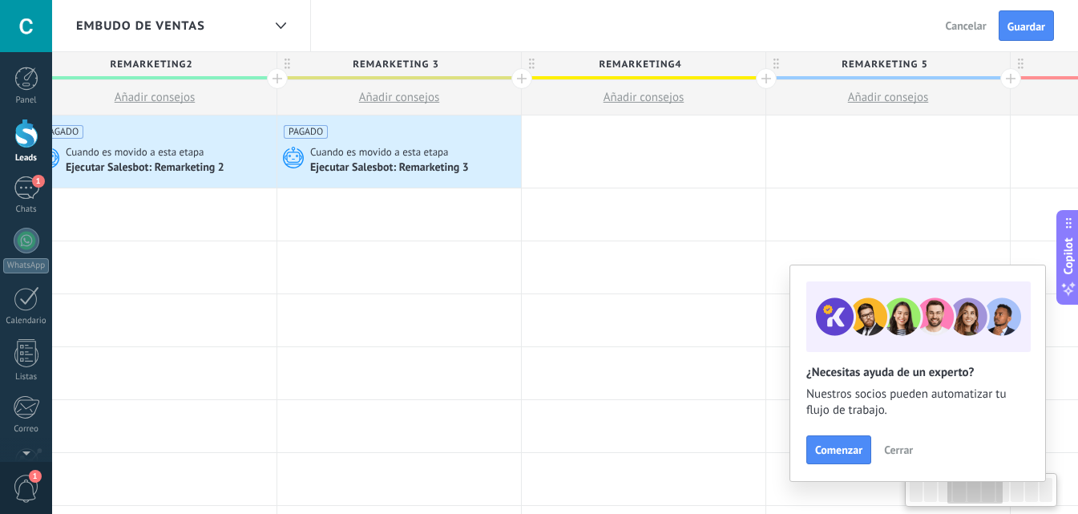
drag, startPoint x: 664, startPoint y: 270, endPoint x: 330, endPoint y: 142, distance: 357.9
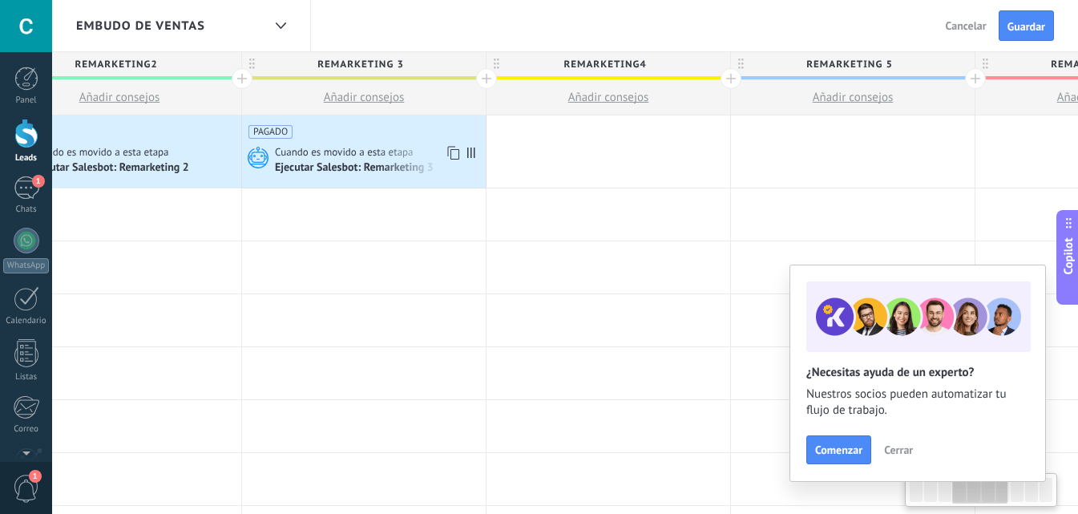
click at [330, 142] on div "PAGADO Cuando es movido a esta etapa Ejecutar [PERSON_NAME]: Remarketing 3" at bounding box center [364, 151] width 244 height 72
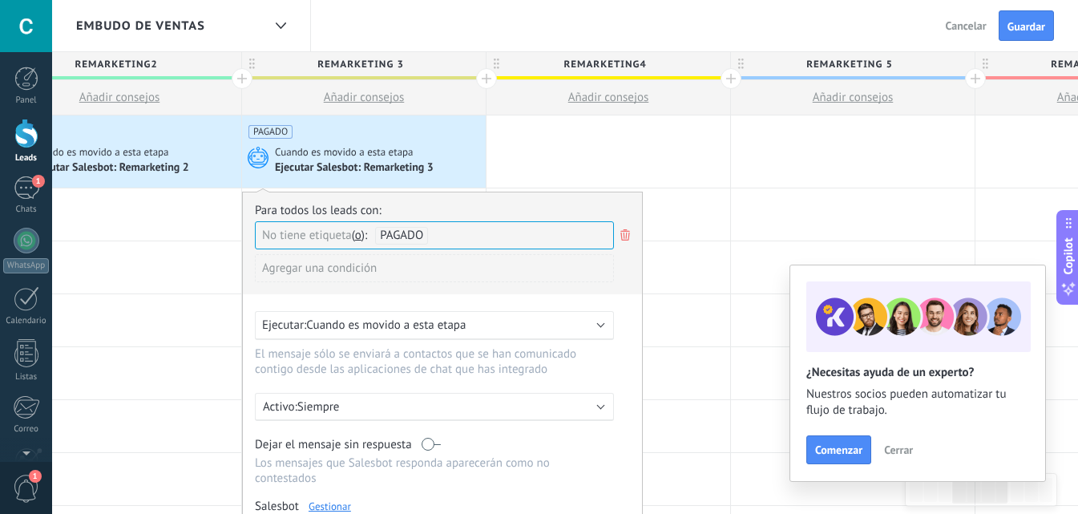
scroll to position [80, 0]
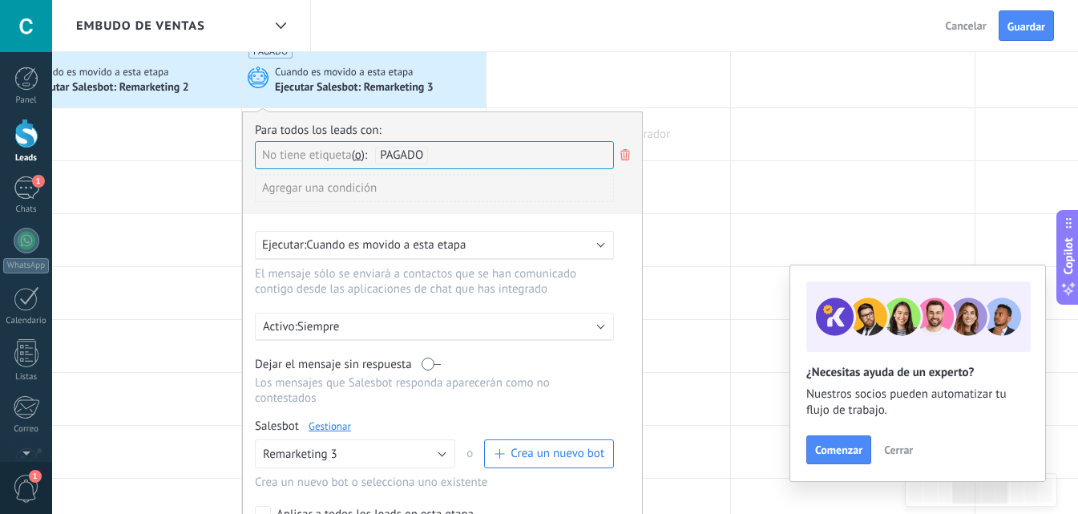
click at [744, 143] on div at bounding box center [853, 134] width 244 height 52
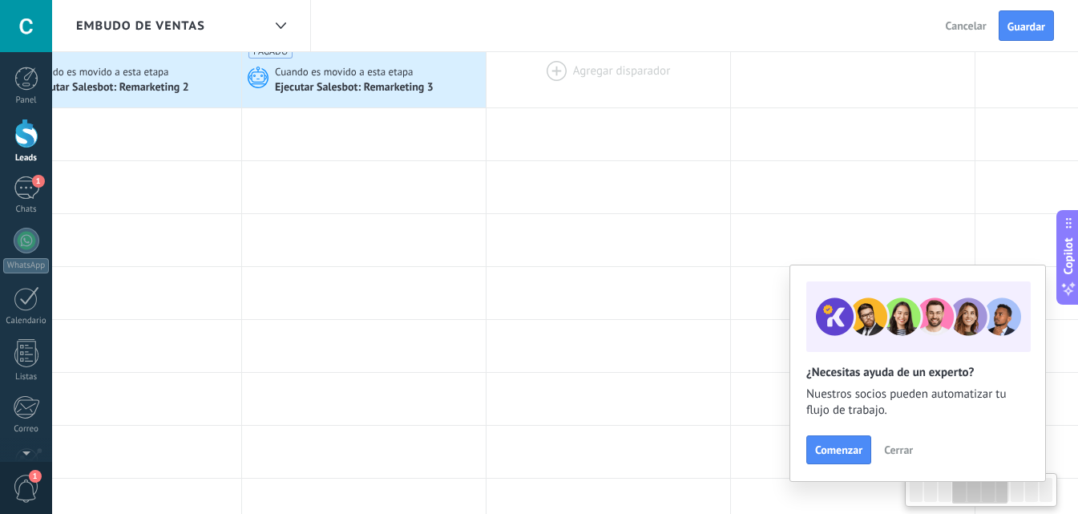
click at [599, 66] on div at bounding box center [608, 71] width 244 height 72
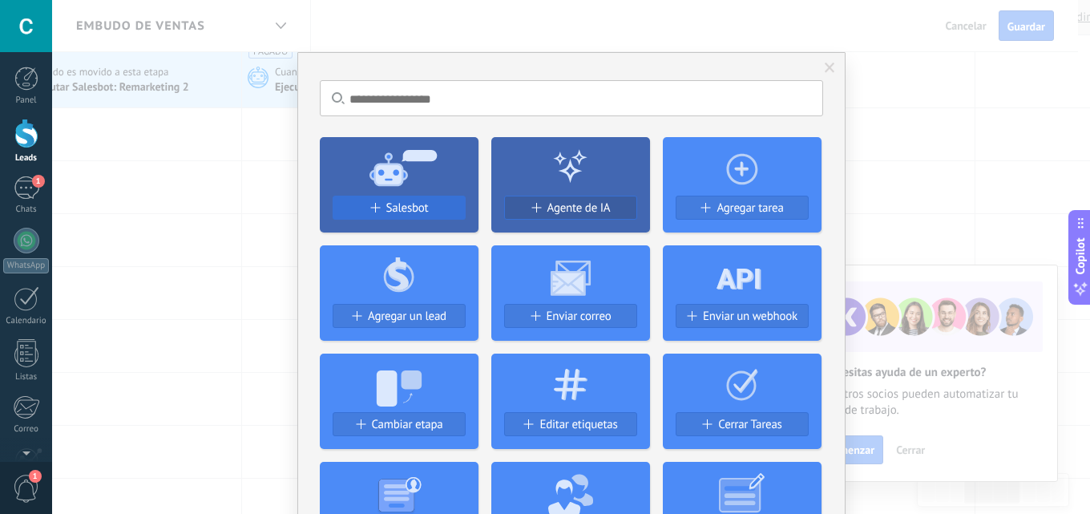
click at [433, 204] on div "Salesbot" at bounding box center [398, 208] width 131 height 14
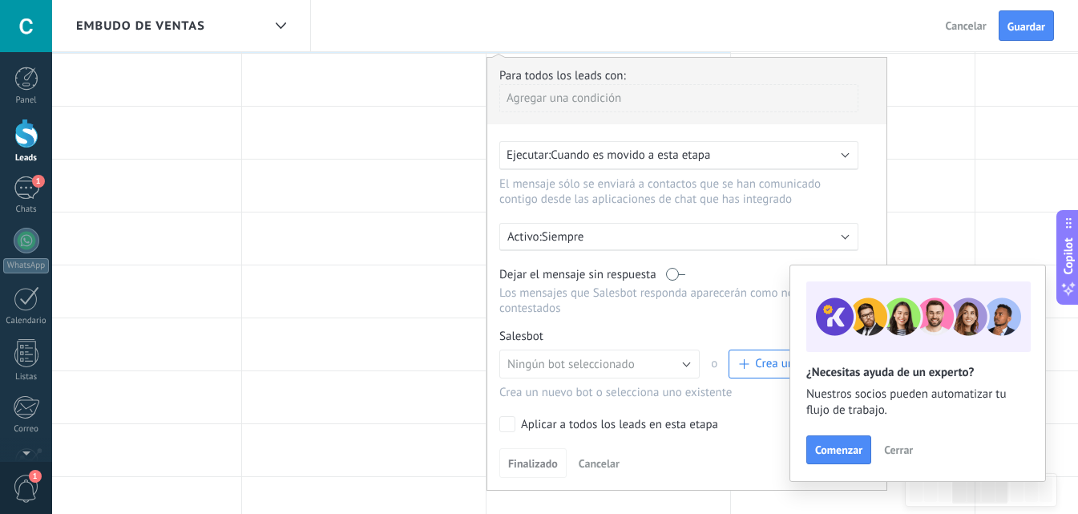
scroll to position [160, 0]
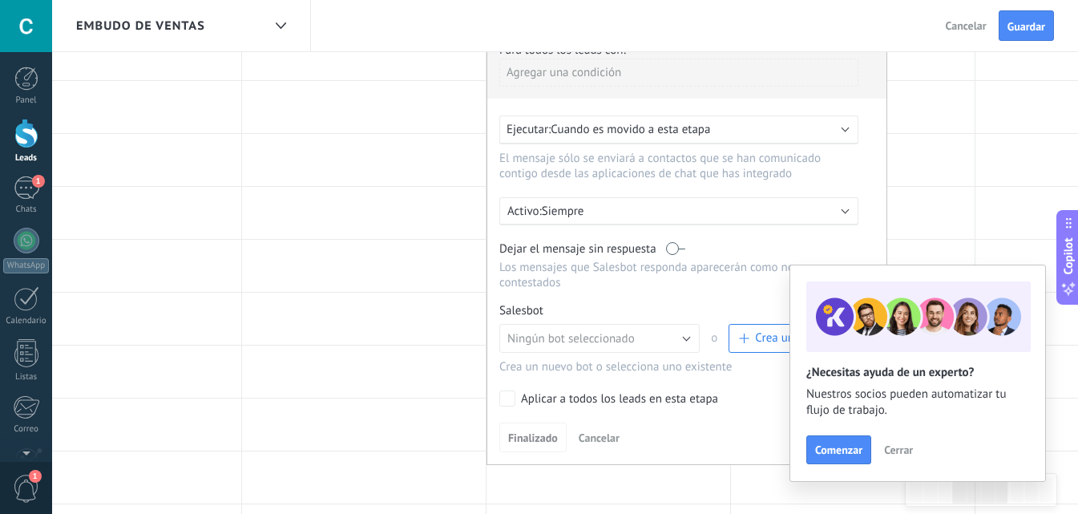
click at [606, 58] on div "Para todos los leads con: Agregar una condición" at bounding box center [686, 70] width 375 height 56
click at [575, 72] on div "Agregar una condición" at bounding box center [678, 72] width 359 height 28
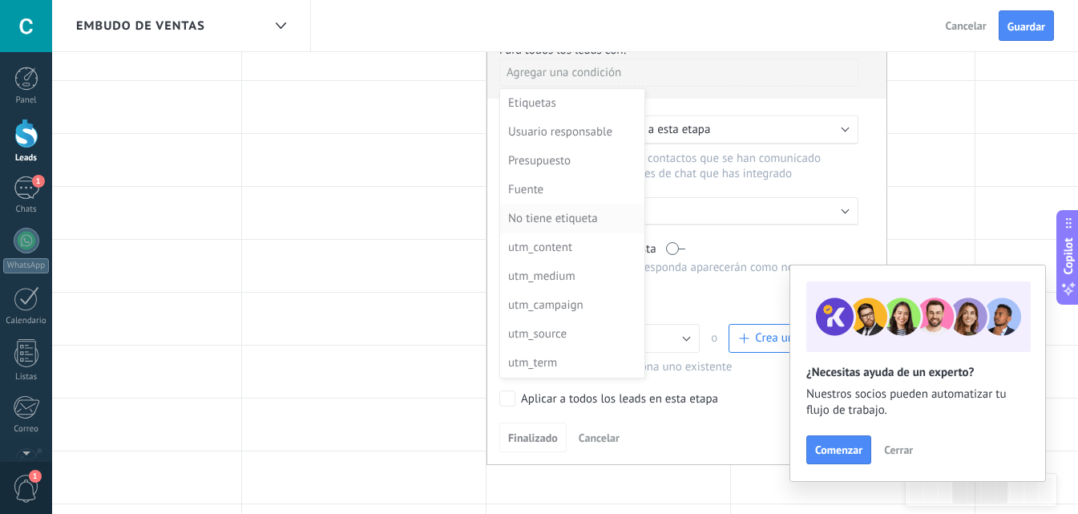
click at [550, 226] on div "No tiene etiqueta" at bounding box center [570, 219] width 125 height 22
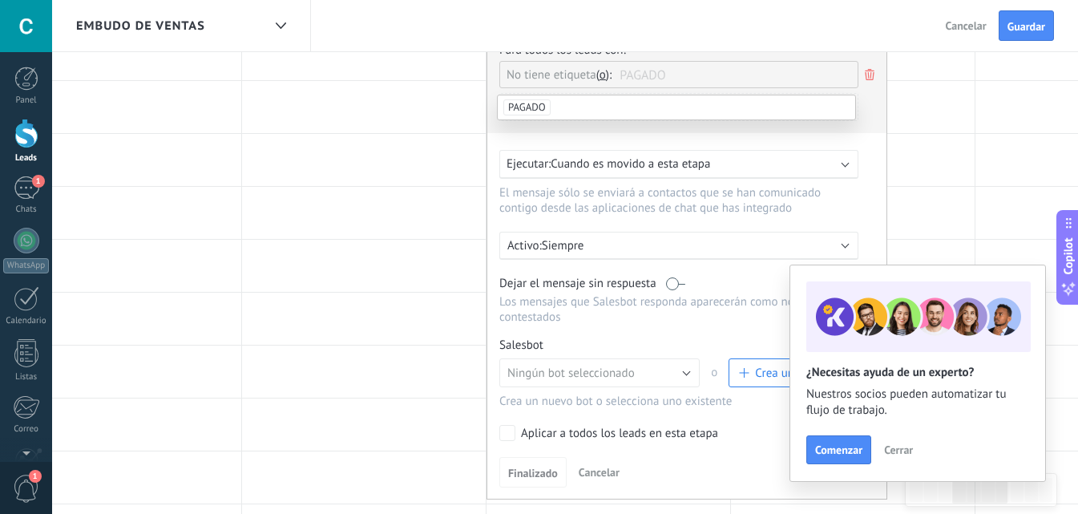
click at [583, 98] on li "PAGADO" at bounding box center [676, 107] width 357 height 24
click at [574, 130] on div "Agregar una condición" at bounding box center [678, 114] width 359 height 40
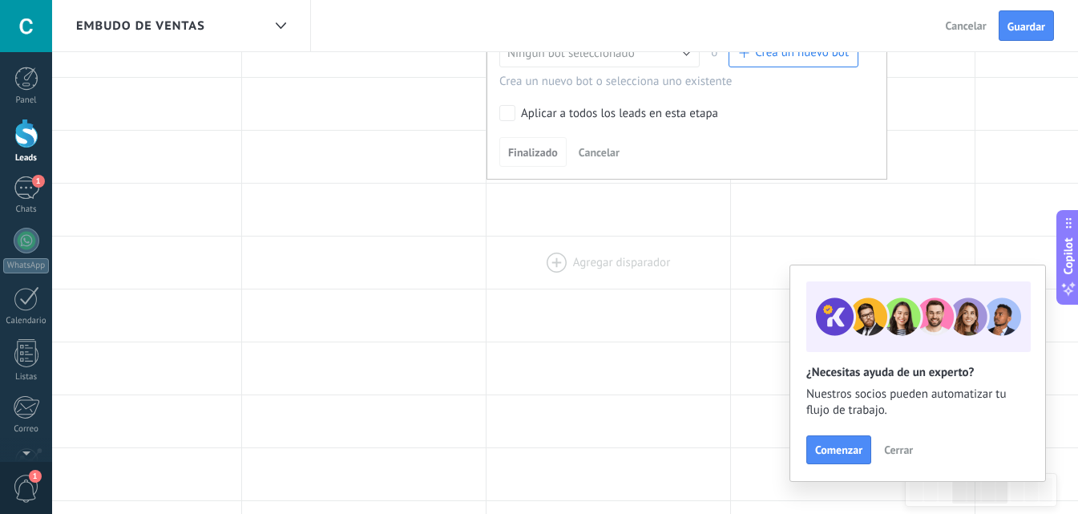
scroll to position [321, 0]
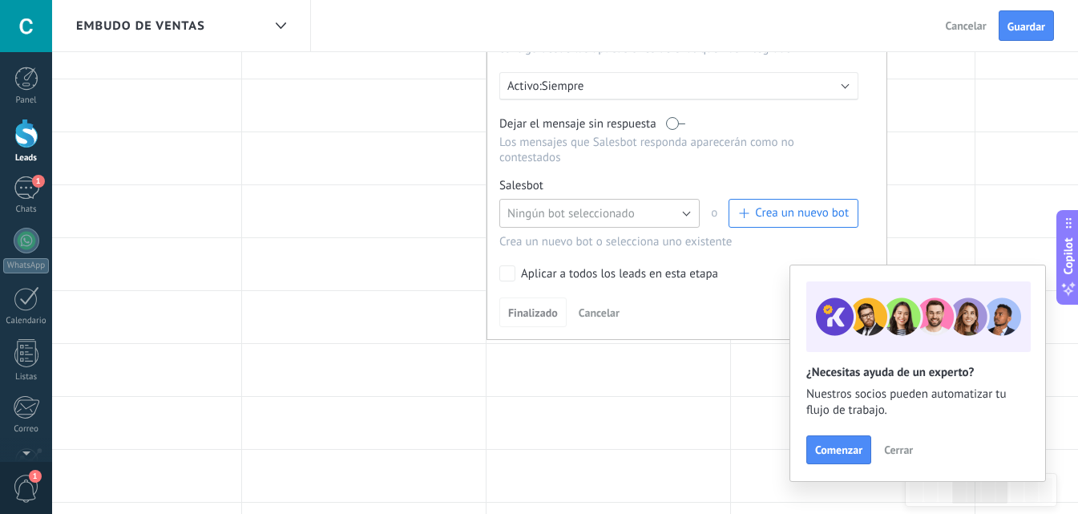
click at [550, 218] on span "Ningún bot seleccionado" at bounding box center [570, 213] width 127 height 15
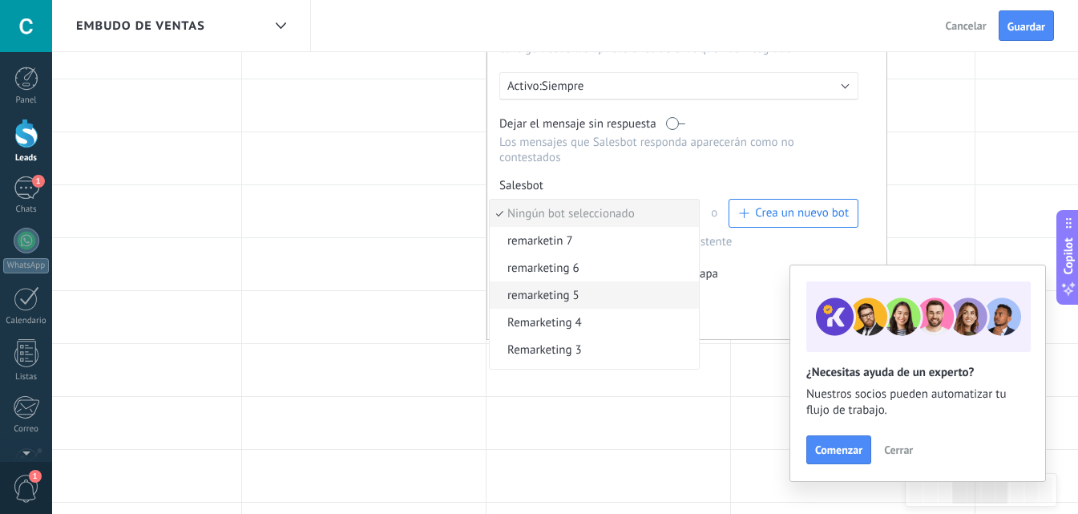
click at [589, 294] on span "remarketing 5" at bounding box center [592, 295] width 204 height 15
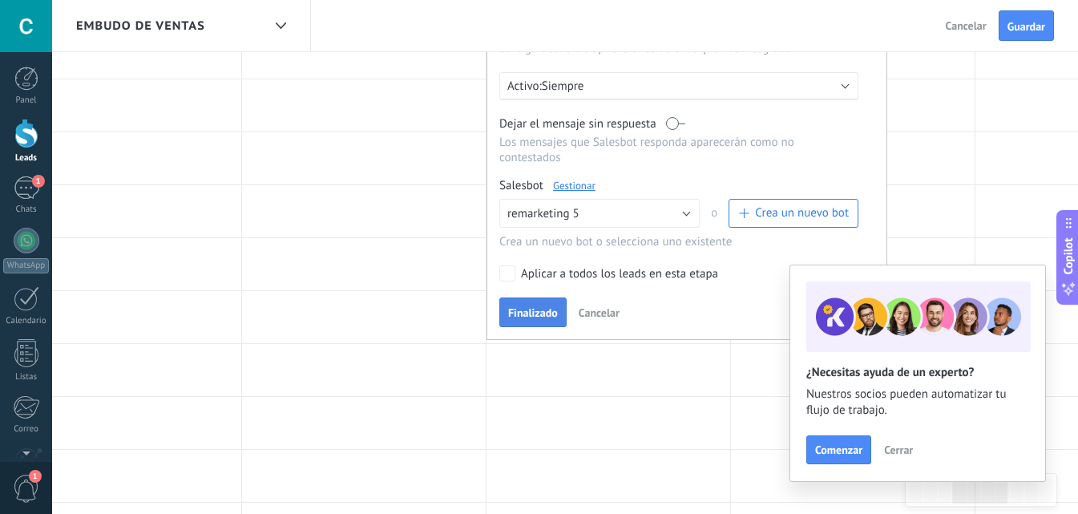
click at [548, 316] on span "Finalizado" at bounding box center [533, 312] width 50 height 11
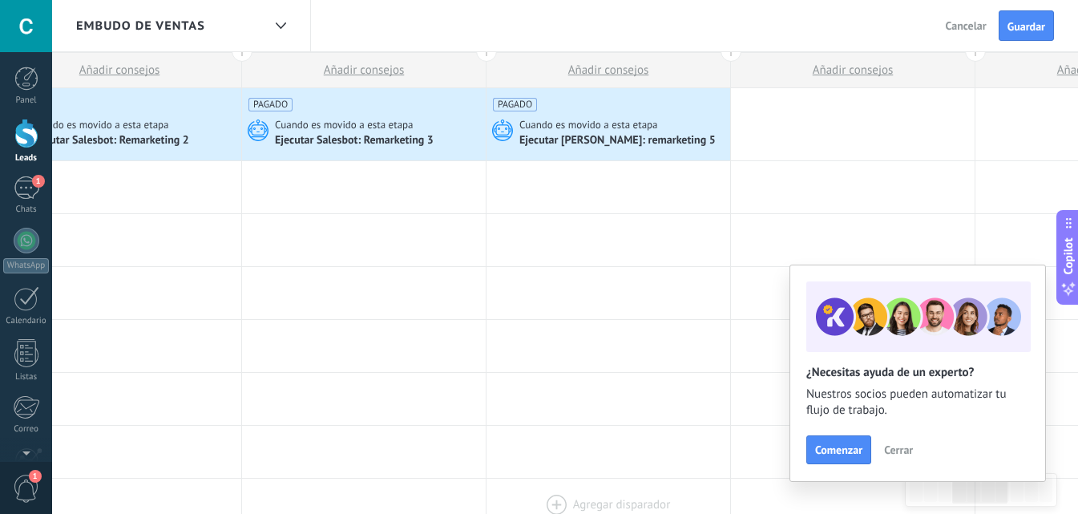
scroll to position [0, 0]
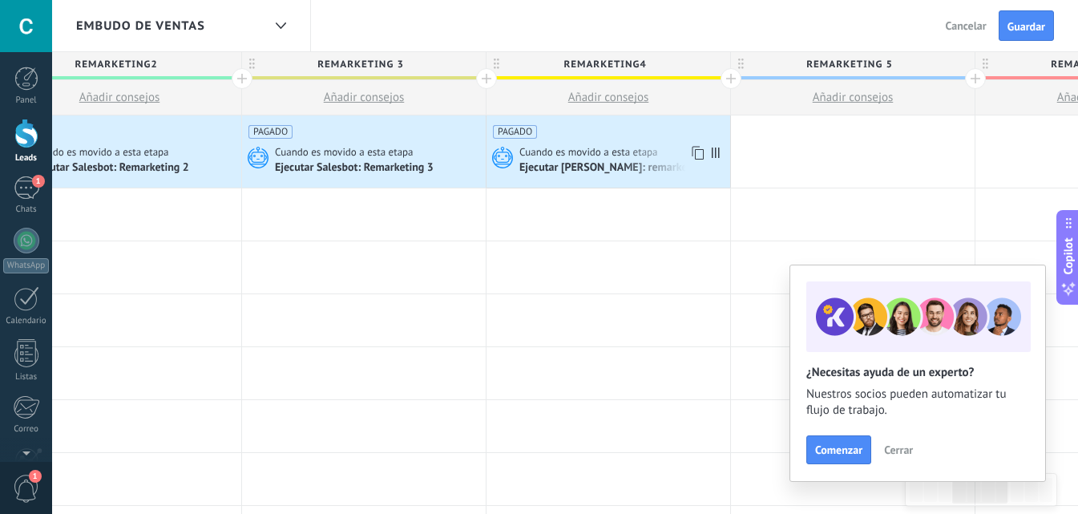
click at [614, 144] on div "PAGADO Cuando es movido a esta etapa Ejecutar [PERSON_NAME]: remarketing 5" at bounding box center [608, 151] width 244 height 72
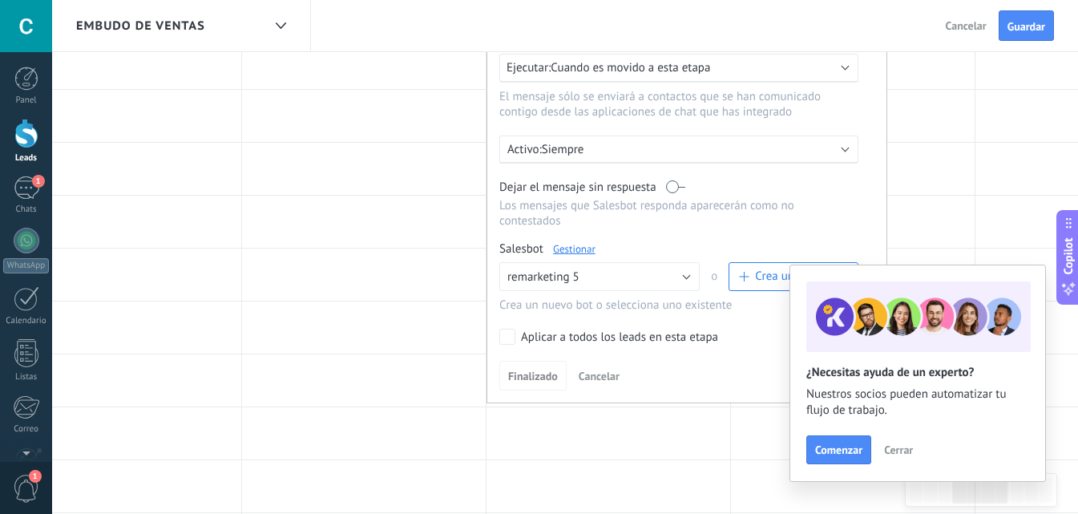
scroll to position [321, 0]
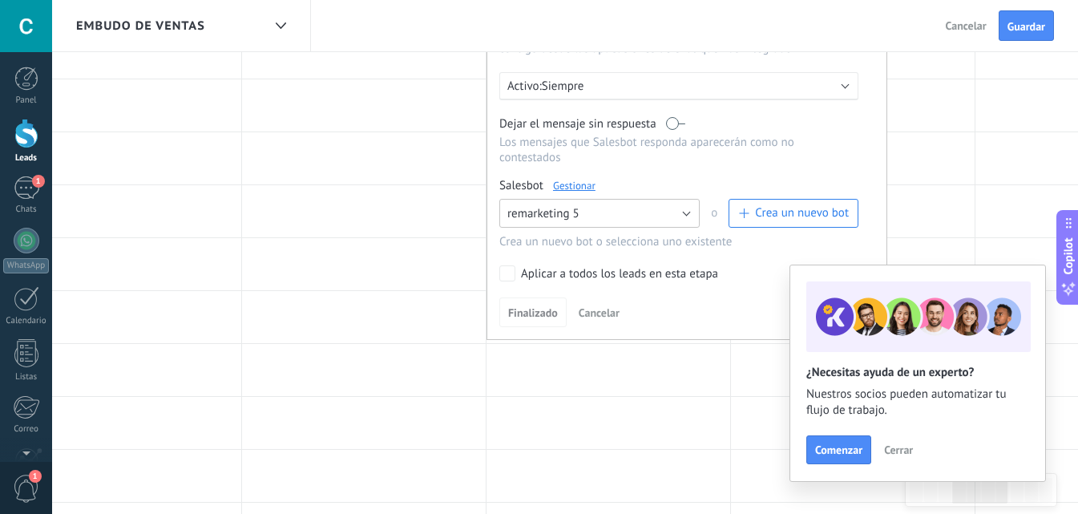
click at [554, 220] on span "remarketing 5" at bounding box center [543, 213] width 72 height 15
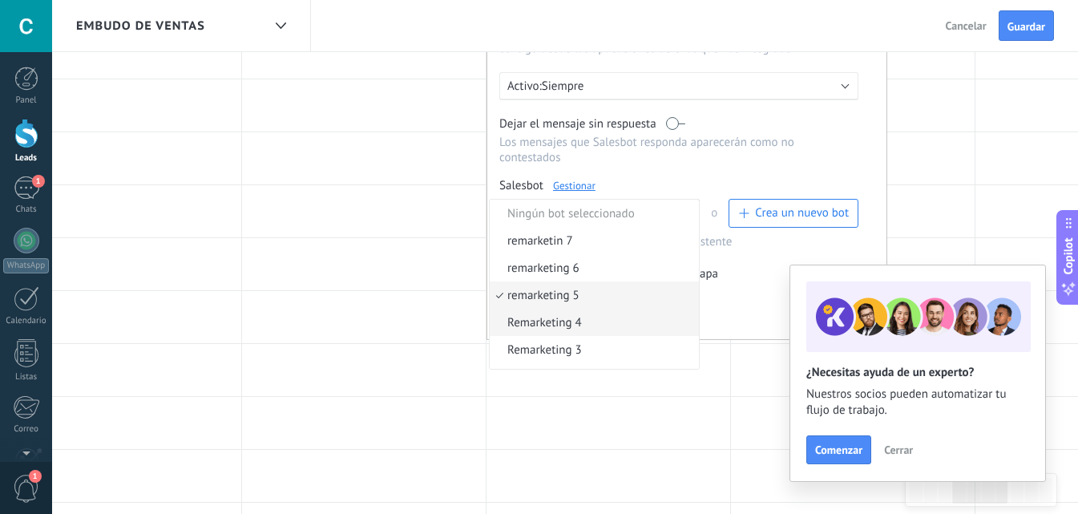
scroll to position [13, 0]
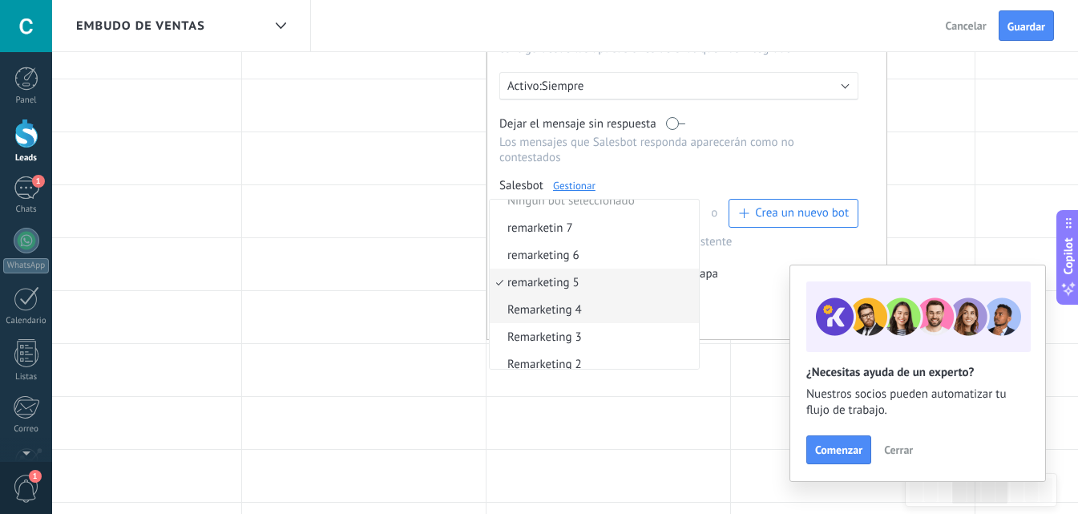
click at [593, 313] on span "Remarketing 4" at bounding box center [592, 309] width 204 height 15
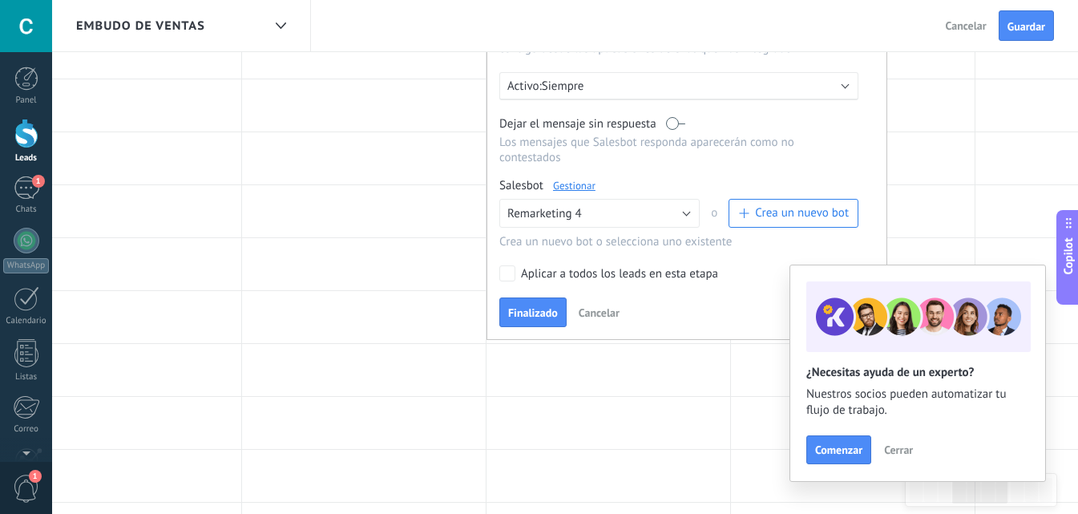
click at [536, 316] on span "Finalizado" at bounding box center [533, 312] width 50 height 11
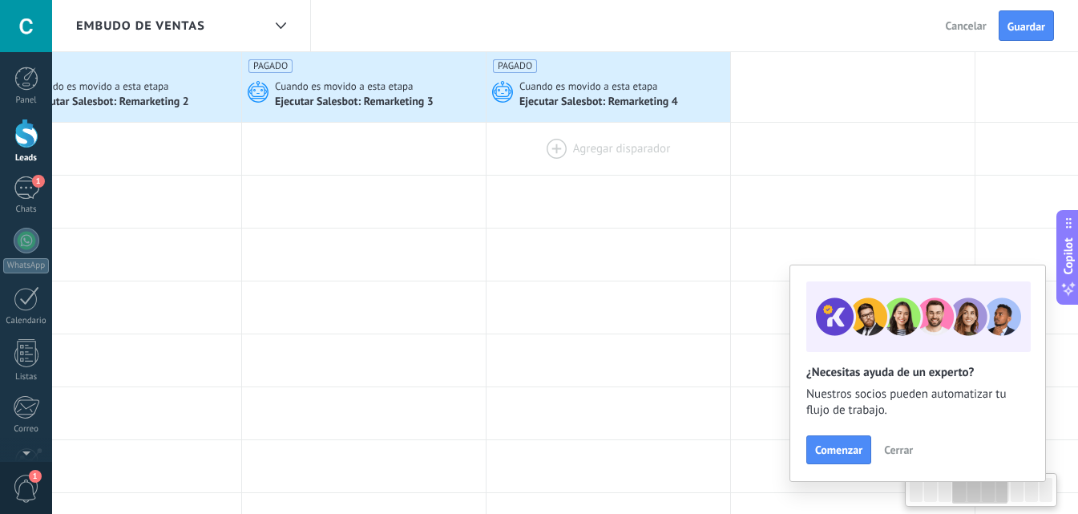
scroll to position [0, 0]
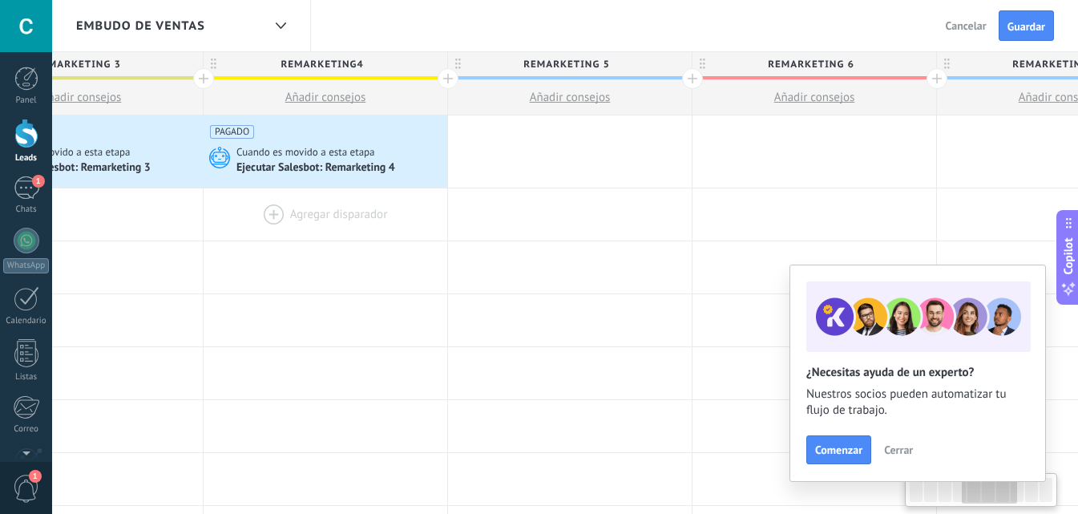
drag, startPoint x: 500, startPoint y: 241, endPoint x: 347, endPoint y: 228, distance: 153.6
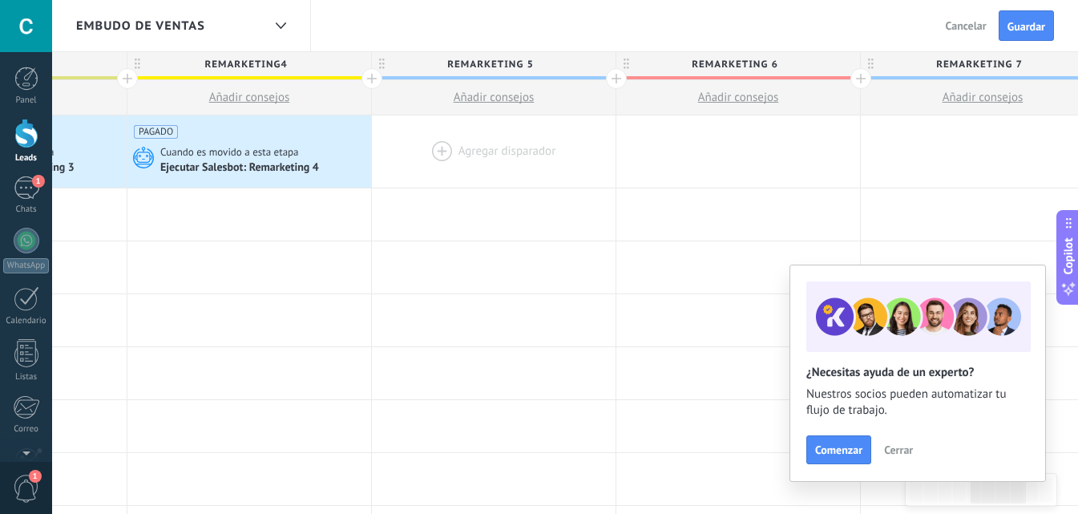
click at [474, 123] on div at bounding box center [494, 151] width 244 height 72
click at [422, 140] on div at bounding box center [494, 151] width 244 height 72
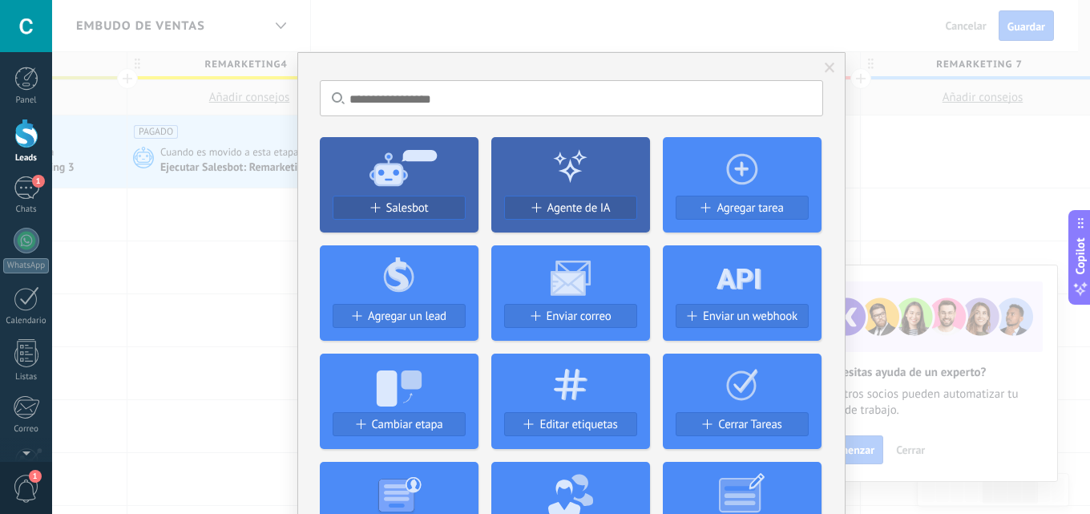
click at [437, 146] on icon at bounding box center [399, 167] width 159 height 58
click at [433, 203] on div "Salesbot" at bounding box center [398, 208] width 131 height 14
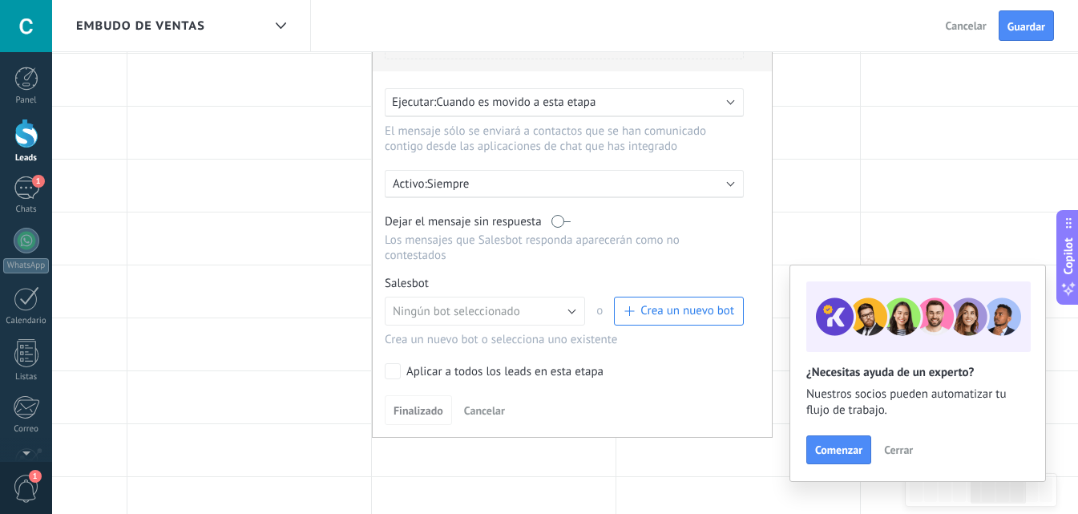
scroll to position [160, 0]
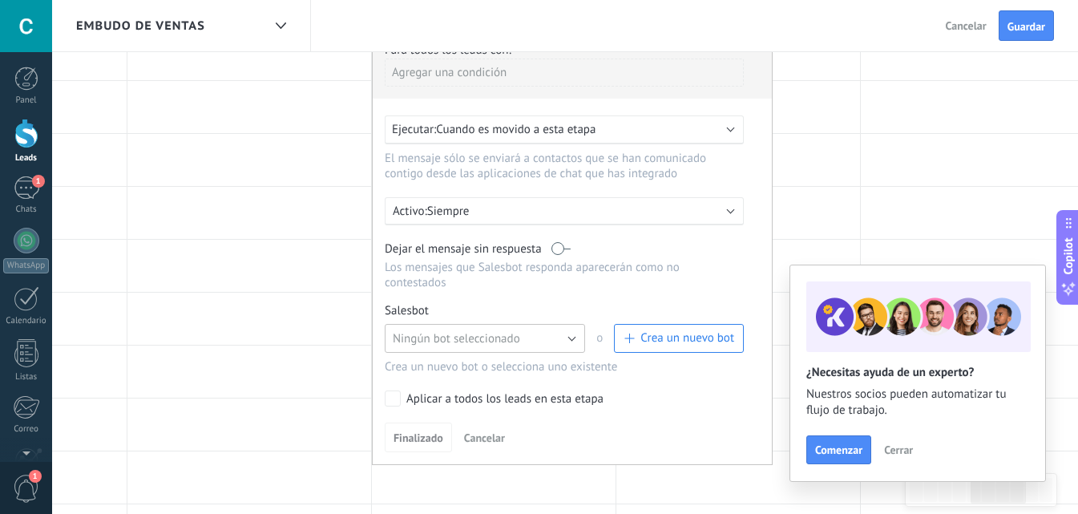
click at [505, 339] on span "Ningún bot seleccionado" at bounding box center [456, 338] width 127 height 15
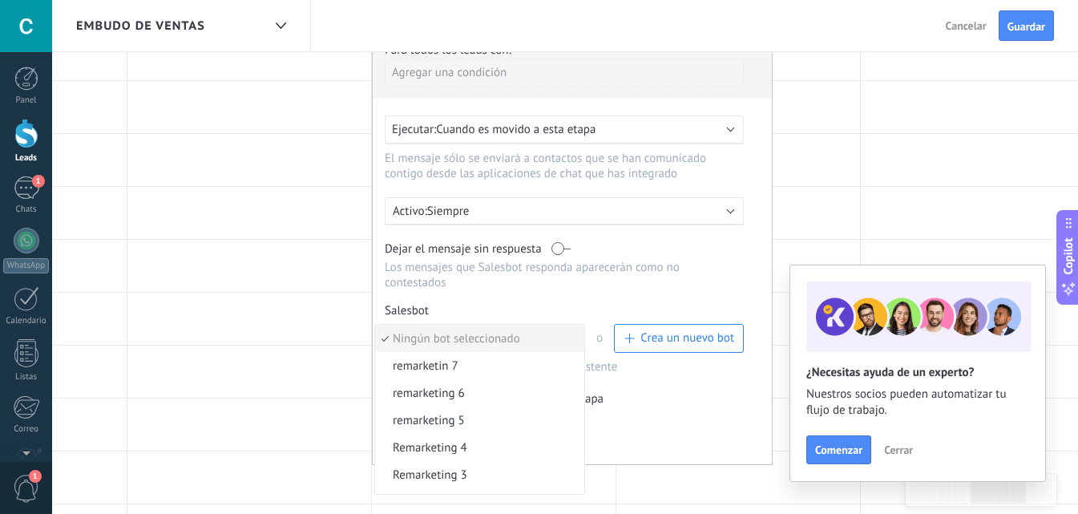
click at [551, 143] on div "Ejecutar: Cuando es movido a esta etapa" at bounding box center [564, 129] width 359 height 29
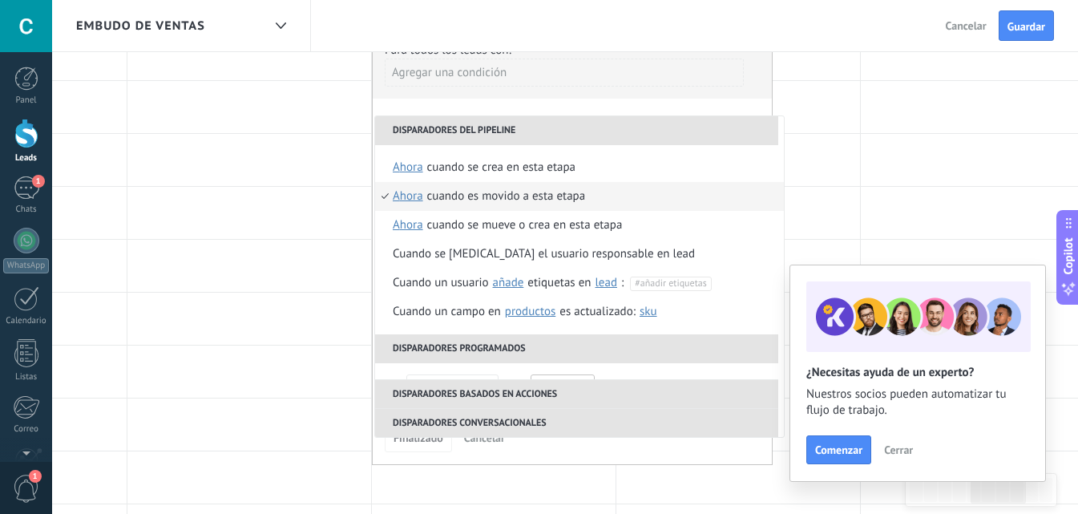
click at [522, 70] on div "Agregar una condición" at bounding box center [564, 72] width 359 height 28
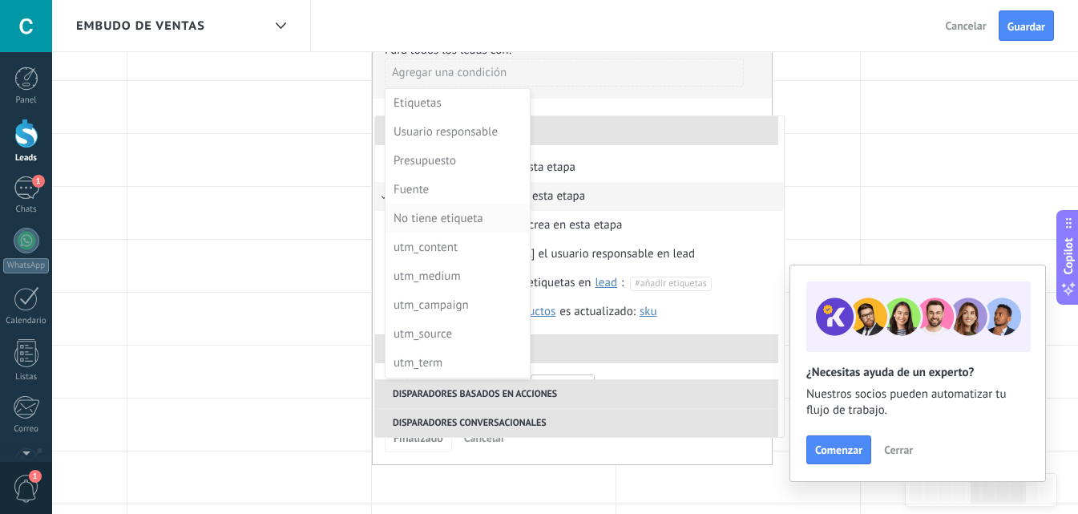
click at [449, 220] on div "No tiene etiqueta" at bounding box center [455, 219] width 125 height 22
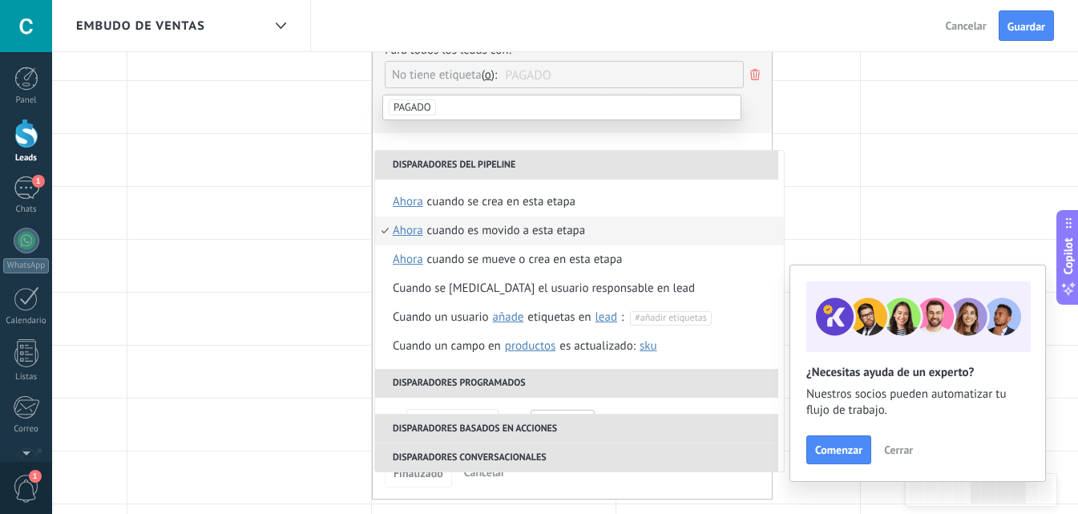
click at [506, 108] on li "PAGADO" at bounding box center [561, 107] width 357 height 24
click at [493, 139] on div "**********" at bounding box center [572, 265] width 401 height 469
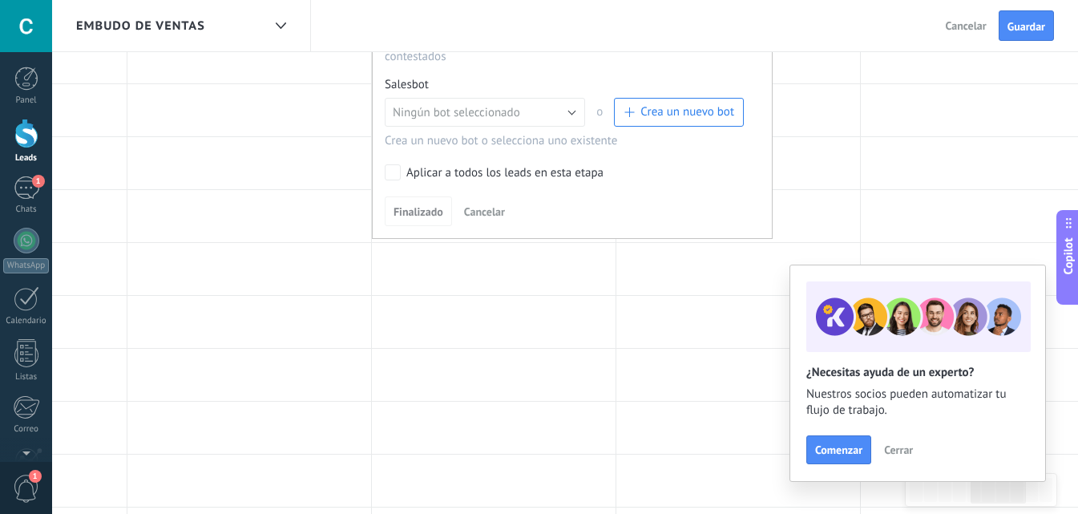
scroll to position [321, 0]
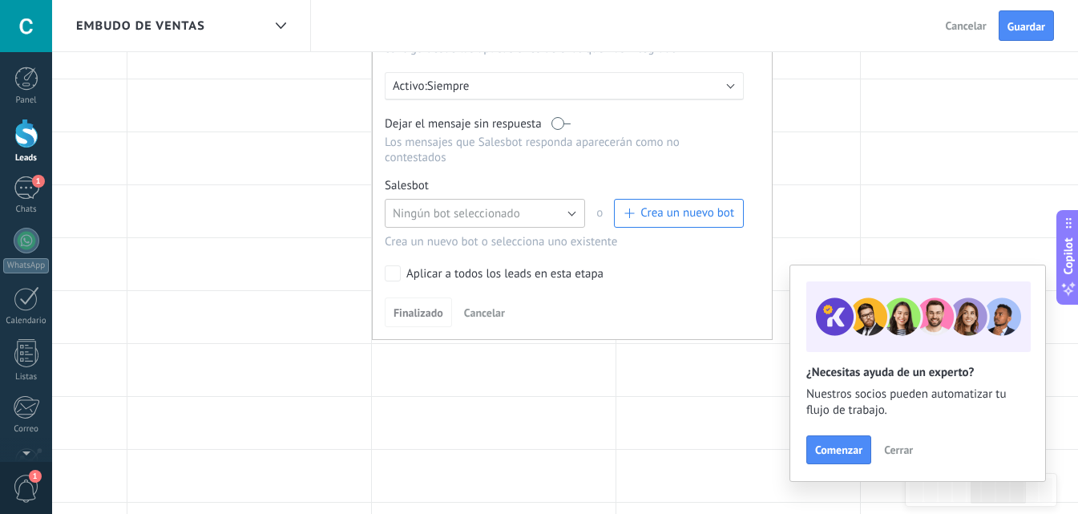
click at [450, 217] on span "Ningún bot seleccionado" at bounding box center [456, 213] width 127 height 15
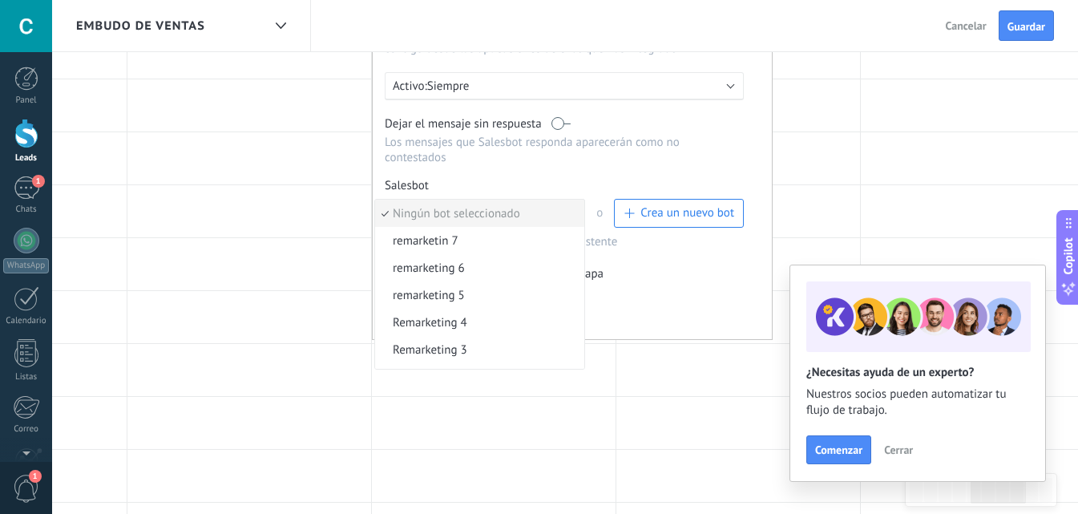
click at [482, 291] on span "remarketing 5" at bounding box center [477, 295] width 204 height 15
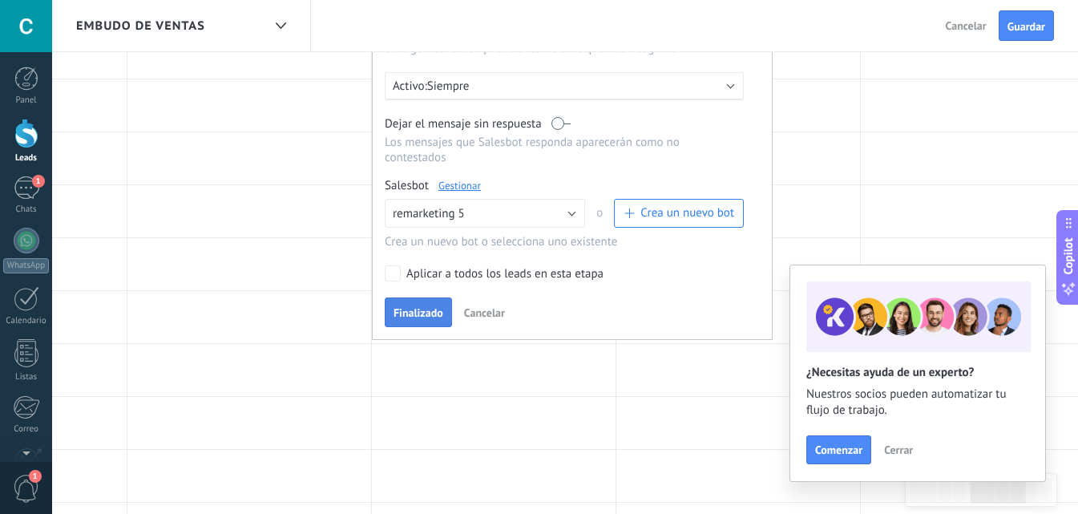
click at [433, 316] on span "Finalizado" at bounding box center [418, 312] width 50 height 11
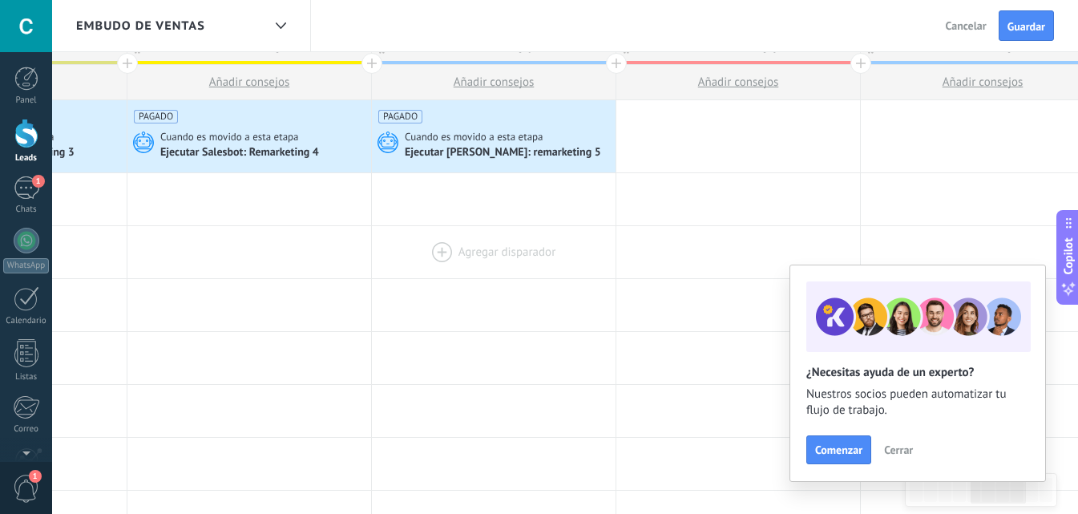
scroll to position [0, 0]
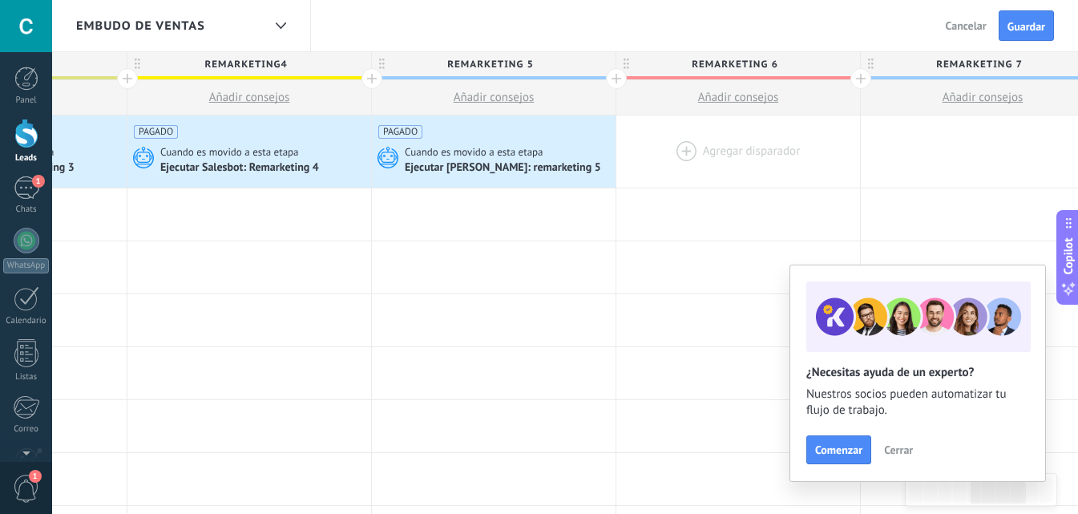
click at [659, 147] on div at bounding box center [738, 151] width 244 height 72
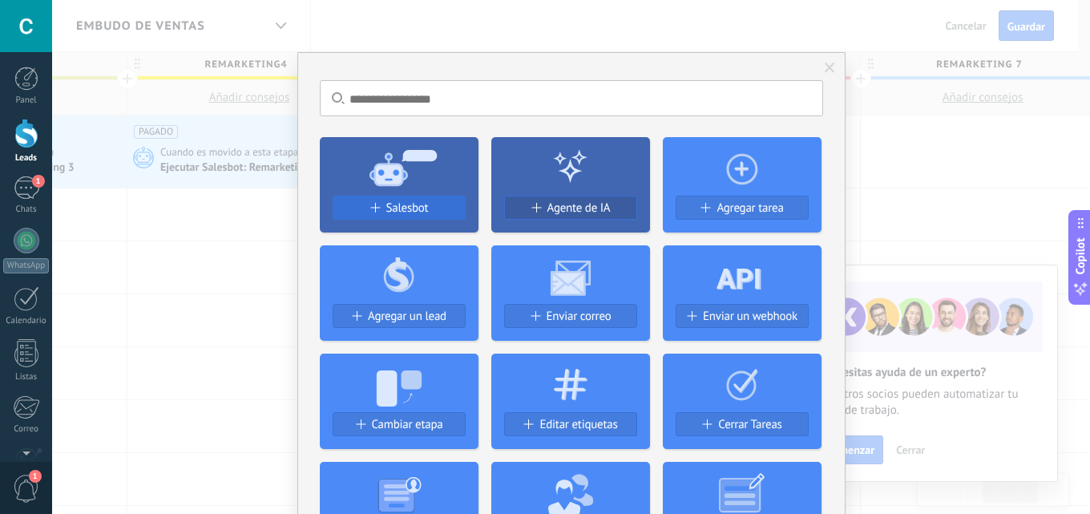
click at [443, 202] on div "Salesbot" at bounding box center [398, 208] width 131 height 14
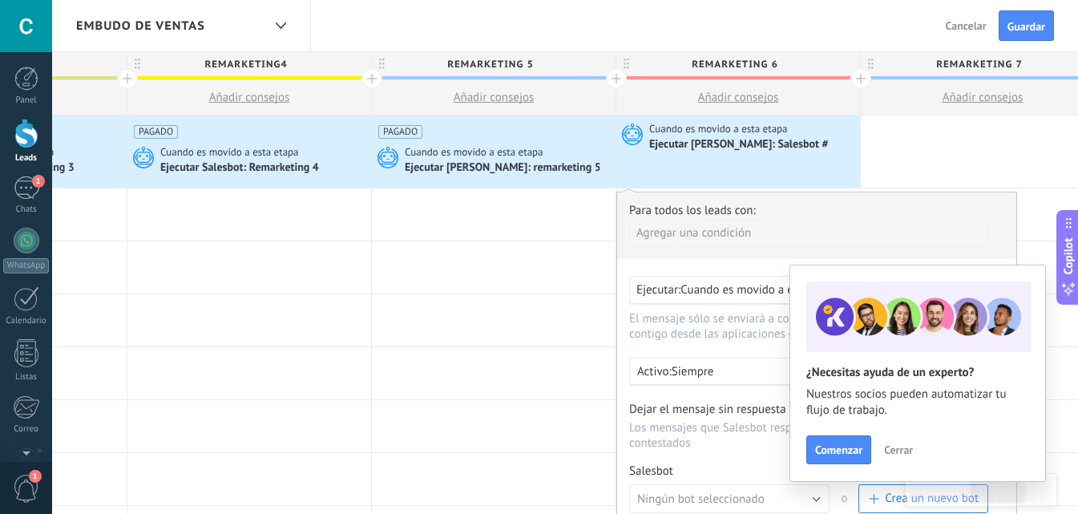
click at [703, 235] on div "Agregar una condición" at bounding box center [808, 233] width 359 height 28
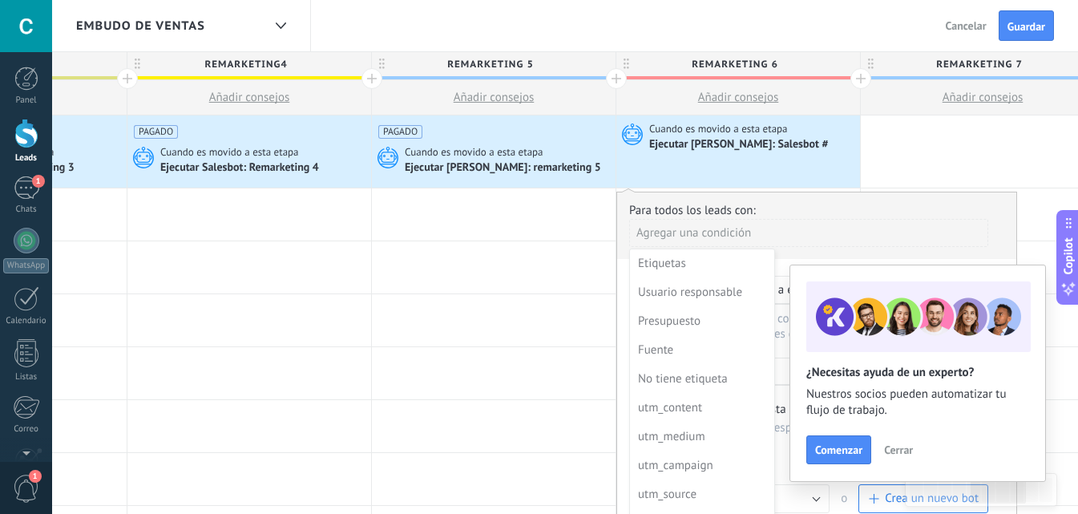
click at [698, 376] on div "No tiene etiqueta" at bounding box center [700, 379] width 125 height 22
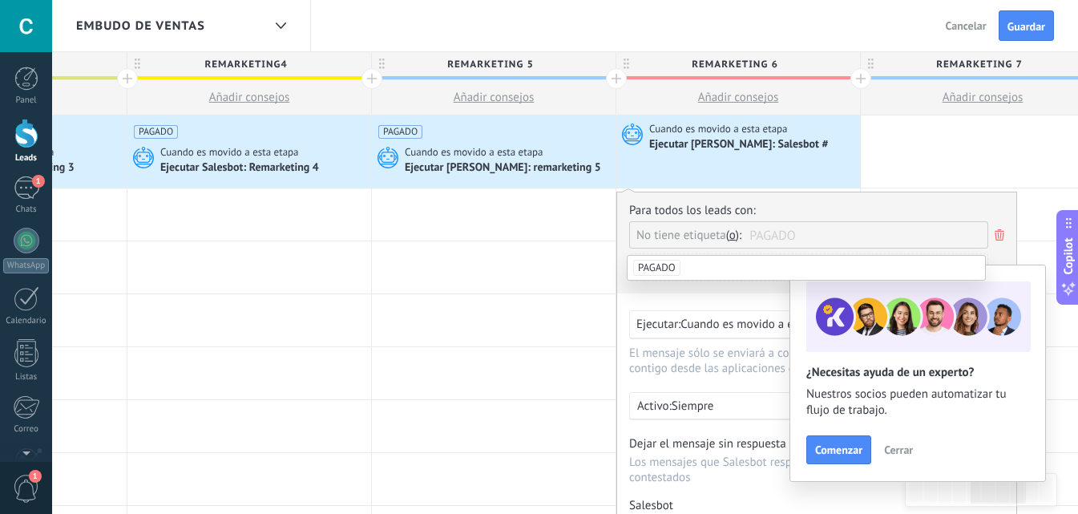
click at [688, 271] on li "PAGADO" at bounding box center [805, 268] width 357 height 24
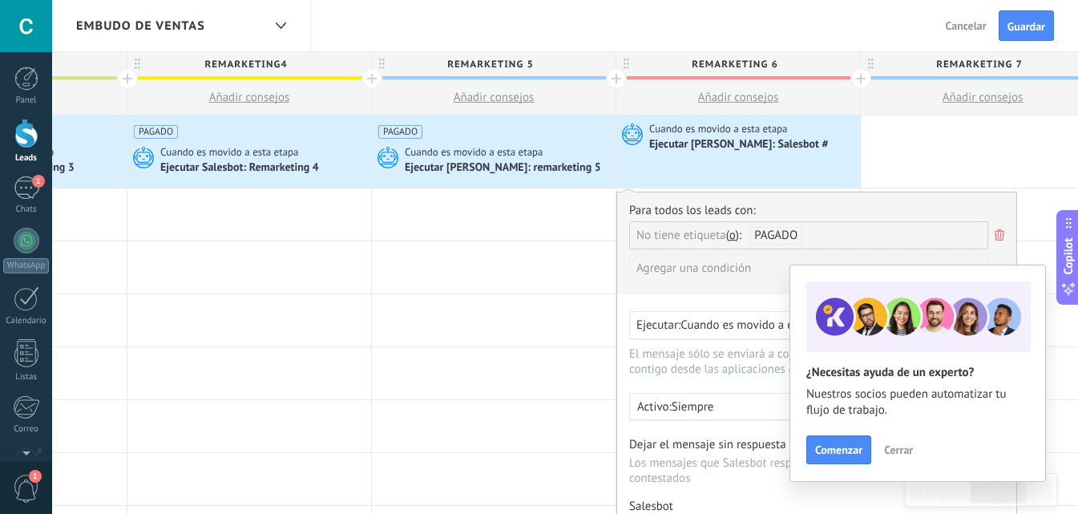
click at [682, 296] on div "Para todos los leads con: No tiene etiqueta y o o PAGADO Agregar una condición …" at bounding box center [816, 426] width 401 height 469
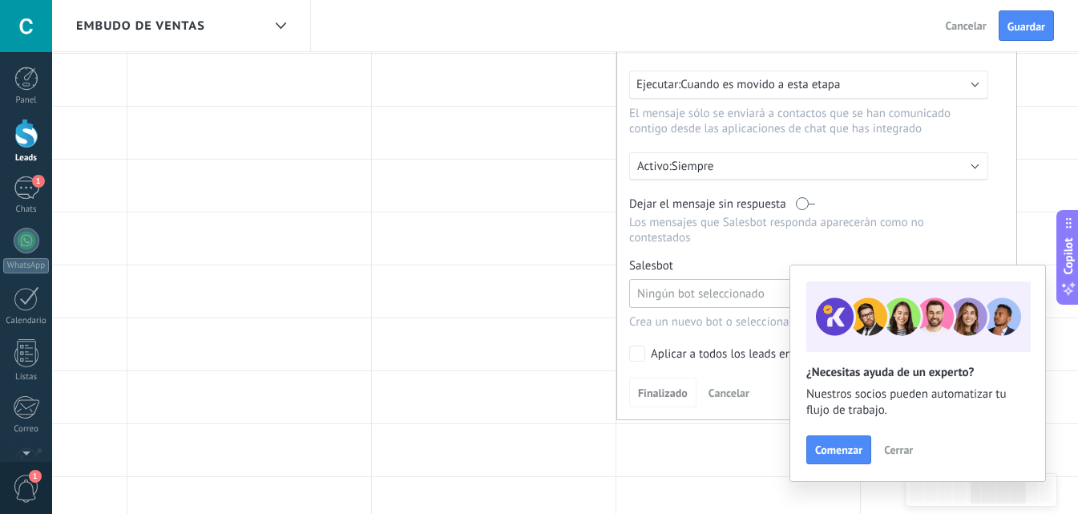
click at [678, 292] on span "Ningún bot seleccionado" at bounding box center [700, 293] width 127 height 15
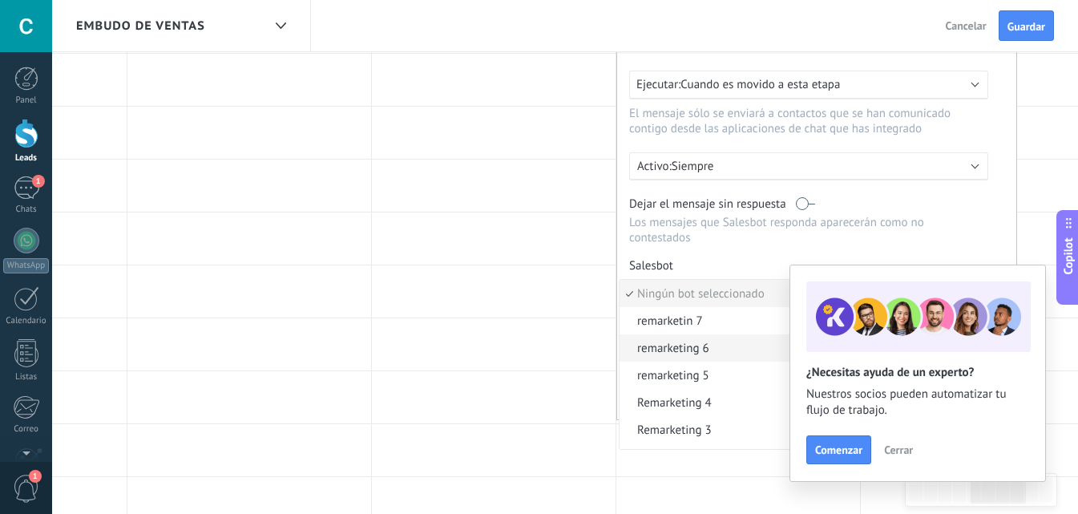
click at [700, 351] on span "remarketing 6" at bounding box center [721, 348] width 204 height 15
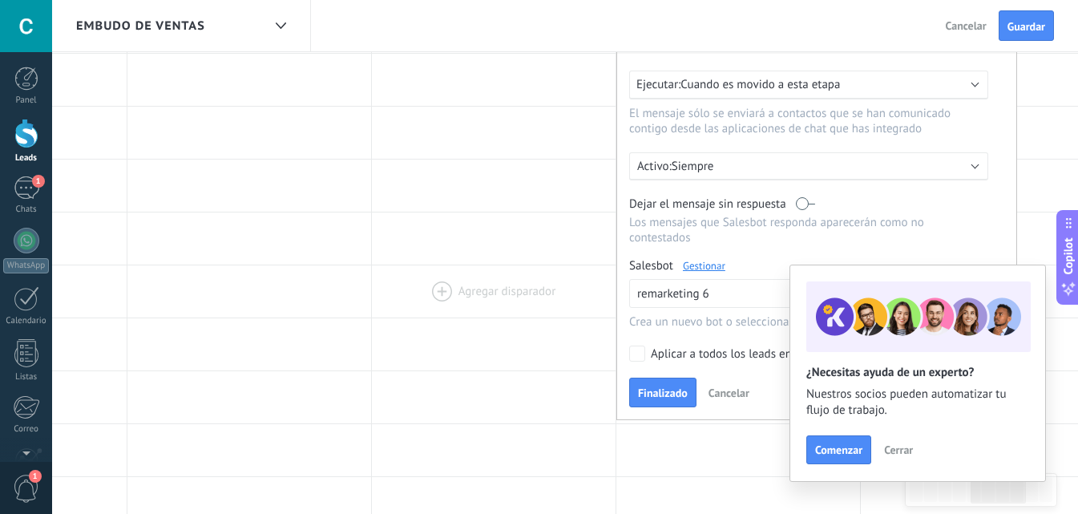
click at [667, 391] on span "Finalizado" at bounding box center [663, 392] width 50 height 11
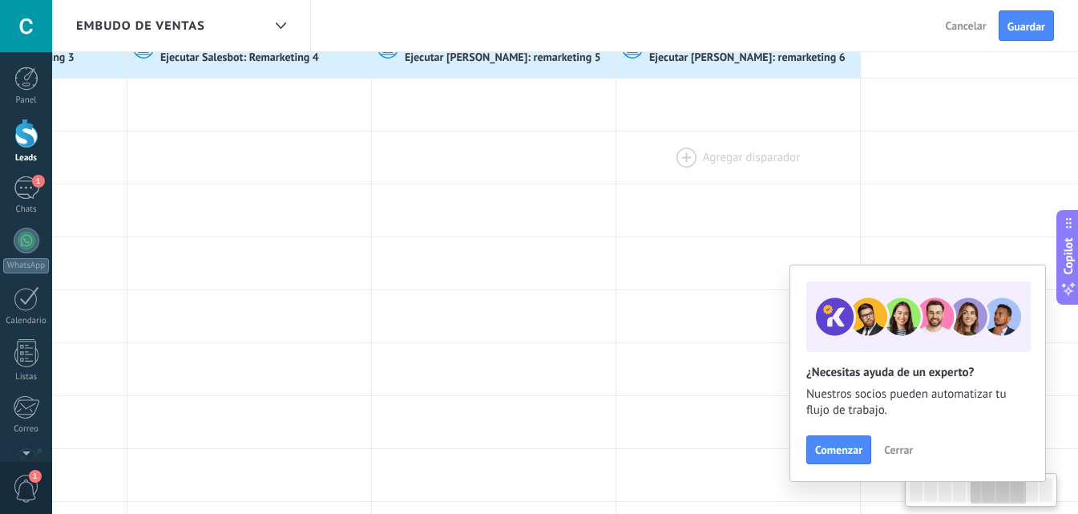
scroll to position [0, 0]
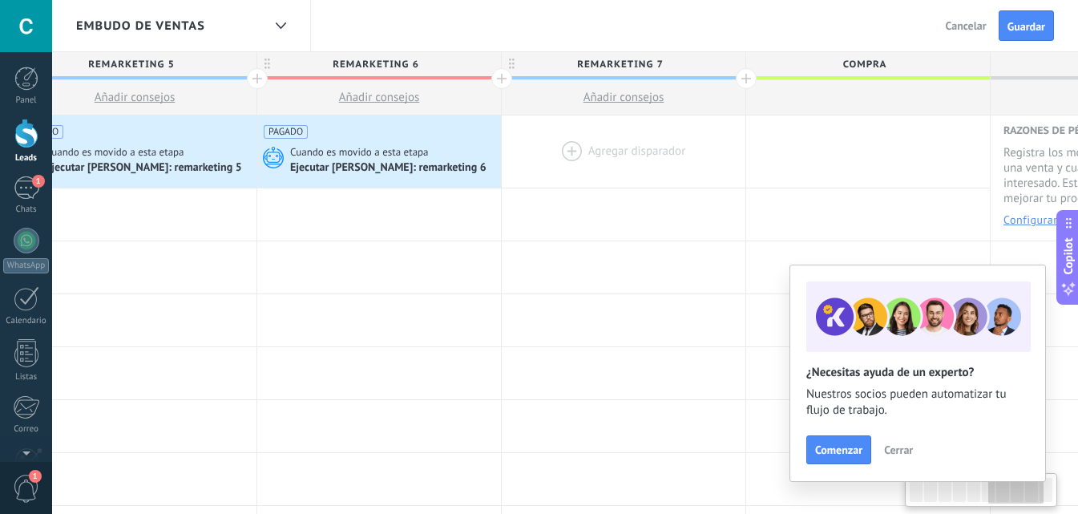
drag, startPoint x: 668, startPoint y: 267, endPoint x: 647, endPoint y: 146, distance: 122.9
click at [308, 264] on div at bounding box center [379, 267] width 244 height 52
click at [587, 153] on div at bounding box center [623, 151] width 244 height 72
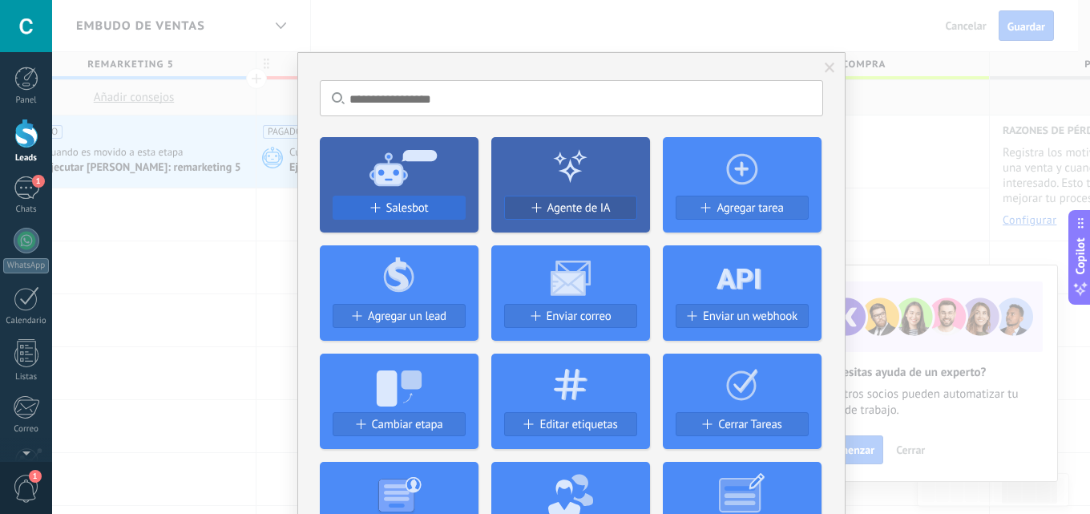
click at [433, 200] on button "Salesbot" at bounding box center [399, 208] width 133 height 24
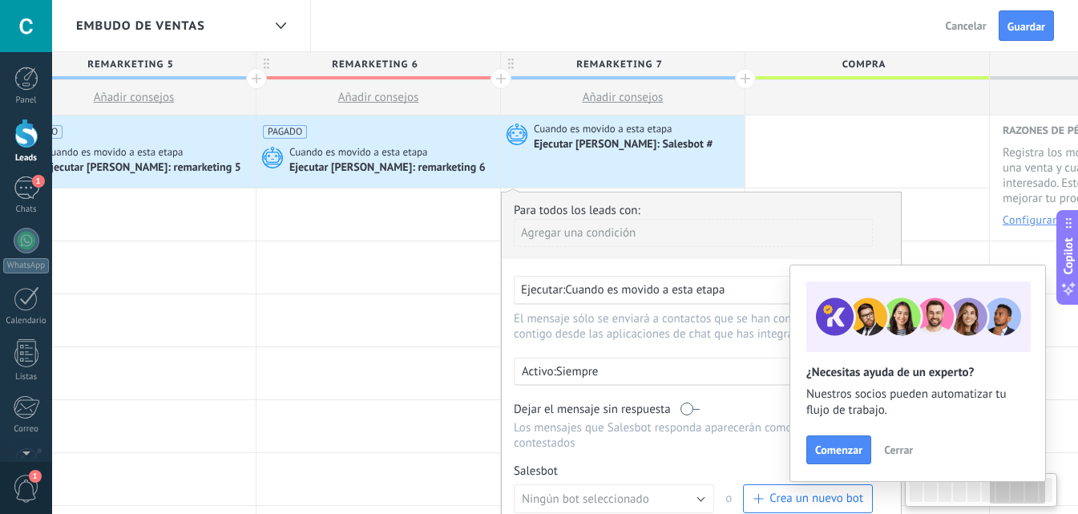
click at [571, 230] on div "Agregar una condición" at bounding box center [693, 233] width 359 height 28
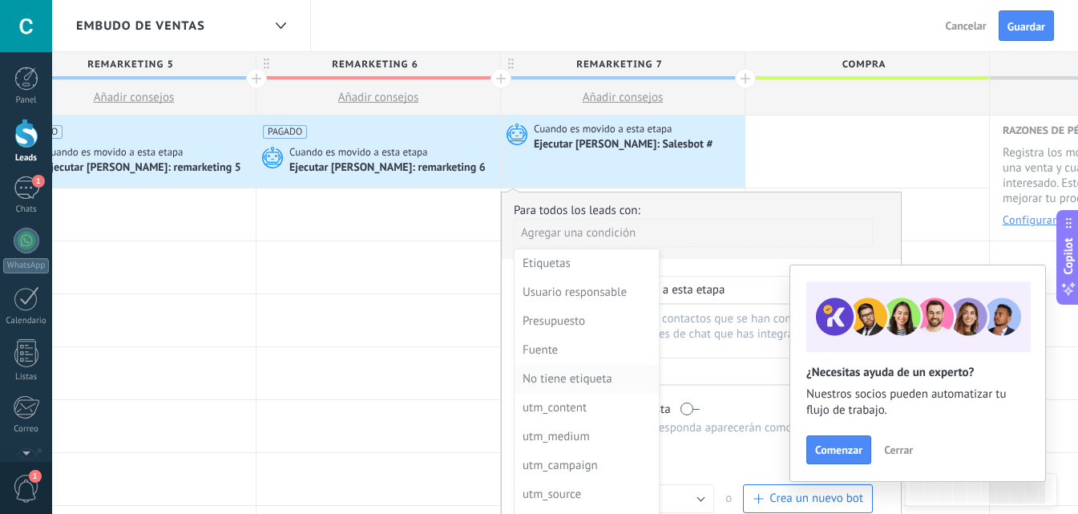
click at [589, 381] on div "No tiene etiqueta" at bounding box center [584, 379] width 125 height 22
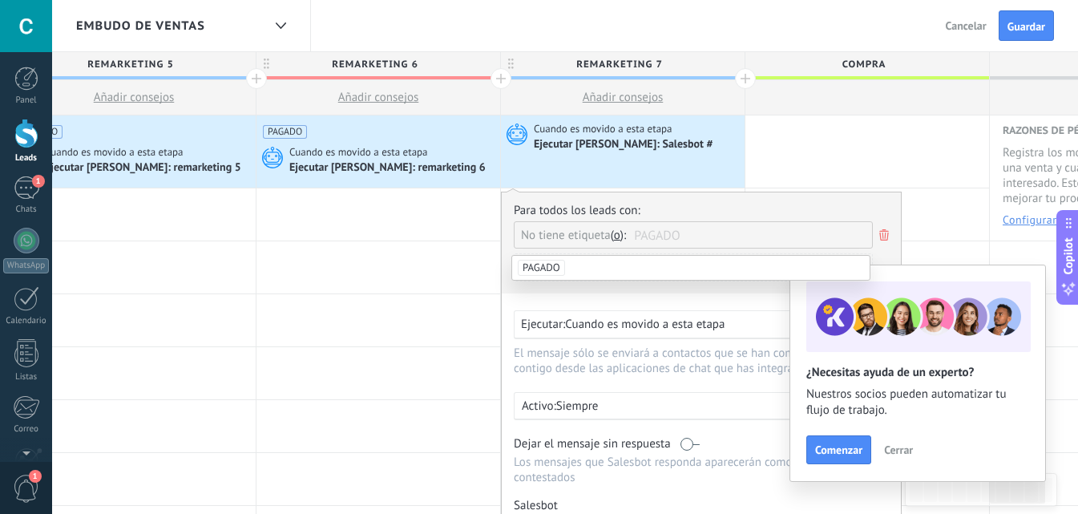
click at [625, 270] on li "PAGADO" at bounding box center [690, 268] width 357 height 24
click at [603, 294] on div "Agregar una condición" at bounding box center [693, 274] width 359 height 40
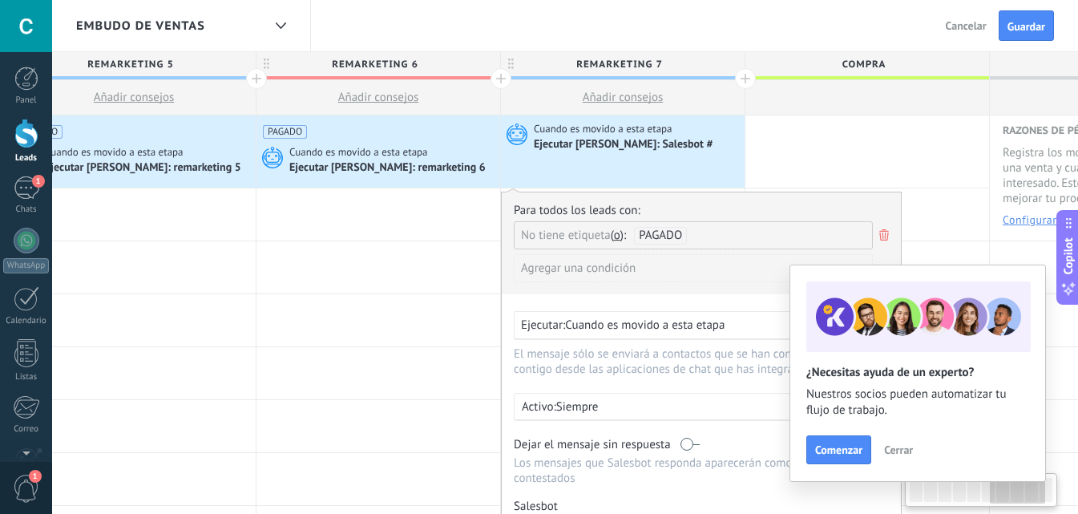
scroll to position [240, 0]
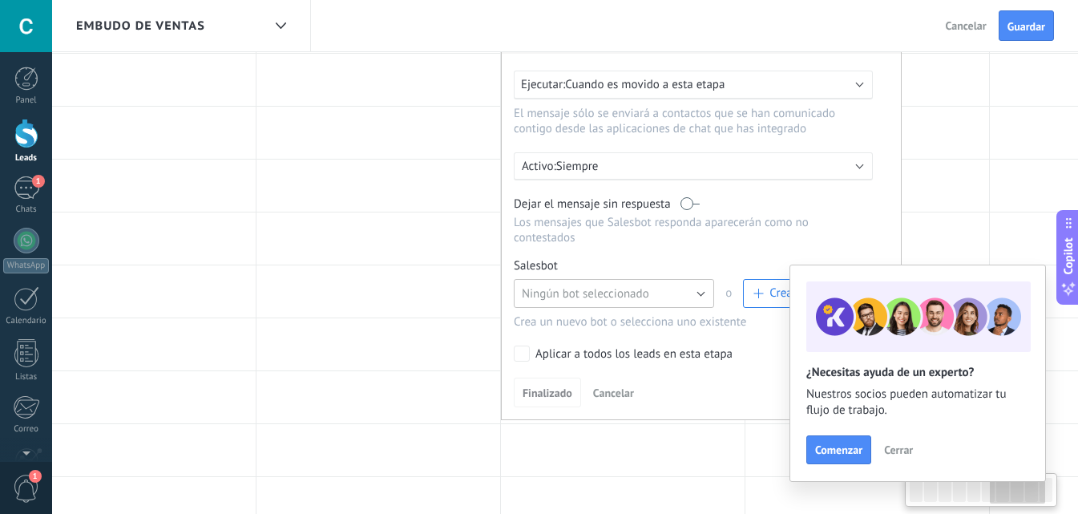
click at [591, 297] on span "Ningún bot seleccionado" at bounding box center [585, 293] width 127 height 15
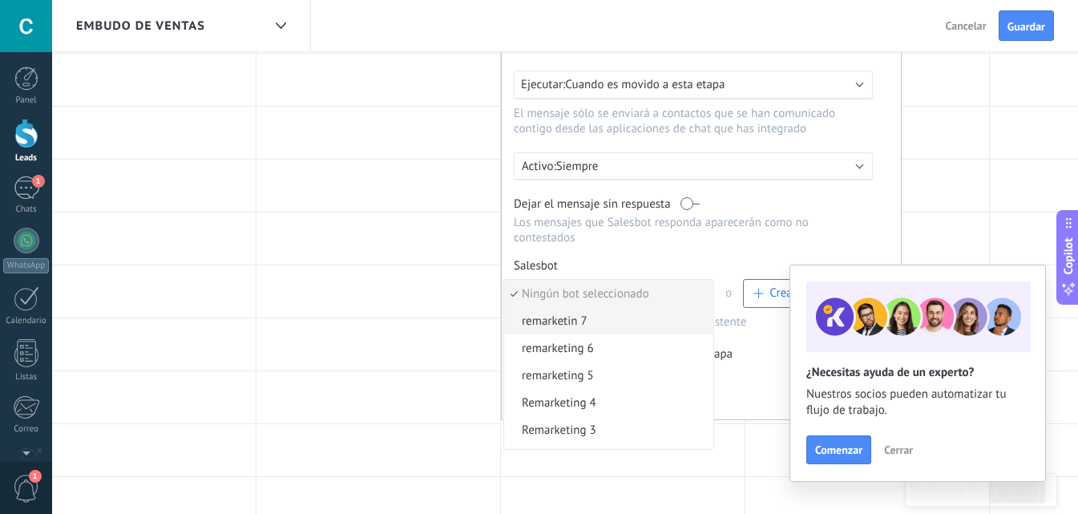
click at [612, 331] on li "remarketin 7" at bounding box center [608, 320] width 209 height 27
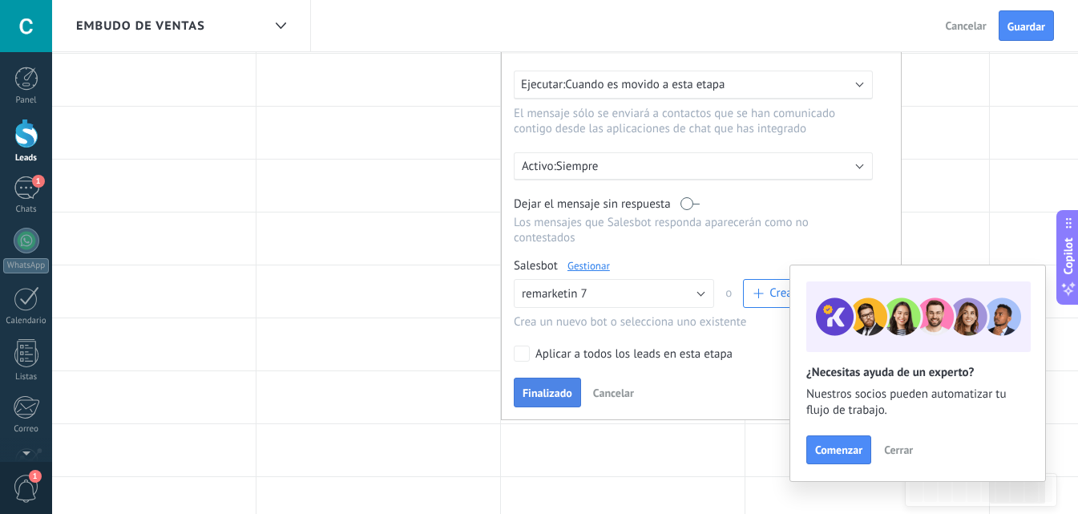
click at [544, 389] on span "Finalizado" at bounding box center [547, 392] width 50 height 11
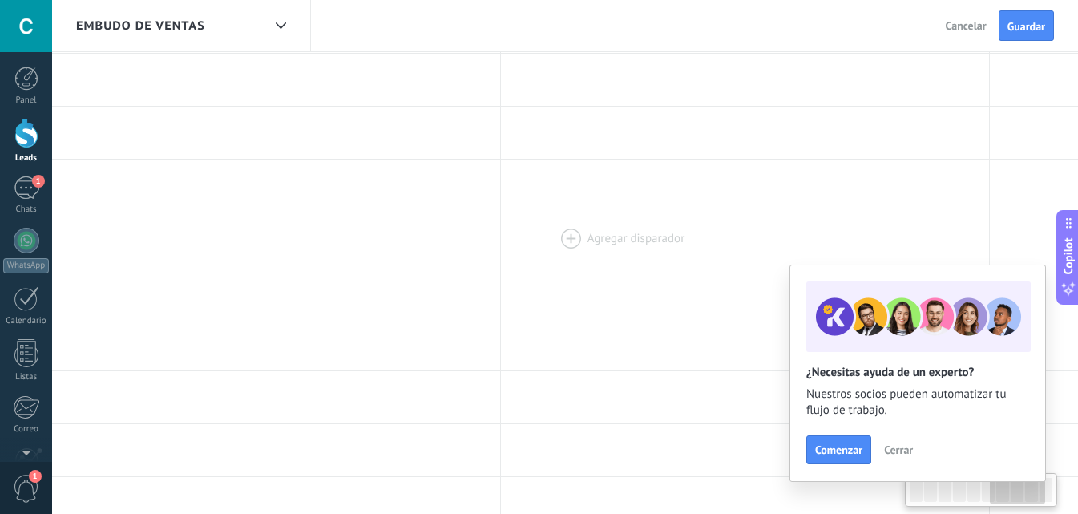
click at [486, 377] on div "**********" at bounding box center [12, 440] width 2444 height 1131
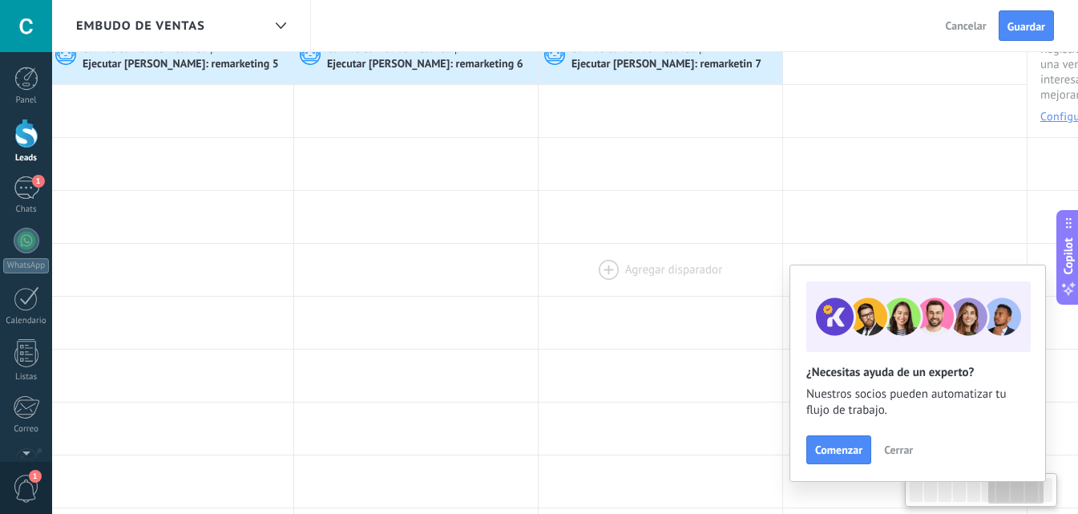
scroll to position [0, 0]
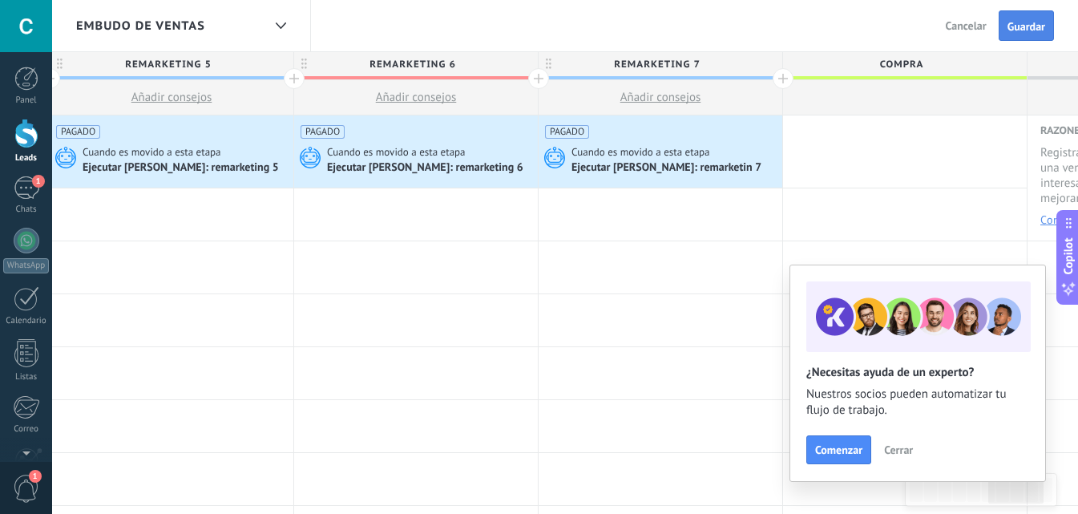
click at [1010, 28] on span "Guardar" at bounding box center [1026, 26] width 38 height 11
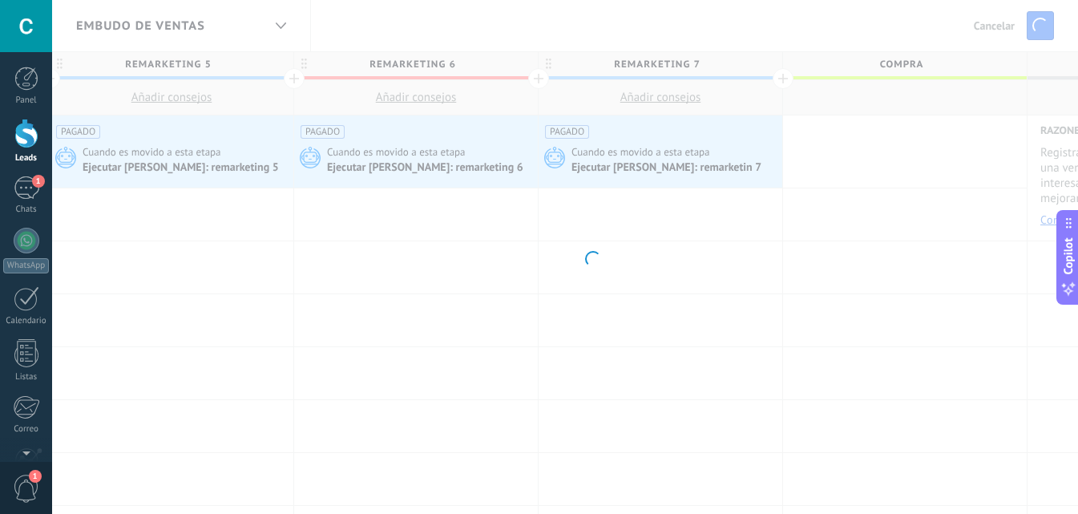
click at [522, 304] on body ".abccls-1,.abccls-2{fill-rule:evenodd}.abccls-2{fill:#fff} .abfcls-1{fill:none}…" at bounding box center [539, 257] width 1078 height 514
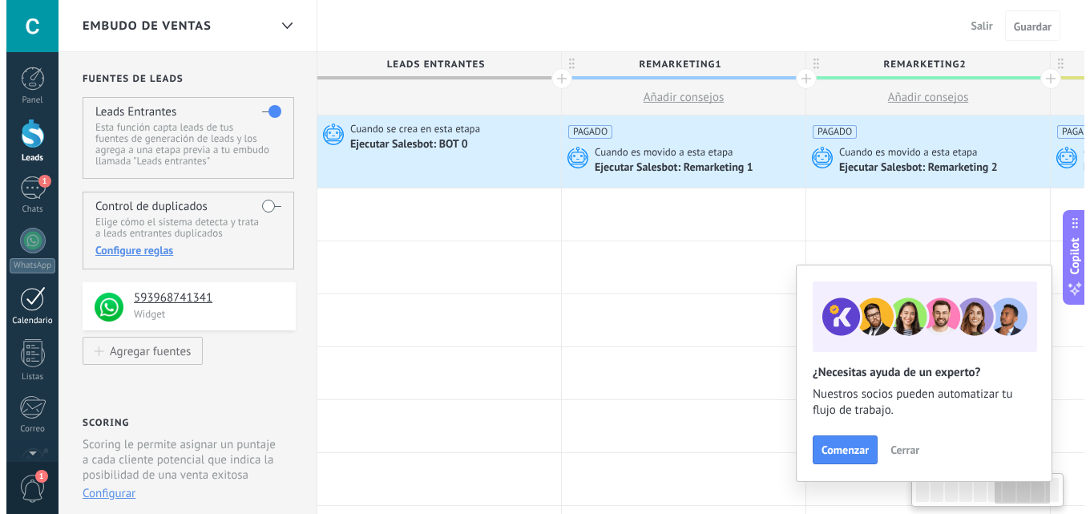
scroll to position [0, 1483]
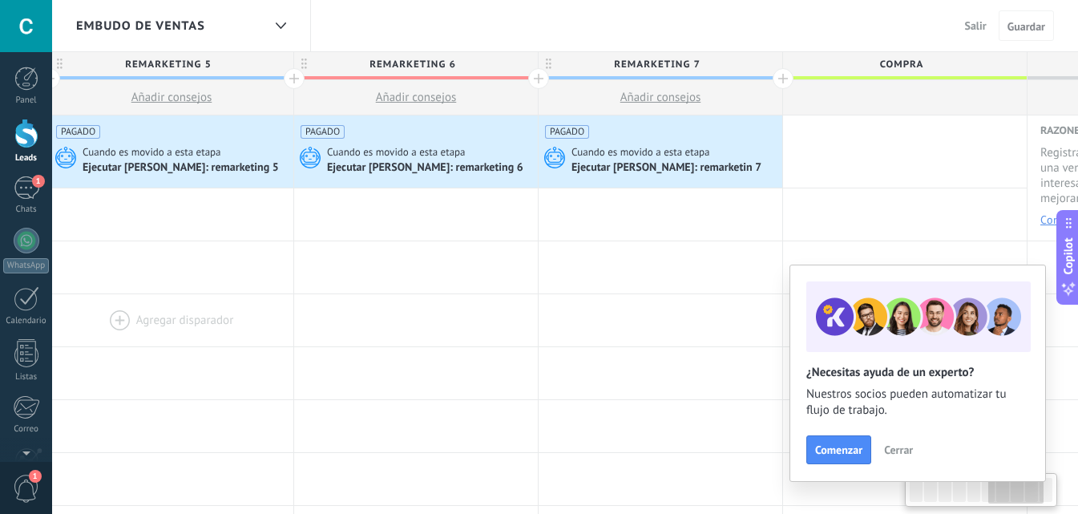
click at [224, 307] on div at bounding box center [172, 320] width 244 height 52
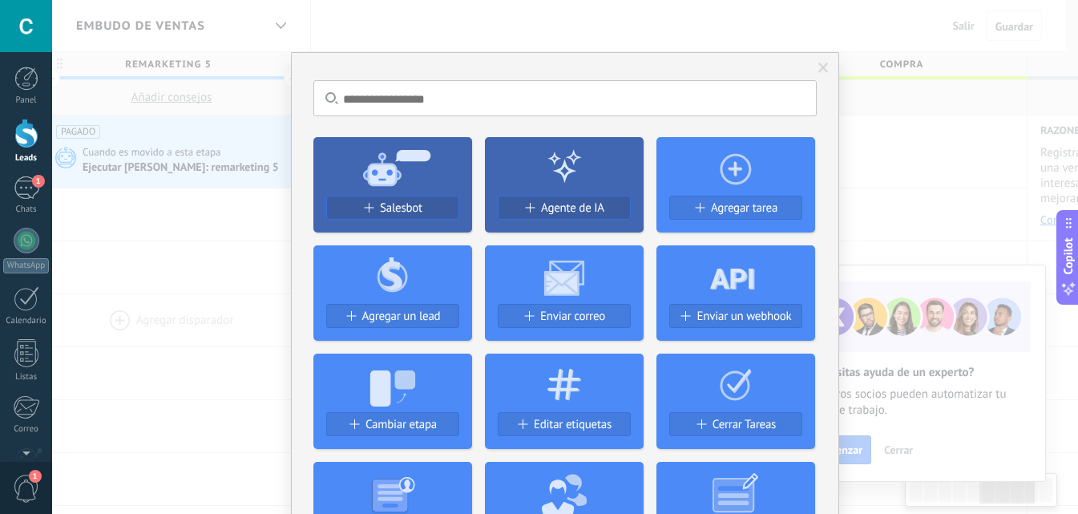
click at [781, 260] on div "No hay resultados Salesbot Agente de IA Agregar tarea Agregar un lead Enviar co…" at bounding box center [565, 257] width 1026 height 514
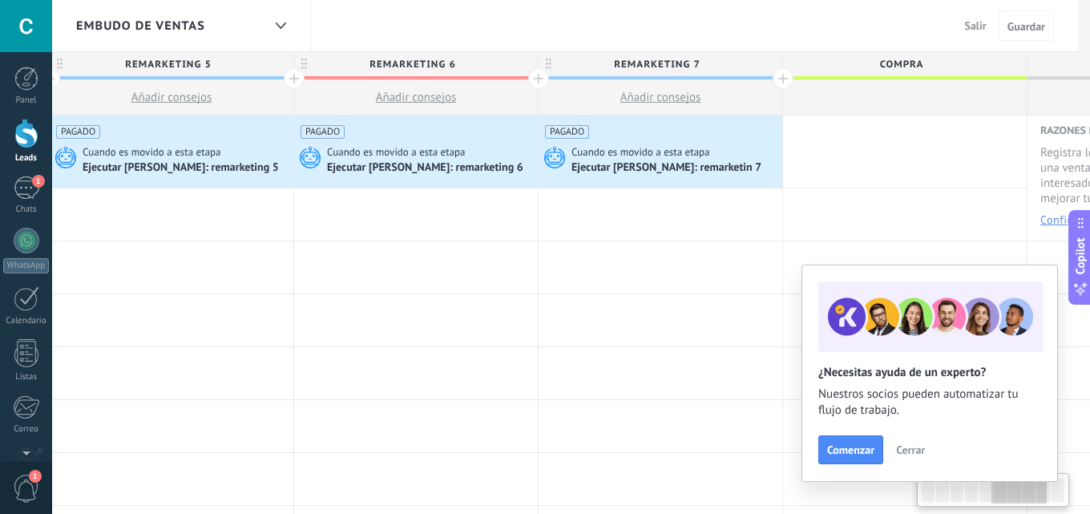
scroll to position [0, 1326]
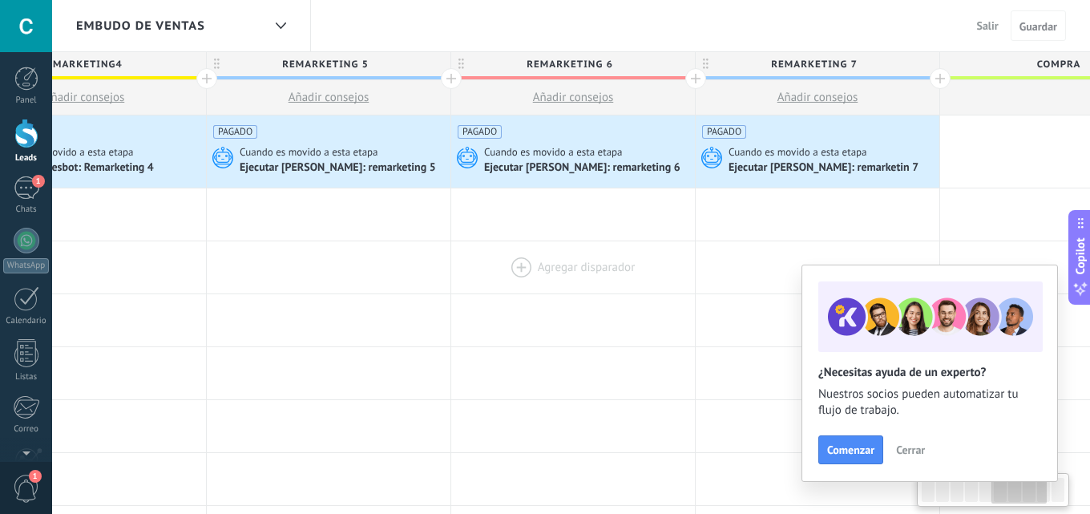
drag, startPoint x: 255, startPoint y: 268, endPoint x: 561, endPoint y: 265, distance: 306.1
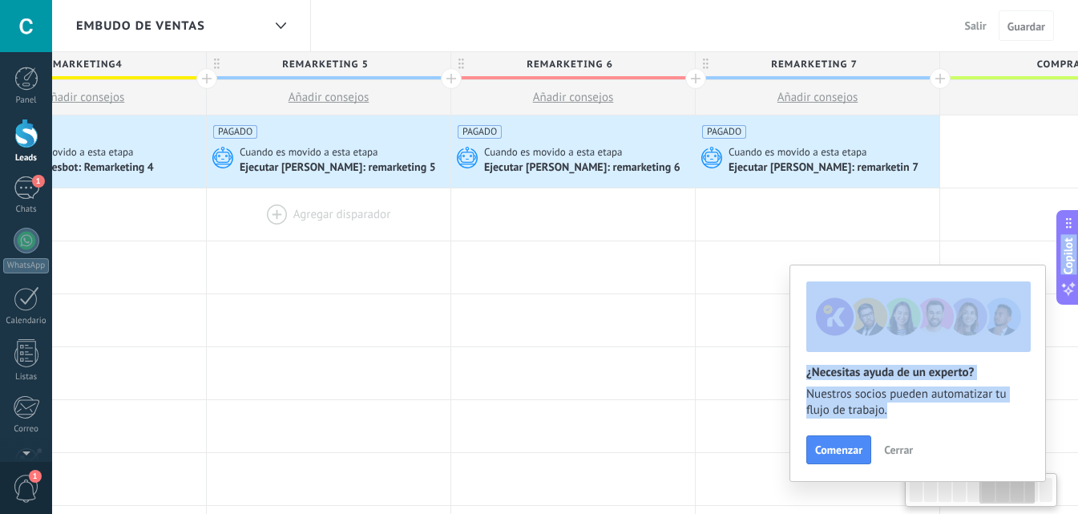
drag, startPoint x: 324, startPoint y: 274, endPoint x: 564, endPoint y: 222, distance: 246.0
click at [450, 268] on div at bounding box center [329, 267] width 244 height 52
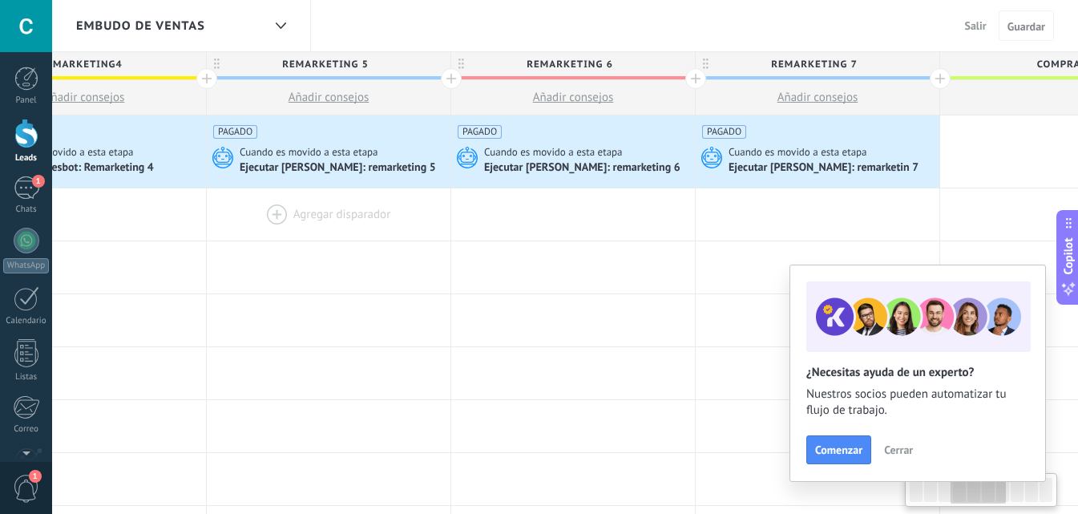
click at [206, 222] on div at bounding box center [84, 214] width 244 height 52
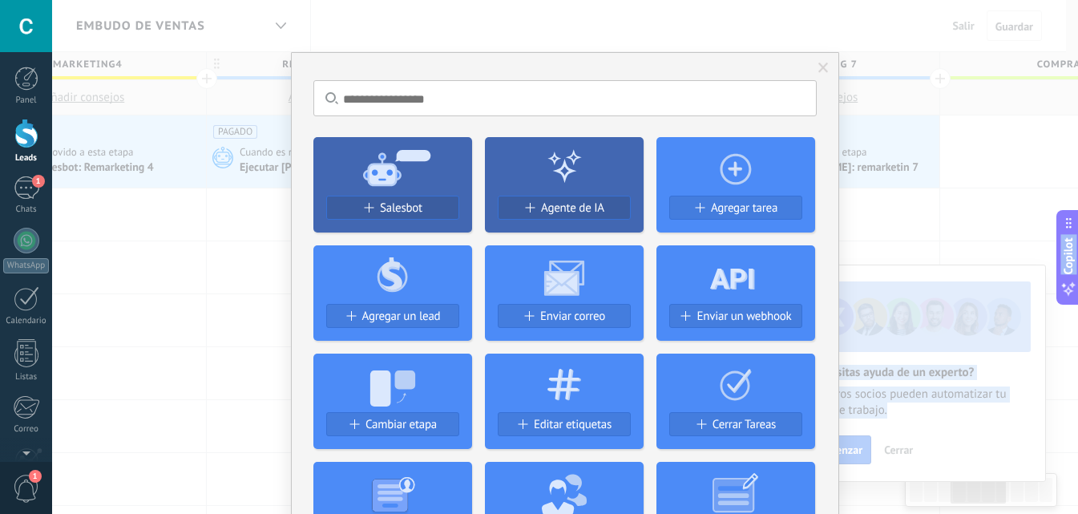
click at [516, 251] on div "No hay resultados Salesbot Agente de IA Agregar tarea Agregar un lead Enviar co…" at bounding box center [565, 257] width 1026 height 514
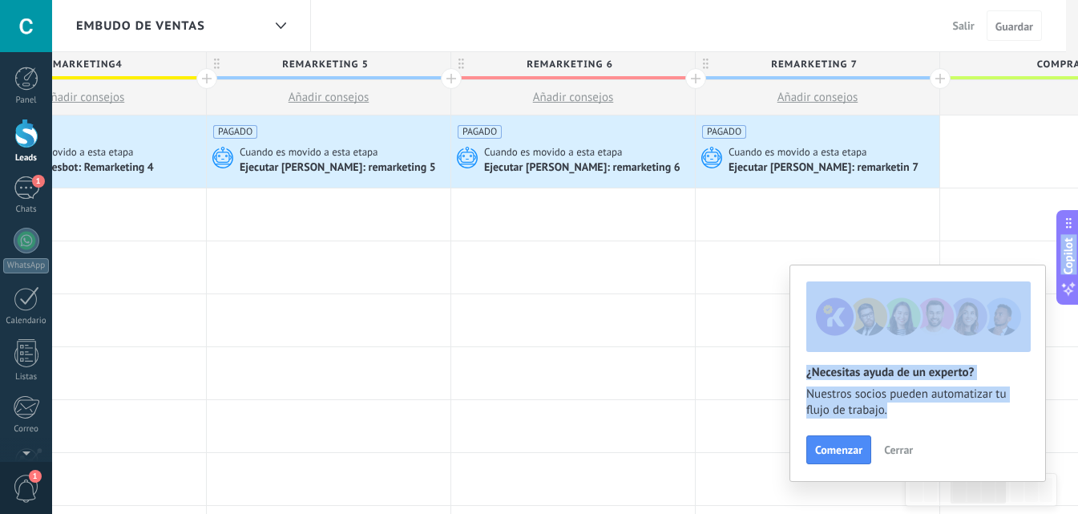
scroll to position [0, 773]
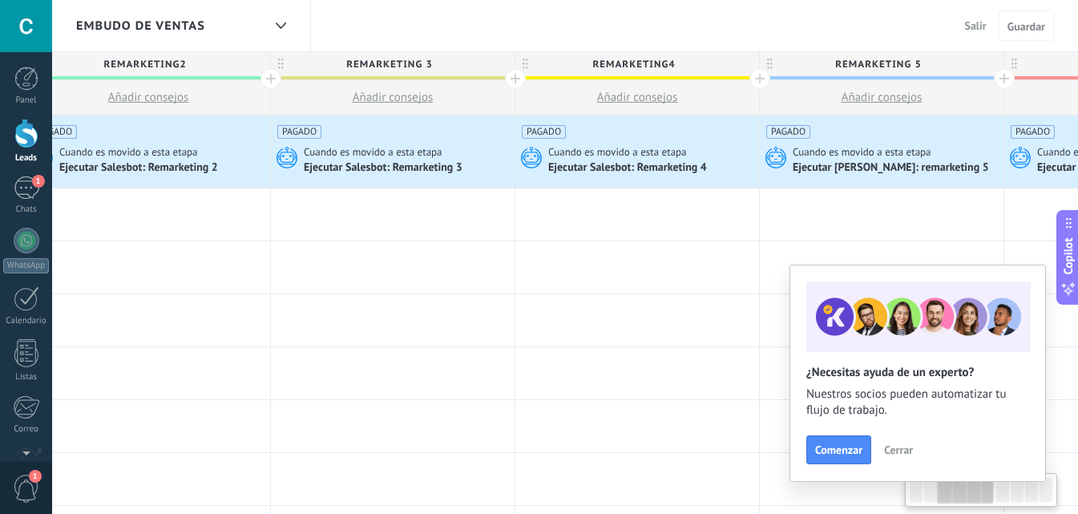
drag, startPoint x: 540, startPoint y: 292, endPoint x: 290, endPoint y: 253, distance: 253.1
click at [514, 285] on div at bounding box center [393, 267] width 244 height 52
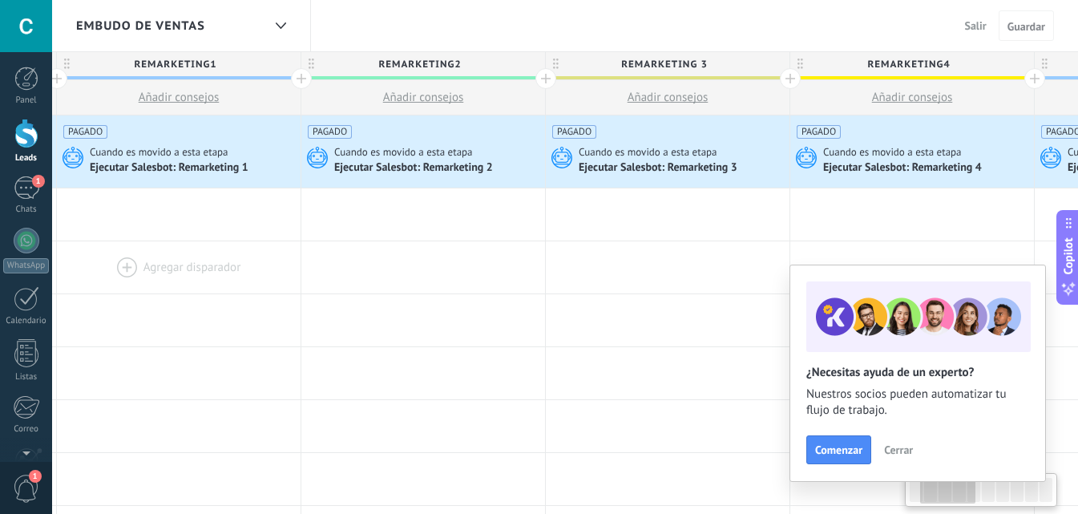
scroll to position [0, 212]
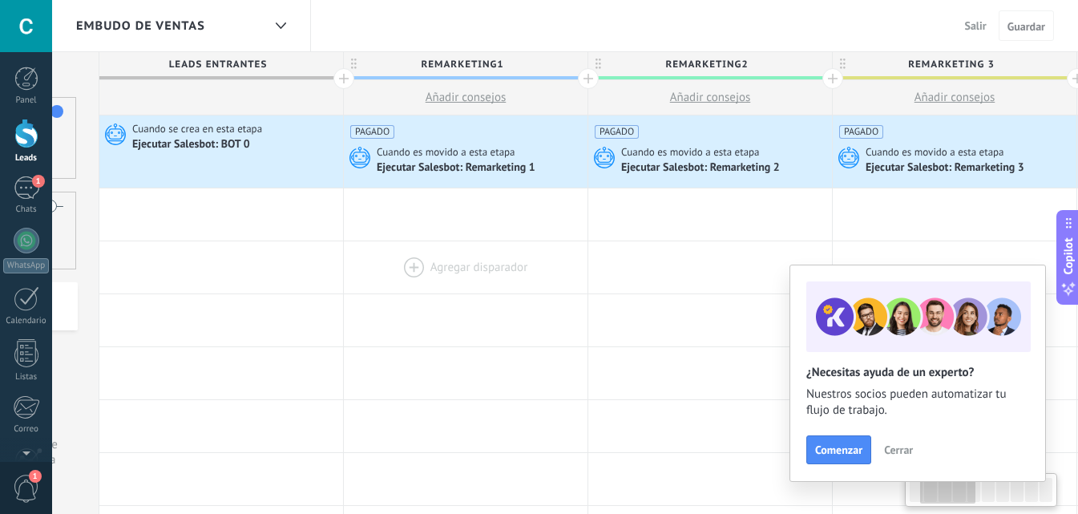
drag, startPoint x: 280, startPoint y: 256, endPoint x: 567, endPoint y: 247, distance: 287.0
click at [567, 247] on div at bounding box center [466, 267] width 244 height 52
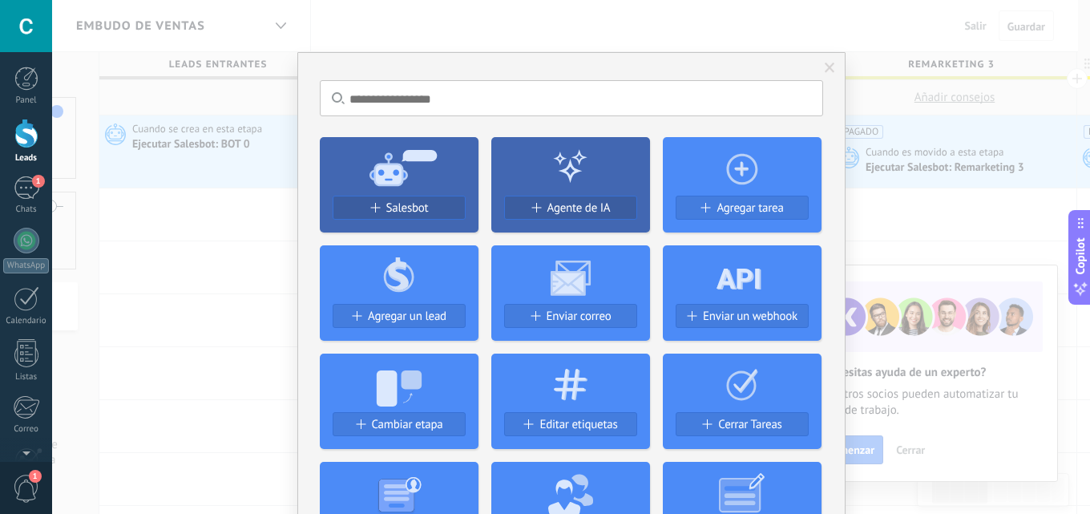
click at [192, 214] on div "No hay resultados Salesbot Agente de IA Agregar tarea Agregar un lead Enviar co…" at bounding box center [571, 257] width 1038 height 514
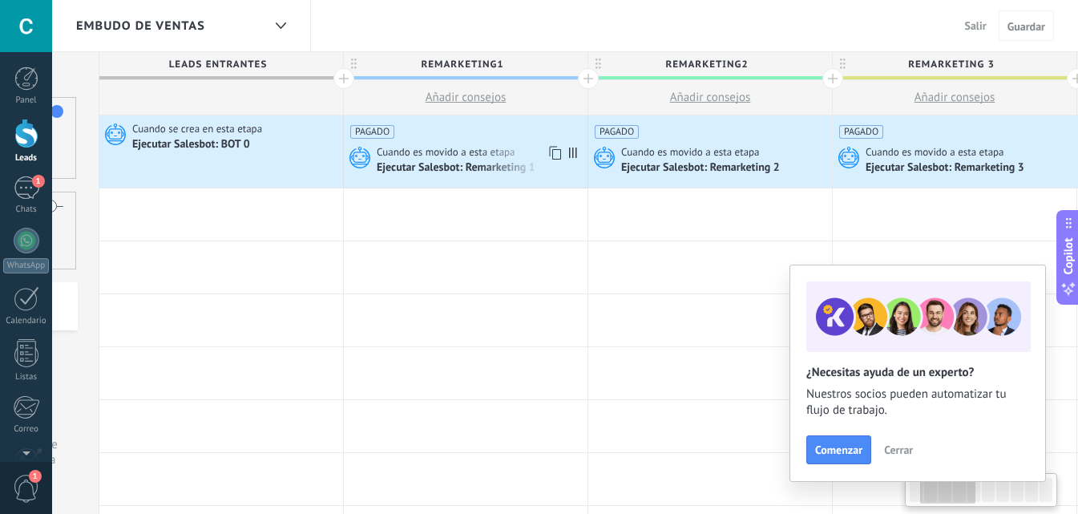
click at [462, 153] on span "Cuando es movido a esta etapa" at bounding box center [447, 152] width 141 height 14
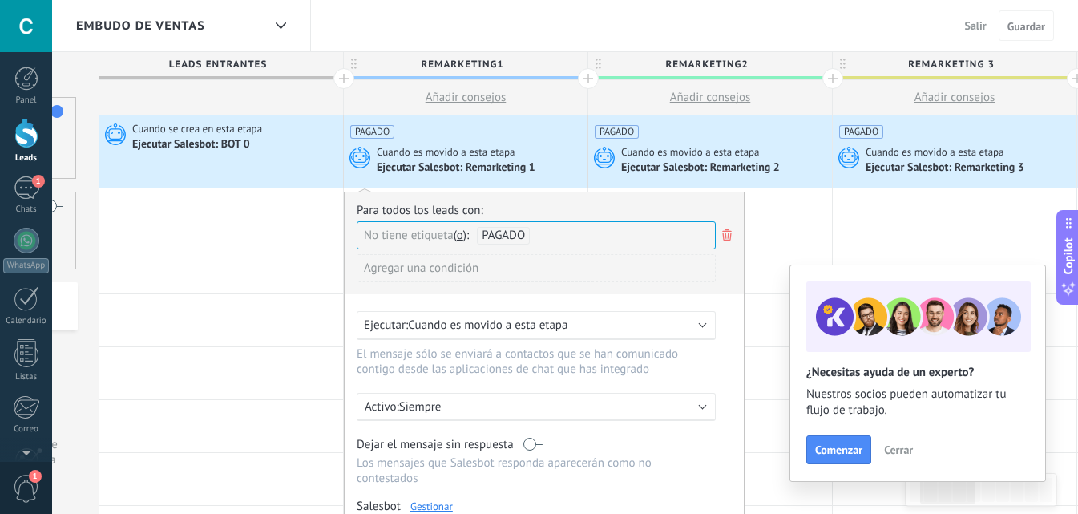
scroll to position [240, 0]
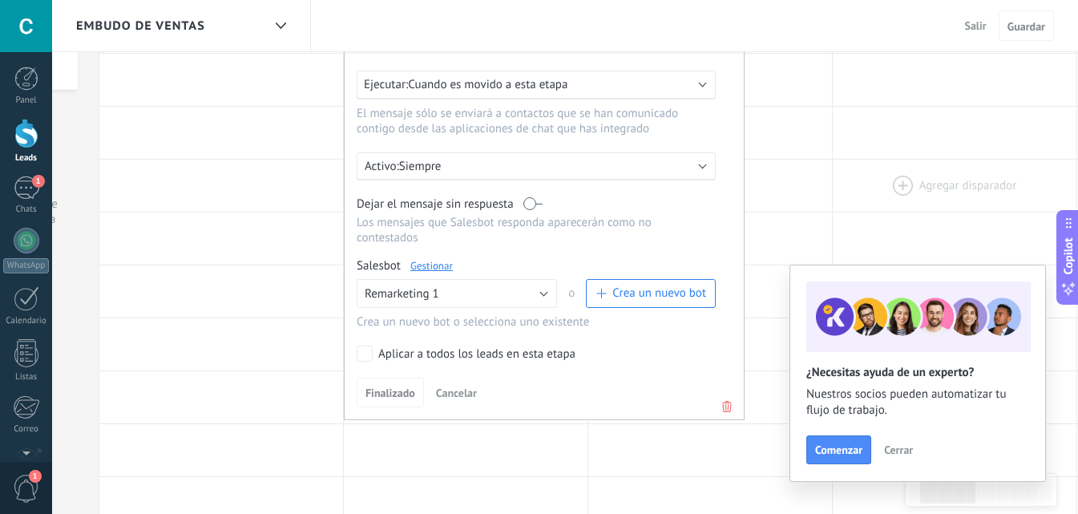
click at [841, 204] on div at bounding box center [955, 185] width 244 height 52
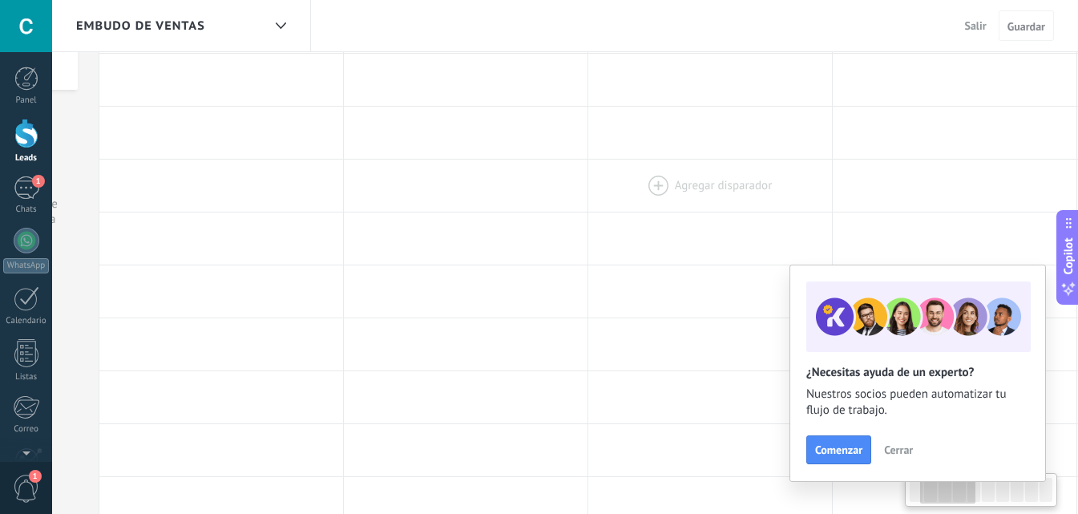
scroll to position [0, 0]
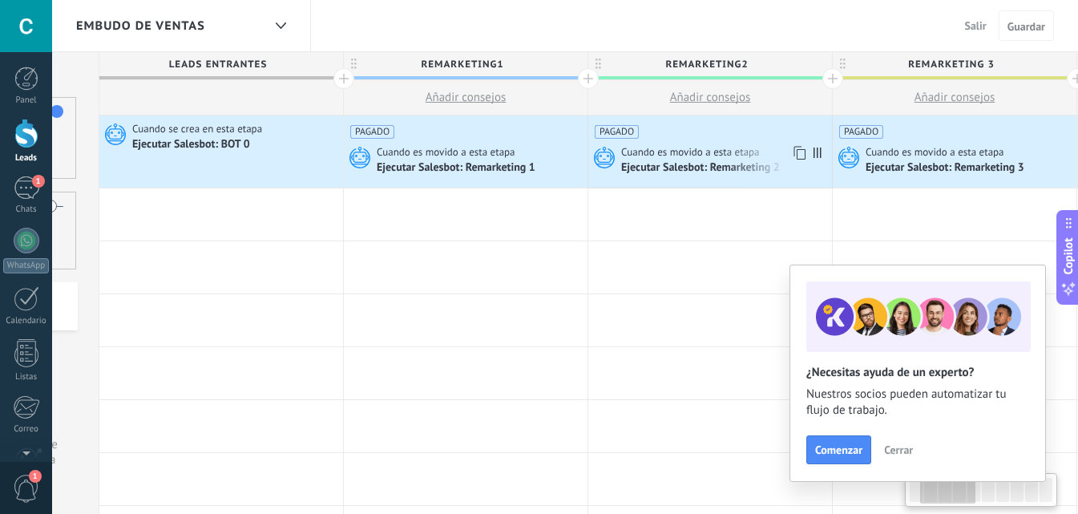
click at [713, 160] on div "Ejecutar Salesbot: Remarketing 2" at bounding box center [724, 167] width 207 height 16
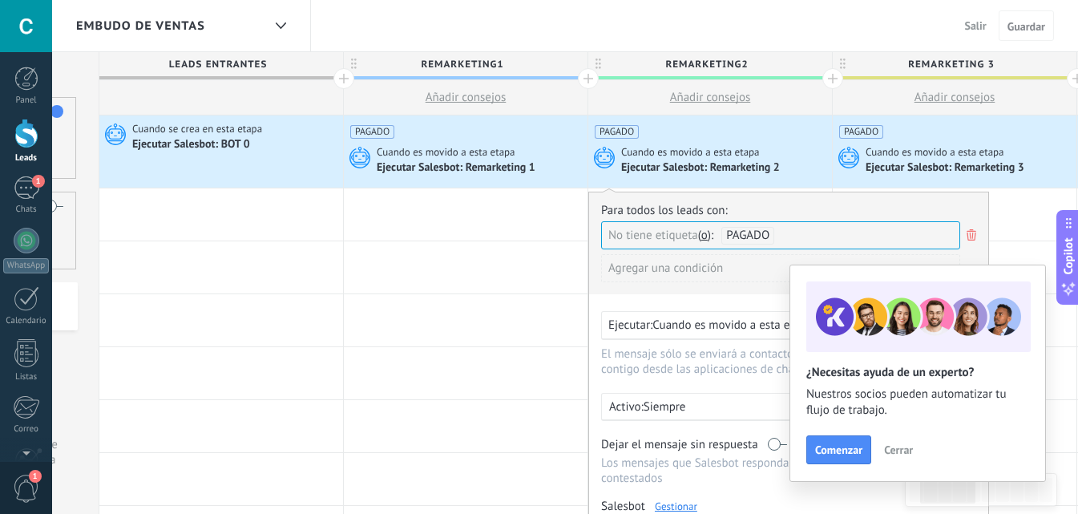
click at [447, 167] on div "Ejecutar Salesbot: Remarketing 1" at bounding box center [457, 168] width 161 height 14
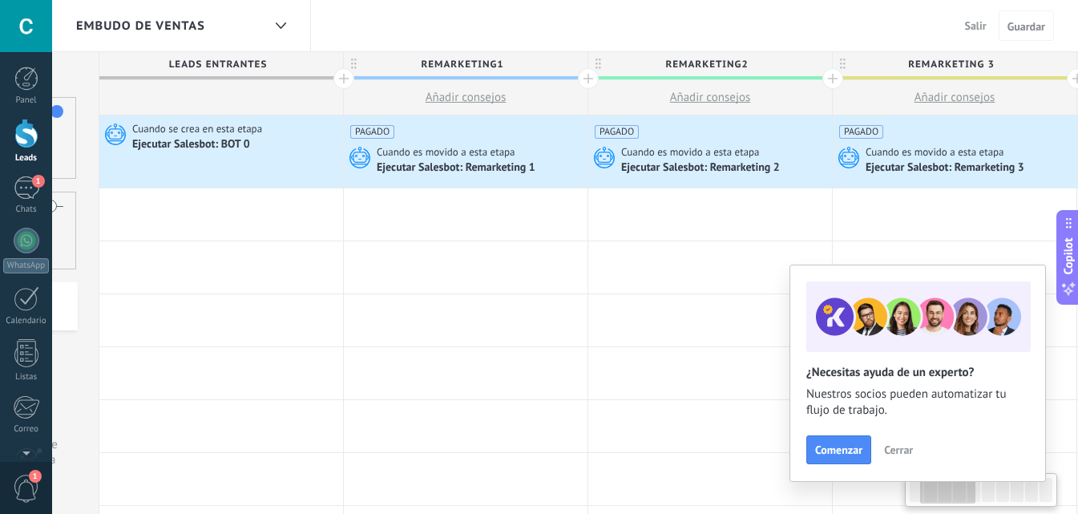
click at [454, 171] on div "Ejecutar Salesbot: Remarketing 1" at bounding box center [457, 168] width 161 height 14
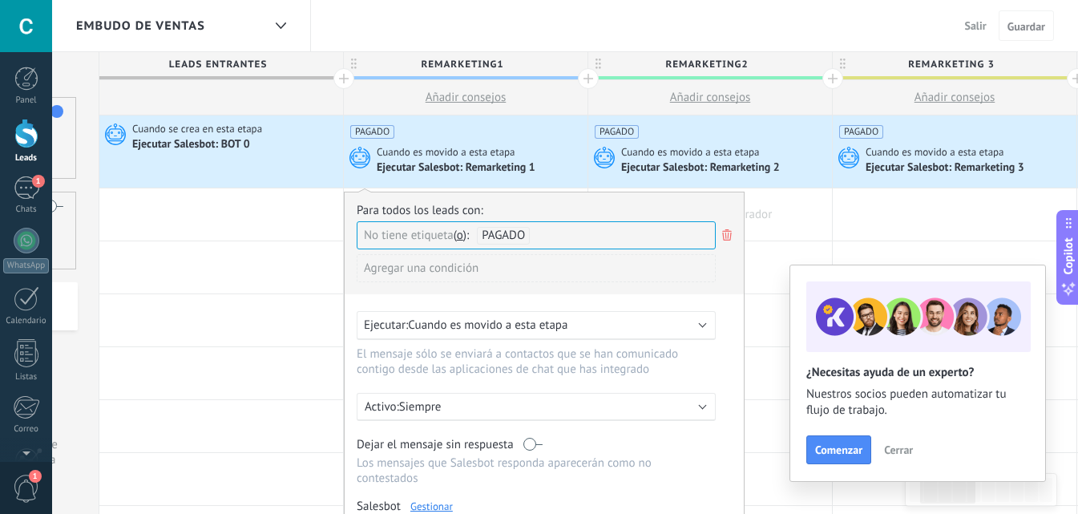
click at [244, 240] on div at bounding box center [221, 214] width 244 height 52
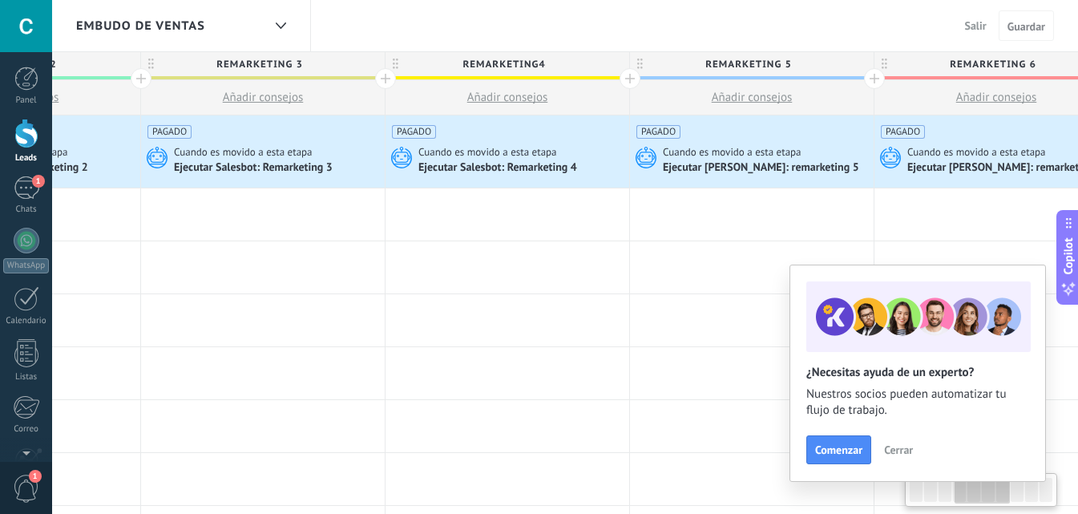
drag, startPoint x: 795, startPoint y: 209, endPoint x: 259, endPoint y: 147, distance: 539.7
click at [109, 201] on div at bounding box center [19, 214] width 244 height 52
click at [259, 147] on span "Cuando es movido a esta etapa" at bounding box center [244, 152] width 141 height 14
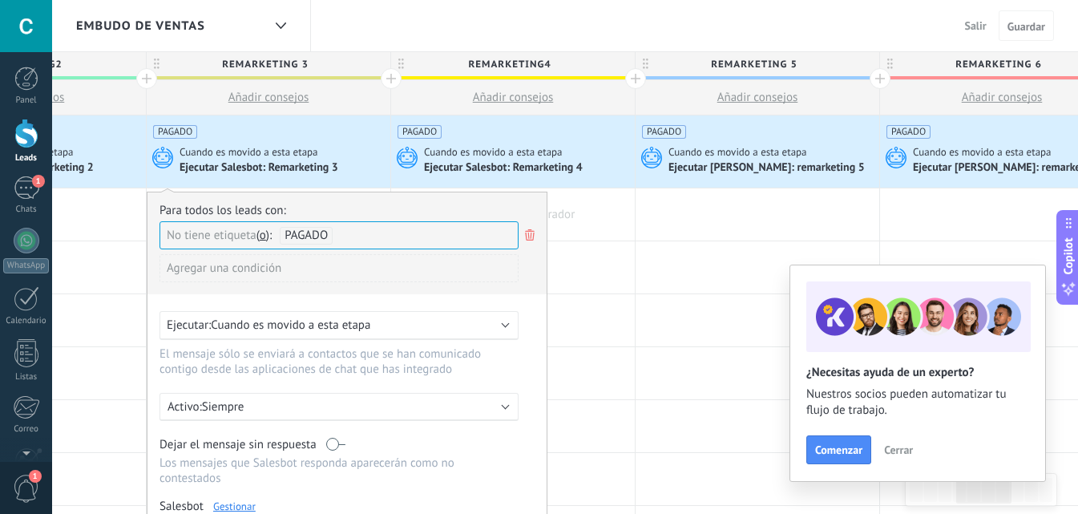
click at [595, 232] on div at bounding box center [513, 214] width 244 height 52
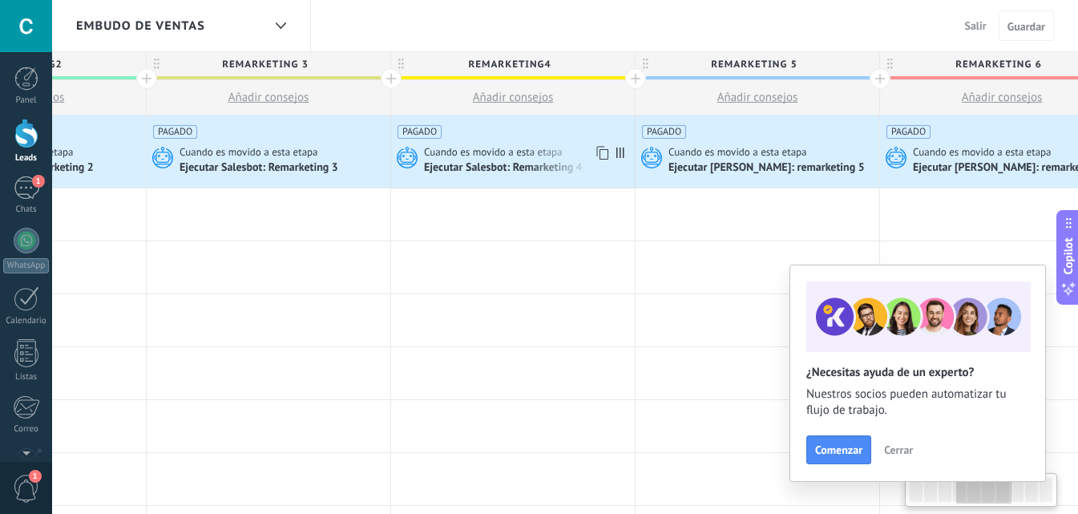
click at [525, 155] on span "Cuando es movido a esta etapa" at bounding box center [494, 152] width 141 height 14
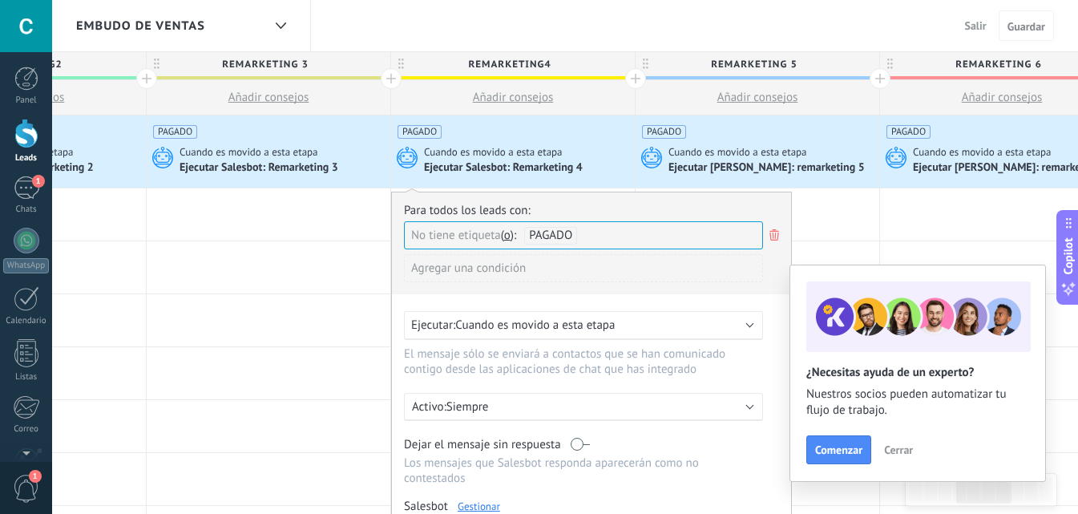
click at [700, 146] on span "Cuando es movido a esta etapa" at bounding box center [738, 152] width 141 height 14
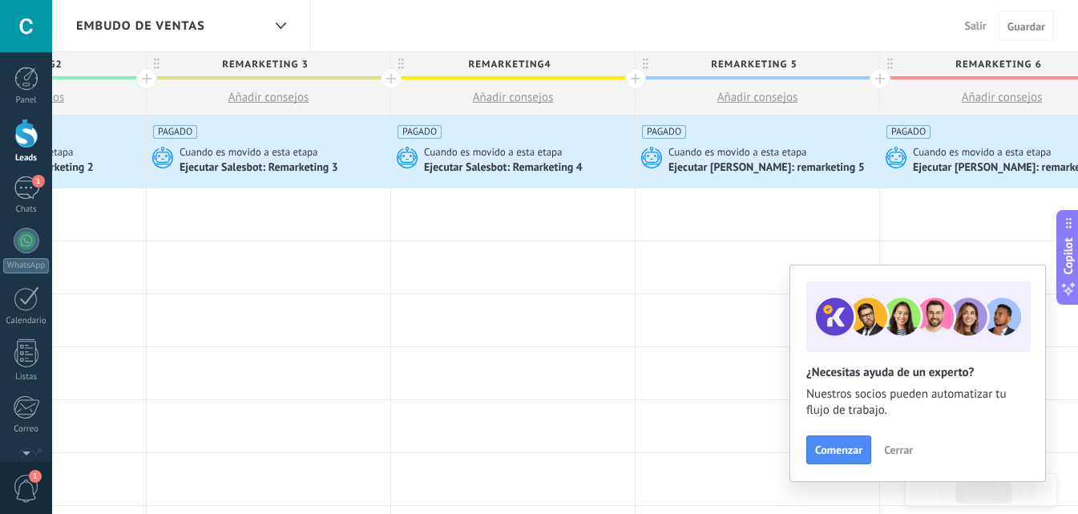
click at [700, 146] on span "Cuando es movido a esta etapa" at bounding box center [738, 152] width 141 height 14
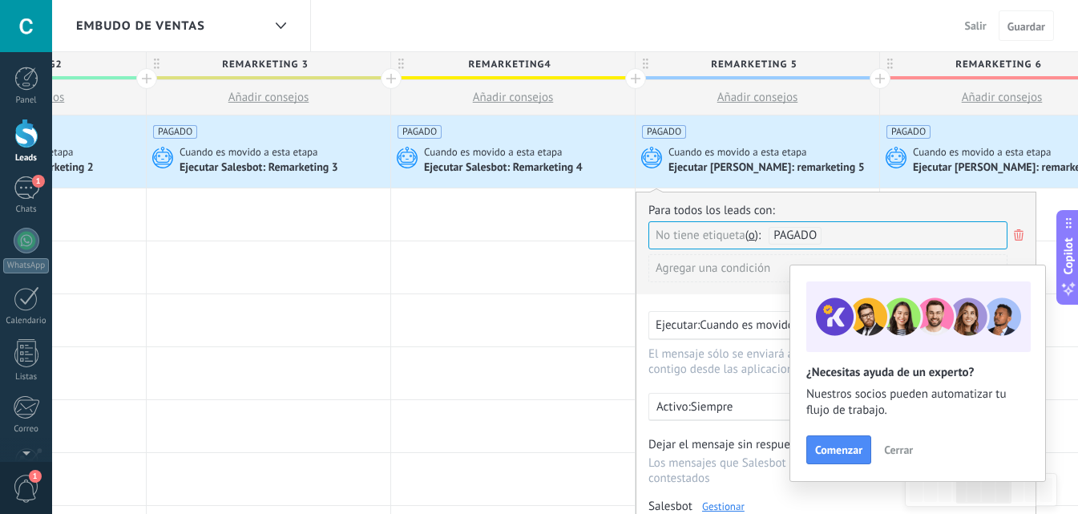
click at [913, 143] on div "PAGADO Cuando es movido a esta etapa Ejecutar [PERSON_NAME]: remarketing 6" at bounding box center [1002, 151] width 244 height 72
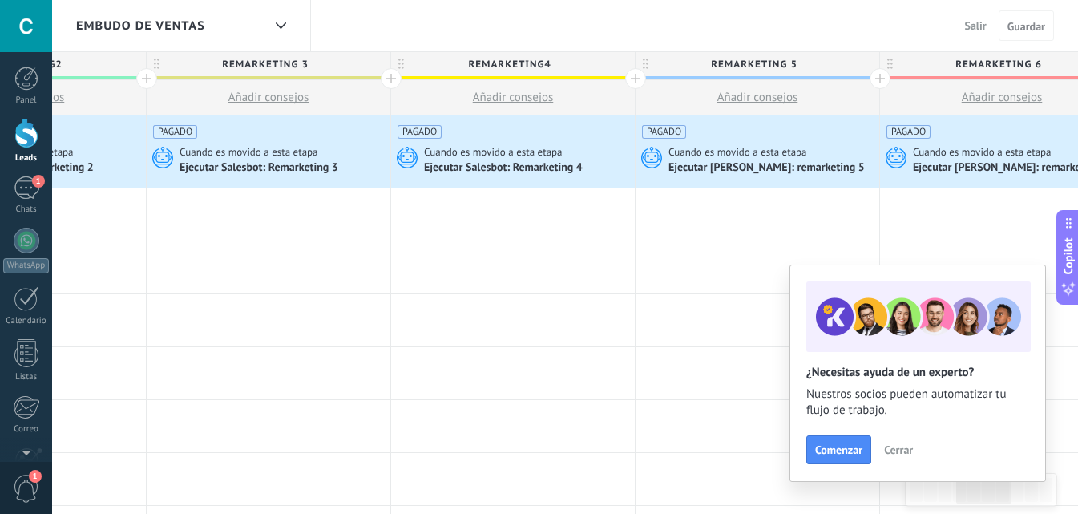
click at [913, 143] on div "PAGADO Cuando es movido a esta etapa Ejecutar [PERSON_NAME]: remarketing 6" at bounding box center [1002, 151] width 244 height 72
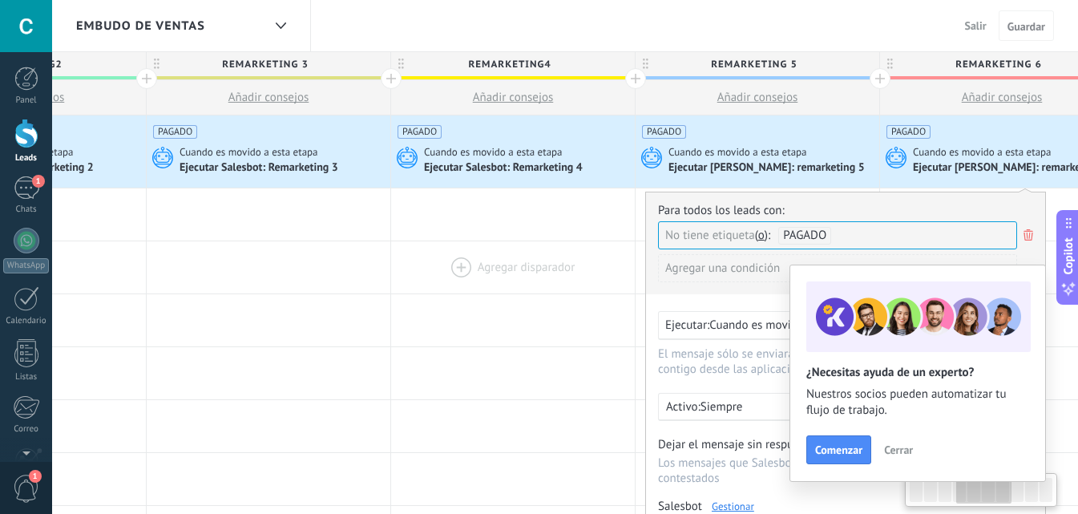
click at [466, 265] on div at bounding box center [513, 267] width 244 height 52
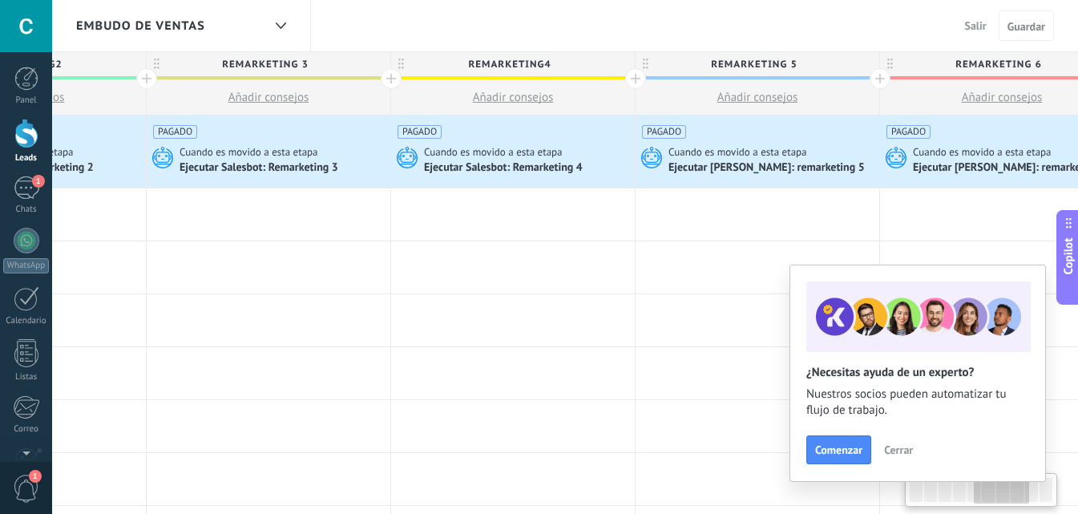
drag, startPoint x: 540, startPoint y: 259, endPoint x: 686, endPoint y: 108, distance: 209.7
click at [391, 293] on div at bounding box center [513, 267] width 244 height 52
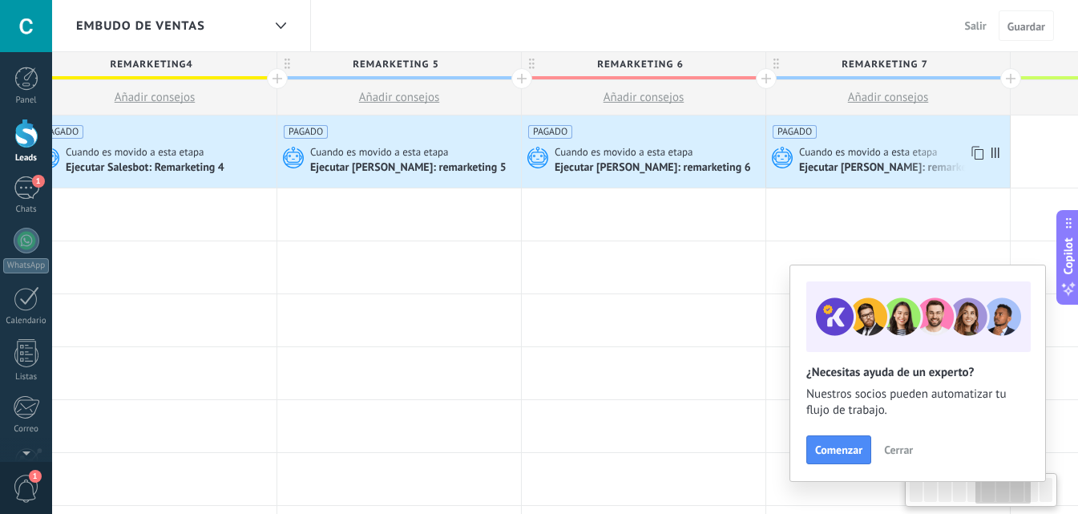
click at [843, 148] on span "Cuando es movido a esta etapa" at bounding box center [869, 152] width 141 height 14
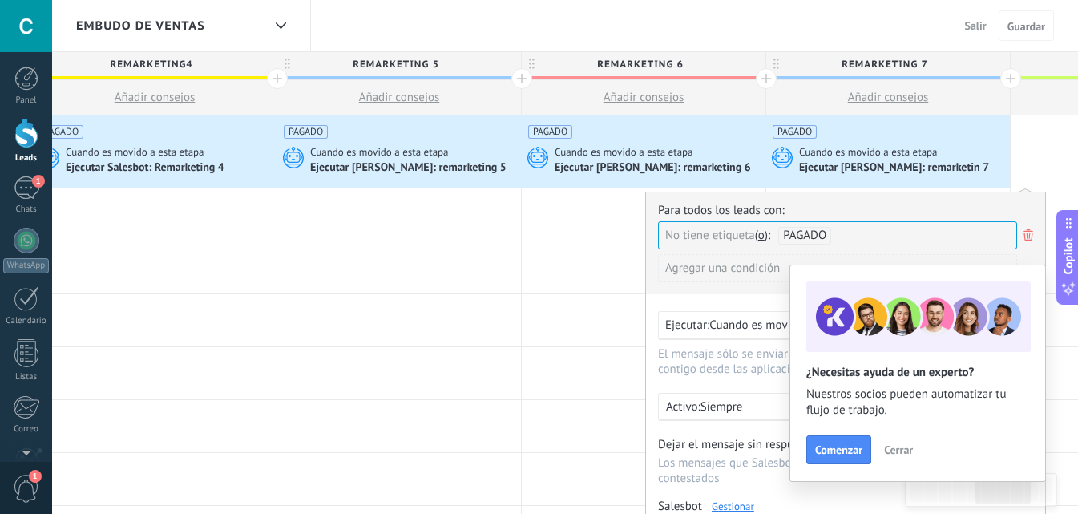
drag, startPoint x: 562, startPoint y: 263, endPoint x: 24, endPoint y: 142, distance: 551.1
click at [560, 262] on div at bounding box center [644, 267] width 244 height 52
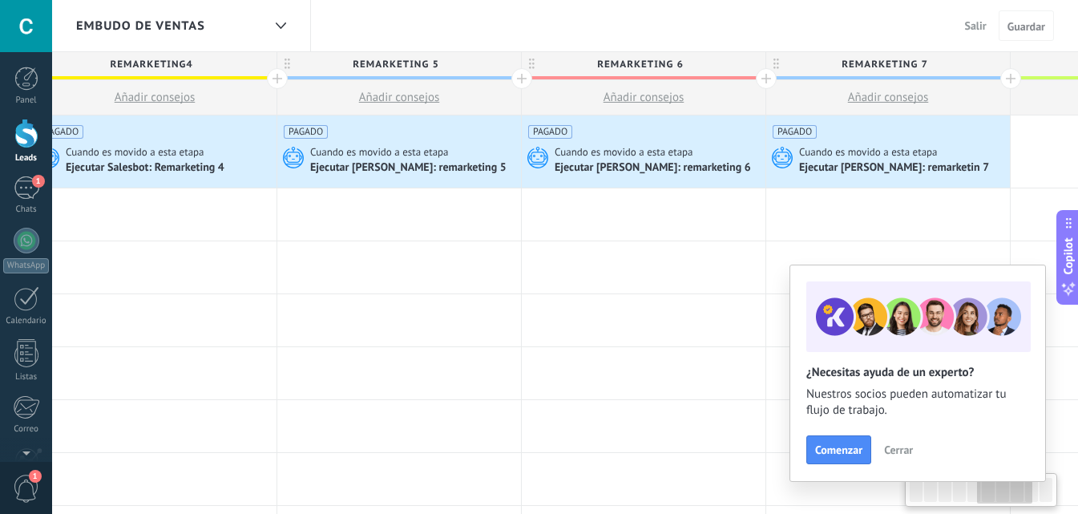
scroll to position [0, 1257]
click at [23, 135] on div at bounding box center [26, 134] width 24 height 30
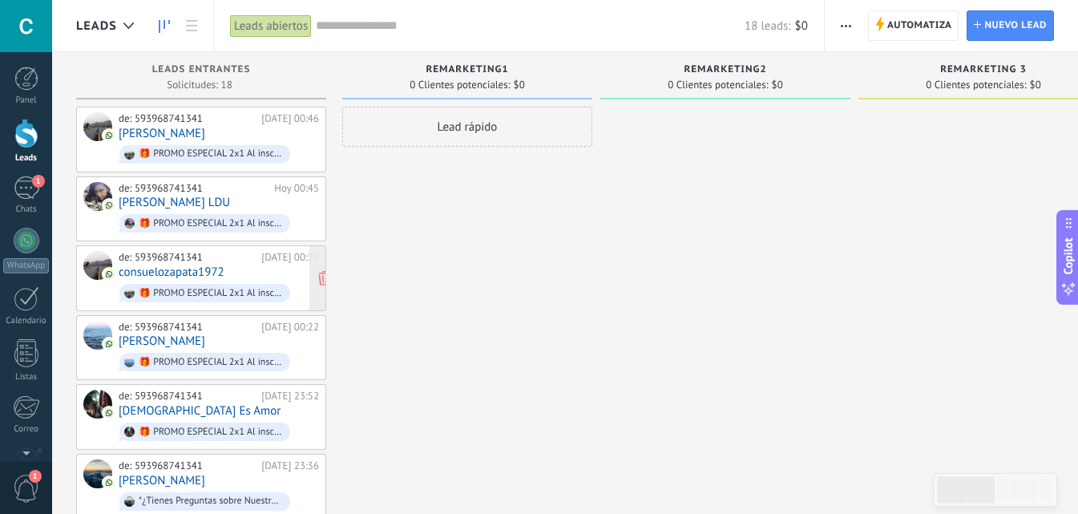
click at [148, 273] on link "consuelozapata1972" at bounding box center [172, 272] width 106 height 14
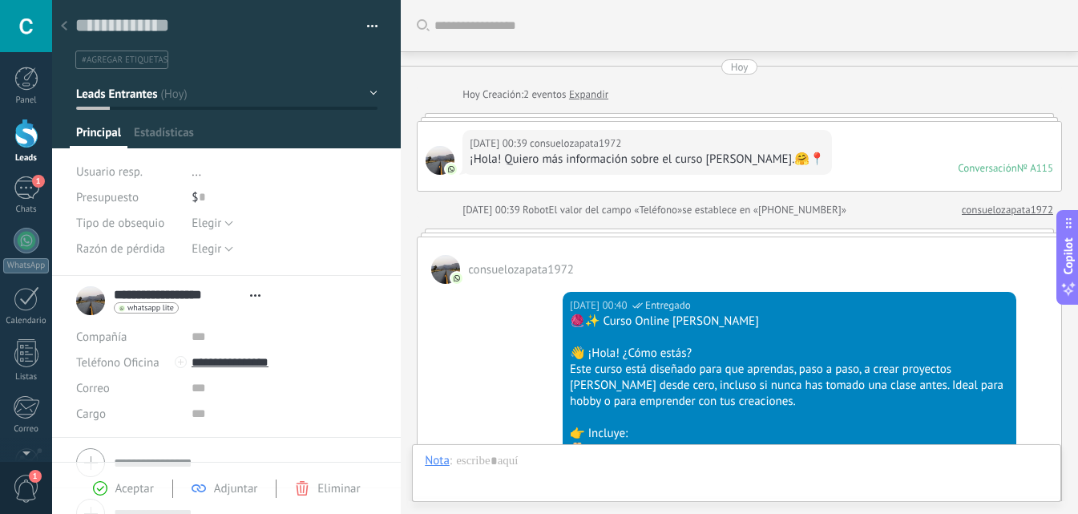
click at [138, 57] on span "#agregar etiquetas" at bounding box center [125, 59] width 86 height 11
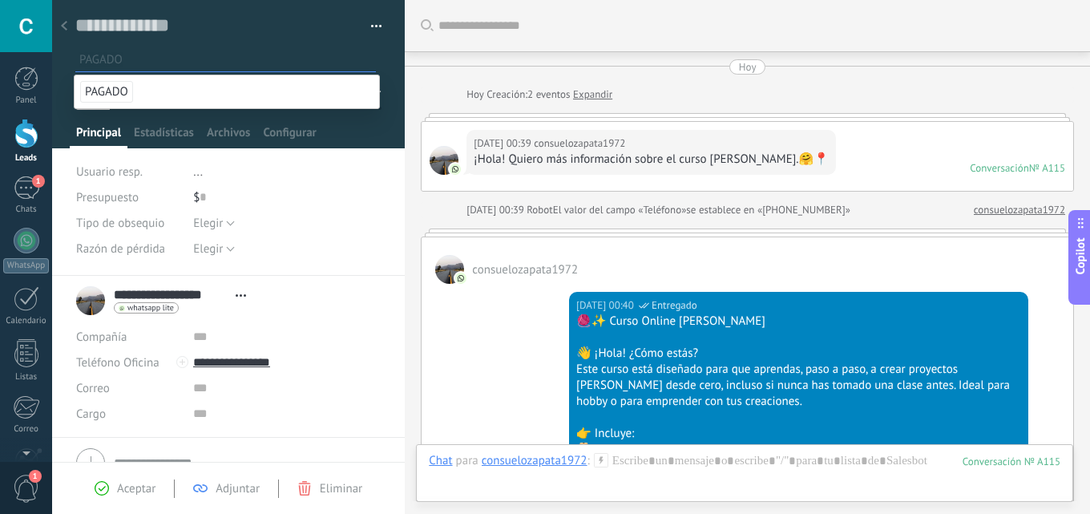
scroll to position [1129, 0]
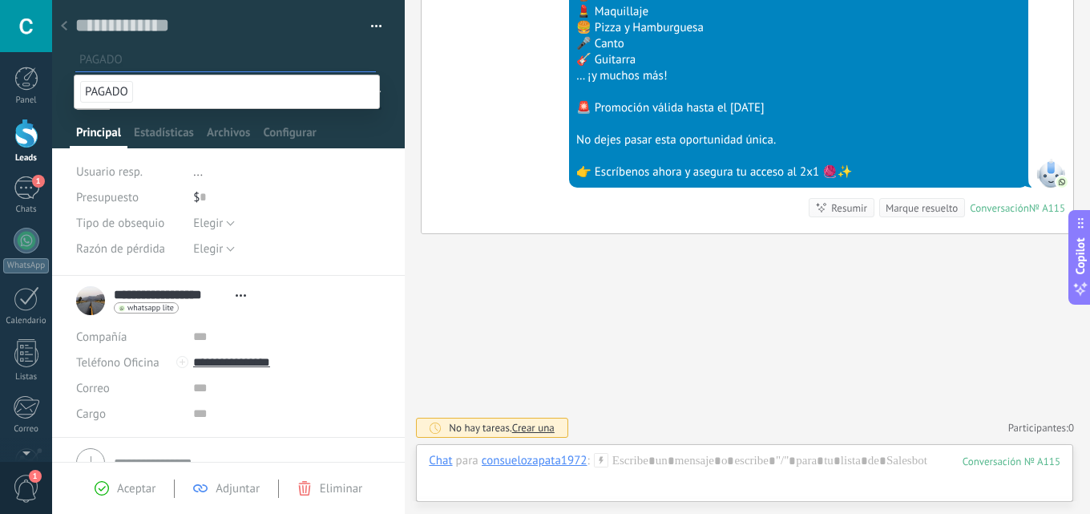
click at [58, 22] on div at bounding box center [64, 26] width 22 height 31
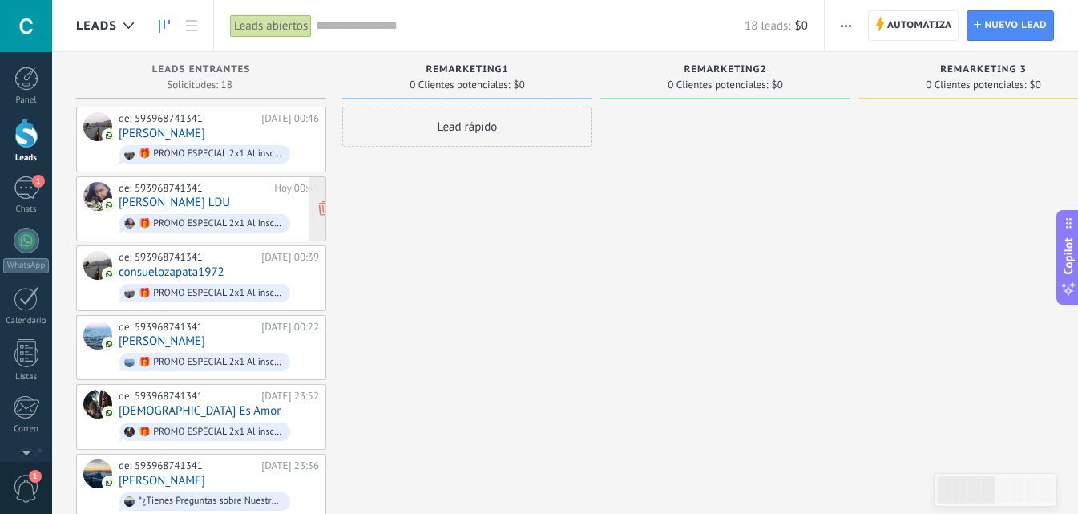
click at [149, 219] on div "🎁 PROMO ESPECIAL 2x1 Al inscribirte dentro de los 30 min [DATE] por solo $3, re…" at bounding box center [211, 223] width 144 height 11
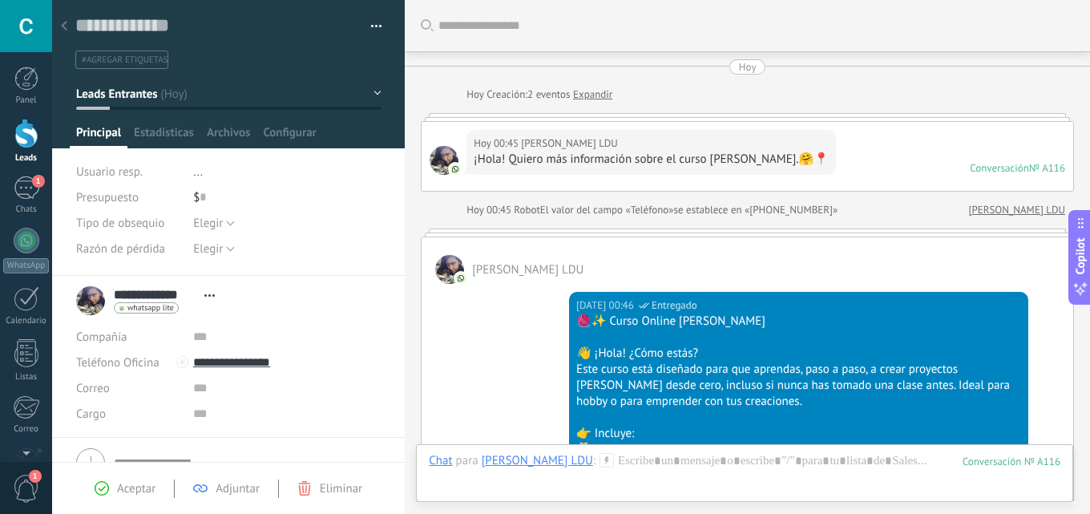
scroll to position [1129, 0]
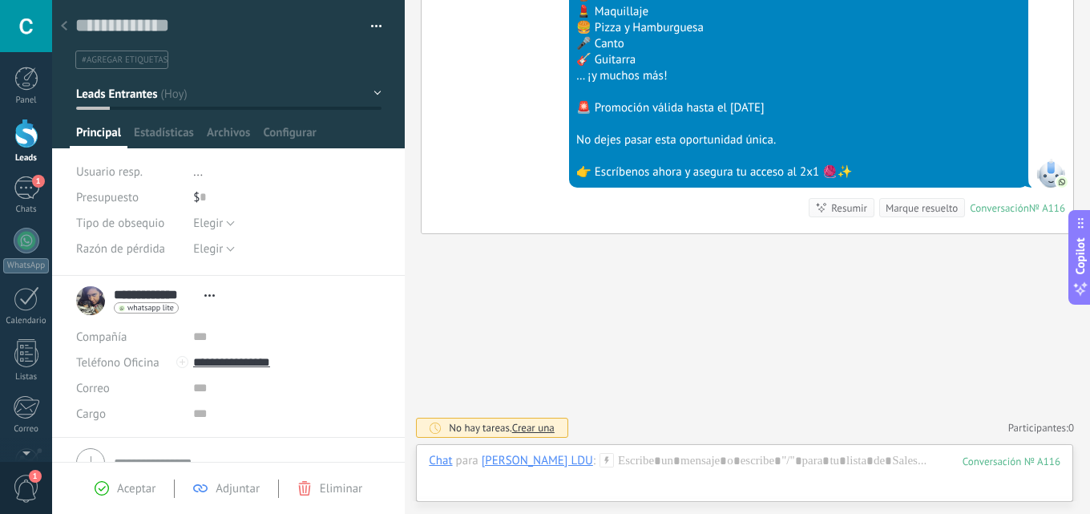
drag, startPoint x: 139, startPoint y: 58, endPoint x: 172, endPoint y: 107, distance: 58.9
click at [142, 57] on span "#agregar etiquetas" at bounding box center [125, 59] width 86 height 11
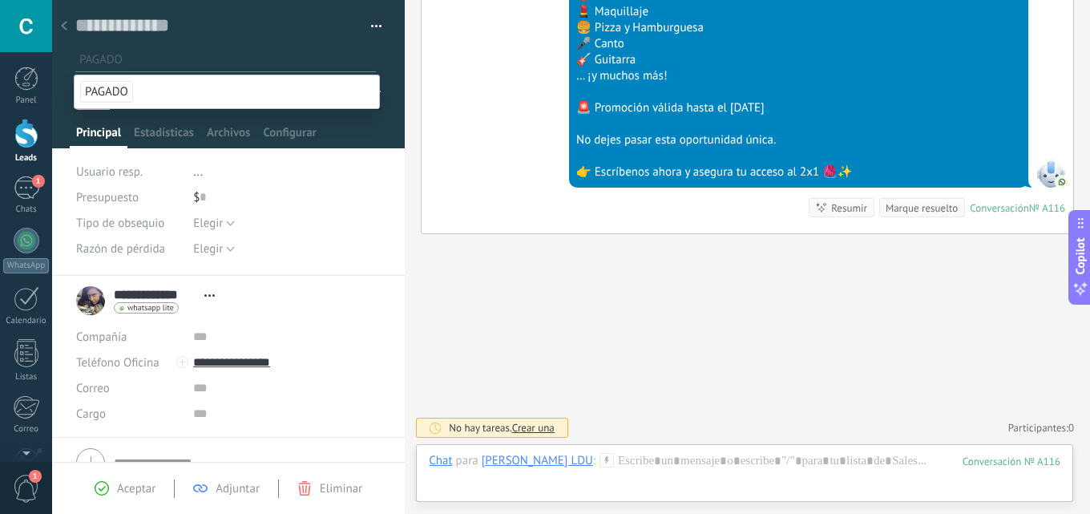
click at [96, 101] on span "PAGADO" at bounding box center [106, 92] width 53 height 22
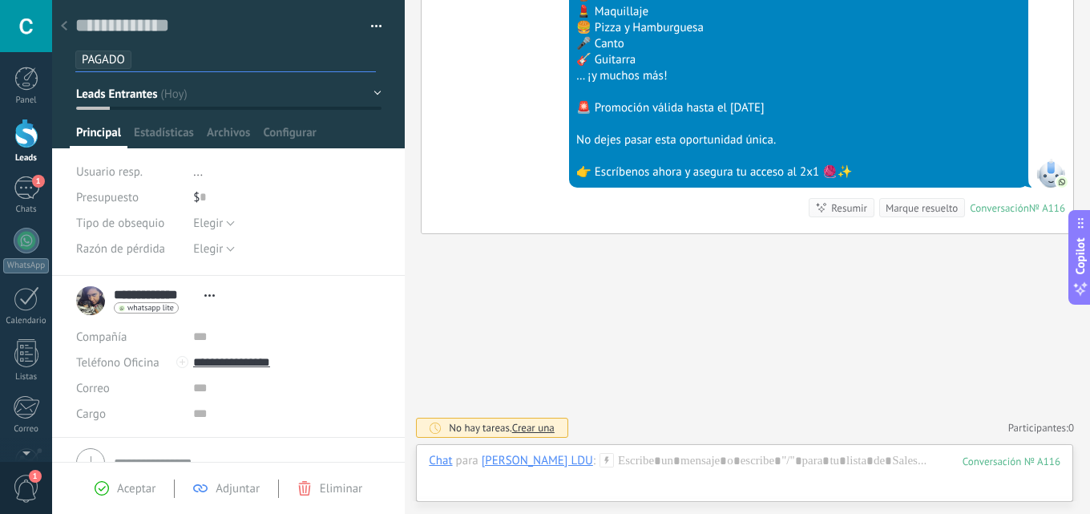
click at [68, 26] on div at bounding box center [64, 26] width 22 height 31
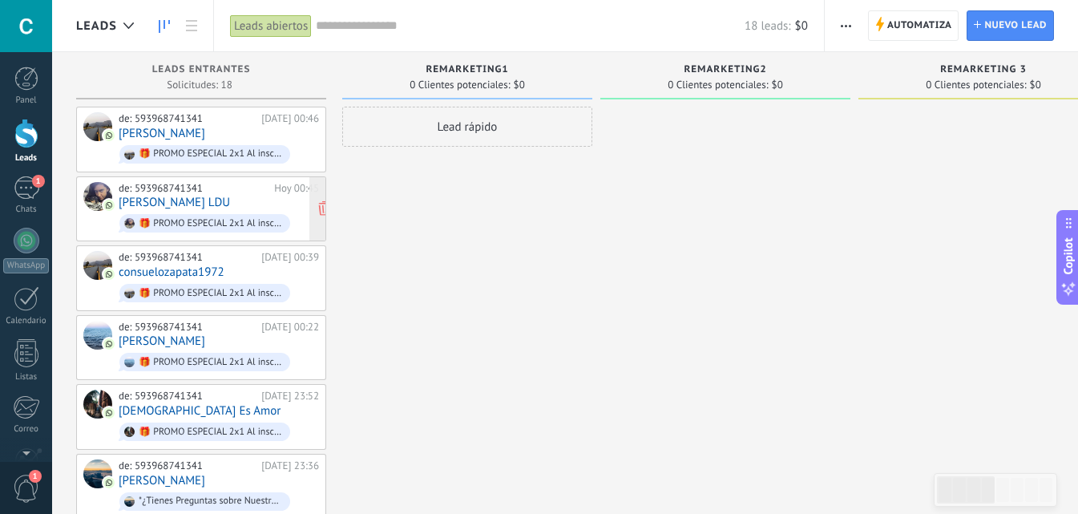
click at [216, 191] on div "de: 593968741341" at bounding box center [194, 188] width 150 height 13
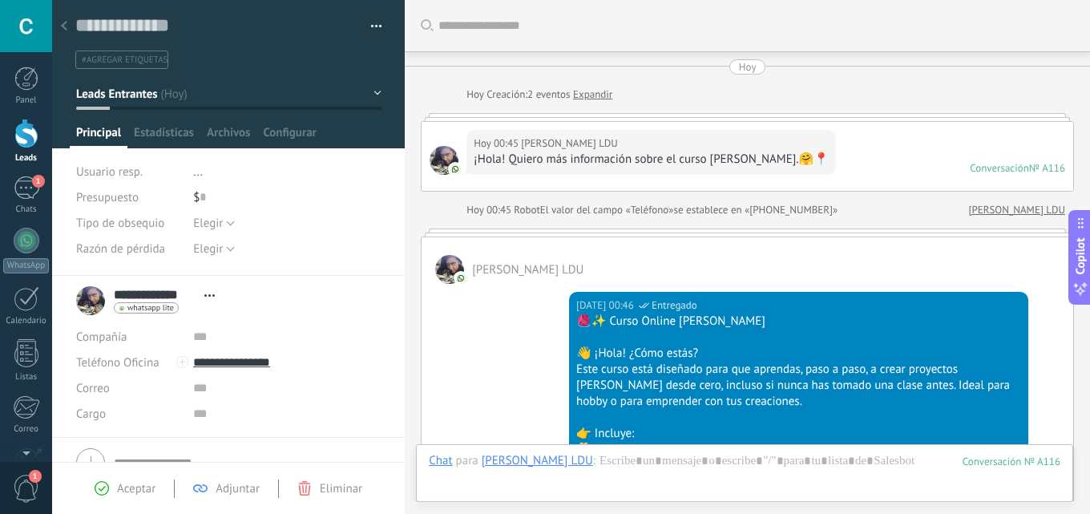
scroll to position [24, 0]
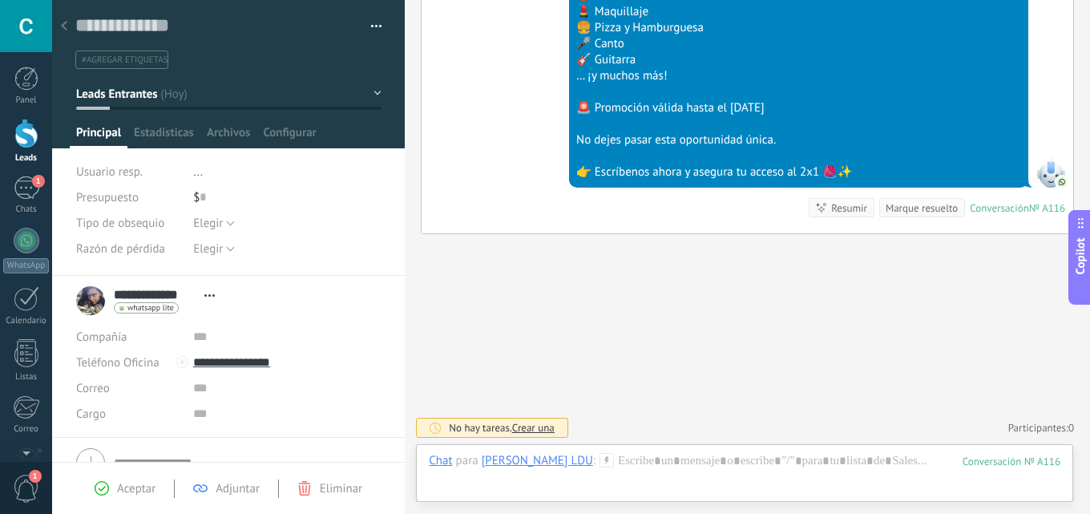
drag, startPoint x: 67, startPoint y: 32, endPoint x: 138, endPoint y: 98, distance: 97.0
click at [68, 33] on div at bounding box center [64, 26] width 22 height 31
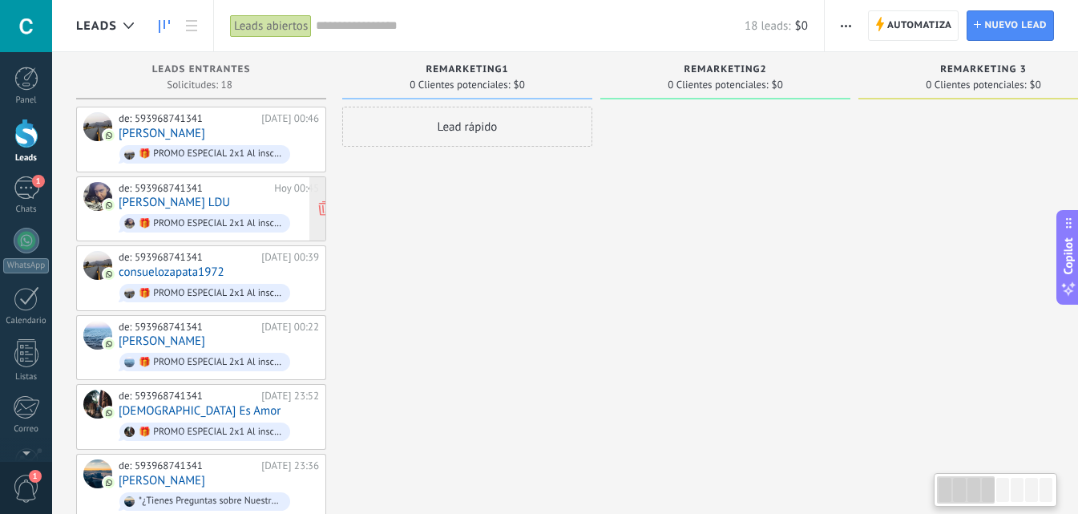
click at [143, 198] on link "[PERSON_NAME] LDU" at bounding box center [174, 203] width 111 height 14
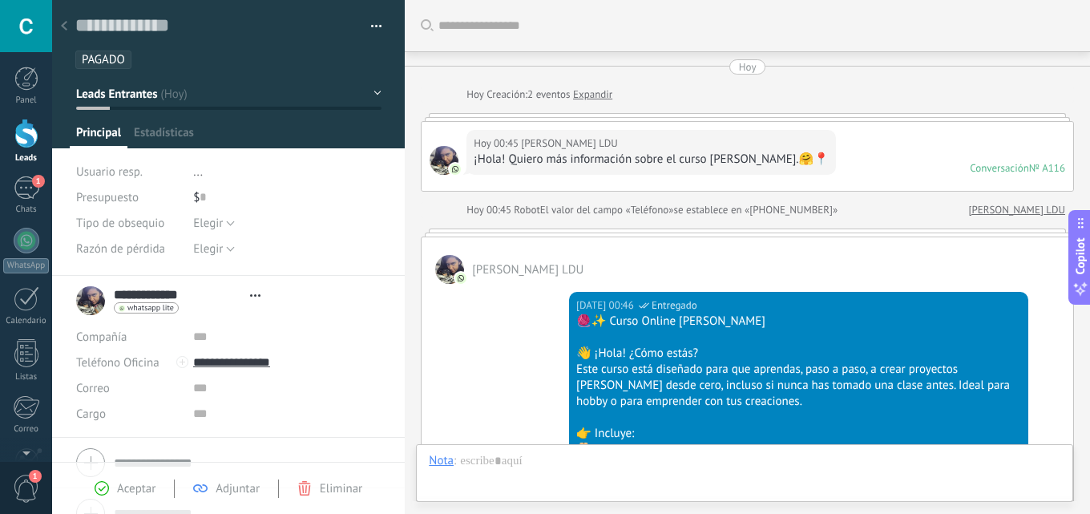
type textarea "**********"
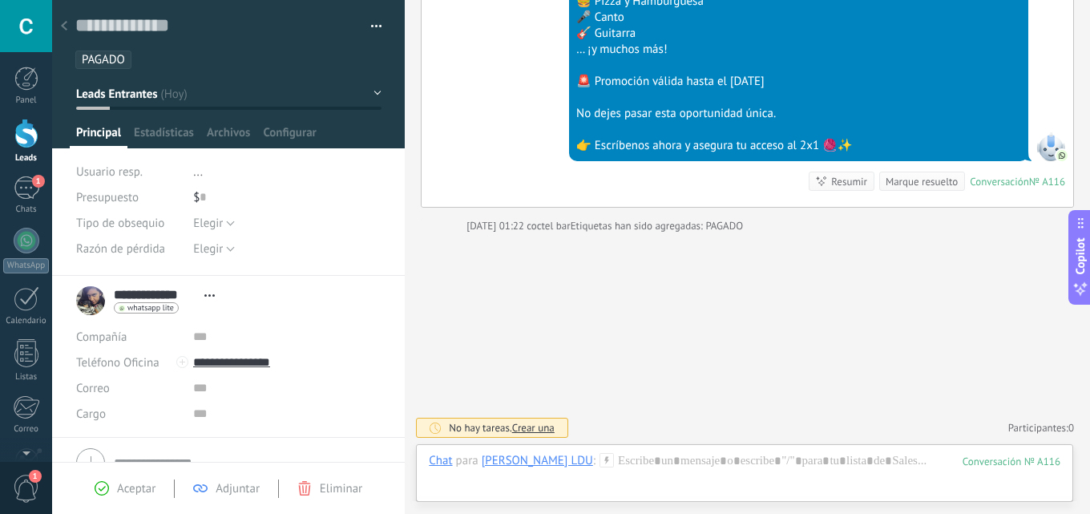
click at [74, 26] on div at bounding box center [64, 26] width 22 height 31
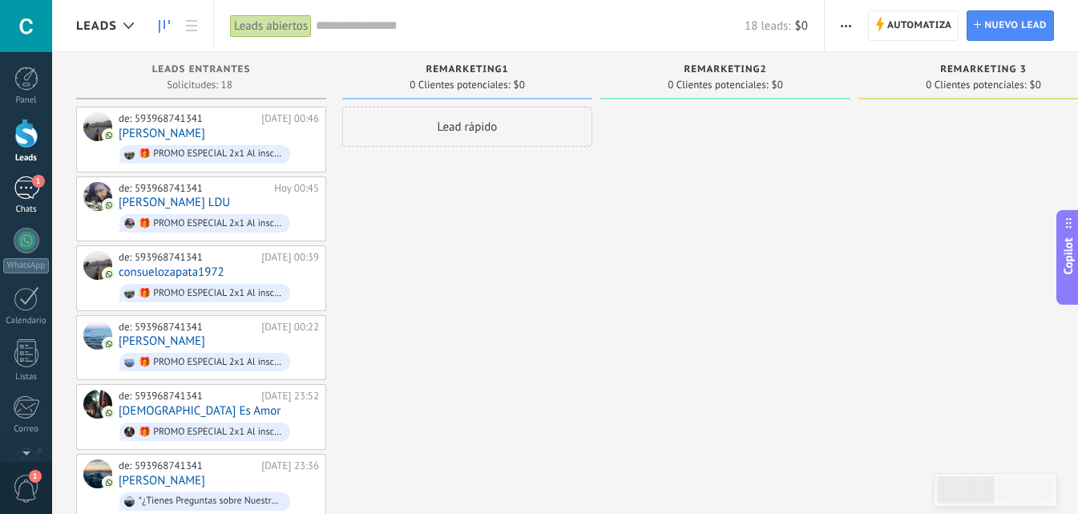
click at [37, 184] on span "1" at bounding box center [38, 181] width 13 height 13
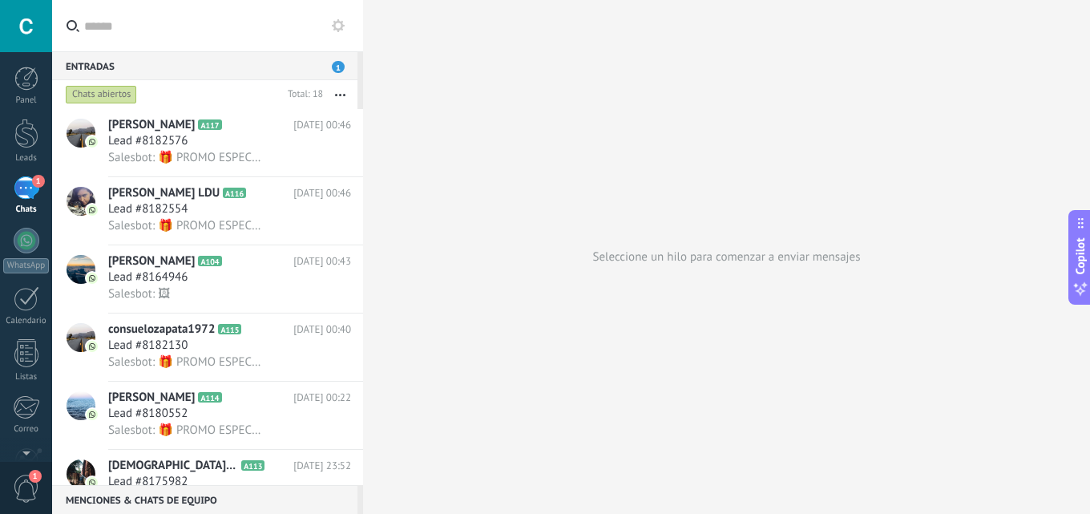
click at [119, 27] on input "text" at bounding box center [217, 25] width 266 height 51
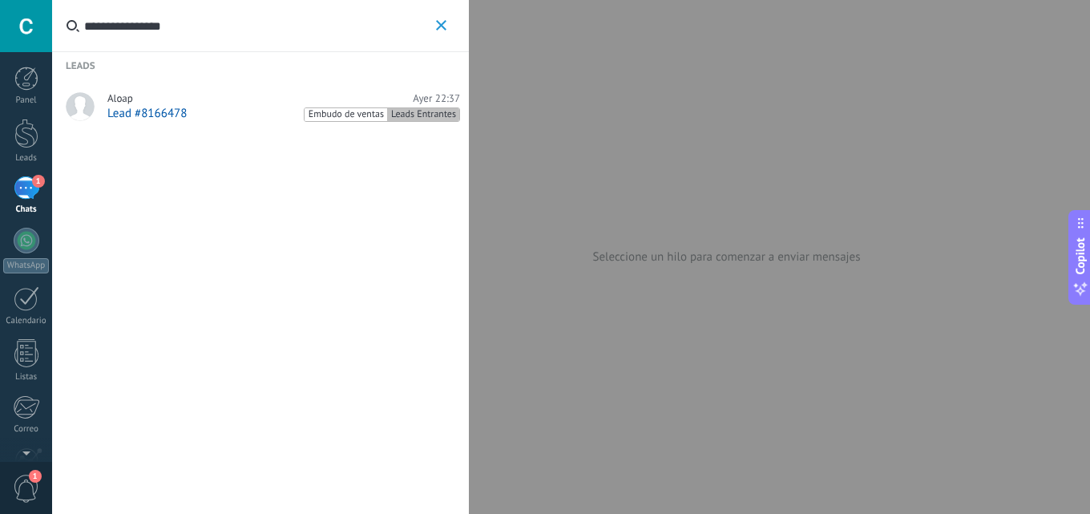
type input "**********"
click at [150, 122] on link "Aloap Ayer 22:37 Lead #8166478 Embudo de ventas Leads Entrantes" at bounding box center [260, 108] width 417 height 54
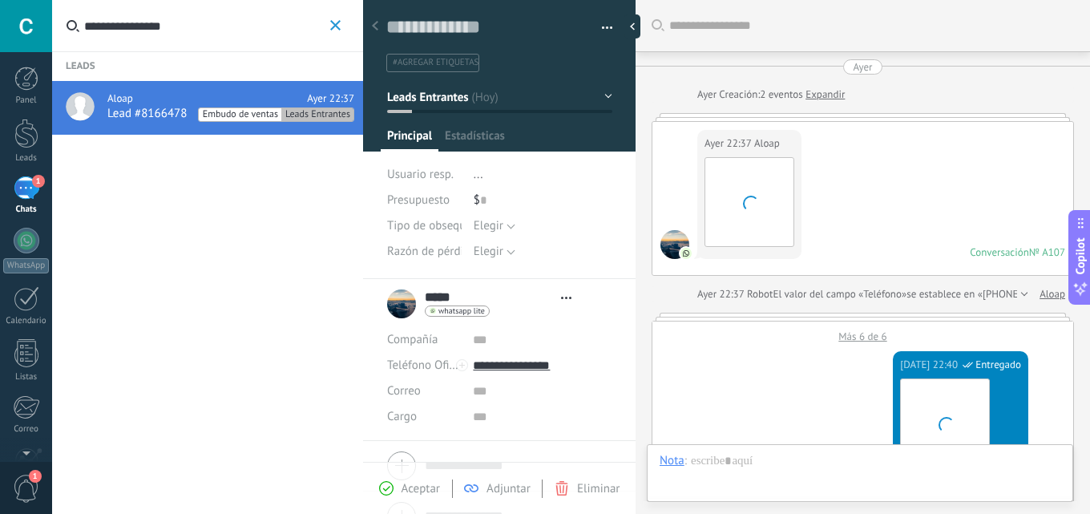
type textarea "**********"
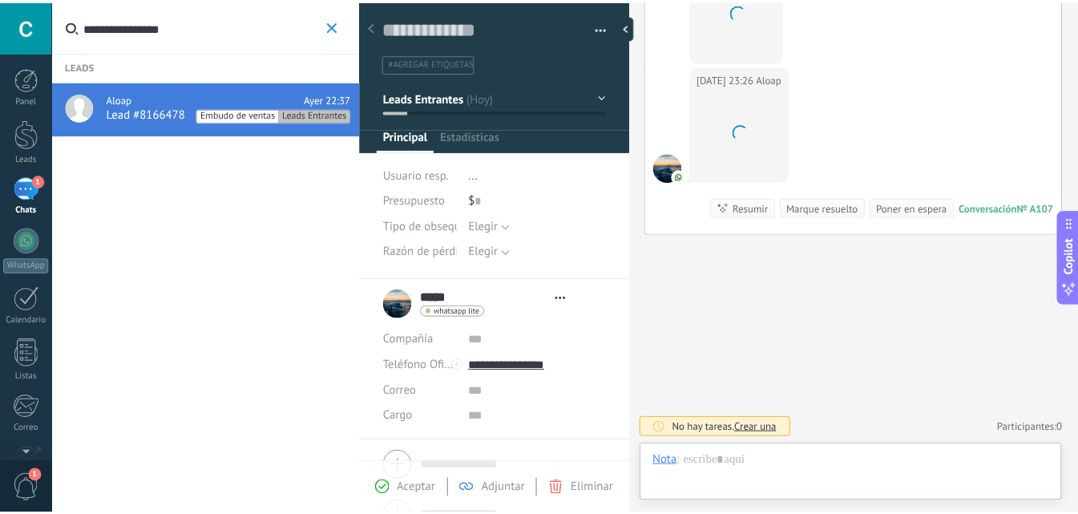
scroll to position [24, 0]
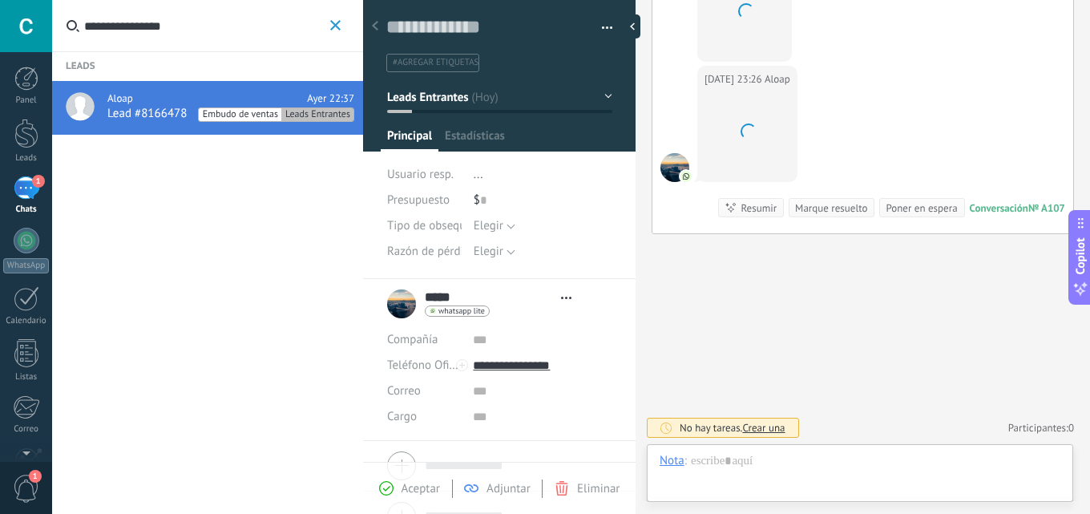
click at [441, 65] on span "#agregar etiquetas" at bounding box center [436, 62] width 86 height 11
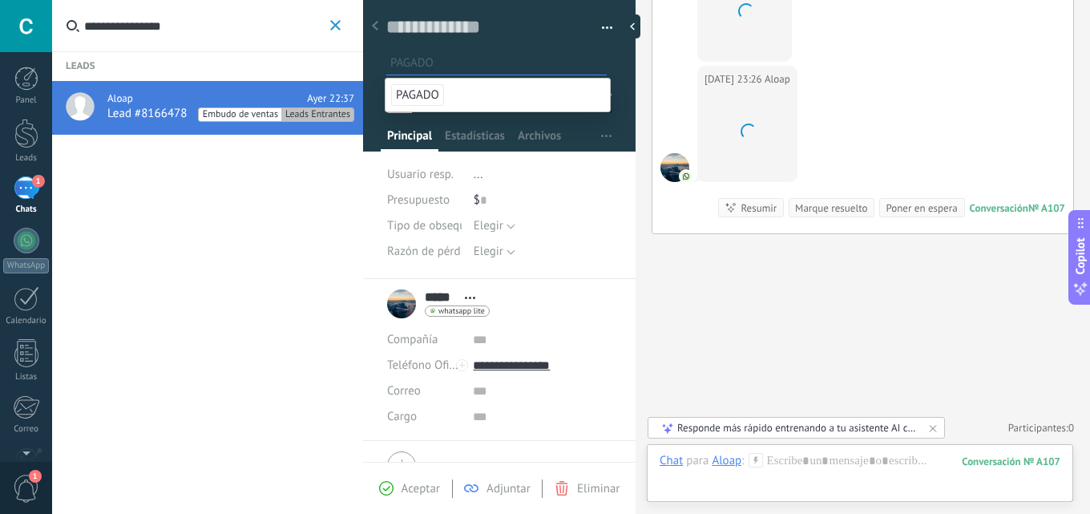
click at [422, 95] on span "PAGADO" at bounding box center [417, 95] width 53 height 22
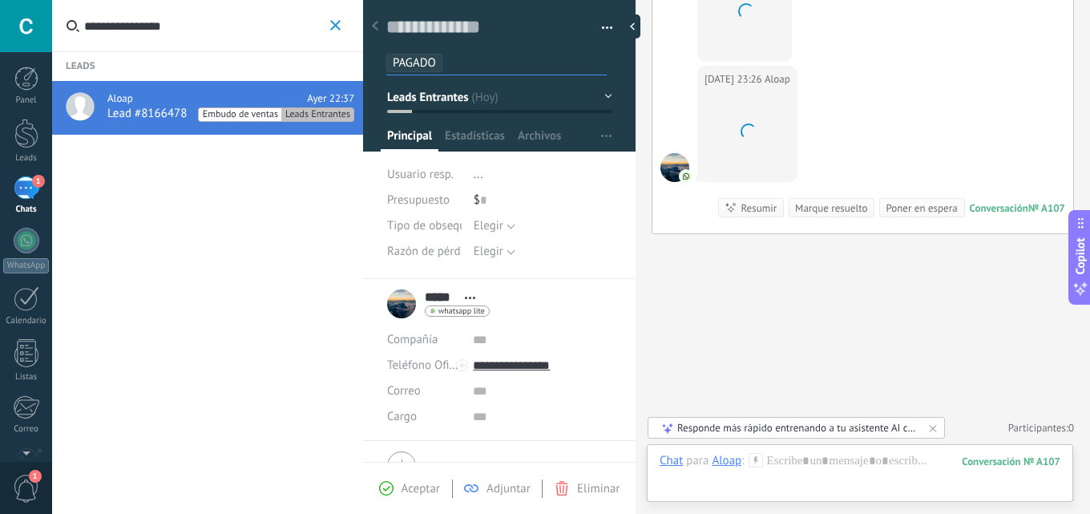
click at [280, 256] on div "Leads Aloap Ayer 22:37 Lead #8166478 Embudo de ventas Leads Entrantes" at bounding box center [207, 257] width 311 height 514
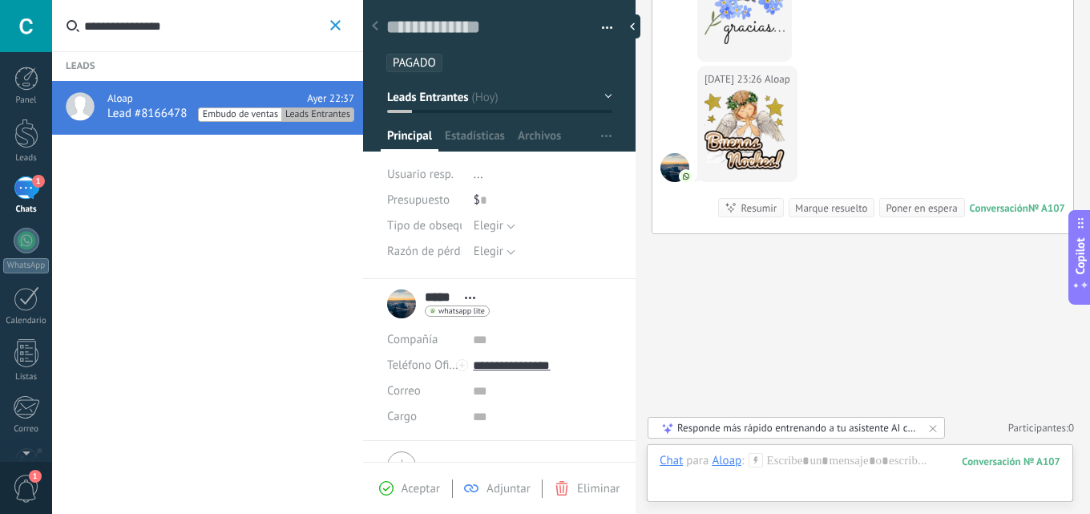
click at [244, 304] on div "Leads Aloap Ayer 22:37 Lead #8166478 Embudo de ventas Leads Entrantes" at bounding box center [207, 257] width 311 height 514
click at [337, 26] on use "button" at bounding box center [335, 25] width 10 height 10
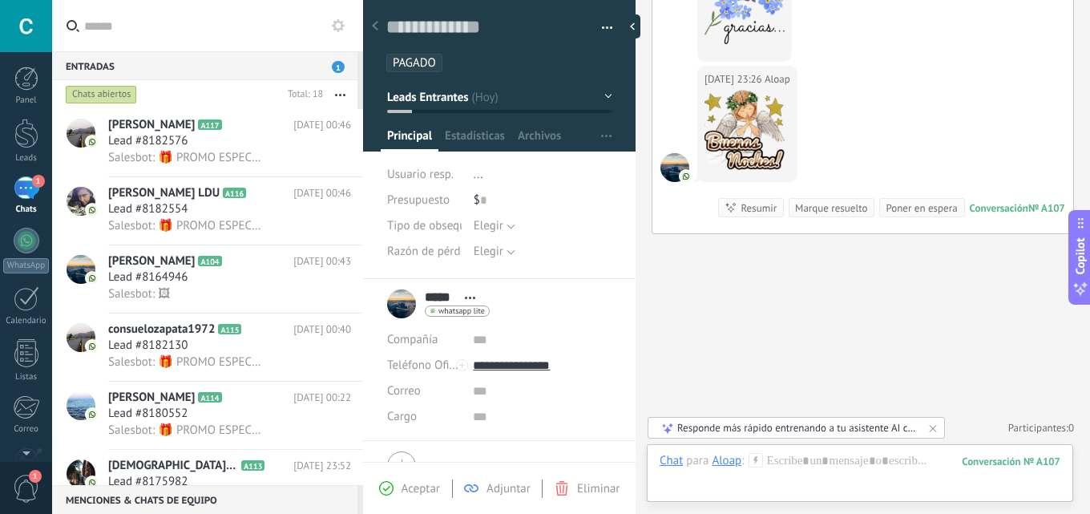
click at [370, 27] on div at bounding box center [375, 26] width 22 height 31
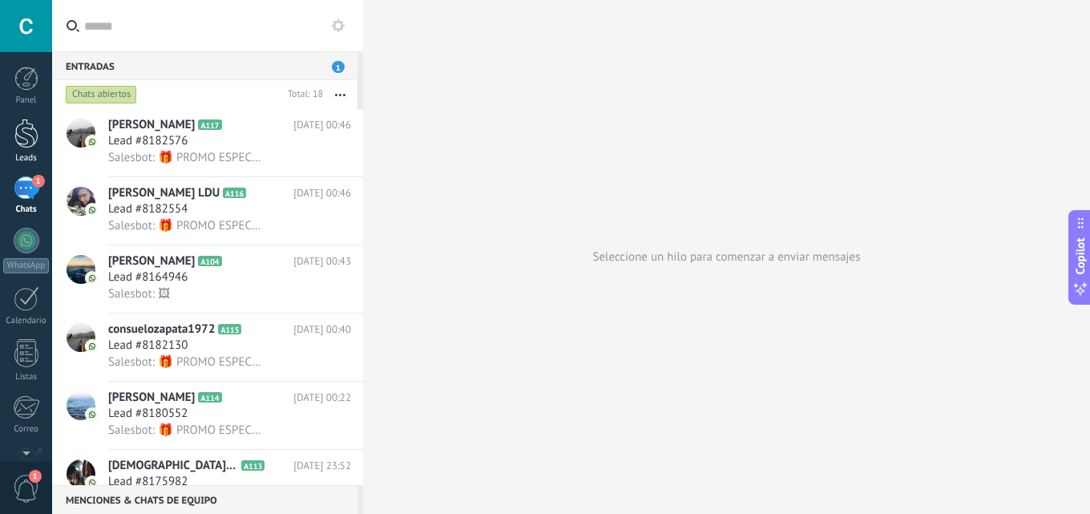
click at [23, 147] on div at bounding box center [26, 134] width 24 height 30
